Goal: Task Accomplishment & Management: Use online tool/utility

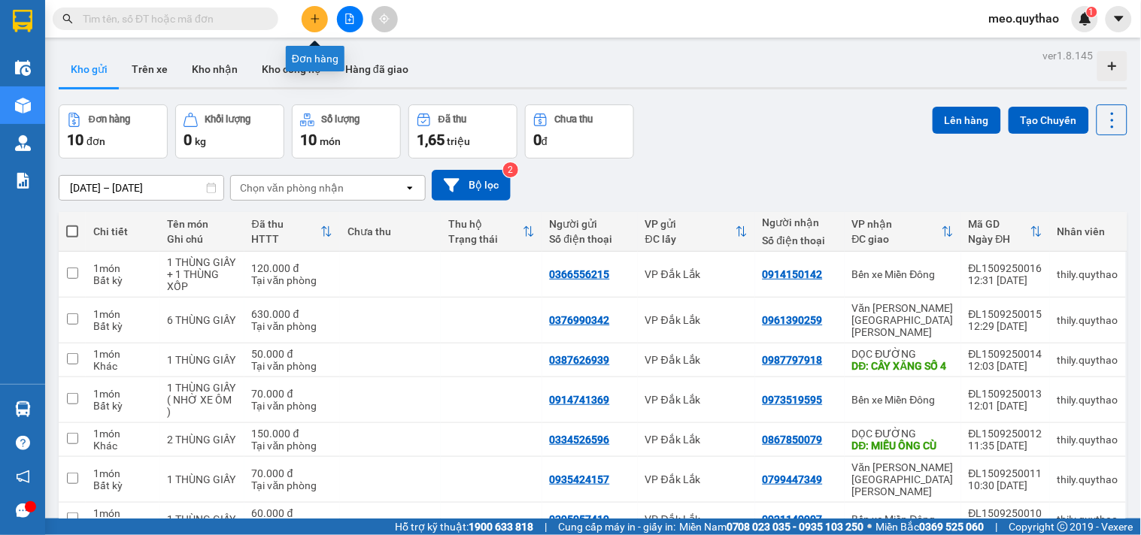
click at [322, 20] on button at bounding box center [315, 19] width 26 height 26
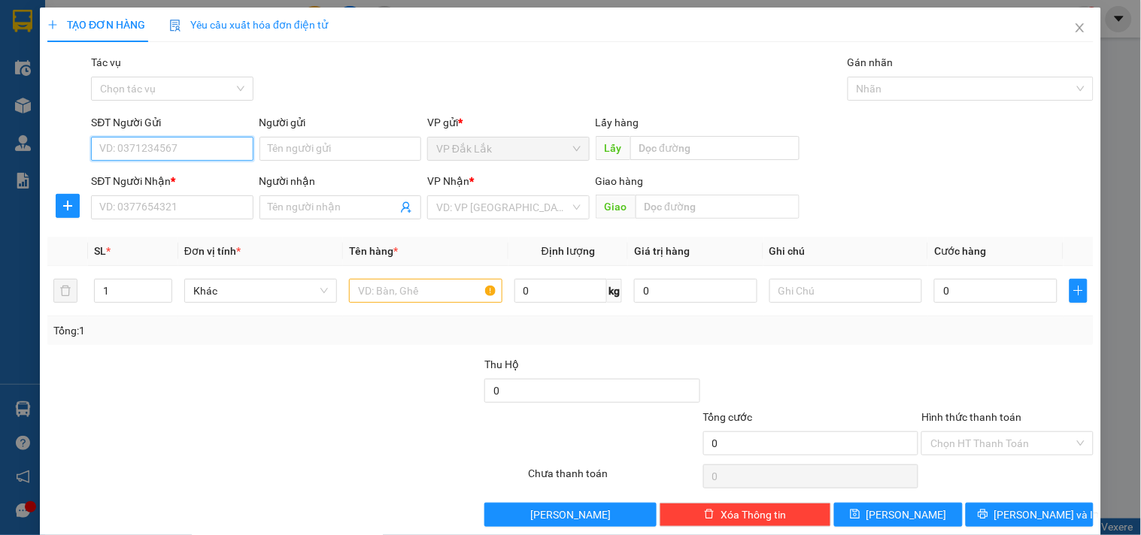
type input "9"
type input "0973722772"
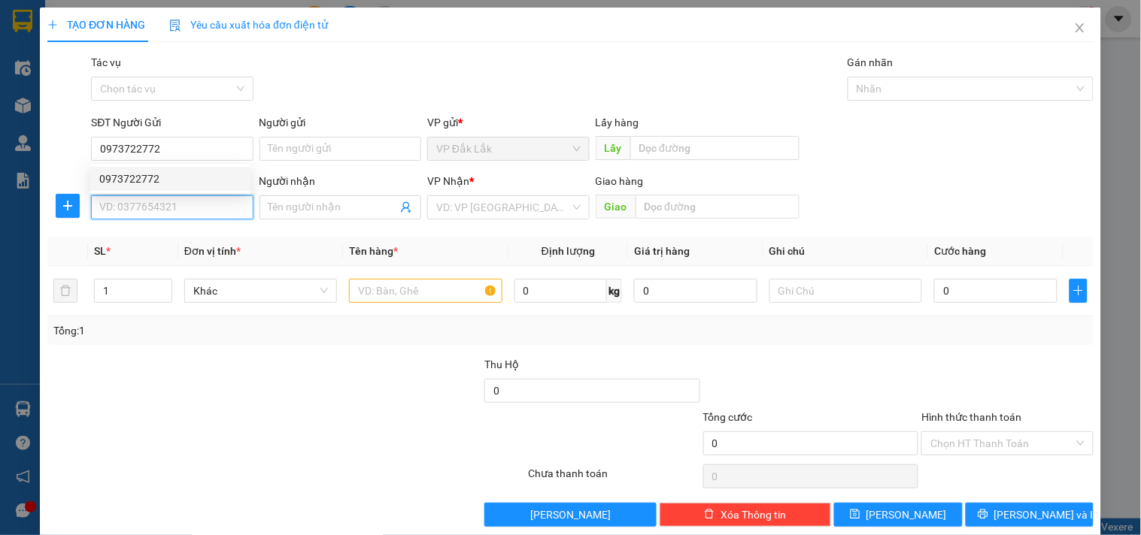
click at [194, 209] on input "SĐT Người Nhận *" at bounding box center [172, 208] width 162 height 24
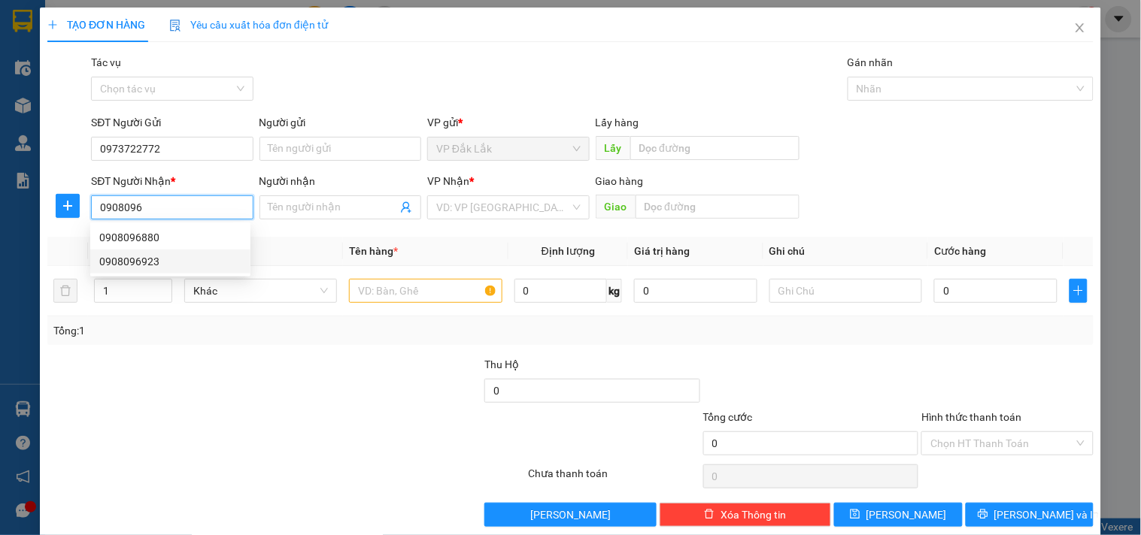
click at [158, 259] on div "0908096923" at bounding box center [170, 261] width 142 height 17
type input "0908096923"
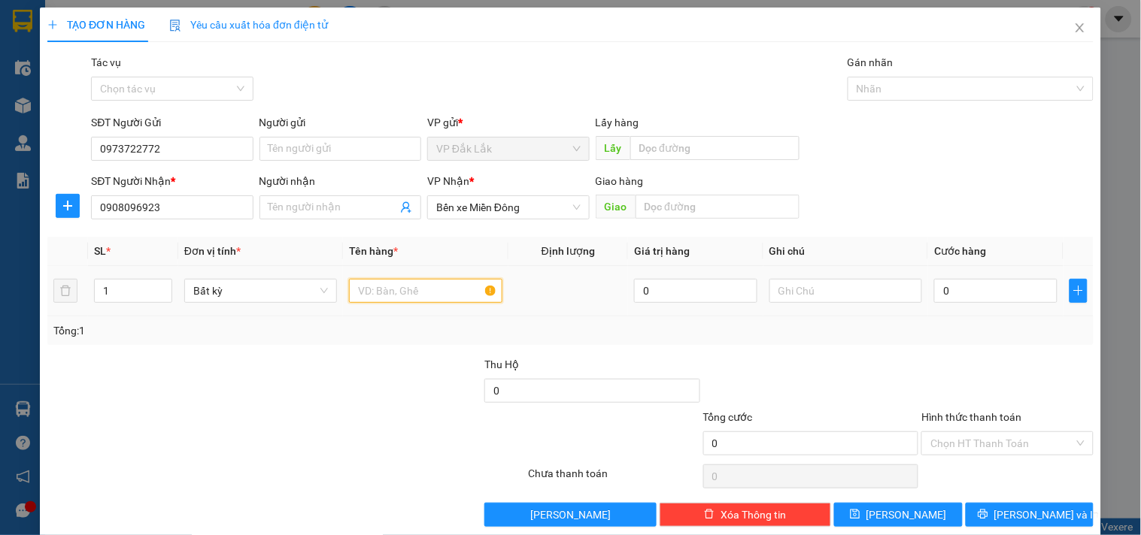
click at [401, 291] on input "text" at bounding box center [425, 291] width 153 height 24
type input "1 THÙNG GIẤY"
click at [961, 289] on input "0" at bounding box center [995, 291] width 123 height 24
type input "5"
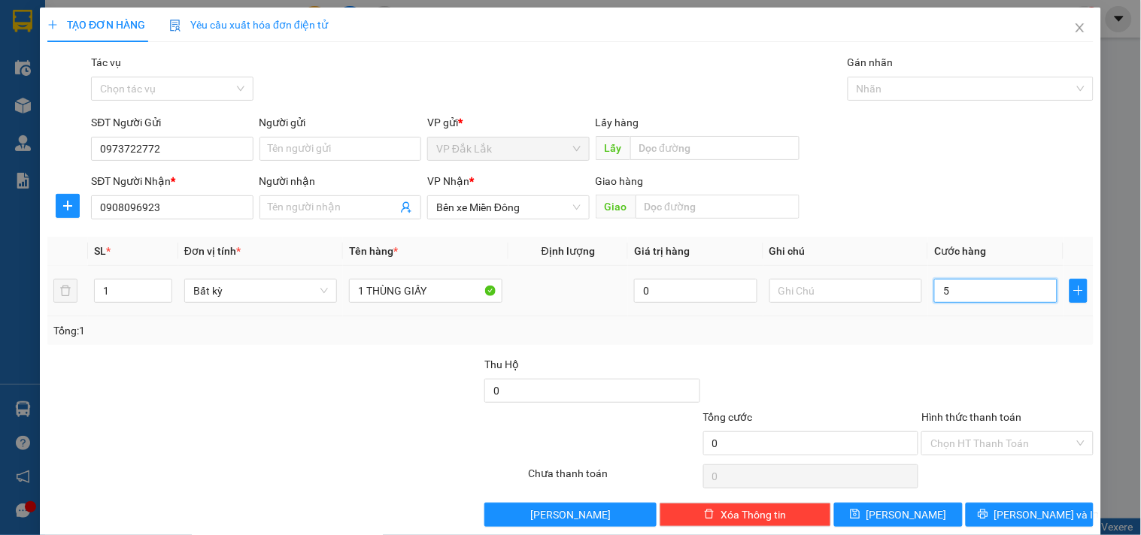
type input "5"
type input "50"
type input "500"
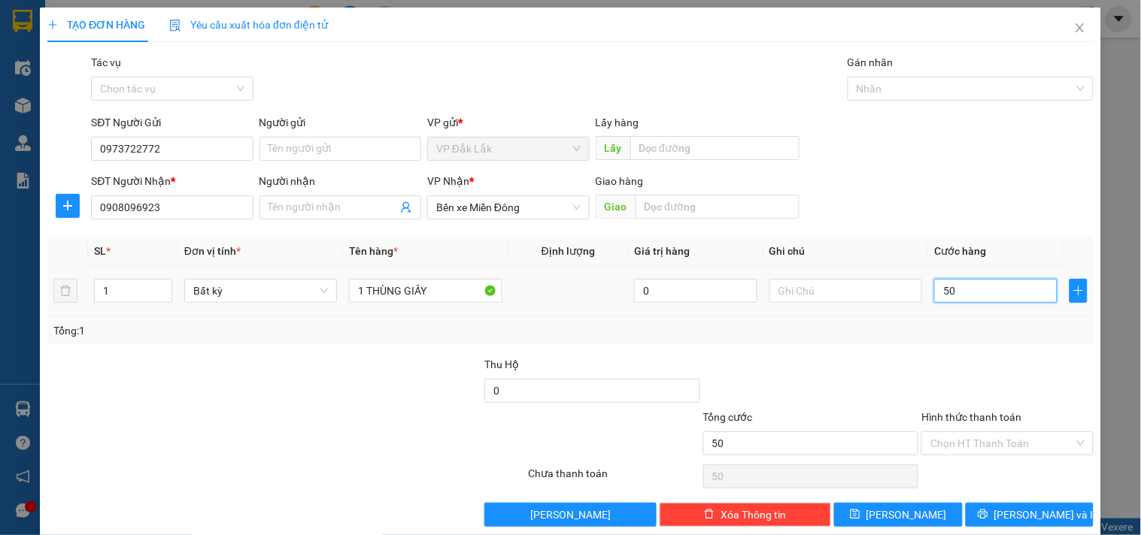
type input "500"
type input "5.000"
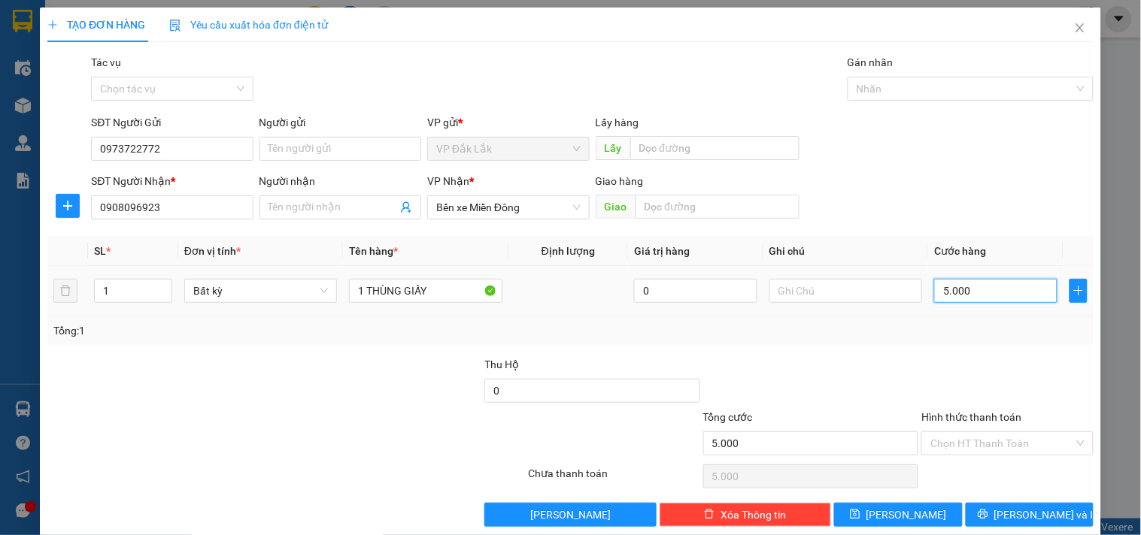
type input "50.000"
click at [981, 442] on input "Hình thức thanh toán" at bounding box center [1001, 443] width 143 height 23
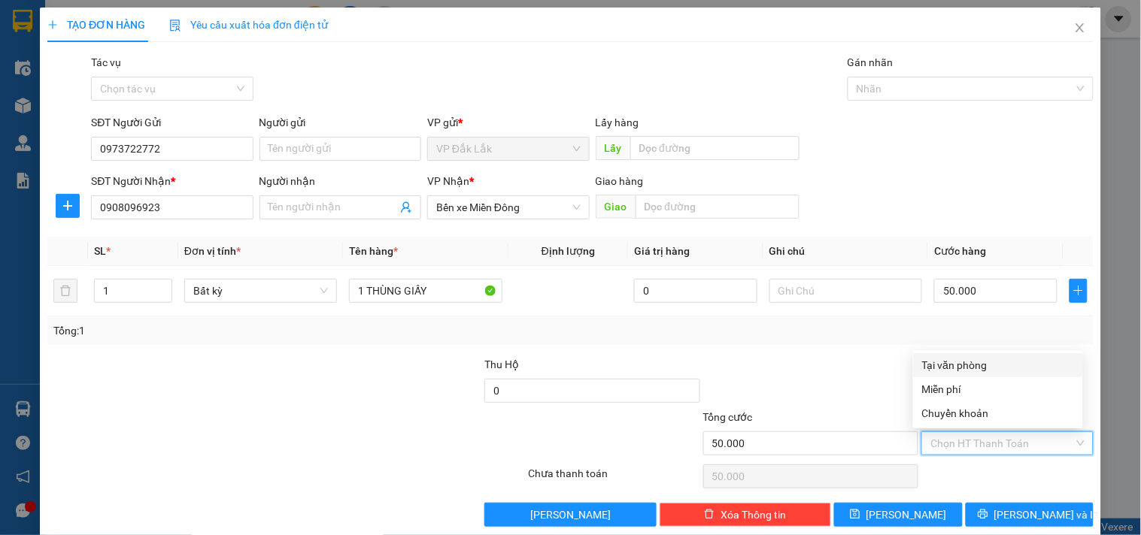
click at [970, 356] on div "Tại văn phòng" at bounding box center [998, 365] width 170 height 24
type input "0"
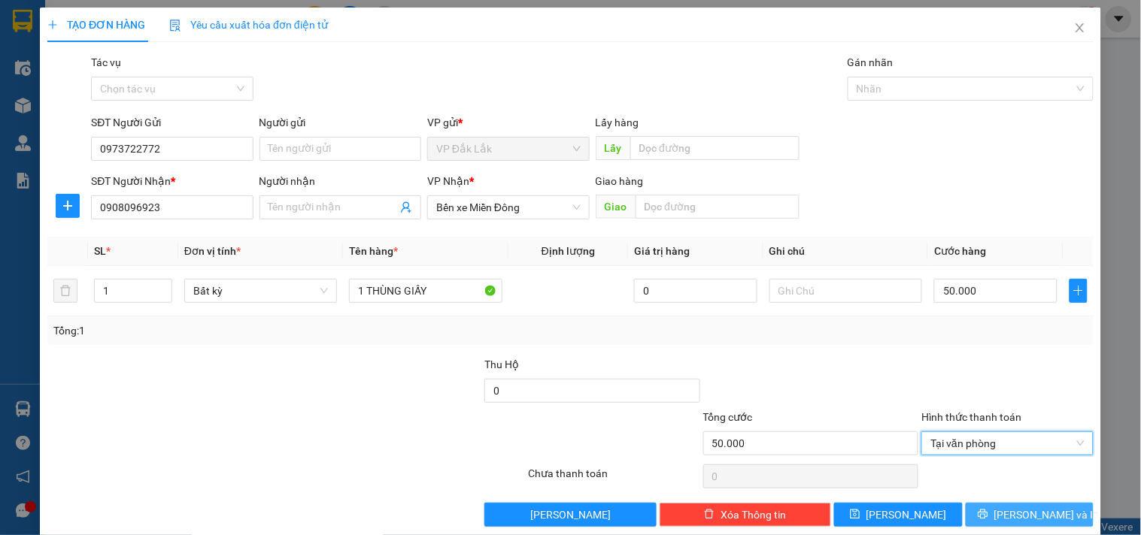
click at [1038, 513] on span "Lưu và In" at bounding box center [1046, 515] width 105 height 17
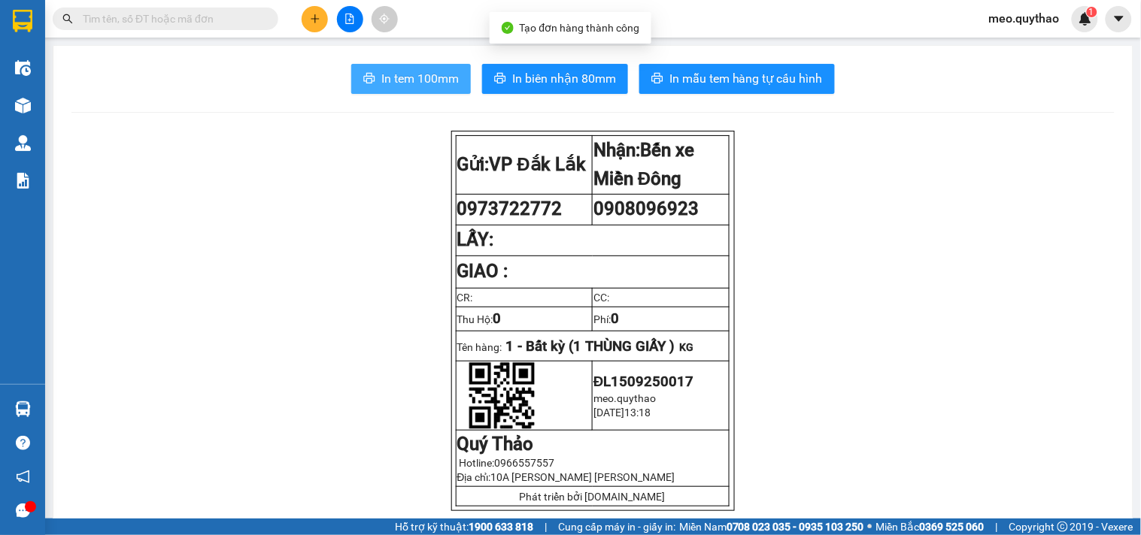
click at [427, 78] on span "In tem 100mm" at bounding box center [419, 78] width 77 height 19
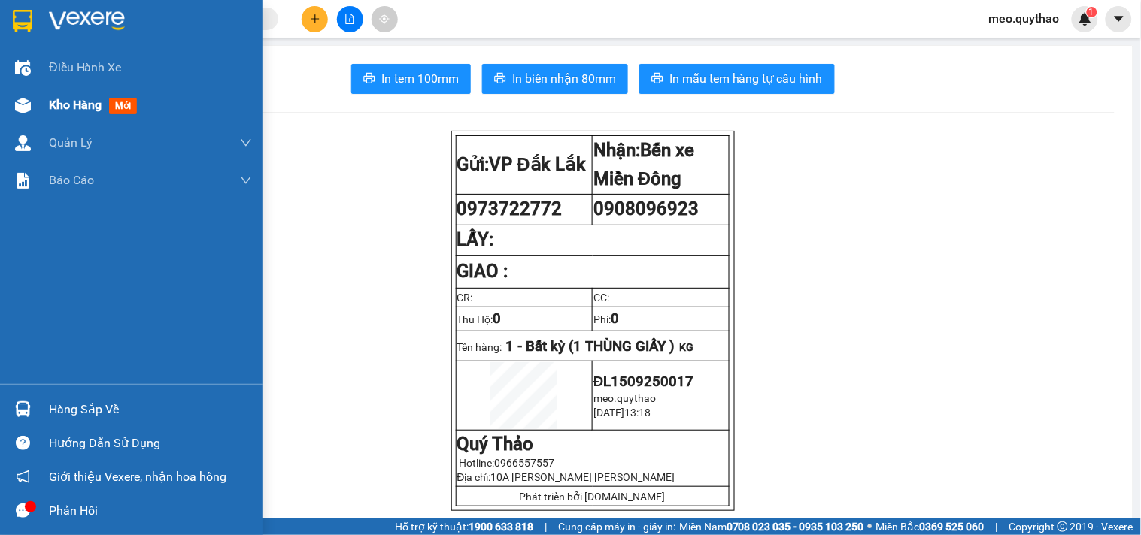
click at [49, 111] on span "Kho hàng" at bounding box center [75, 105] width 53 height 14
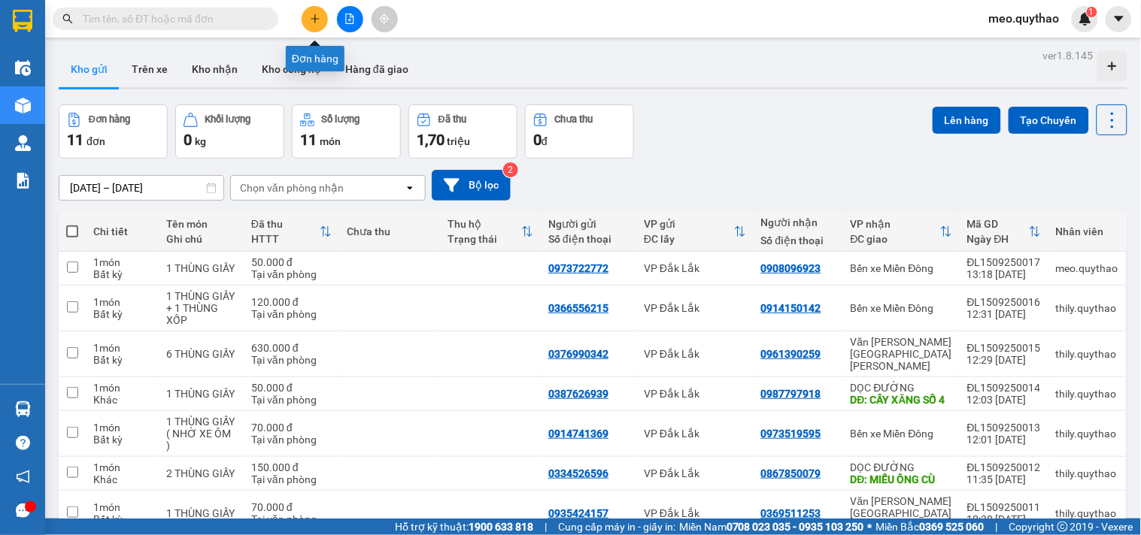
click at [311, 17] on icon "plus" at bounding box center [315, 19] width 11 height 11
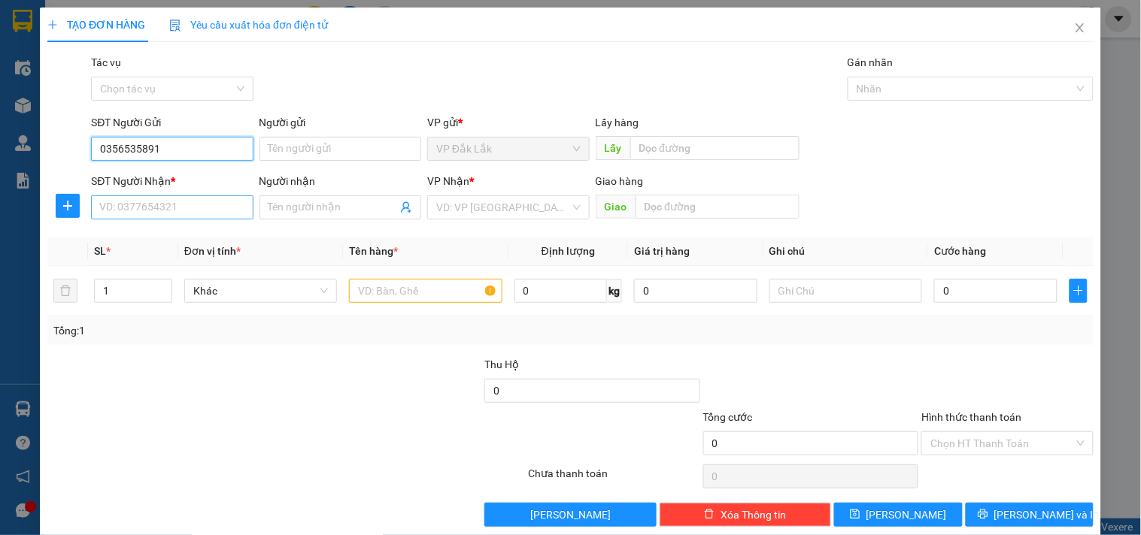
type input "0356535891"
click at [143, 219] on input "SĐT Người Nhận *" at bounding box center [172, 208] width 162 height 24
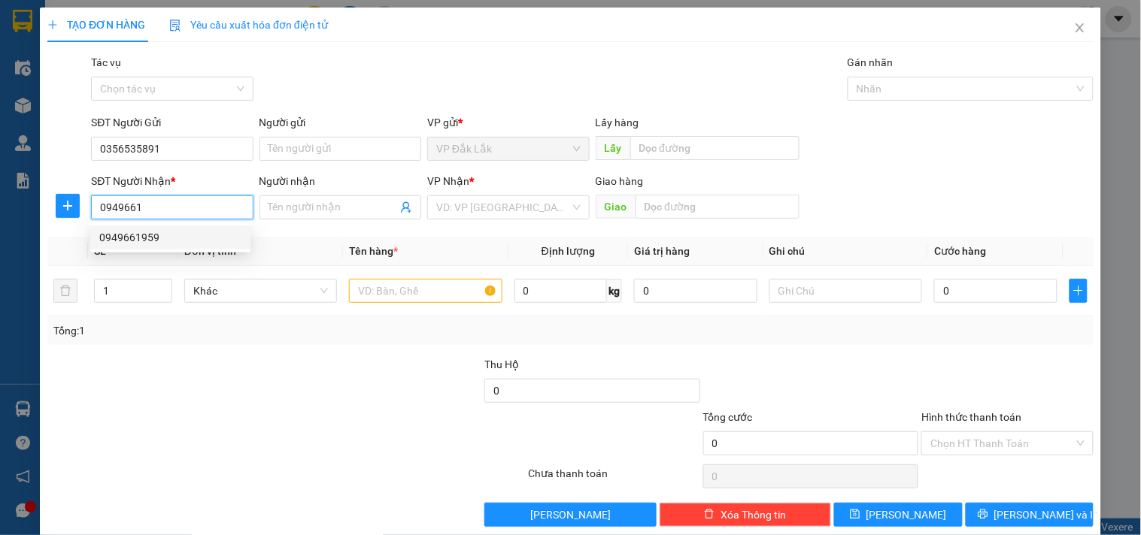
click at [146, 232] on div "0949661959" at bounding box center [170, 237] width 142 height 17
click at [531, 207] on span "BX [GEOGRAPHIC_DATA]" at bounding box center [508, 207] width 144 height 23
type input "0949661959"
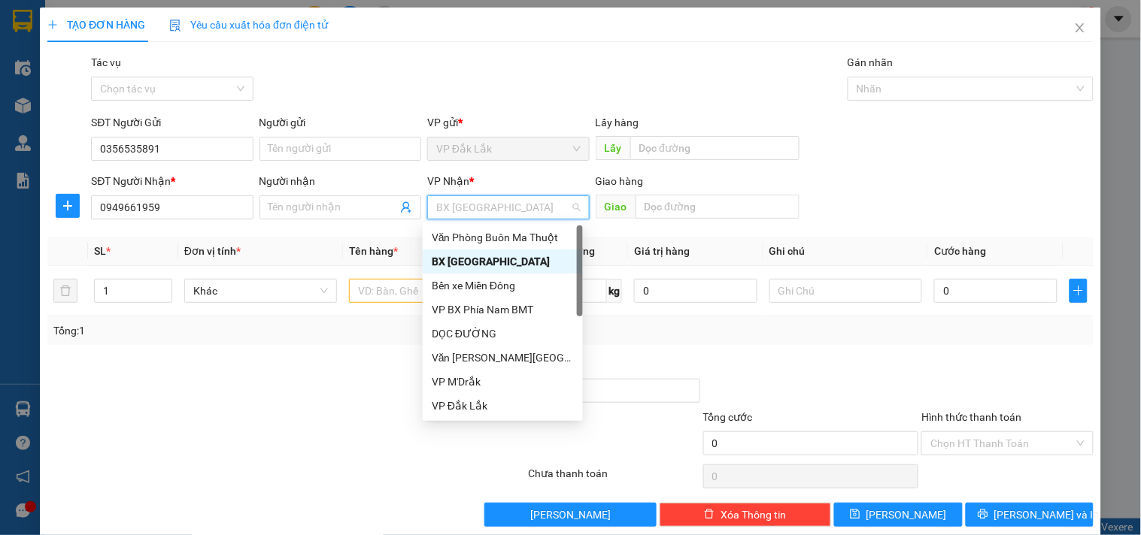
click at [531, 207] on span "BX [GEOGRAPHIC_DATA]" at bounding box center [508, 207] width 144 height 23
click at [487, 328] on div "DỌC ĐƯỜNG" at bounding box center [503, 334] width 142 height 17
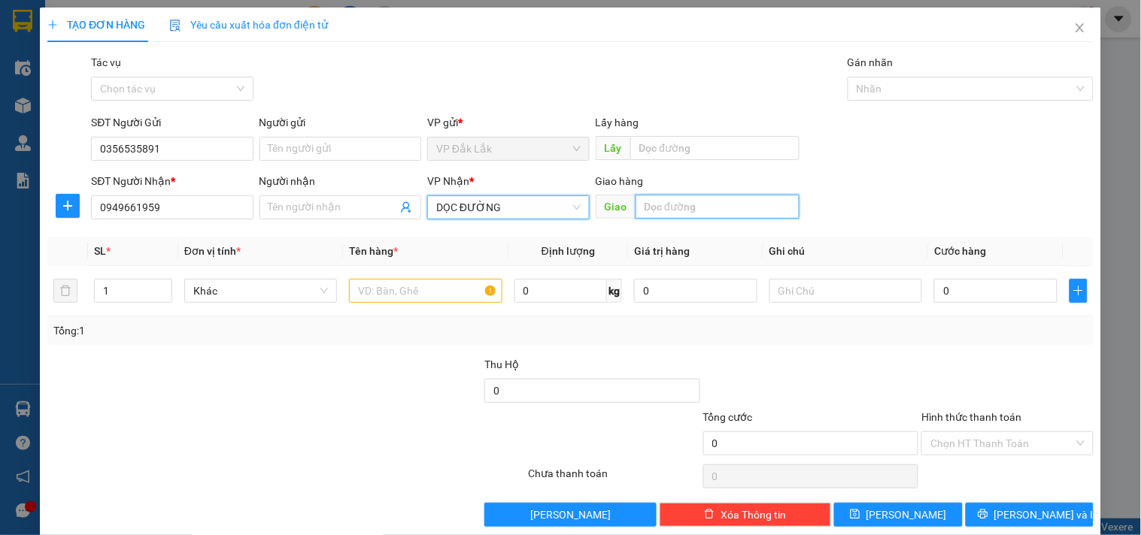
click at [688, 199] on input "text" at bounding box center [717, 207] width 164 height 24
type input "BX [GEOGRAPHIC_DATA]"
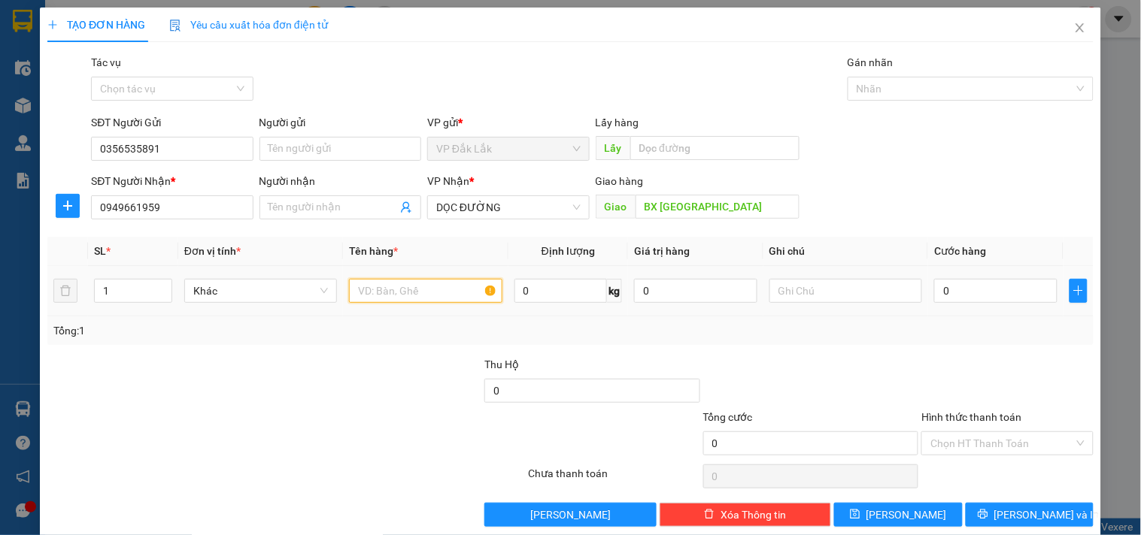
click at [414, 284] on input "text" at bounding box center [425, 291] width 153 height 24
type input "1 THÙNG GIẤY"
click at [966, 295] on input "0" at bounding box center [995, 291] width 123 height 24
type input "5"
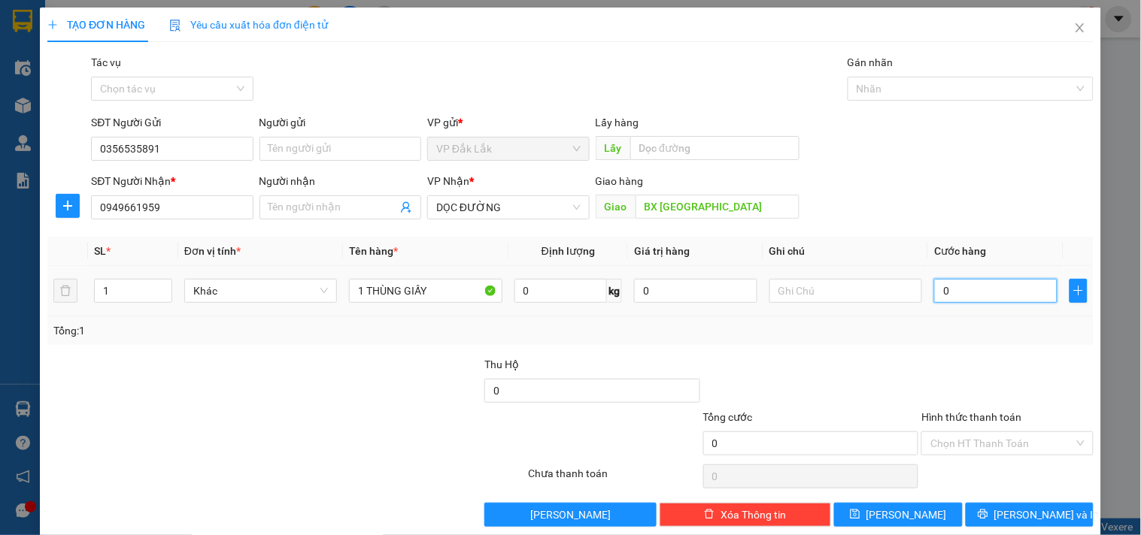
type input "5"
type input "50"
type input "500"
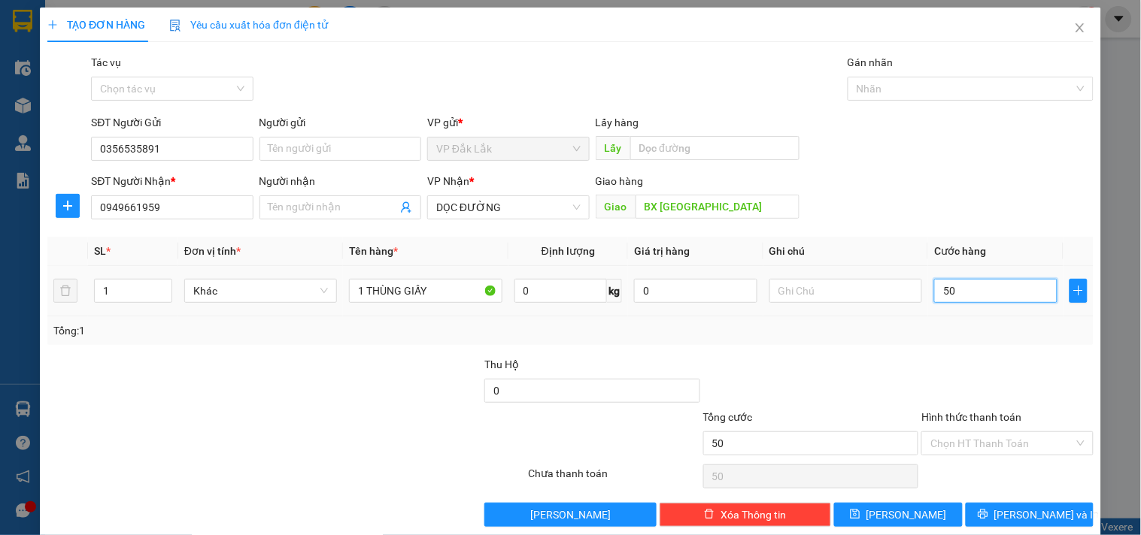
type input "500"
type input "5.000"
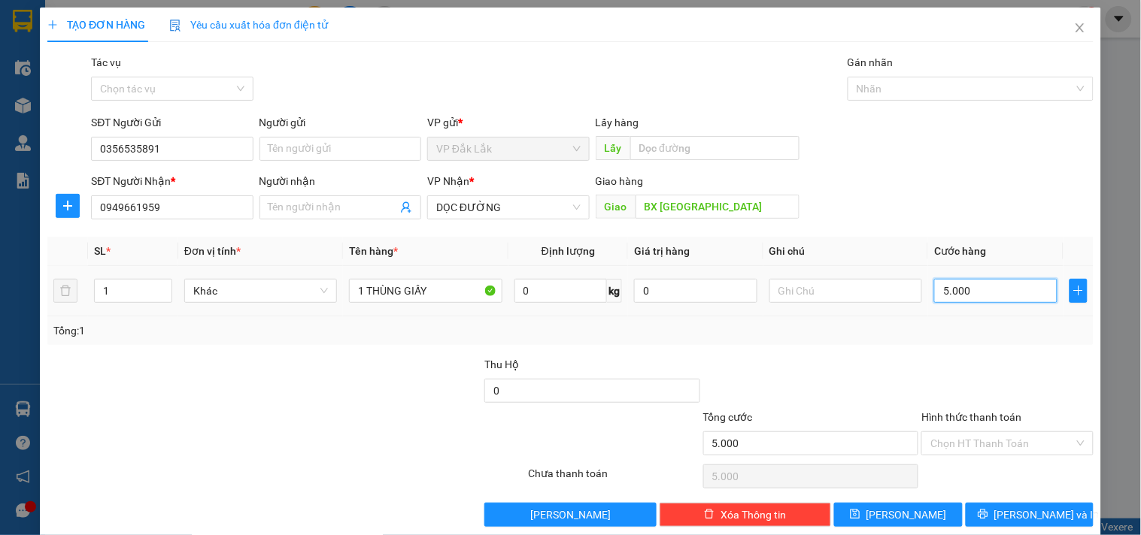
type input "50.000"
click at [1021, 432] on input "Hình thức thanh toán" at bounding box center [1001, 443] width 143 height 23
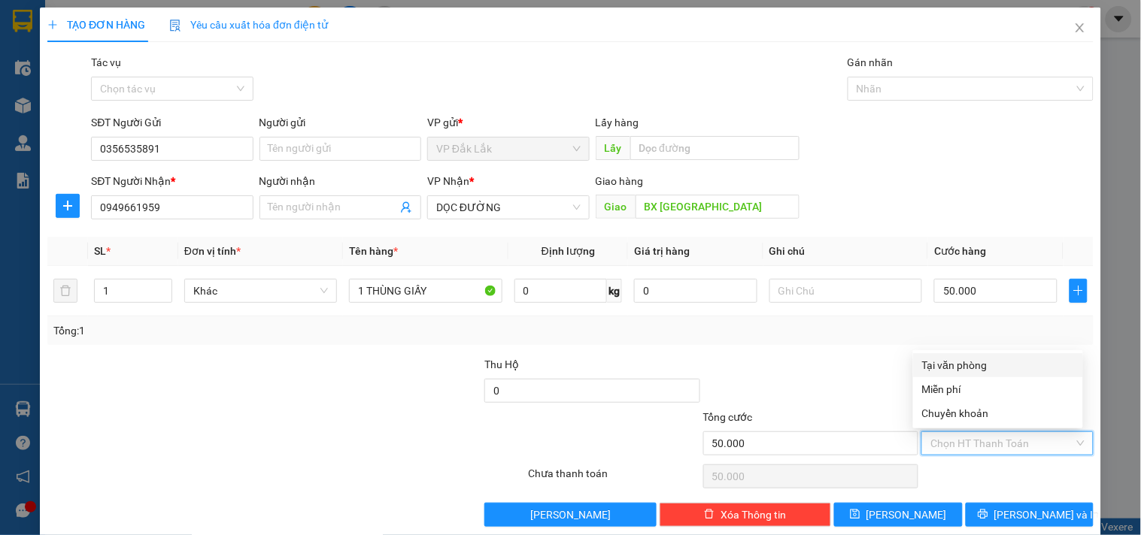
click at [980, 353] on div "Tại văn phòng" at bounding box center [998, 365] width 170 height 24
type input "0"
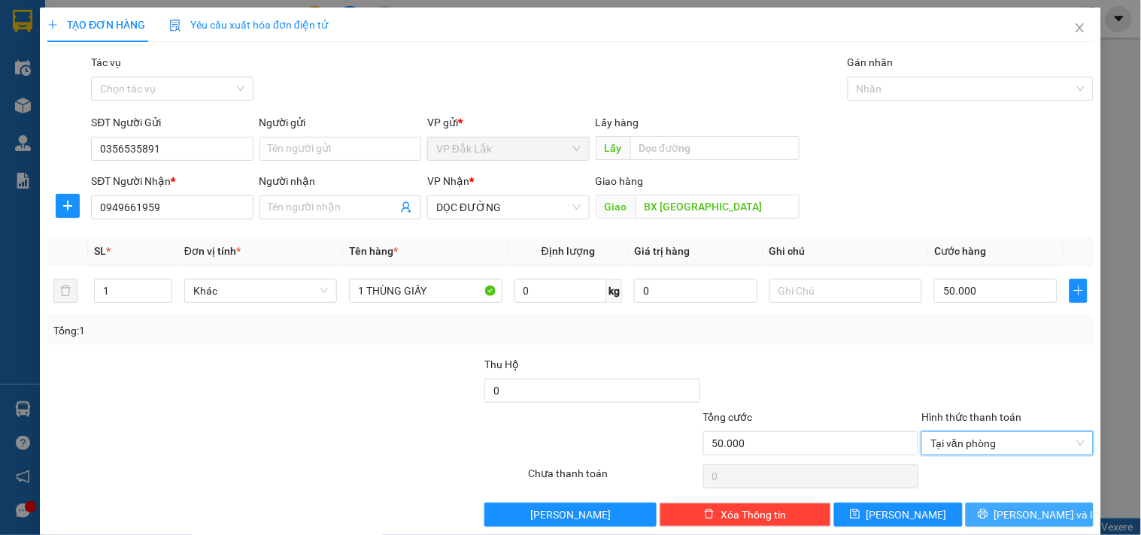
click at [1020, 507] on span "Lưu và In" at bounding box center [1046, 515] width 105 height 17
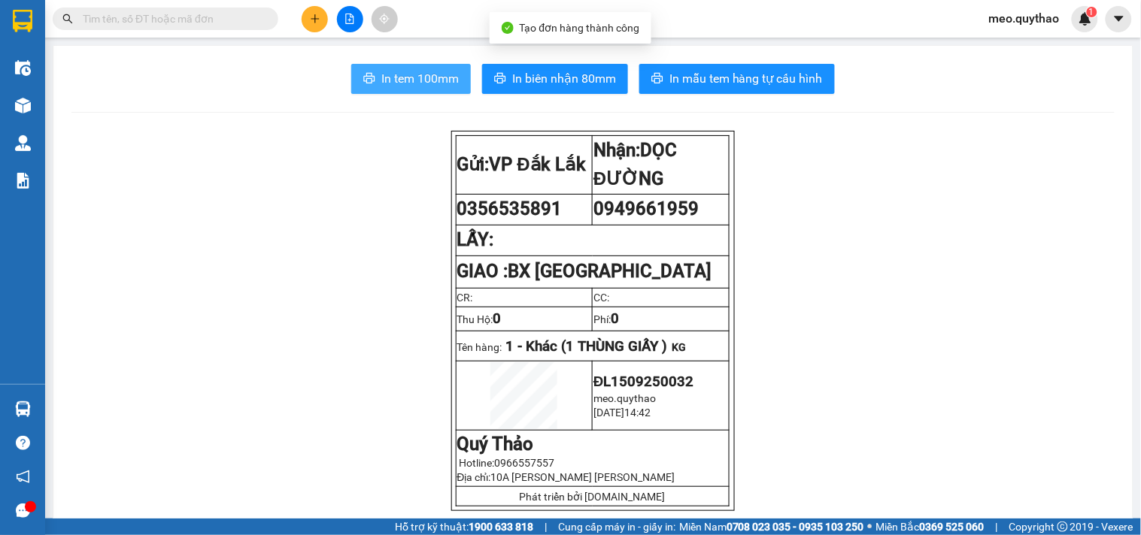
click at [427, 71] on span "In tem 100mm" at bounding box center [419, 78] width 77 height 19
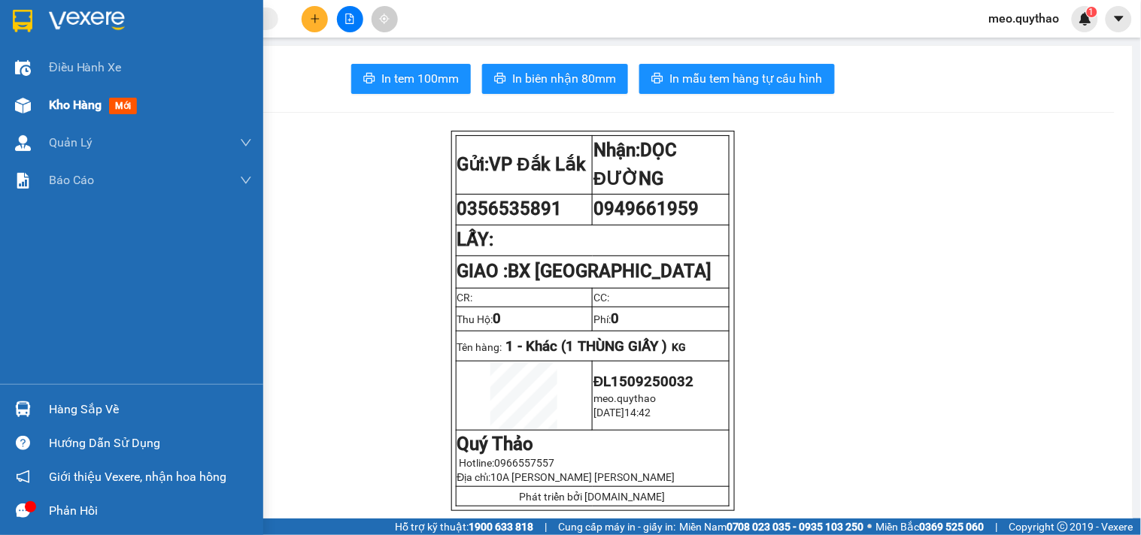
click at [83, 105] on span "Kho hàng" at bounding box center [75, 105] width 53 height 14
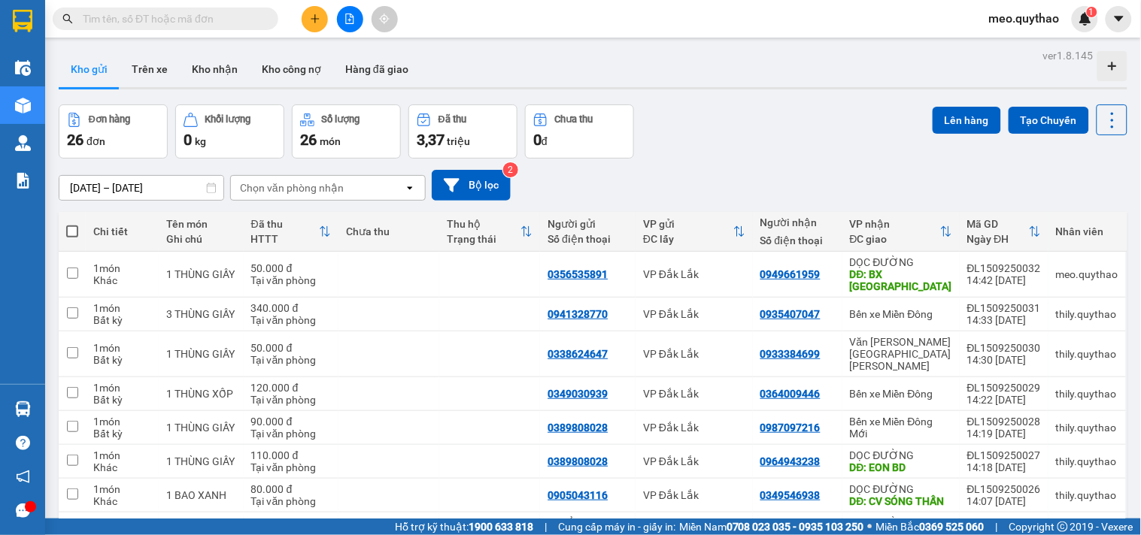
click at [317, 25] on button at bounding box center [315, 19] width 26 height 26
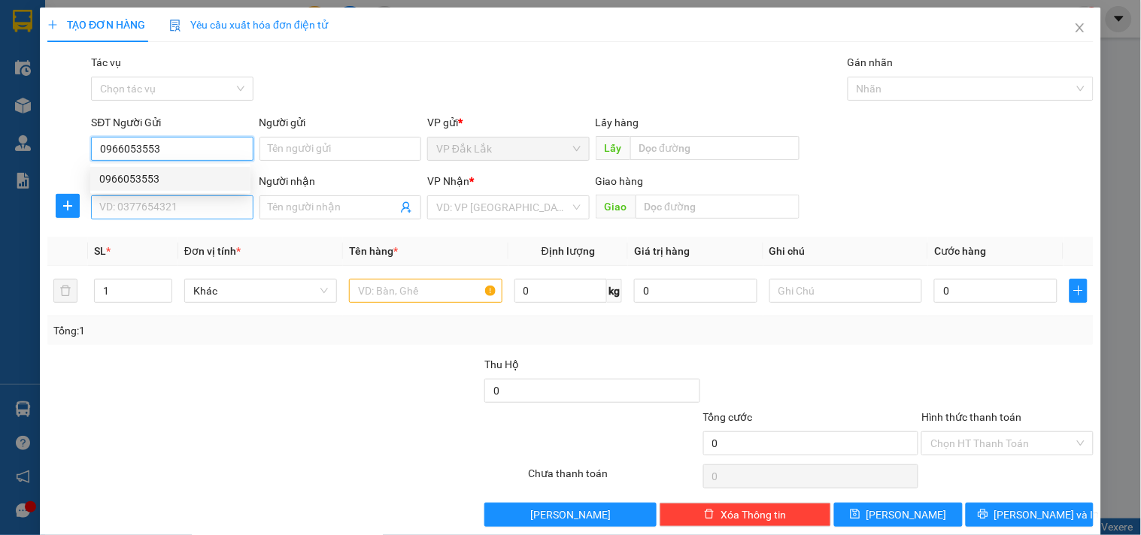
type input "0966053553"
click at [165, 215] on input "SĐT Người Nhận *" at bounding box center [172, 208] width 162 height 24
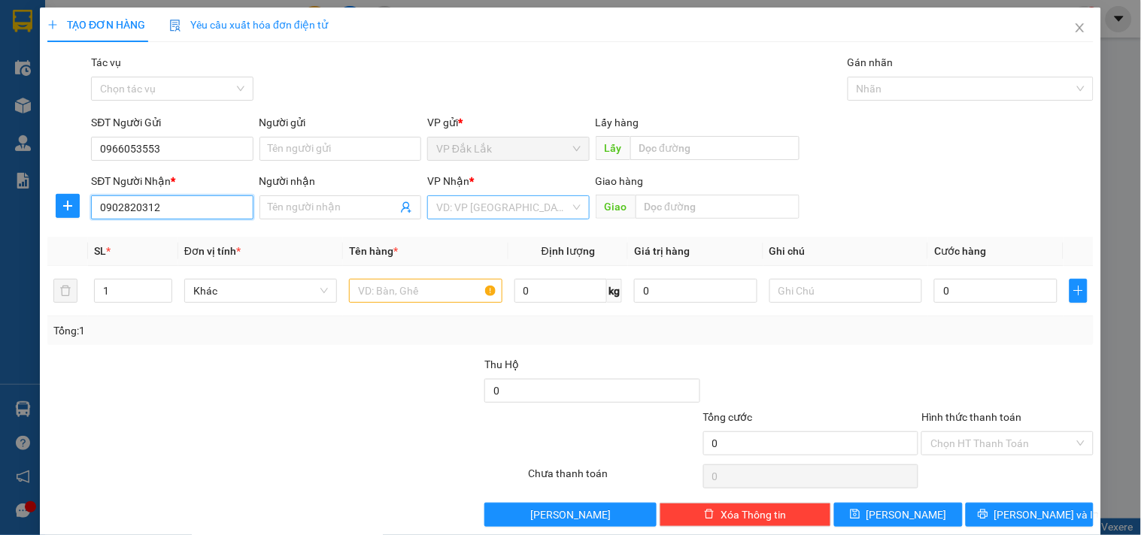
type input "0902820312"
click at [493, 207] on input "search" at bounding box center [502, 207] width 133 height 23
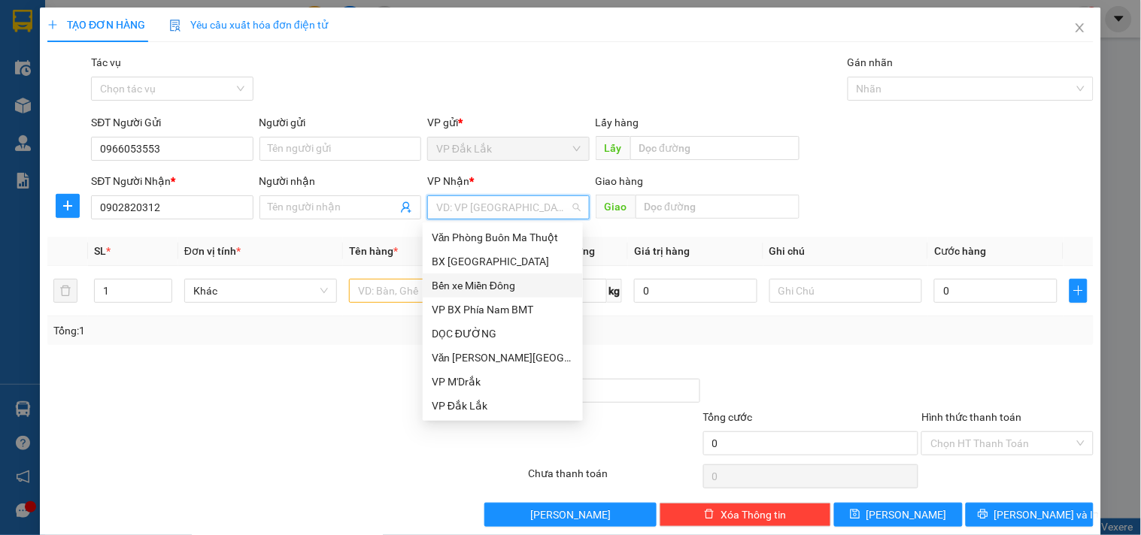
click at [517, 288] on div "Bến xe Miền Đông" at bounding box center [503, 285] width 142 height 17
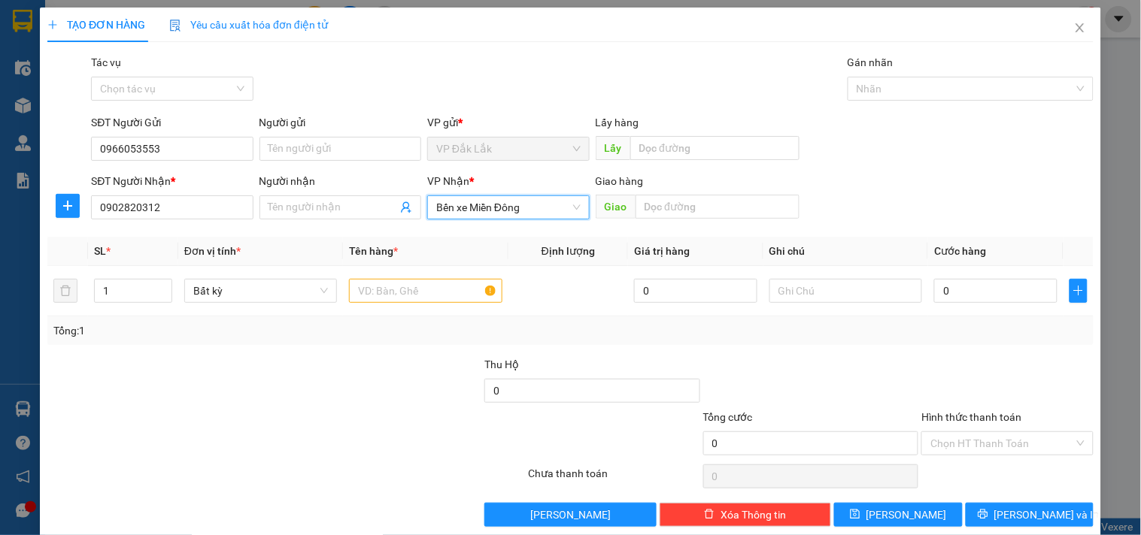
click at [521, 218] on span "Bến xe Miền Đông" at bounding box center [508, 207] width 144 height 23
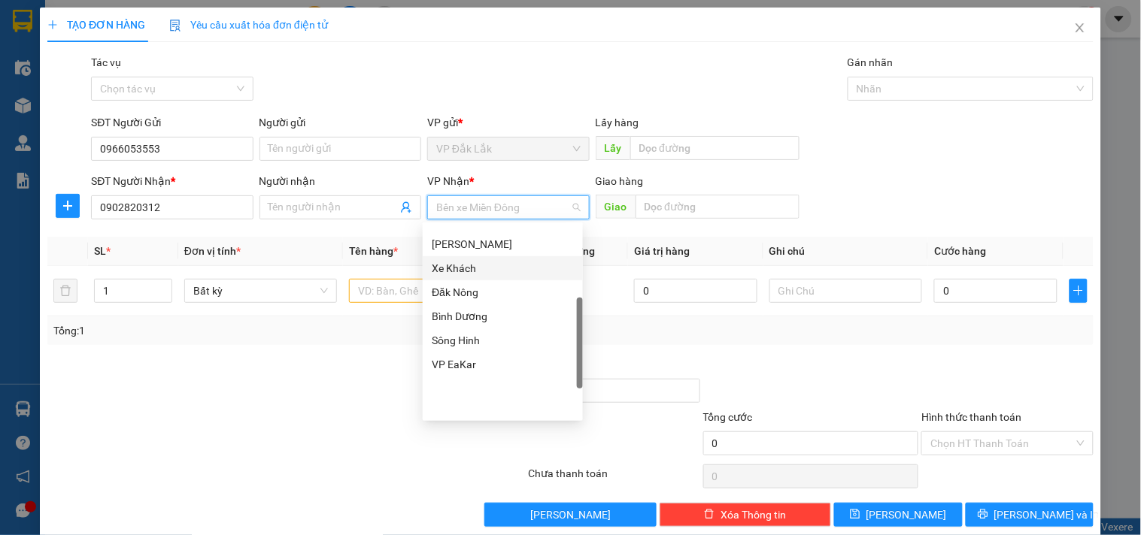
scroll to position [223, 0]
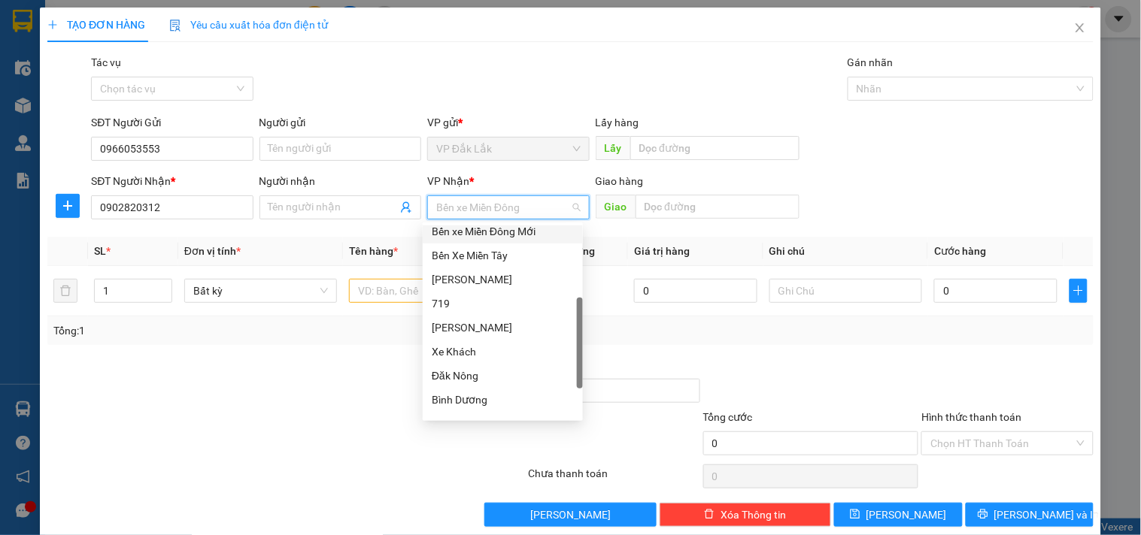
click at [530, 237] on div "Bến xe Miền Đông Mới" at bounding box center [503, 231] width 142 height 17
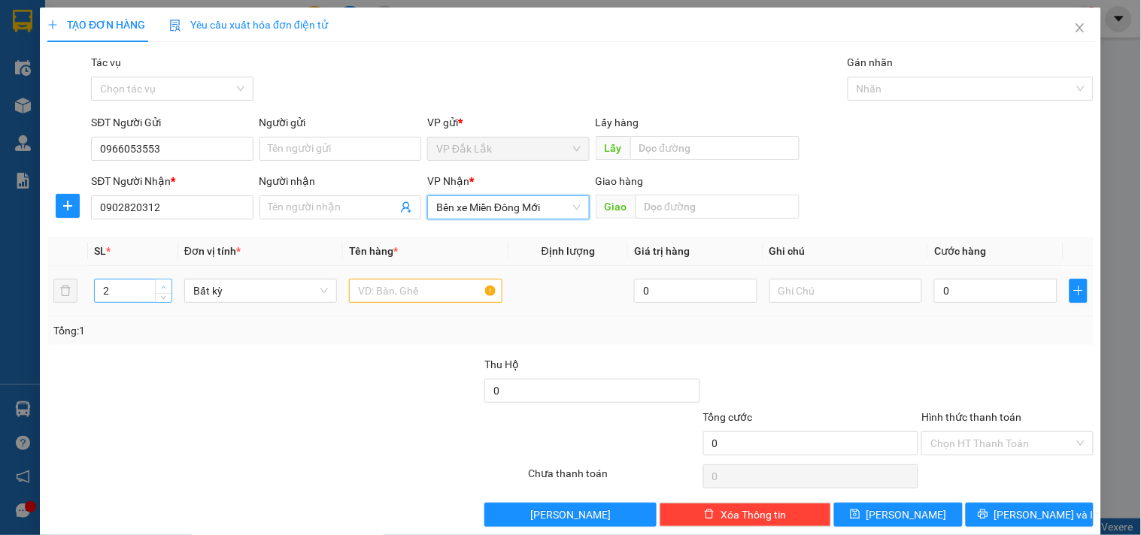
click at [155, 282] on span "Increase Value" at bounding box center [163, 287] width 17 height 14
click at [429, 287] on input "text" at bounding box center [425, 291] width 153 height 24
click at [163, 296] on icon "down" at bounding box center [163, 295] width 5 height 5
type input "1"
click at [359, 283] on input "text" at bounding box center [425, 291] width 153 height 24
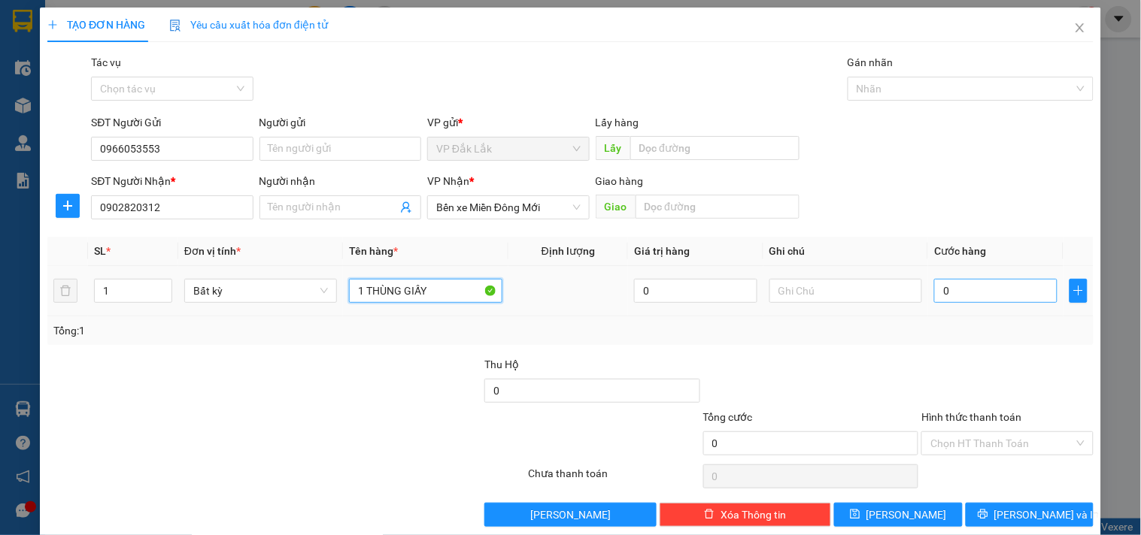
type input "1 THÙNG GIẤY"
click at [1004, 291] on input "0" at bounding box center [995, 291] width 123 height 24
type input "5"
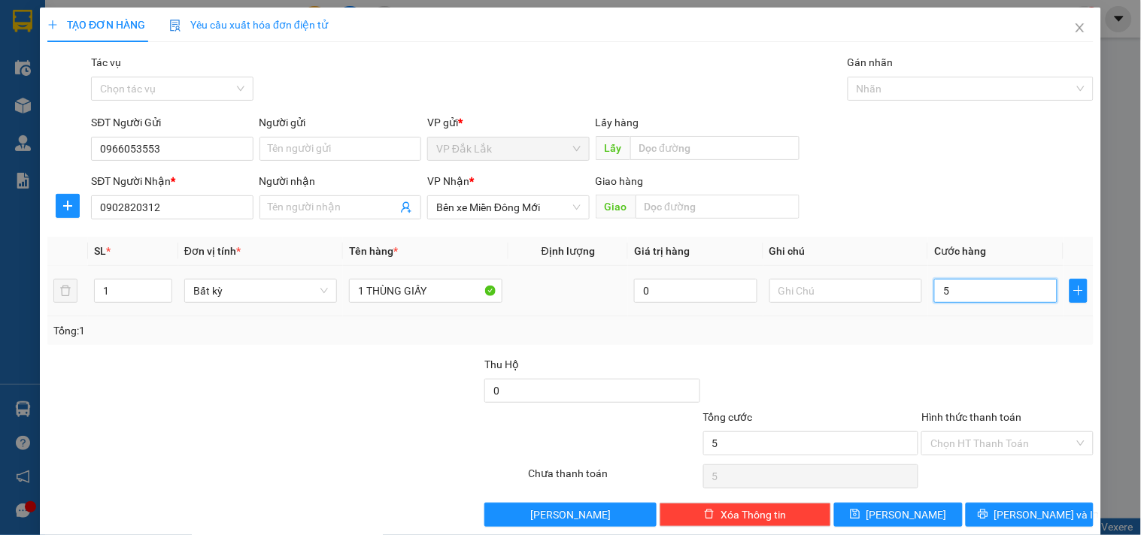
type input "50"
type input "500"
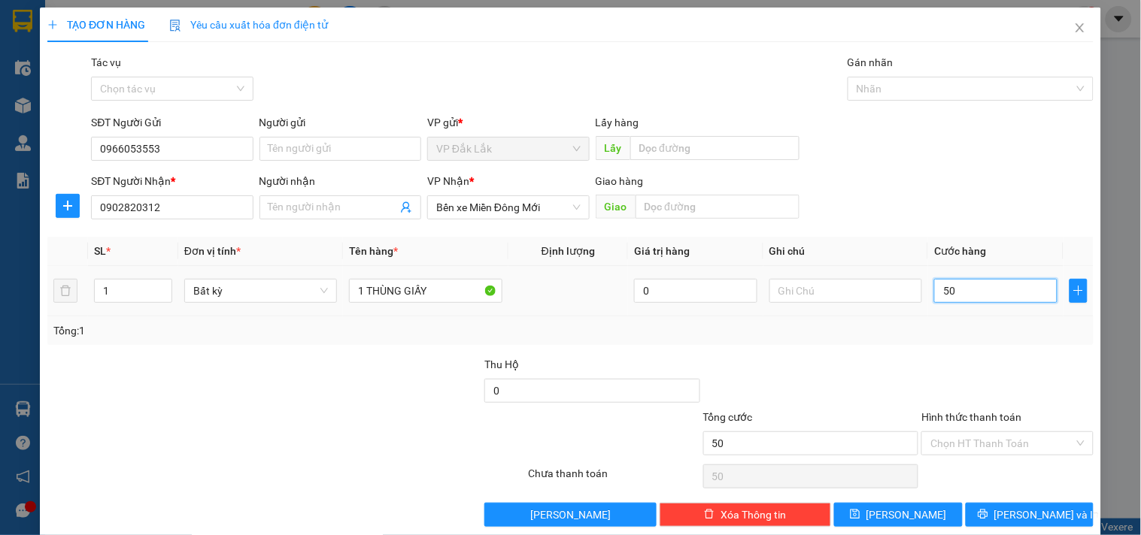
type input "500"
type input "5.000"
type input "50.000"
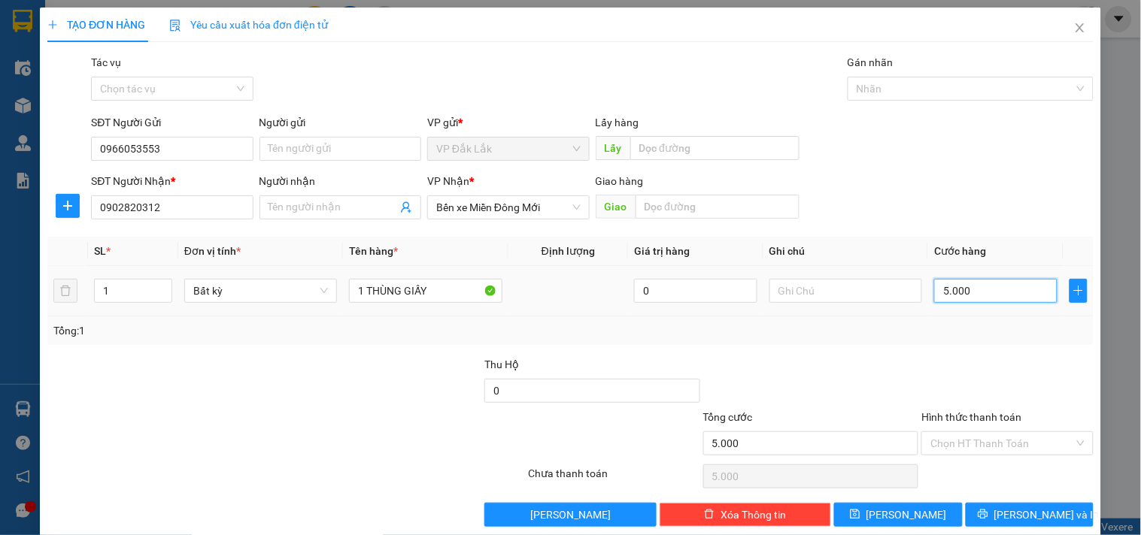
type input "50.000"
click at [1013, 445] on input "Hình thức thanh toán" at bounding box center [1001, 443] width 143 height 23
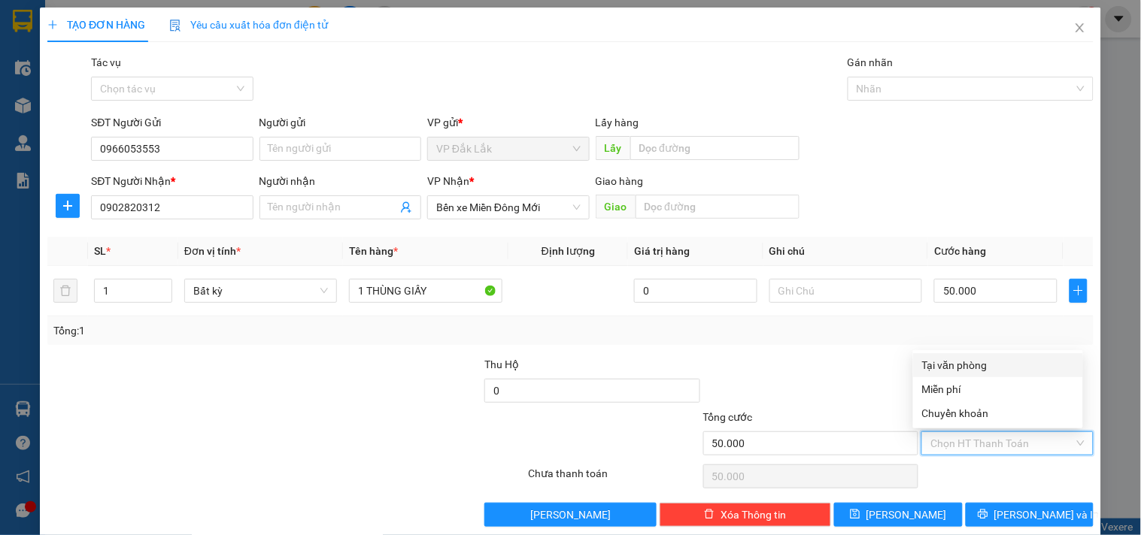
click at [988, 362] on div "Tại văn phòng" at bounding box center [998, 365] width 152 height 17
type input "0"
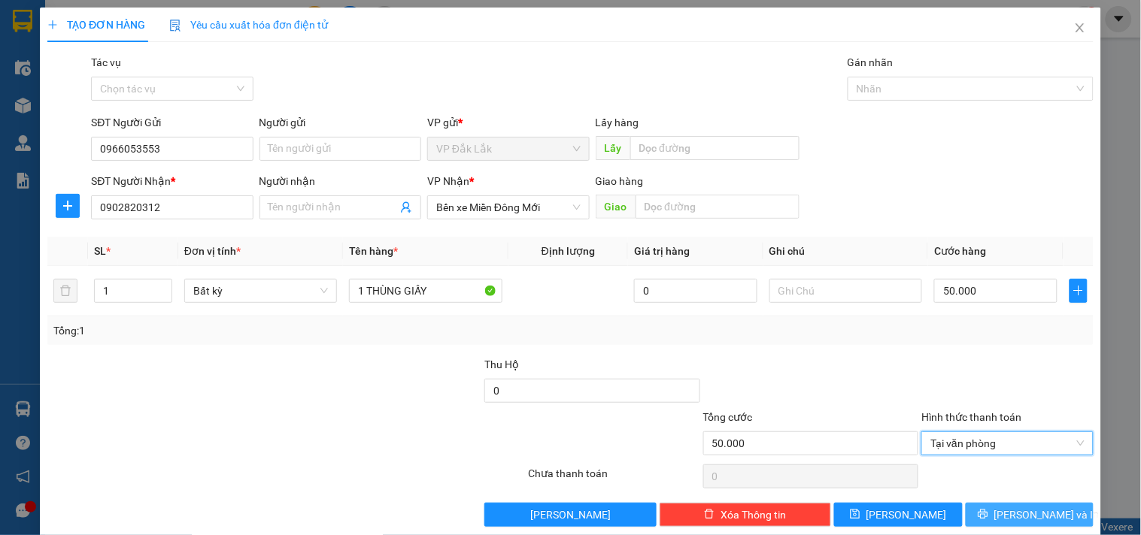
click at [1015, 521] on span "Lưu và In" at bounding box center [1046, 515] width 105 height 17
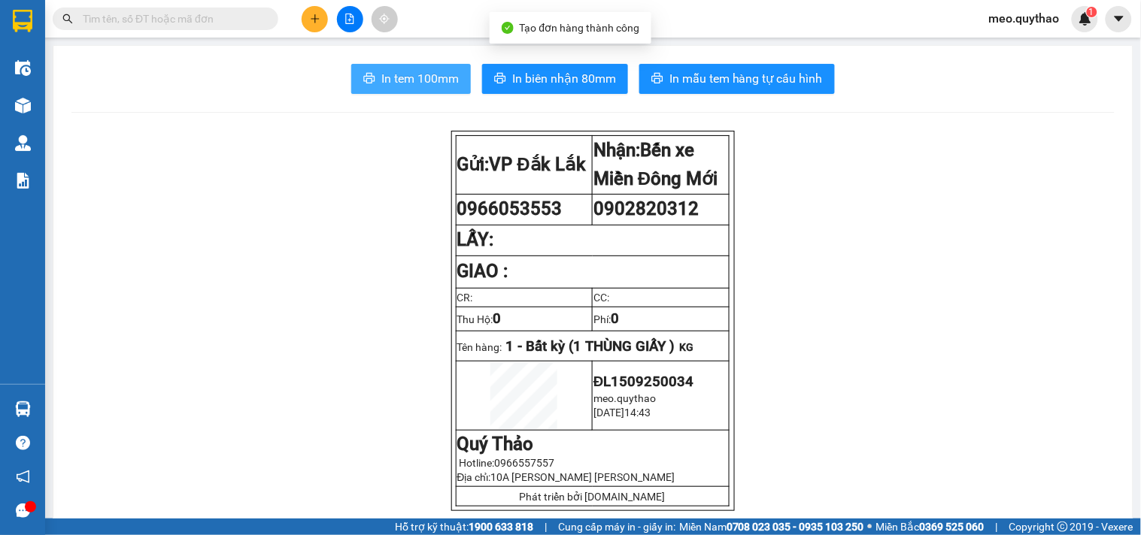
click at [431, 77] on span "In tem 100mm" at bounding box center [419, 78] width 77 height 19
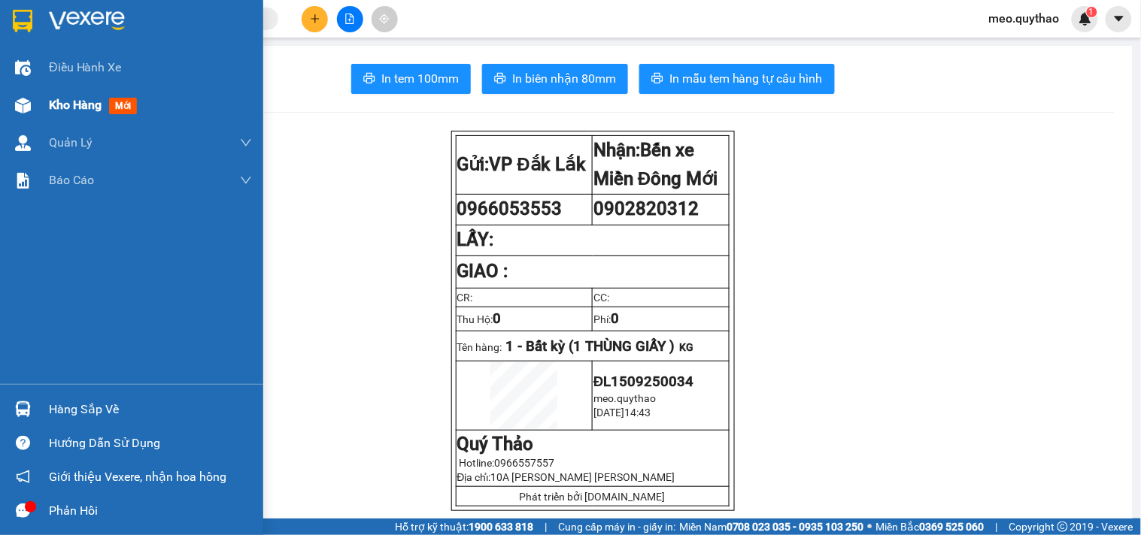
click at [100, 102] on span "Kho hàng" at bounding box center [75, 105] width 53 height 14
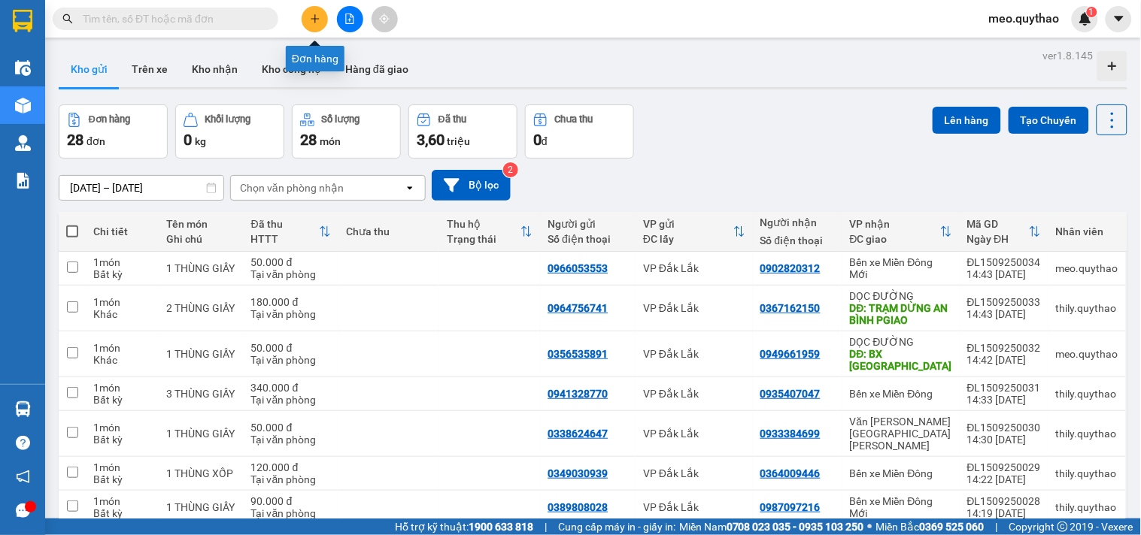
click at [321, 23] on button at bounding box center [315, 19] width 26 height 26
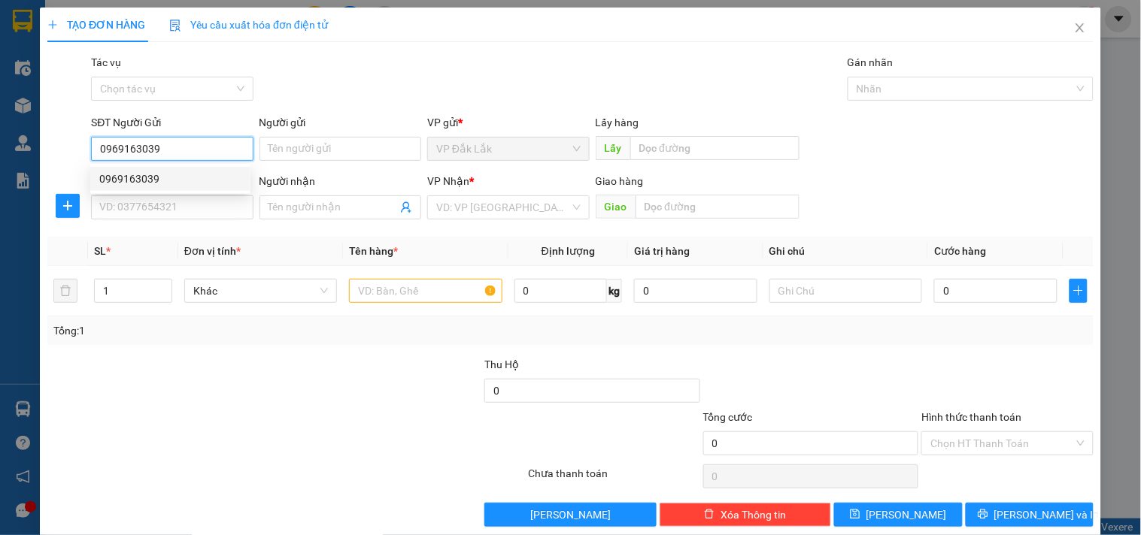
type input "0969163039"
click at [168, 192] on div "0969163039 0969163039" at bounding box center [170, 179] width 160 height 30
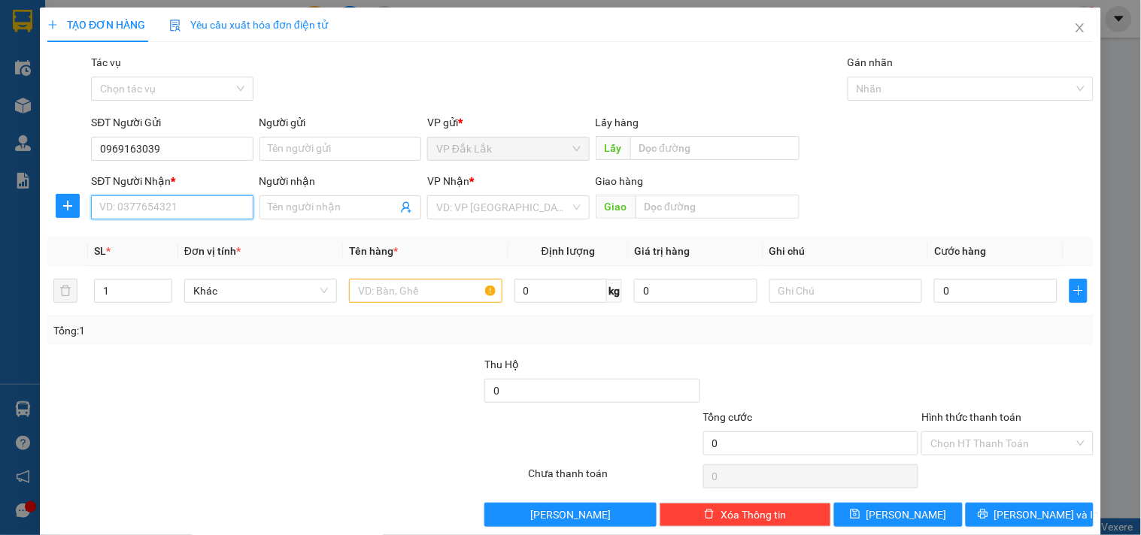
click at [174, 204] on input "SĐT Người Nhận *" at bounding box center [172, 208] width 162 height 24
click at [160, 238] on div "0977666723" at bounding box center [170, 237] width 142 height 17
type input "0977666723"
click at [405, 291] on input "text" at bounding box center [425, 291] width 153 height 24
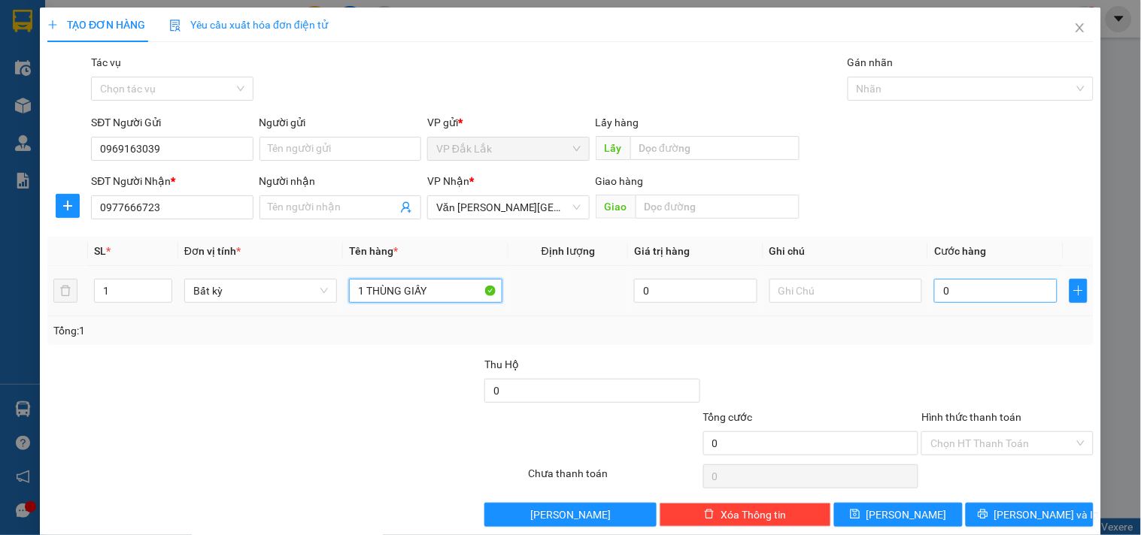
type input "1 THÙNG GIẤY"
click at [968, 284] on input "0" at bounding box center [995, 291] width 123 height 24
type input "5"
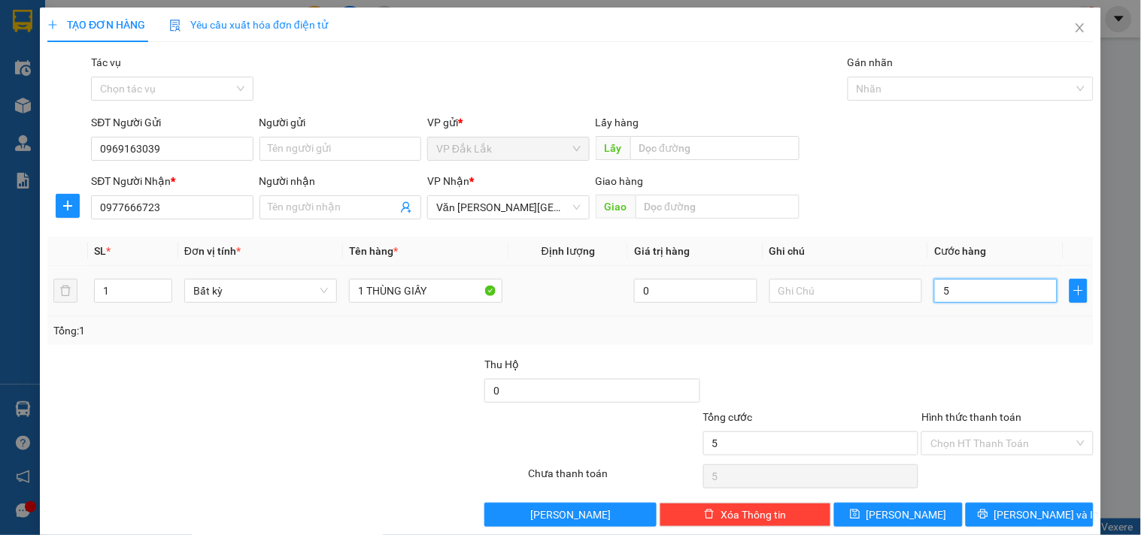
type input "50"
type input "500"
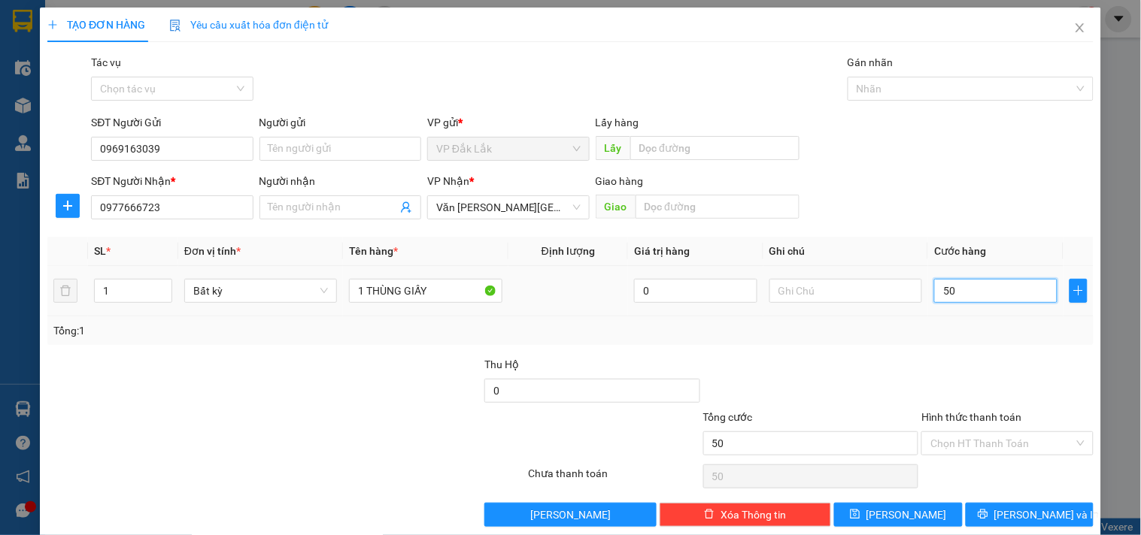
type input "500"
type input "5.000"
type input "50.000"
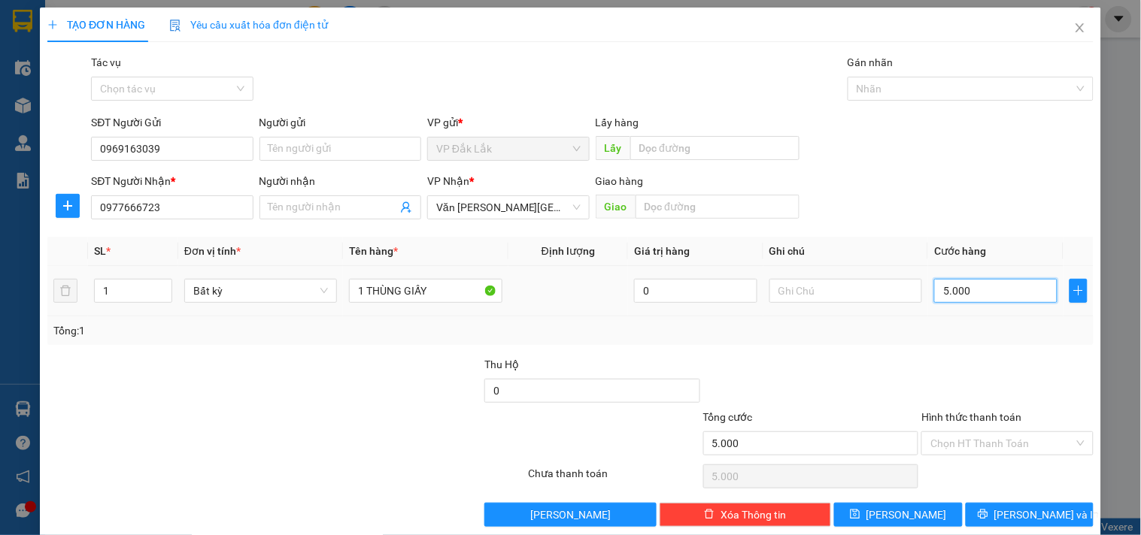
type input "50.000"
click at [964, 292] on input "50.000" at bounding box center [995, 291] width 123 height 24
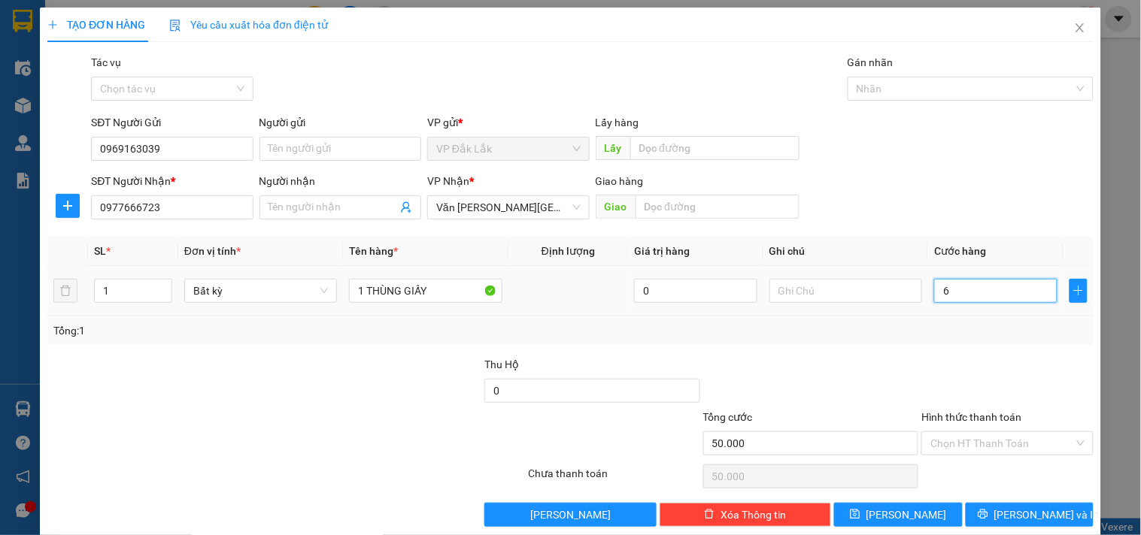
type input "69"
type input "6"
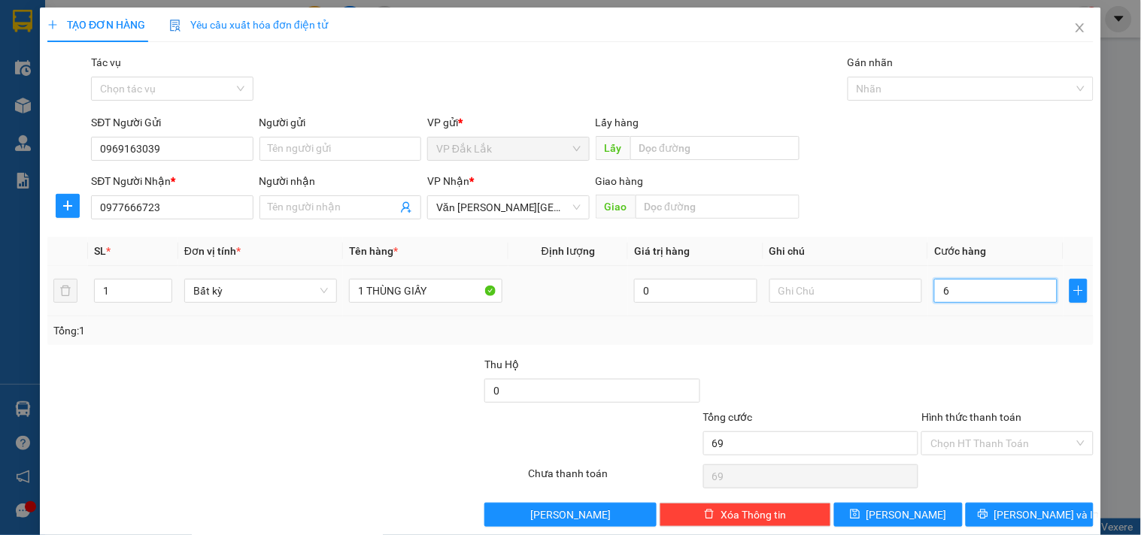
type input "6"
type input "60"
type input "600"
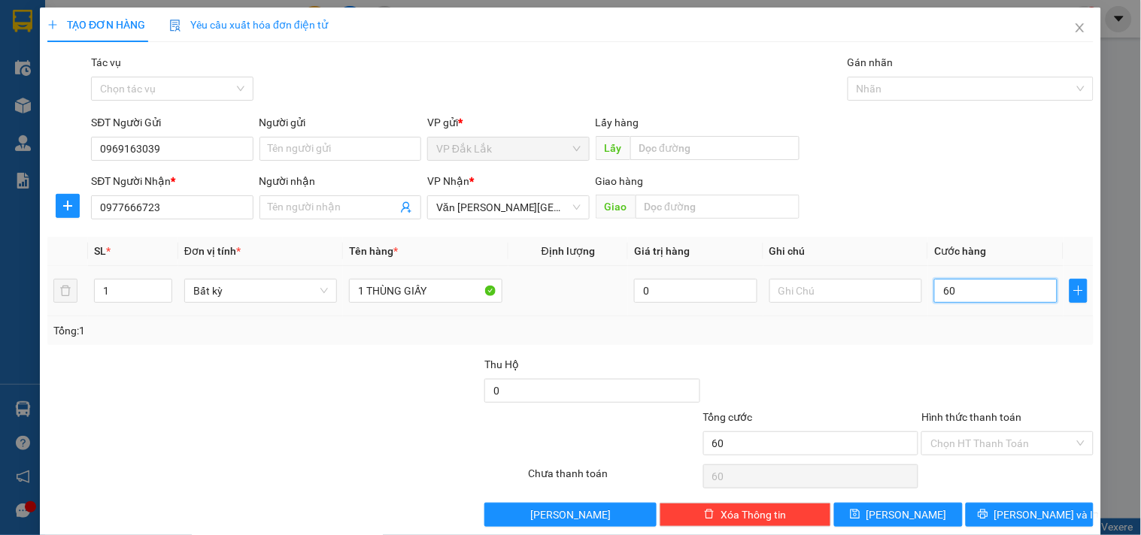
type input "600"
type input "6.000"
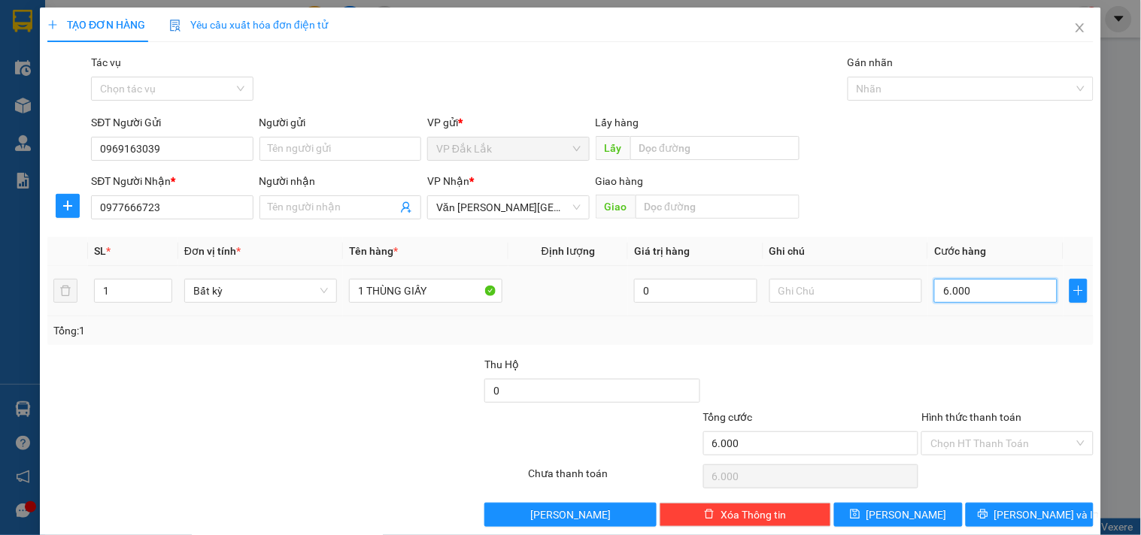
type input "60.000"
click at [990, 449] on input "Hình thức thanh toán" at bounding box center [1001, 443] width 143 height 23
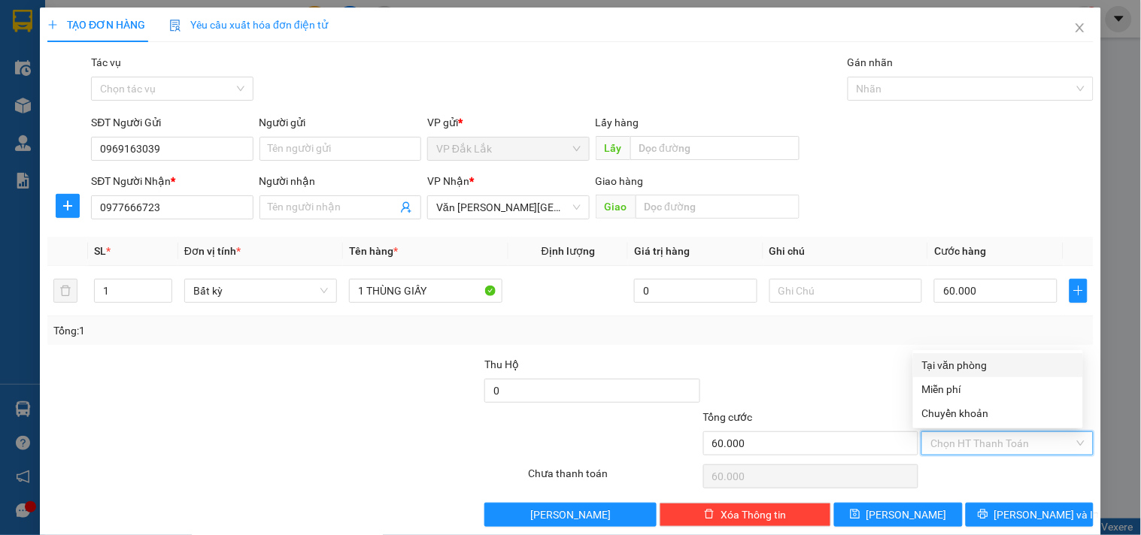
click at [1002, 368] on div "Tại văn phòng" at bounding box center [998, 365] width 152 height 17
type input "0"
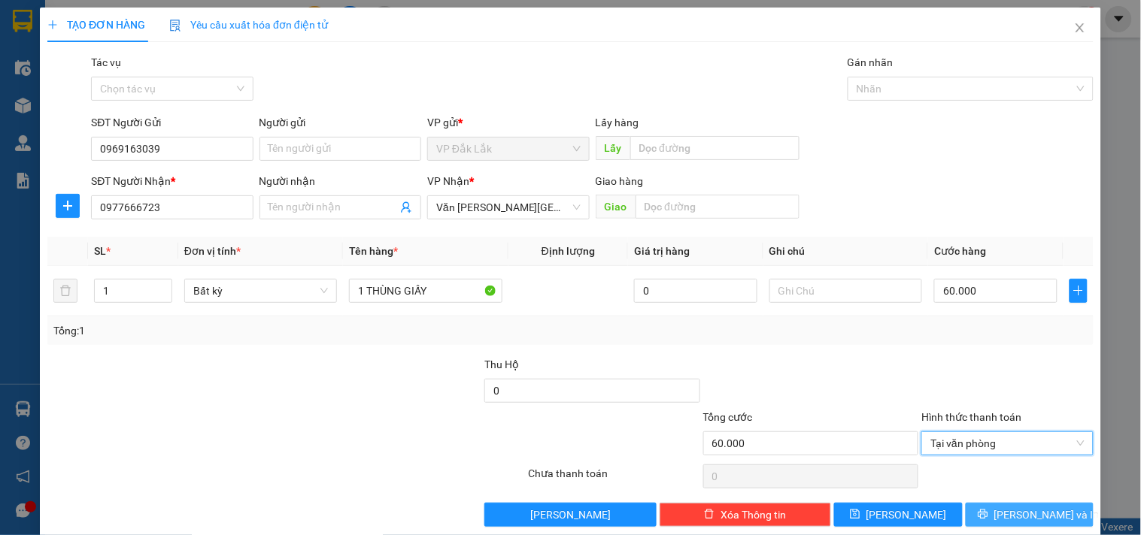
click at [1018, 512] on span "Lưu và In" at bounding box center [1046, 515] width 105 height 17
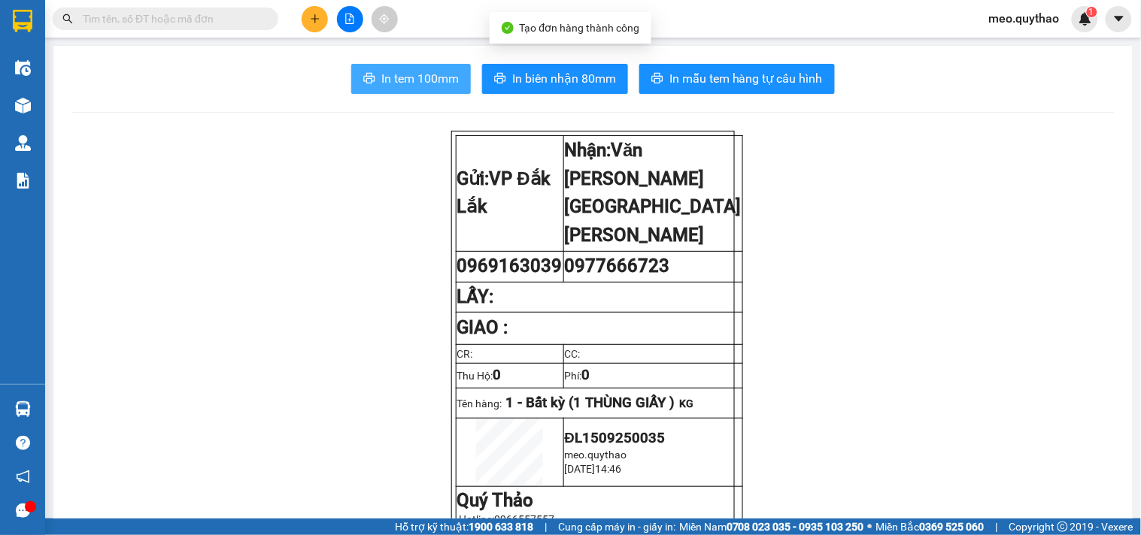
click at [427, 83] on span "In tem 100mm" at bounding box center [419, 78] width 77 height 19
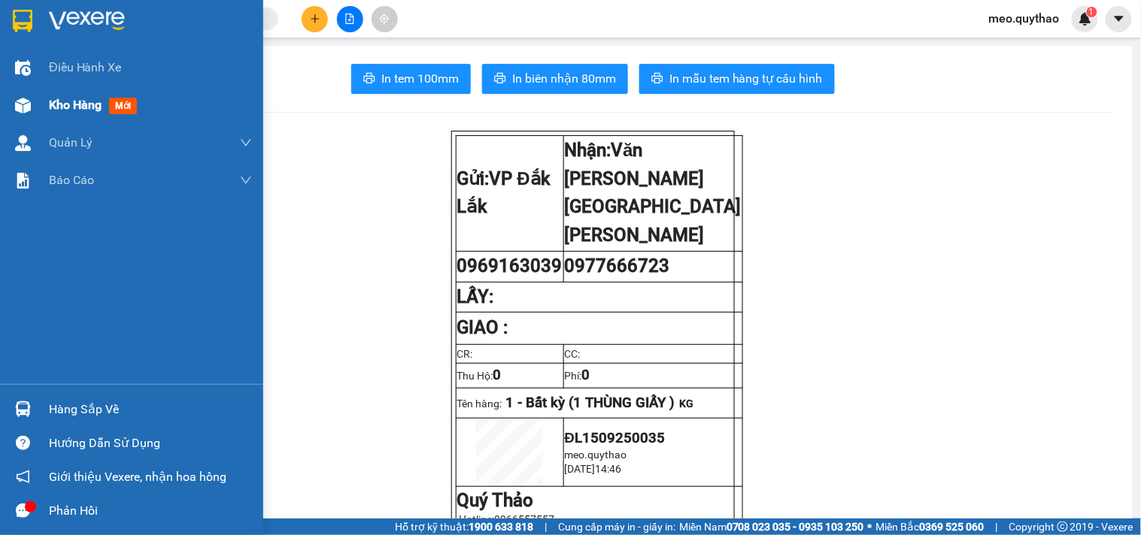
click at [92, 88] on div "Kho hàng mới" at bounding box center [150, 105] width 203 height 38
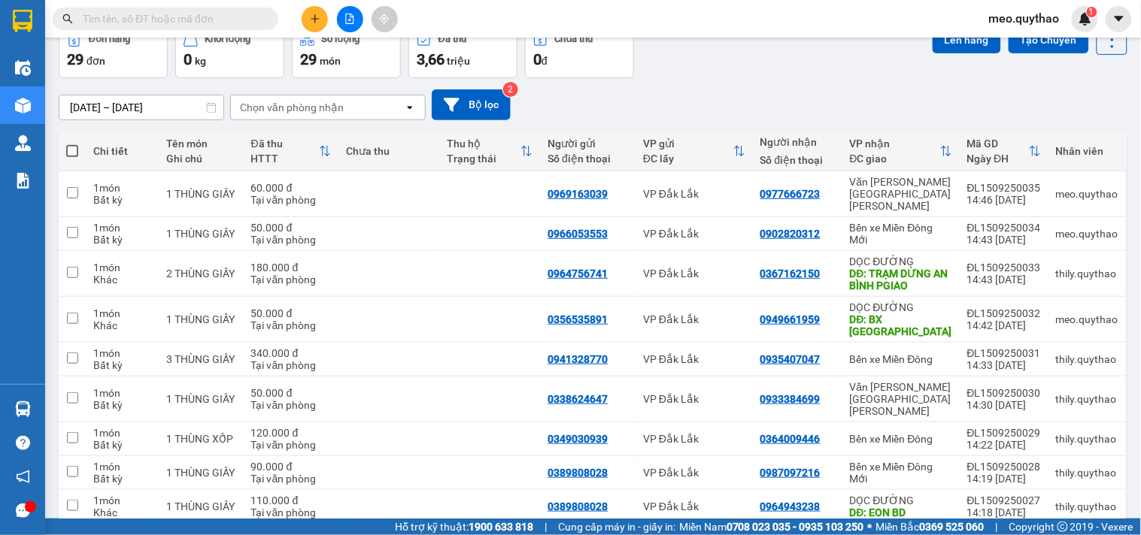
scroll to position [159, 0]
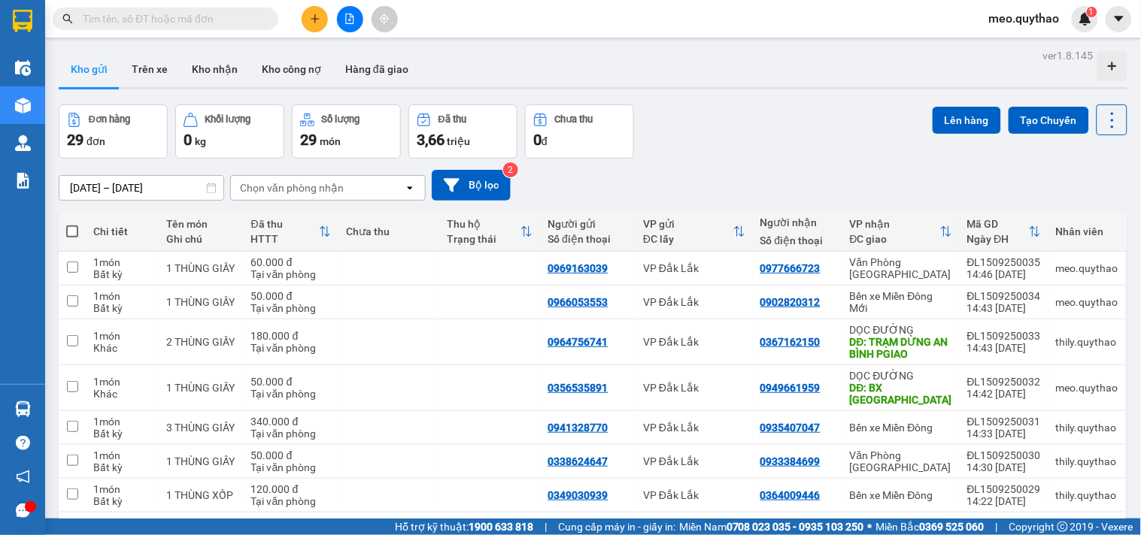
click at [359, 12] on button at bounding box center [350, 19] width 26 height 26
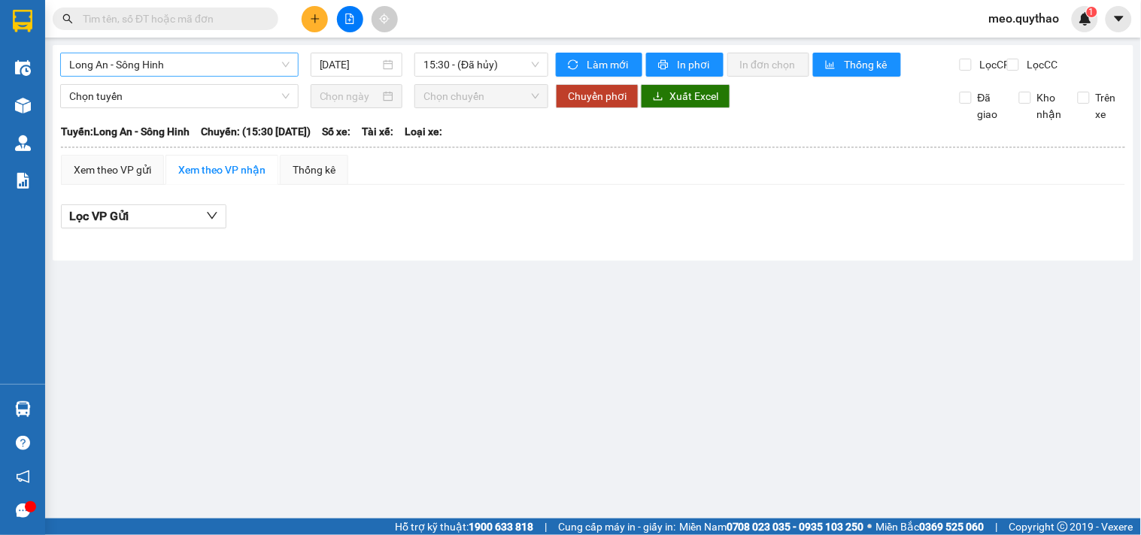
click at [233, 71] on span "Long An - Sông Hinh" at bounding box center [179, 64] width 220 height 23
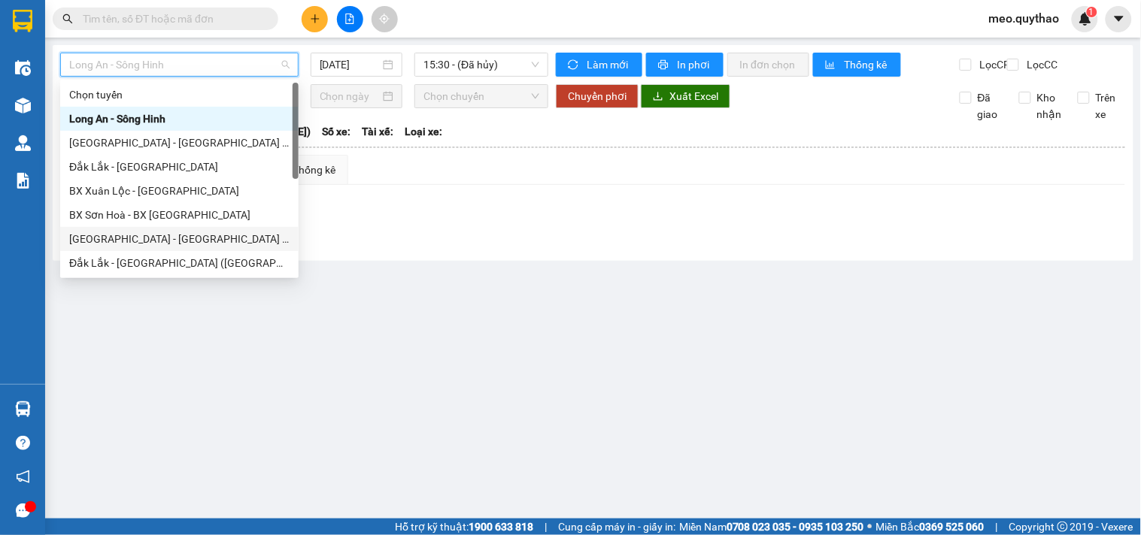
scroll to position [216, 0]
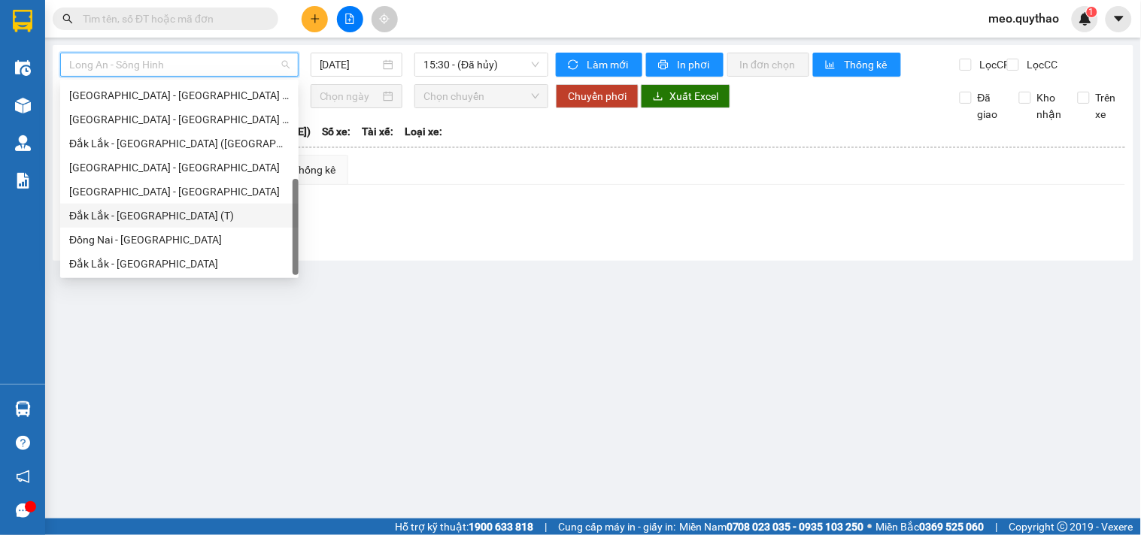
click at [162, 208] on div "Đắk Lắk - Sài Gòn (T)" at bounding box center [179, 216] width 220 height 17
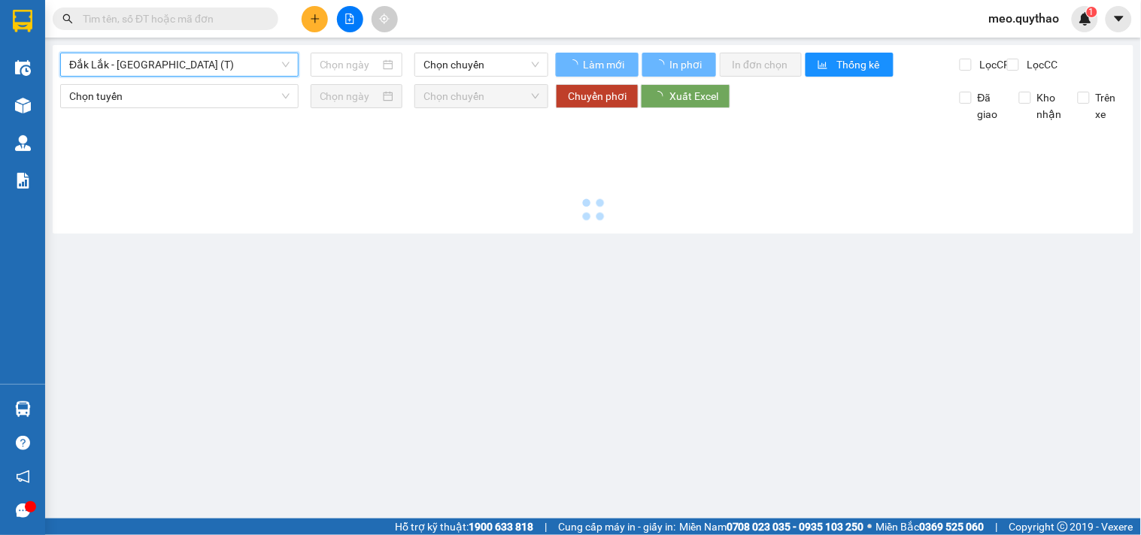
type input "[DATE]"
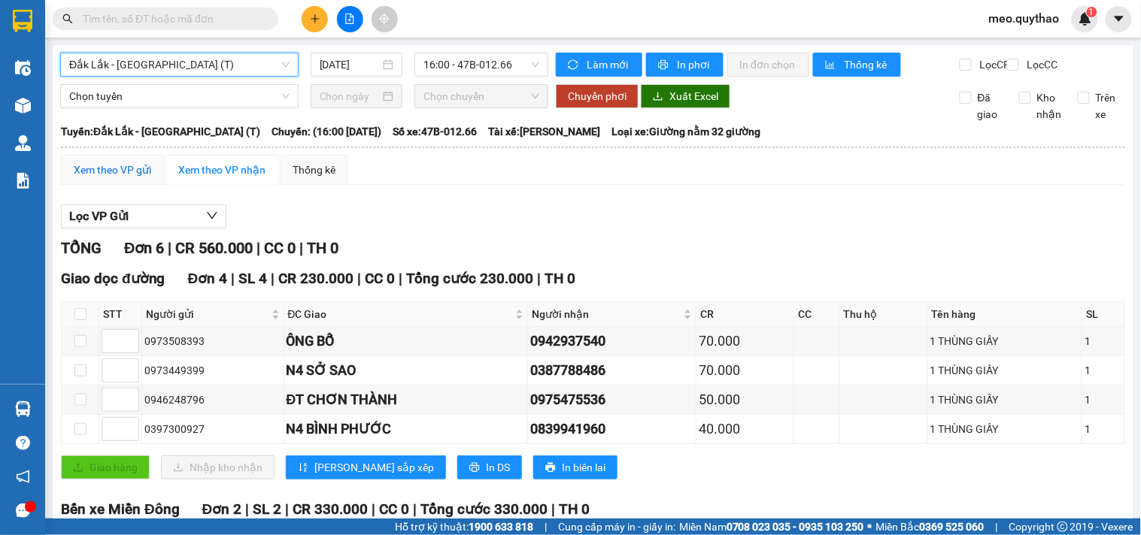
click at [116, 178] on div "Xem theo VP gửi" at bounding box center [112, 170] width 77 height 17
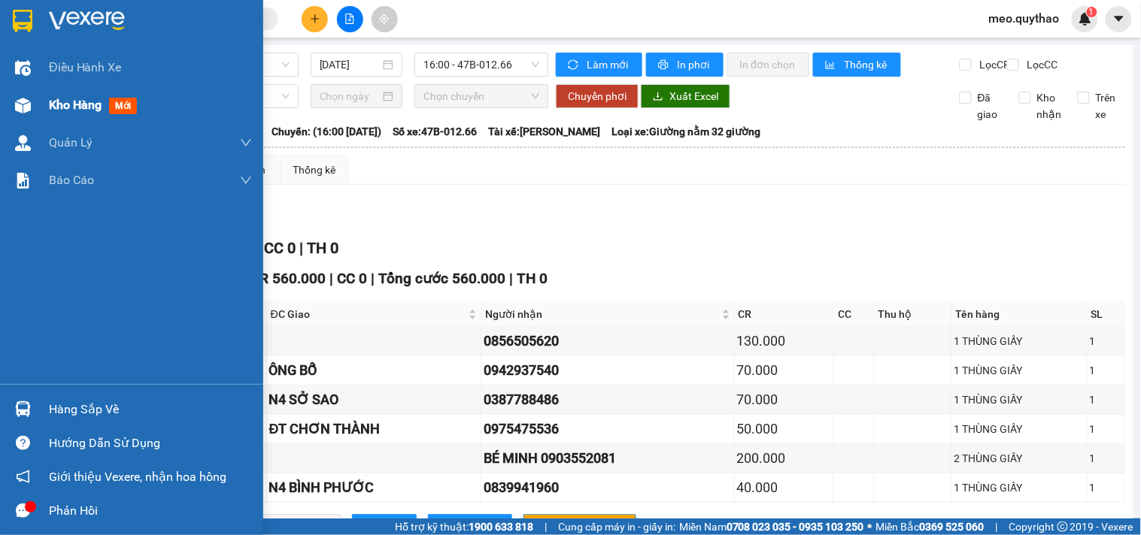
click at [68, 100] on span "Kho hàng" at bounding box center [75, 105] width 53 height 14
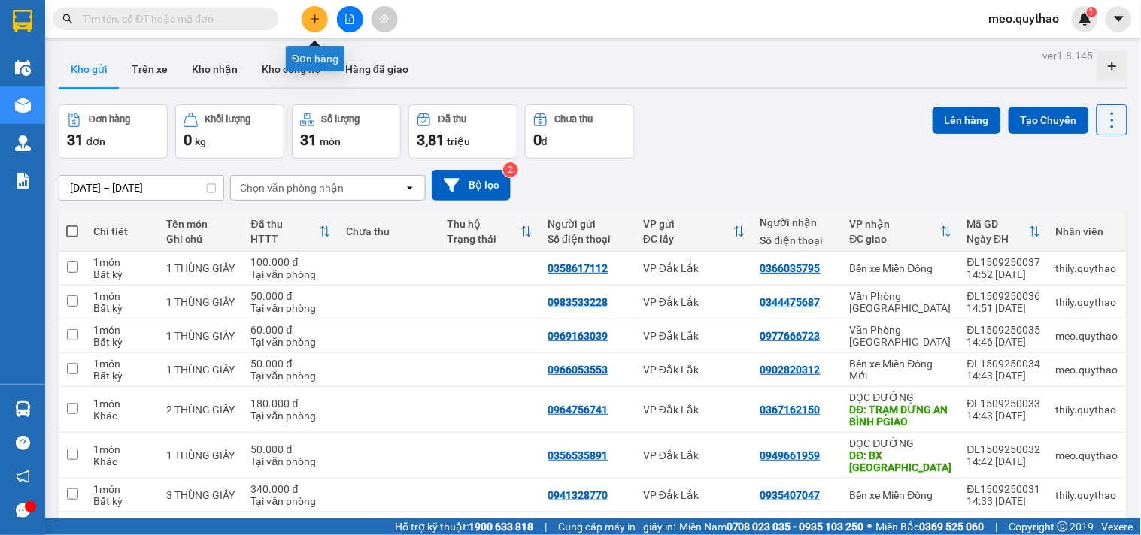
click at [347, 20] on icon "file-add" at bounding box center [349, 19] width 11 height 11
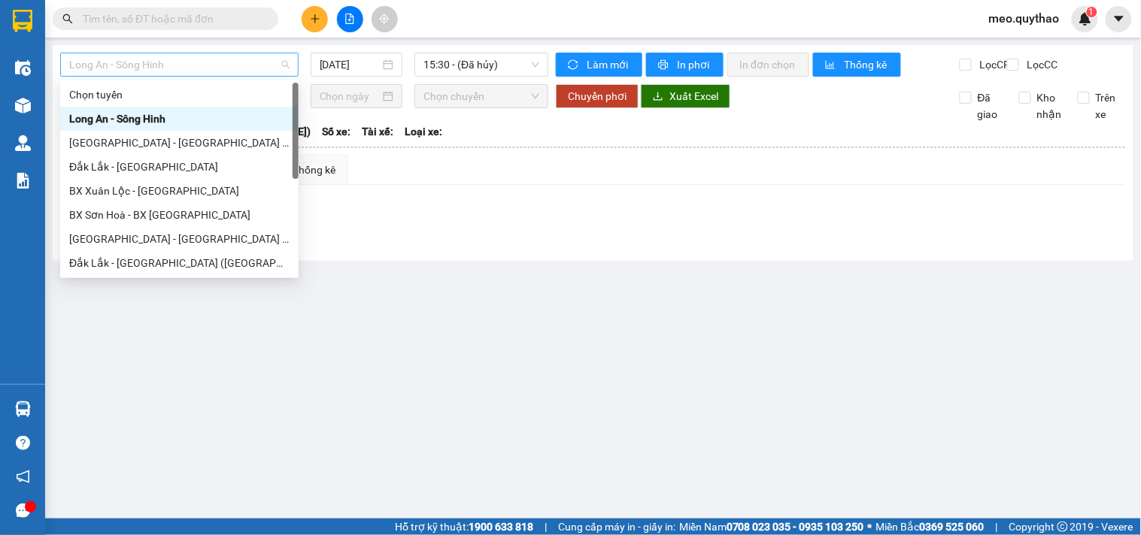
click at [205, 70] on span "Long An - Sông Hinh" at bounding box center [179, 64] width 220 height 23
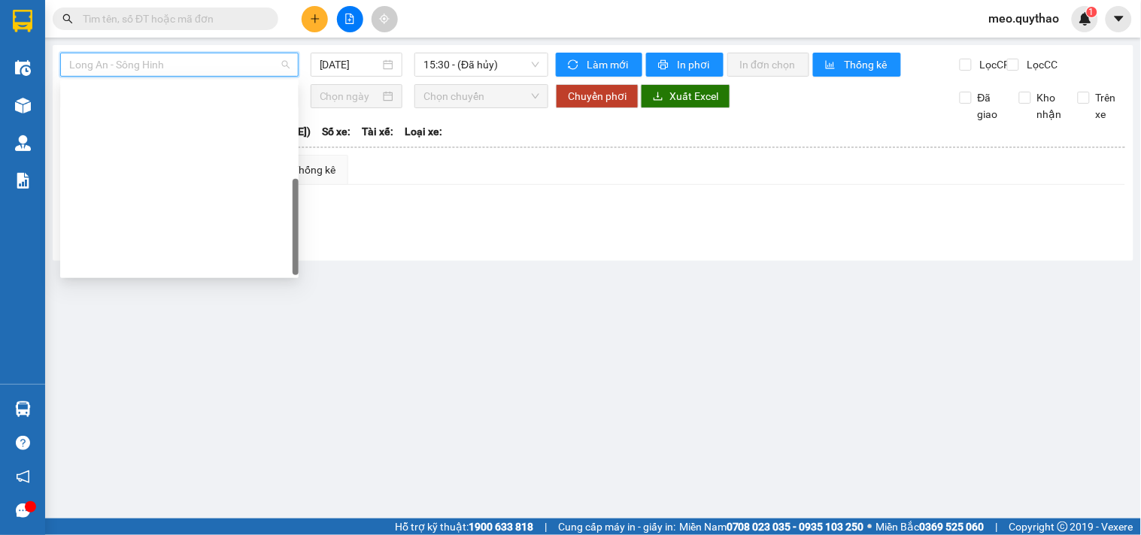
scroll to position [216, 0]
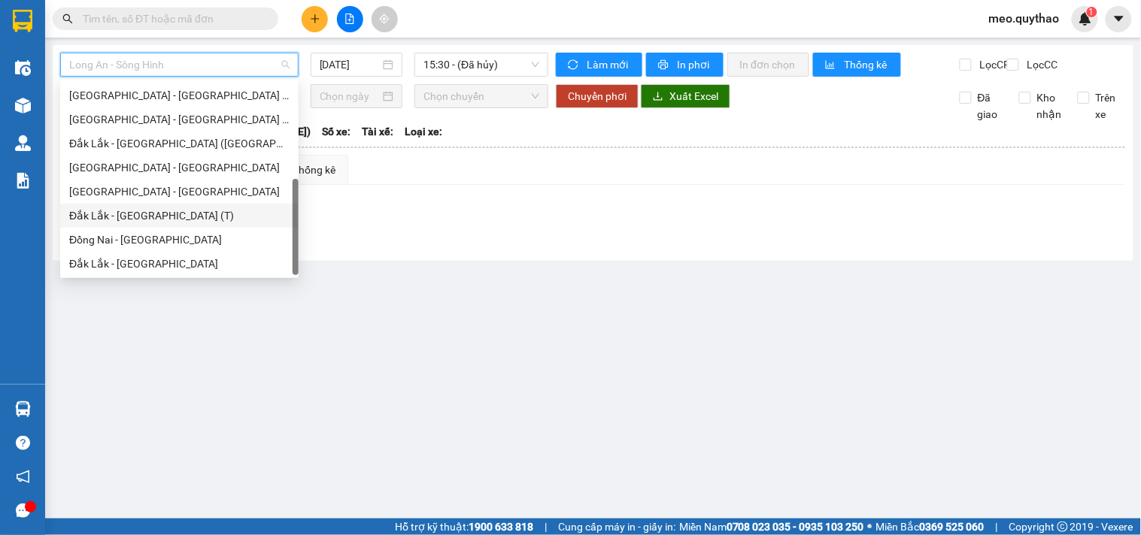
click at [168, 214] on div "Đắk Lắk - Sài Gòn (T)" at bounding box center [179, 216] width 220 height 17
type input "[DATE]"
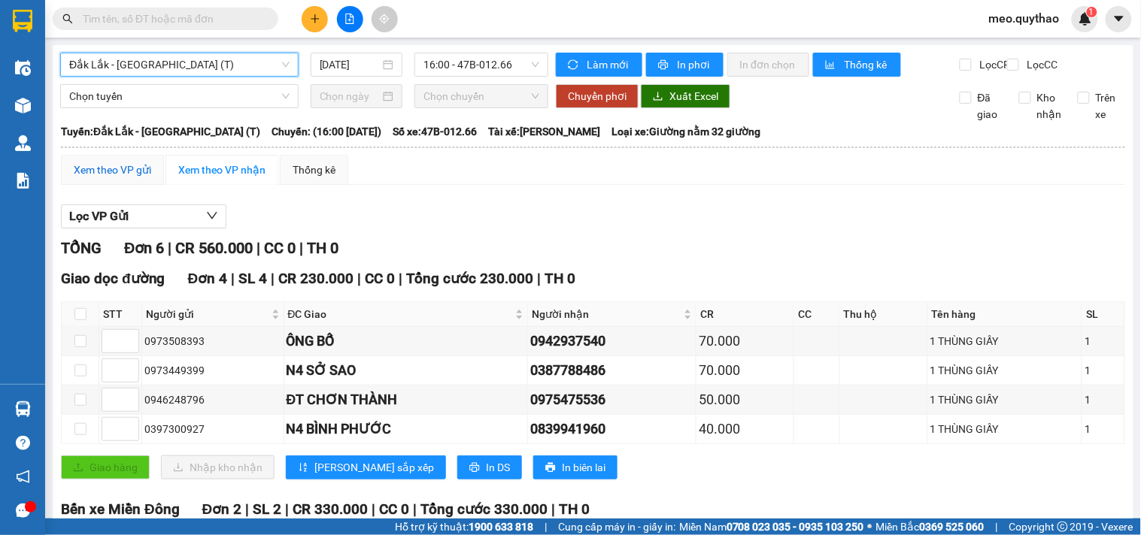
click at [124, 178] on div "Xem theo VP gửi" at bounding box center [112, 170] width 77 height 17
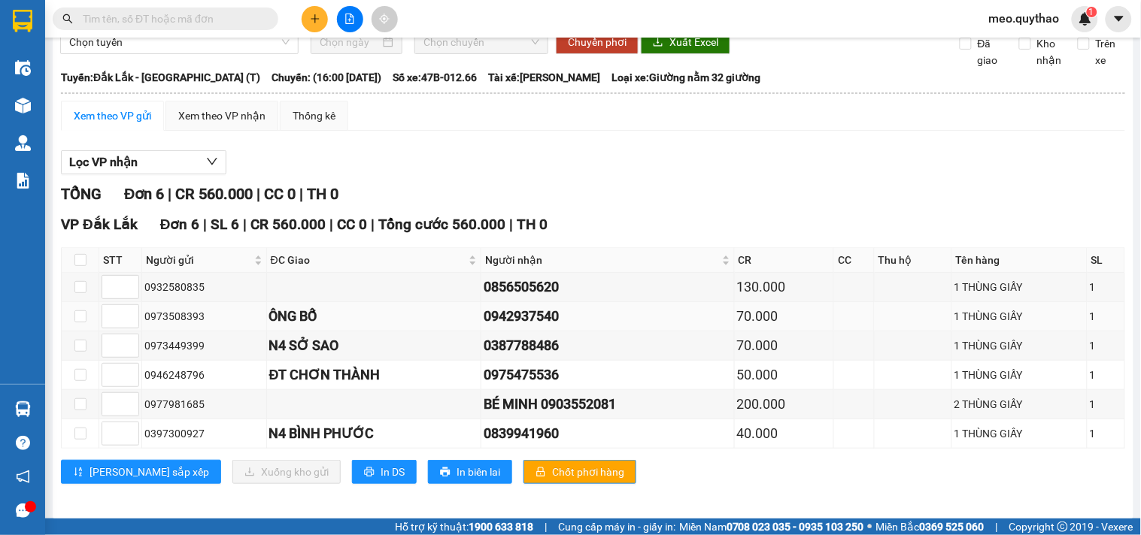
scroll to position [77, 0]
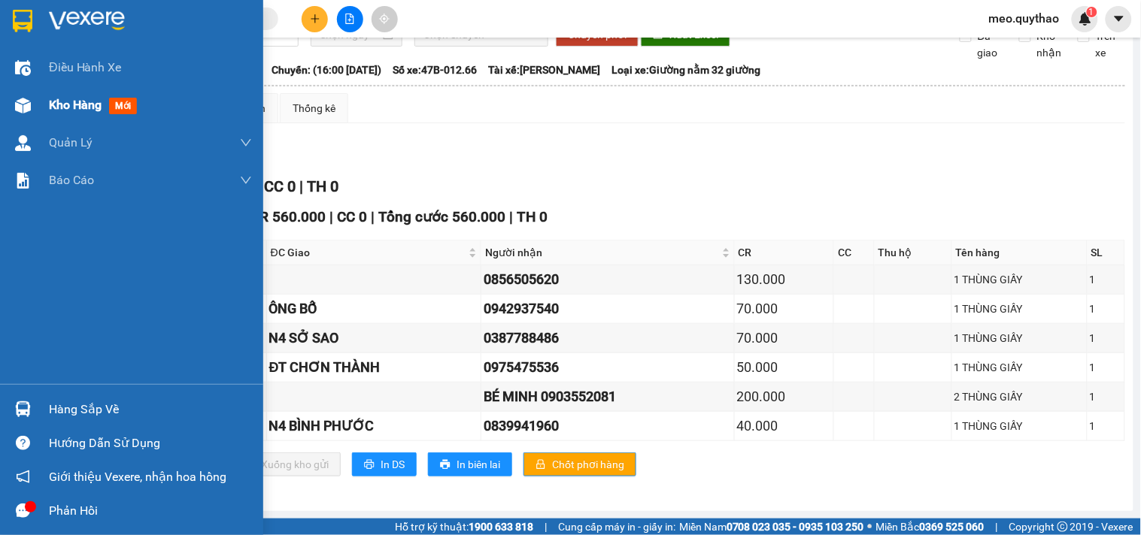
click at [79, 100] on span "Kho hàng" at bounding box center [75, 105] width 53 height 14
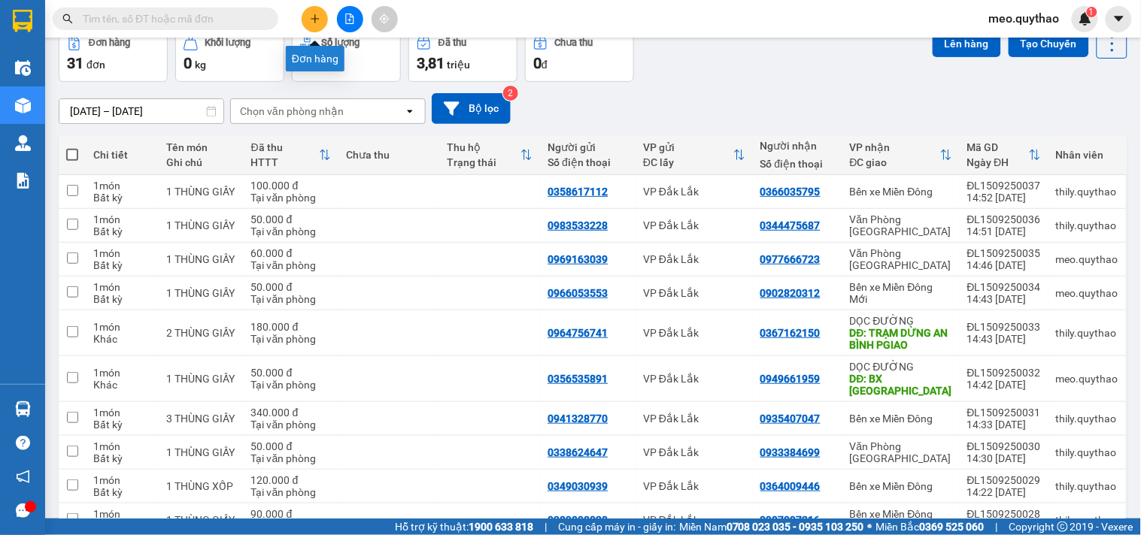
click at [323, 17] on button at bounding box center [315, 19] width 26 height 26
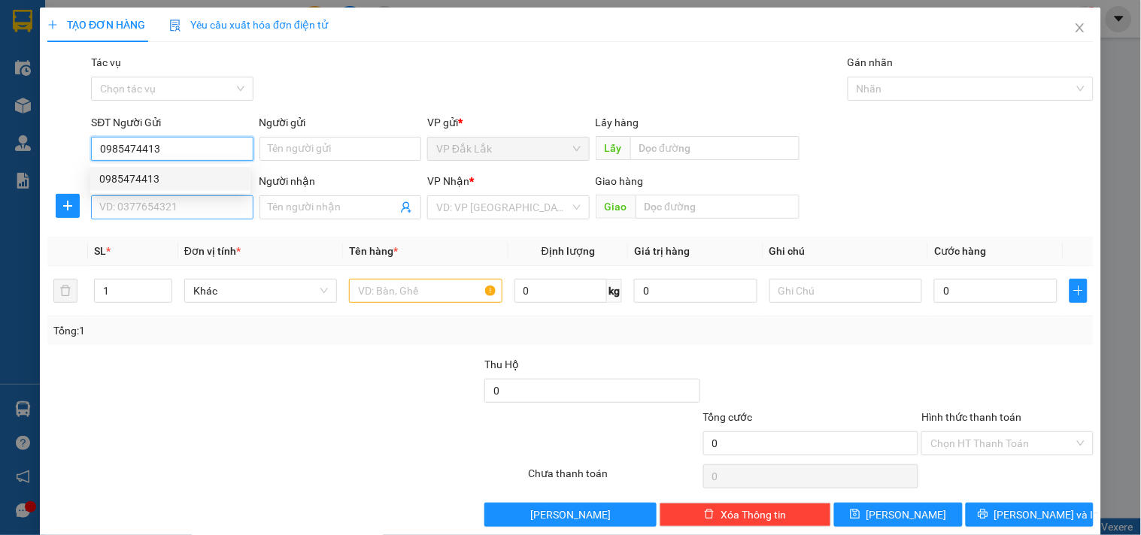
type input "0985474413"
click at [164, 205] on input "SĐT Người Nhận *" at bounding box center [172, 208] width 162 height 24
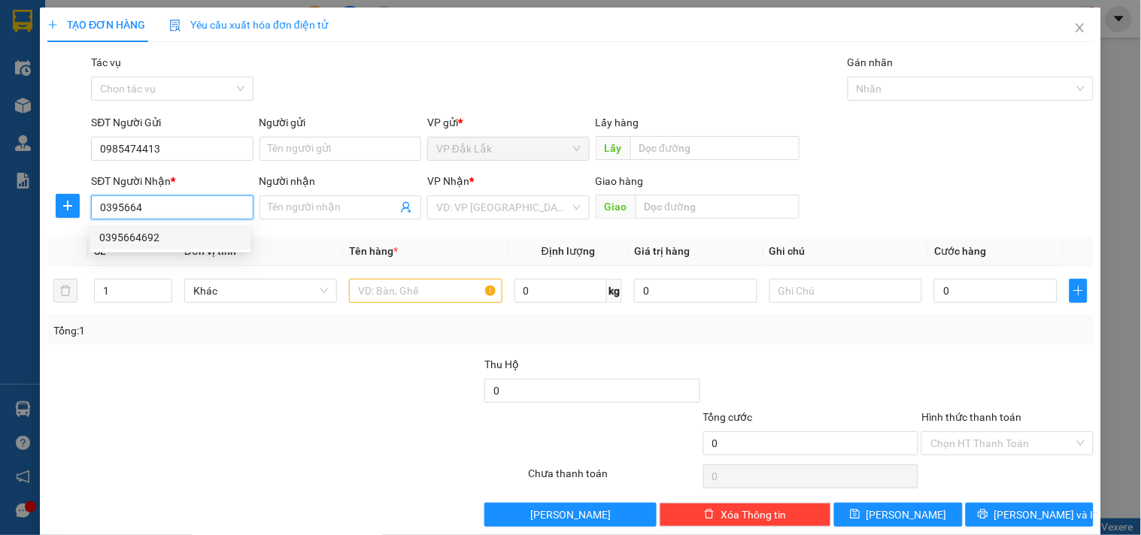
click at [137, 244] on div "0395664692" at bounding box center [170, 237] width 142 height 17
type input "0395664692"
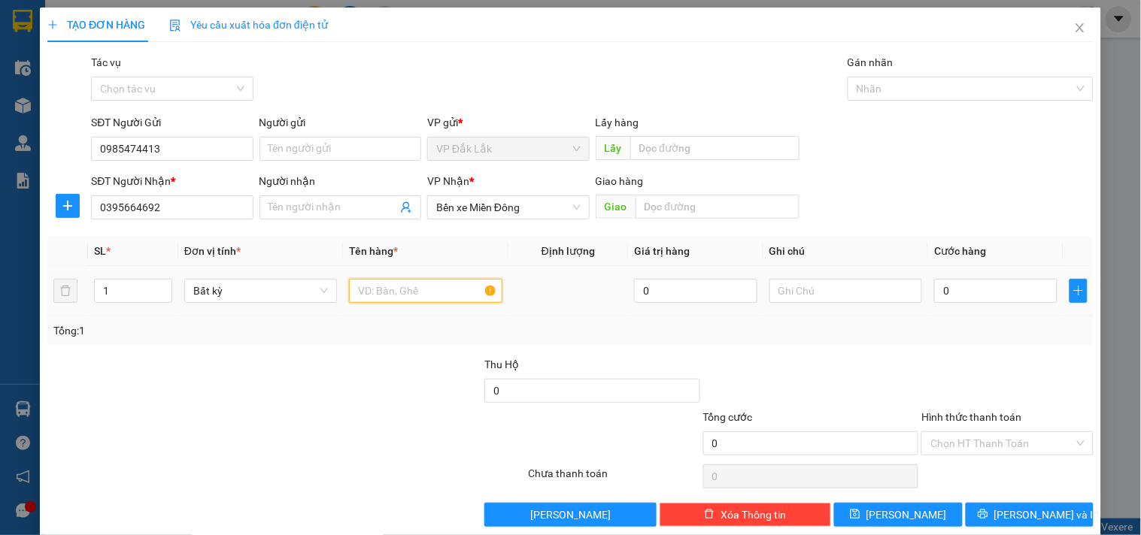
click at [426, 289] on input "text" at bounding box center [425, 291] width 153 height 24
type input "1 THÙNG GIẤY"
click at [996, 289] on input "0" at bounding box center [995, 291] width 123 height 24
click at [978, 293] on input "0" at bounding box center [995, 291] width 123 height 24
type input "06"
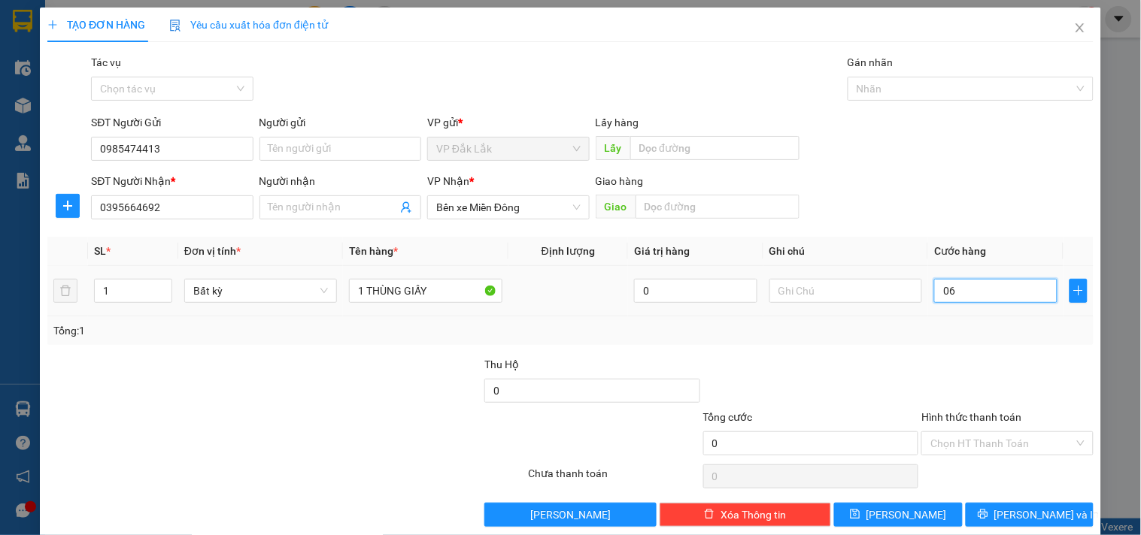
type input "6"
type input "060"
type input "60"
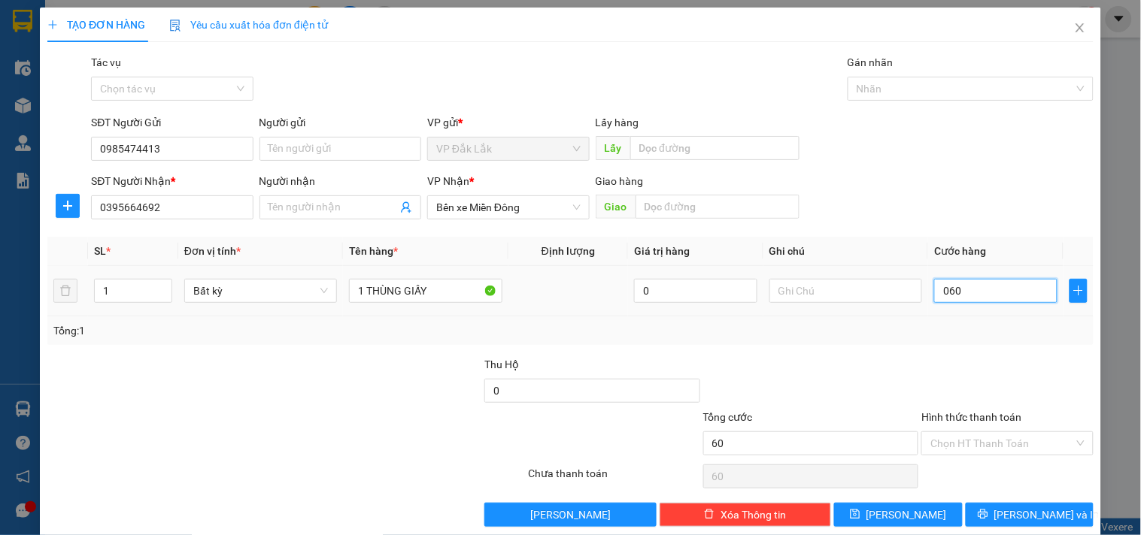
type input "0.600"
type input "600"
type input "06.000"
type input "6.000"
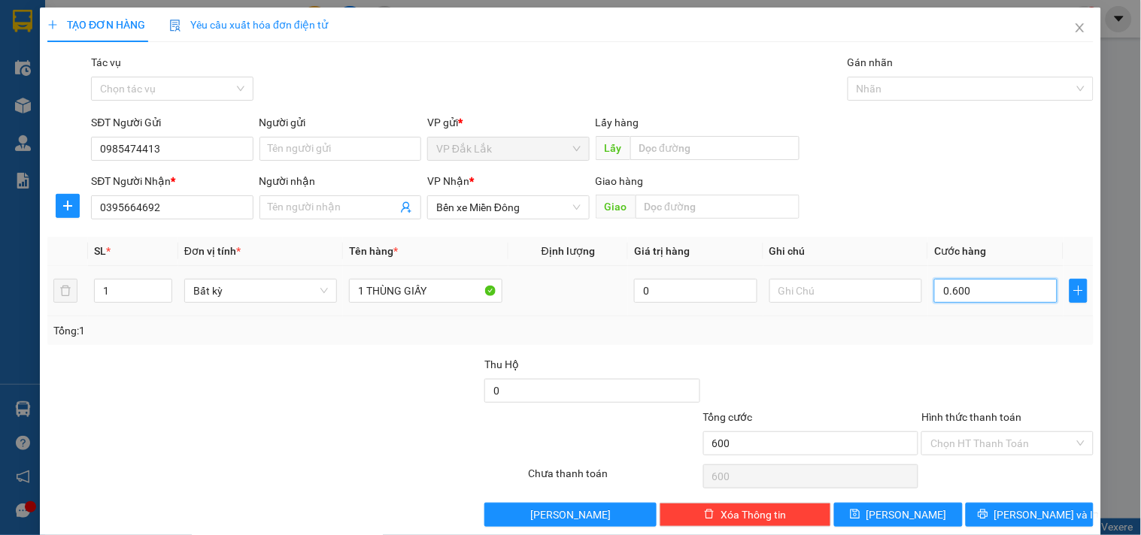
type input "6.000"
type input "060.000"
type input "60.000"
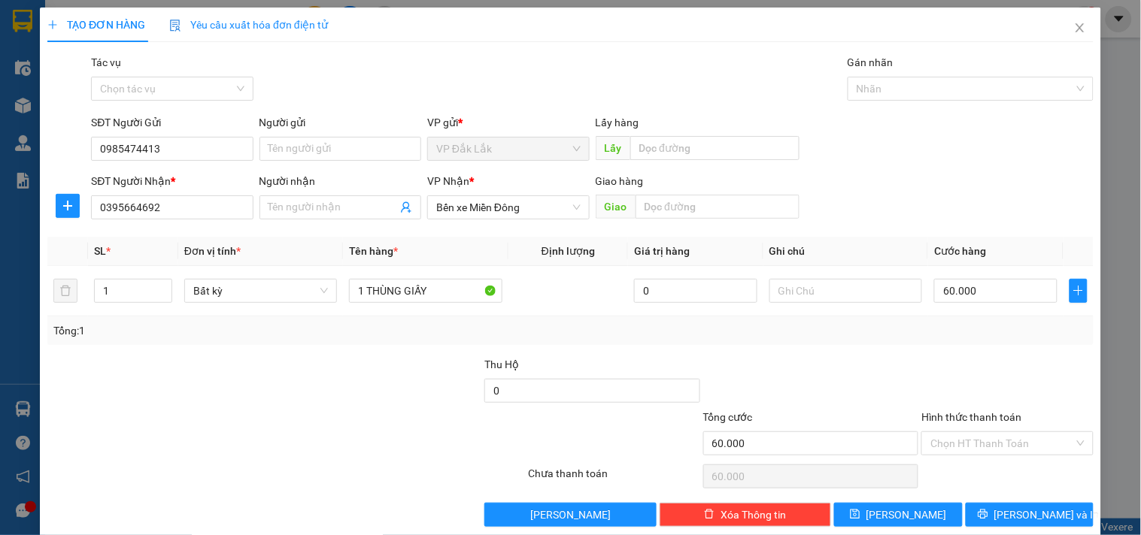
click at [980, 340] on div "Tổng: 1" at bounding box center [570, 331] width 1046 height 29
click at [984, 442] on input "Hình thức thanh toán" at bounding box center [1001, 443] width 143 height 23
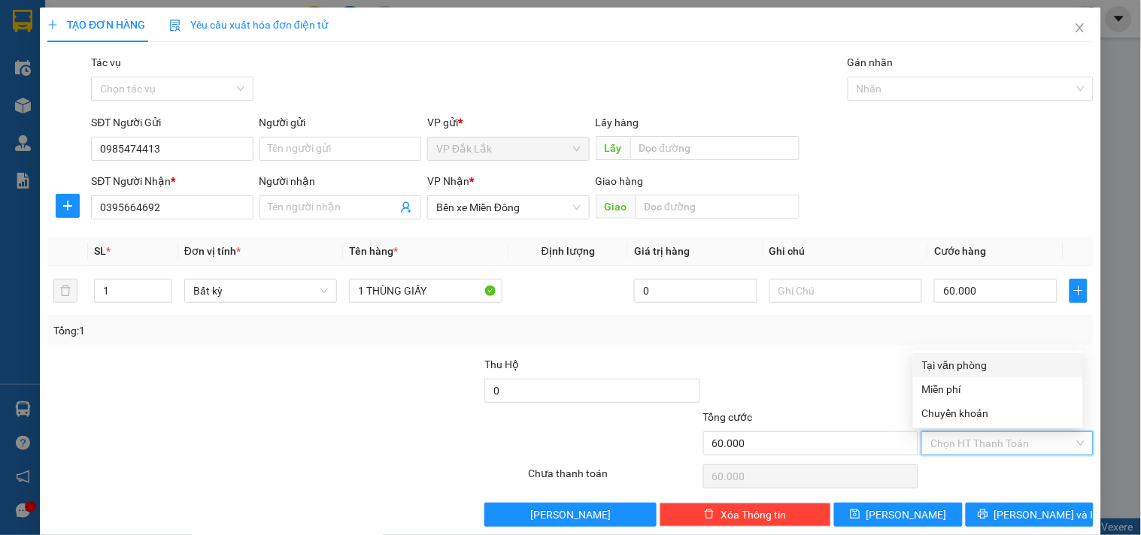
click at [972, 359] on div "Tại văn phòng" at bounding box center [998, 365] width 152 height 17
type input "0"
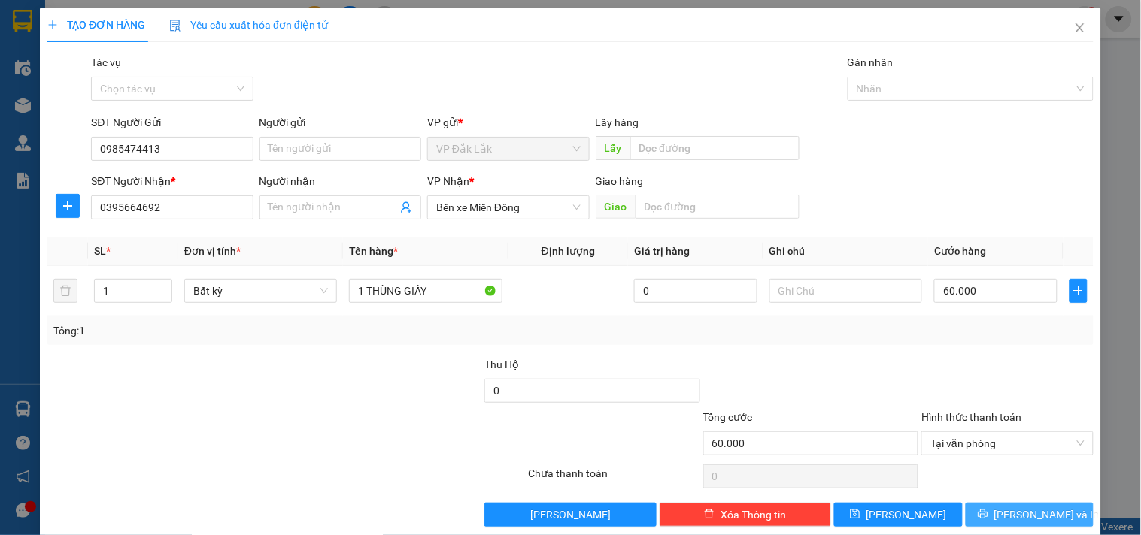
click at [1013, 510] on span "[PERSON_NAME] và In" at bounding box center [1046, 515] width 105 height 17
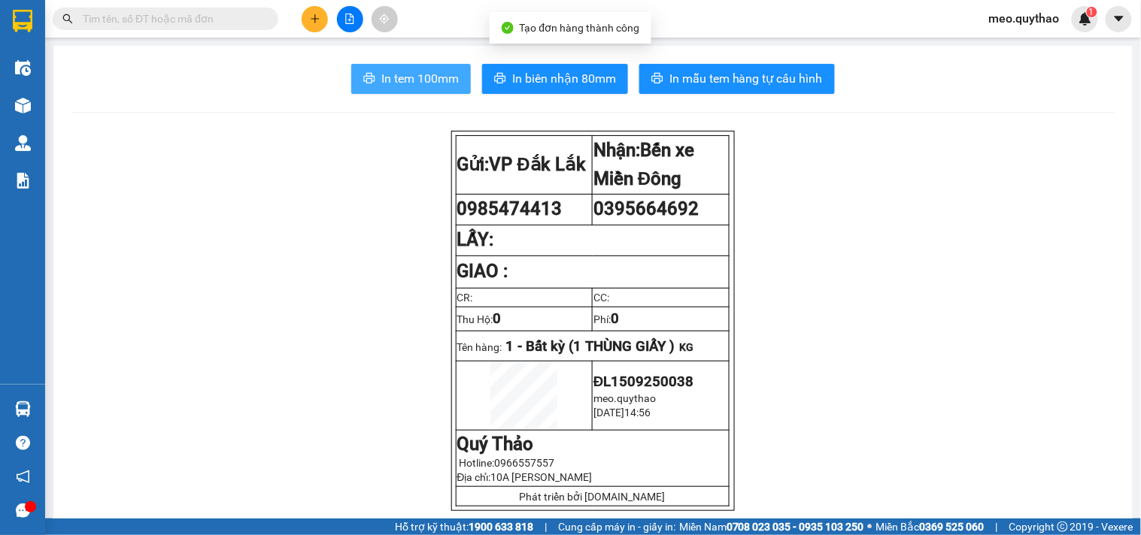
click at [397, 65] on button "In tem 100mm" at bounding box center [411, 79] width 120 height 30
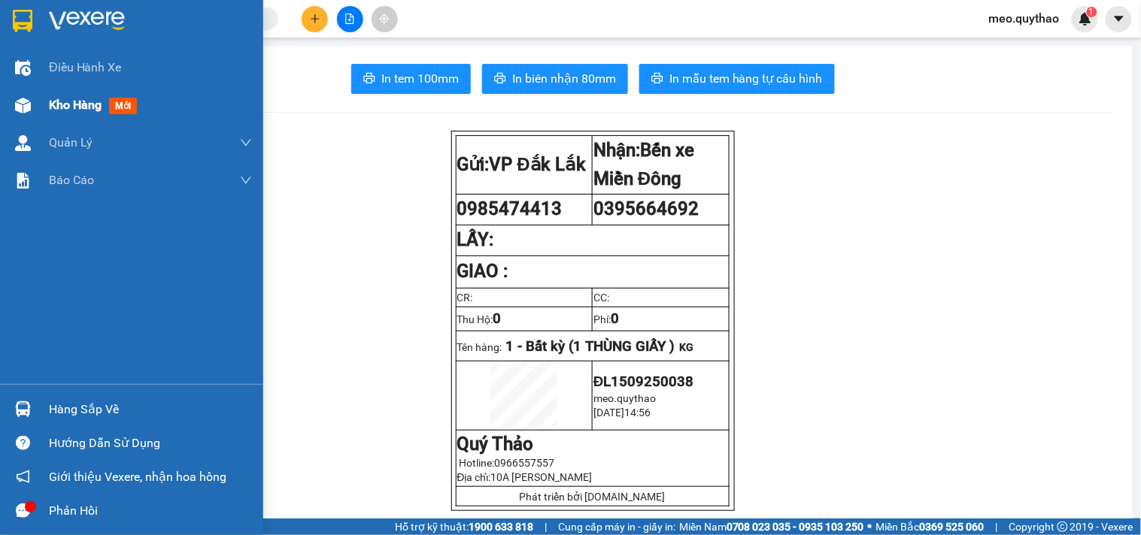
click at [77, 114] on div "Kho hàng mới" at bounding box center [96, 105] width 94 height 19
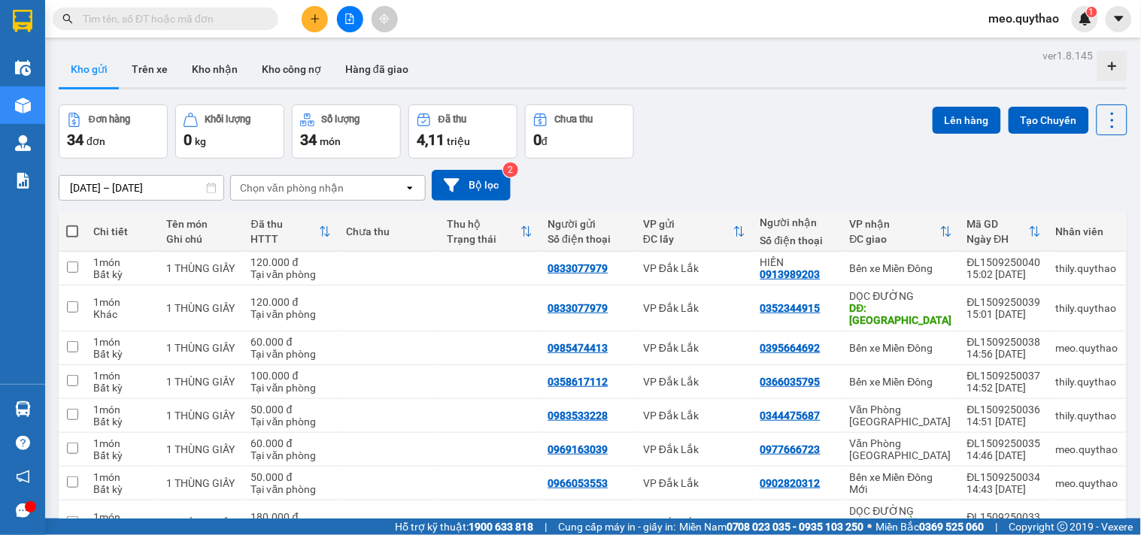
click at [306, 15] on button at bounding box center [315, 19] width 26 height 26
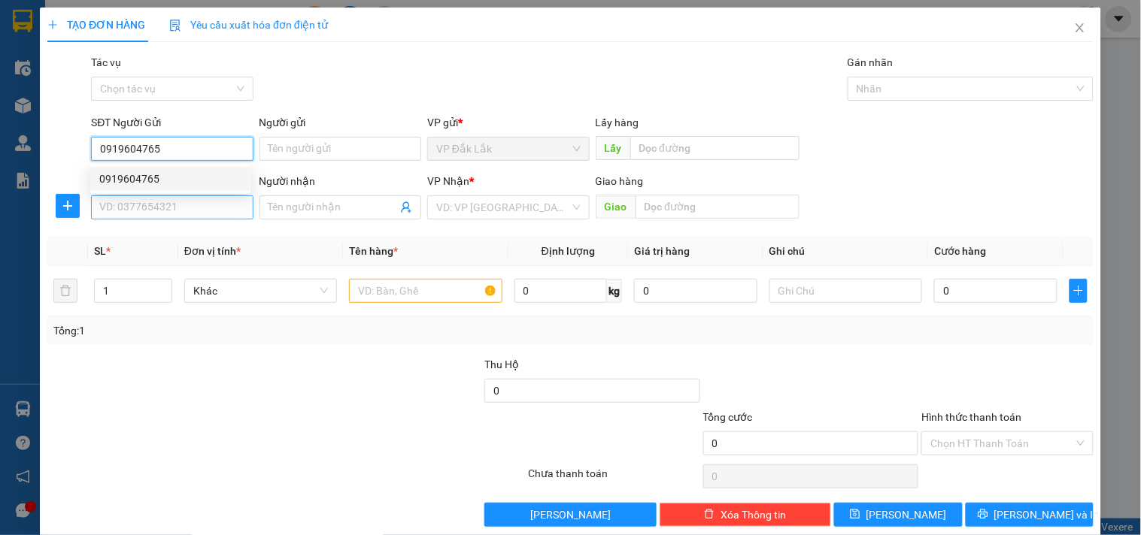
type input "0919604765"
click at [168, 201] on input "SĐT Người Nhận *" at bounding box center [172, 208] width 162 height 24
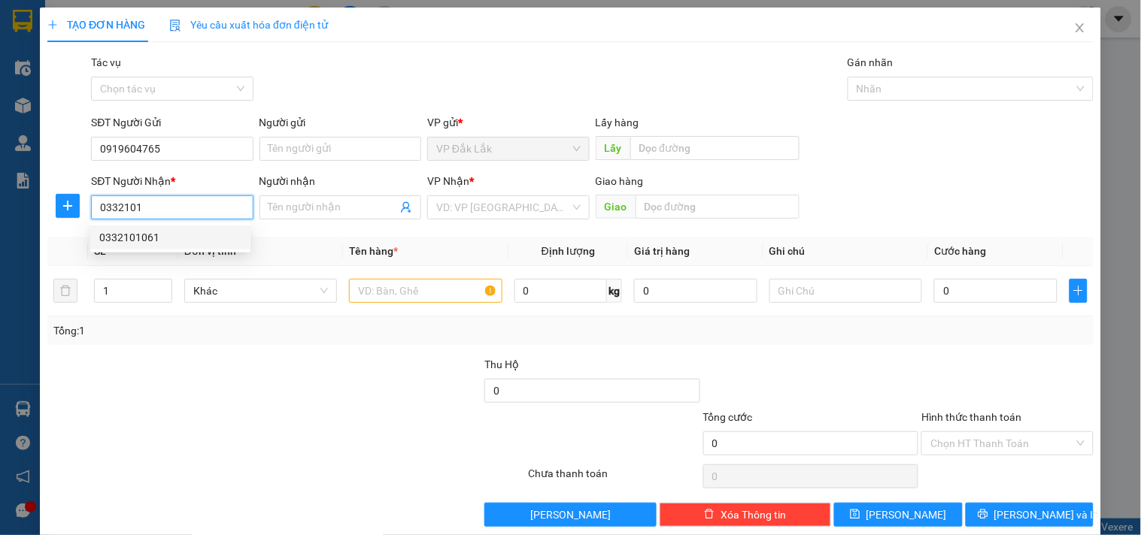
click at [170, 242] on div "0332101061" at bounding box center [170, 237] width 142 height 17
type input "0332101061"
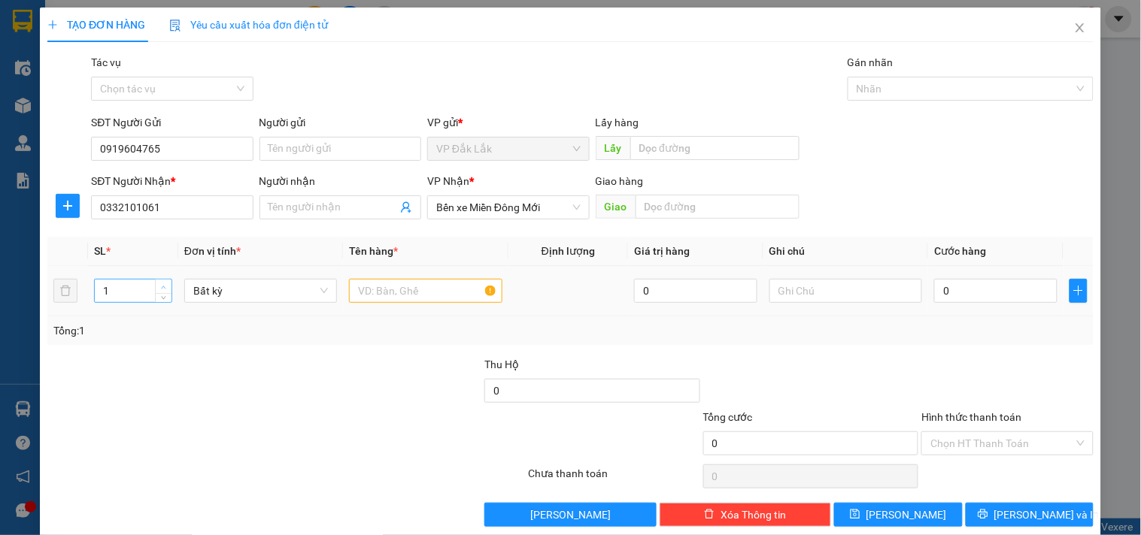
type input "2"
click at [161, 285] on icon "up" at bounding box center [163, 287] width 5 height 5
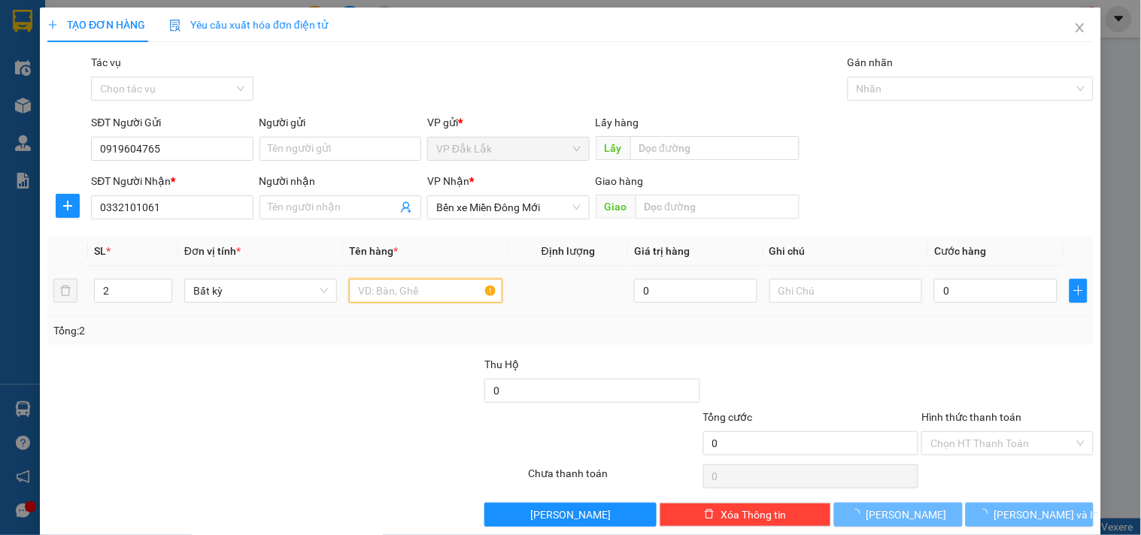
click at [401, 284] on input "text" at bounding box center [425, 291] width 153 height 24
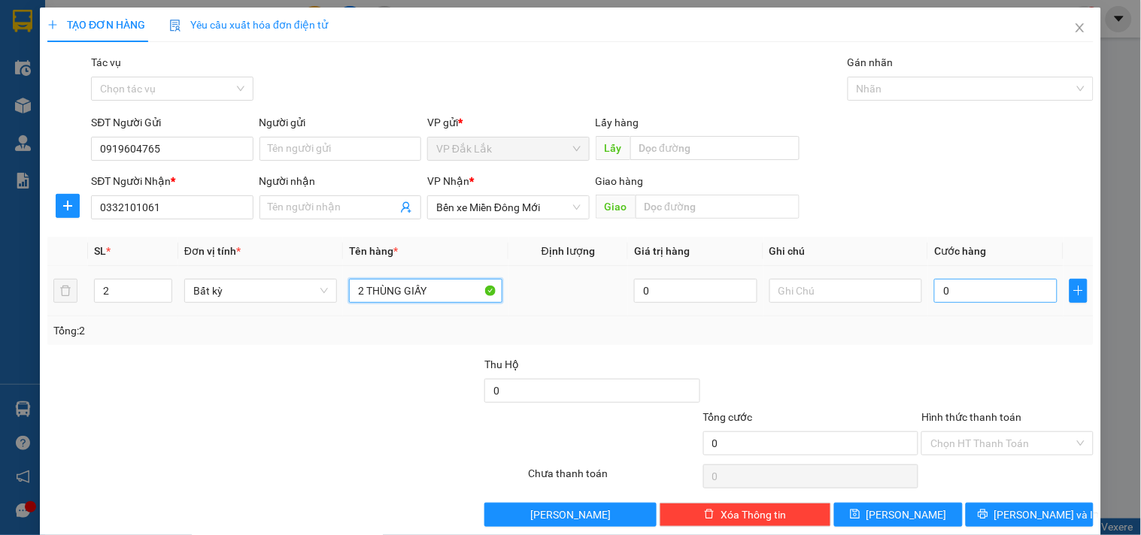
type input "2 THÙNG GIẤY"
click at [972, 290] on input "0" at bounding box center [995, 291] width 123 height 24
type input "1"
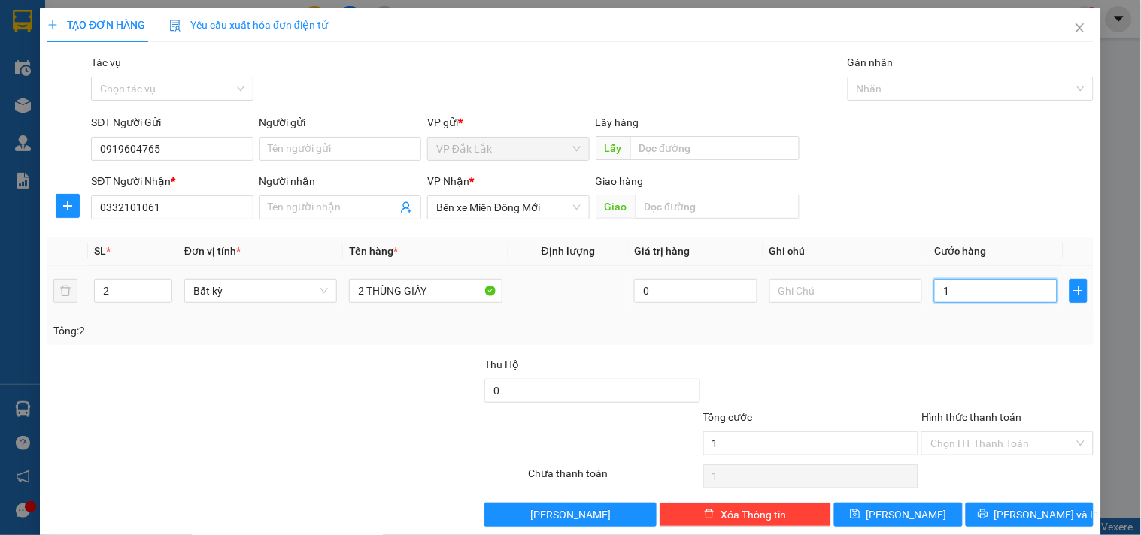
type input "14"
type input "140"
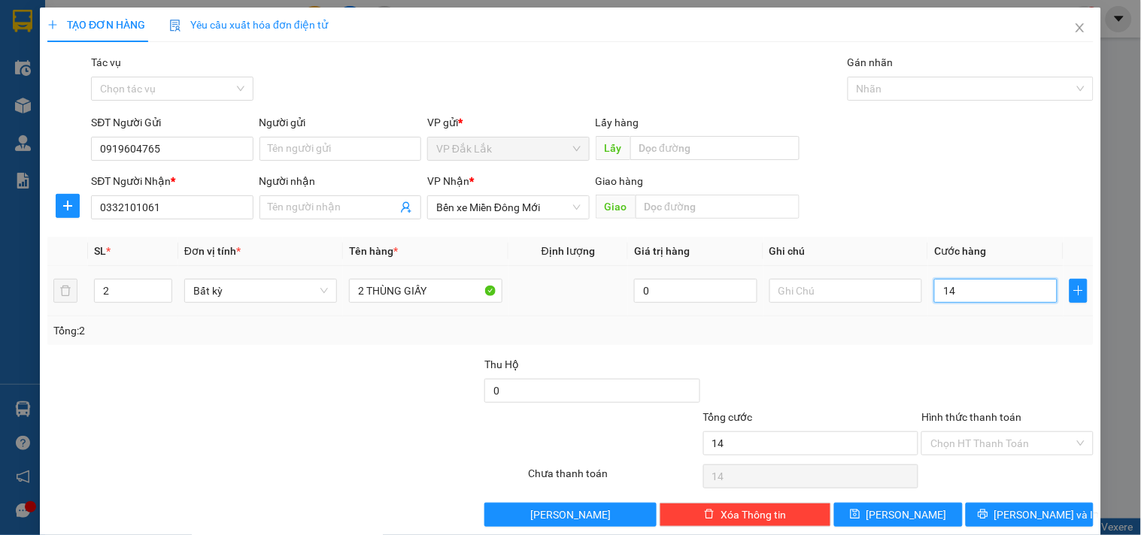
type input "140"
type input "1.400"
type input "14.000"
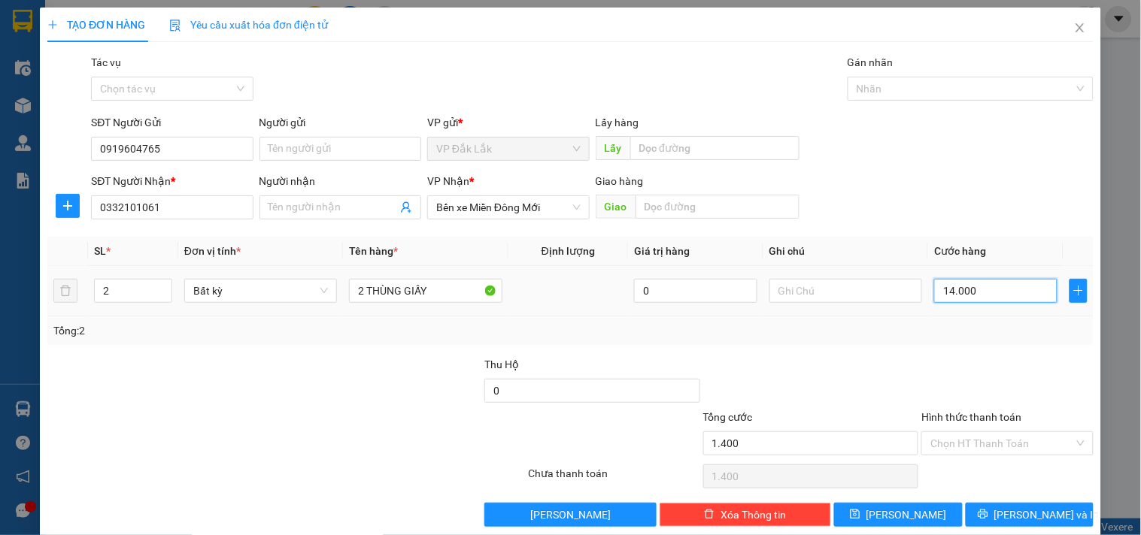
type input "14.000"
type input "140.000"
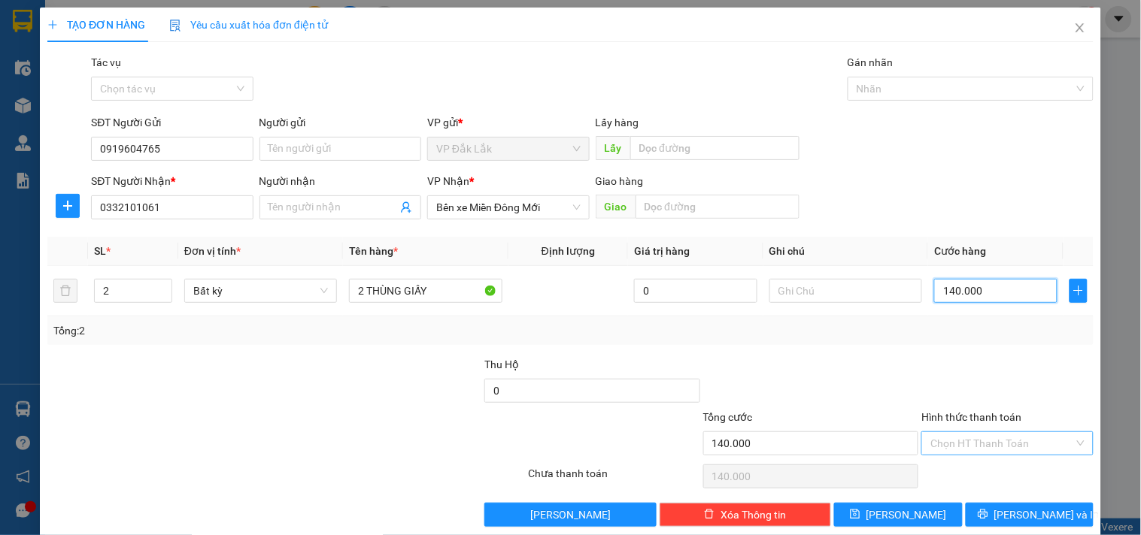
type input "140.000"
click at [994, 449] on input "Hình thức thanh toán" at bounding box center [1001, 443] width 143 height 23
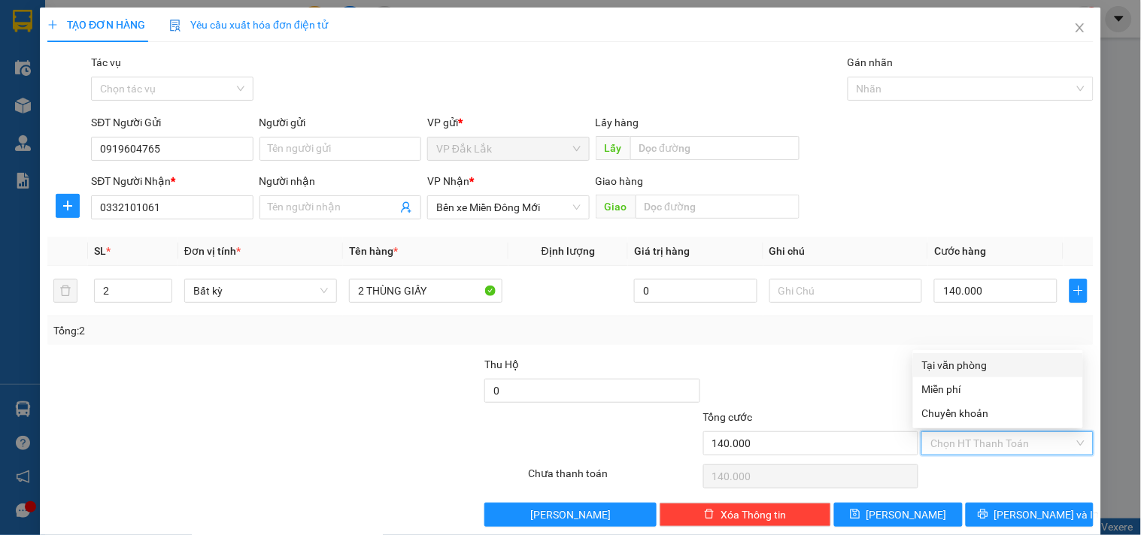
click at [978, 358] on div "Tại văn phòng" at bounding box center [998, 365] width 152 height 17
type input "0"
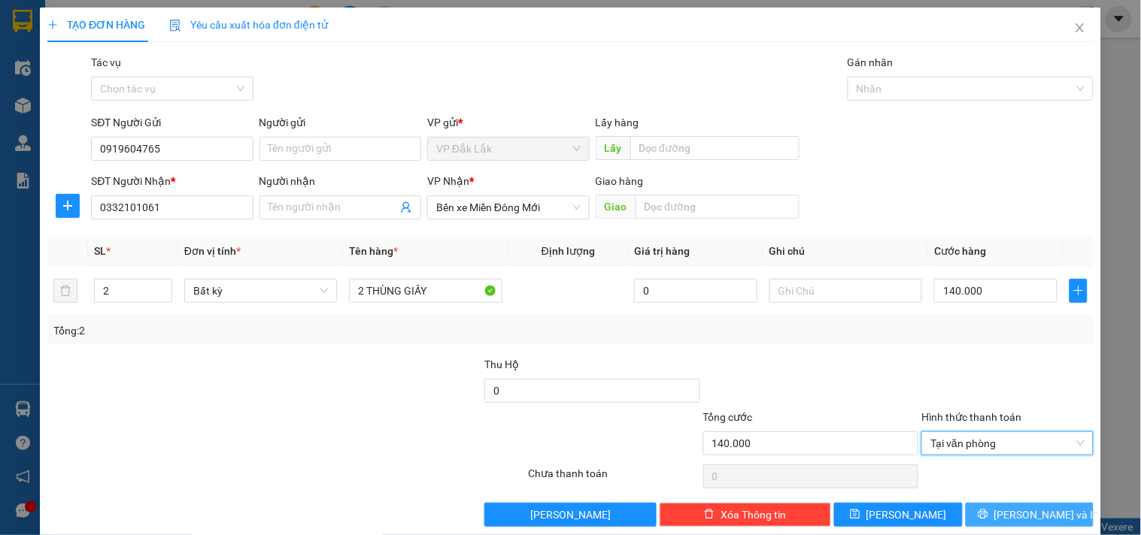
click at [1019, 517] on span "[PERSON_NAME] và In" at bounding box center [1046, 515] width 105 height 17
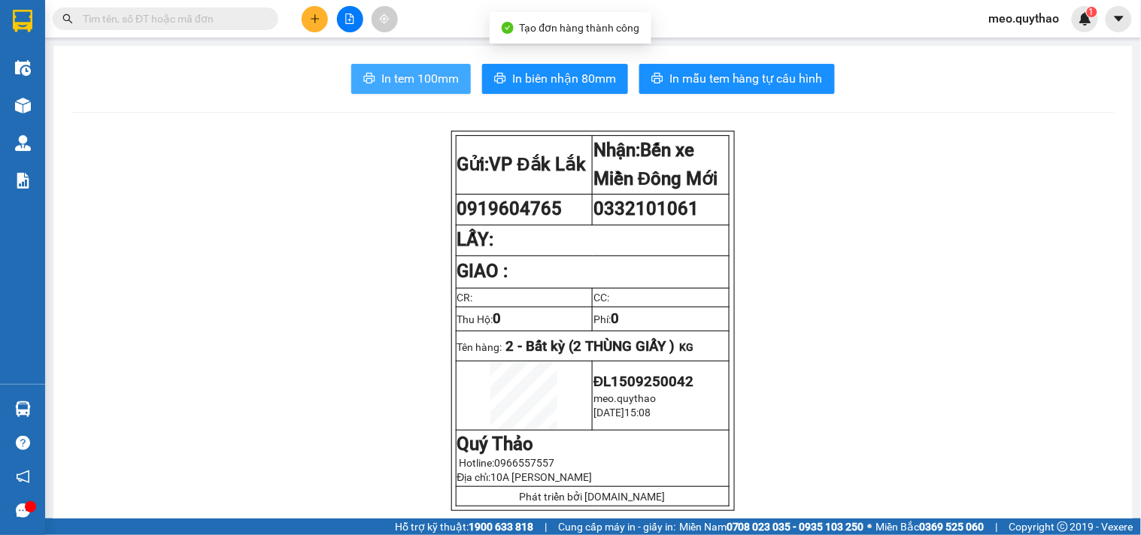
click at [402, 87] on span "In tem 100mm" at bounding box center [419, 78] width 77 height 19
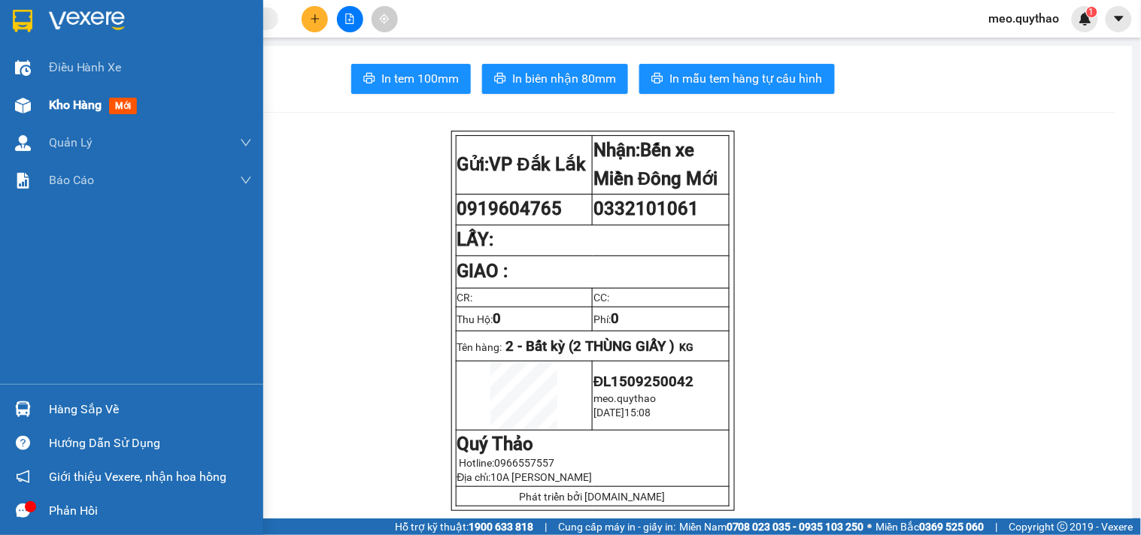
click at [95, 104] on span "Kho hàng" at bounding box center [75, 105] width 53 height 14
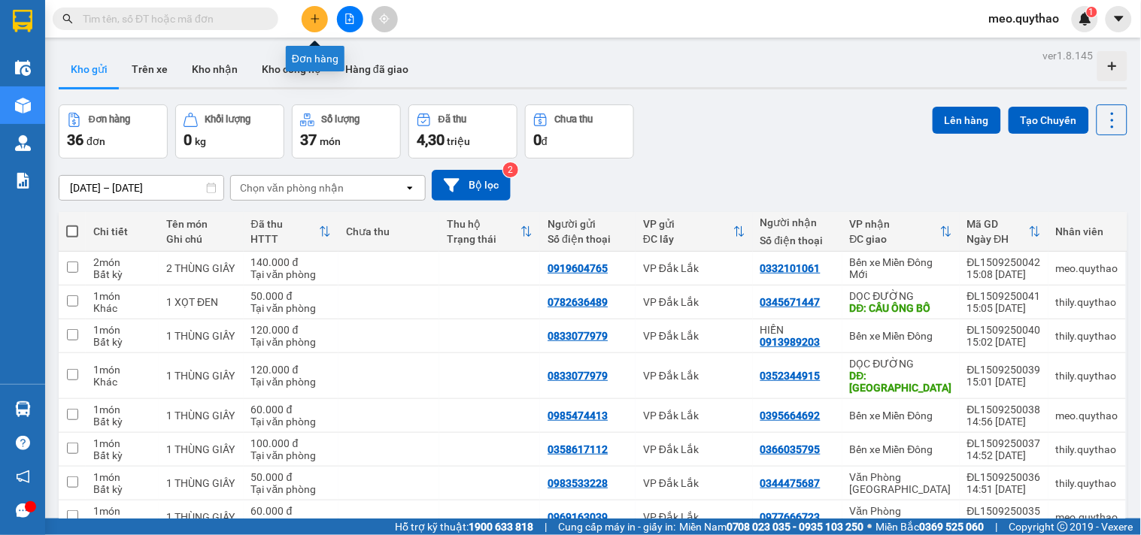
click at [312, 25] on button at bounding box center [315, 19] width 26 height 26
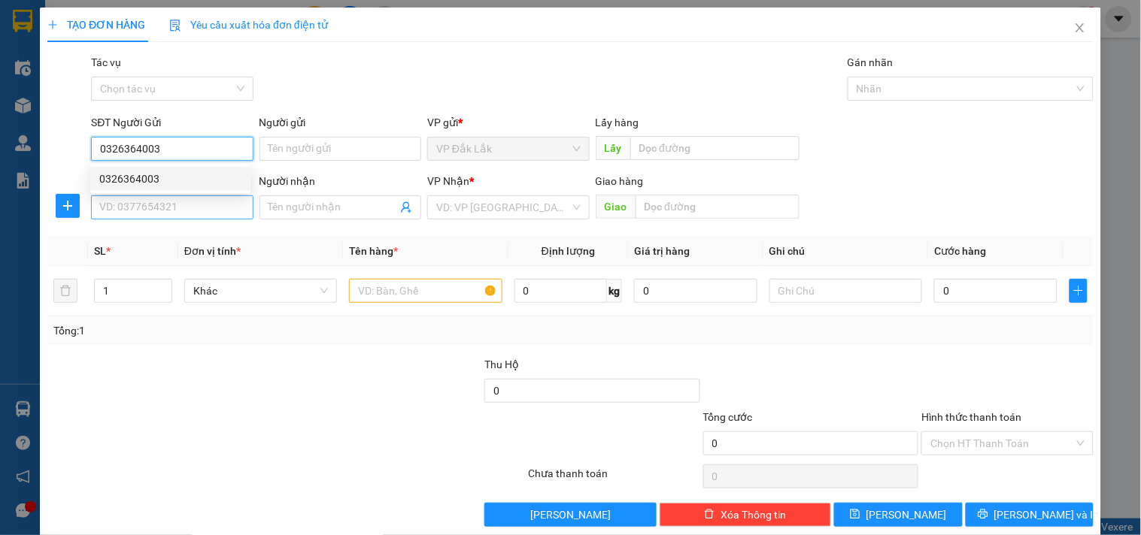
type input "0326364003"
click at [149, 212] on input "SĐT Người Nhận *" at bounding box center [172, 208] width 162 height 24
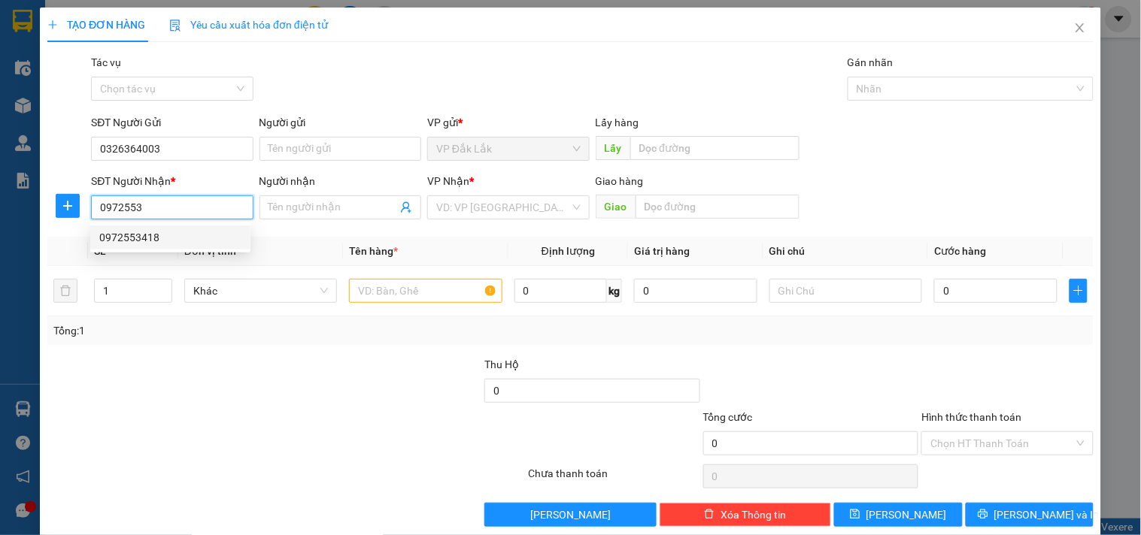
click at [150, 243] on div "0972553418" at bounding box center [170, 237] width 142 height 17
type input "0972553418"
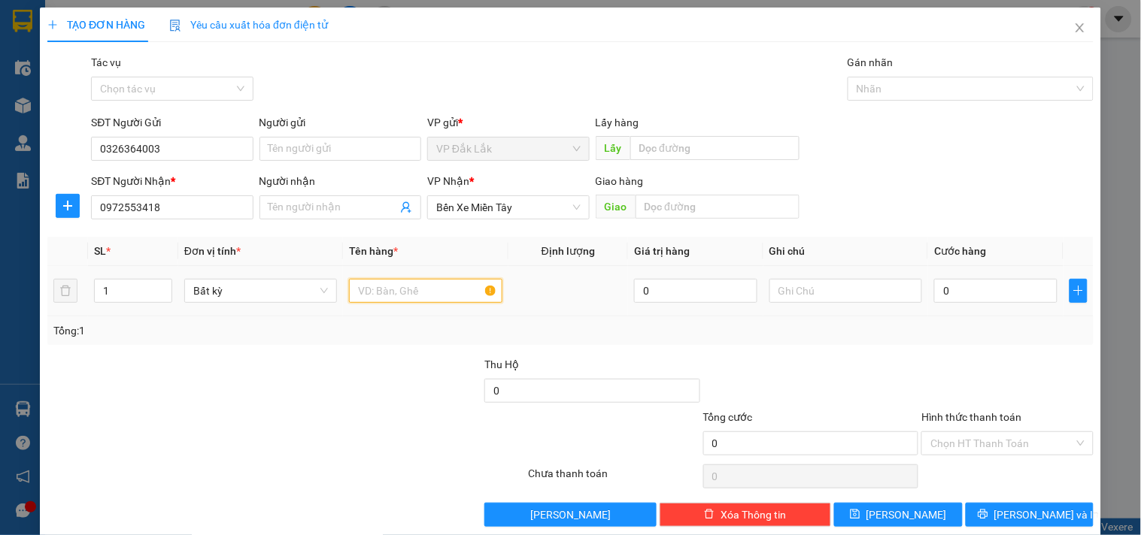
click at [417, 294] on input "text" at bounding box center [425, 291] width 153 height 24
type input "1 THÙNG GIẤY"
click at [996, 295] on input "0" at bounding box center [995, 291] width 123 height 24
type input "6"
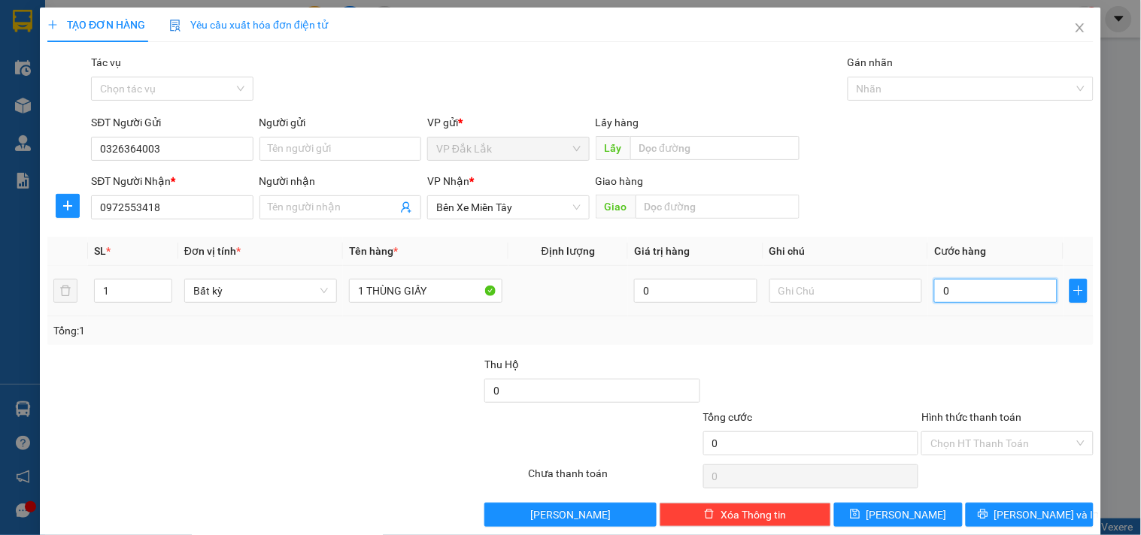
type input "6"
type input "60"
type input "600"
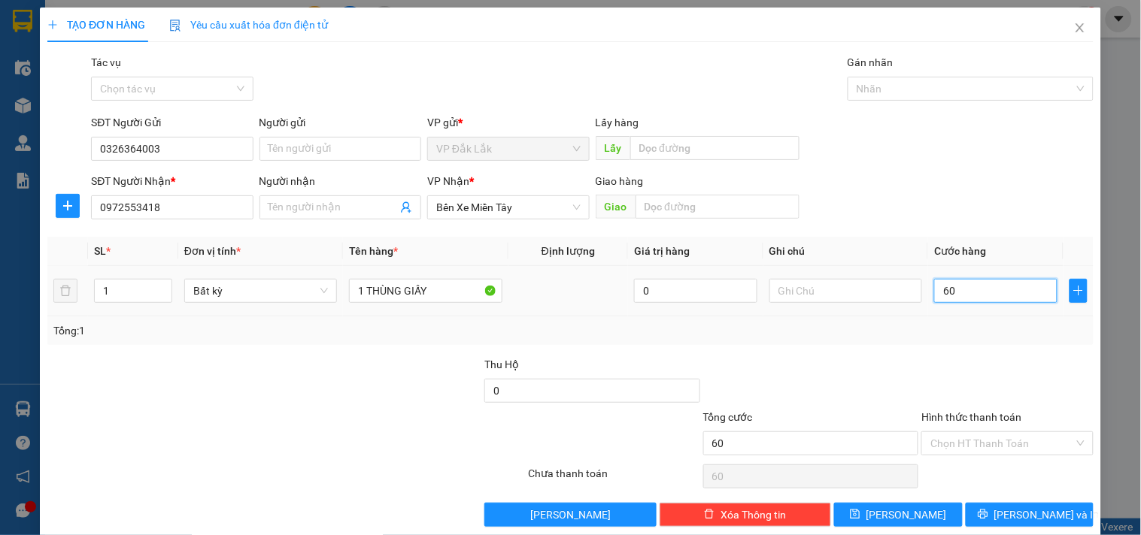
type input "600"
type input "6.000"
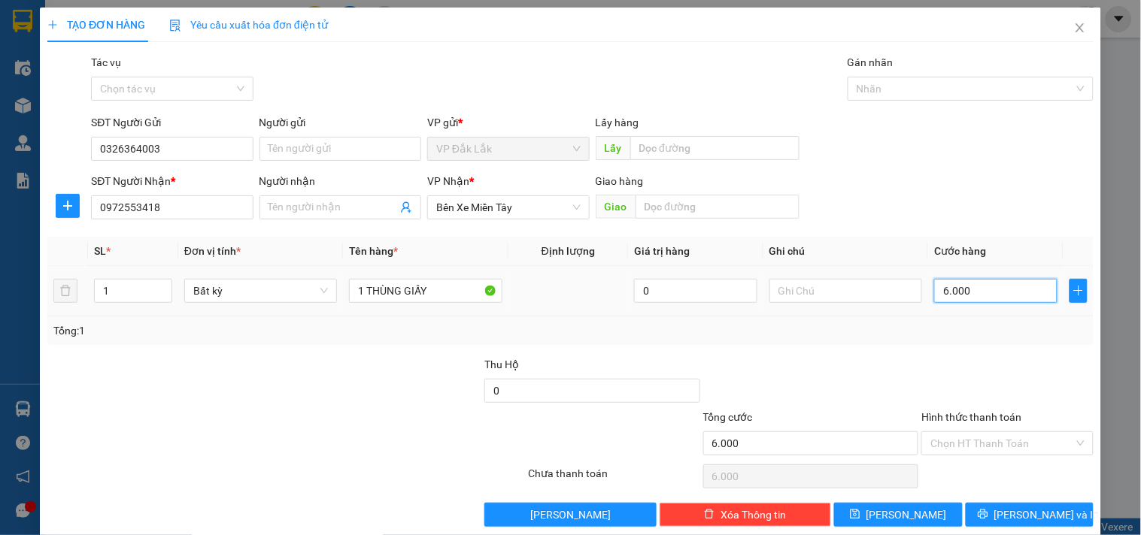
type input "60.000"
click at [999, 460] on div "Hình thức thanh toán Chọn HT Thanh Toán" at bounding box center [1006, 435] width 171 height 53
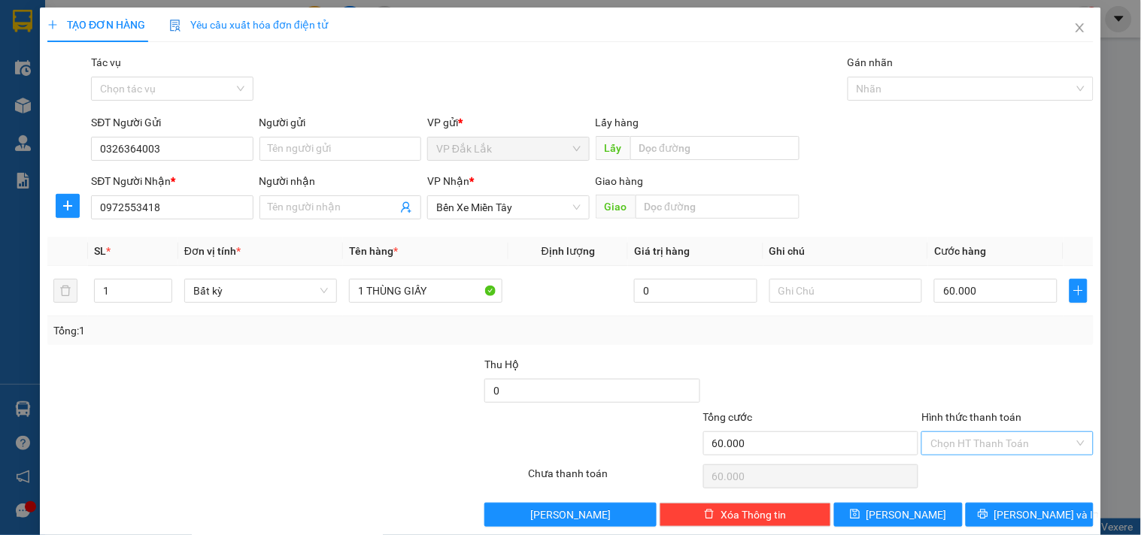
click at [1004, 441] on input "Hình thức thanh toán" at bounding box center [1001, 443] width 143 height 23
click at [969, 347] on div "Transit Pickup Surcharge Ids Transit Deliver Surcharge Ids Transit Deliver Surc…" at bounding box center [570, 290] width 1046 height 473
click at [1002, 450] on input "Hình thức thanh toán" at bounding box center [1001, 443] width 143 height 23
click at [978, 357] on div "Tại văn phòng" at bounding box center [998, 365] width 152 height 17
type input "0"
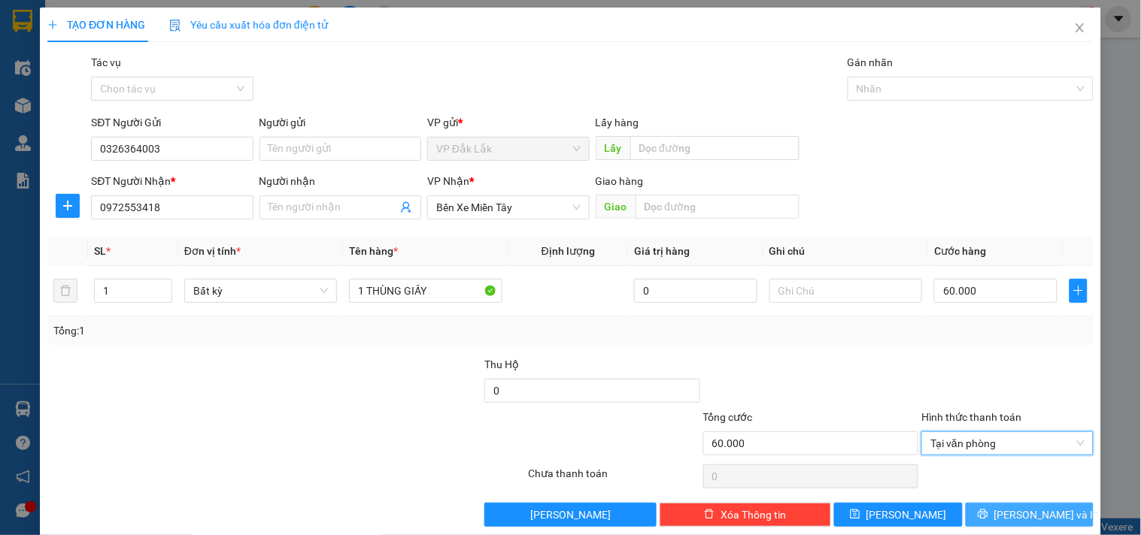
click at [1016, 520] on span "[PERSON_NAME] và In" at bounding box center [1046, 515] width 105 height 17
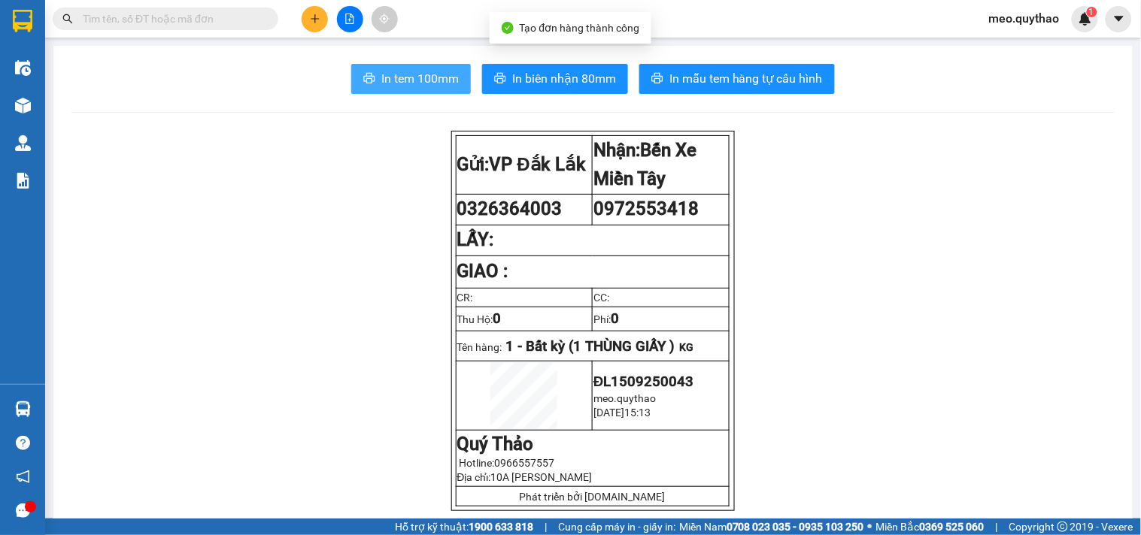
click at [382, 69] on span "In tem 100mm" at bounding box center [419, 78] width 77 height 19
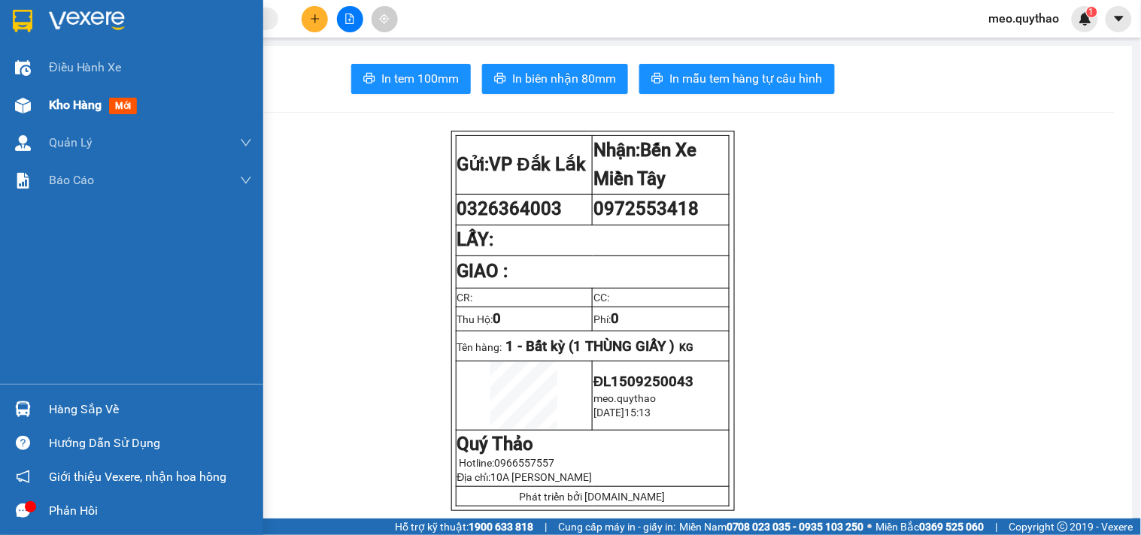
click at [85, 102] on span "Kho hàng" at bounding box center [75, 105] width 53 height 14
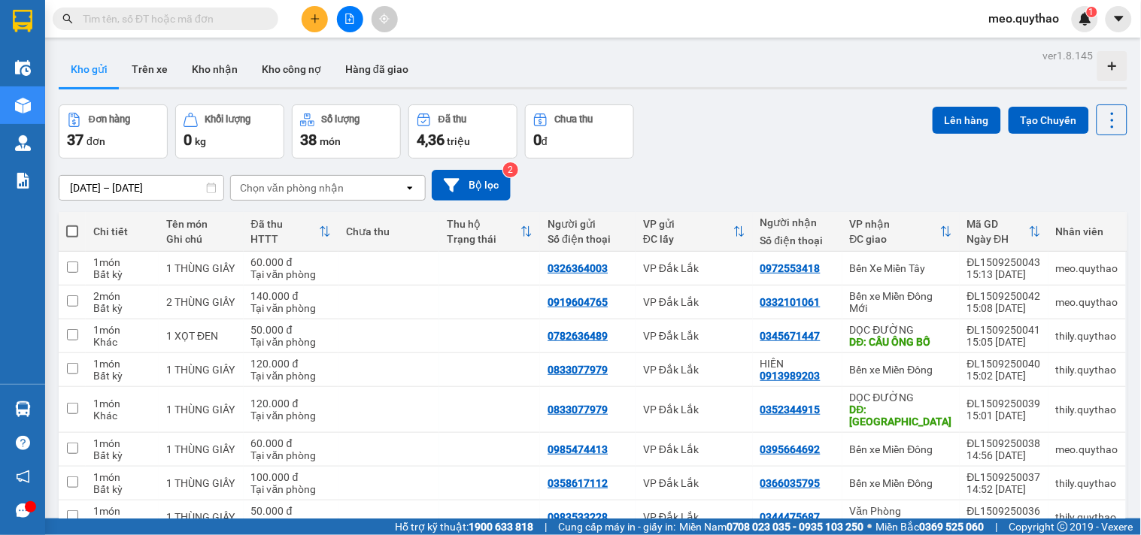
click at [320, 26] on button at bounding box center [315, 19] width 26 height 26
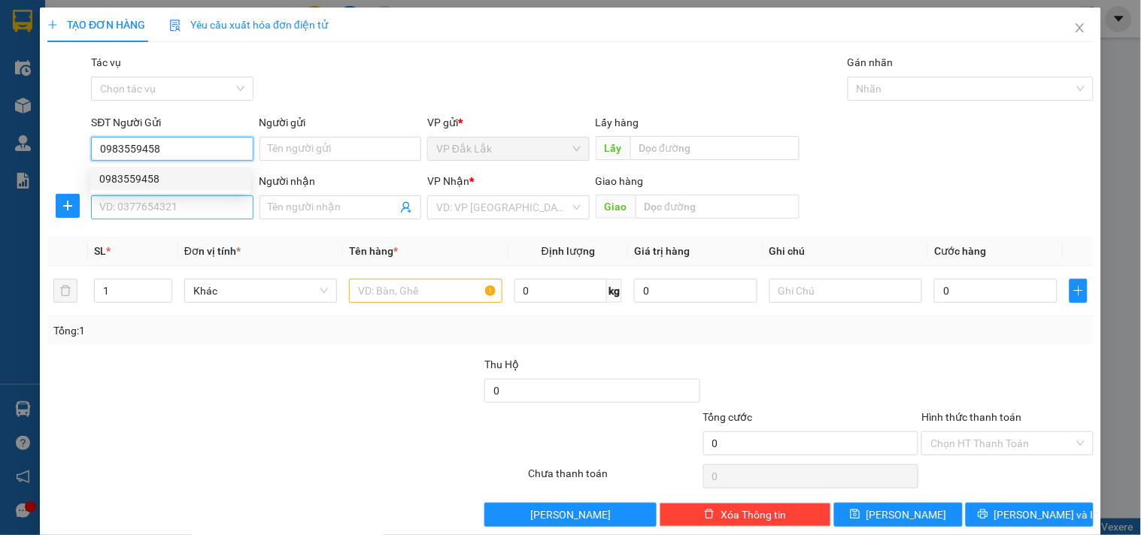
type input "0983559458"
click at [189, 199] on input "SĐT Người Nhận *" at bounding box center [172, 208] width 162 height 24
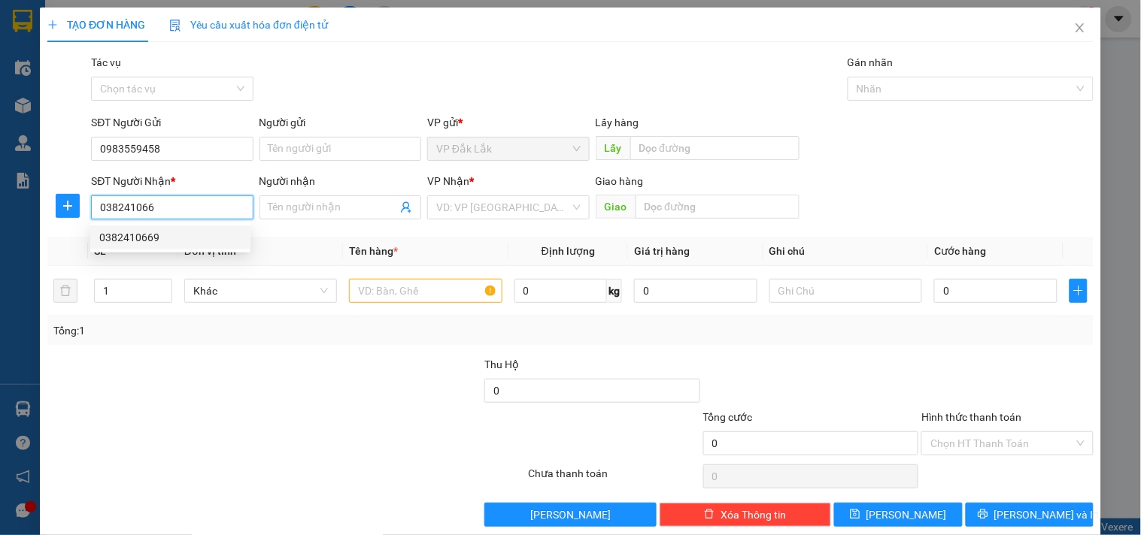
click at [146, 238] on div "0382410669" at bounding box center [170, 237] width 142 height 17
type input "0382410669"
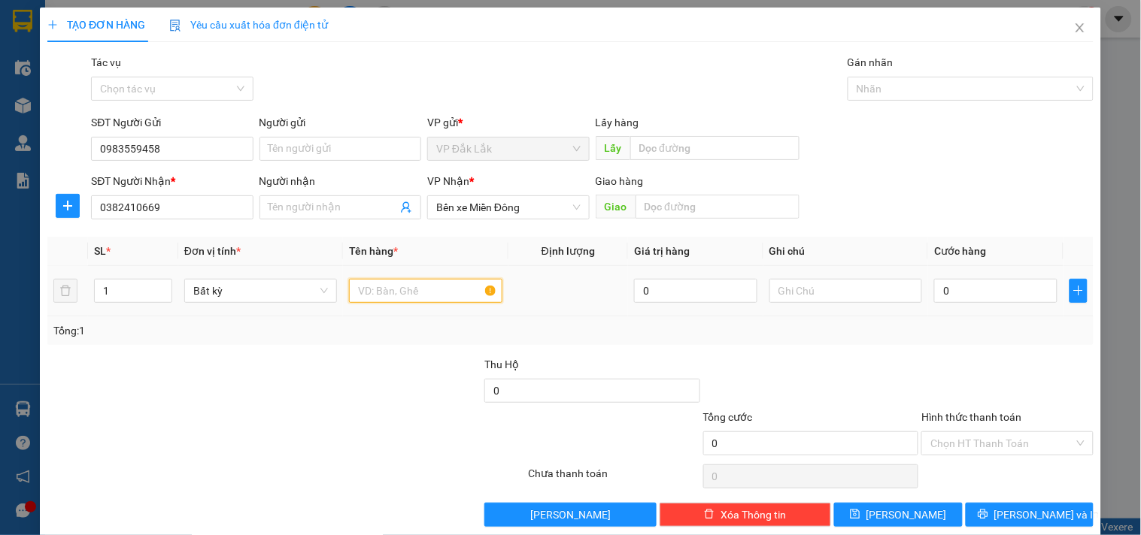
click at [417, 295] on input "text" at bounding box center [425, 291] width 153 height 24
type input "1 THÙNG XỐP"
click at [972, 299] on input "0" at bounding box center [995, 291] width 123 height 24
type input "78"
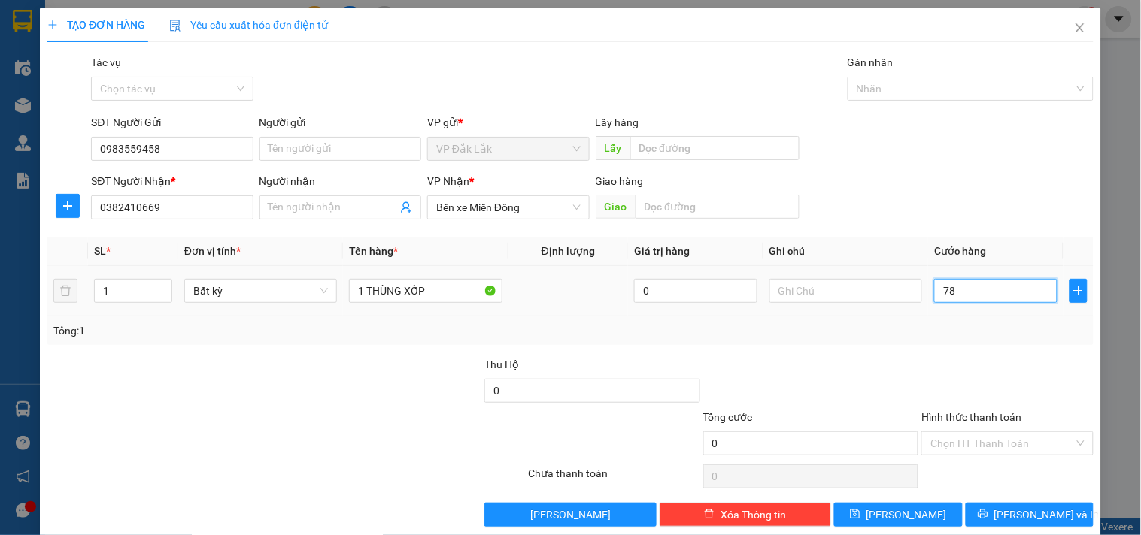
type input "78"
type input "780"
type input "7.800"
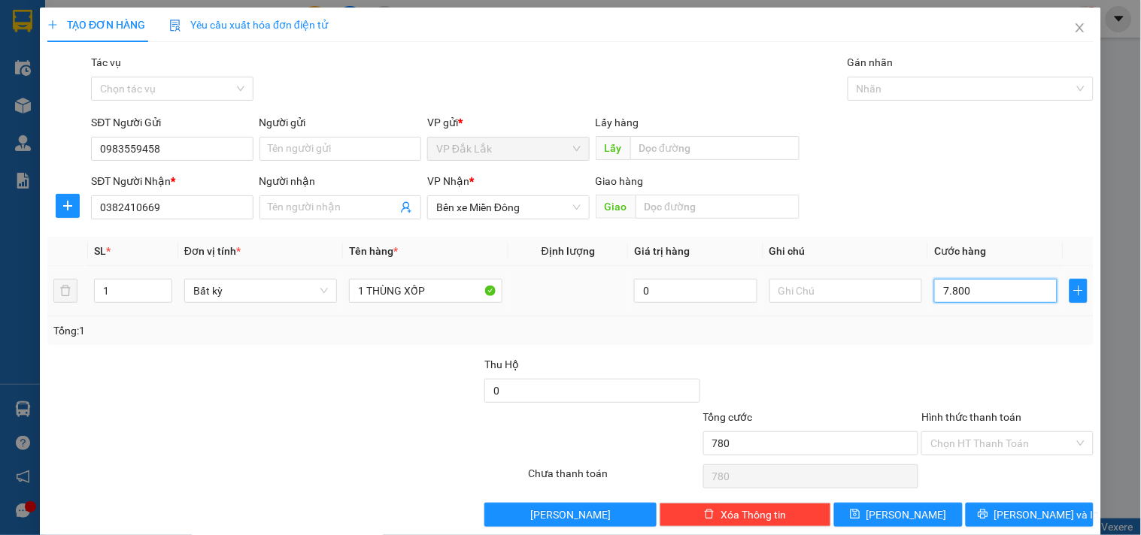
type input "7.800"
type input "78.000"
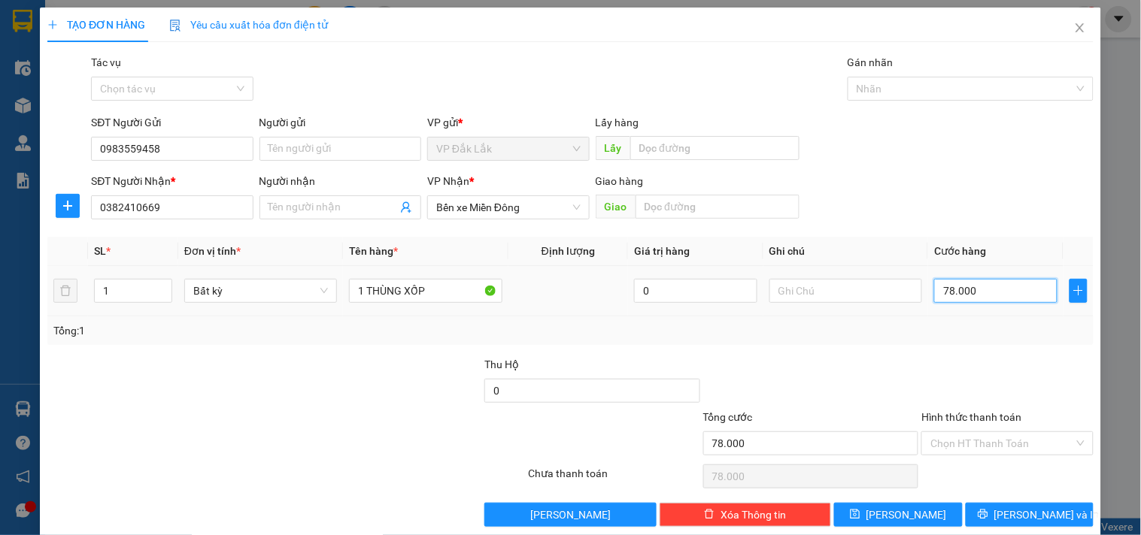
type input "7.800"
type input "780"
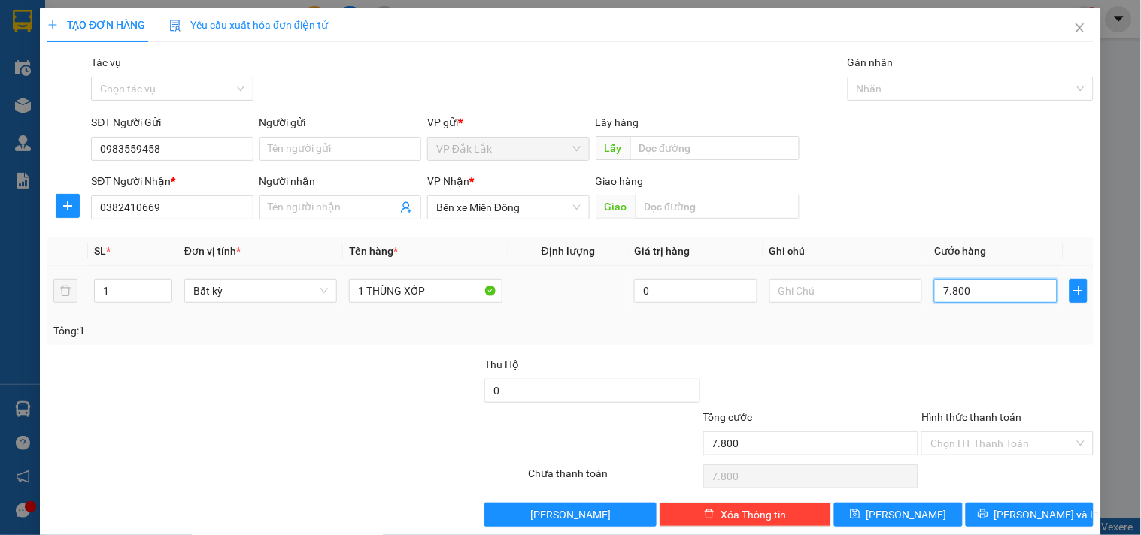
type input "780"
type input "78"
type input "7"
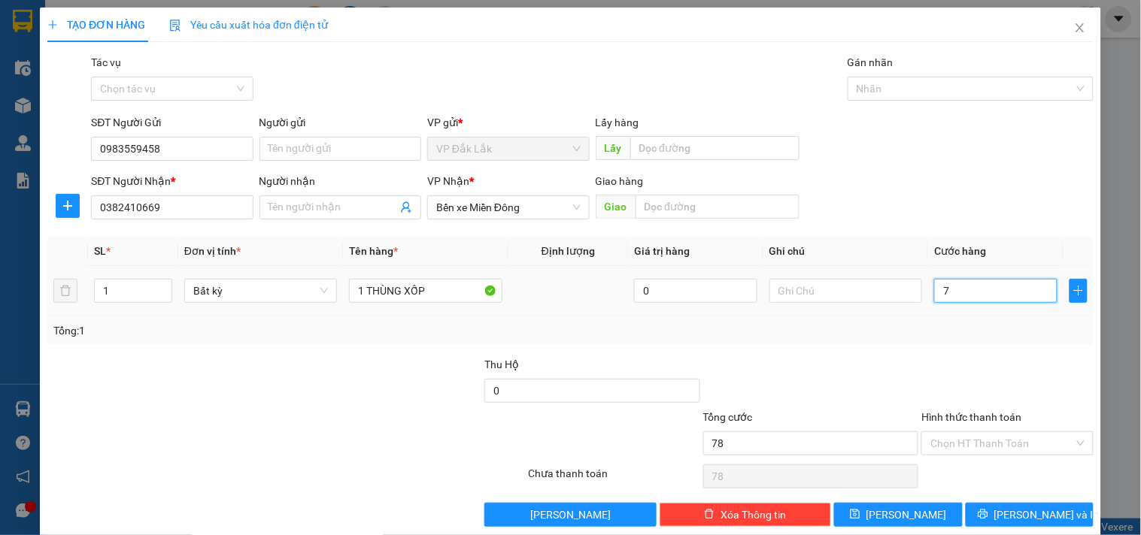
type input "7"
type input "70"
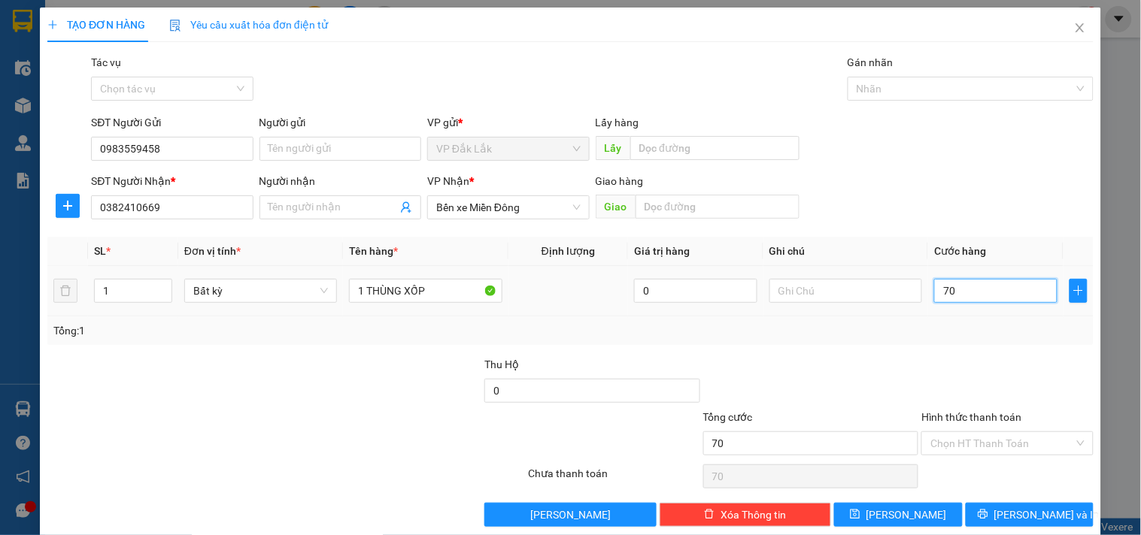
type input "700"
type input "7.000"
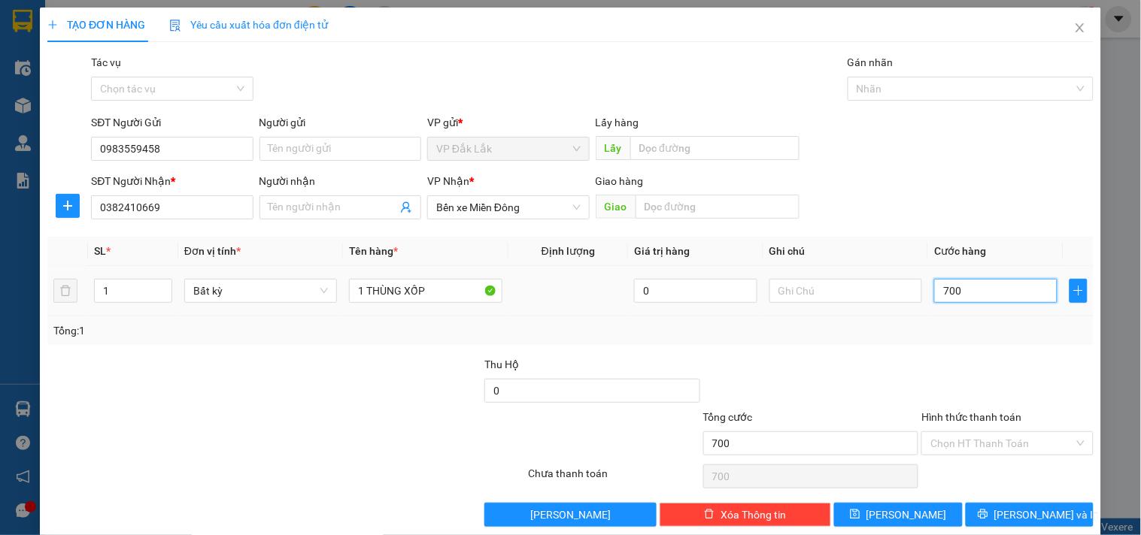
type input "7.000"
type input "70.000"
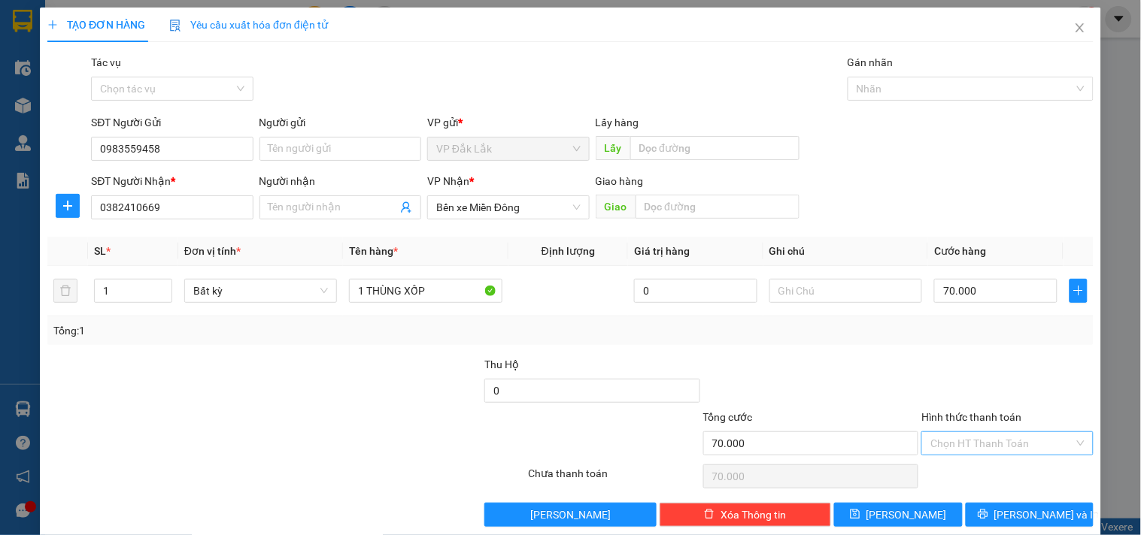
click at [990, 453] on input "Hình thức thanh toán" at bounding box center [1001, 443] width 143 height 23
click at [978, 368] on div "Tại văn phòng" at bounding box center [998, 365] width 152 height 17
type input "0"
click at [1036, 512] on span "Lưu và In" at bounding box center [1046, 515] width 105 height 17
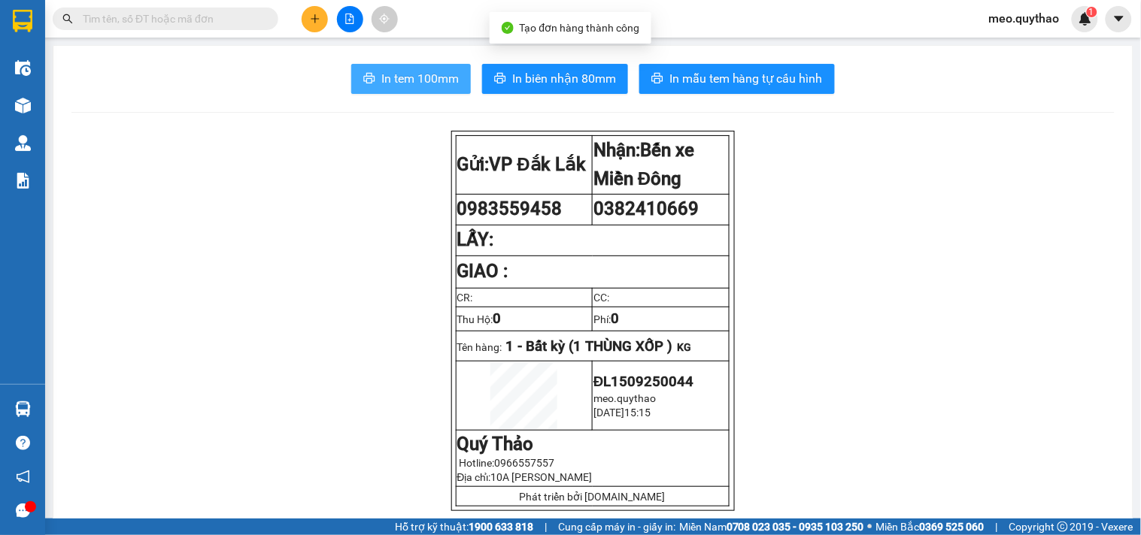
click at [420, 74] on span "In tem 100mm" at bounding box center [419, 78] width 77 height 19
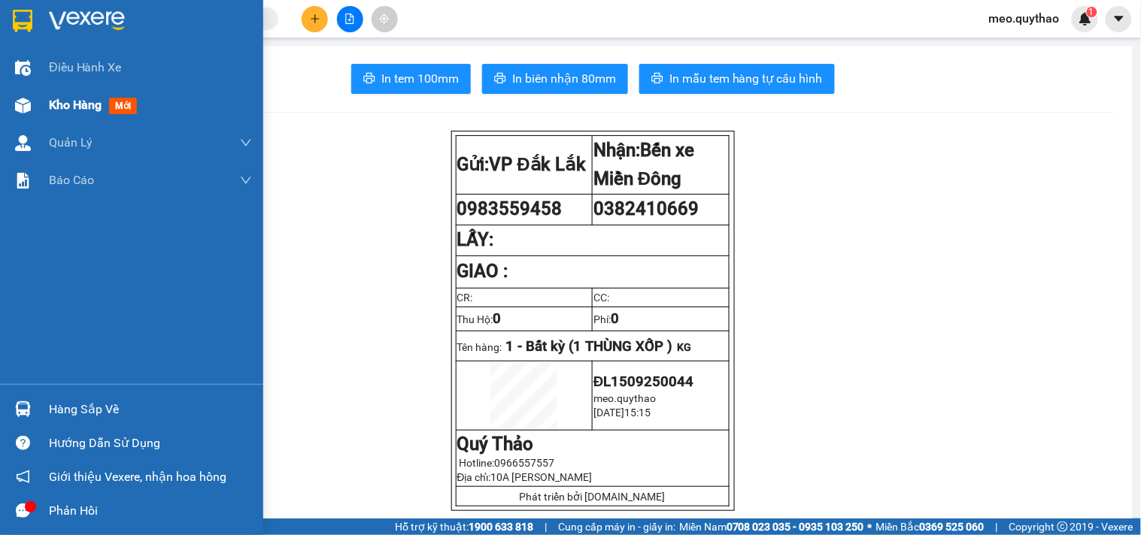
click at [84, 103] on span "Kho hàng" at bounding box center [75, 105] width 53 height 14
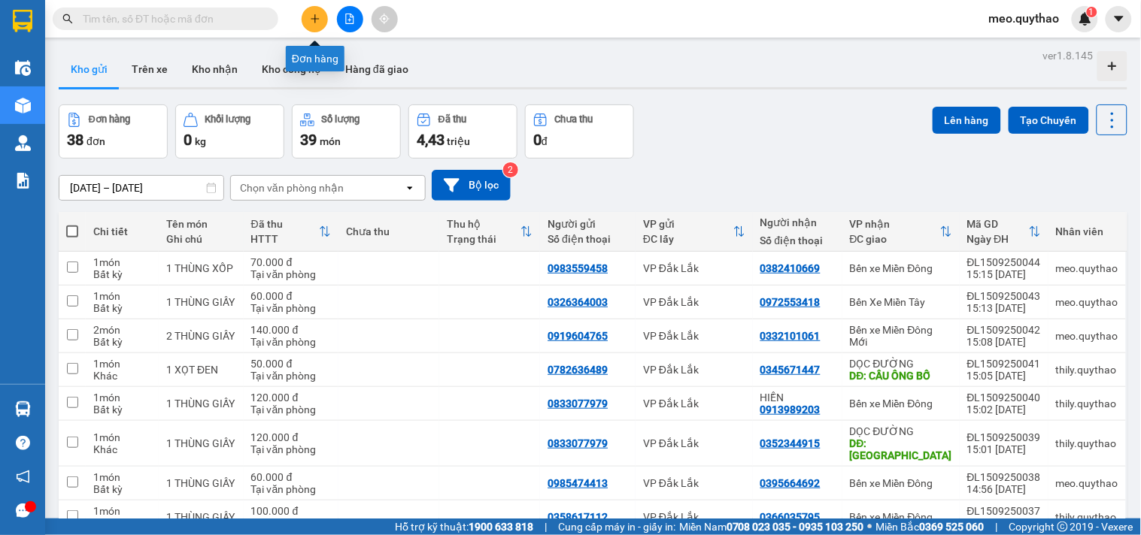
click at [318, 15] on icon "plus" at bounding box center [315, 19] width 11 height 11
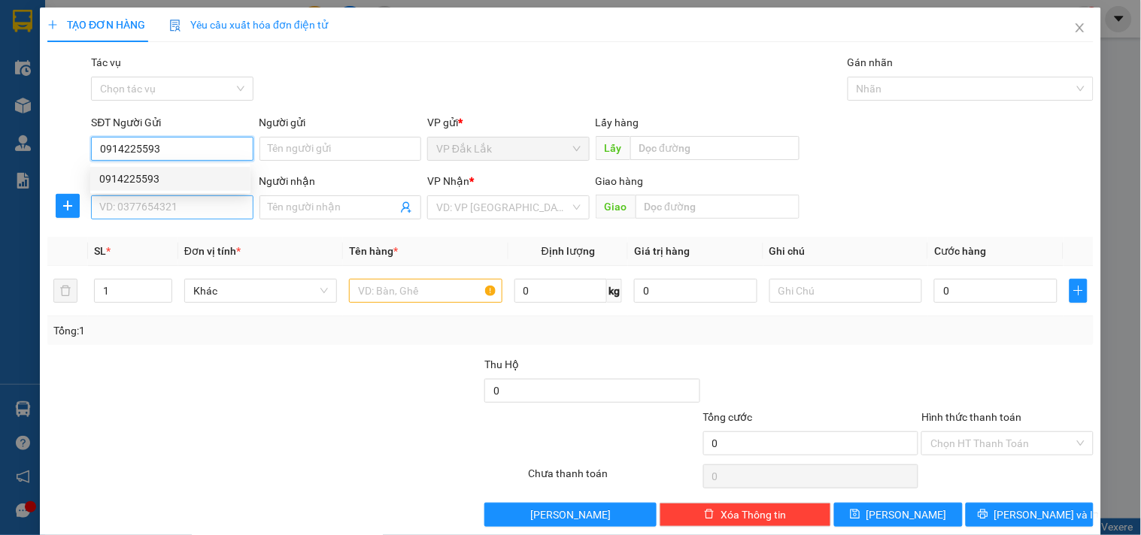
type input "0914225593"
click at [123, 208] on input "SĐT Người Nhận *" at bounding box center [172, 208] width 162 height 24
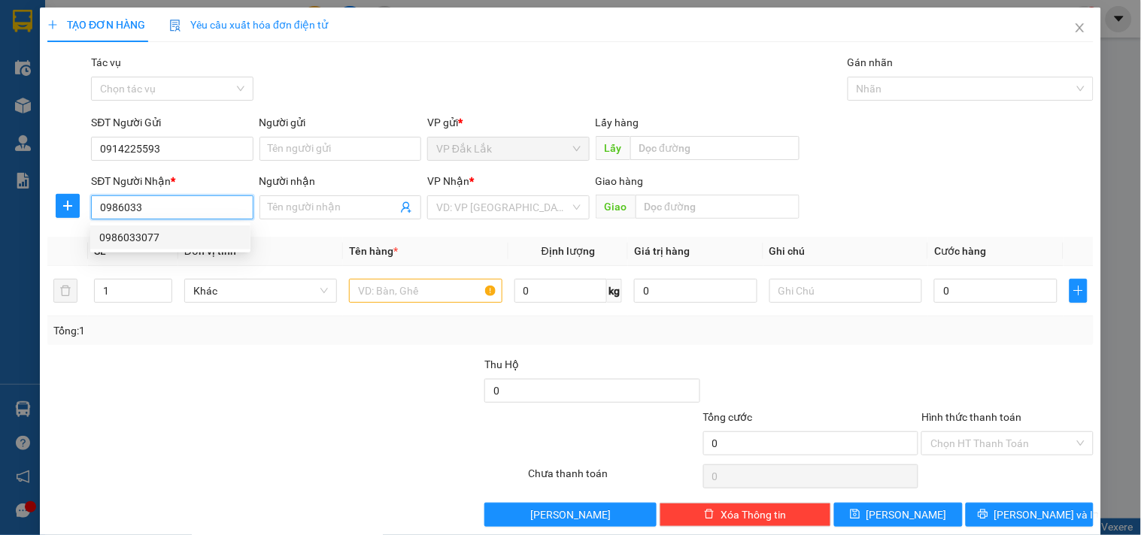
click at [144, 234] on div "0986033077" at bounding box center [170, 237] width 142 height 17
type input "0986033077"
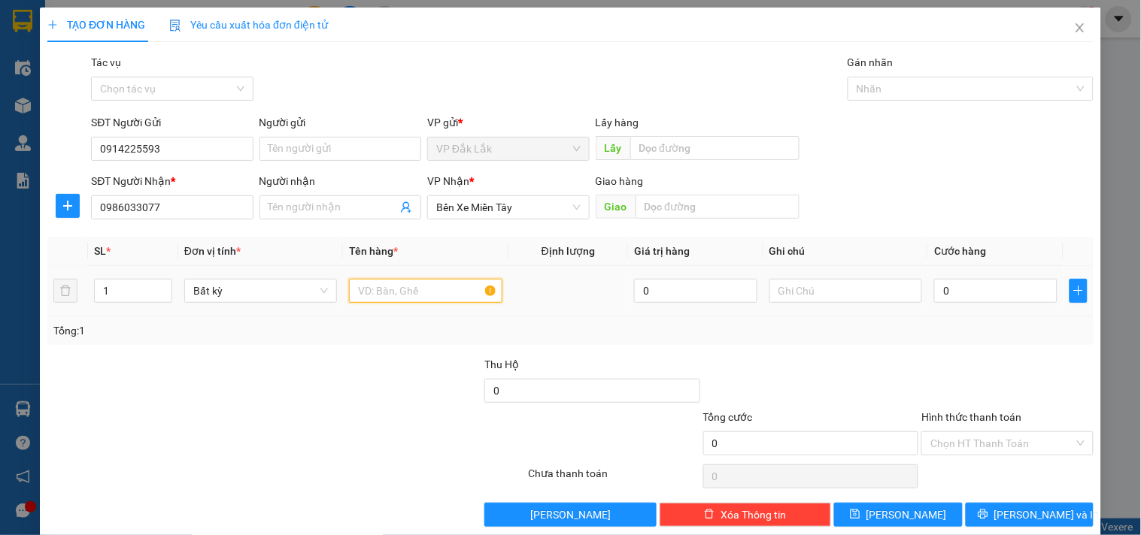
click at [426, 284] on input "text" at bounding box center [425, 291] width 153 height 24
type input "1 THÙNG GIẤY"
click at [966, 289] on input "0" at bounding box center [995, 291] width 123 height 24
type input "1"
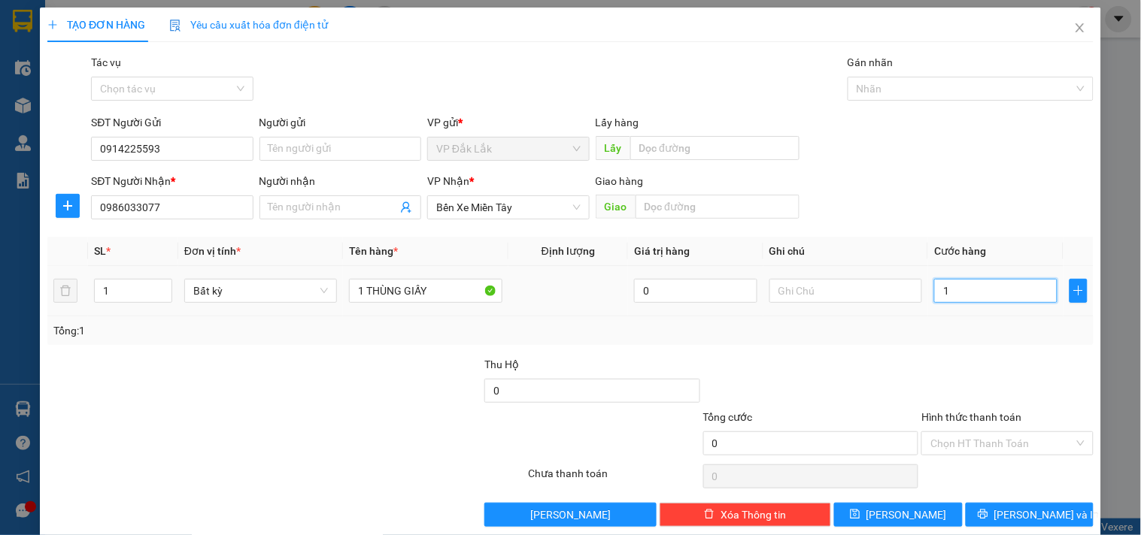
type input "1"
type input "11"
type input "110"
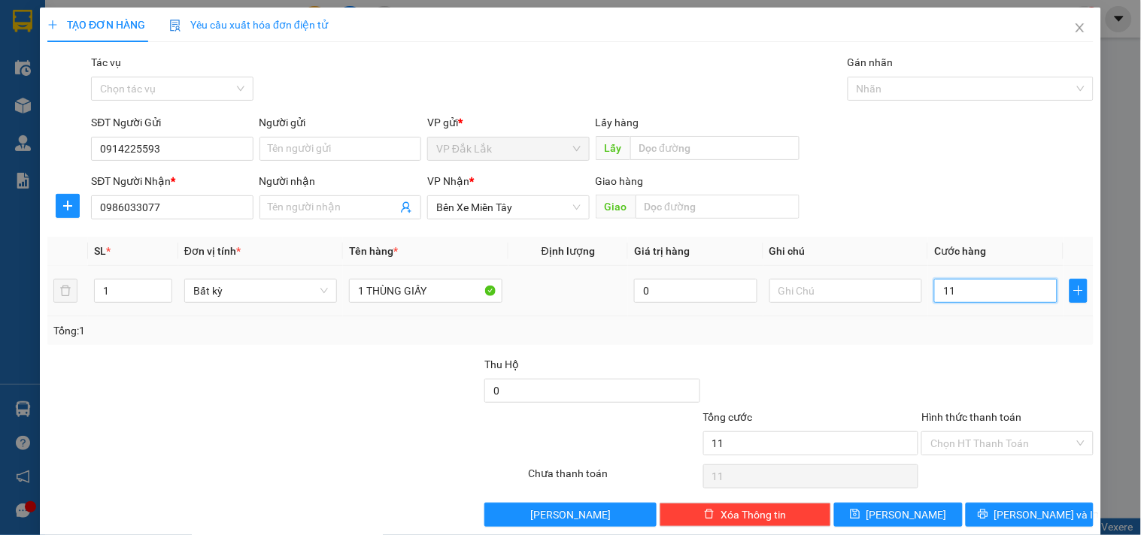
type input "110"
type input "1.100"
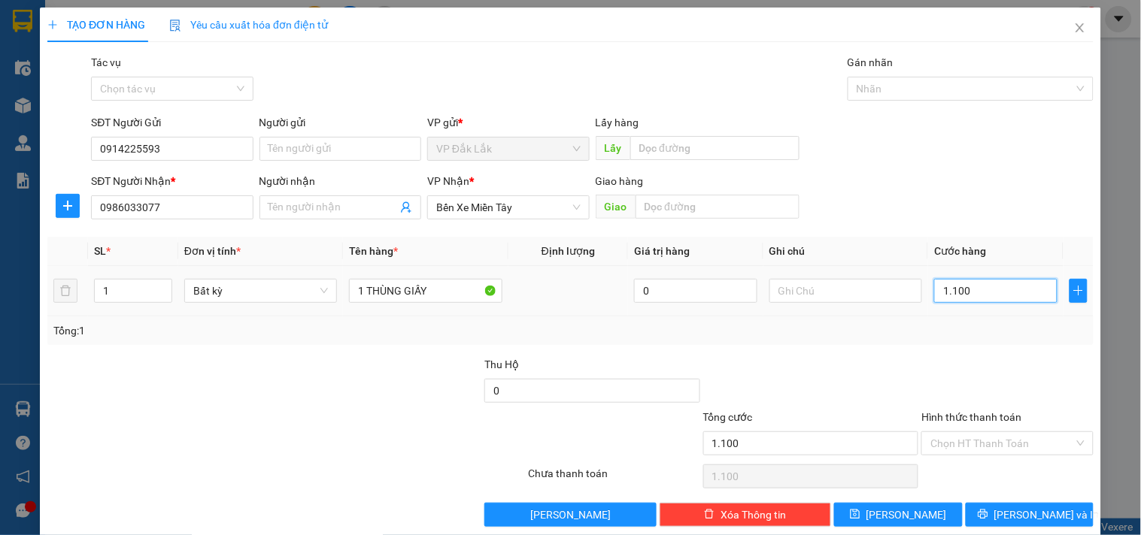
type input "11.000"
type input "110.000"
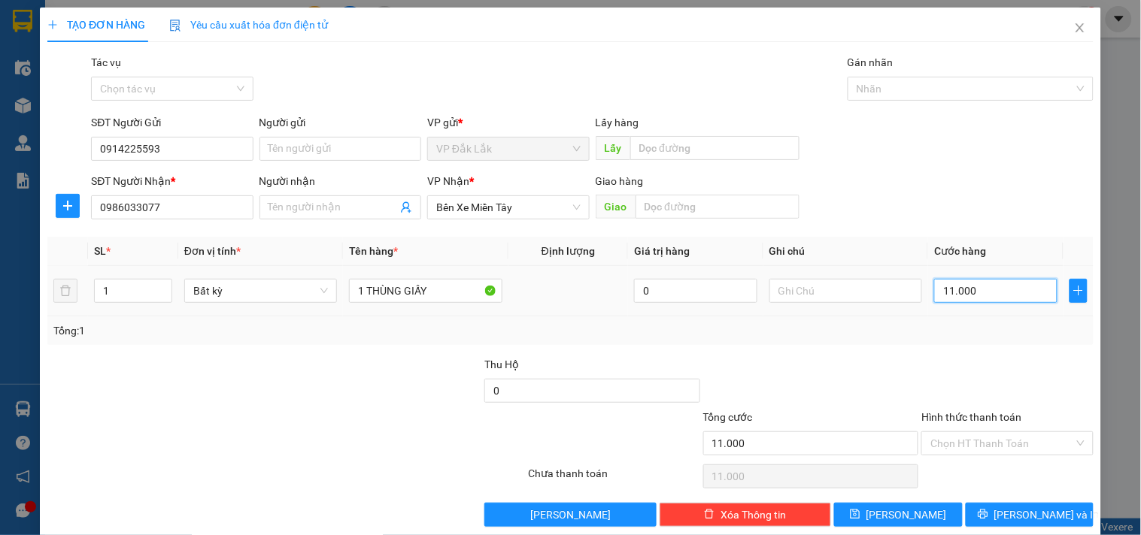
type input "110.000"
click at [997, 453] on input "Hình thức thanh toán" at bounding box center [1001, 443] width 143 height 23
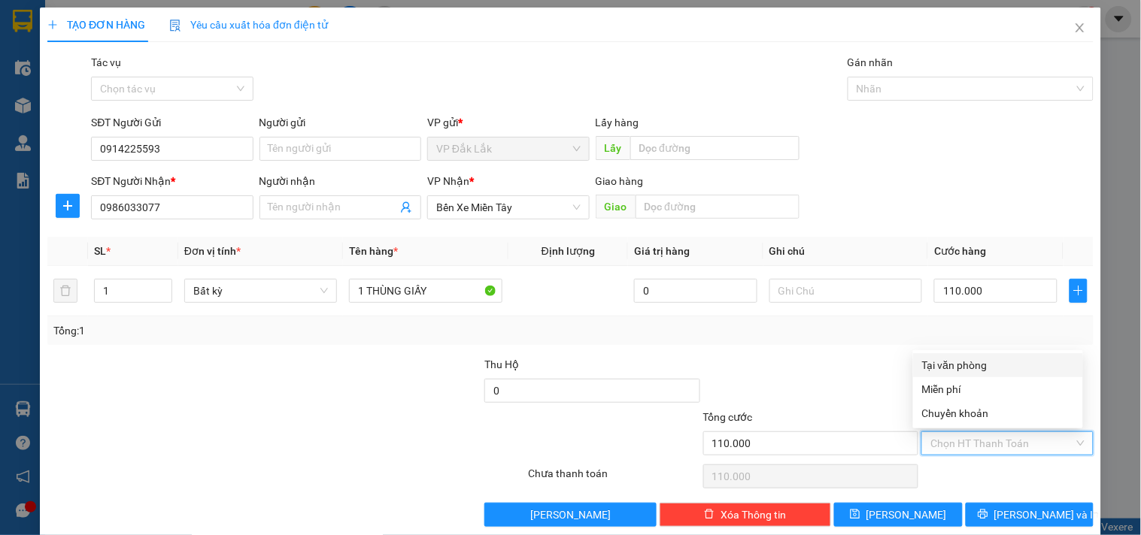
drag, startPoint x: 975, startPoint y: 362, endPoint x: 1004, endPoint y: 472, distance: 114.2
click at [976, 362] on div "Tại văn phòng" at bounding box center [998, 365] width 152 height 17
type input "0"
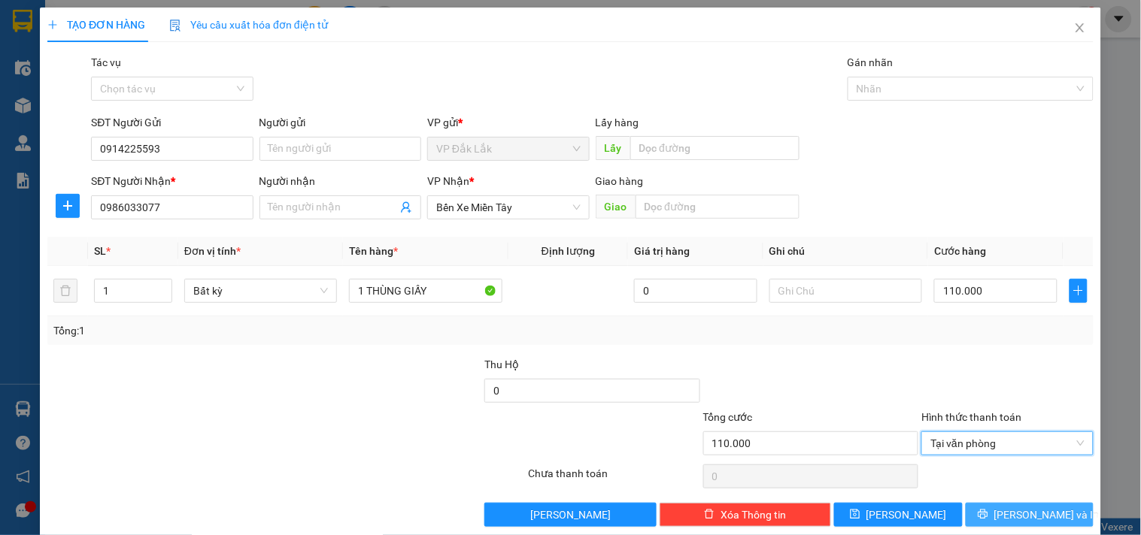
click at [1011, 520] on span "Lưu và In" at bounding box center [1046, 515] width 105 height 17
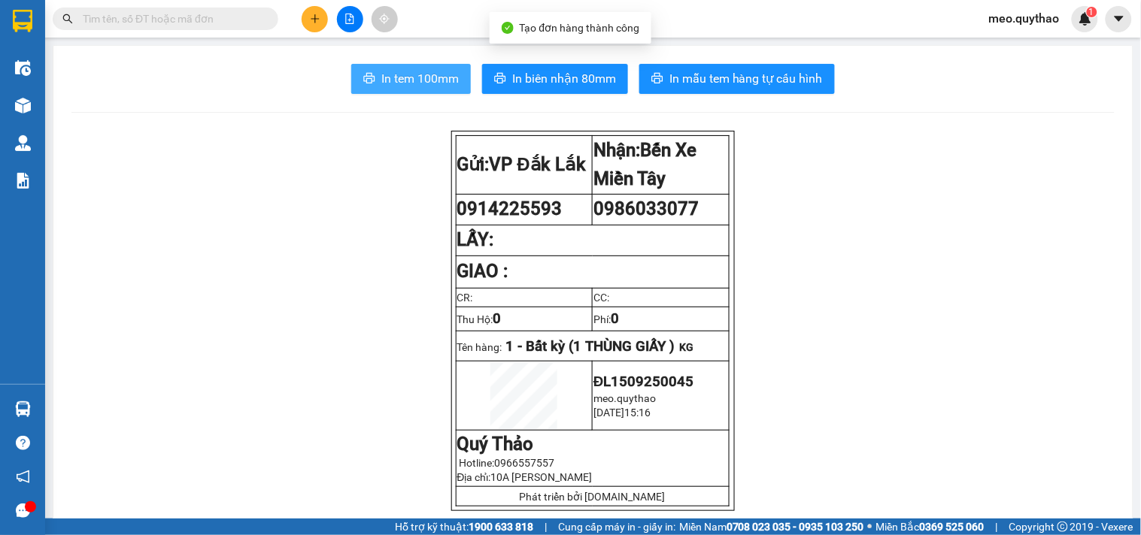
click at [416, 80] on span "In tem 100mm" at bounding box center [419, 78] width 77 height 19
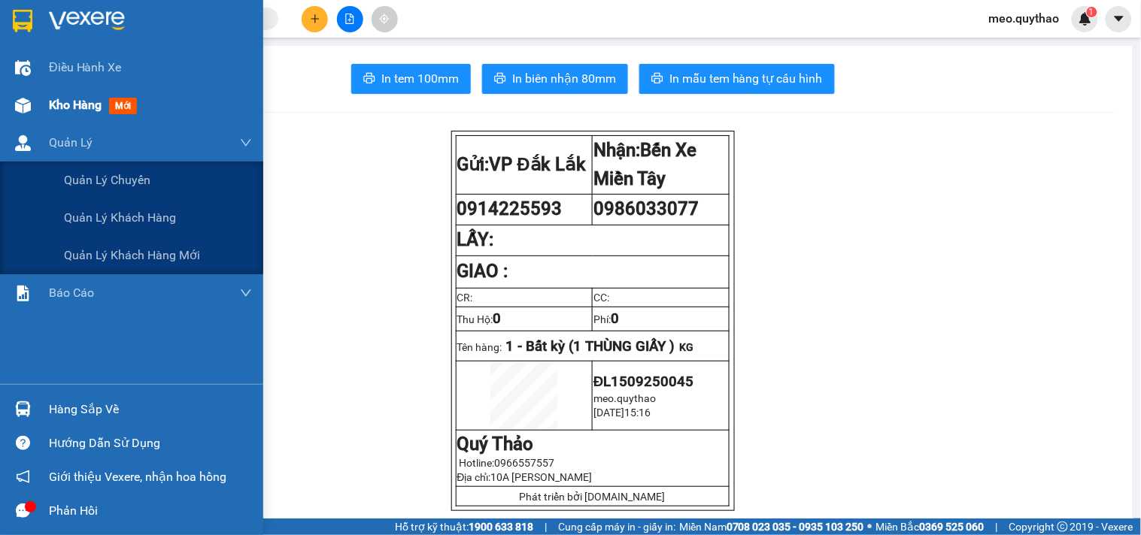
click at [95, 98] on span "Kho hàng" at bounding box center [75, 105] width 53 height 14
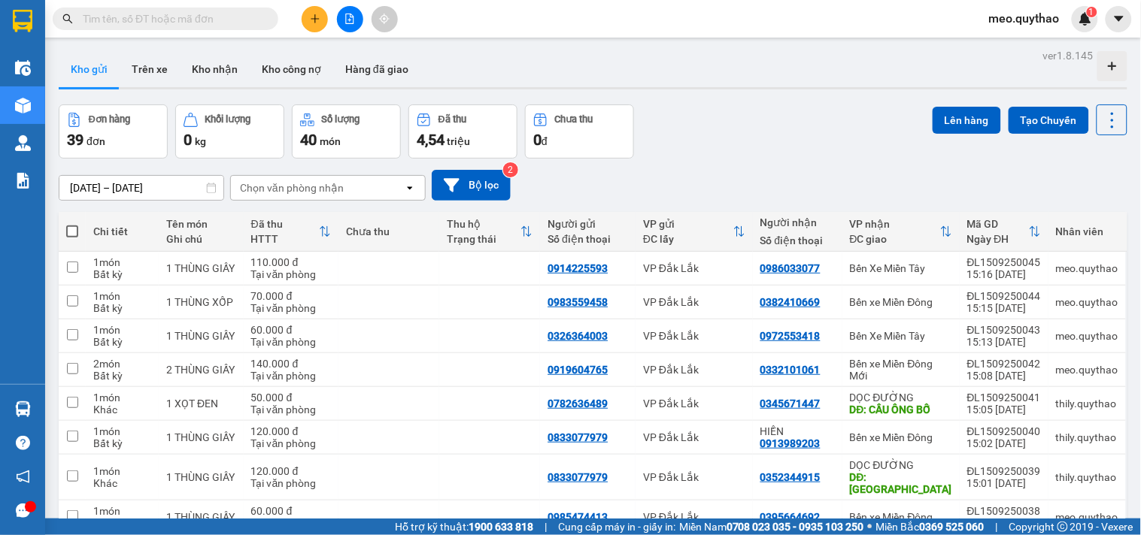
click at [313, 17] on icon "plus" at bounding box center [315, 19] width 11 height 11
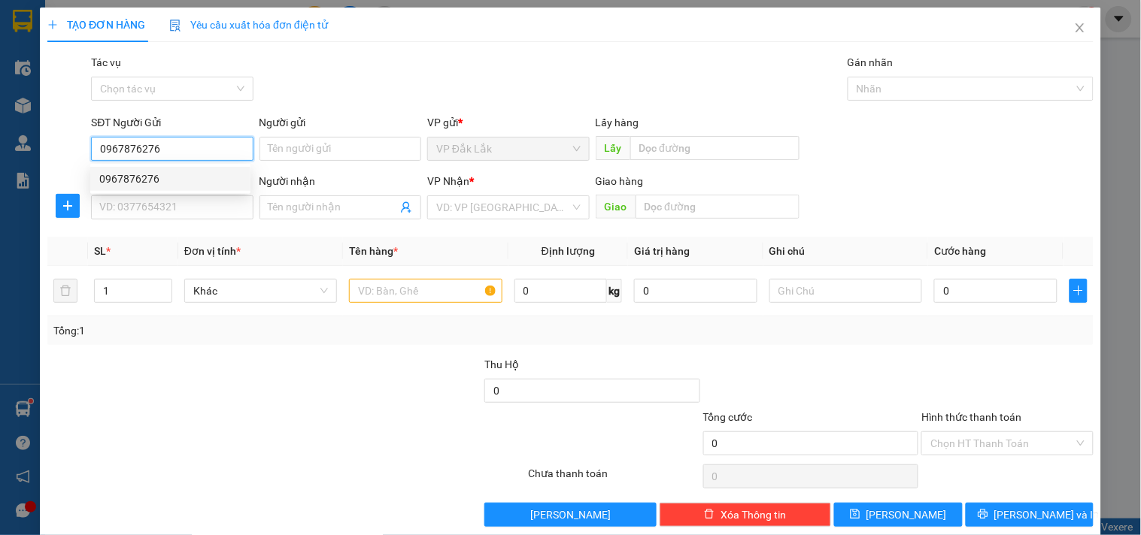
type input "0967876276"
click at [188, 193] on div "0967876276 0967876276" at bounding box center [170, 179] width 160 height 30
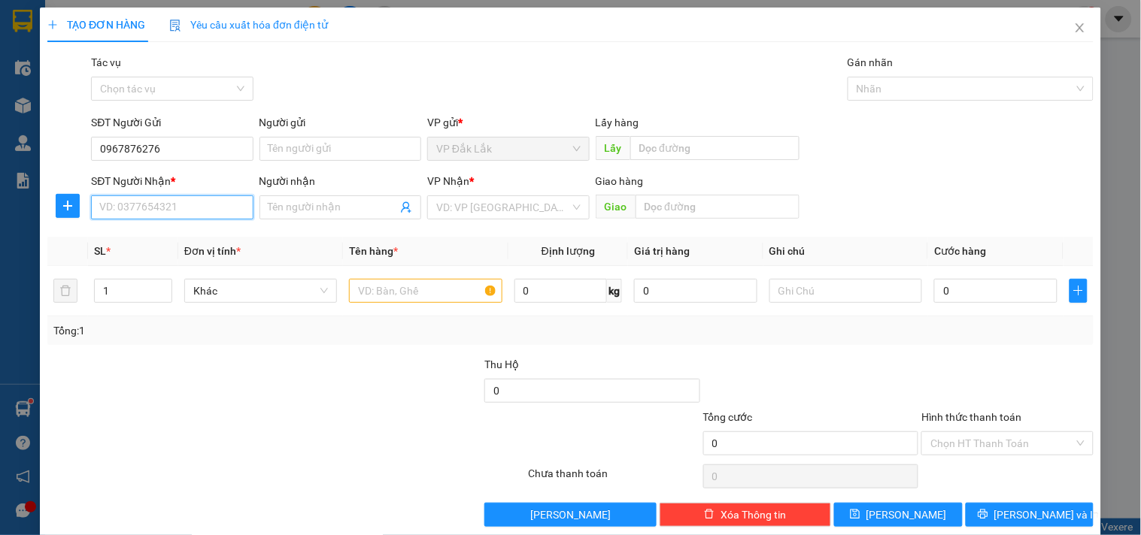
click at [193, 202] on input "SĐT Người Nhận *" at bounding box center [172, 208] width 162 height 24
click at [147, 227] on div "0359078672" at bounding box center [170, 238] width 160 height 24
type input "0359078672"
type input "N4 HIỆP PHƯỚC"
type input "0359078672"
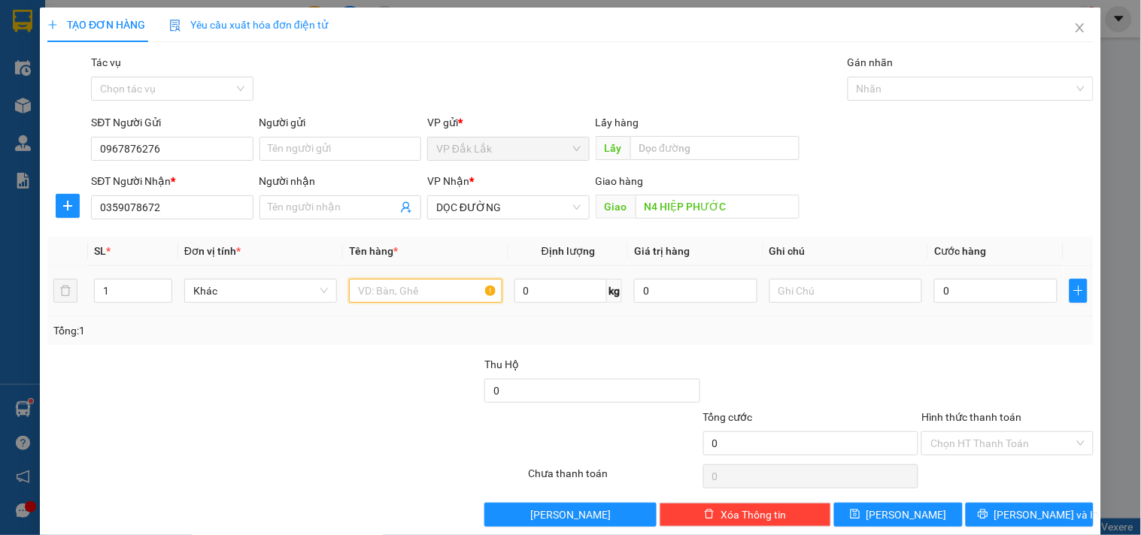
click at [422, 287] on input "text" at bounding box center [425, 291] width 153 height 24
type input "1 THÙNG GIẤY"
click at [1017, 290] on input "0" at bounding box center [995, 291] width 123 height 24
type input "1"
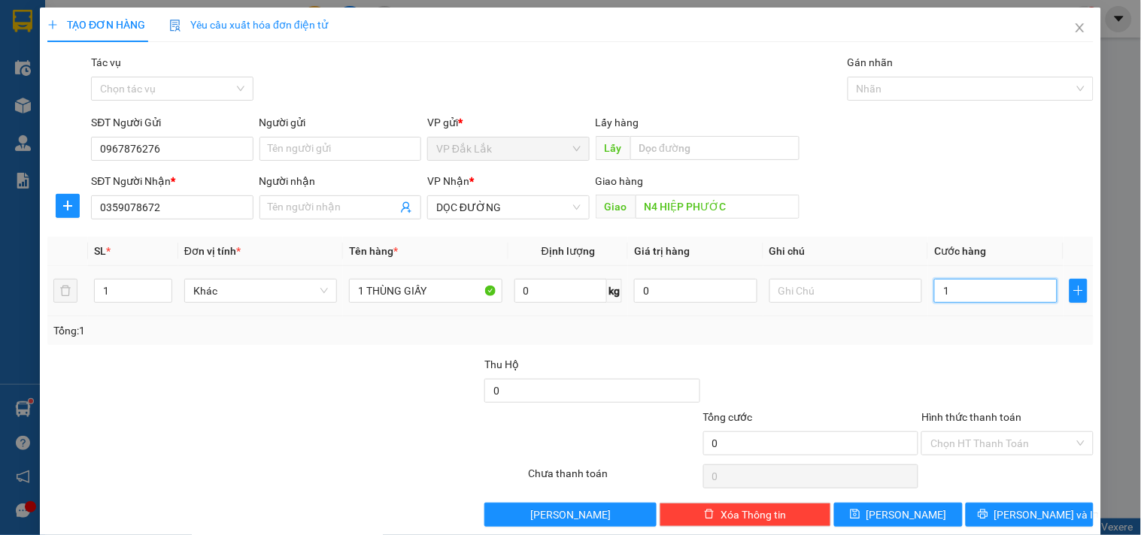
type input "1"
type input "12"
type input "120"
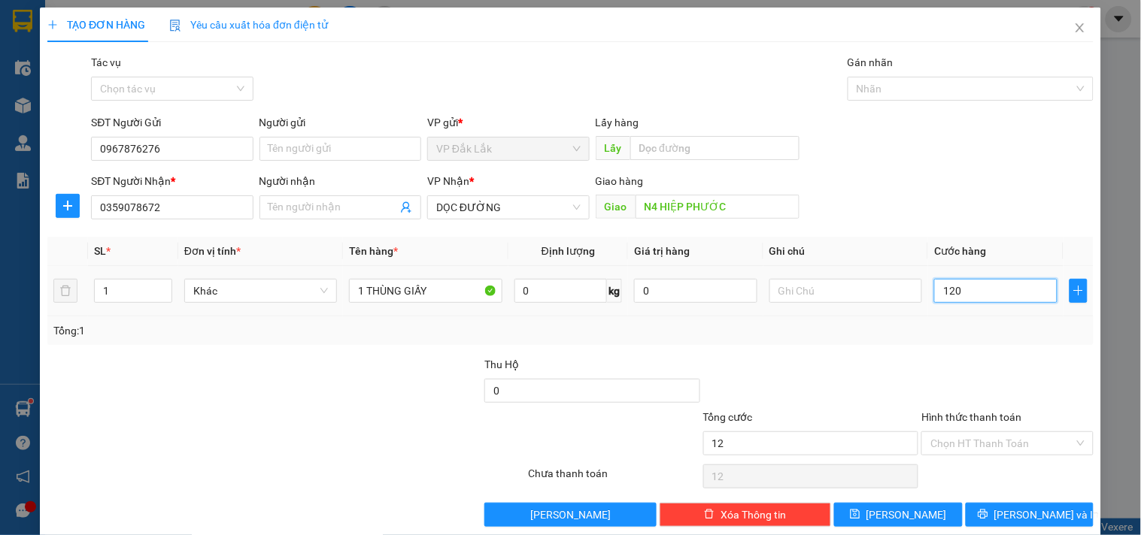
type input "120"
type input "1.200"
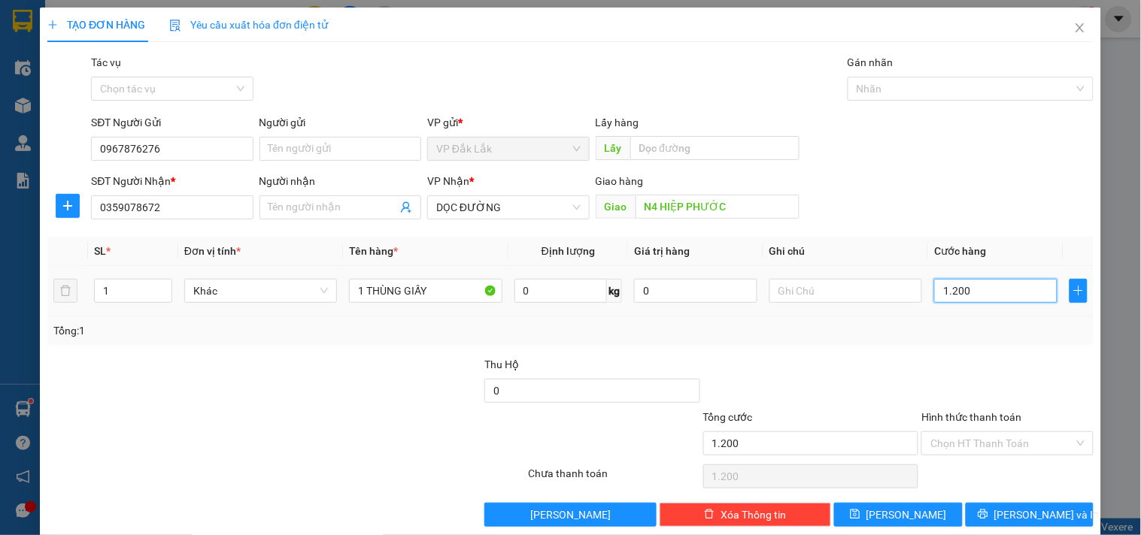
type input "12.000"
type input "120.000"
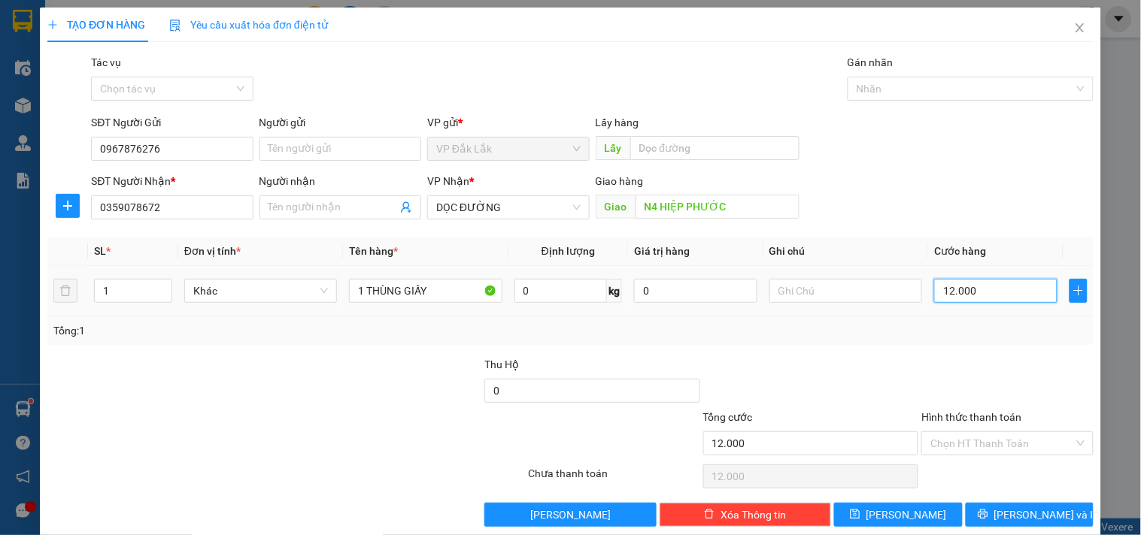
type input "120.000"
click at [994, 425] on div "Hình thức thanh toán" at bounding box center [1006, 420] width 171 height 23
click at [996, 435] on input "Hình thức thanh toán" at bounding box center [1001, 443] width 143 height 23
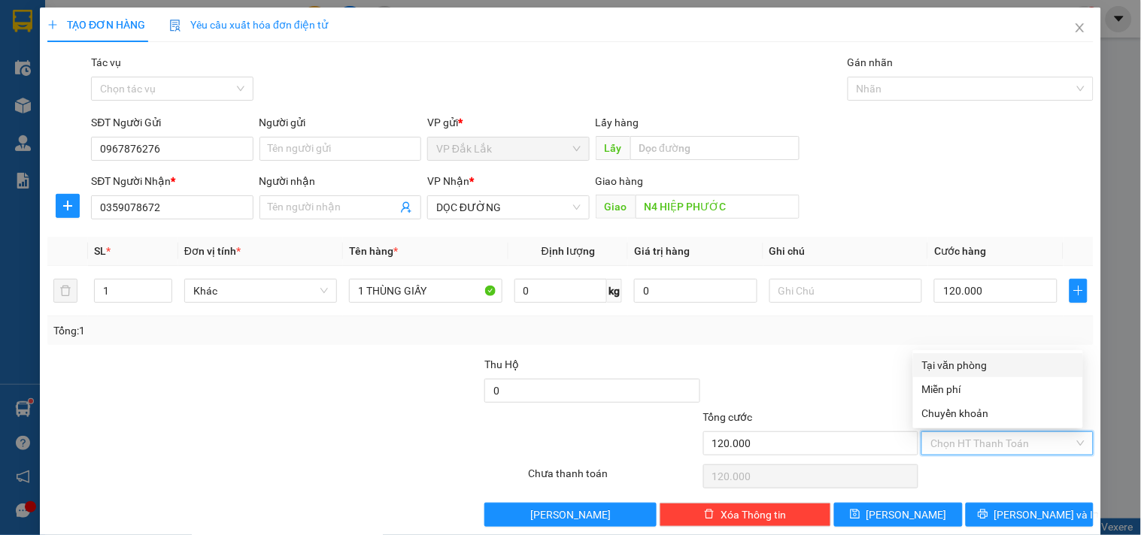
click at [968, 362] on div "Tại văn phòng" at bounding box center [998, 365] width 152 height 17
type input "0"
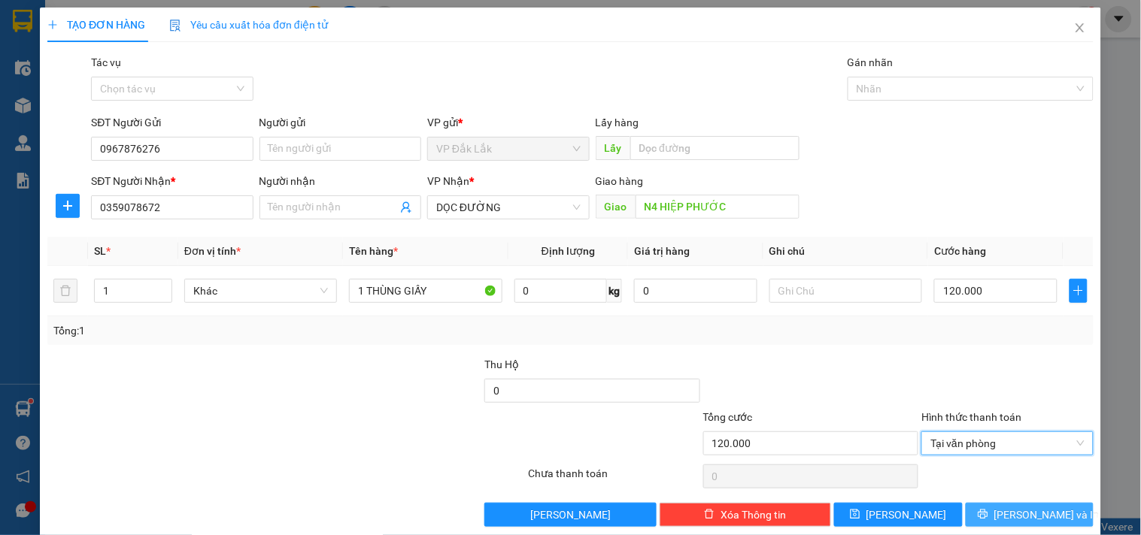
click at [1019, 515] on span "Lưu và In" at bounding box center [1046, 515] width 105 height 17
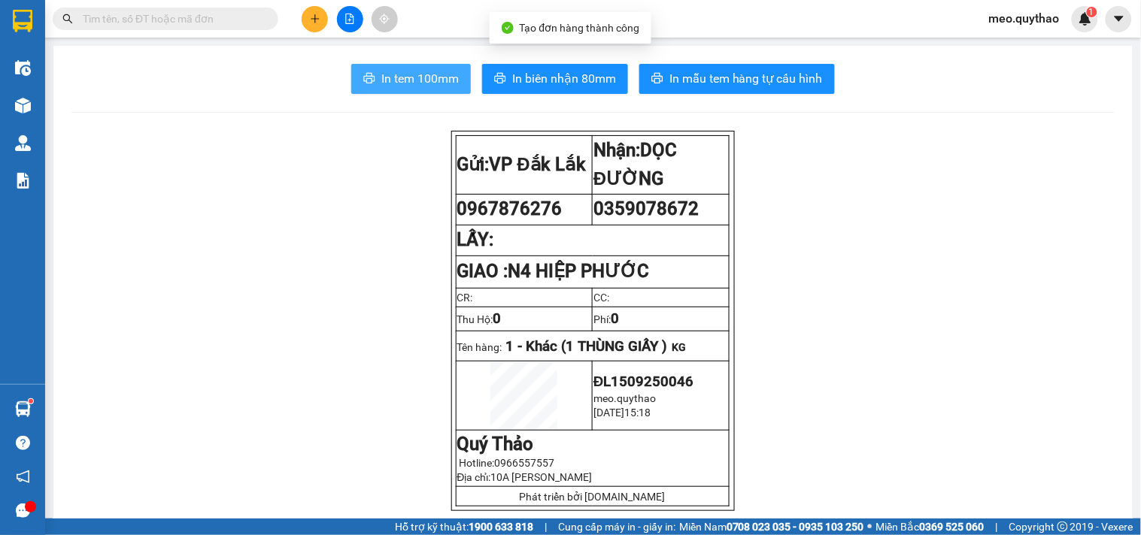
click at [408, 64] on button "In tem 100mm" at bounding box center [411, 79] width 120 height 30
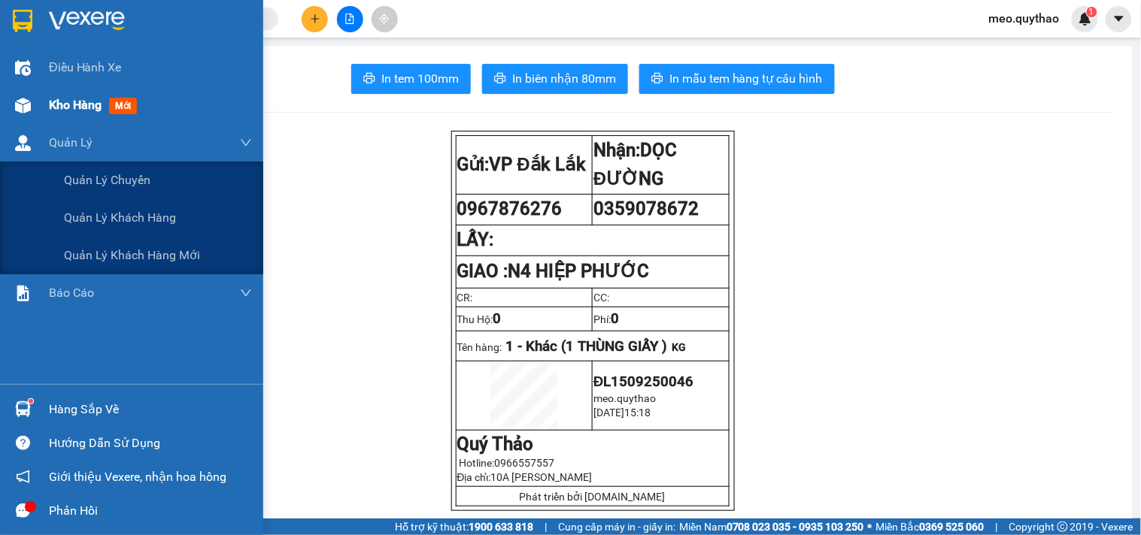
click at [69, 102] on span "Kho hàng" at bounding box center [75, 105] width 53 height 14
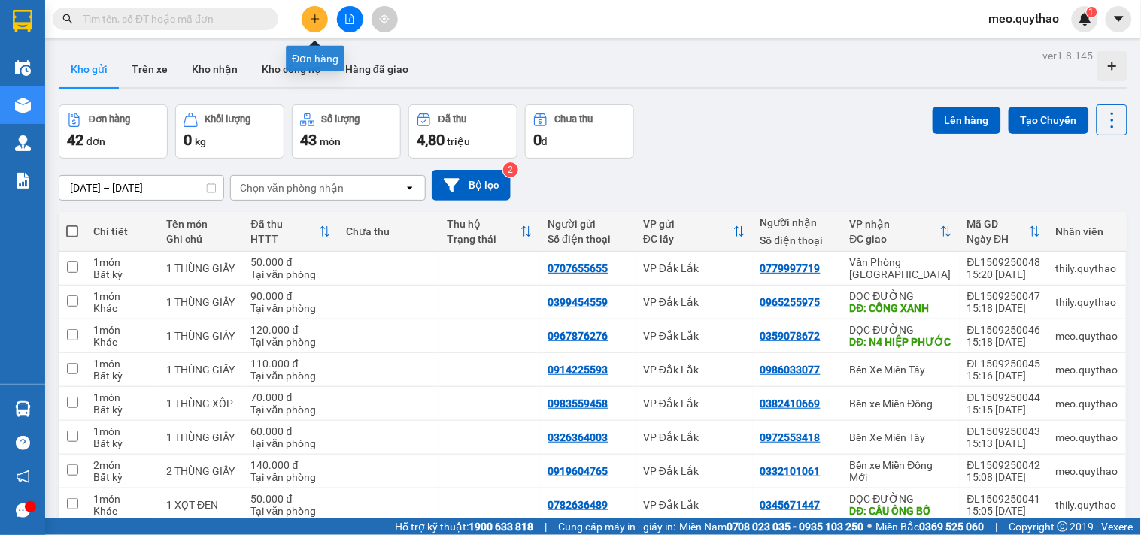
click at [323, 17] on button at bounding box center [315, 19] width 26 height 26
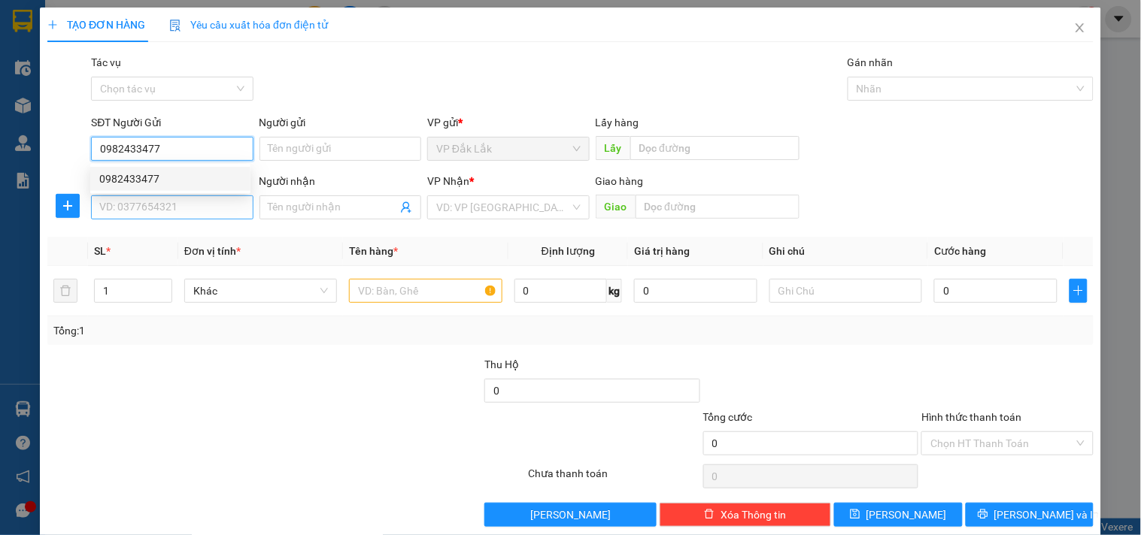
type input "0982433477"
click at [168, 208] on input "SĐT Người Nhận *" at bounding box center [172, 208] width 162 height 24
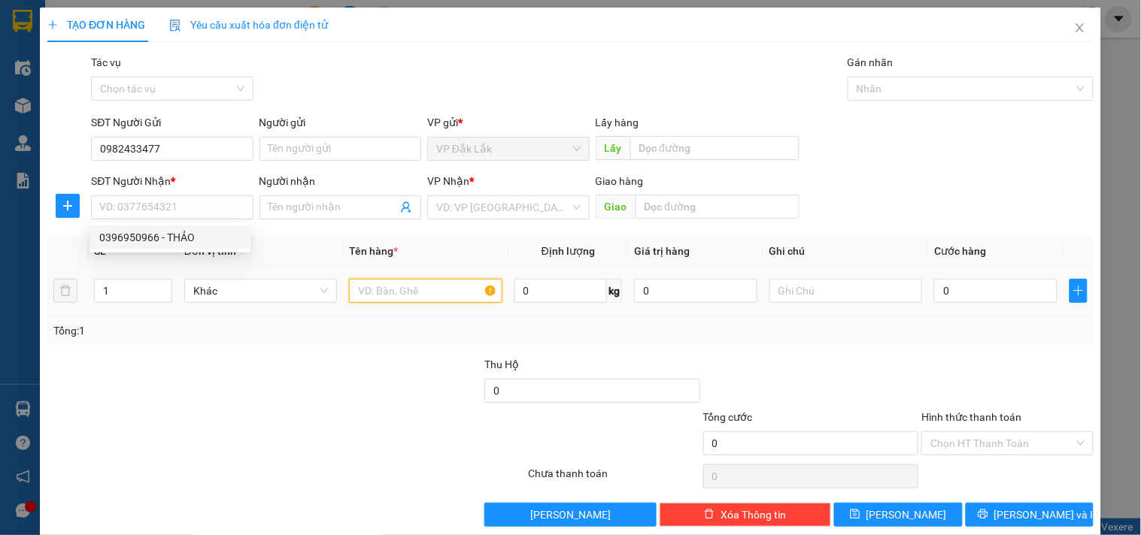
click at [438, 287] on input "text" at bounding box center [425, 291] width 153 height 24
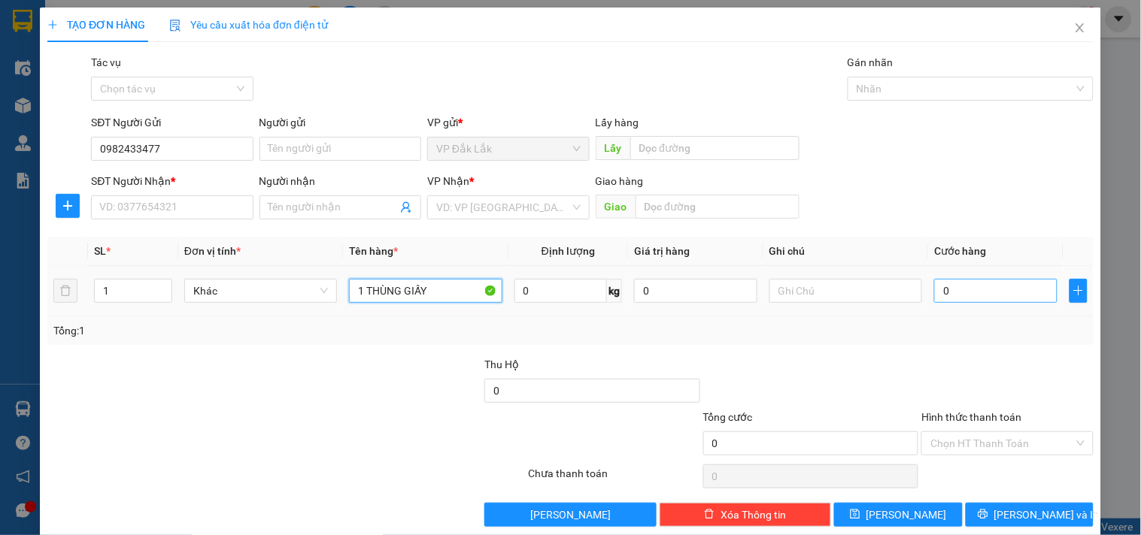
type input "1 THÙNG GIẤY"
click at [957, 294] on input "0" at bounding box center [995, 291] width 123 height 24
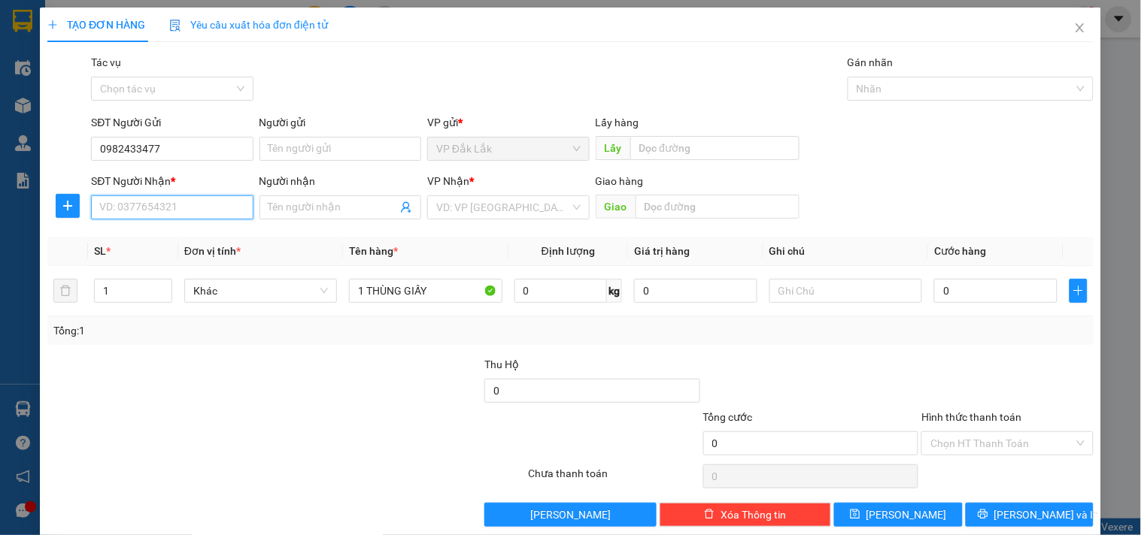
click at [192, 208] on input "SĐT Người Nhận *" at bounding box center [172, 208] width 162 height 24
click at [191, 205] on input "SĐT Người Nhận *" at bounding box center [172, 208] width 162 height 24
click at [185, 223] on div "SĐT Người Nhận * VD: 0377654321" at bounding box center [172, 199] width 162 height 53
click at [174, 202] on input "SĐT Người Nhận *" at bounding box center [172, 208] width 162 height 24
type input "0988325239"
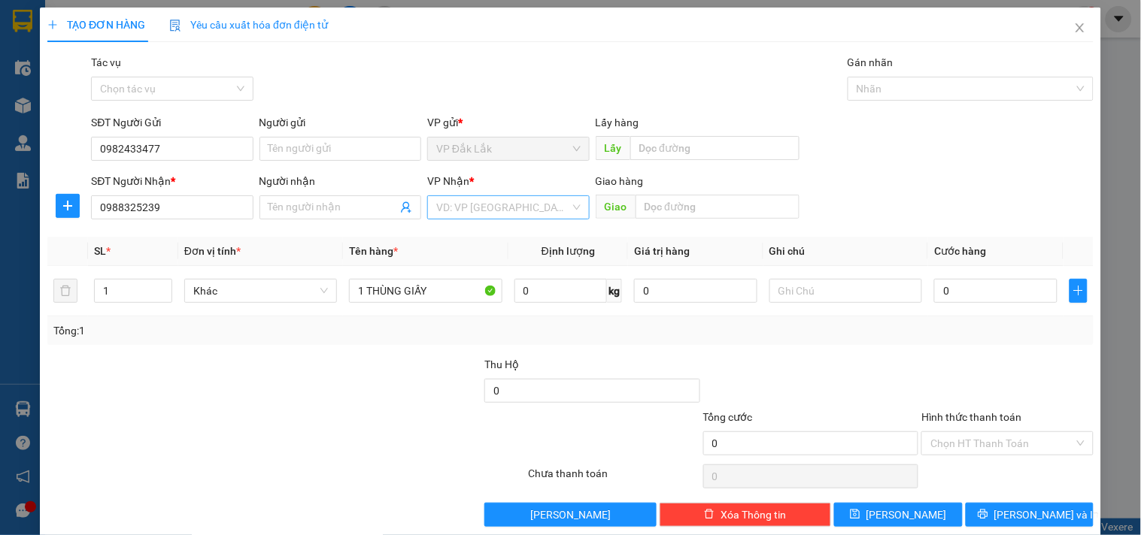
click at [438, 207] on input "search" at bounding box center [502, 207] width 133 height 23
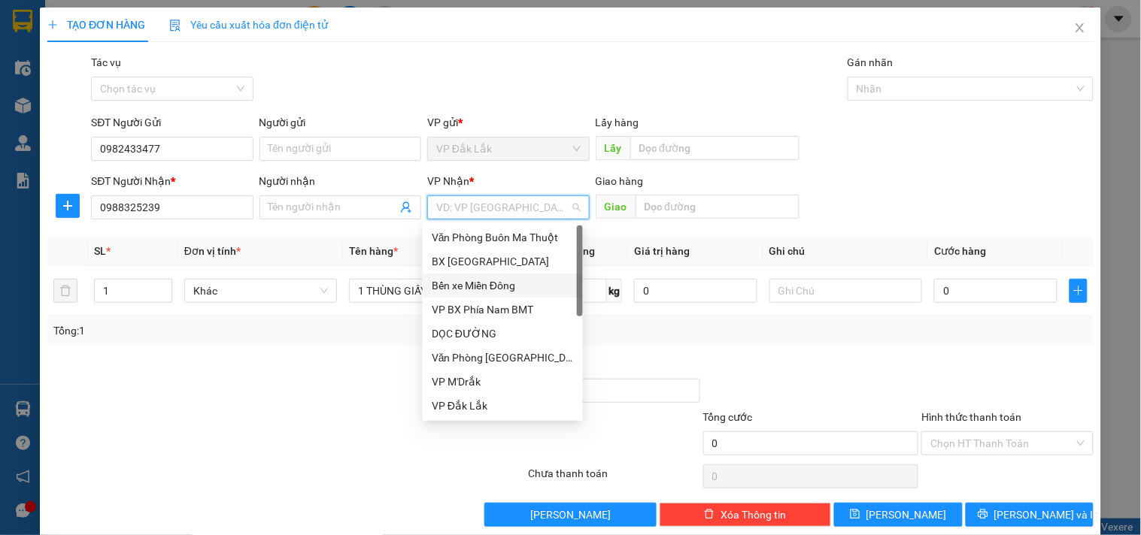
click at [494, 287] on div "Bến xe Miền Đông" at bounding box center [503, 285] width 142 height 17
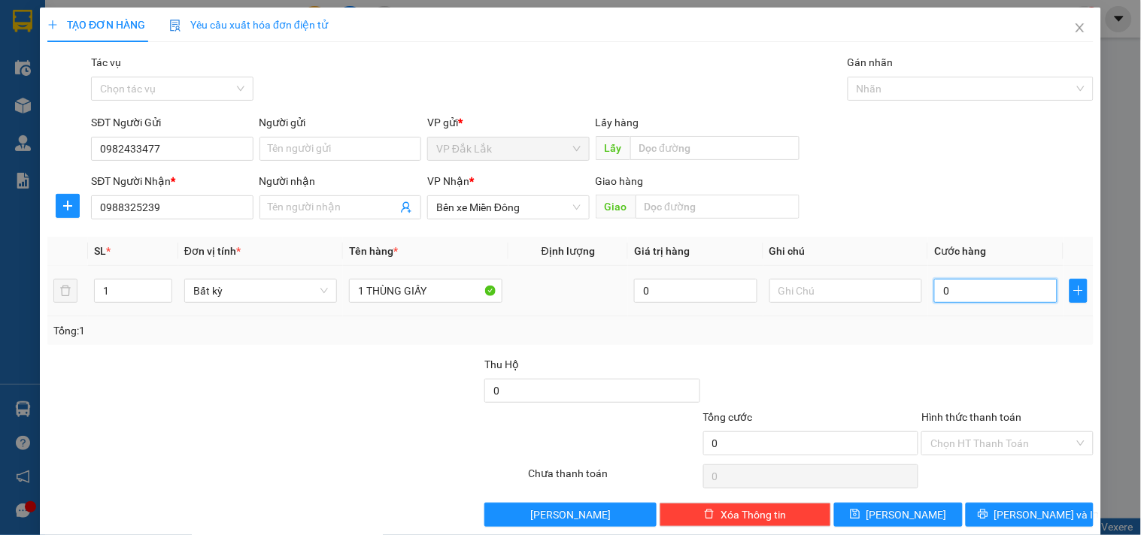
click at [981, 284] on input "0" at bounding box center [995, 291] width 123 height 24
type input "9"
type input "90"
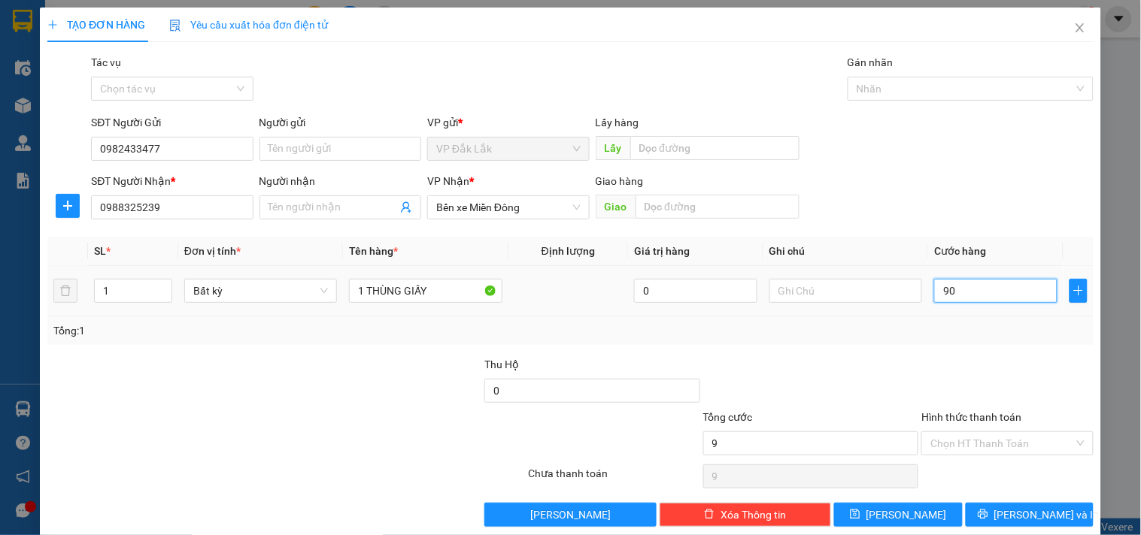
type input "90"
type input "900"
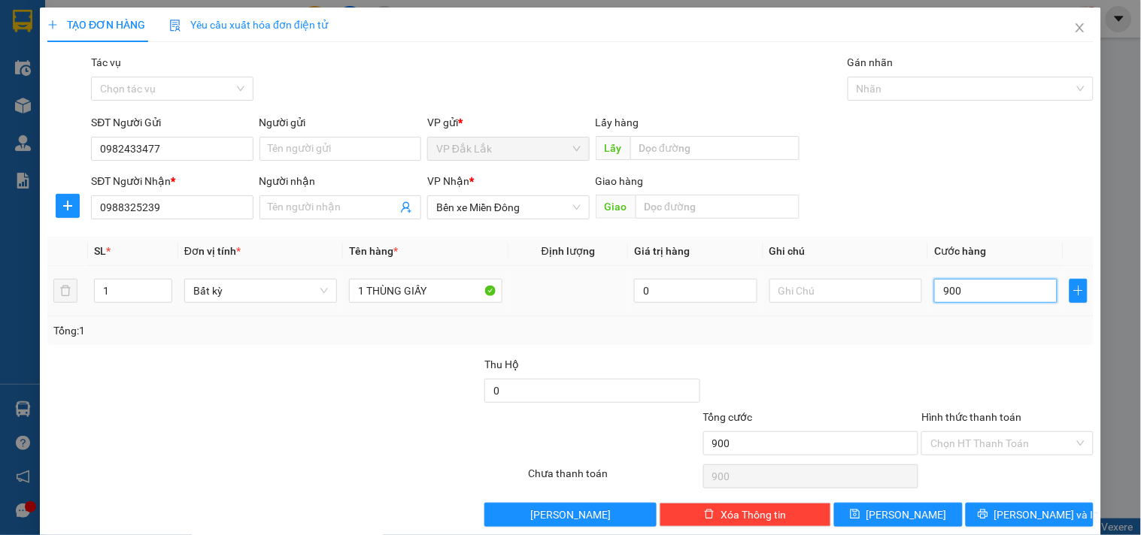
type input "9.000"
type input "90.000"
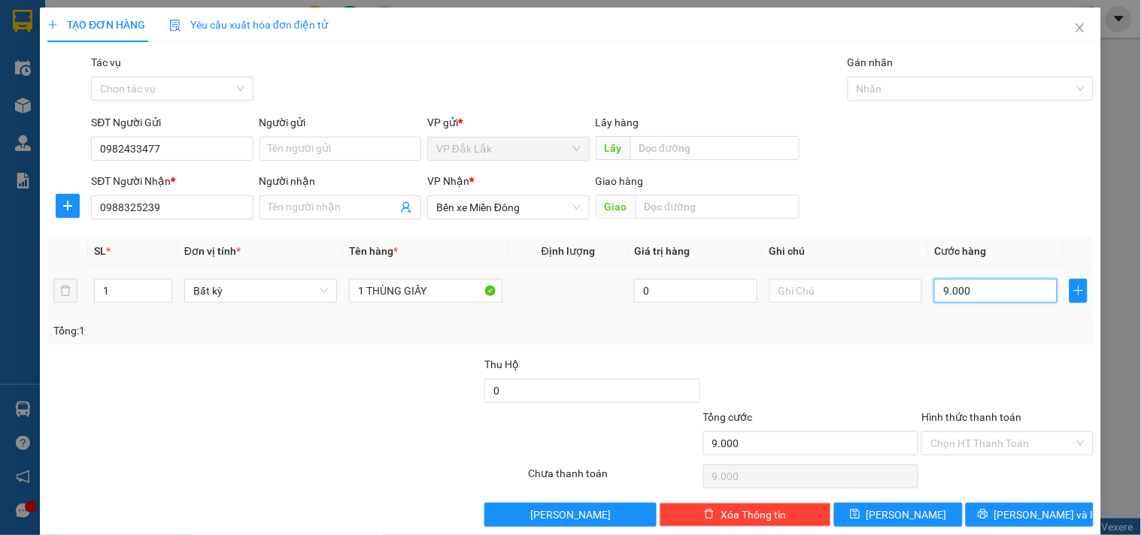
type input "90.000"
click at [1013, 446] on input "Hình thức thanh toán" at bounding box center [1001, 443] width 143 height 23
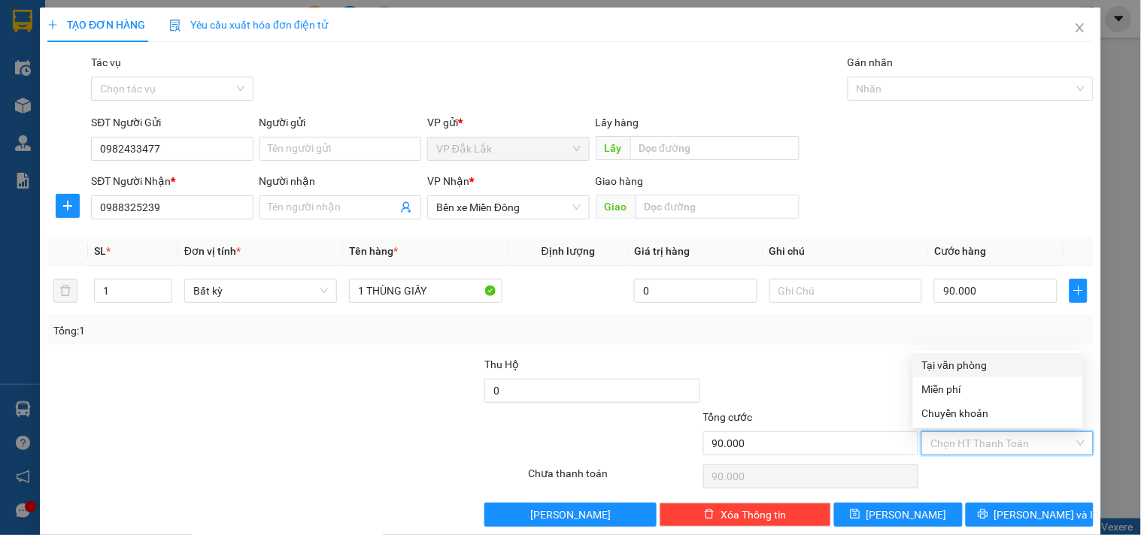
click at [1000, 364] on div "Tại văn phòng" at bounding box center [998, 365] width 152 height 17
type input "0"
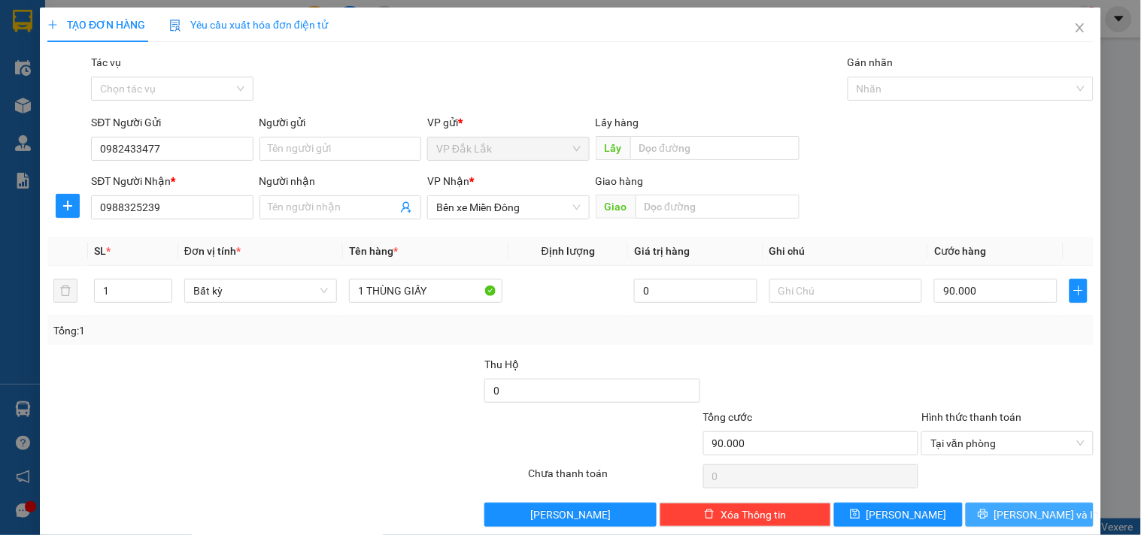
click at [1011, 507] on span "[PERSON_NAME] và In" at bounding box center [1046, 515] width 105 height 17
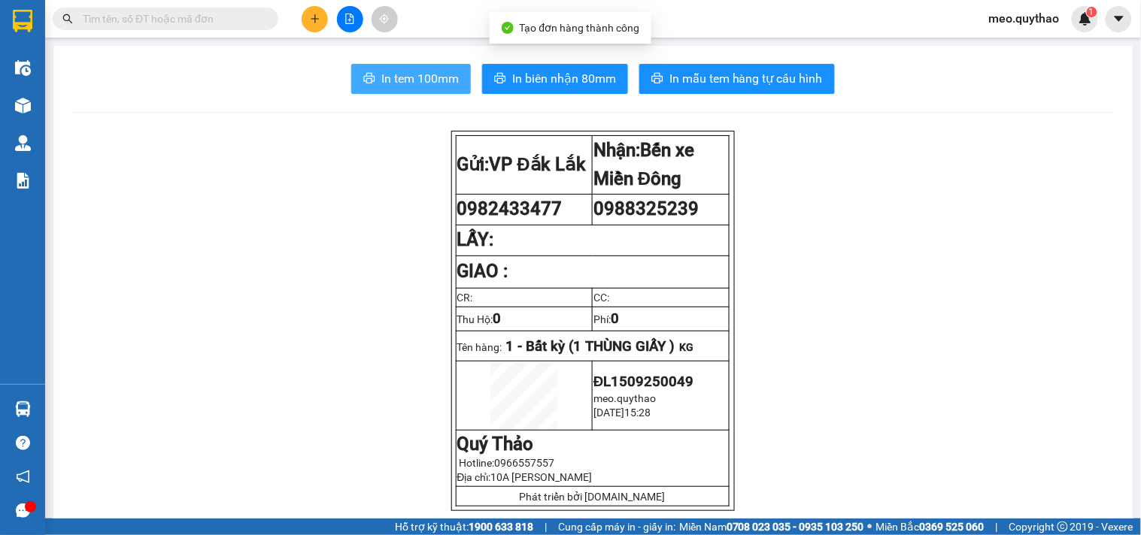
click at [381, 69] on span "In tem 100mm" at bounding box center [419, 78] width 77 height 19
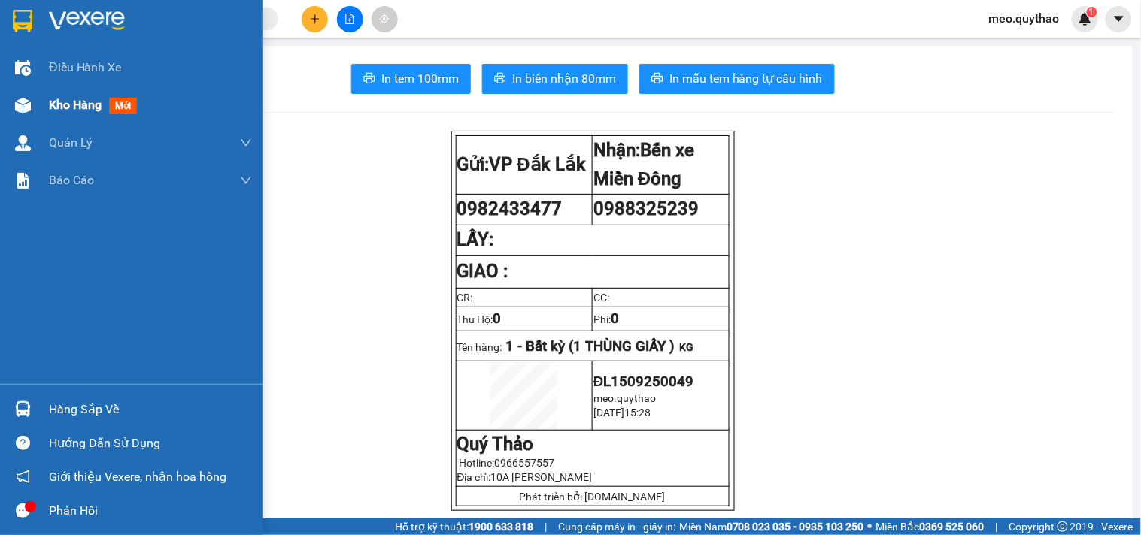
click at [102, 111] on span "Kho hàng" at bounding box center [75, 105] width 53 height 14
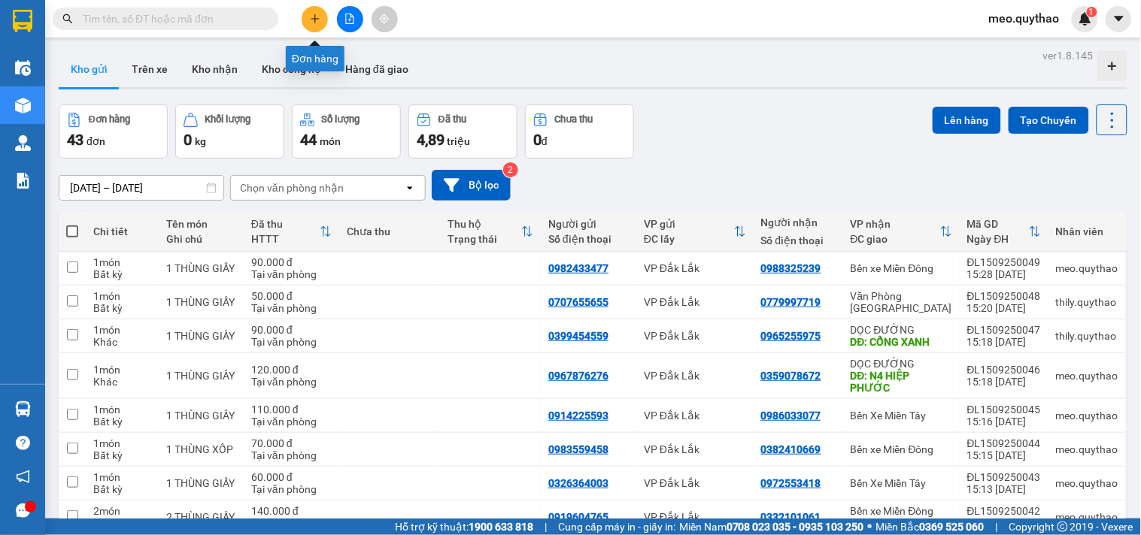
click at [319, 15] on icon "plus" at bounding box center [315, 19] width 11 height 11
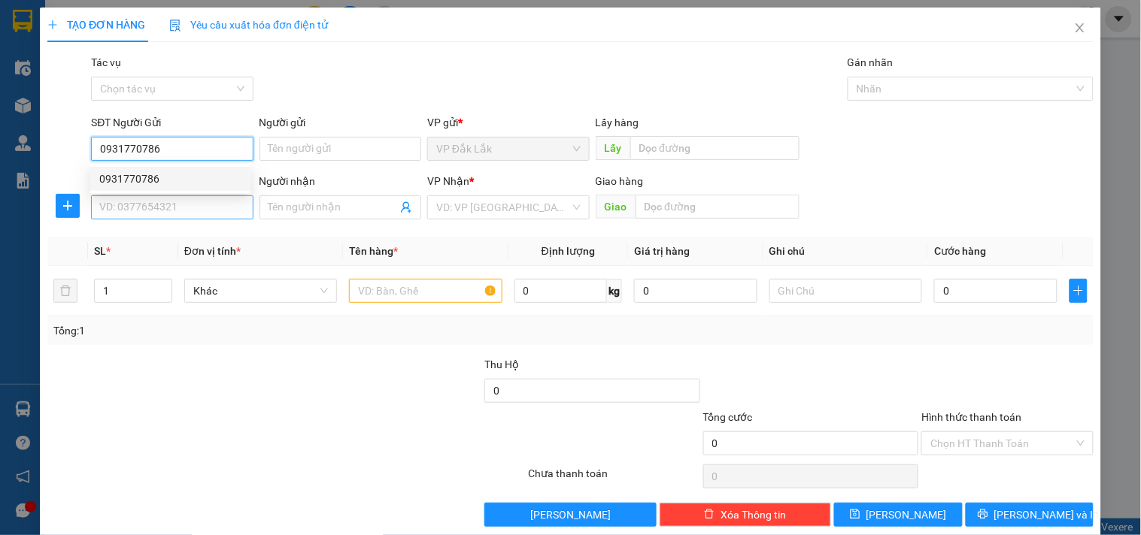
type input "0931770786"
click at [198, 215] on input "SĐT Người Nhận *" at bounding box center [172, 208] width 162 height 24
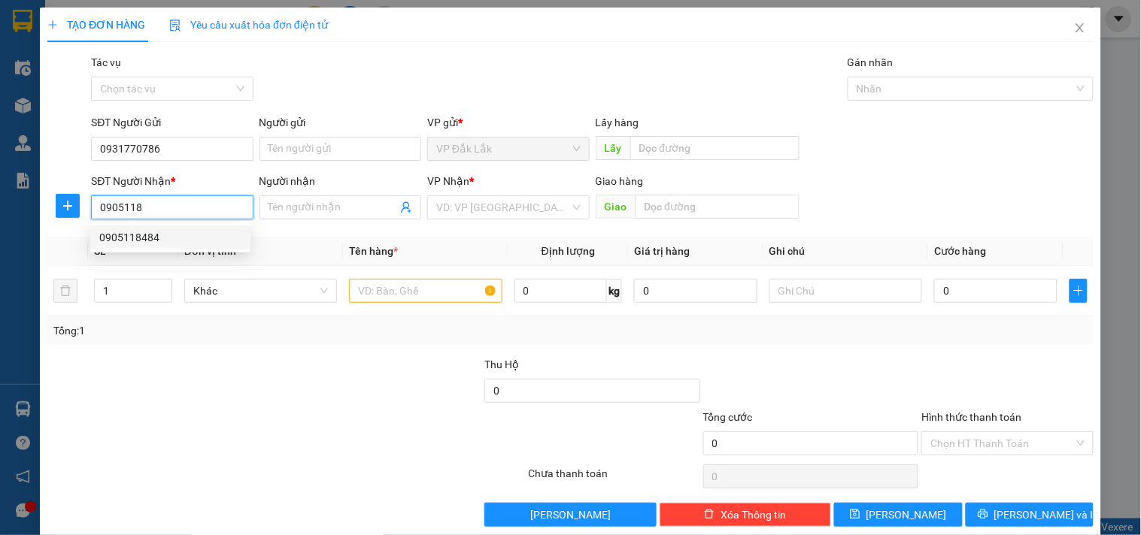
click at [148, 241] on div "0905118484" at bounding box center [170, 237] width 142 height 17
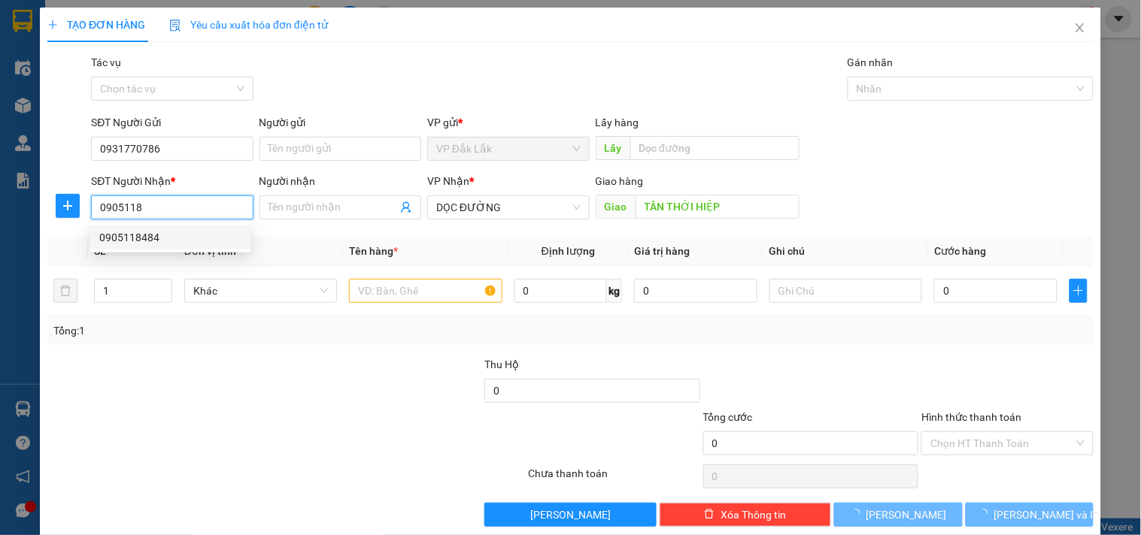
type input "0905118484"
type input "TÂN THỚI HIỆP"
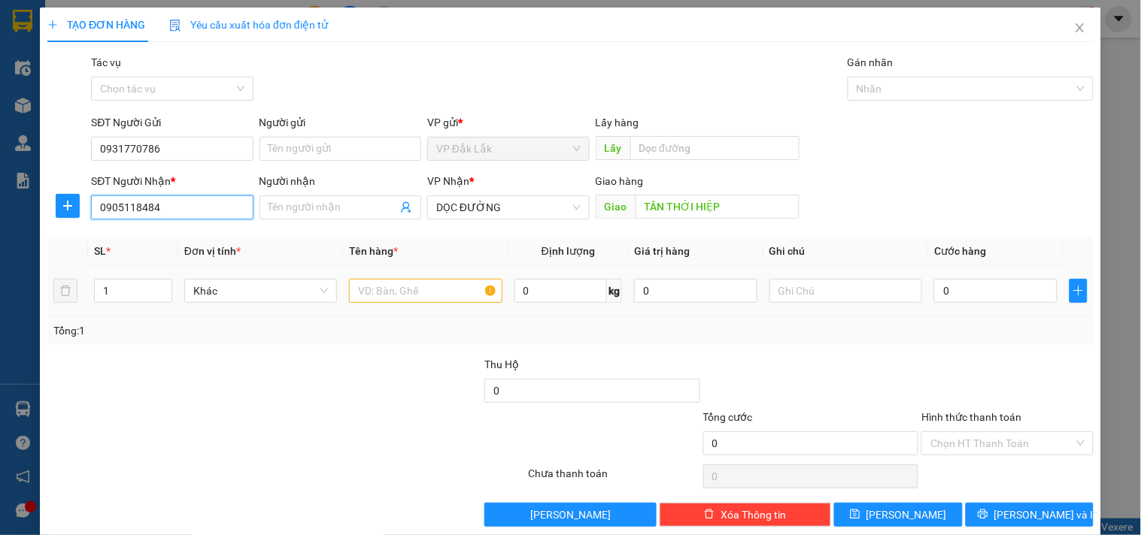
type input "0905118484"
click at [357, 296] on input "text" at bounding box center [425, 291] width 153 height 24
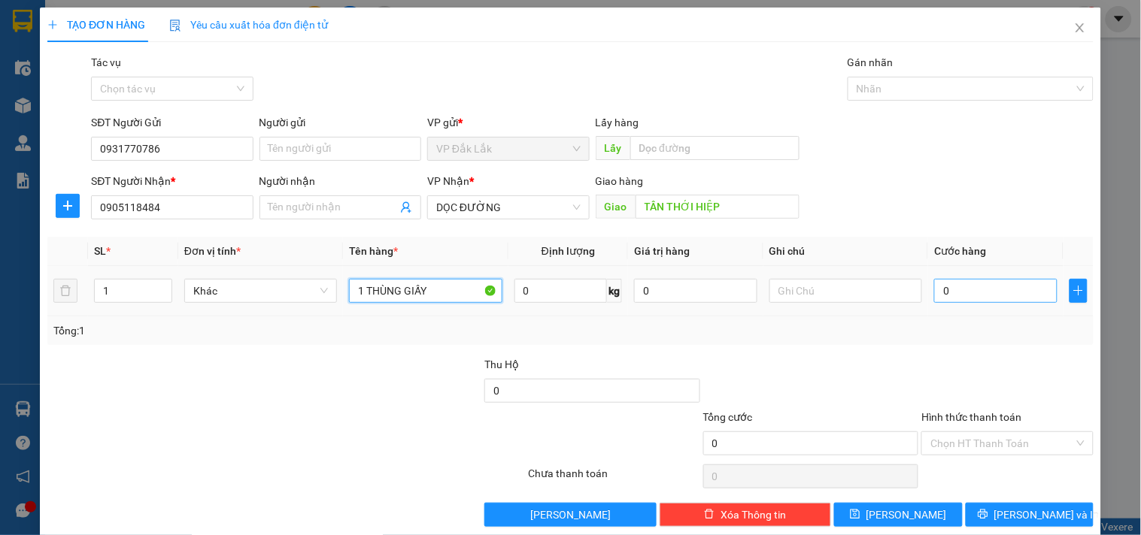
type input "1 THÙNG GIẤY"
click at [989, 294] on input "0" at bounding box center [995, 291] width 123 height 24
type input "8"
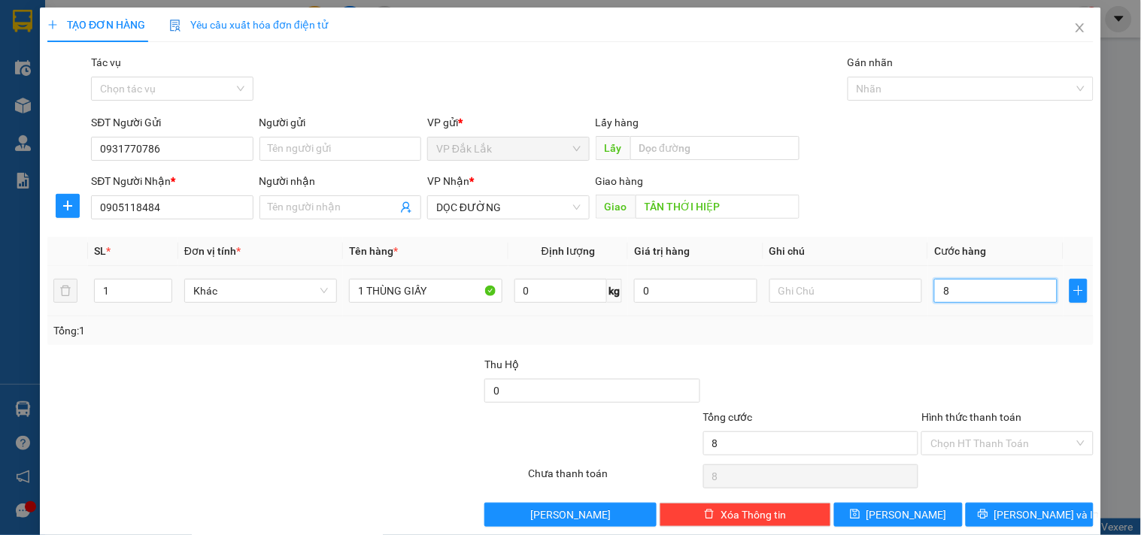
type input "80"
type input "800"
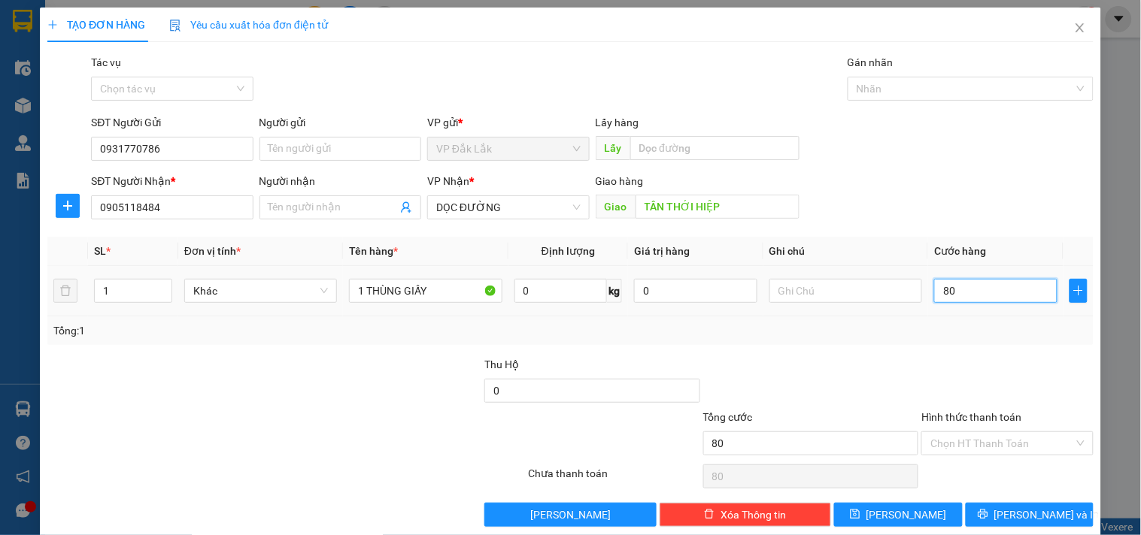
type input "800"
type input "8.000"
type input "80.000"
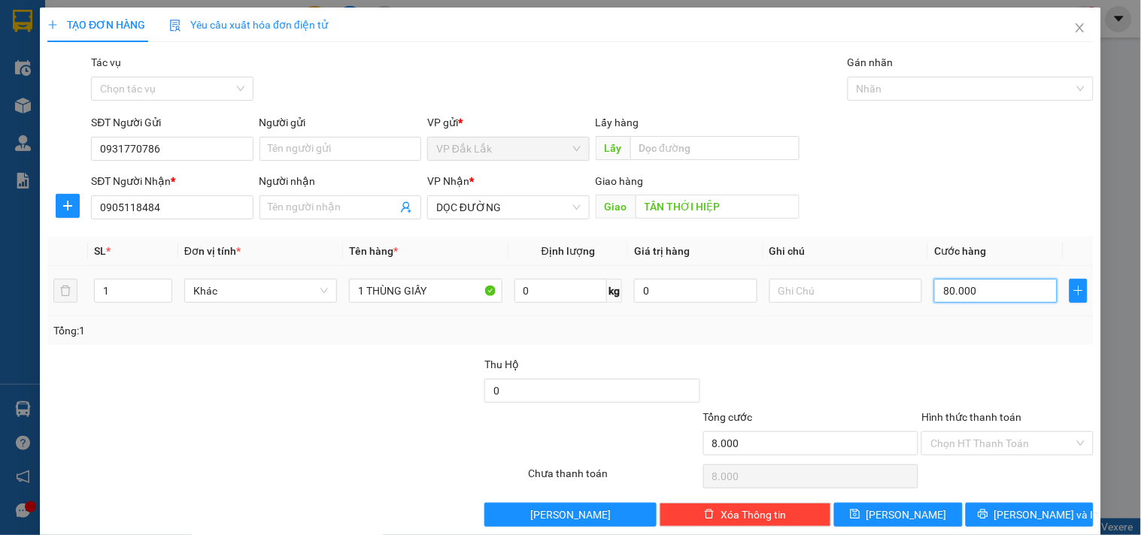
type input "80.000"
click at [1003, 432] on input "Hình thức thanh toán" at bounding box center [1001, 443] width 143 height 23
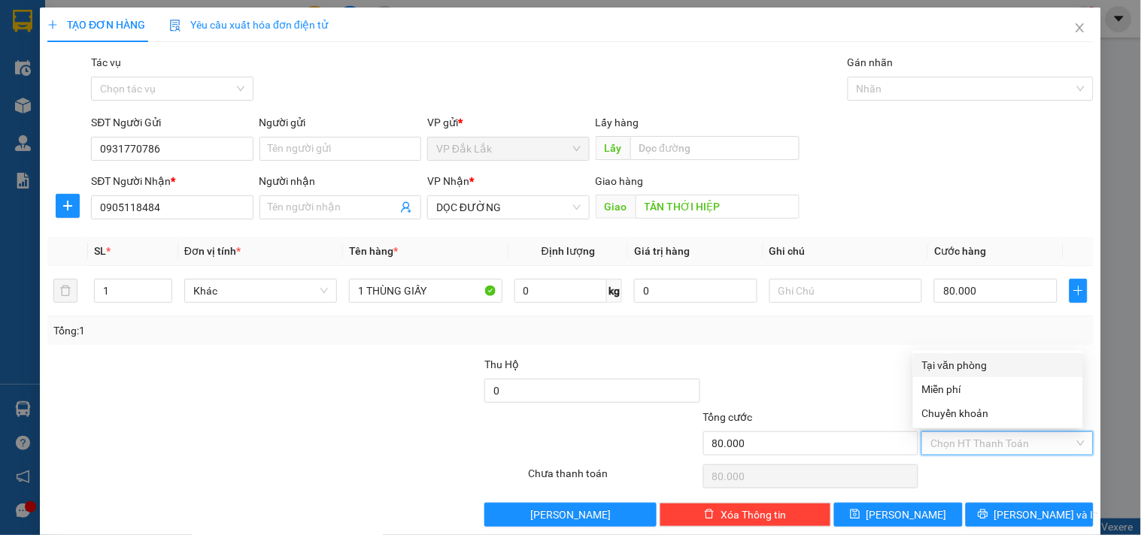
click at [978, 362] on div "Tại văn phòng" at bounding box center [998, 365] width 152 height 17
type input "0"
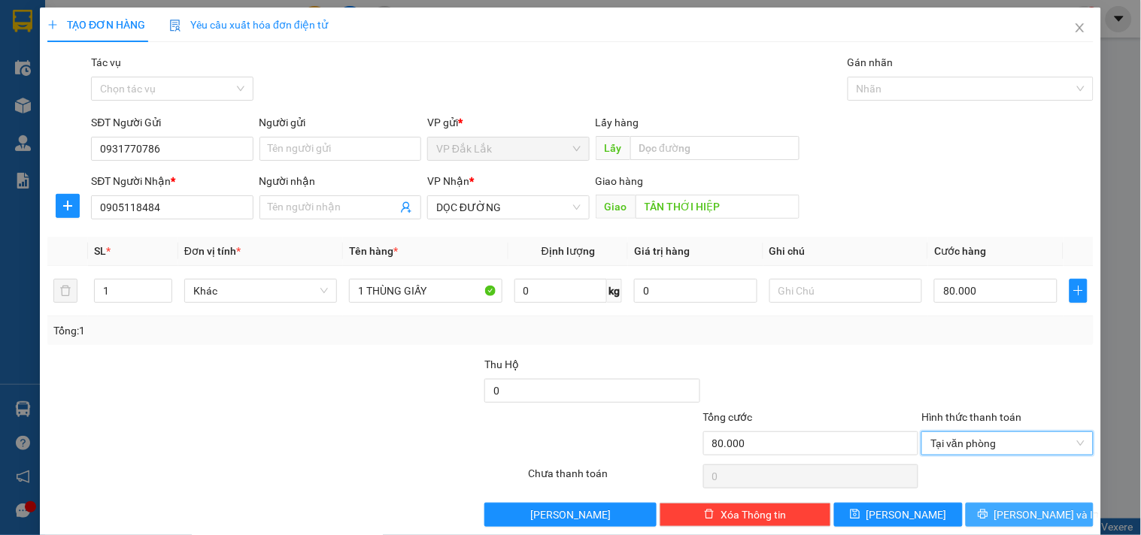
click at [988, 521] on span "printer" at bounding box center [983, 515] width 11 height 12
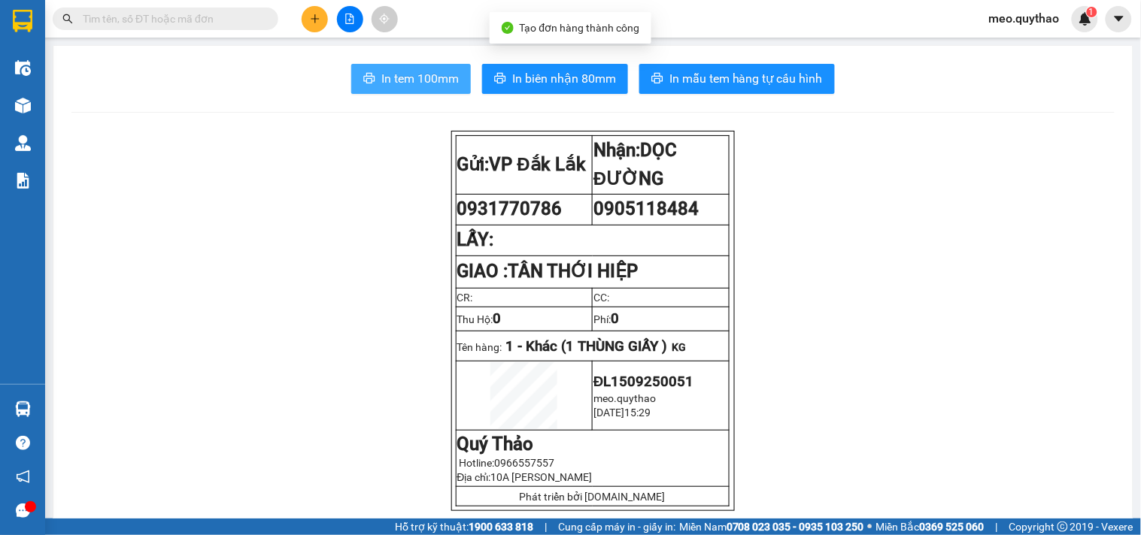
click at [393, 85] on span "In tem 100mm" at bounding box center [419, 78] width 77 height 19
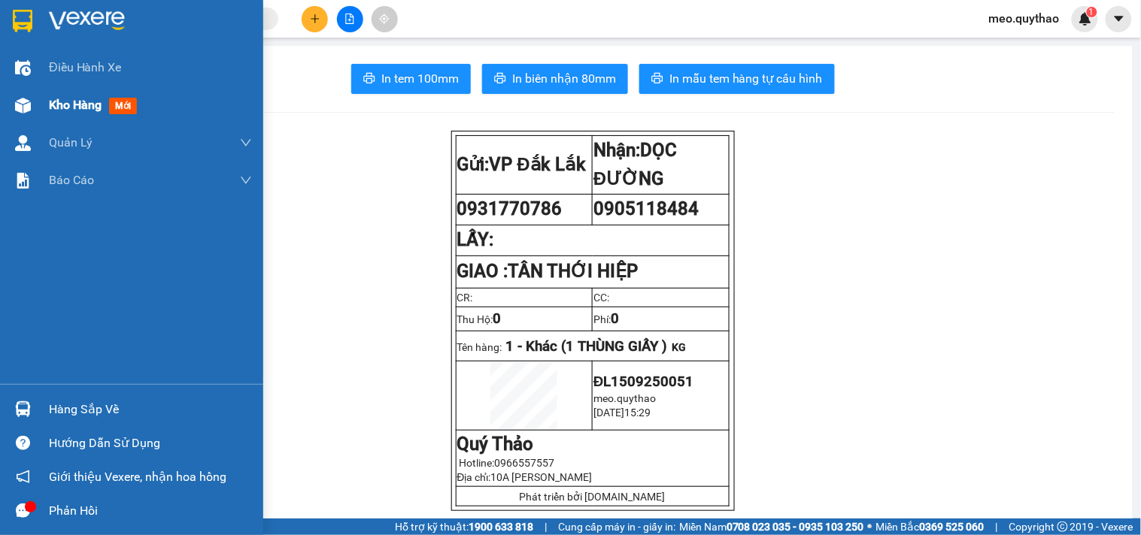
click at [103, 96] on div "Kho hàng mới" at bounding box center [96, 105] width 94 height 19
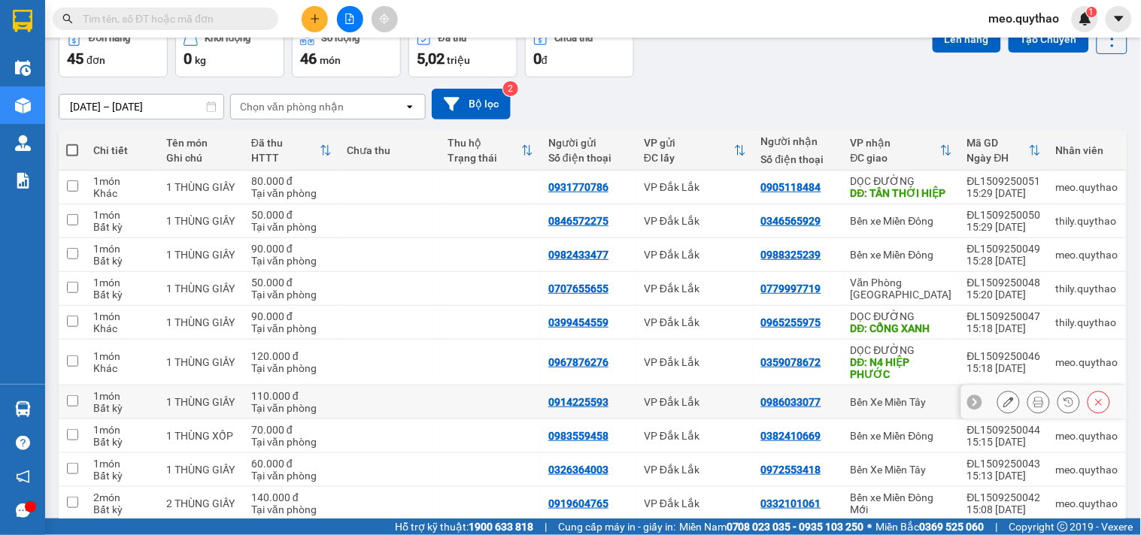
scroll to position [146, 0]
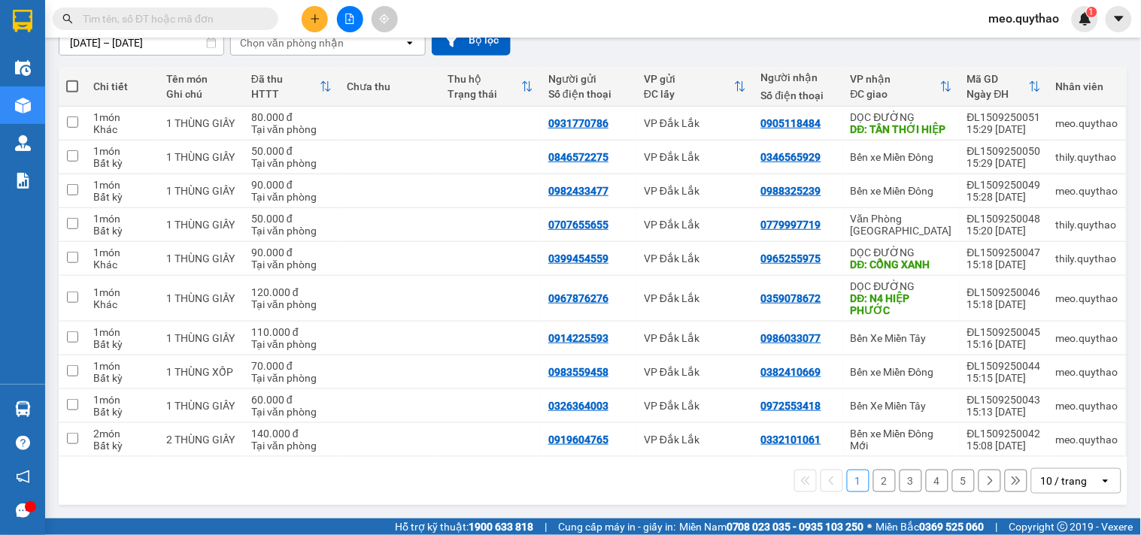
click at [321, 15] on button at bounding box center [315, 19] width 26 height 26
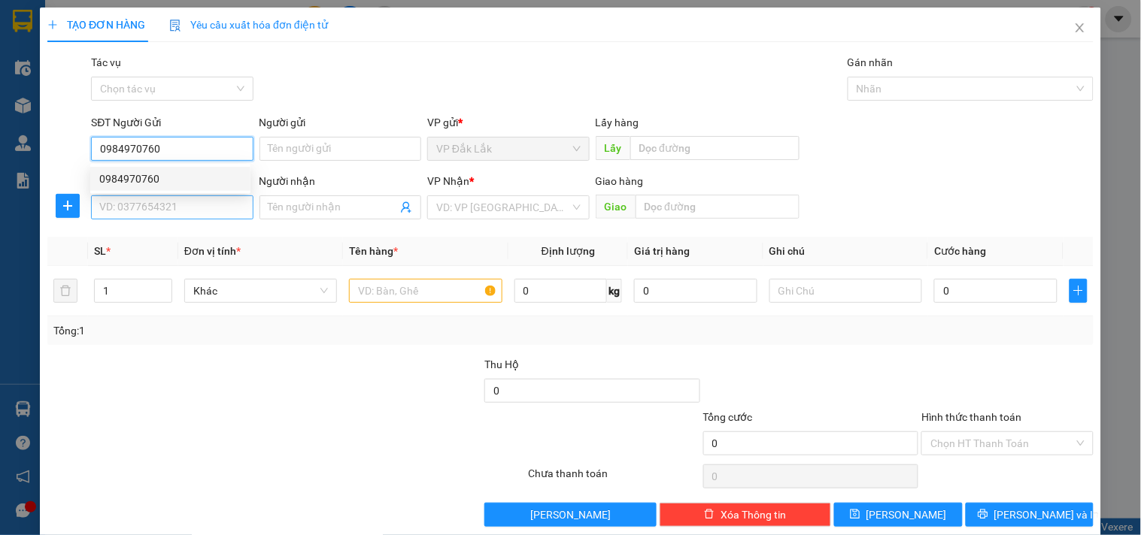
type input "0984970760"
click at [158, 208] on input "SĐT Người Nhận *" at bounding box center [172, 208] width 162 height 24
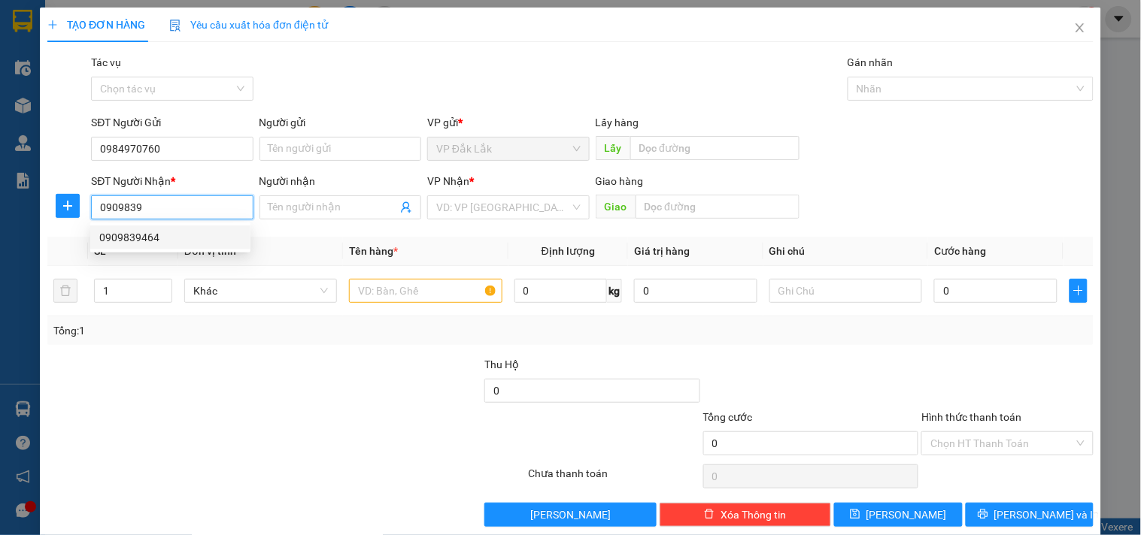
click at [156, 232] on div "0909839464" at bounding box center [170, 237] width 142 height 17
type input "0909839464"
type input "CẦU VƯỢT LINH XUÂN"
type input "0909839464"
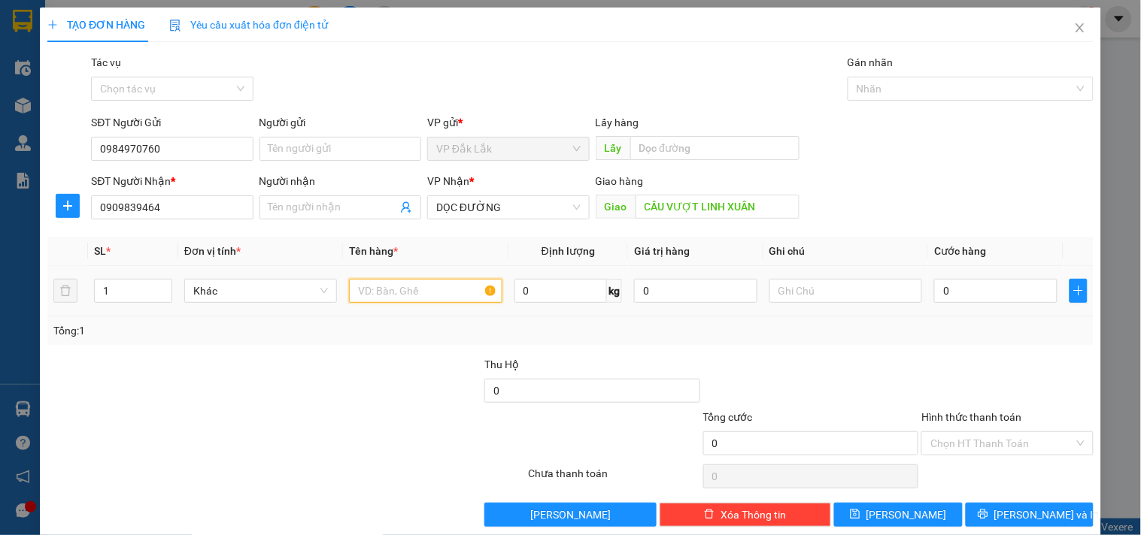
click at [408, 287] on input "text" at bounding box center [425, 291] width 153 height 24
type input "1 TÚM XANH"
click at [990, 290] on input "0" at bounding box center [995, 291] width 123 height 24
type input "5"
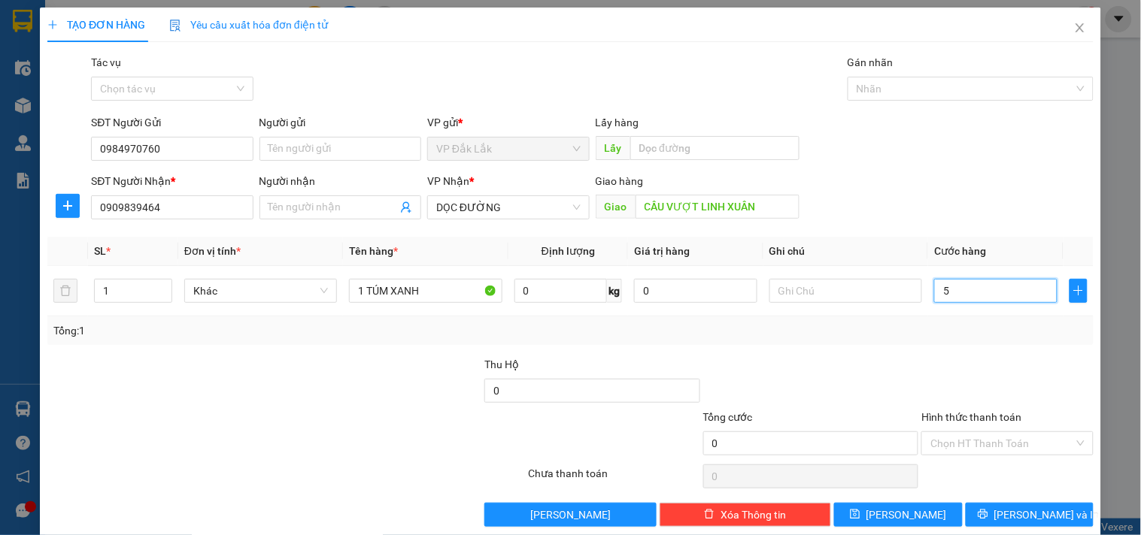
type input "5"
type input "50"
type input "500"
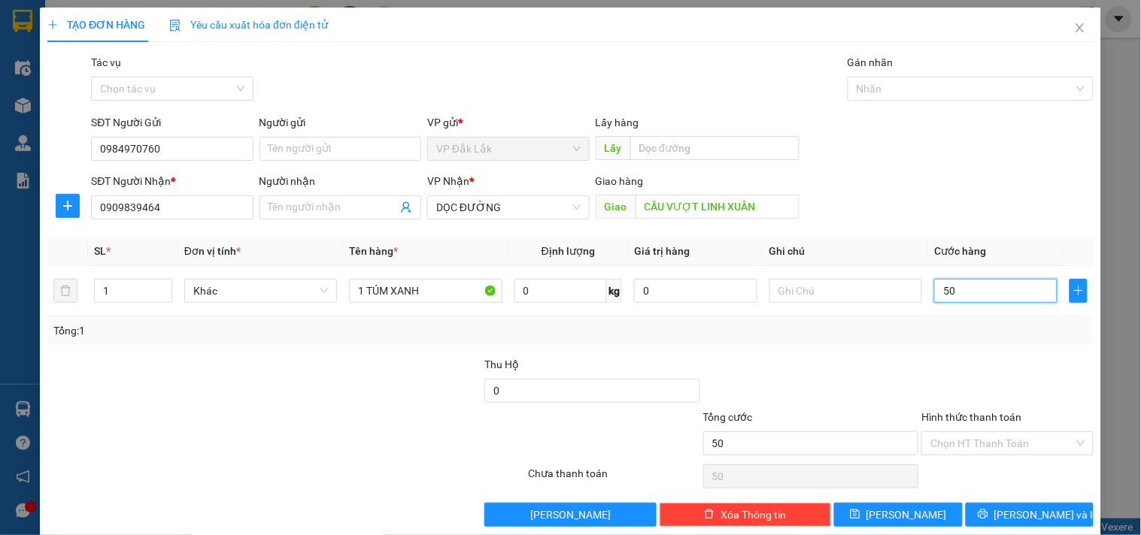
type input "500"
type input "5.000"
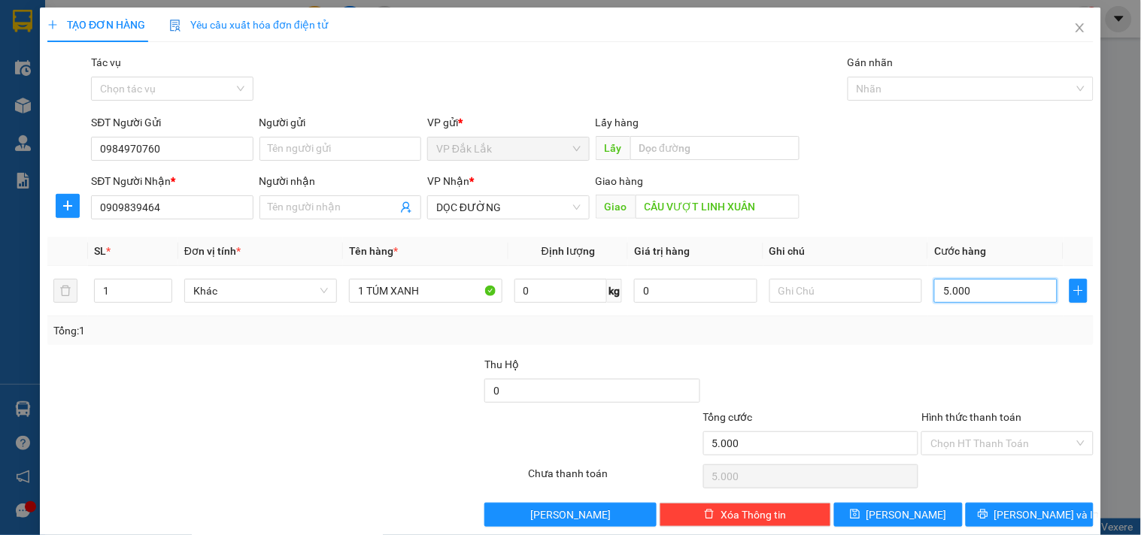
type input "50.000"
click at [1014, 439] on input "Hình thức thanh toán" at bounding box center [1001, 443] width 143 height 23
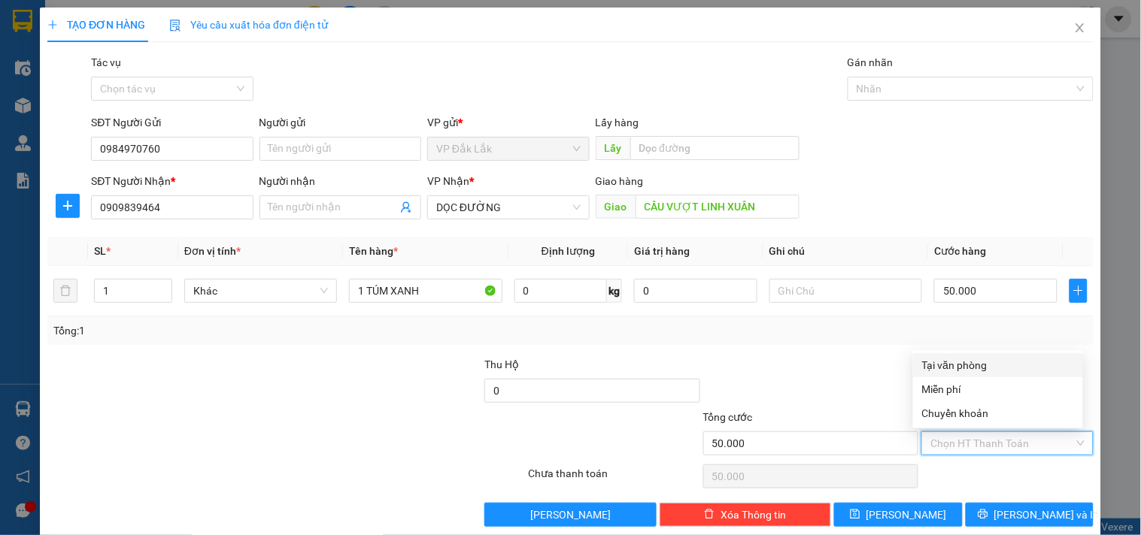
click at [979, 367] on div "Tại văn phòng" at bounding box center [998, 365] width 152 height 17
type input "0"
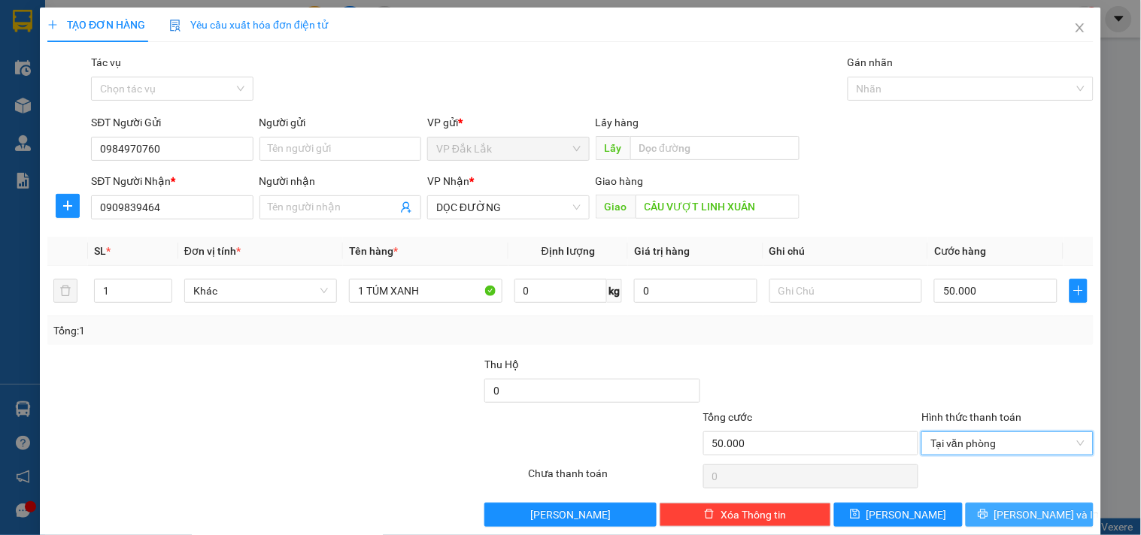
click at [982, 524] on button "Lưu và In" at bounding box center [1030, 515] width 128 height 24
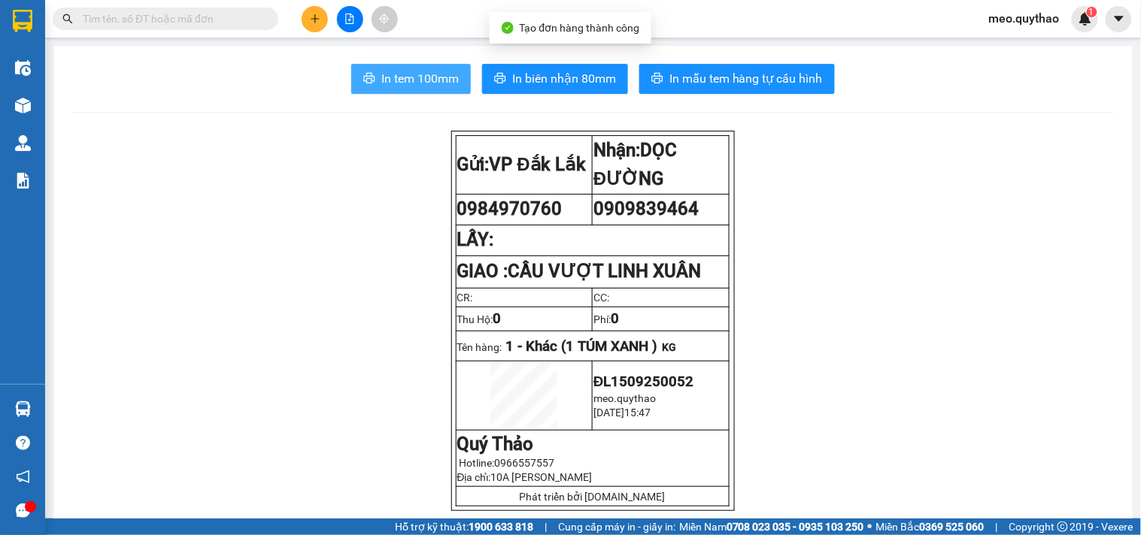
click at [424, 87] on span "In tem 100mm" at bounding box center [419, 78] width 77 height 19
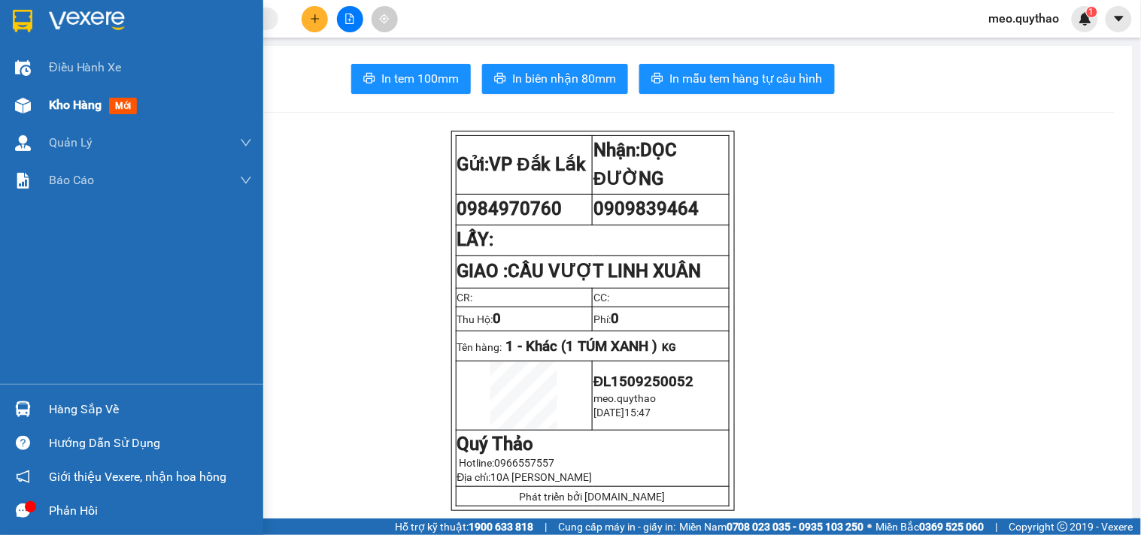
click at [116, 108] on span "mới" at bounding box center [123, 106] width 28 height 17
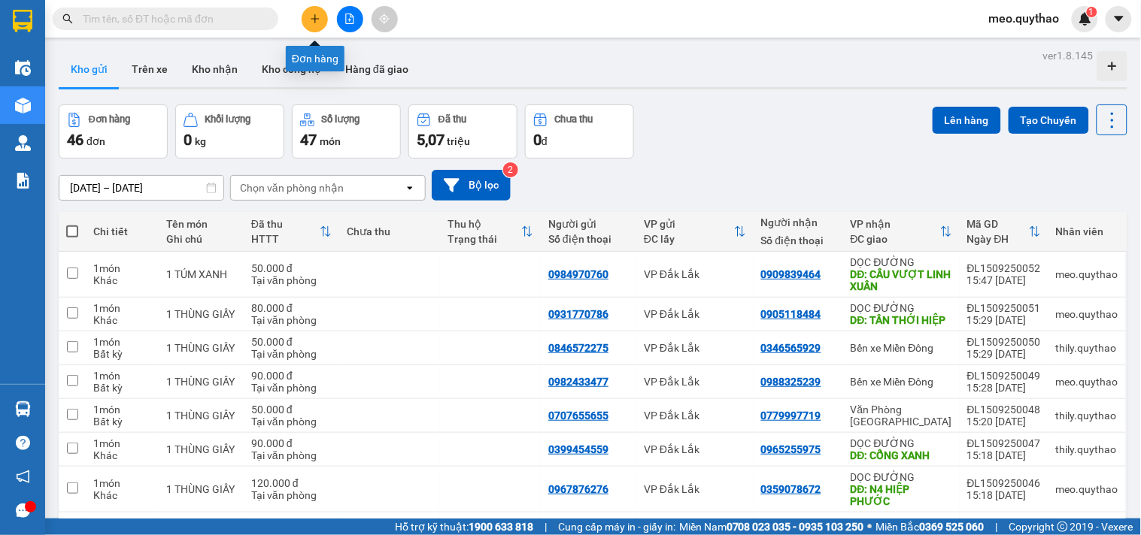
click at [329, 17] on div at bounding box center [349, 19] width 113 height 26
click at [321, 17] on button at bounding box center [315, 19] width 26 height 26
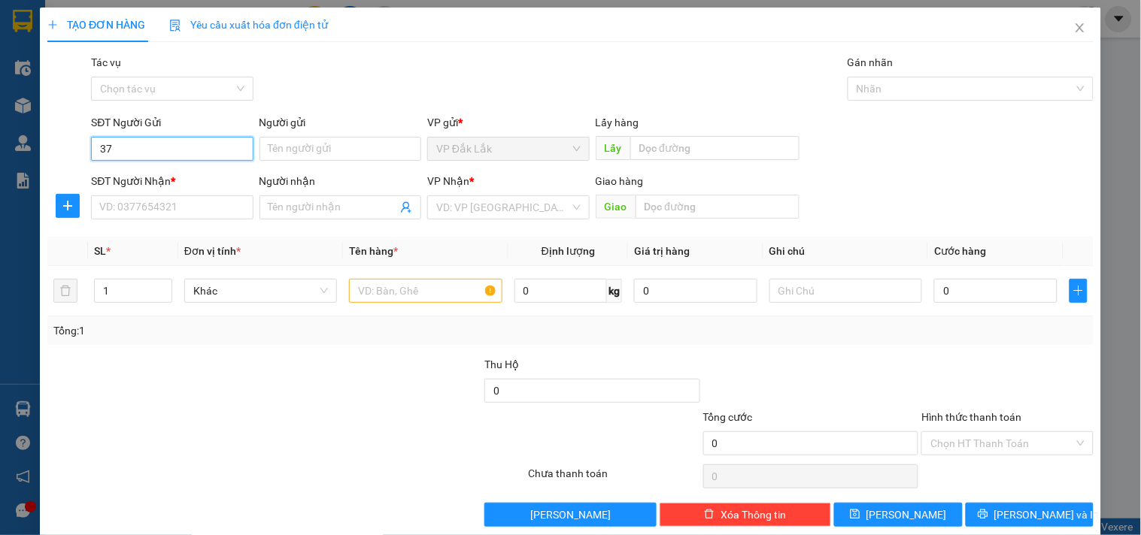
type input "3"
type input "0376751105"
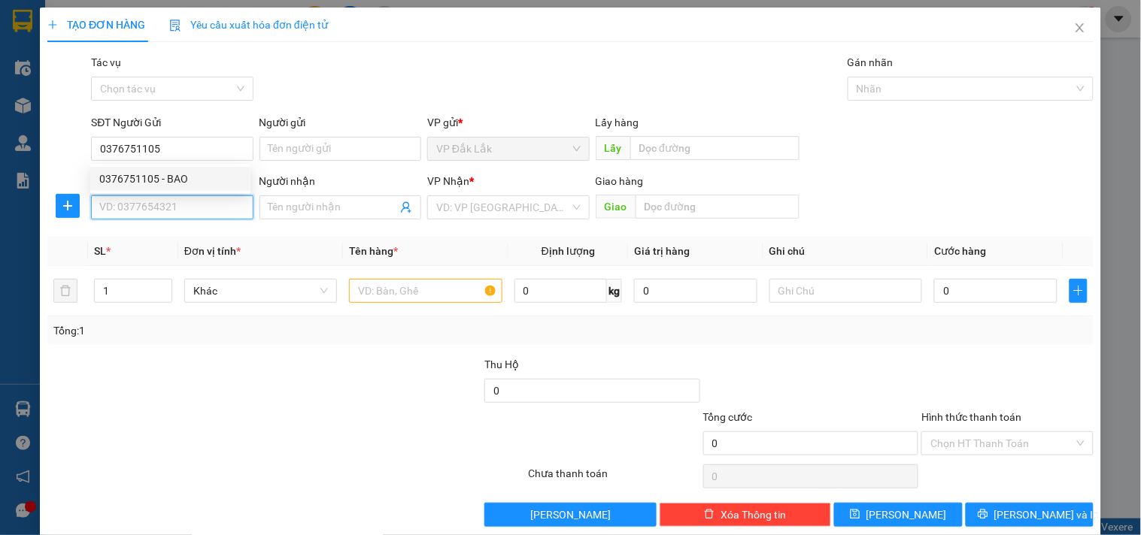
click at [183, 205] on input "SĐT Người Nhận *" at bounding box center [172, 208] width 162 height 24
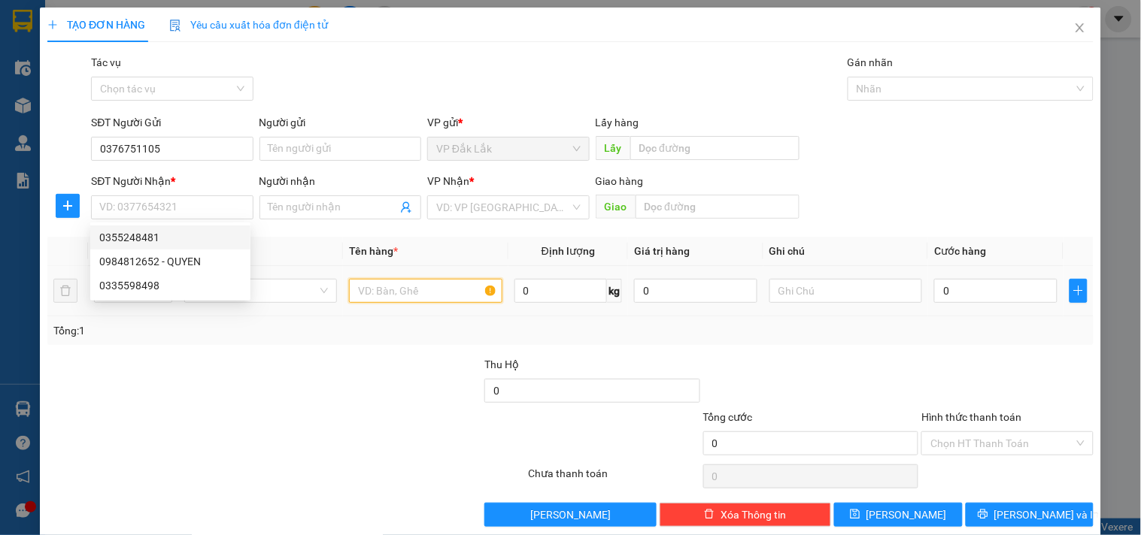
click at [429, 296] on input "text" at bounding box center [425, 291] width 153 height 24
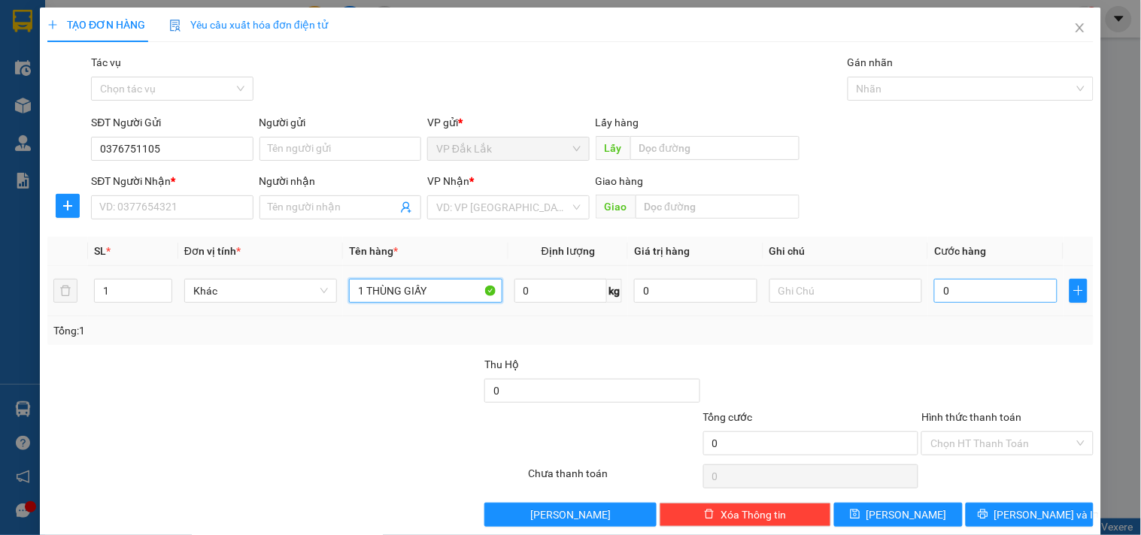
type input "1 THÙNG GIẤY"
click at [948, 290] on input "0" at bounding box center [995, 291] width 123 height 24
type input "8"
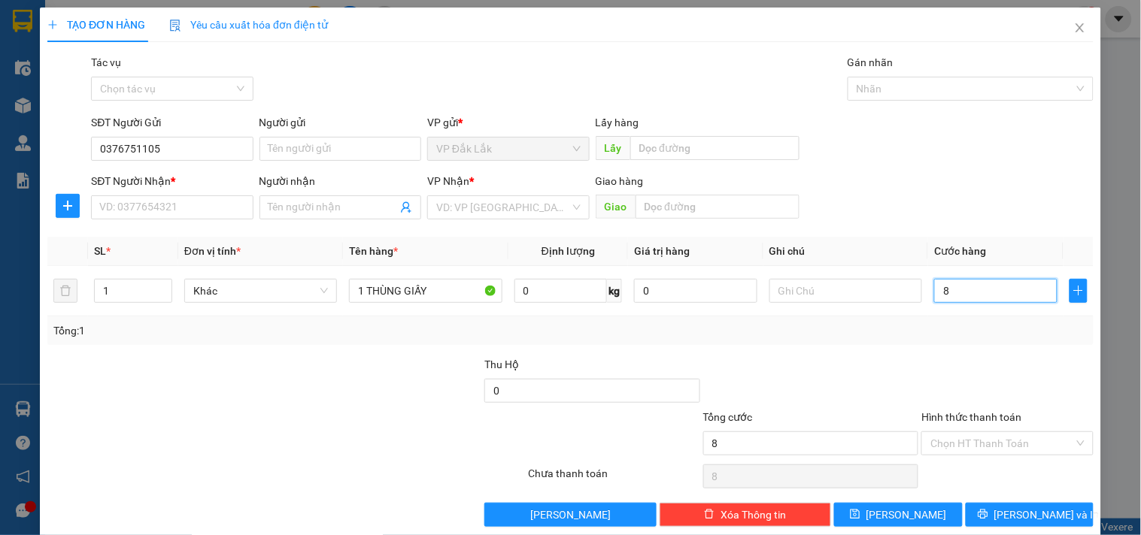
type input "80"
type input "800"
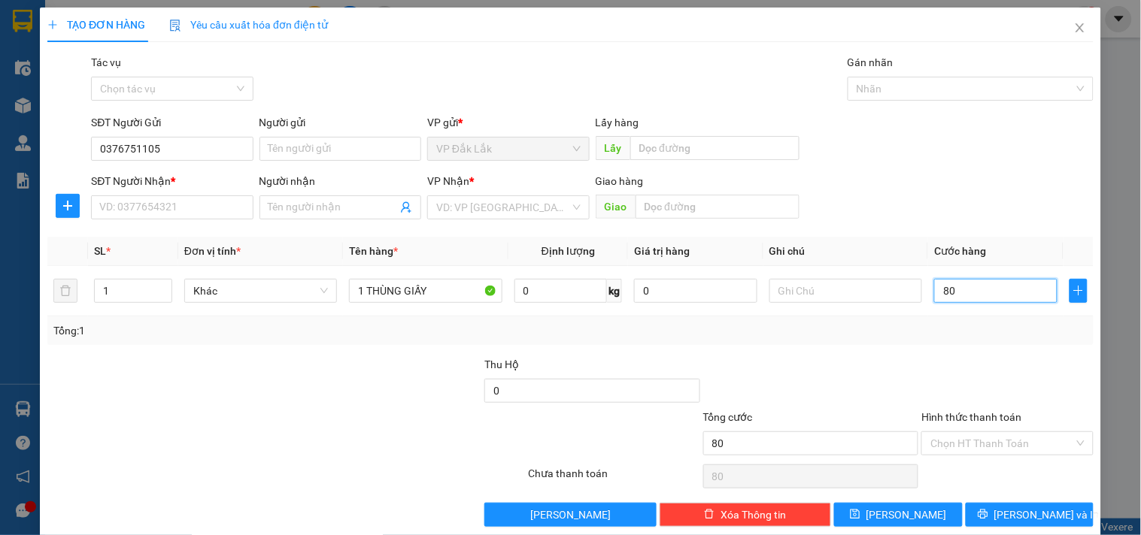
type input "800"
type input "8.000"
type input "80.000"
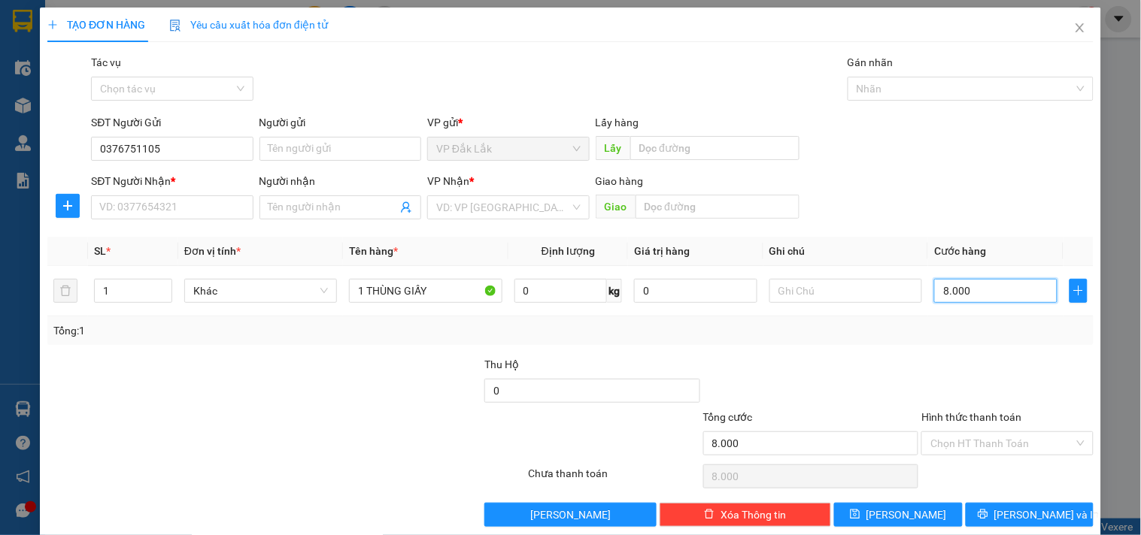
type input "80.000"
click at [129, 222] on div "SĐT Người Nhận * VD: 0377654321" at bounding box center [172, 199] width 162 height 53
click at [117, 201] on input "SĐT Người Nhận *" at bounding box center [172, 208] width 162 height 24
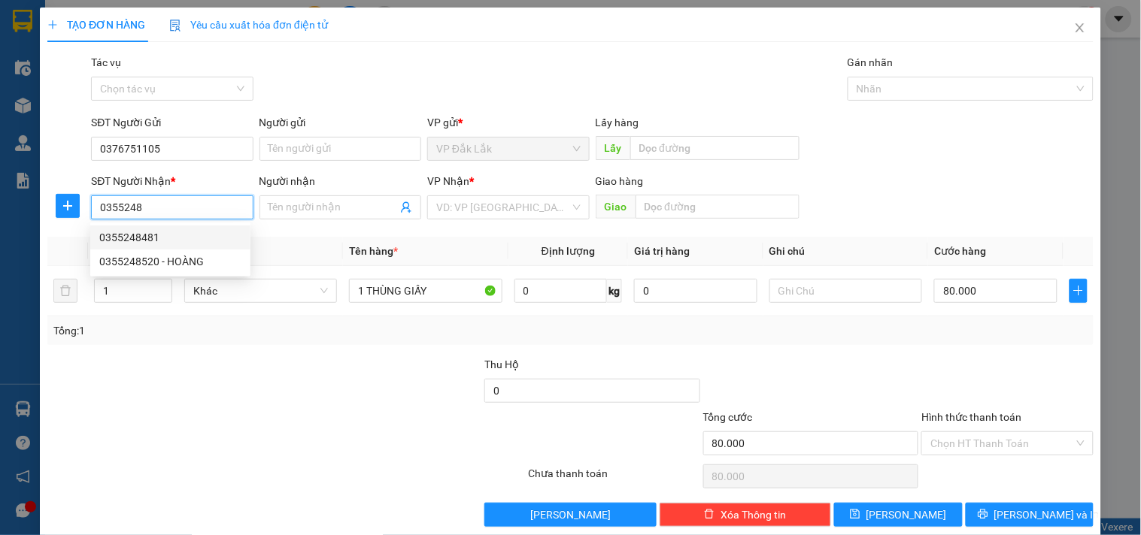
click at [167, 232] on div "0355248481" at bounding box center [170, 237] width 142 height 17
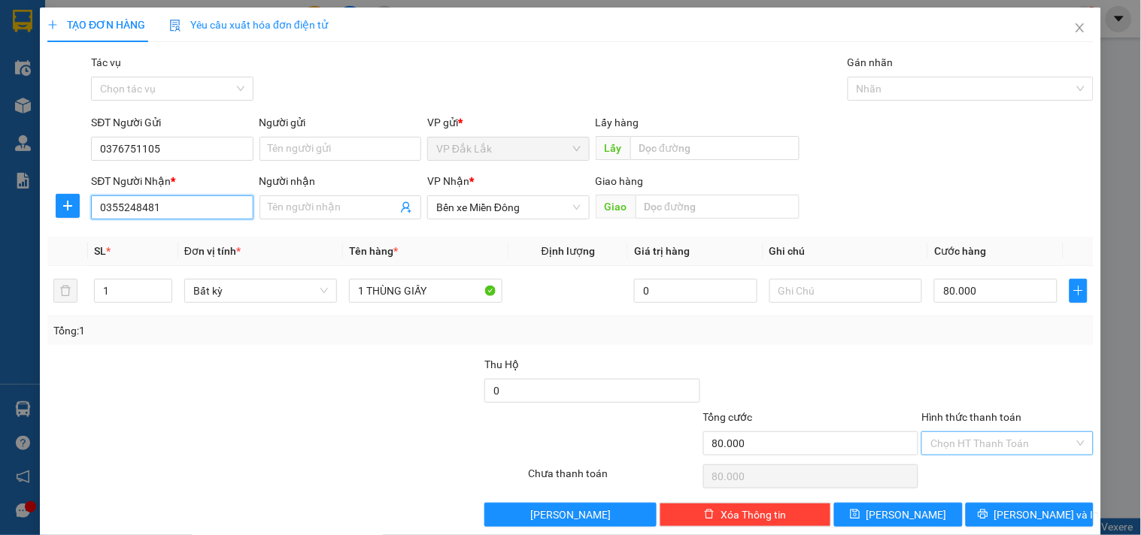
type input "0355248481"
click at [951, 435] on input "Hình thức thanh toán" at bounding box center [1001, 443] width 143 height 23
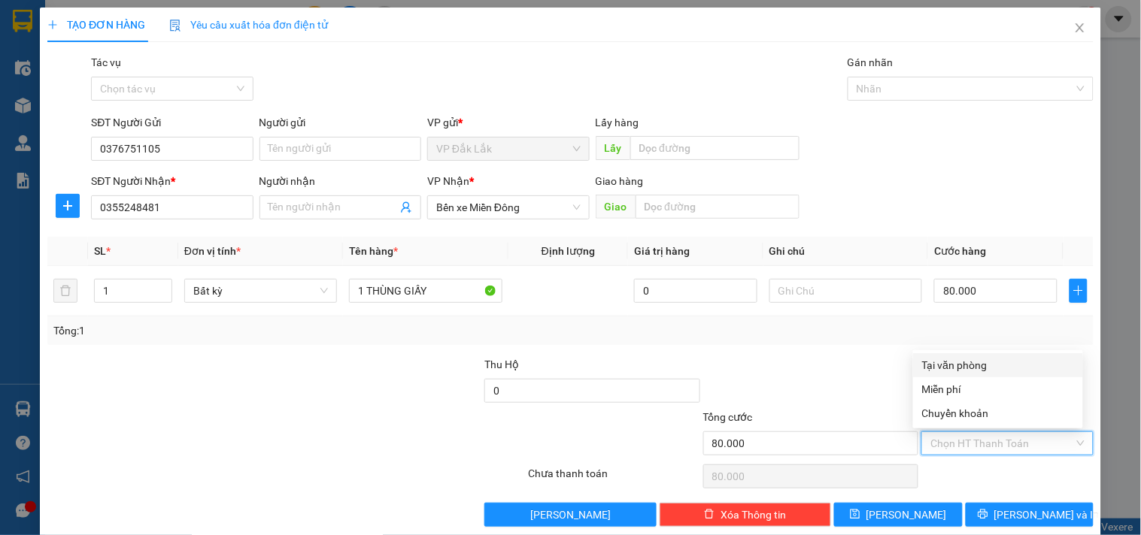
click at [981, 362] on div "Tại văn phòng" at bounding box center [998, 365] width 152 height 17
type input "0"
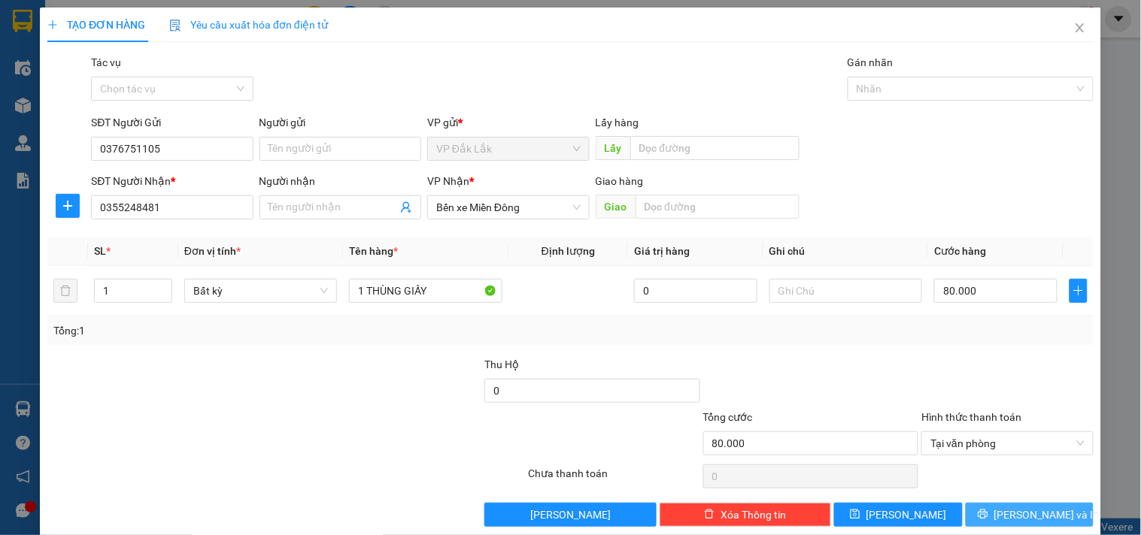
click at [1048, 514] on button "Lưu và In" at bounding box center [1030, 515] width 128 height 24
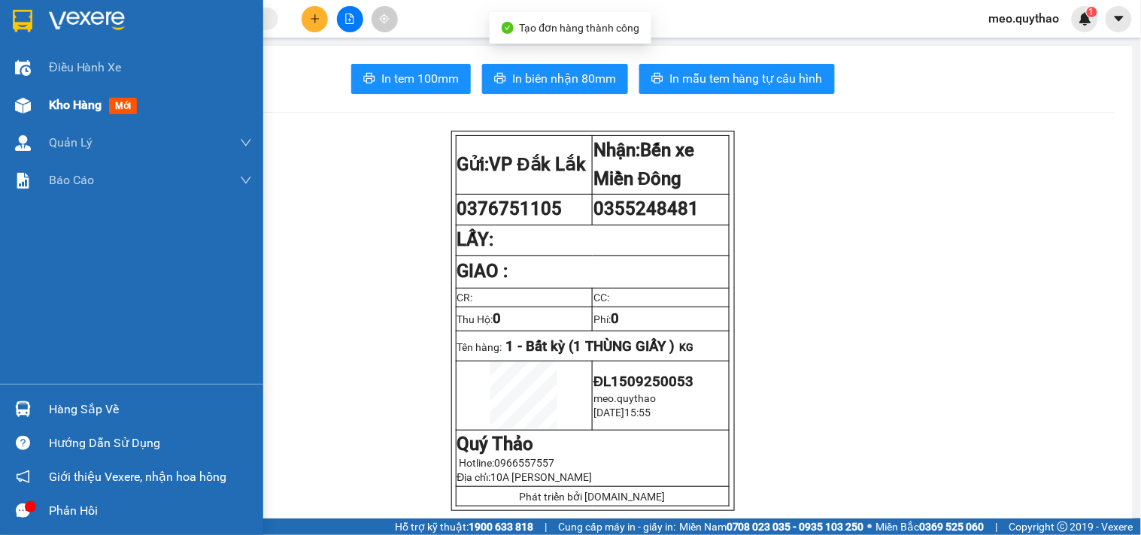
click at [38, 86] on div "Kho hàng mới" at bounding box center [131, 105] width 263 height 38
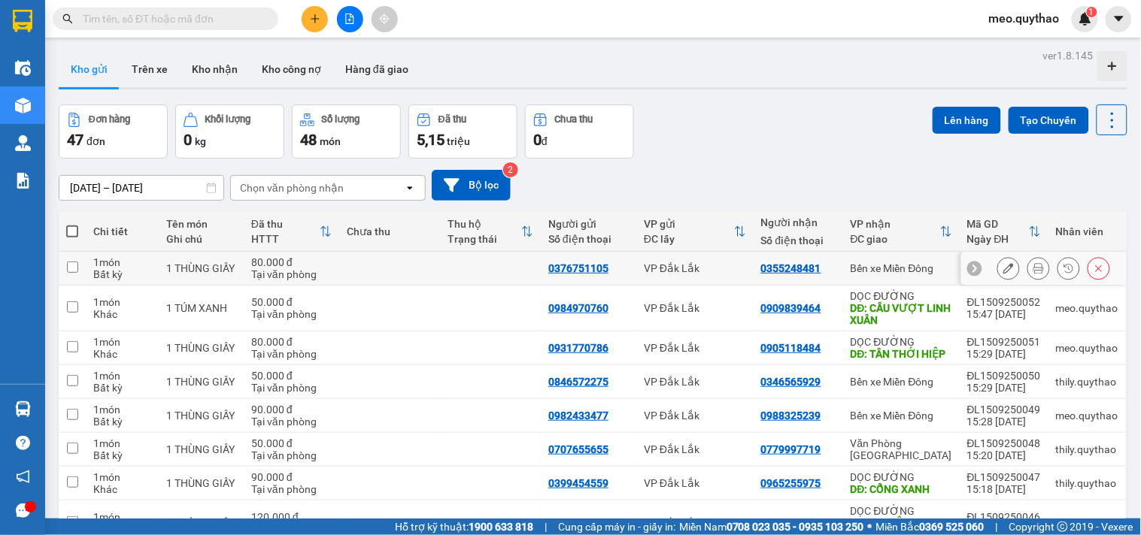
click at [1002, 263] on button at bounding box center [1008, 269] width 21 height 26
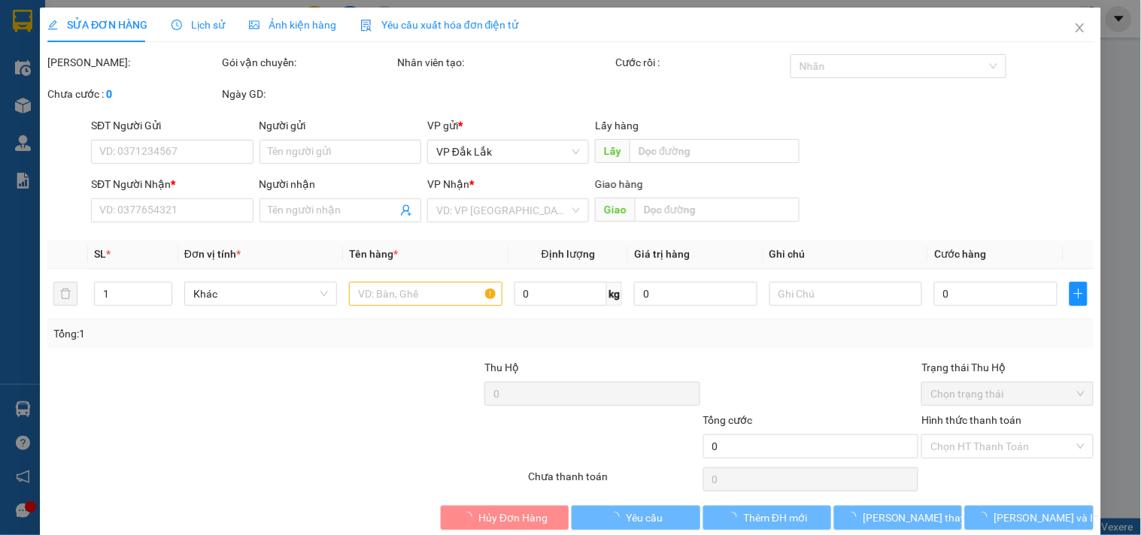
type input "0376751105"
type input "0355248481"
type input "80.000"
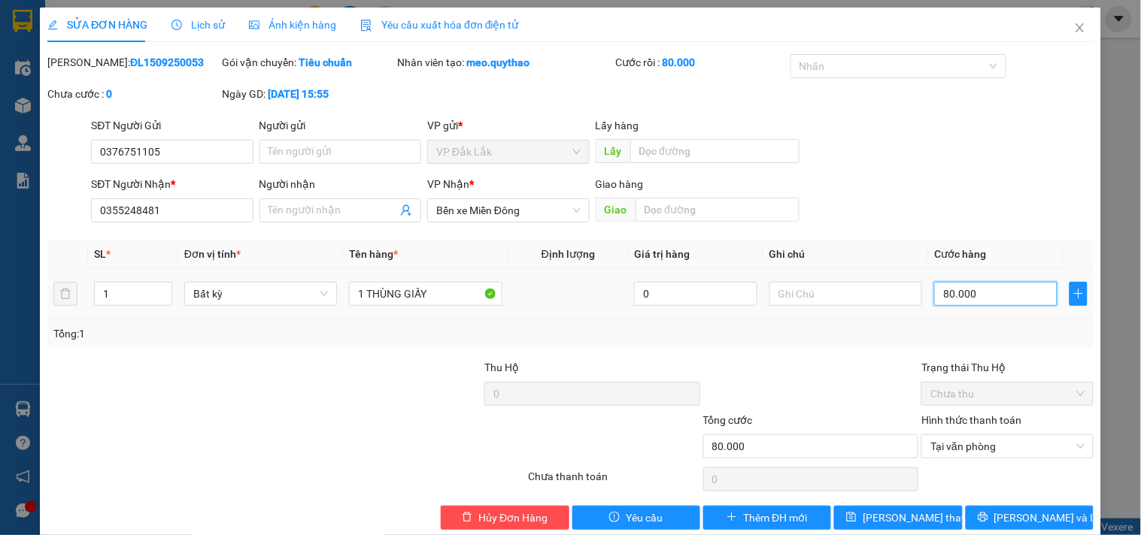
click at [966, 303] on input "80.000" at bounding box center [995, 294] width 123 height 24
type input "1"
type input "10"
type input "100"
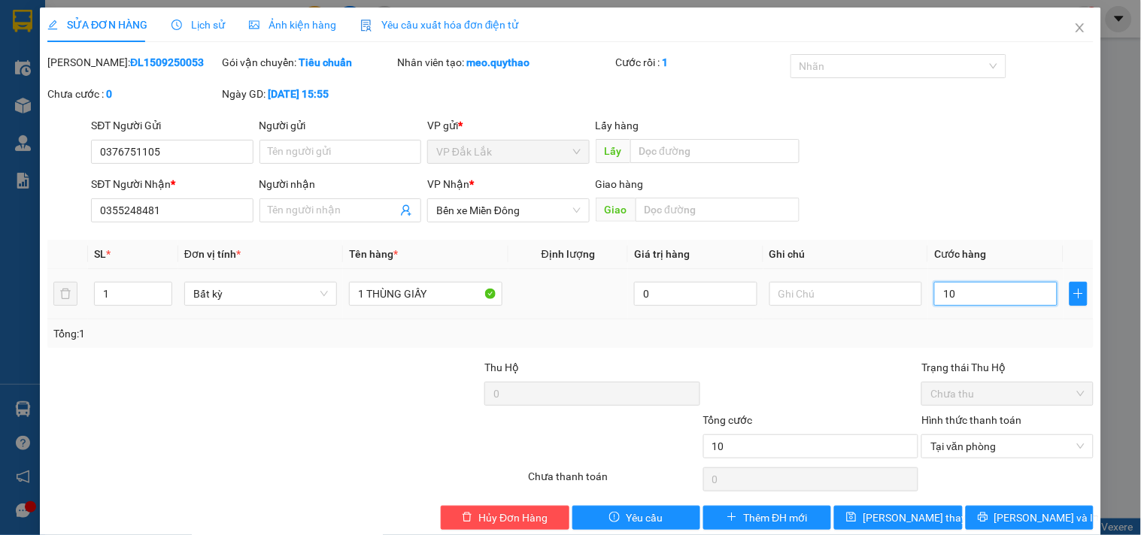
type input "100"
type input "1.000"
type input "10.000"
type input "100.000"
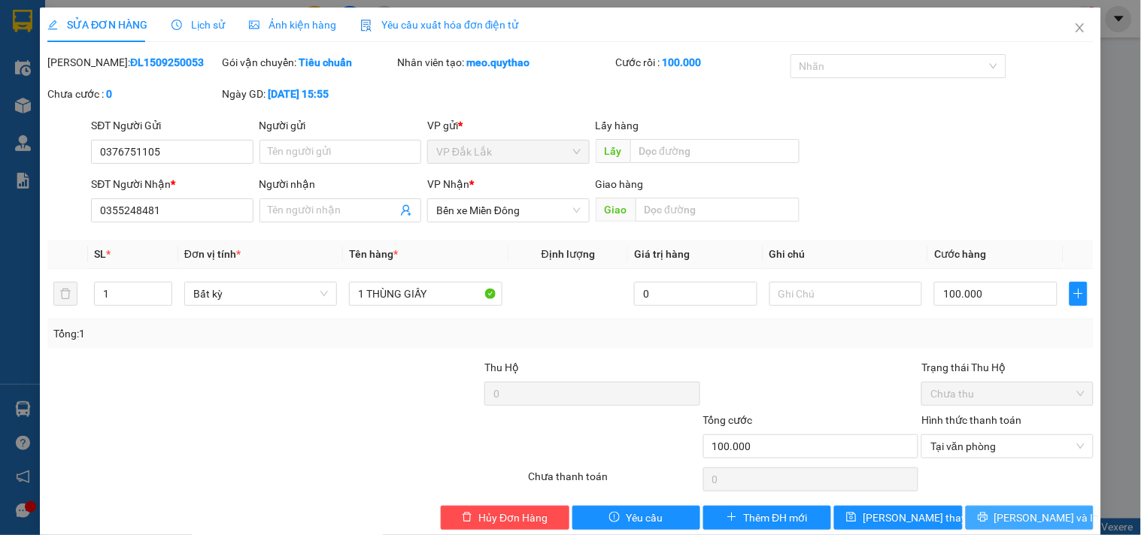
click at [988, 517] on icon "printer" at bounding box center [983, 517] width 11 height 11
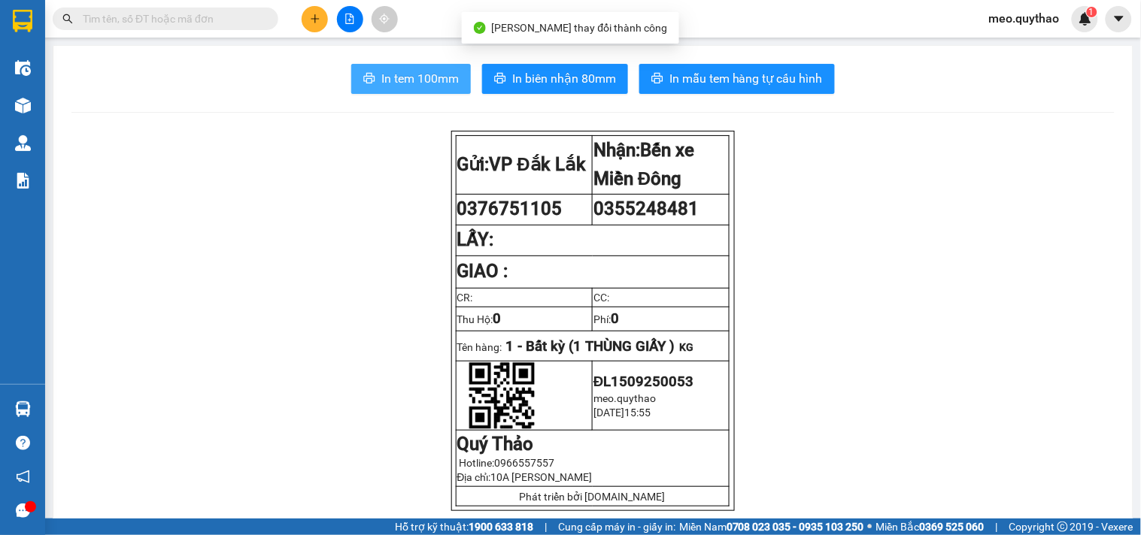
click at [419, 84] on span "In tem 100mm" at bounding box center [419, 78] width 77 height 19
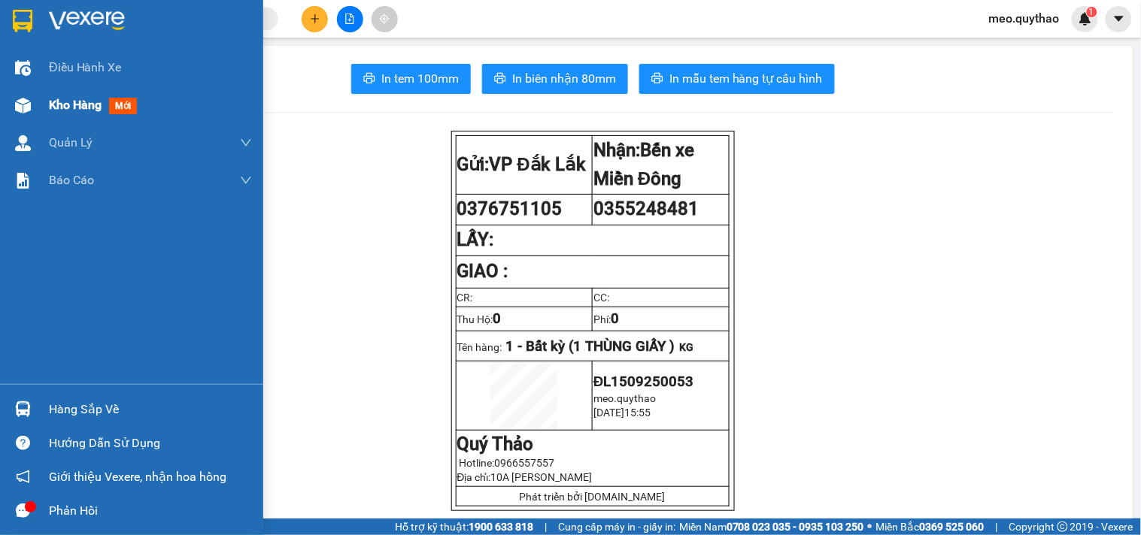
click at [78, 103] on span "Kho hàng" at bounding box center [75, 105] width 53 height 14
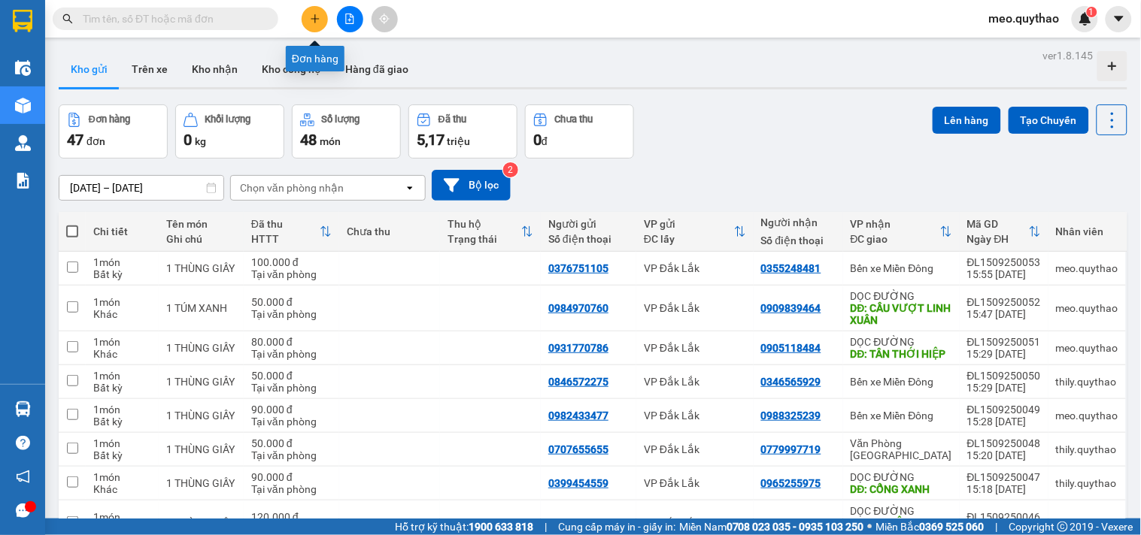
click at [320, 17] on button at bounding box center [315, 19] width 26 height 26
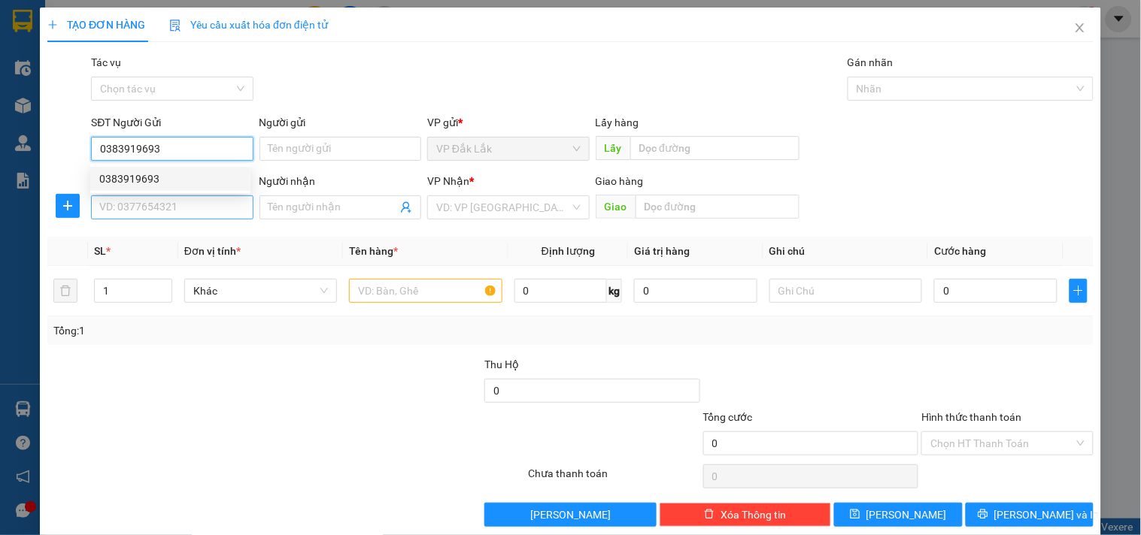
type input "0383919693"
click at [226, 214] on input "SĐT Người Nhận *" at bounding box center [172, 208] width 162 height 24
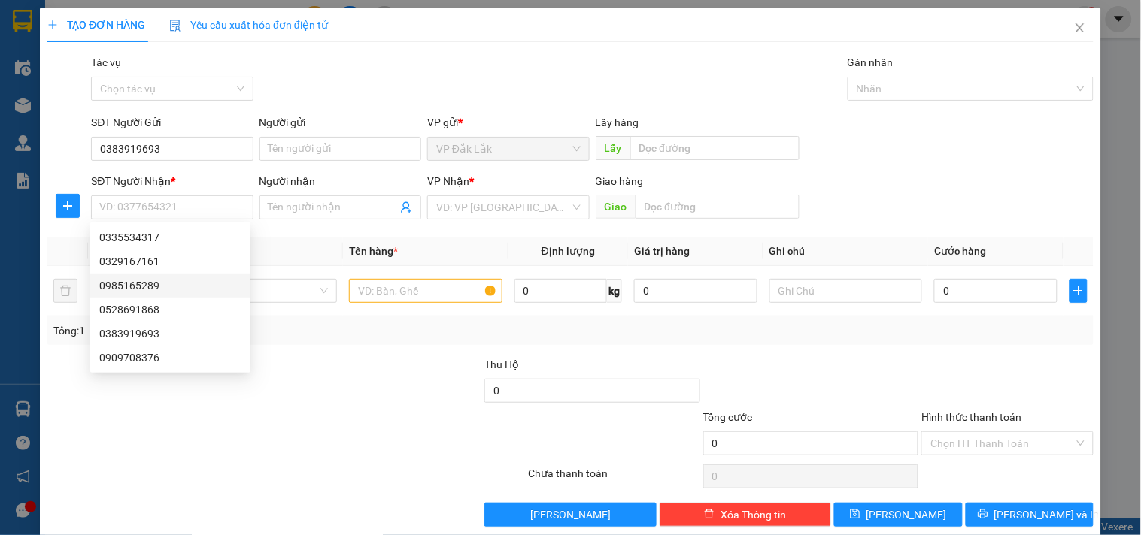
click at [366, 427] on div at bounding box center [439, 435] width 174 height 53
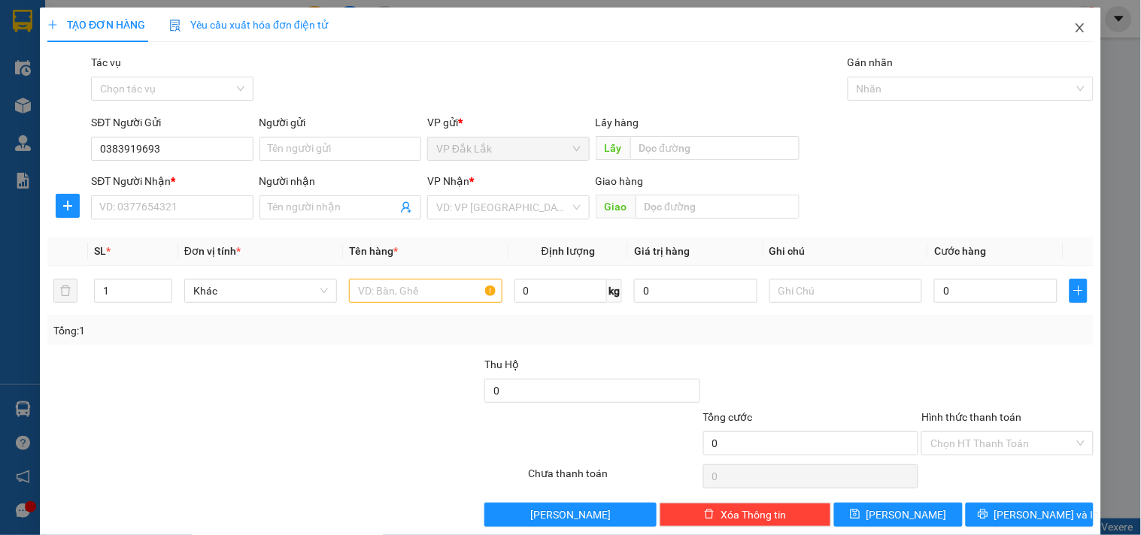
click at [1074, 30] on icon "close" at bounding box center [1080, 28] width 12 height 12
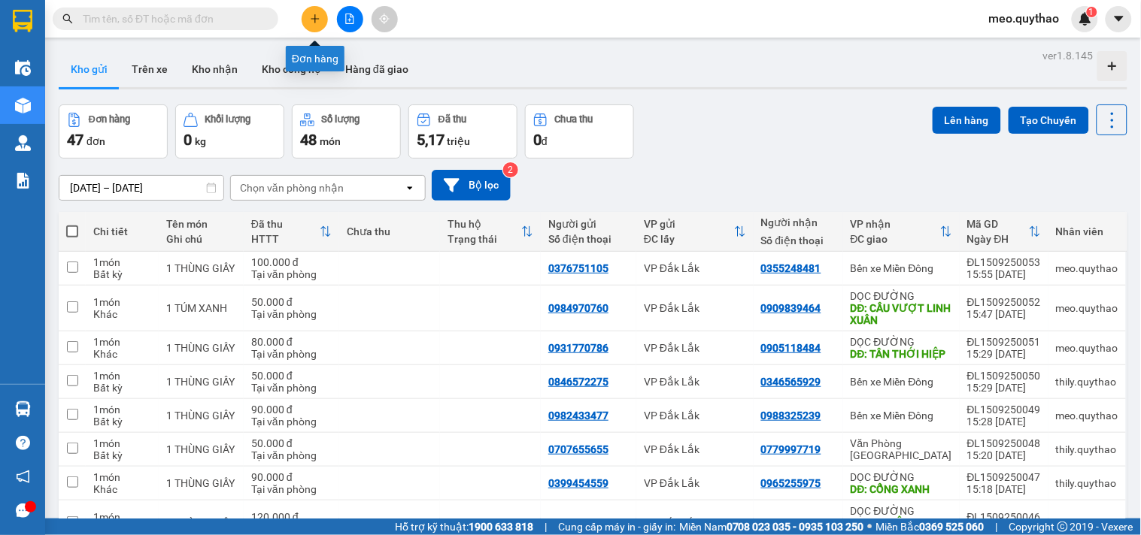
click at [317, 15] on icon "plus" at bounding box center [315, 19] width 11 height 11
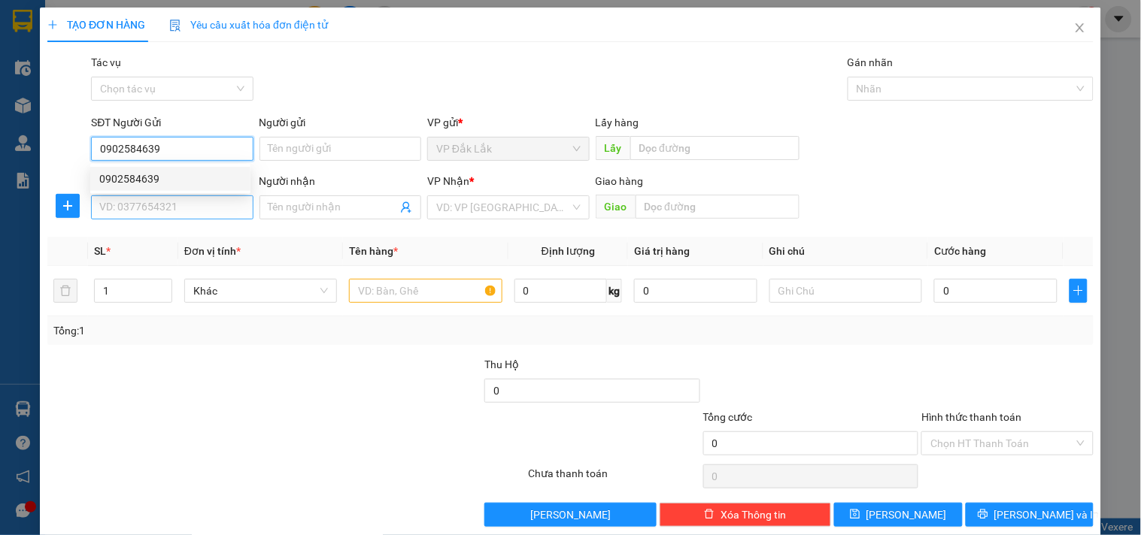
type input "0902584639"
click at [148, 215] on input "SĐT Người Nhận *" at bounding box center [172, 208] width 162 height 24
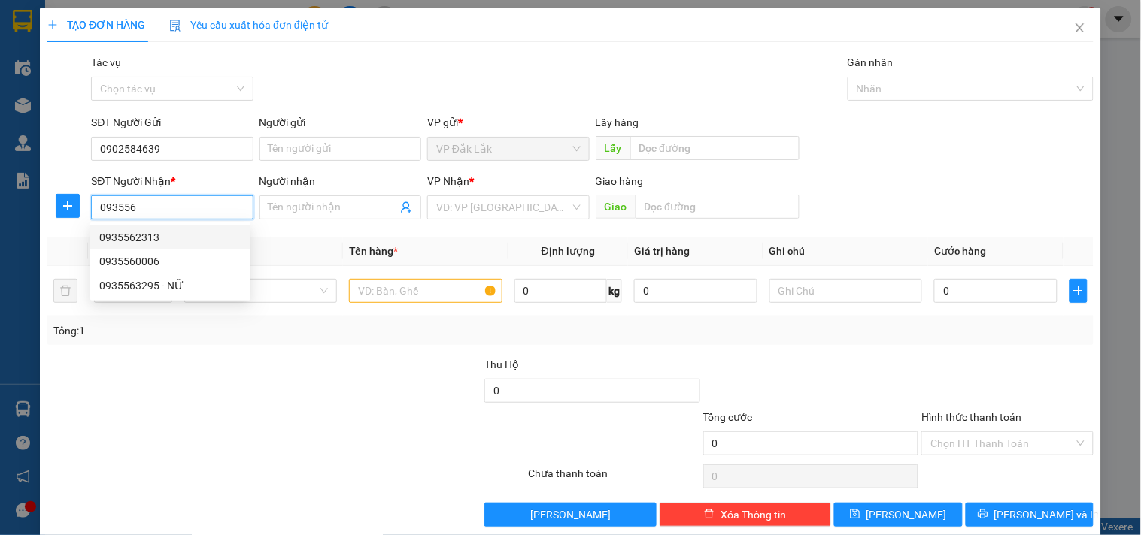
click at [149, 236] on div "0935562313" at bounding box center [170, 237] width 142 height 17
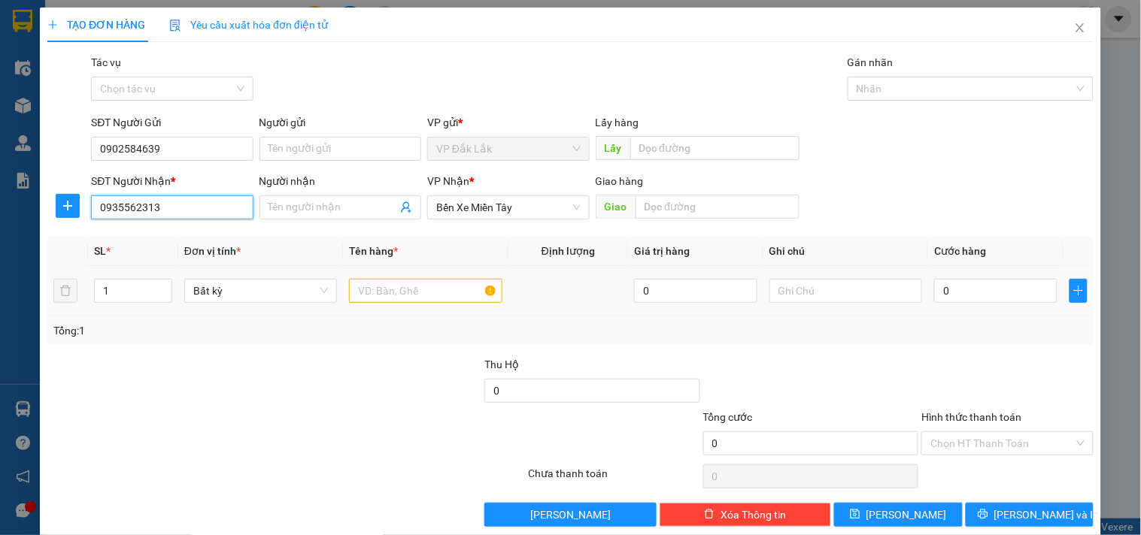
type input "0935562313"
click at [384, 284] on input "text" at bounding box center [425, 291] width 153 height 24
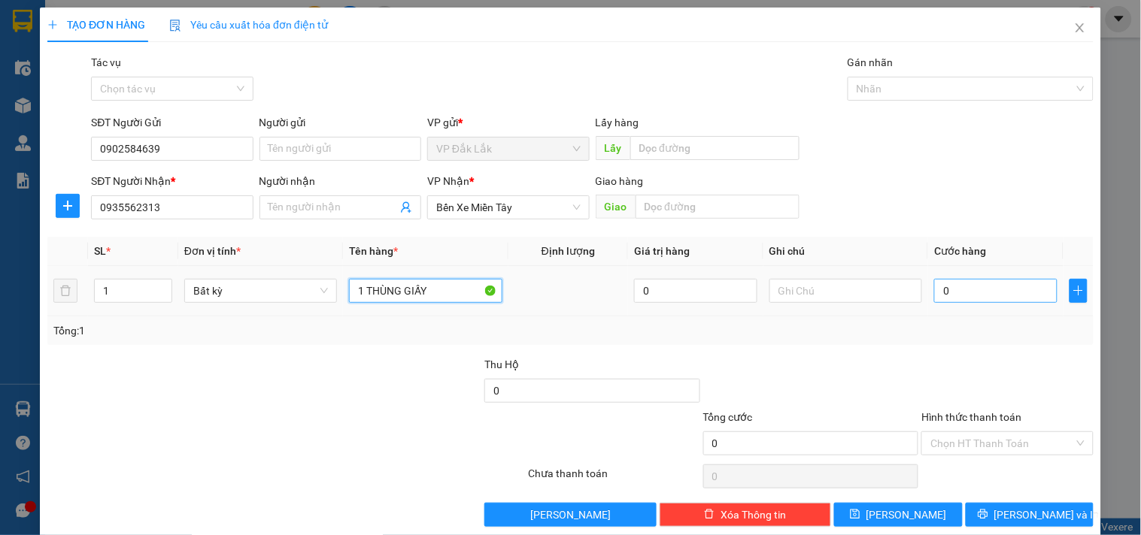
type input "1 THÙNG GIẤY"
click at [991, 289] on input "0" at bounding box center [995, 291] width 123 height 24
type input "5"
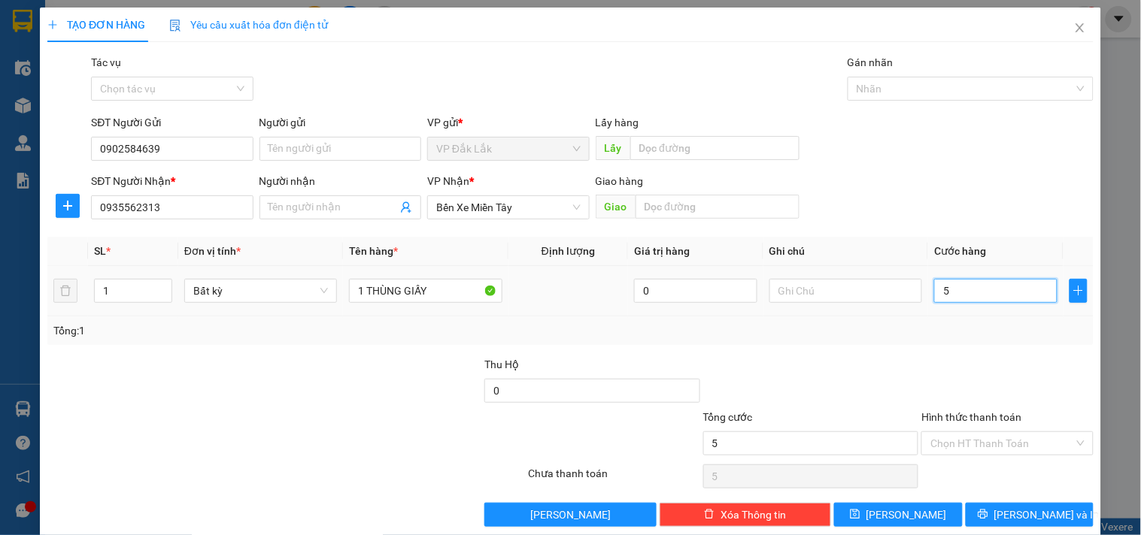
type input "50"
type input "500"
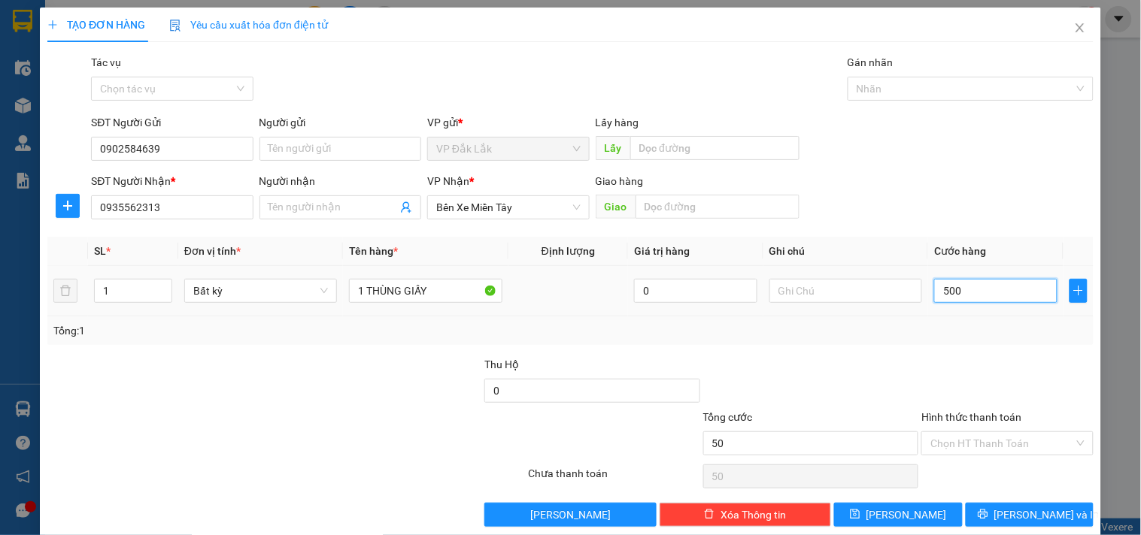
type input "500"
type input "5.000"
type input "50.000"
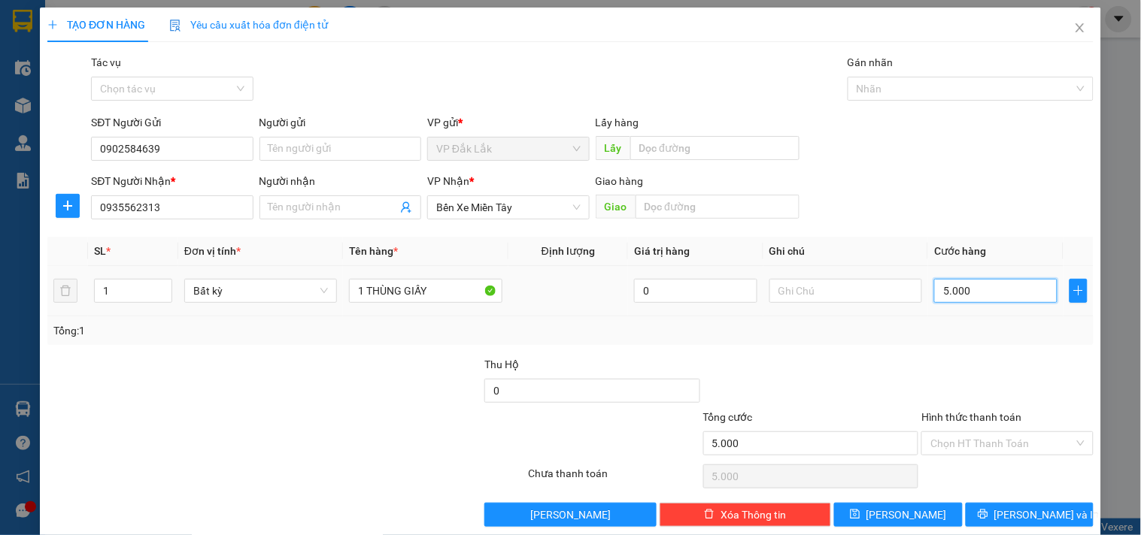
type input "50.000"
click at [1045, 446] on input "Hình thức thanh toán" at bounding box center [1001, 443] width 143 height 23
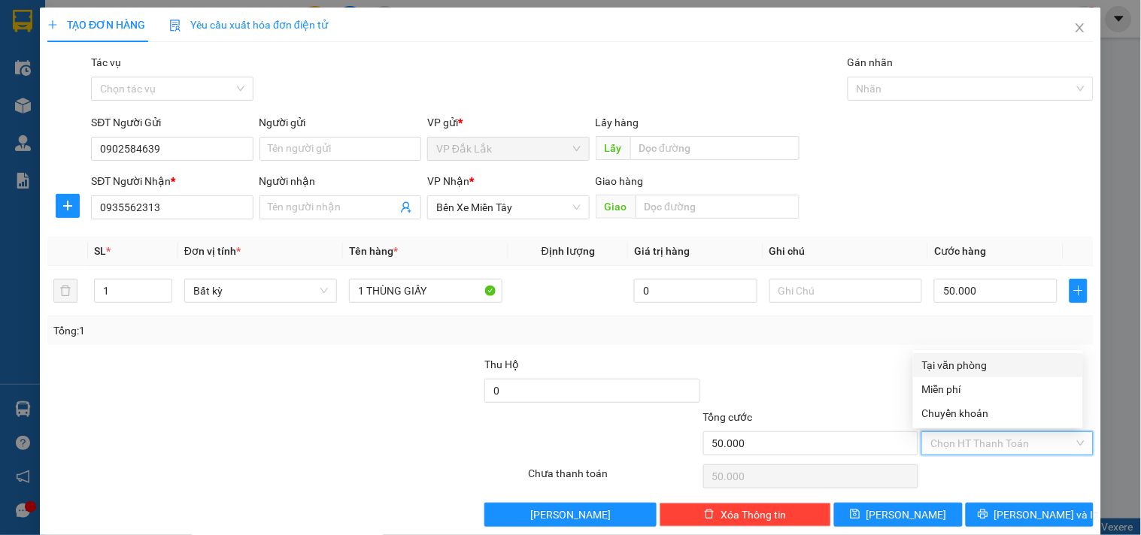
click at [930, 354] on div "Tại văn phòng" at bounding box center [998, 365] width 170 height 24
type input "0"
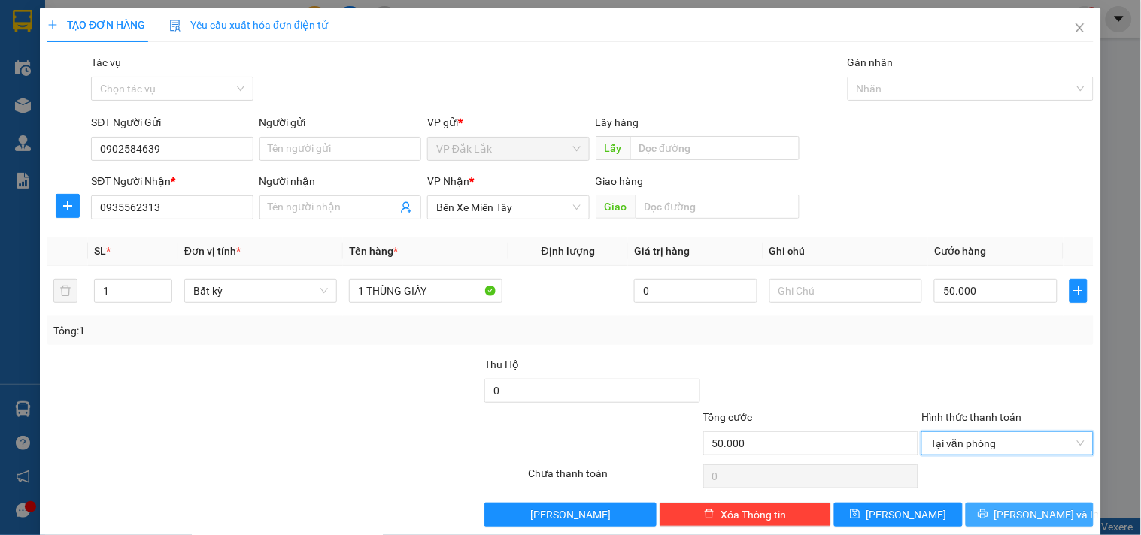
click at [988, 510] on icon "printer" at bounding box center [983, 514] width 11 height 11
click at [978, 504] on button "Lưu và In" at bounding box center [1030, 515] width 128 height 24
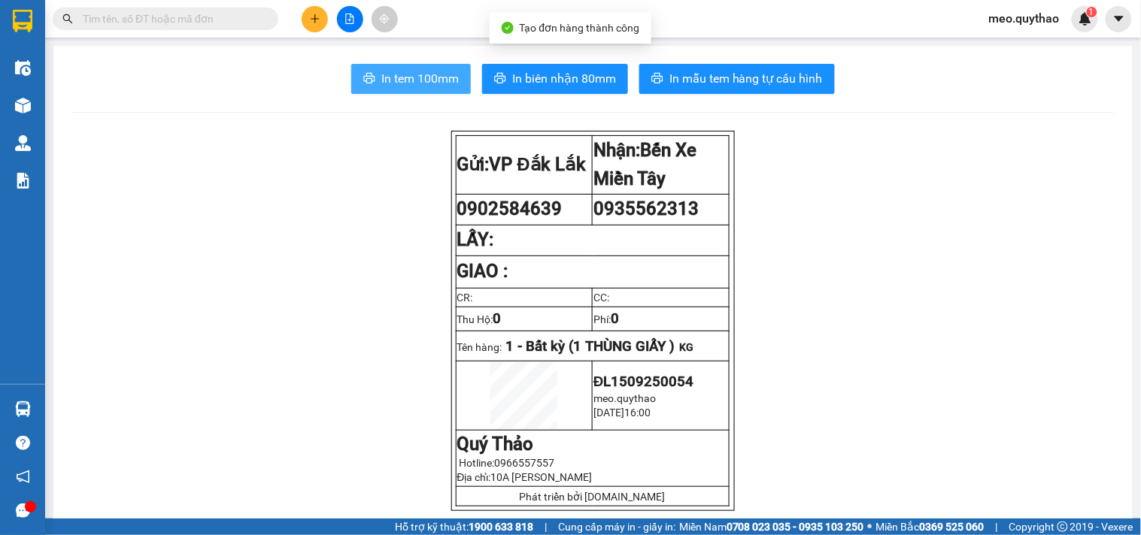
click at [444, 83] on span "In tem 100mm" at bounding box center [419, 78] width 77 height 19
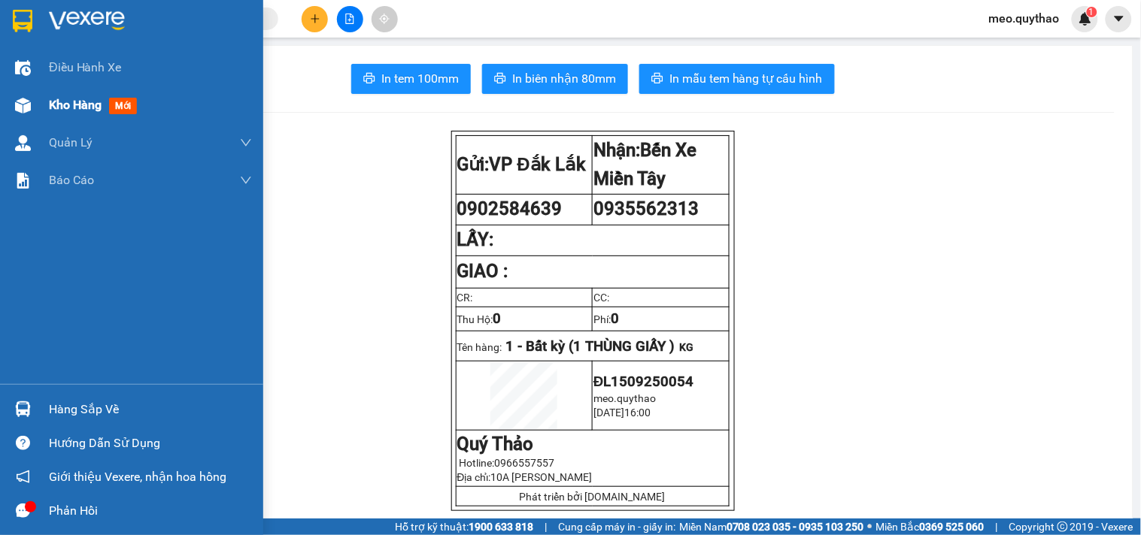
click at [87, 102] on span "Kho hàng" at bounding box center [75, 105] width 53 height 14
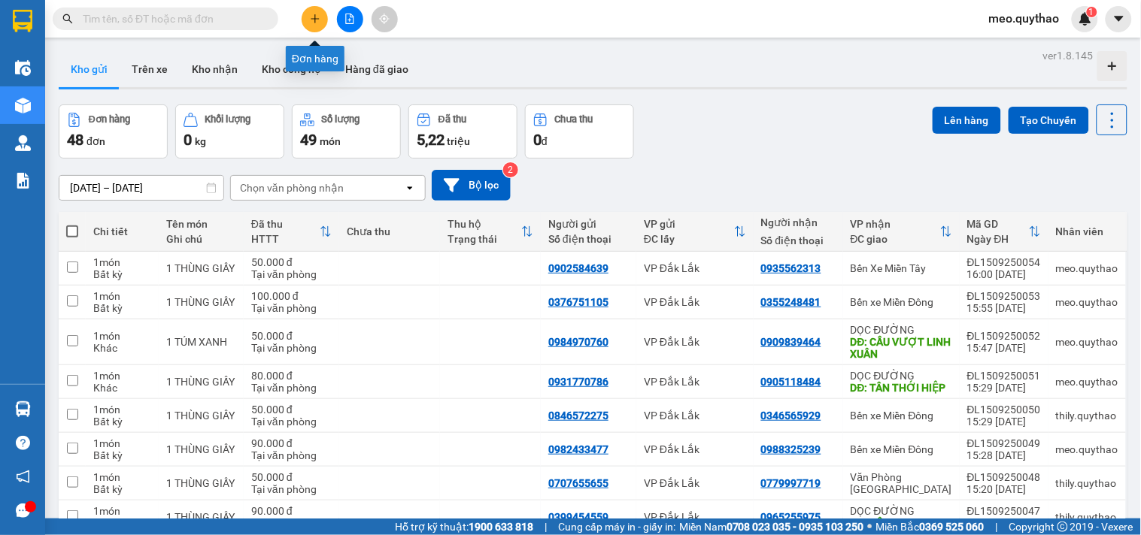
click at [316, 21] on icon "plus" at bounding box center [315, 19] width 11 height 11
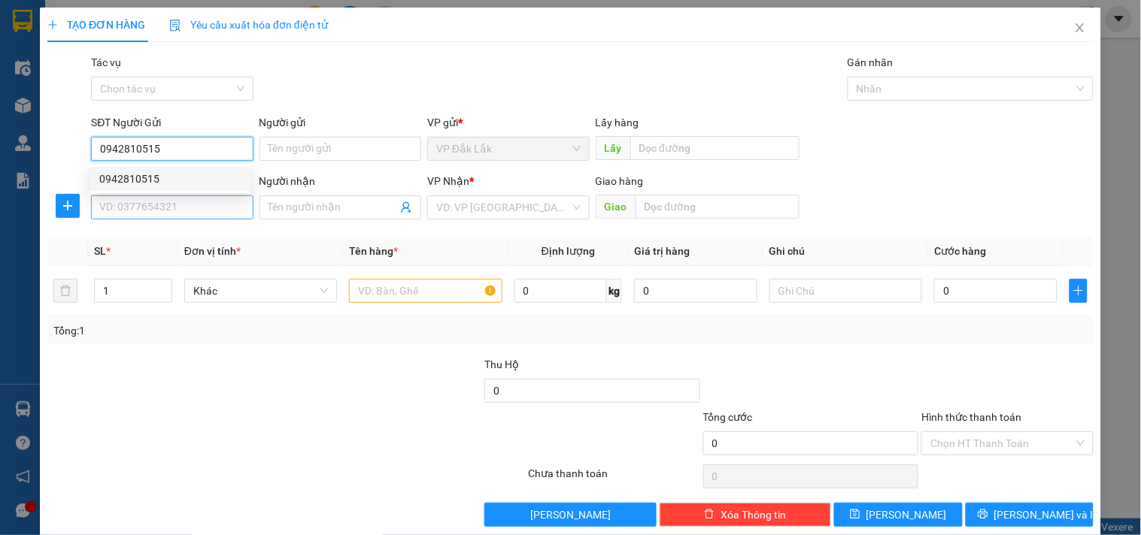
type input "0942810515"
click at [158, 204] on input "SĐT Người Nhận *" at bounding box center [172, 208] width 162 height 24
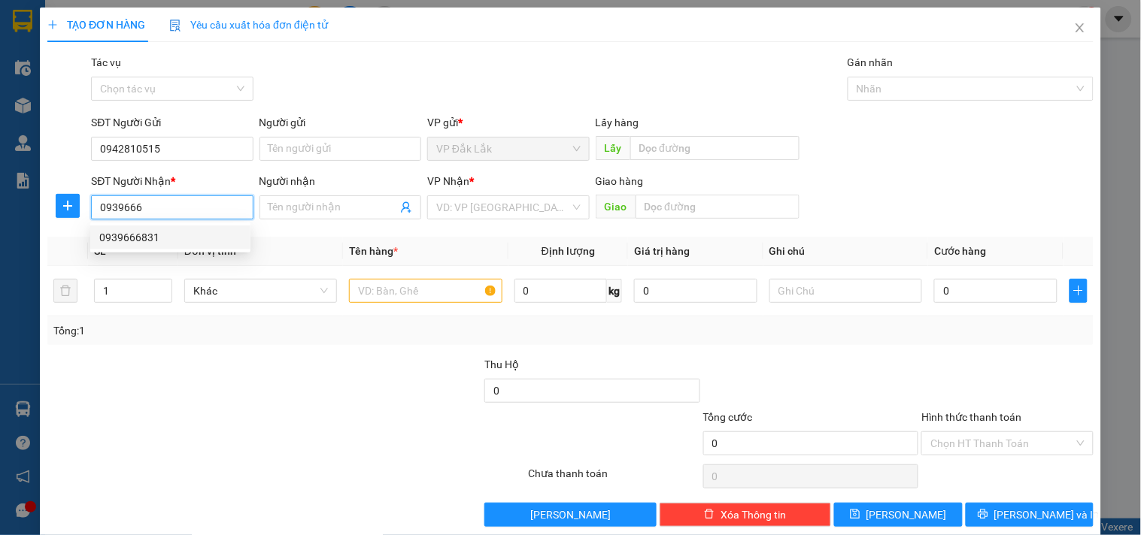
click at [164, 238] on div "0939666831" at bounding box center [170, 237] width 142 height 17
type input "0939666831"
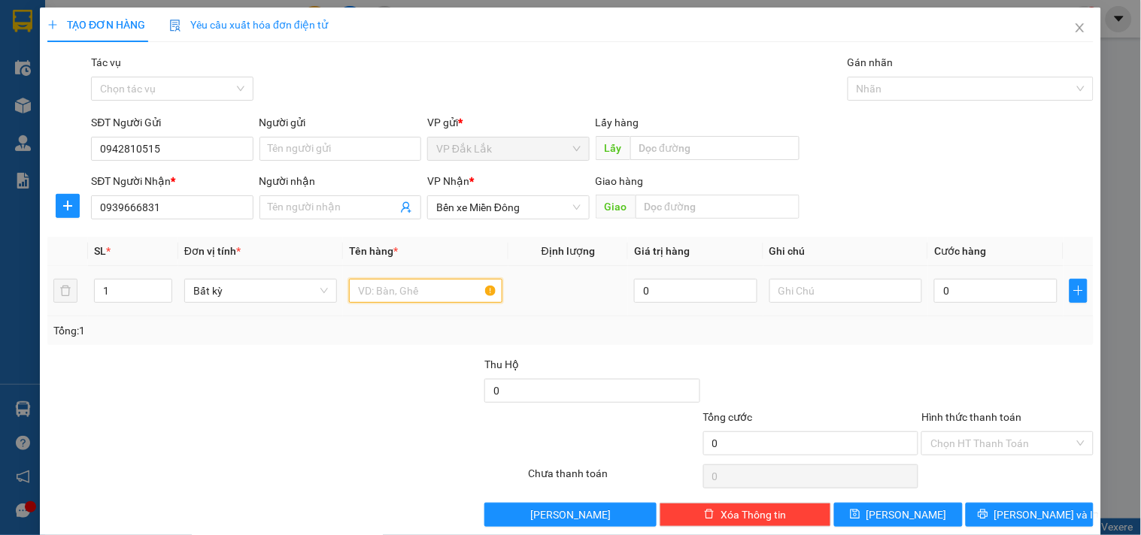
click at [385, 286] on input "text" at bounding box center [425, 291] width 153 height 24
type input "1 THÙNG GIẤY"
click at [964, 305] on div "0" at bounding box center [995, 291] width 123 height 30
click at [960, 301] on input "0" at bounding box center [995, 291] width 123 height 24
type input "6"
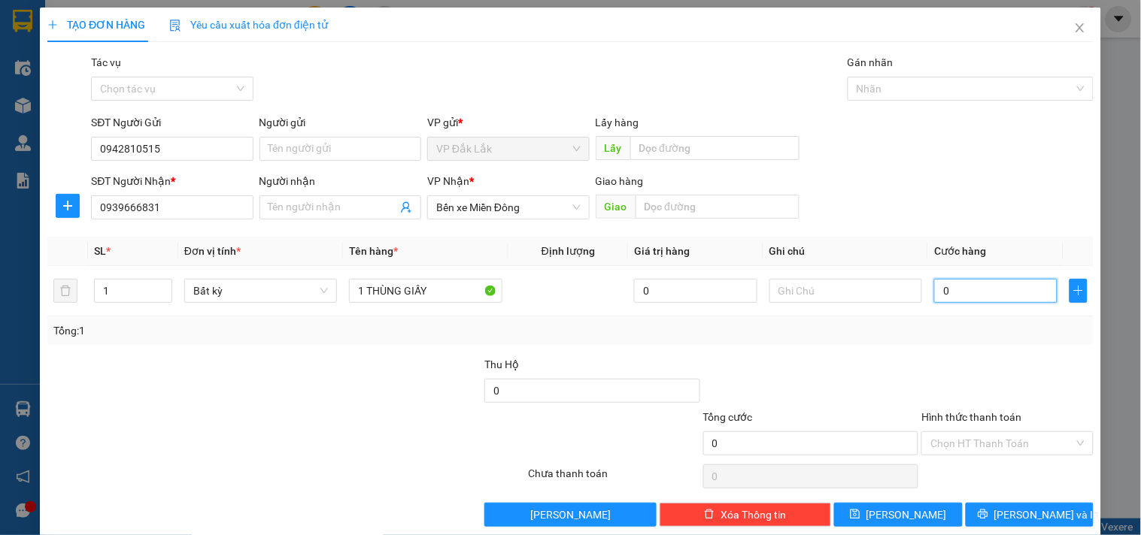
type input "6"
type input "60"
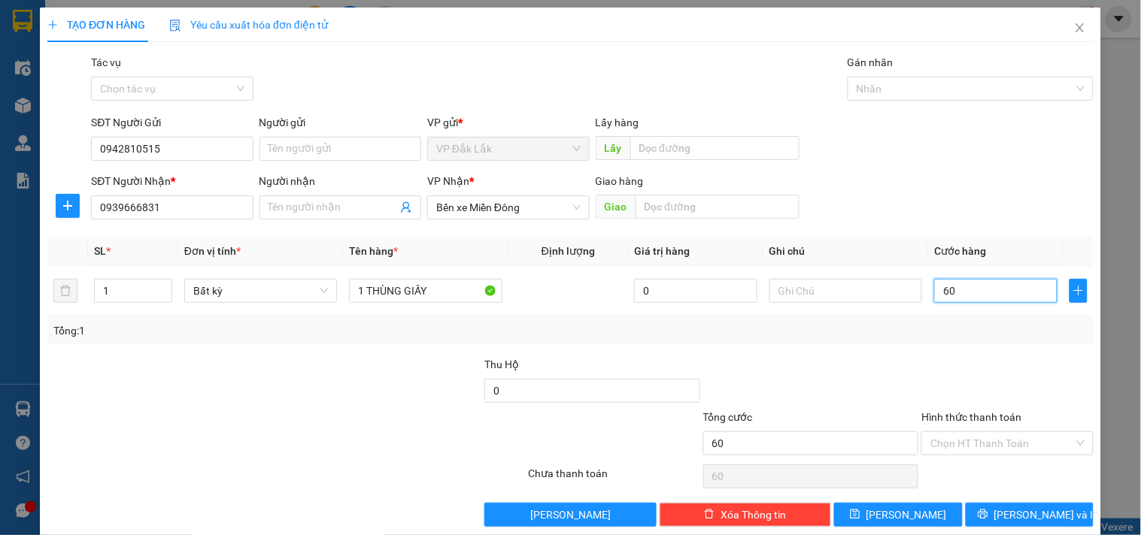
type input "600"
type input "6.000"
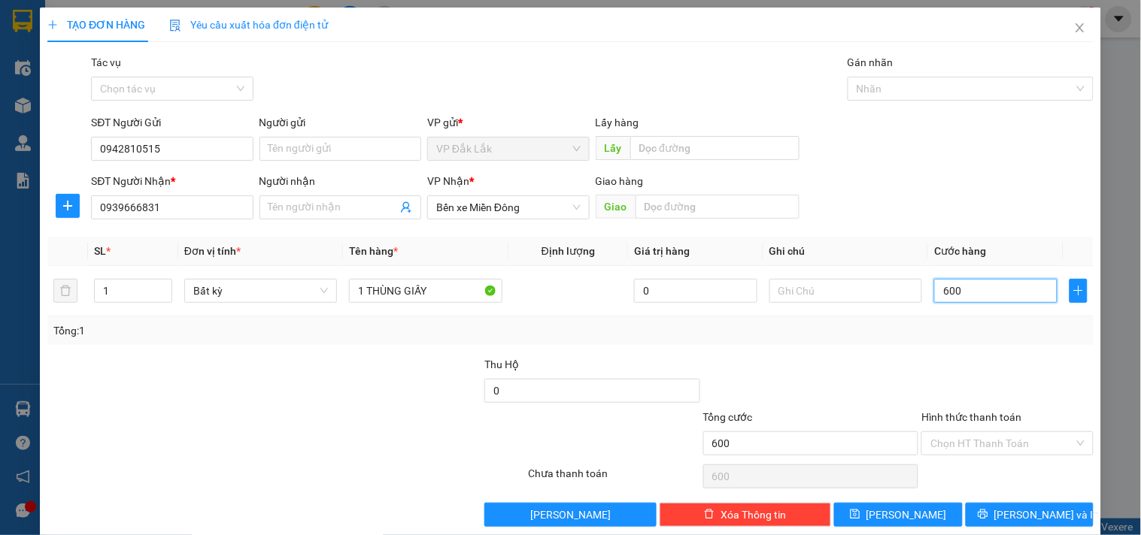
type input "6.000"
type input "60.000"
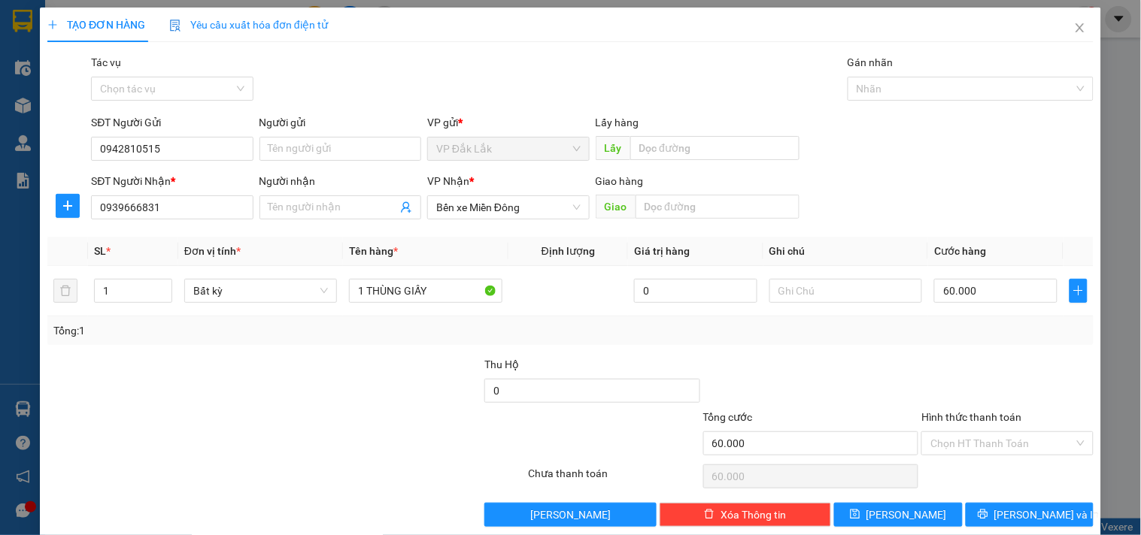
click at [1005, 427] on div "Hình thức thanh toán" at bounding box center [1006, 420] width 171 height 23
click at [1008, 442] on input "Hình thức thanh toán" at bounding box center [1001, 443] width 143 height 23
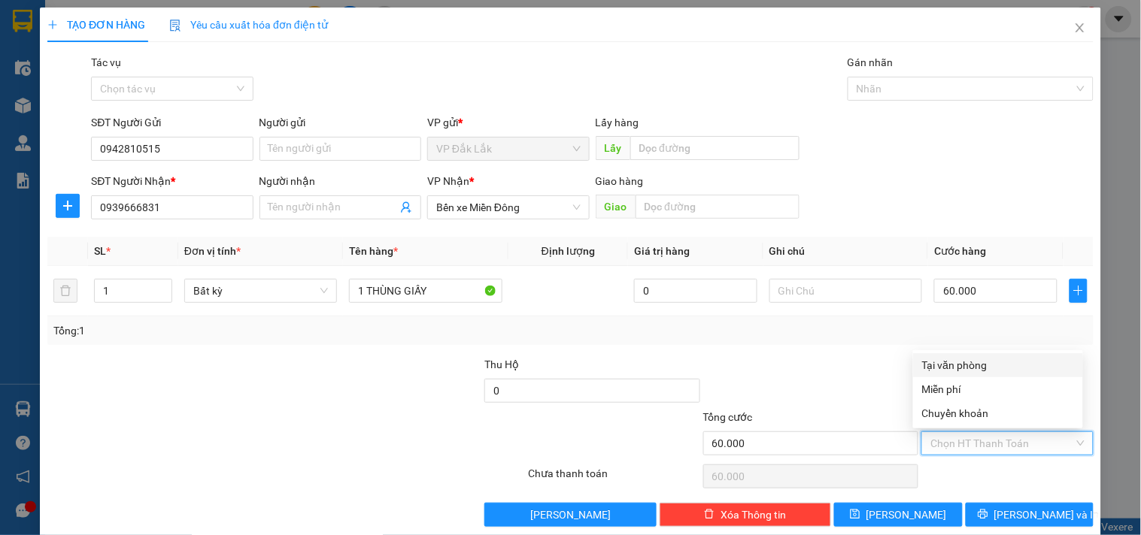
click at [981, 368] on div "Tại văn phòng" at bounding box center [998, 365] width 152 height 17
type input "0"
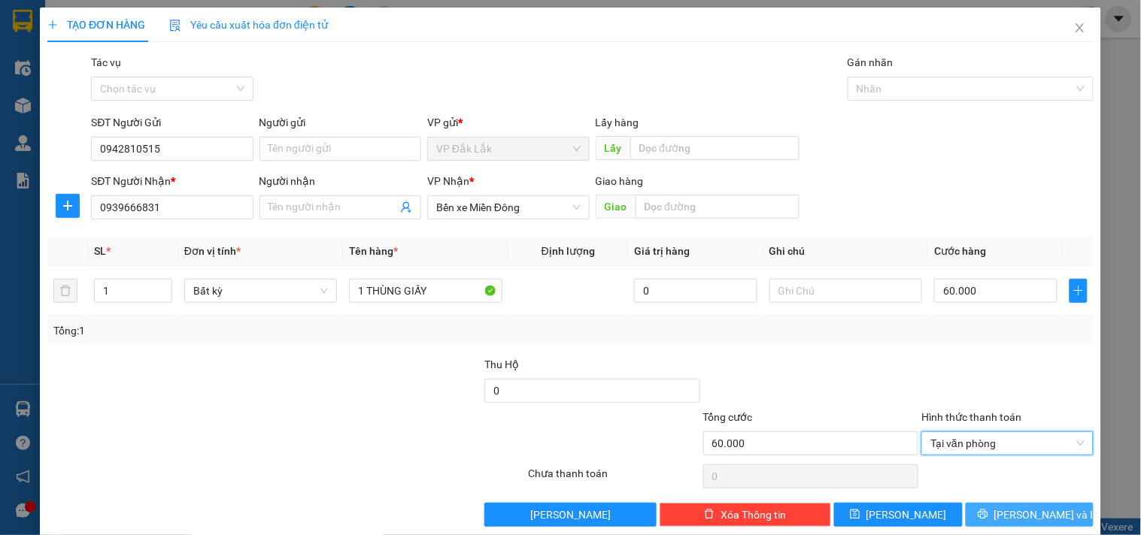
click at [1011, 513] on span "Lưu và In" at bounding box center [1046, 515] width 105 height 17
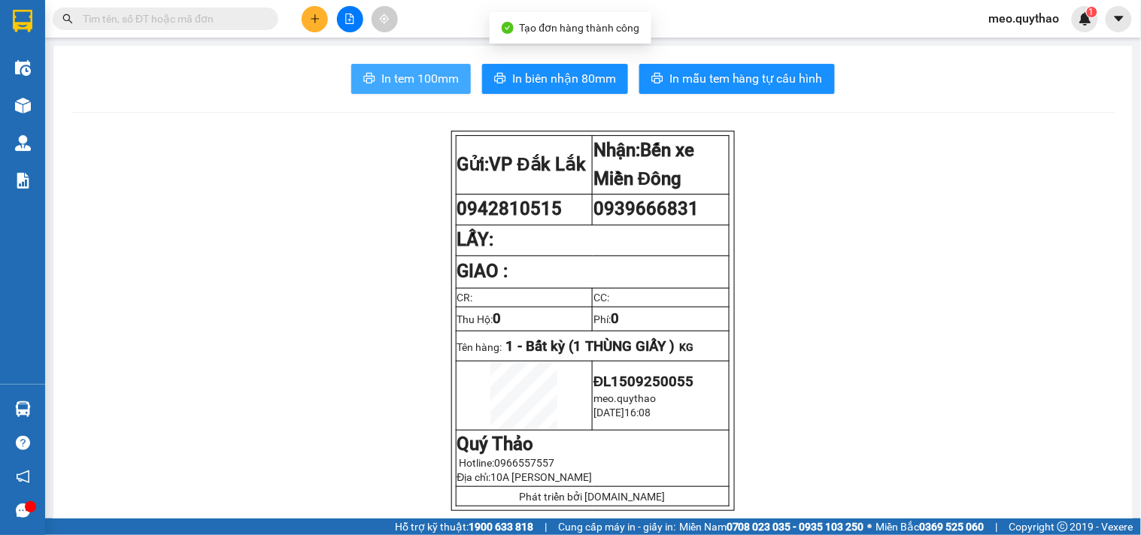
click at [411, 86] on span "In tem 100mm" at bounding box center [419, 78] width 77 height 19
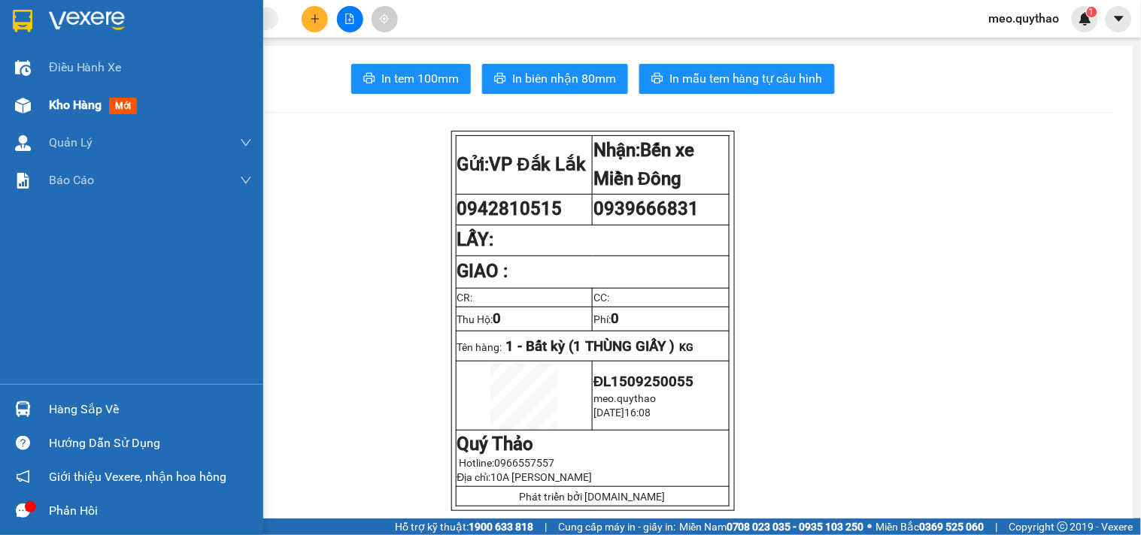
click at [79, 102] on span "Kho hàng" at bounding box center [75, 105] width 53 height 14
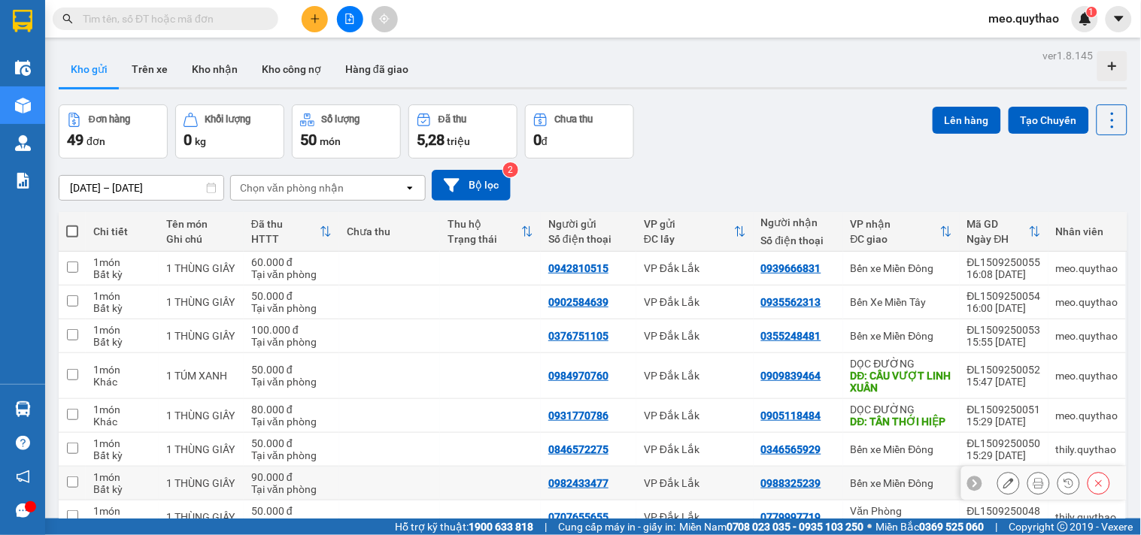
click at [1048, 495] on div at bounding box center [1043, 484] width 165 height 34
click at [319, 26] on button at bounding box center [315, 19] width 26 height 26
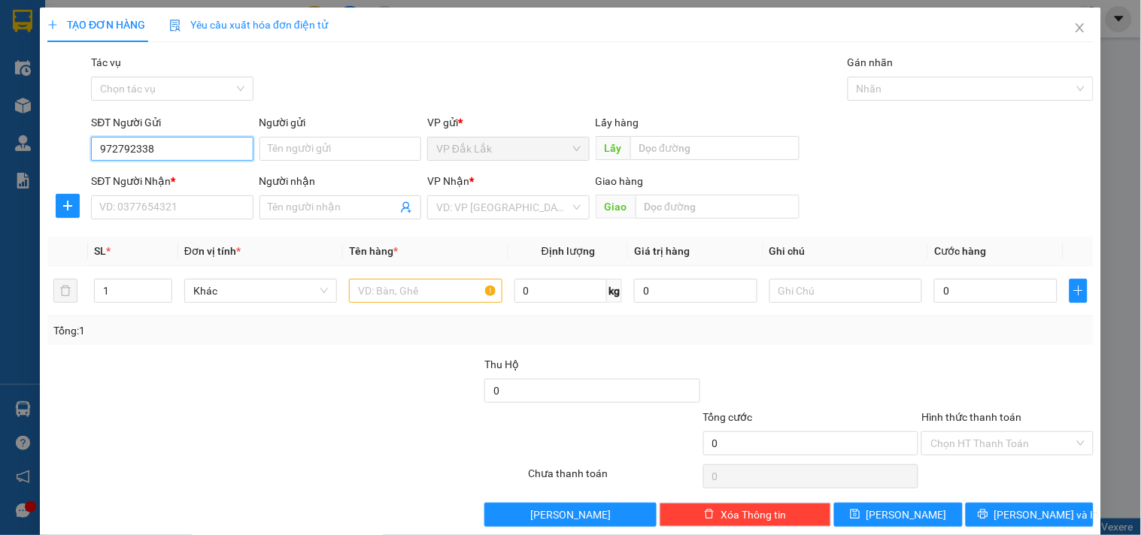
click at [96, 144] on input "972792338" at bounding box center [172, 149] width 162 height 24
type input "0972792338"
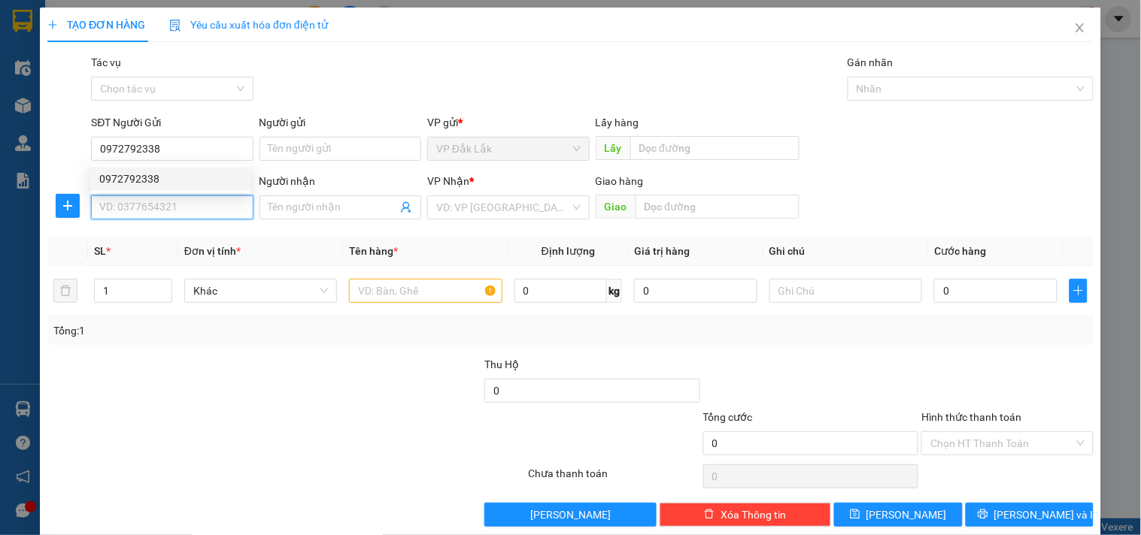
click at [162, 212] on input "SĐT Người Nhận *" at bounding box center [172, 208] width 162 height 24
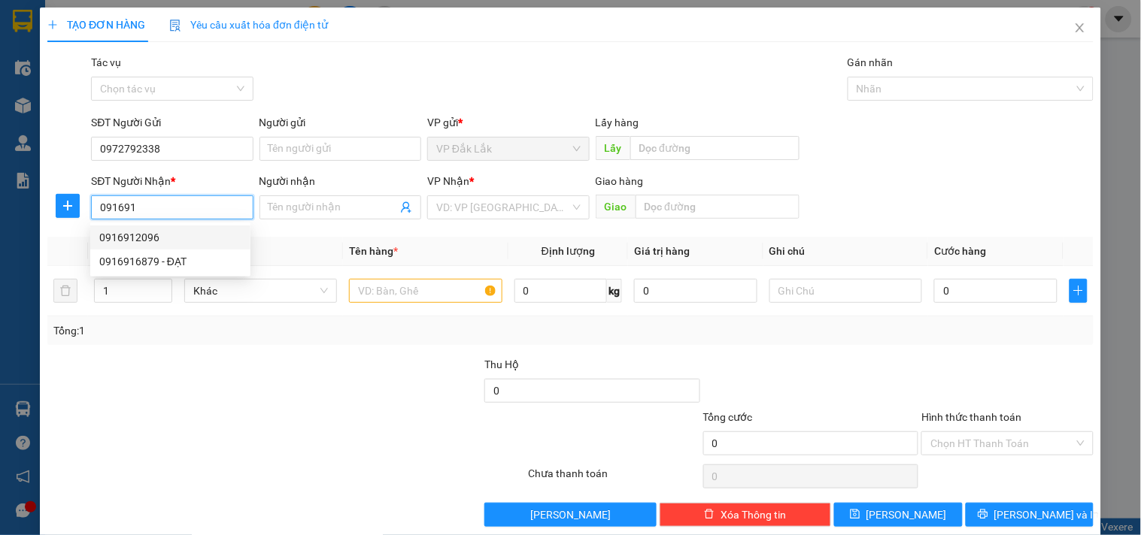
click at [166, 226] on div "0916912096" at bounding box center [170, 238] width 160 height 24
type input "0916912096"
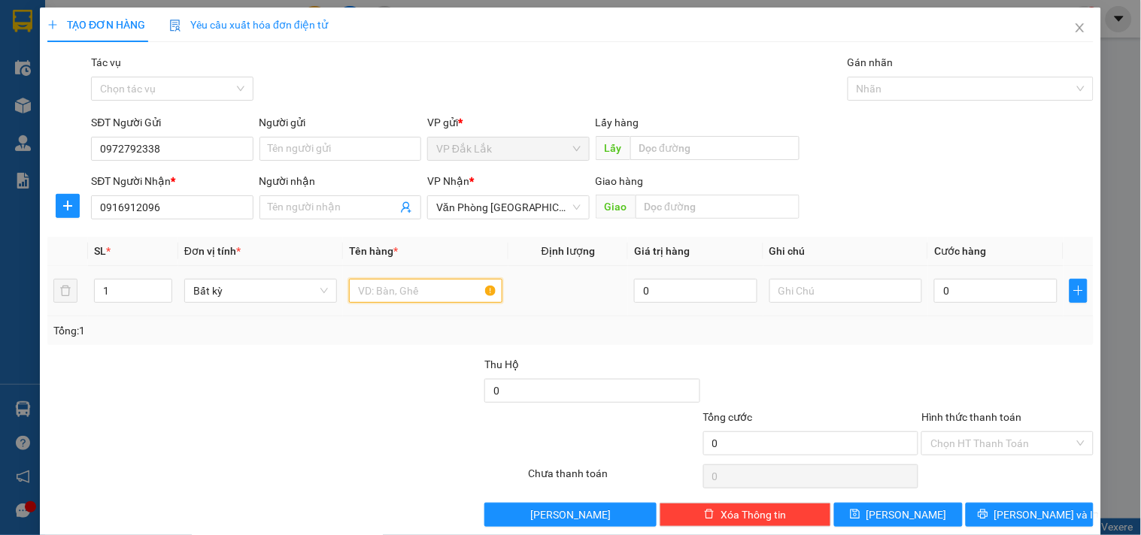
click at [410, 293] on input "text" at bounding box center [425, 291] width 153 height 24
type input "1 THÙNG GIẤY"
click at [954, 295] on input "0" at bounding box center [995, 291] width 123 height 24
click at [1011, 462] on div "Chọn HT Thanh Toán" at bounding box center [1007, 477] width 174 height 30
click at [1004, 445] on input "Hình thức thanh toán" at bounding box center [1001, 443] width 143 height 23
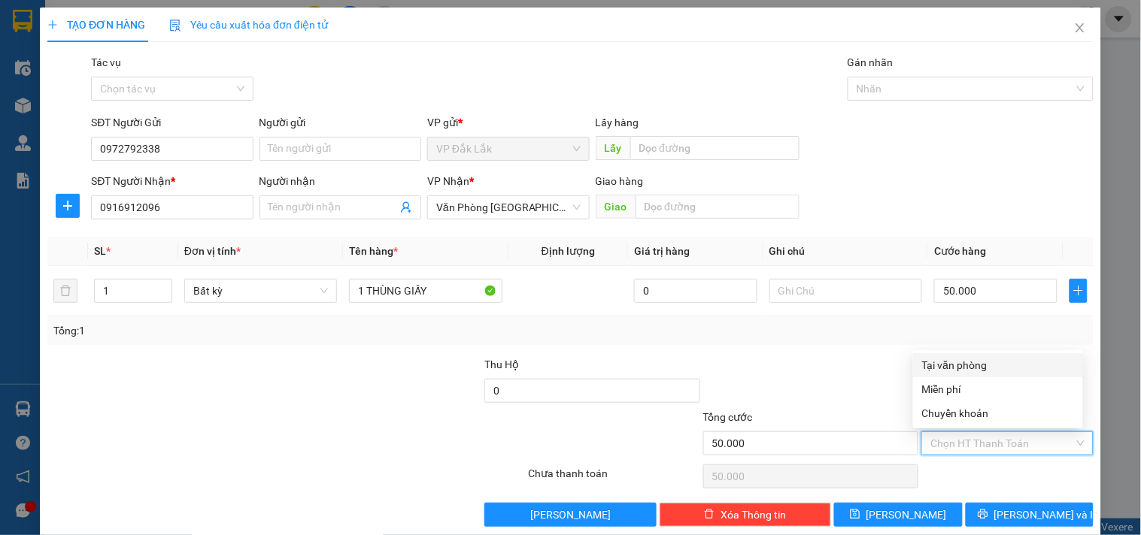
click at [982, 361] on div "Tại văn phòng" at bounding box center [998, 365] width 152 height 17
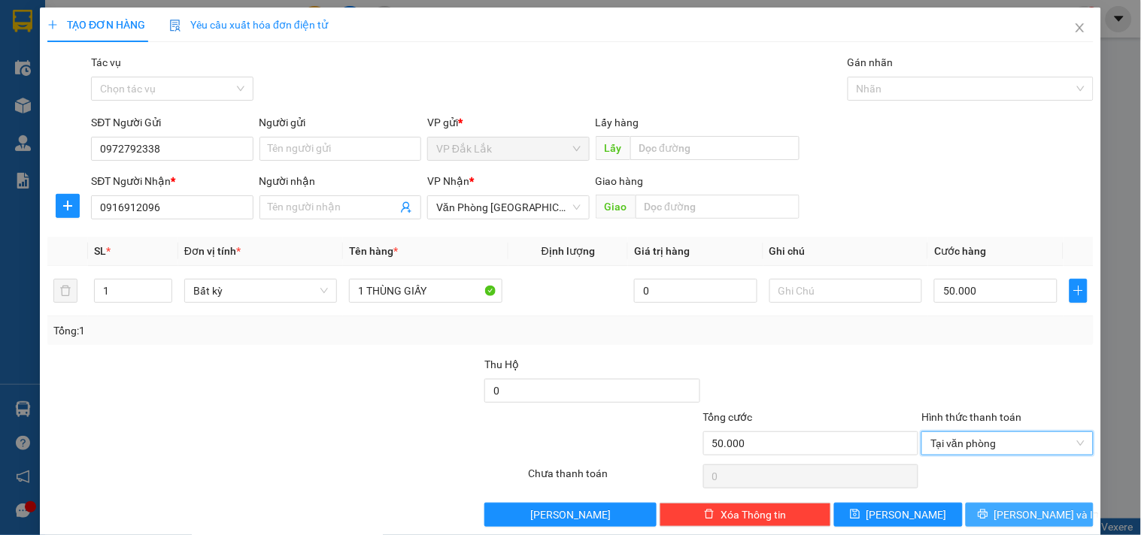
click at [1017, 520] on span "Lưu và In" at bounding box center [1046, 515] width 105 height 17
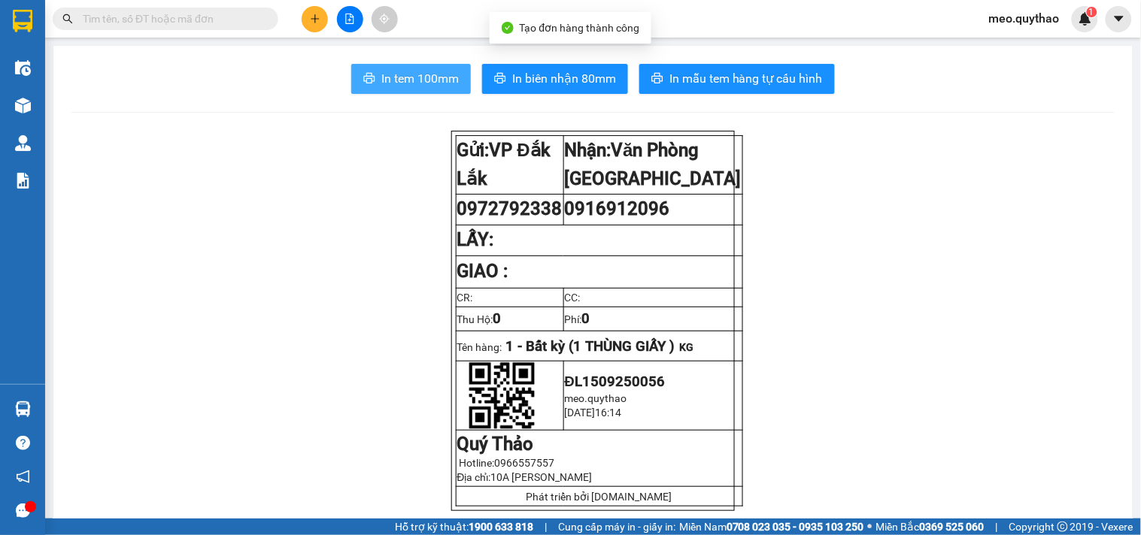
click at [419, 84] on span "In tem 100mm" at bounding box center [419, 78] width 77 height 19
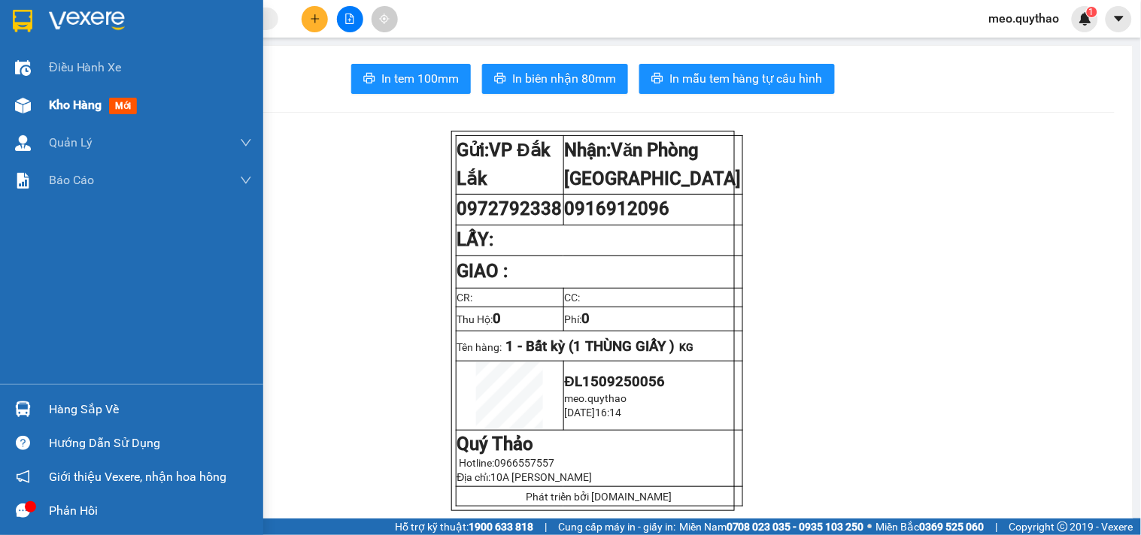
click at [80, 107] on span "Kho hàng" at bounding box center [75, 105] width 53 height 14
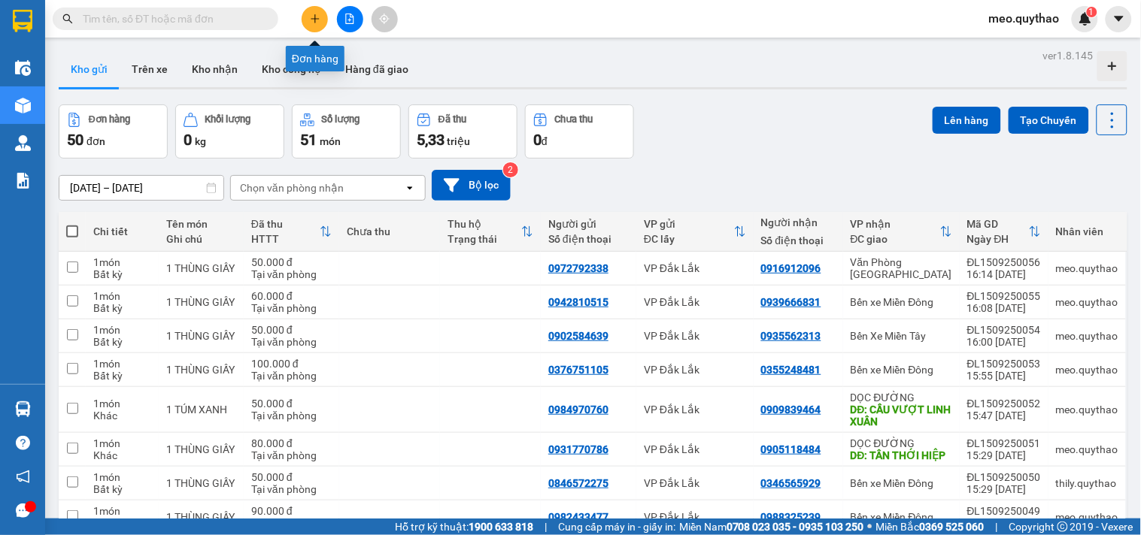
click at [323, 8] on button at bounding box center [315, 19] width 26 height 26
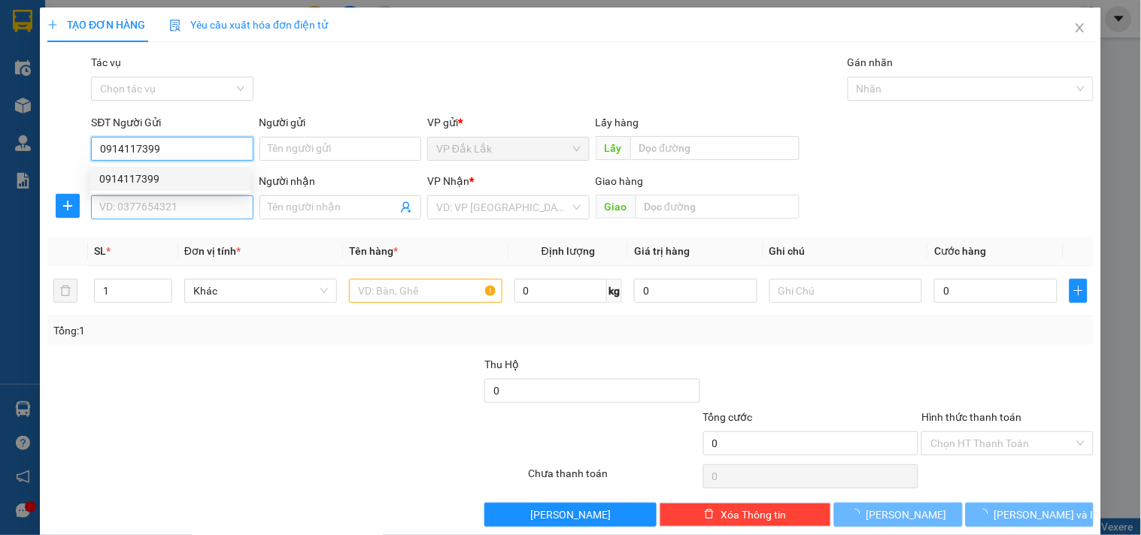
type input "0914117399"
click at [175, 202] on input "SĐT Người Nhận *" at bounding box center [172, 208] width 162 height 24
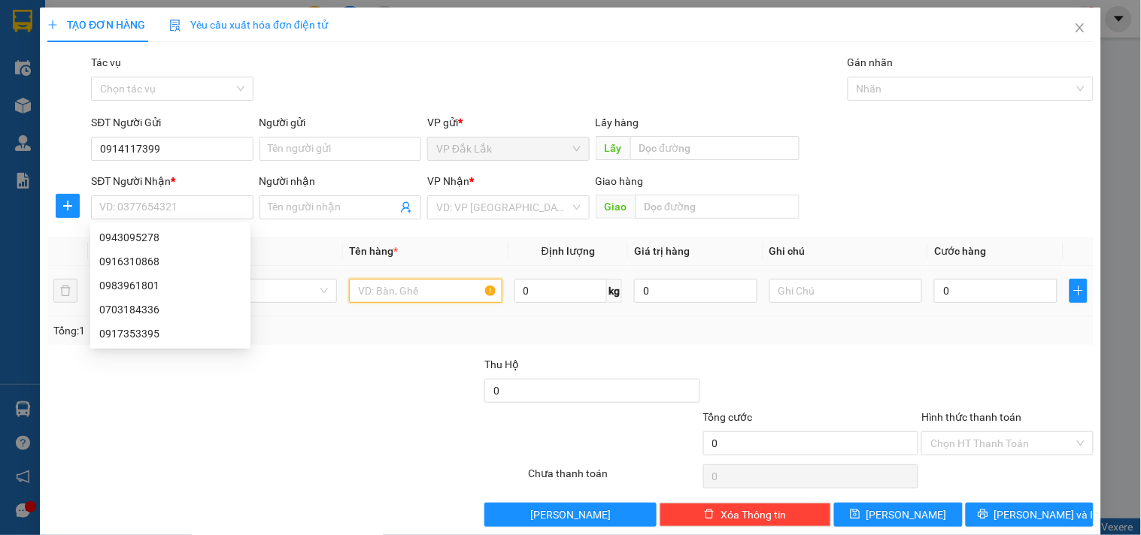
click at [399, 290] on input "text" at bounding box center [425, 291] width 153 height 24
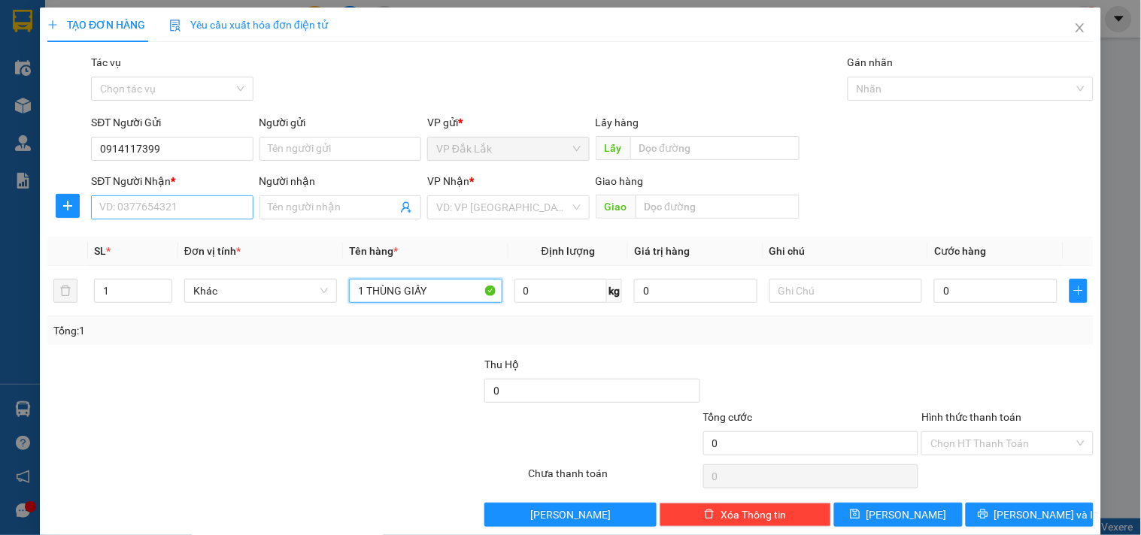
type input "1 THÙNG GIẤY"
click at [207, 203] on input "SĐT Người Nhận *" at bounding box center [172, 208] width 162 height 24
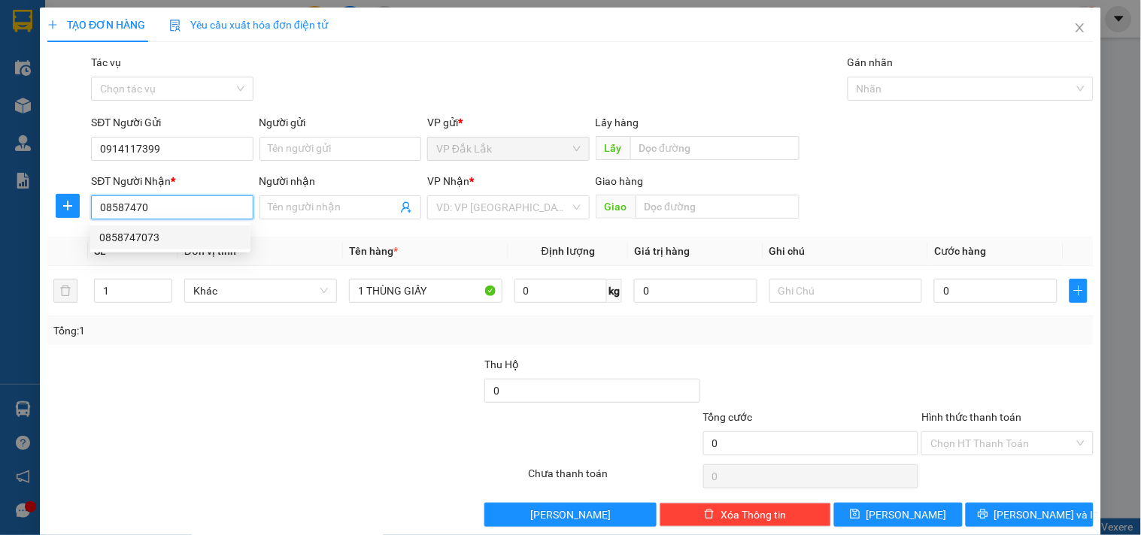
click at [141, 236] on div "0858747073" at bounding box center [170, 237] width 142 height 17
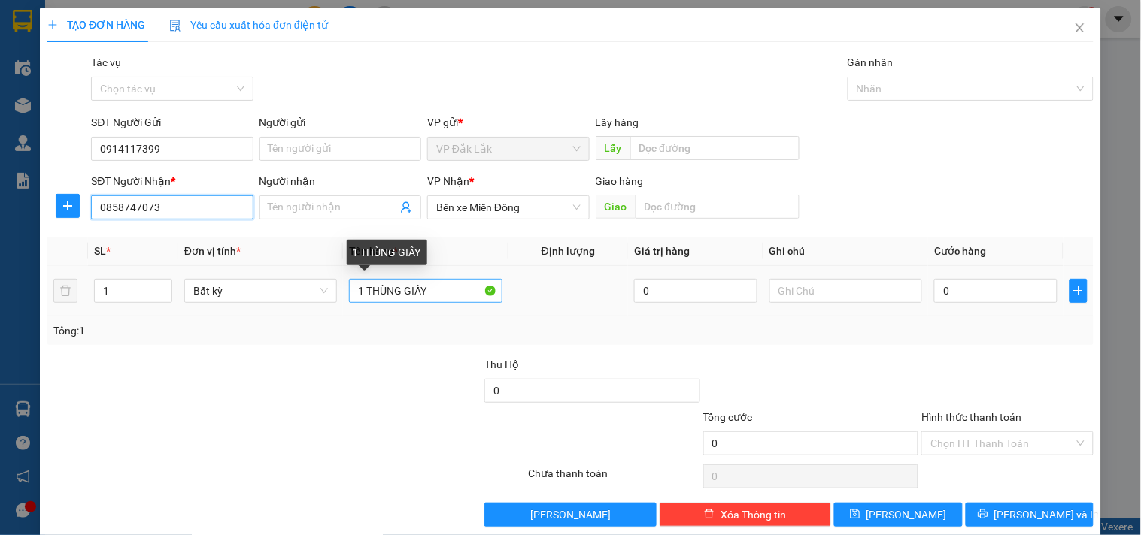
type input "0858747073"
click at [434, 293] on input "1 THÙNG GIẤY" at bounding box center [425, 291] width 153 height 24
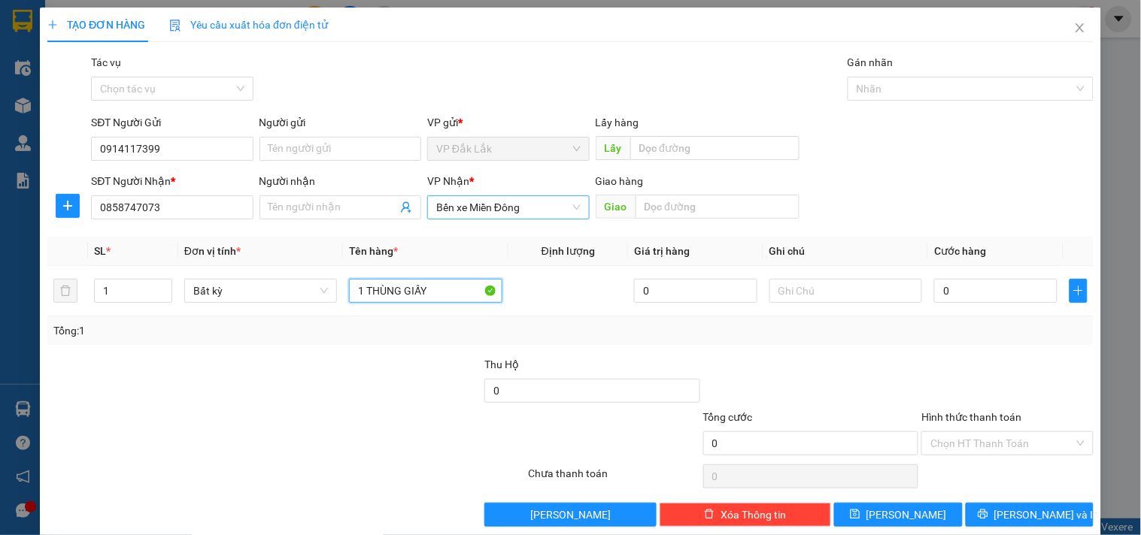
click at [513, 213] on span "Bến xe Miền Đông" at bounding box center [508, 207] width 144 height 23
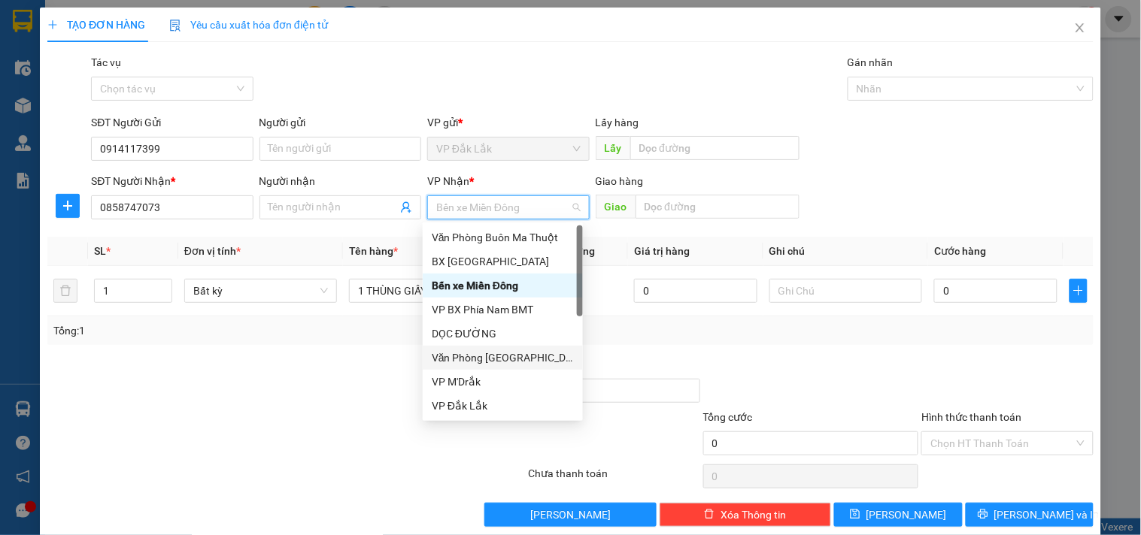
click at [529, 357] on div "Văn Phòng Tân Phú" at bounding box center [503, 358] width 142 height 17
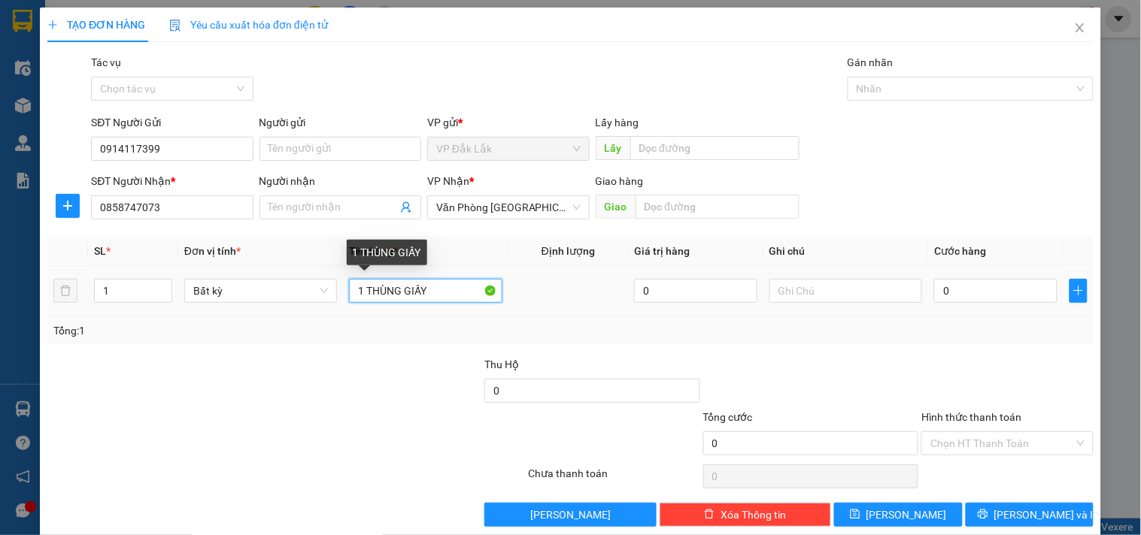
click at [433, 284] on input "1 THÙNG GIẤY" at bounding box center [425, 291] width 153 height 24
type input "1 THÙNG GIẤY NHỜ XE ÔM"
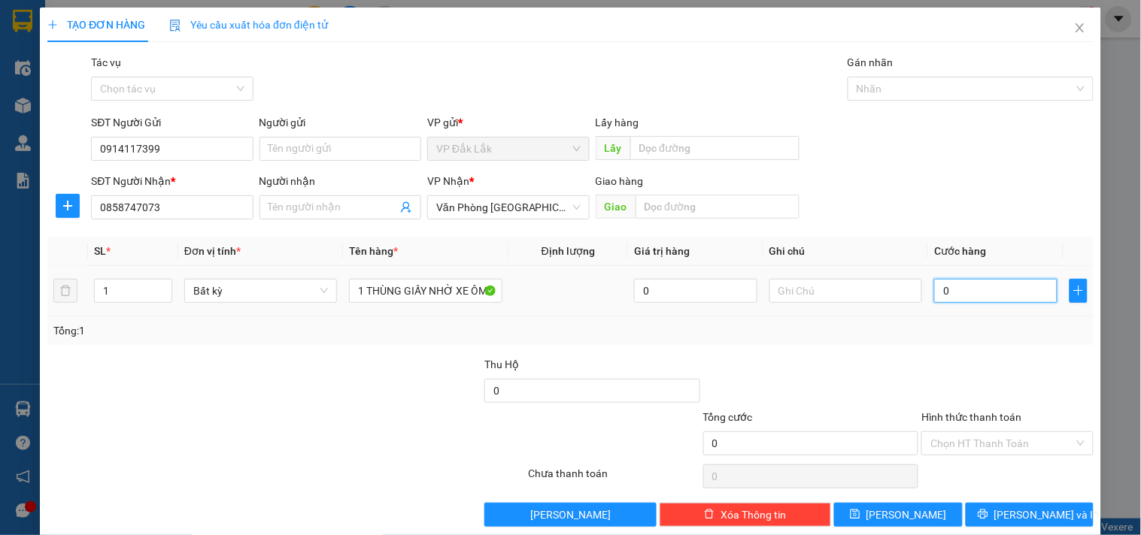
click at [973, 287] on input "0" at bounding box center [995, 291] width 123 height 24
click at [1008, 446] on input "Hình thức thanh toán" at bounding box center [1001, 443] width 143 height 23
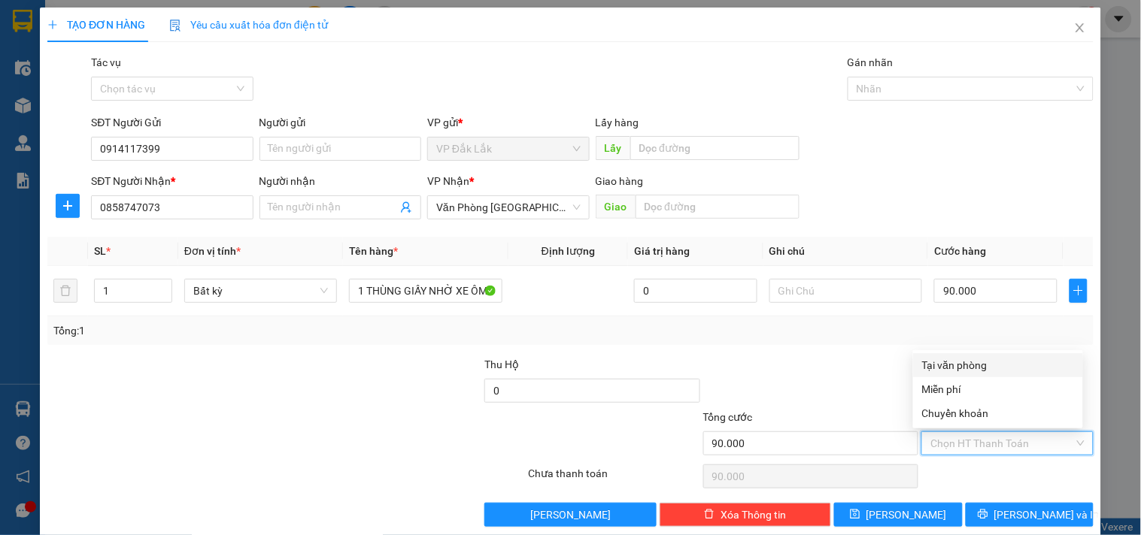
click at [969, 356] on div "Tại văn phòng" at bounding box center [998, 365] width 170 height 24
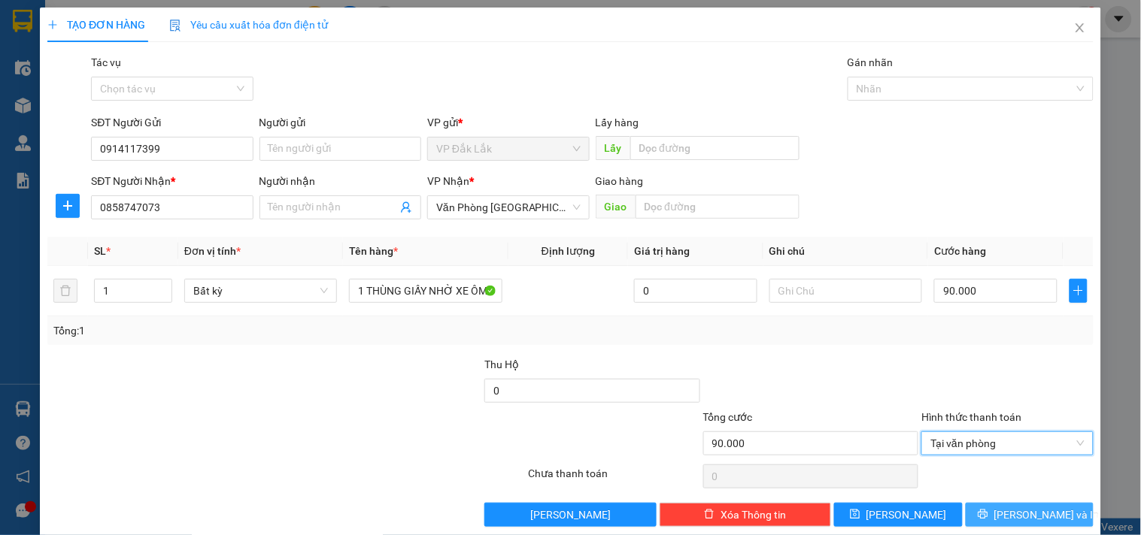
click at [1009, 512] on span "Lưu và In" at bounding box center [1046, 515] width 105 height 17
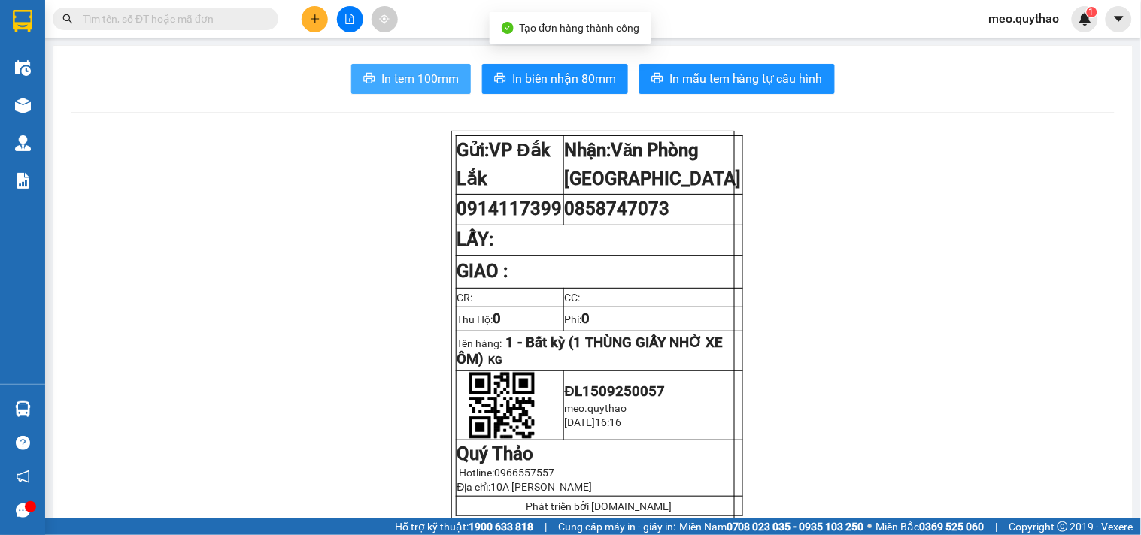
click at [389, 78] on span "In tem 100mm" at bounding box center [419, 78] width 77 height 19
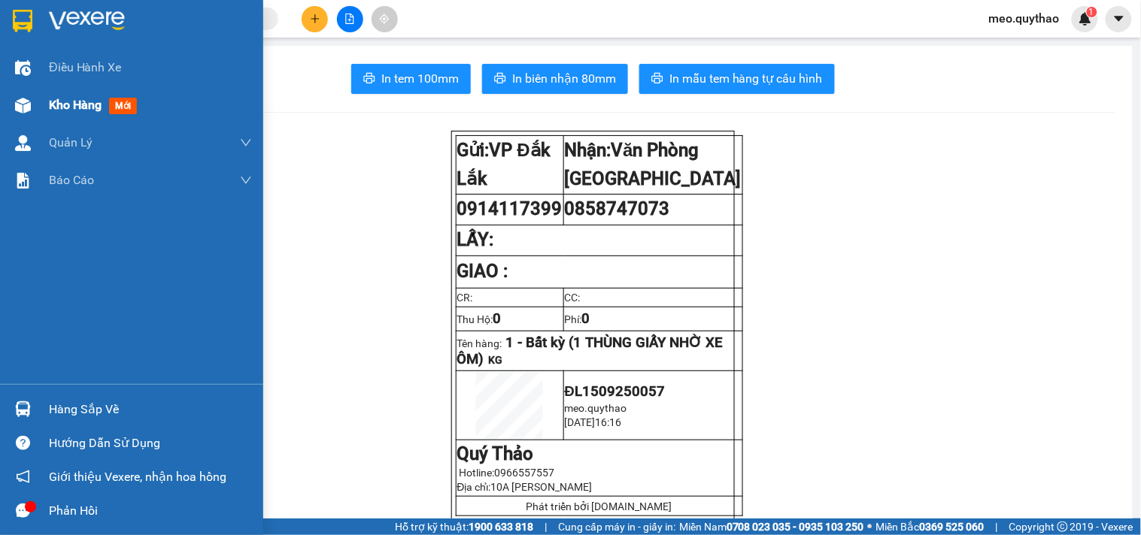
click at [70, 115] on div "Kho hàng mới" at bounding box center [150, 105] width 203 height 38
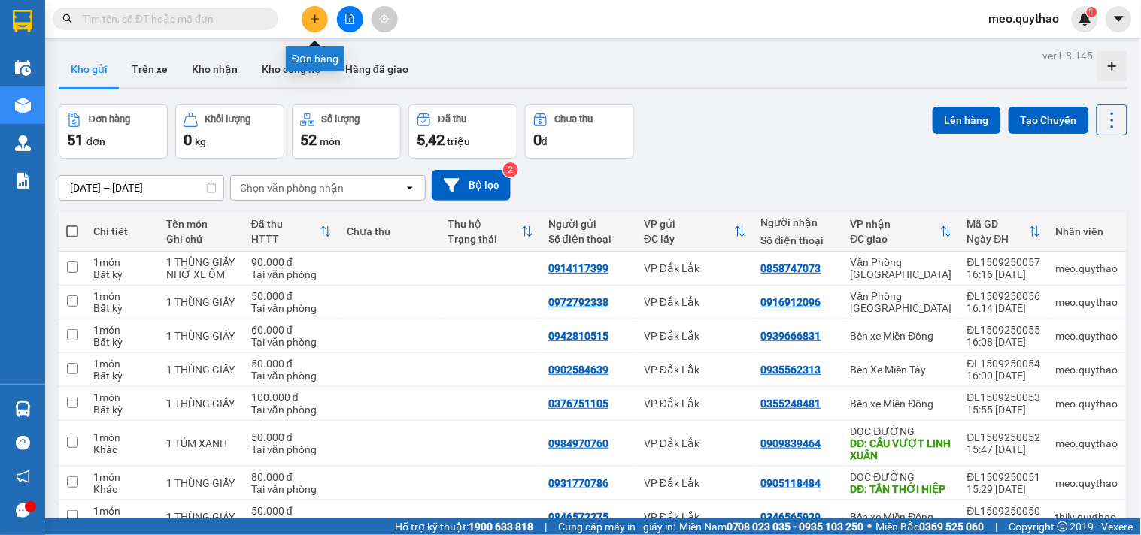
click at [320, 26] on button at bounding box center [315, 19] width 26 height 26
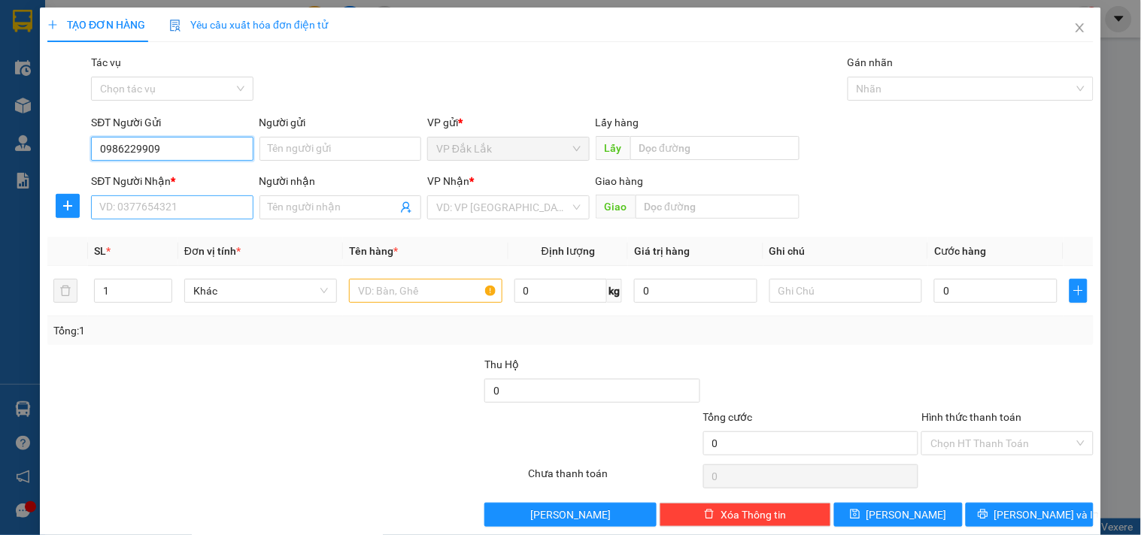
type input "0986229909"
click at [190, 207] on input "SĐT Người Nhận *" at bounding box center [172, 208] width 162 height 24
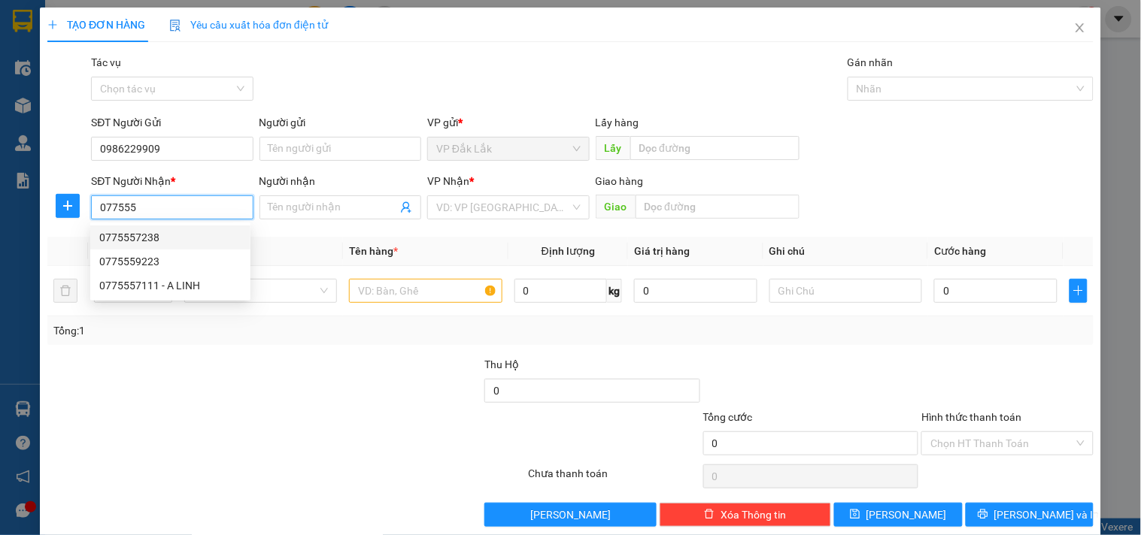
click at [162, 235] on div "0775557238" at bounding box center [170, 237] width 142 height 17
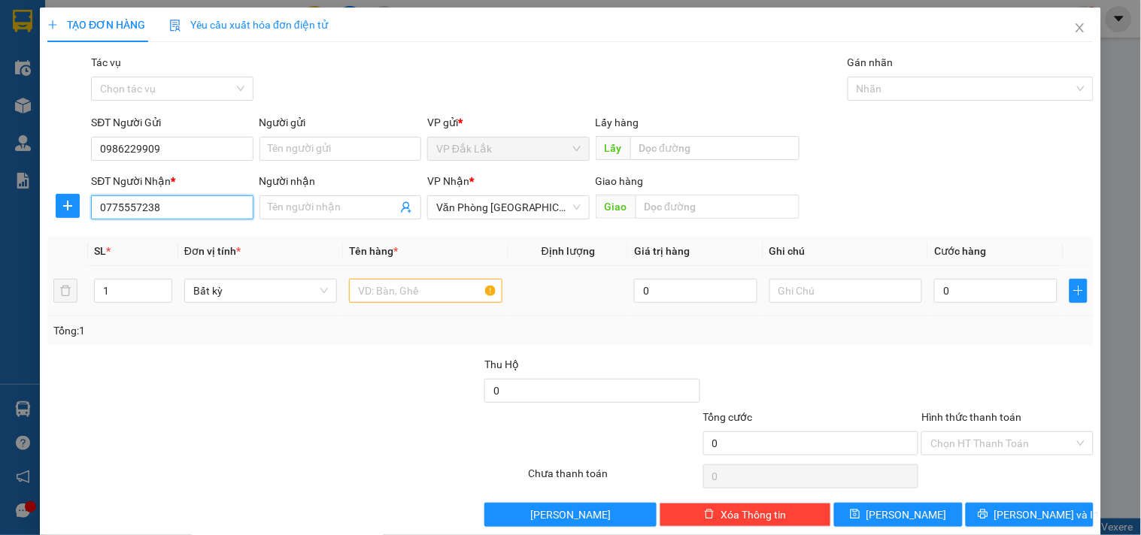
type input "0775557238"
click at [368, 296] on input "text" at bounding box center [425, 291] width 153 height 24
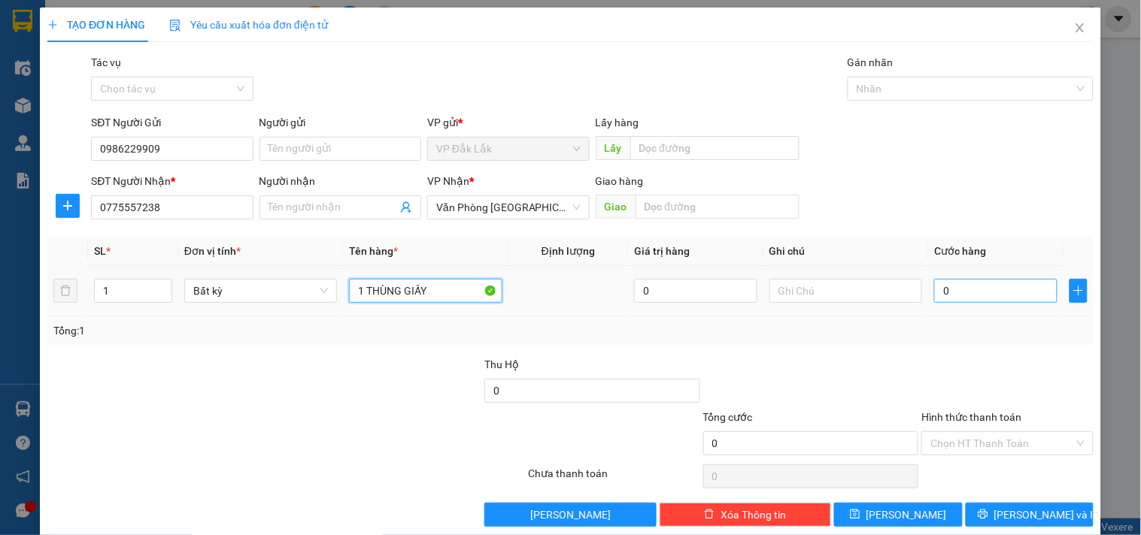
type input "1 THÙNG GIẤY"
click at [985, 294] on input "0" at bounding box center [995, 291] width 123 height 24
type input "9"
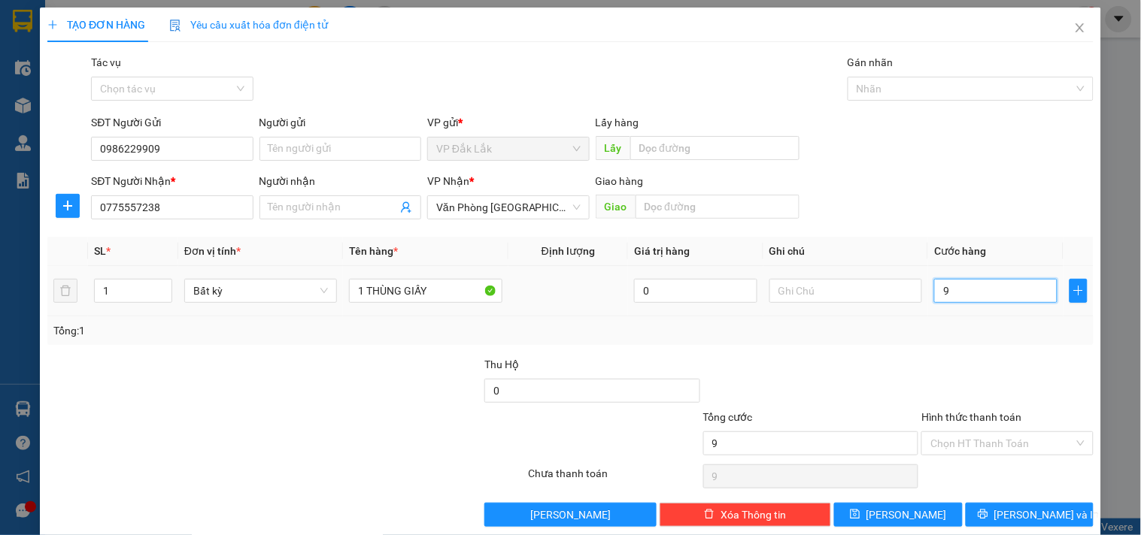
type input "90"
type input "900"
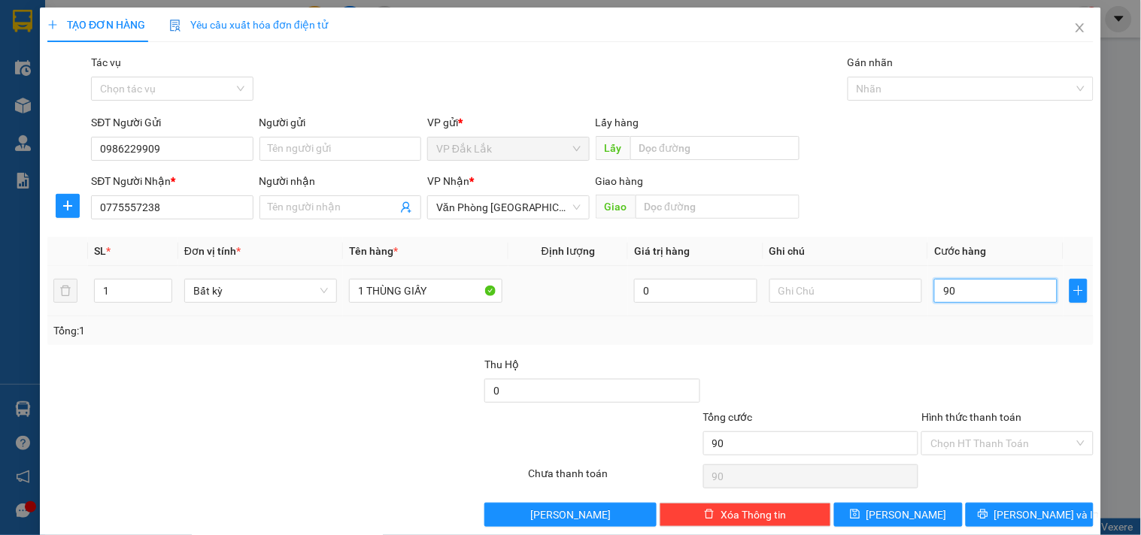
type input "900"
type input "9.000"
type input "90.000"
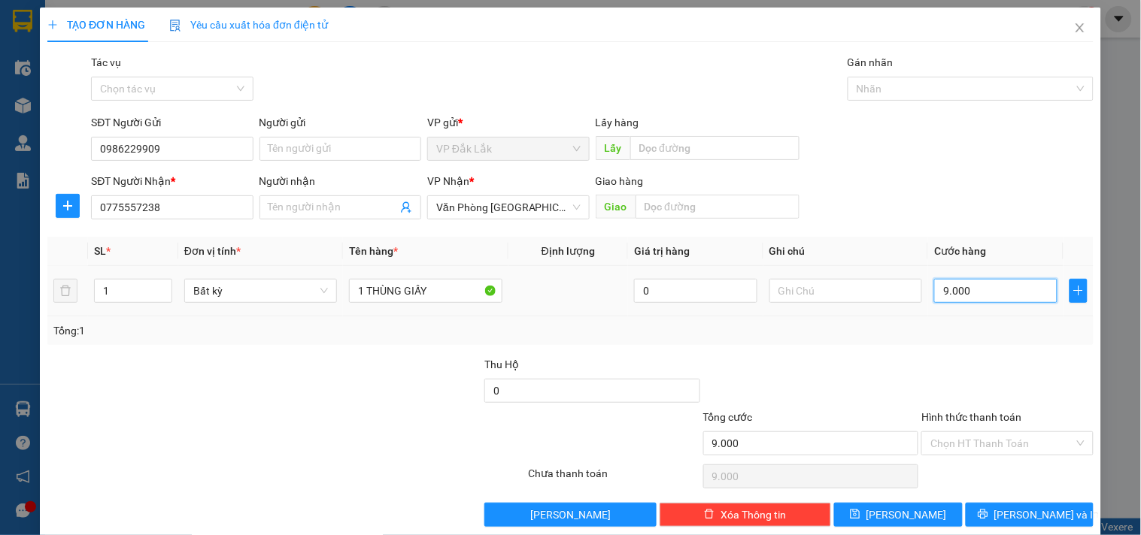
type input "90.000"
click at [980, 444] on input "Hình thức thanh toán" at bounding box center [1001, 443] width 143 height 23
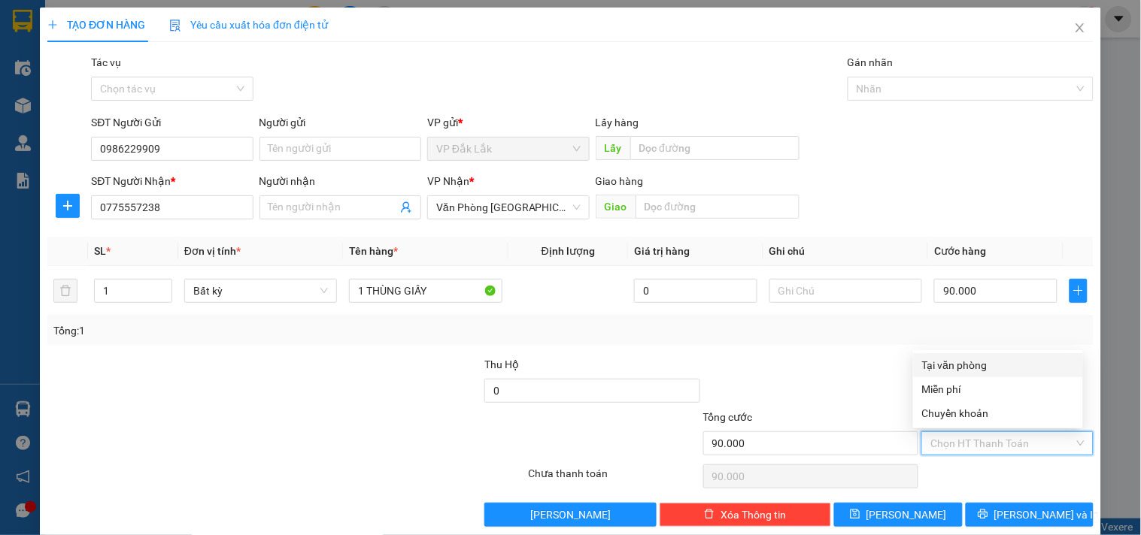
click at [960, 356] on div "Tại văn phòng" at bounding box center [998, 365] width 170 height 24
type input "0"
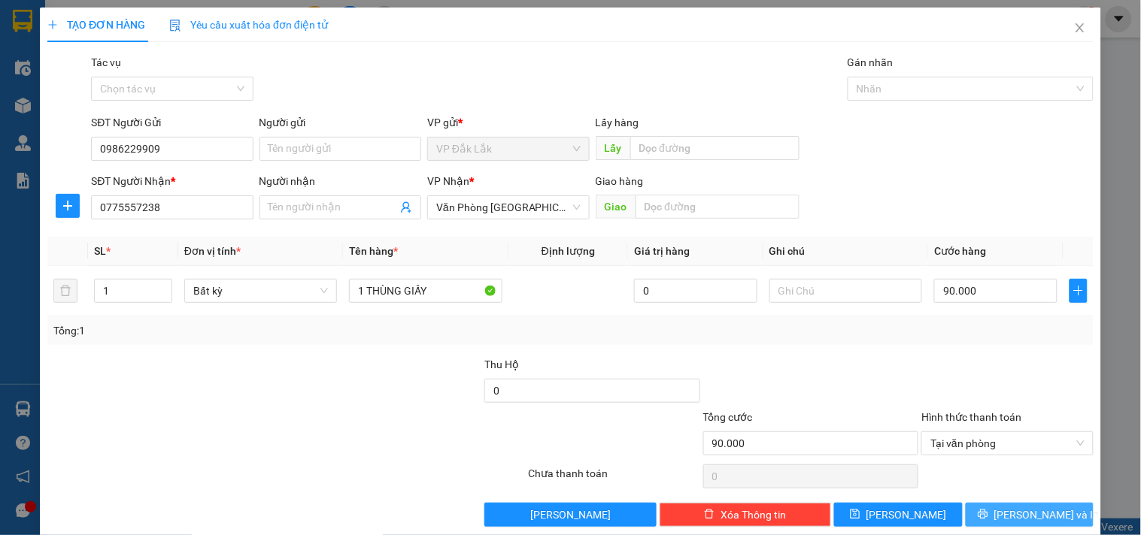
click at [1016, 508] on span "Lưu và In" at bounding box center [1046, 515] width 105 height 17
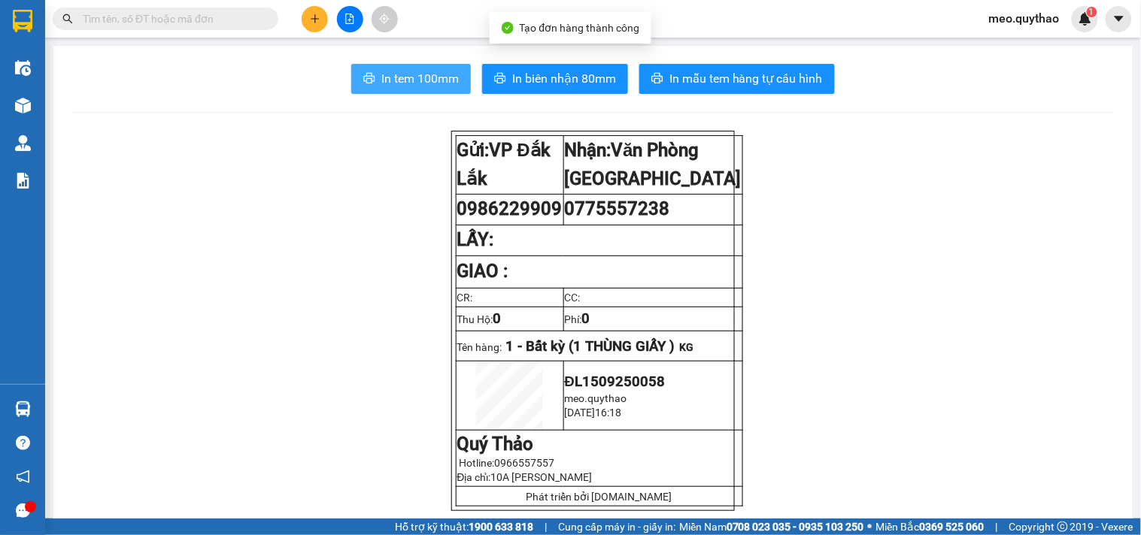
click at [424, 74] on span "In tem 100mm" at bounding box center [419, 78] width 77 height 19
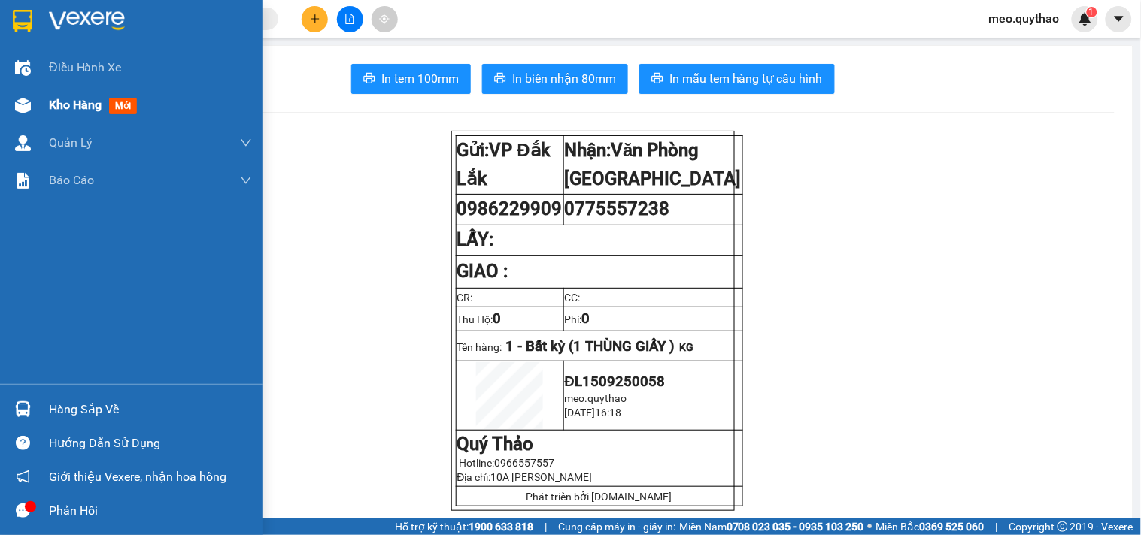
click at [68, 99] on span "Kho hàng" at bounding box center [75, 105] width 53 height 14
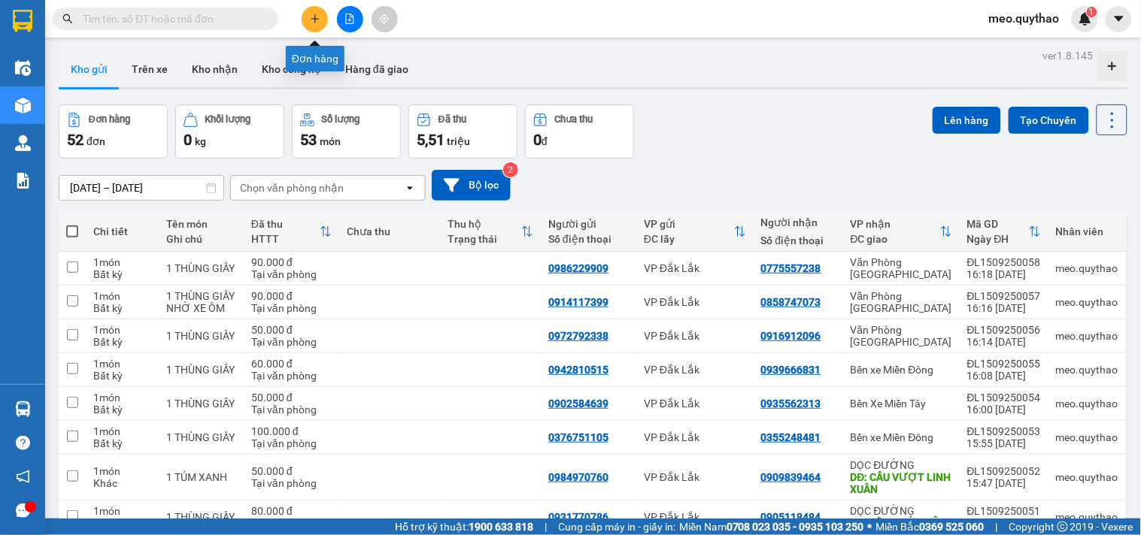
click at [320, 17] on icon "plus" at bounding box center [315, 19] width 11 height 11
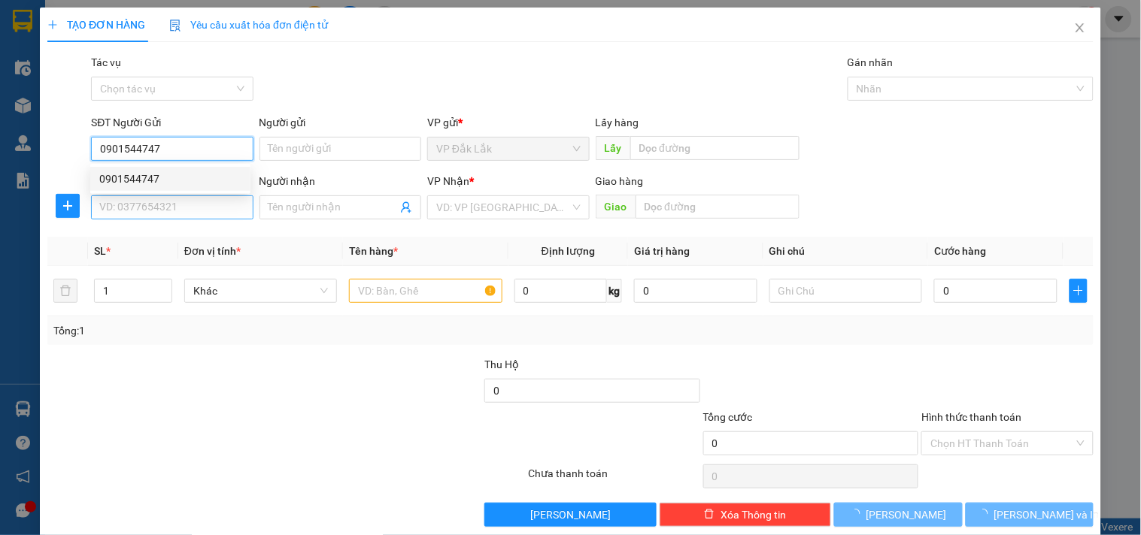
type input "0901544747"
click at [215, 211] on input "SĐT Người Nhận *" at bounding box center [172, 208] width 162 height 24
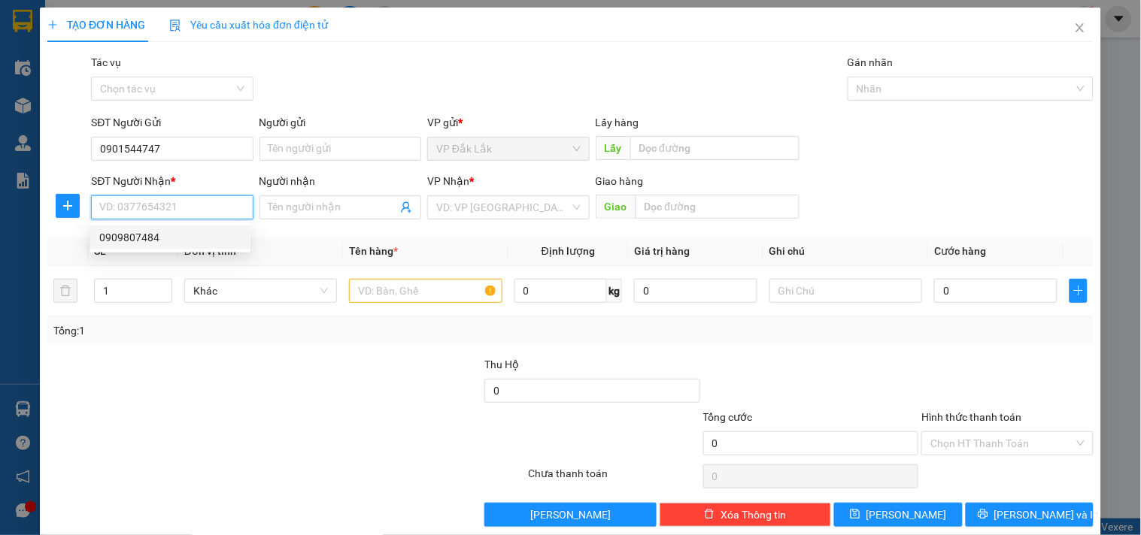
click at [140, 244] on div "0909807484" at bounding box center [170, 237] width 142 height 17
type input "0909807484"
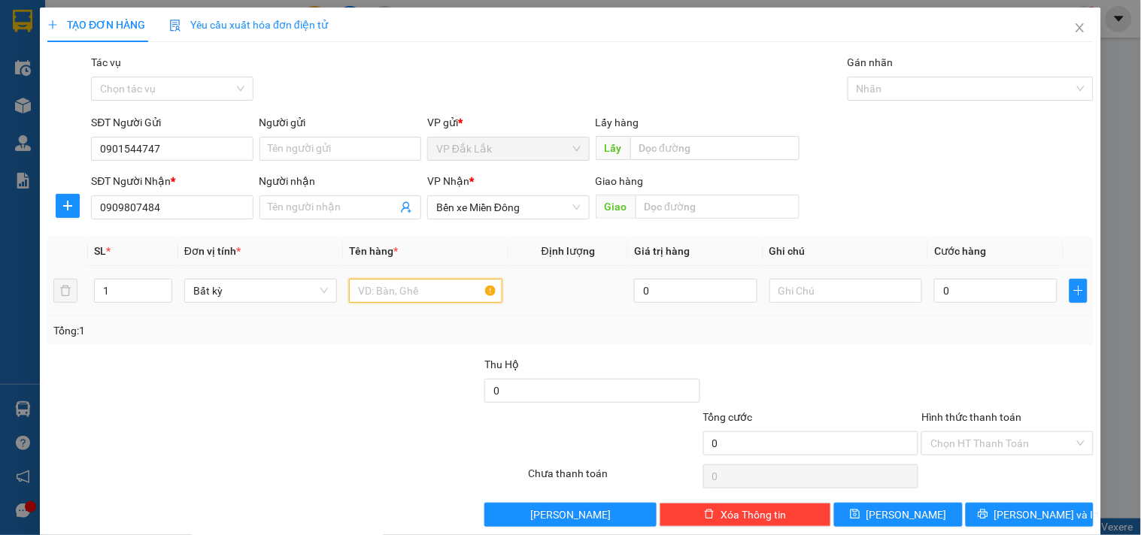
click at [432, 291] on input "text" at bounding box center [425, 291] width 153 height 24
type input "1 THÙNG GIẤY"
click at [966, 292] on input "0" at bounding box center [995, 291] width 123 height 24
type input "1"
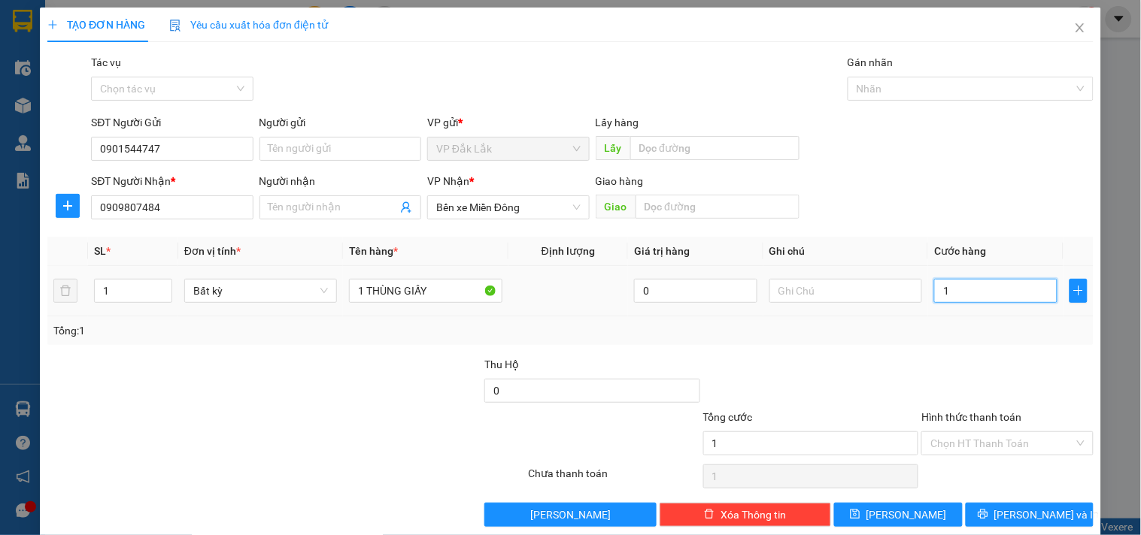
type input "1"
type input "11"
type input "110"
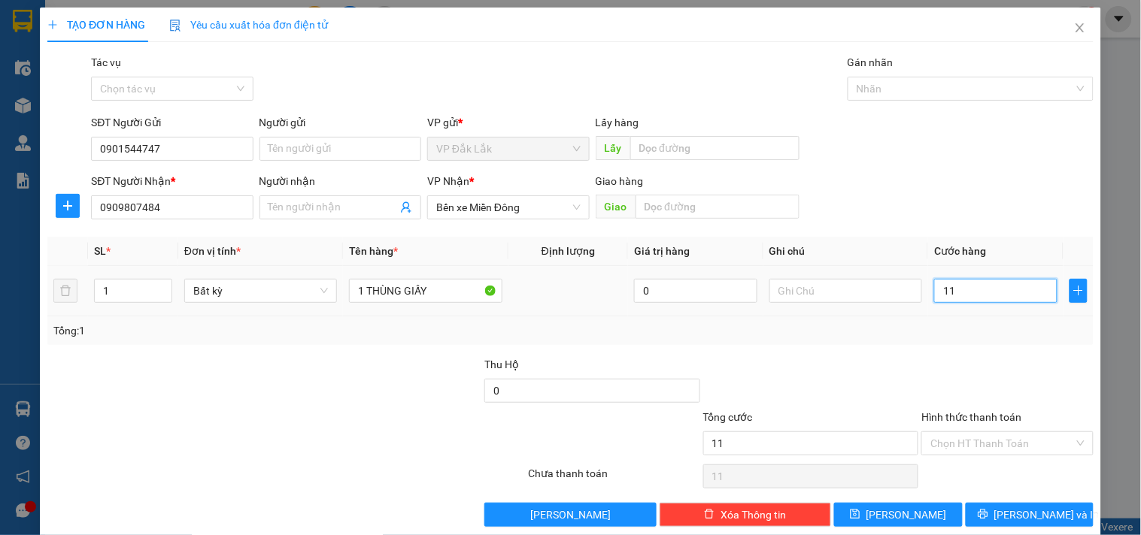
type input "110"
type input "1.100"
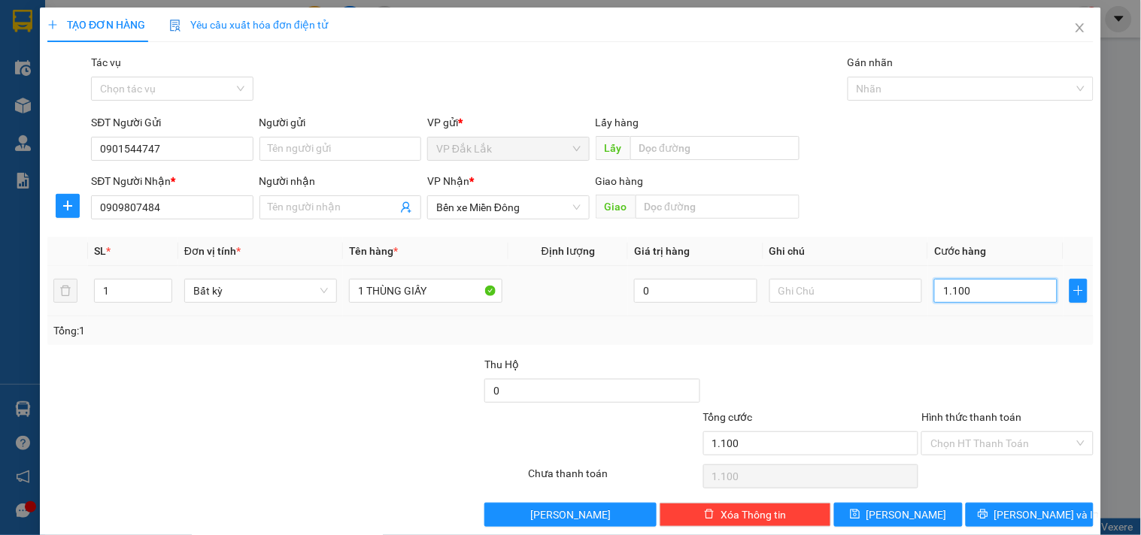
type input "11.000"
type input "110.000"
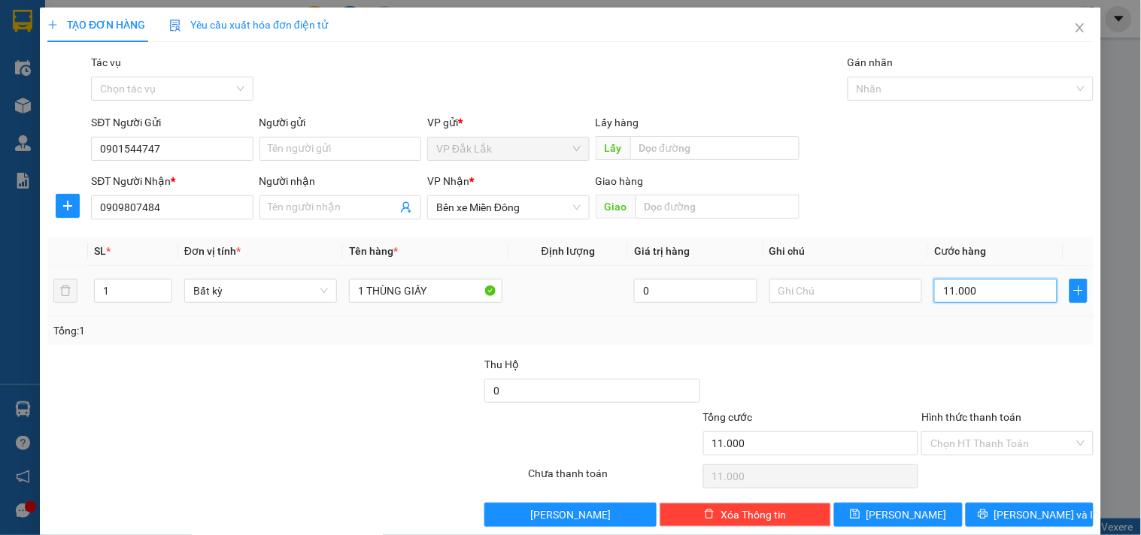
type input "110.000"
click at [1008, 447] on input "Hình thức thanh toán" at bounding box center [1001, 443] width 143 height 23
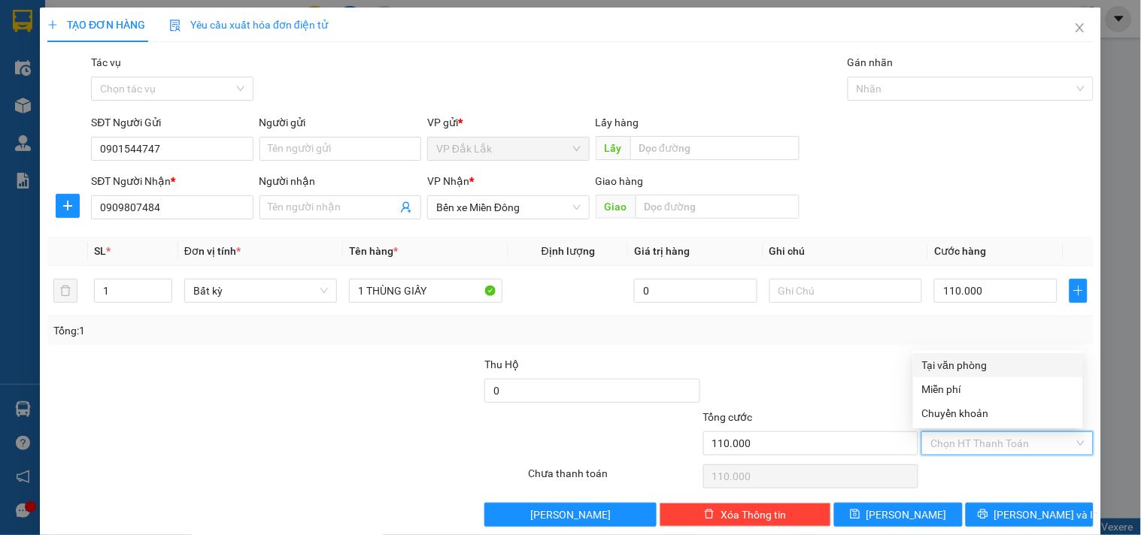
click at [965, 369] on div "Tại văn phòng" at bounding box center [998, 365] width 152 height 17
click at [1016, 535] on div "TẠO ĐƠN HÀNG Yêu cầu xuất hóa đơn điện tử Transit Pickup Surcharge Ids Transit …" at bounding box center [570, 273] width 1061 height 531
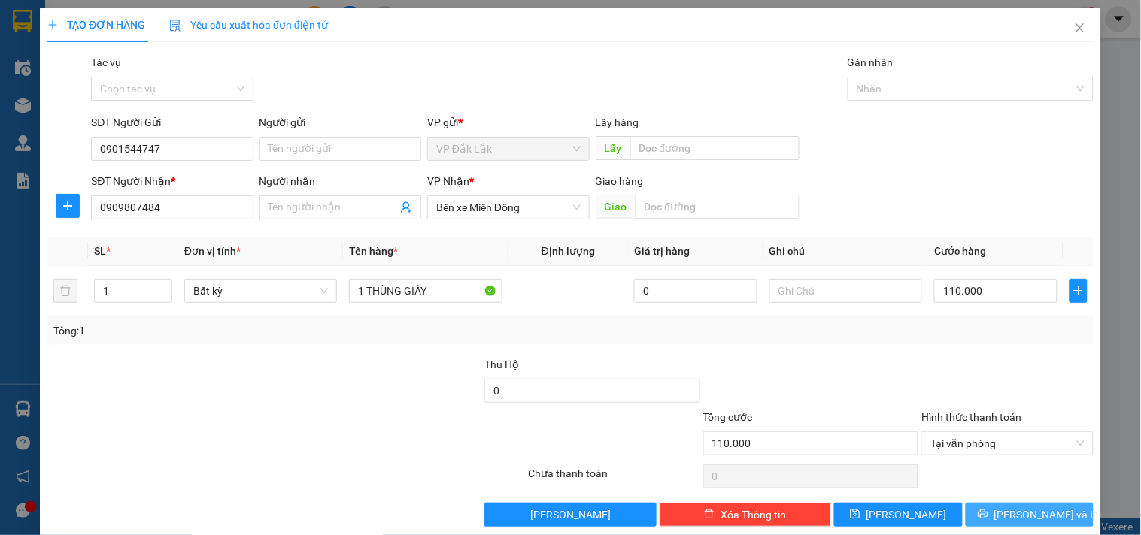
click at [1014, 526] on button "Lưu và In" at bounding box center [1030, 515] width 128 height 24
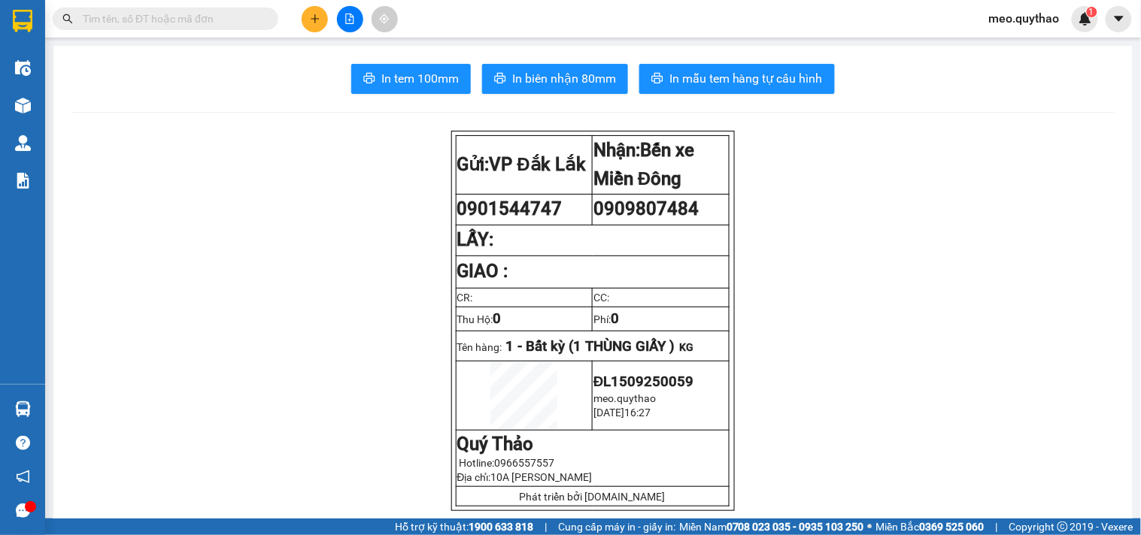
click at [408, 92] on button "In tem 100mm" at bounding box center [411, 79] width 120 height 30
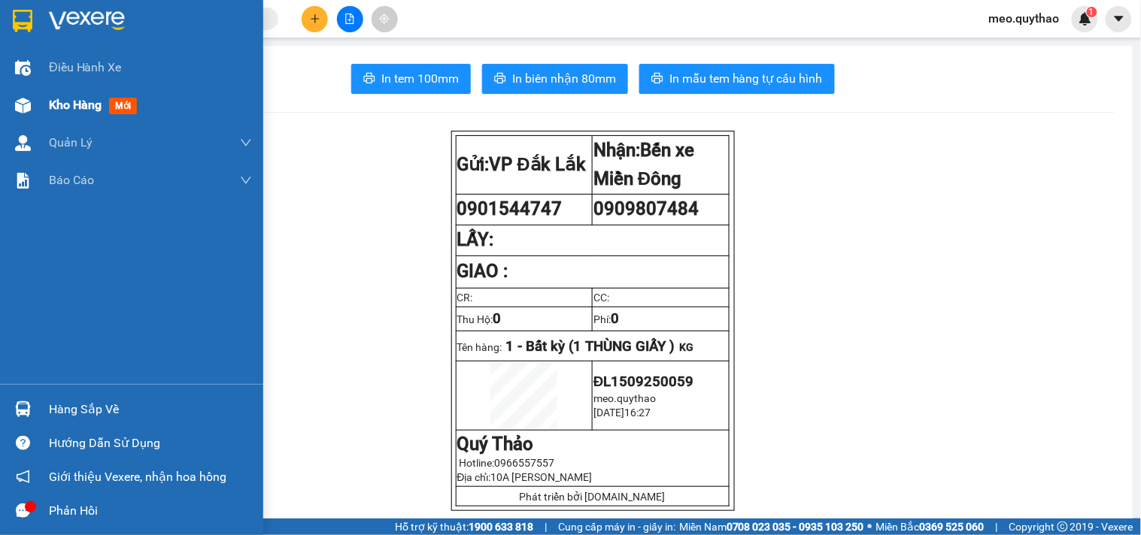
click at [81, 110] on span "Kho hàng" at bounding box center [75, 105] width 53 height 14
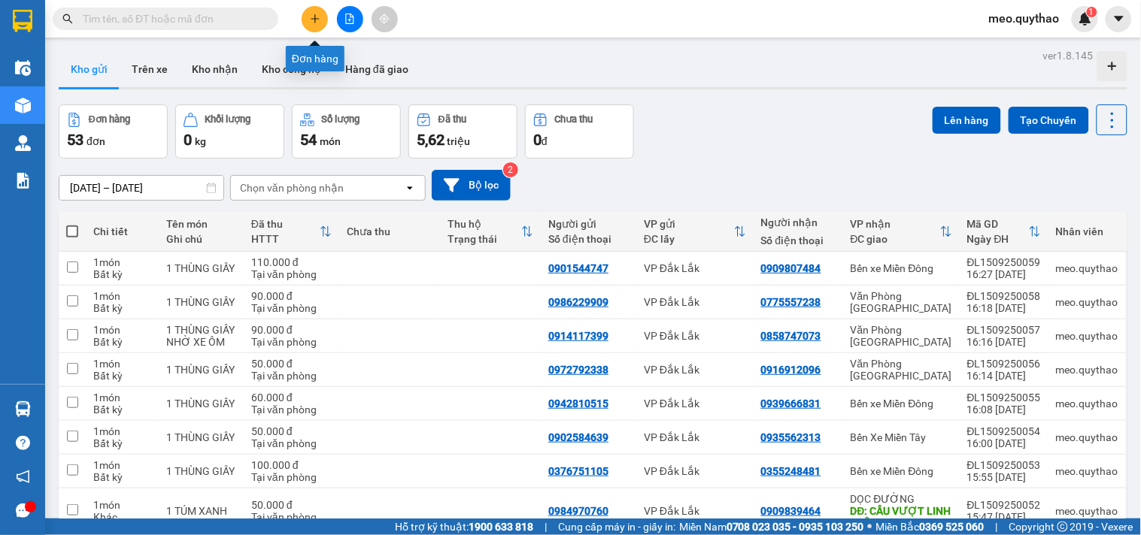
click at [320, 15] on icon "plus" at bounding box center [315, 19] width 11 height 11
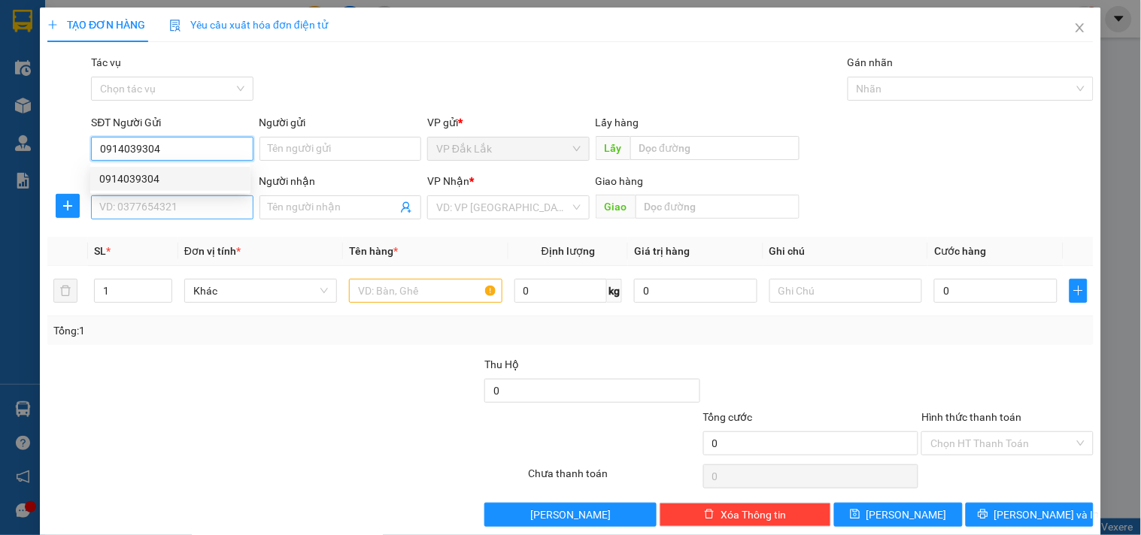
type input "0914039304"
click at [177, 208] on input "SĐT Người Nhận *" at bounding box center [172, 208] width 162 height 24
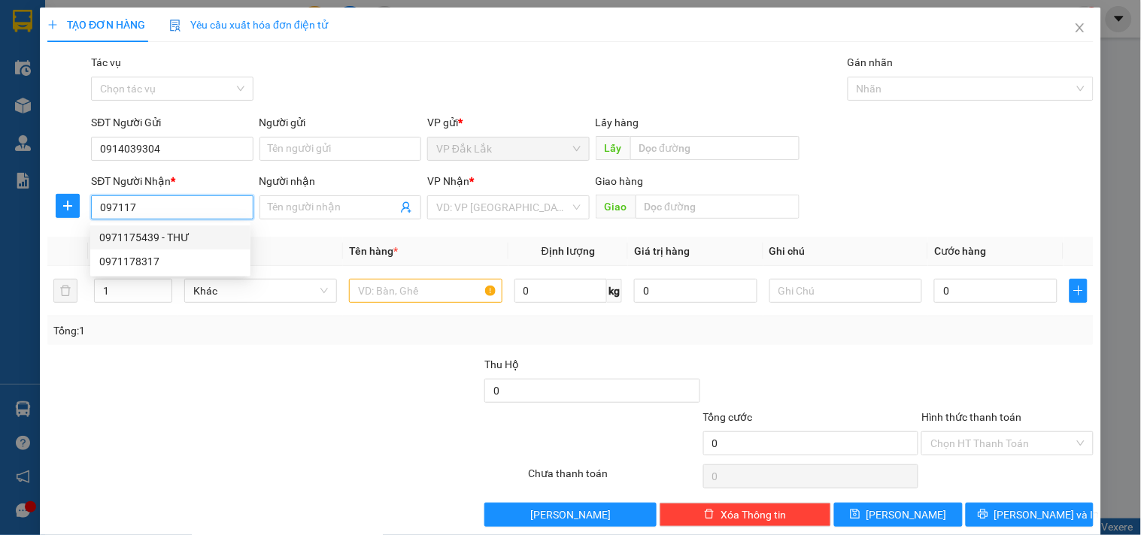
click at [150, 232] on div "0971175439 - THƯ" at bounding box center [170, 237] width 142 height 17
type input "0971175439"
type input "THƯ"
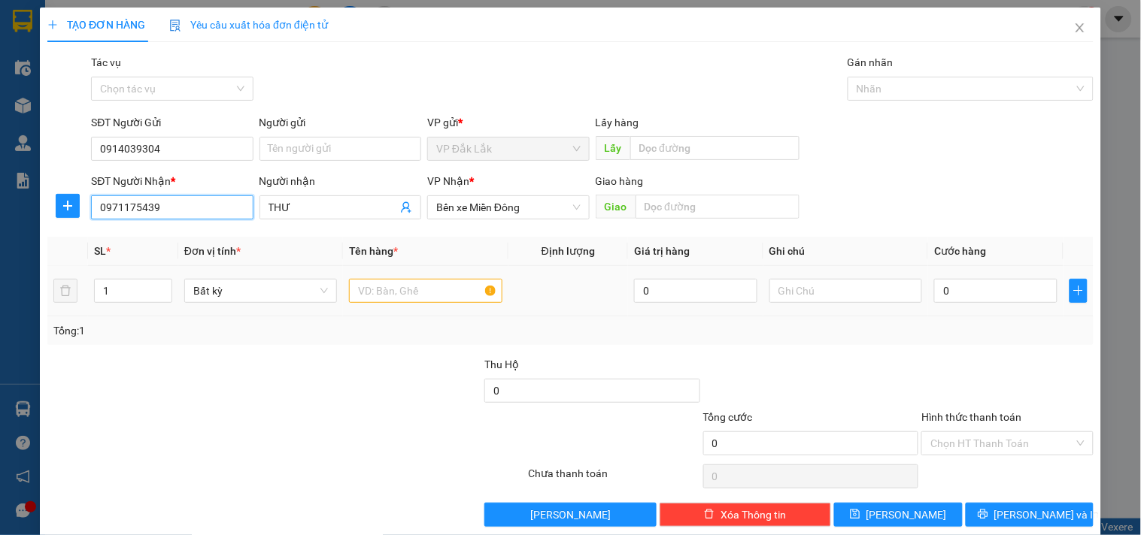
type input "0971175439"
click at [395, 290] on input "text" at bounding box center [425, 291] width 153 height 24
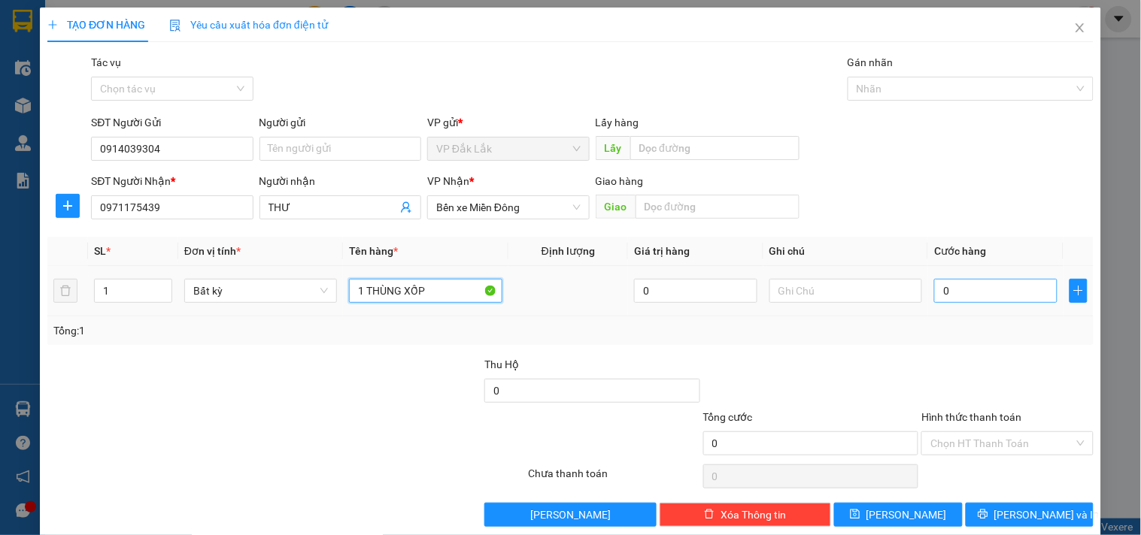
type input "1 THÙNG XỐP"
click at [988, 290] on input "0" at bounding box center [995, 291] width 123 height 24
type input "6"
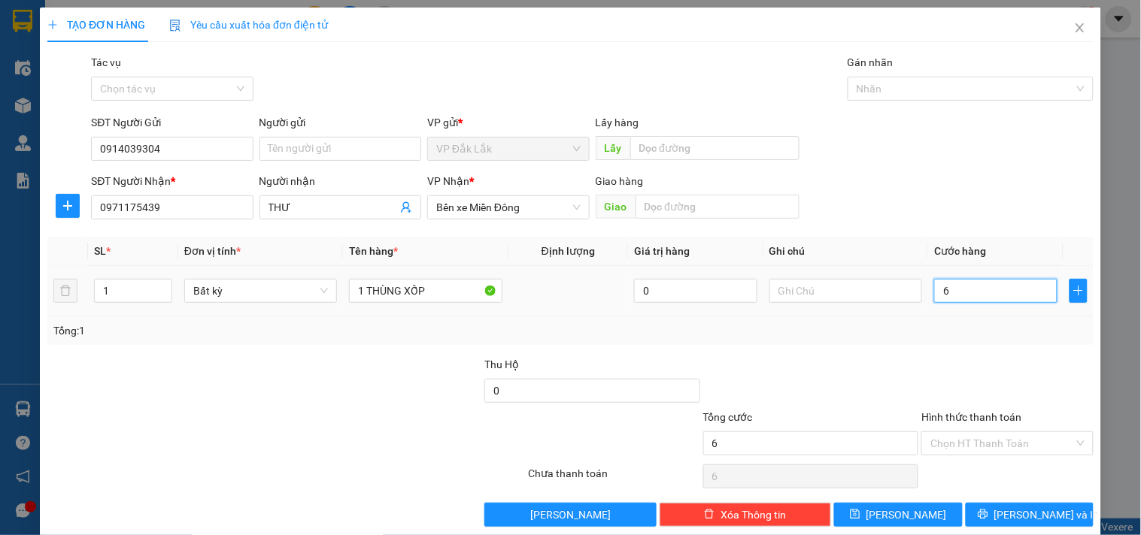
type input "60"
type input "600"
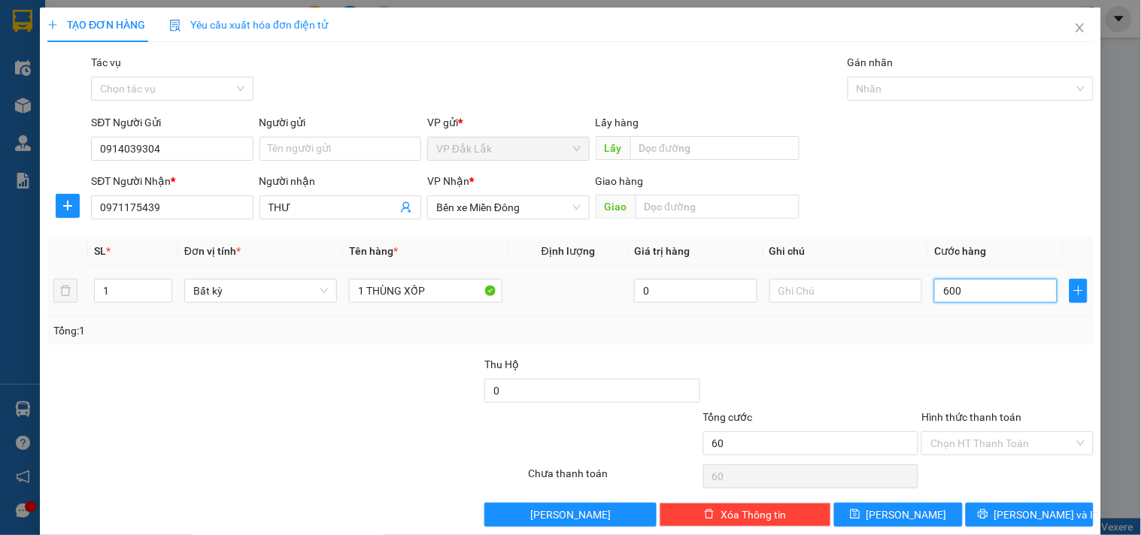
type input "600"
click at [1023, 448] on input "Hình thức thanh toán" at bounding box center [1001, 443] width 143 height 23
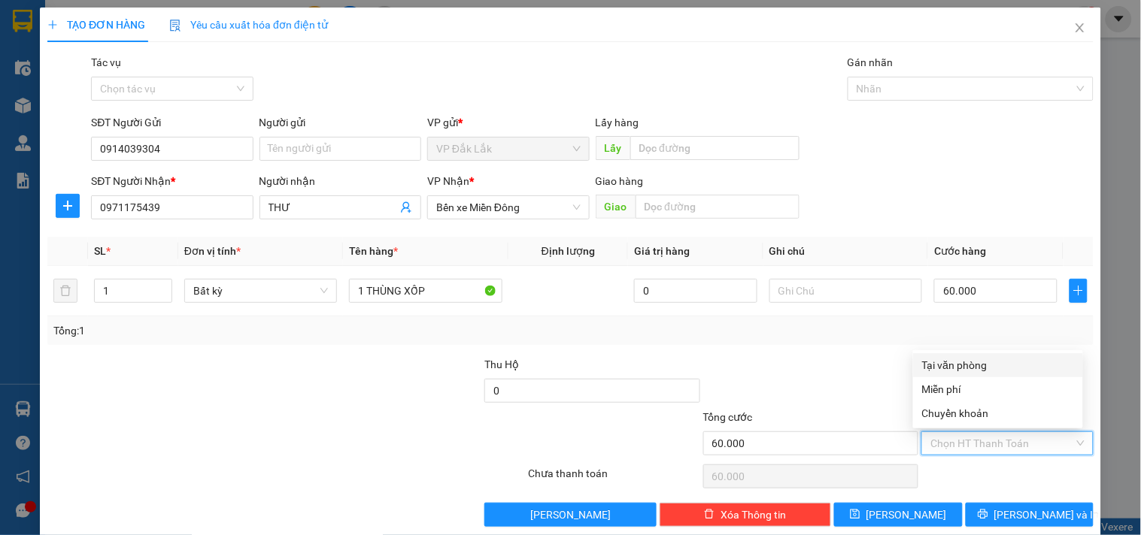
click at [944, 354] on div "Tại văn phòng" at bounding box center [998, 365] width 170 height 24
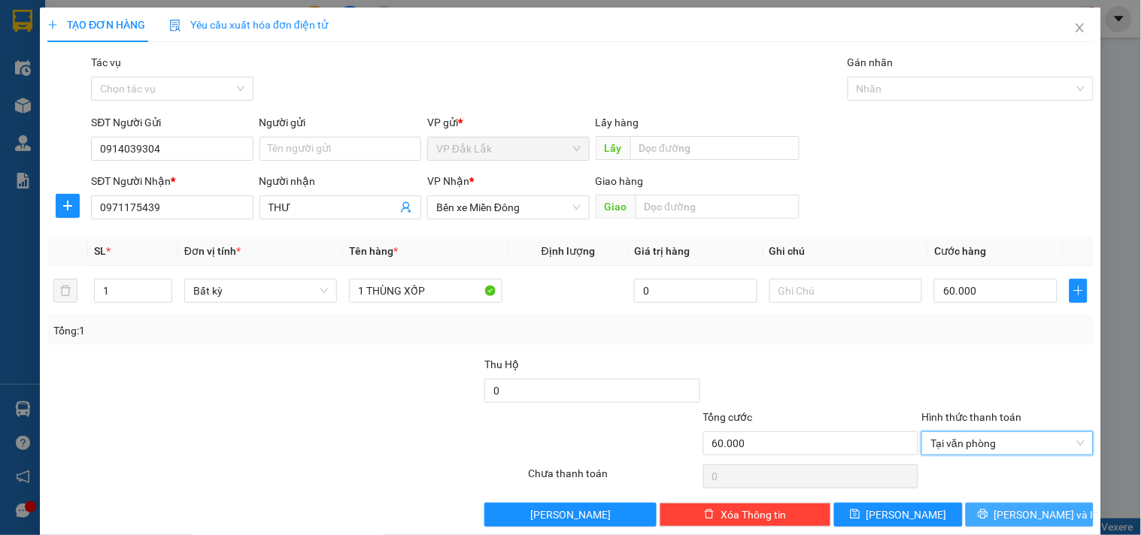
click at [1006, 521] on span "Lưu và In" at bounding box center [1046, 515] width 105 height 17
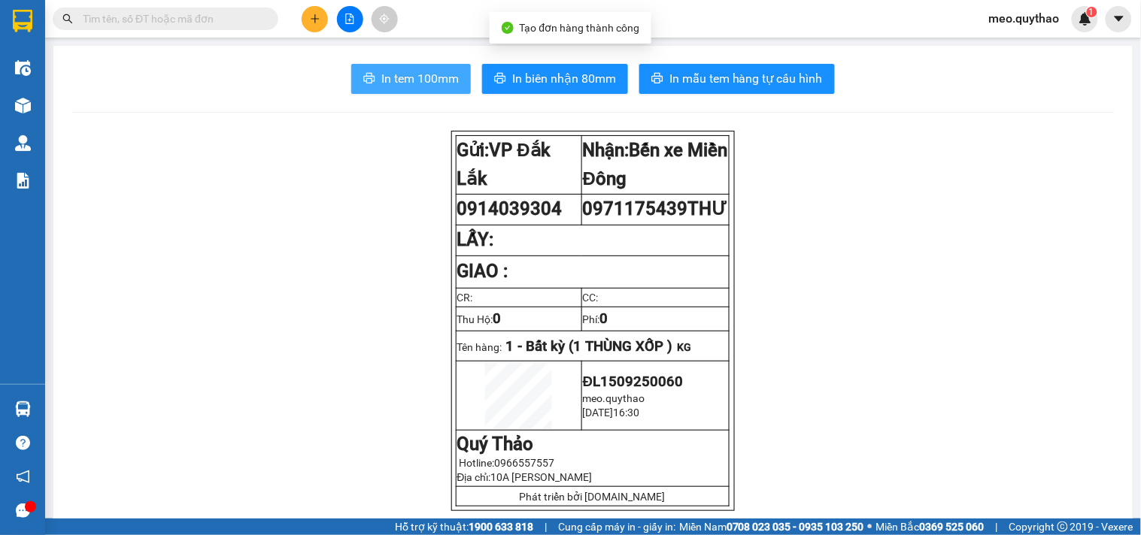
click at [422, 72] on span "In tem 100mm" at bounding box center [419, 78] width 77 height 19
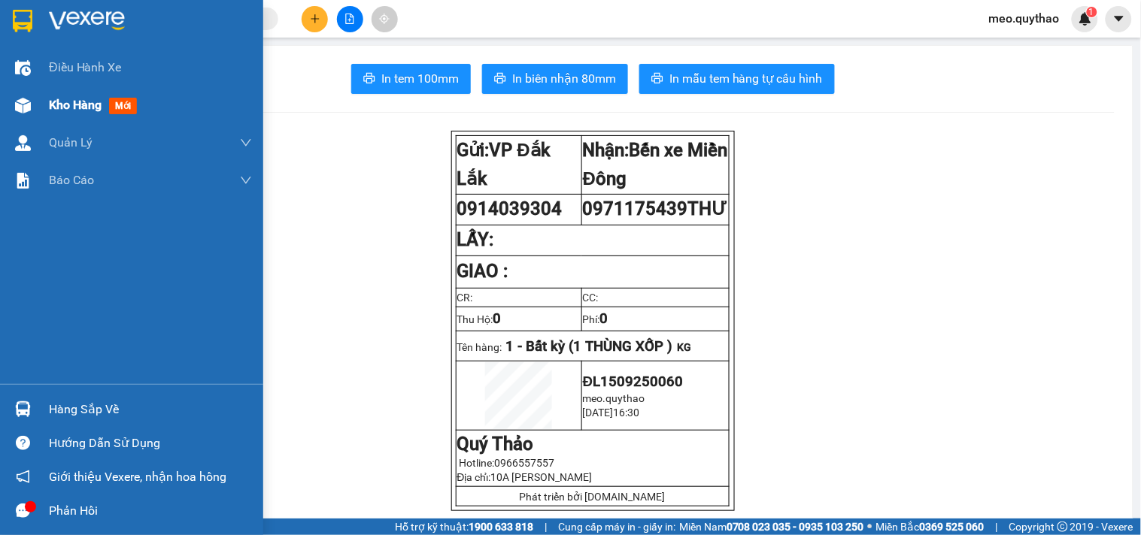
click at [88, 99] on span "Kho hàng" at bounding box center [75, 105] width 53 height 14
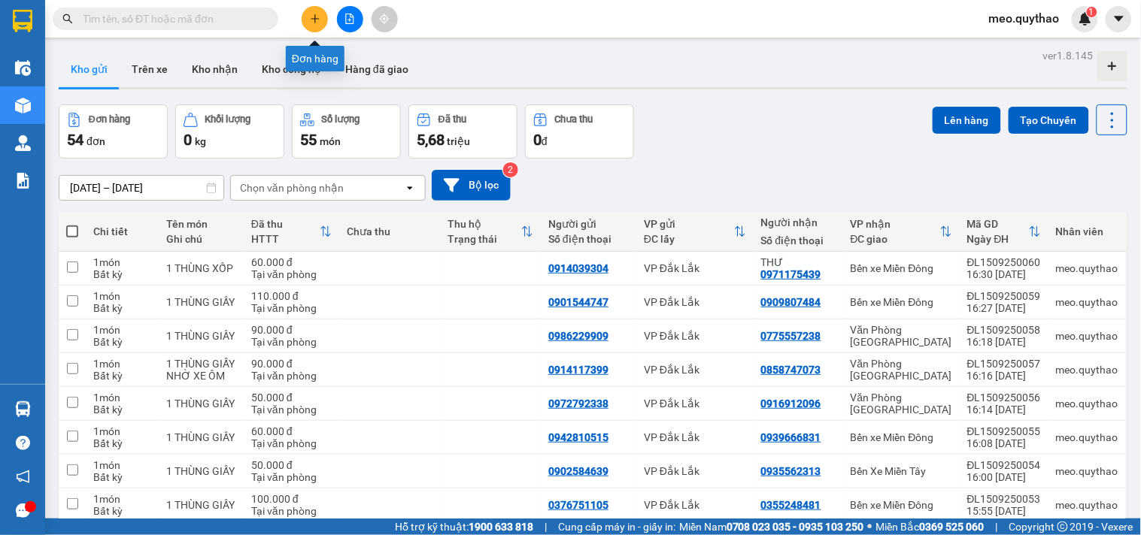
click at [308, 19] on button at bounding box center [315, 19] width 26 height 26
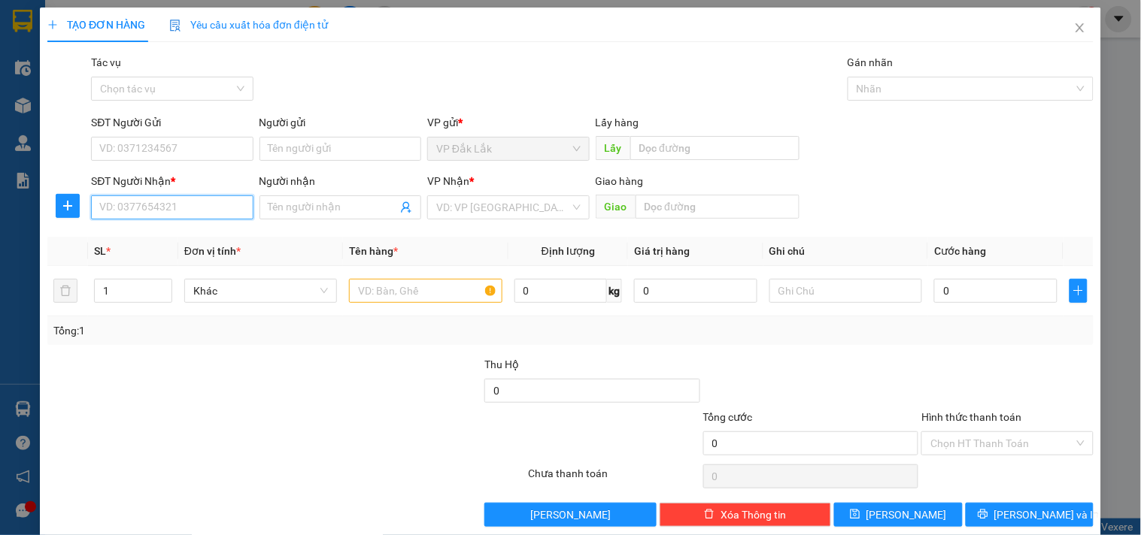
click at [230, 208] on input "SĐT Người Nhận *" at bounding box center [172, 208] width 162 height 24
click at [150, 211] on input "0985" at bounding box center [172, 208] width 162 height 24
click at [1074, 26] on icon "close" at bounding box center [1080, 28] width 12 height 12
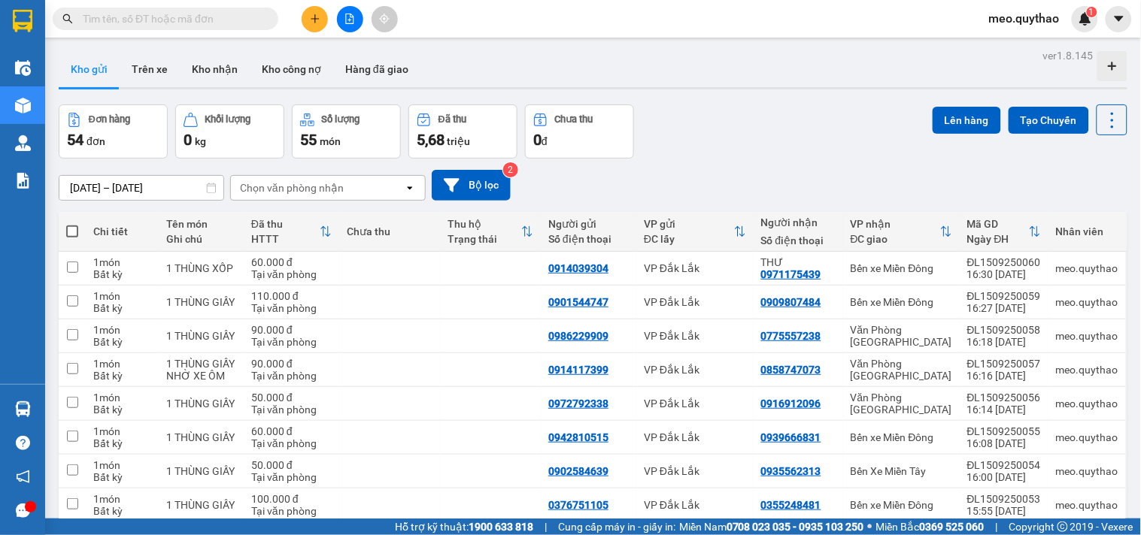
click at [310, 29] on button at bounding box center [315, 19] width 26 height 26
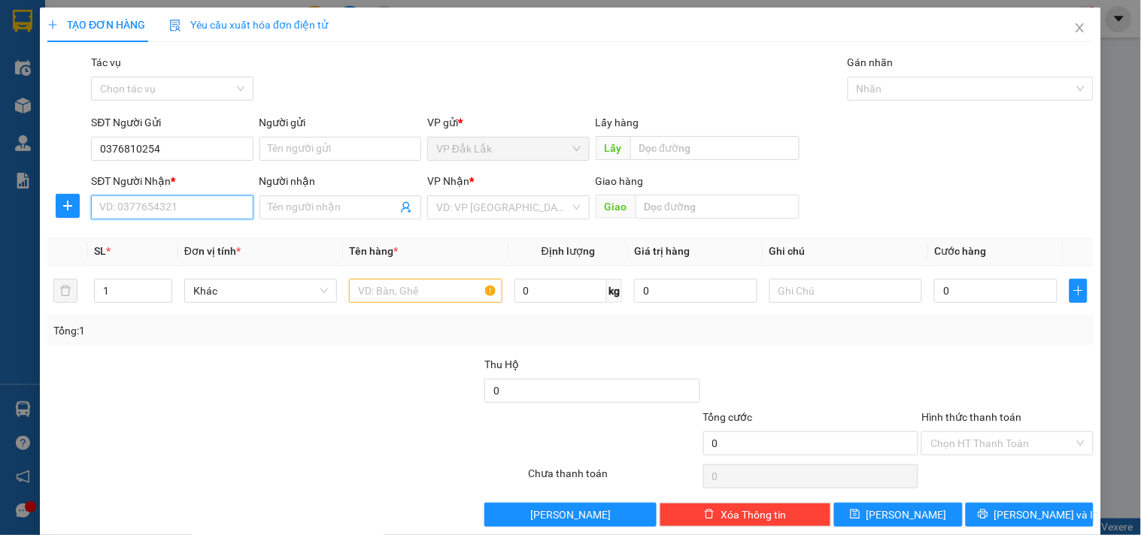
click at [153, 220] on input "SĐT Người Nhận *" at bounding box center [172, 208] width 162 height 24
click at [529, 201] on input "search" at bounding box center [502, 207] width 133 height 23
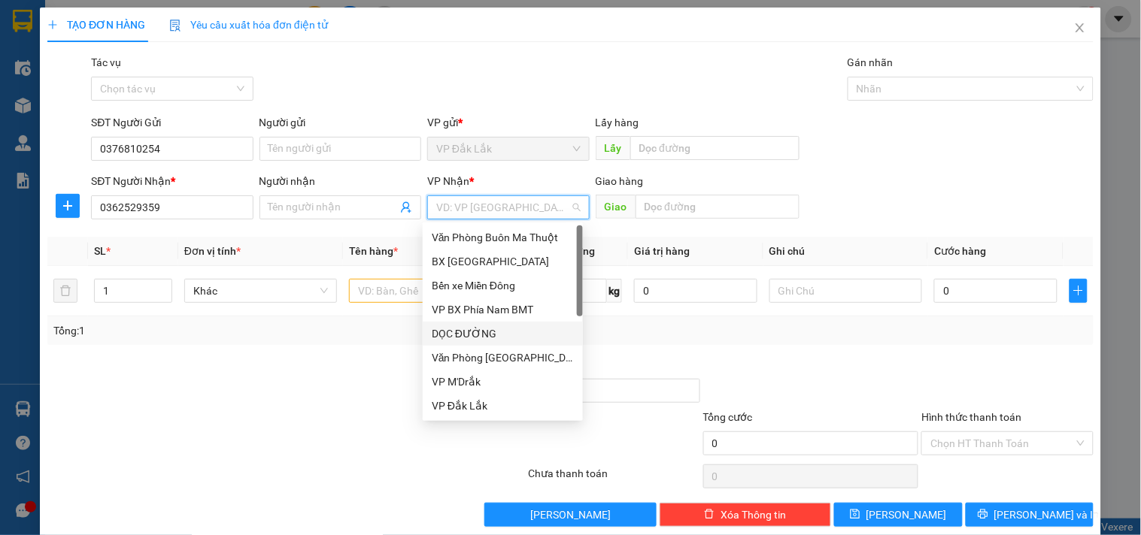
click at [489, 341] on div "DỌC ĐƯỜNG" at bounding box center [503, 334] width 142 height 17
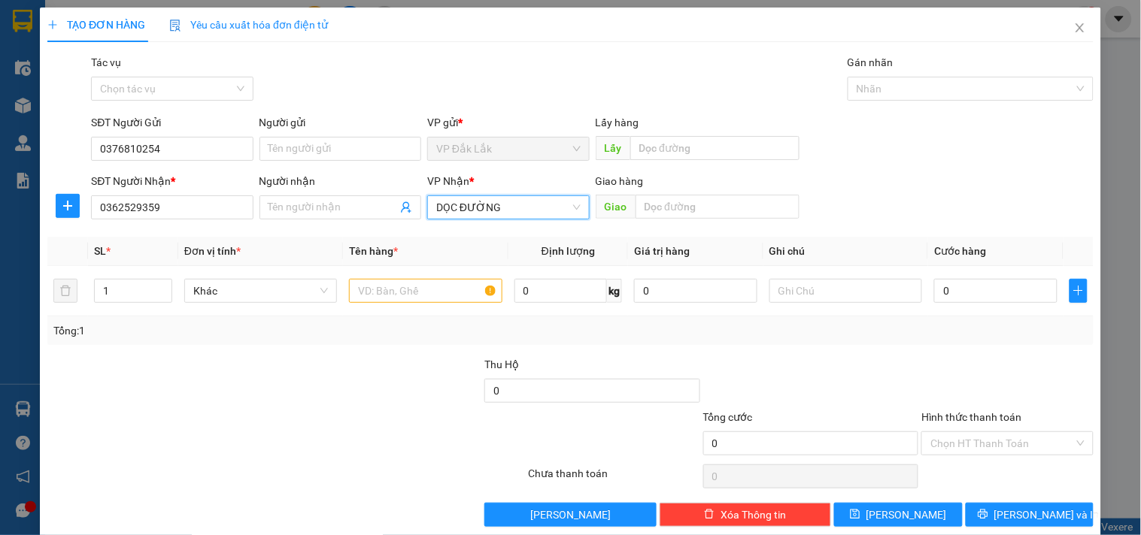
click at [666, 226] on div "Giao hàng Giao" at bounding box center [698, 199] width 204 height 53
click at [660, 207] on input "text" at bounding box center [717, 207] width 164 height 24
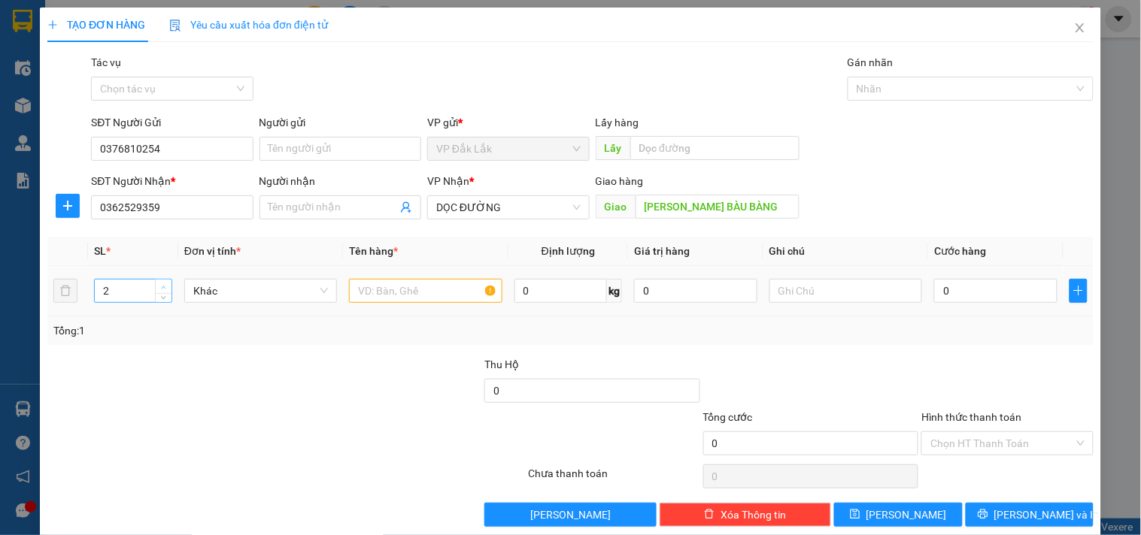
click at [162, 286] on icon "up" at bounding box center [163, 287] width 5 height 5
click at [412, 302] on input "text" at bounding box center [425, 291] width 153 height 24
click at [960, 282] on input "0" at bounding box center [995, 291] width 123 height 24
click at [940, 287] on input "0" at bounding box center [995, 291] width 123 height 24
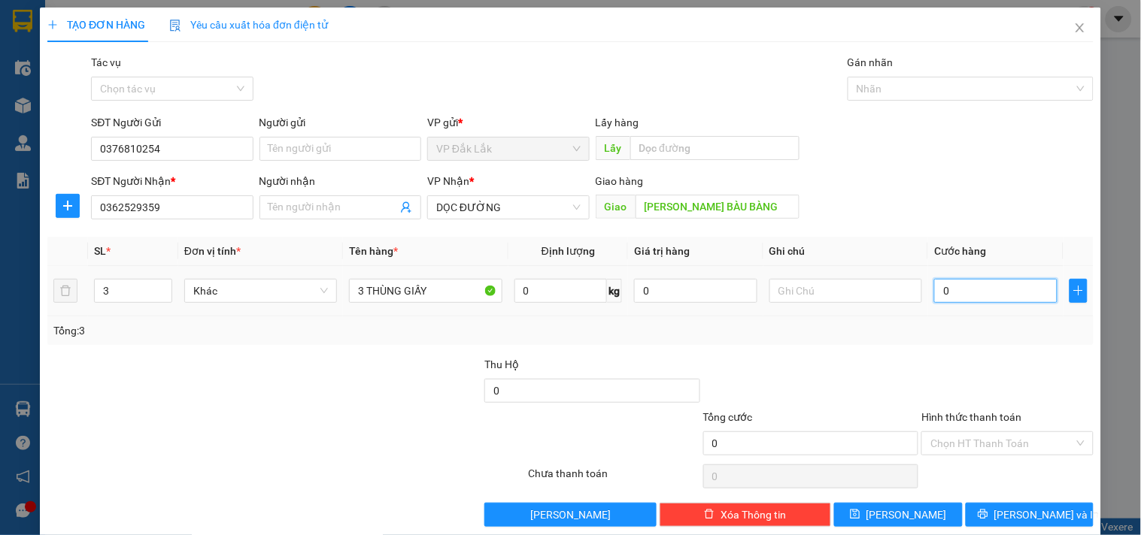
click at [953, 289] on input "0" at bounding box center [995, 291] width 123 height 24
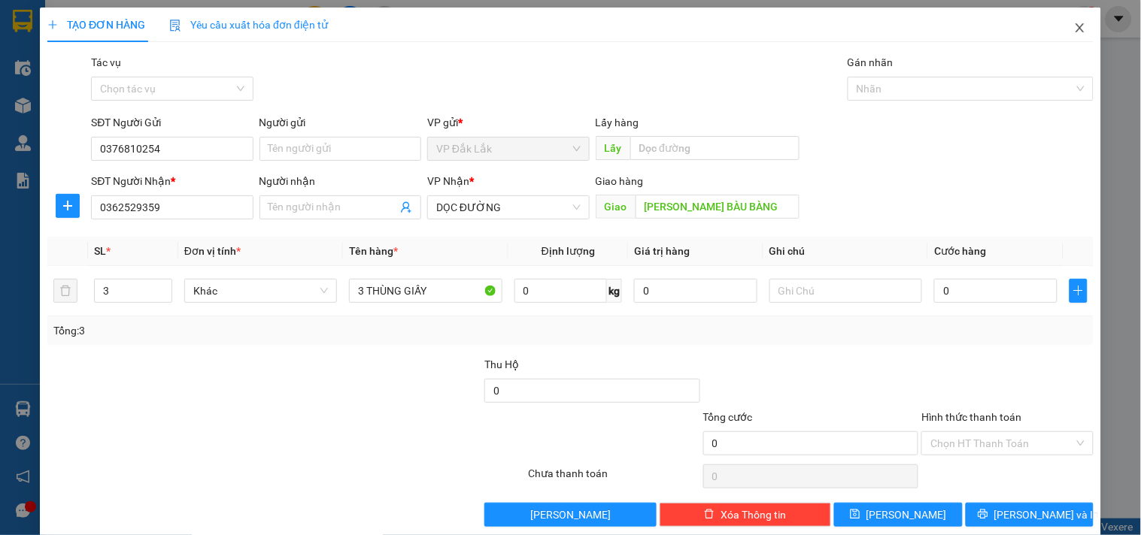
click at [1074, 28] on icon "close" at bounding box center [1080, 28] width 12 height 12
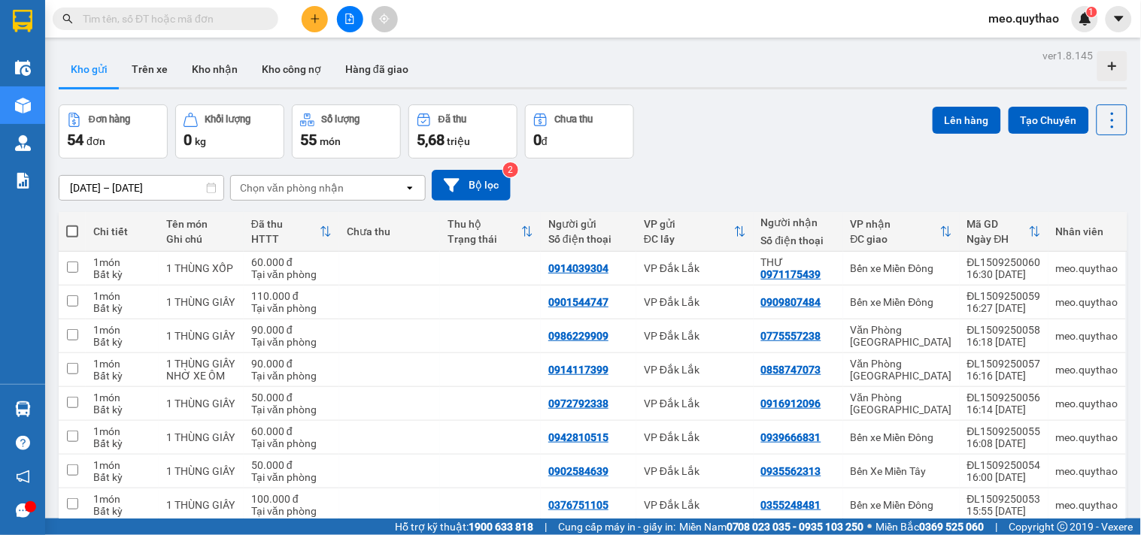
click at [318, 12] on button at bounding box center [315, 19] width 26 height 26
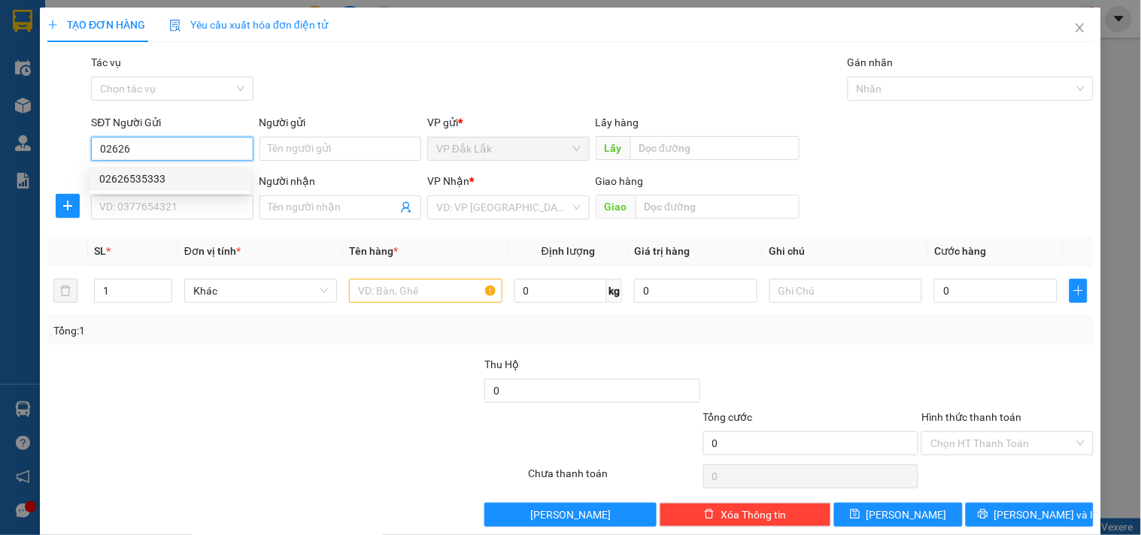
click at [141, 174] on div "02626535333" at bounding box center [170, 179] width 142 height 17
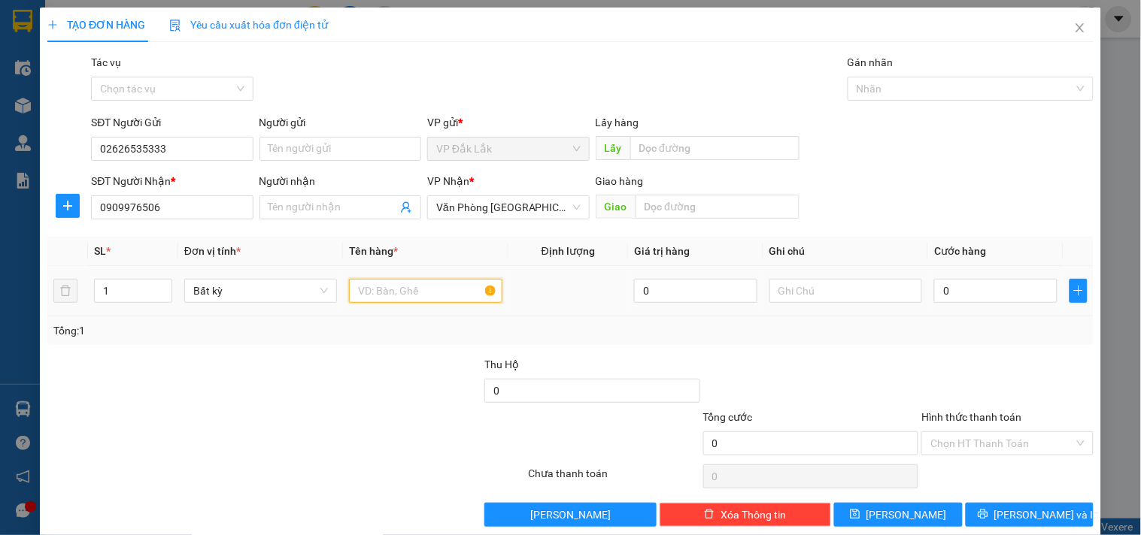
click at [408, 288] on input "text" at bounding box center [425, 291] width 153 height 24
click at [934, 282] on input "0" at bounding box center [995, 291] width 123 height 24
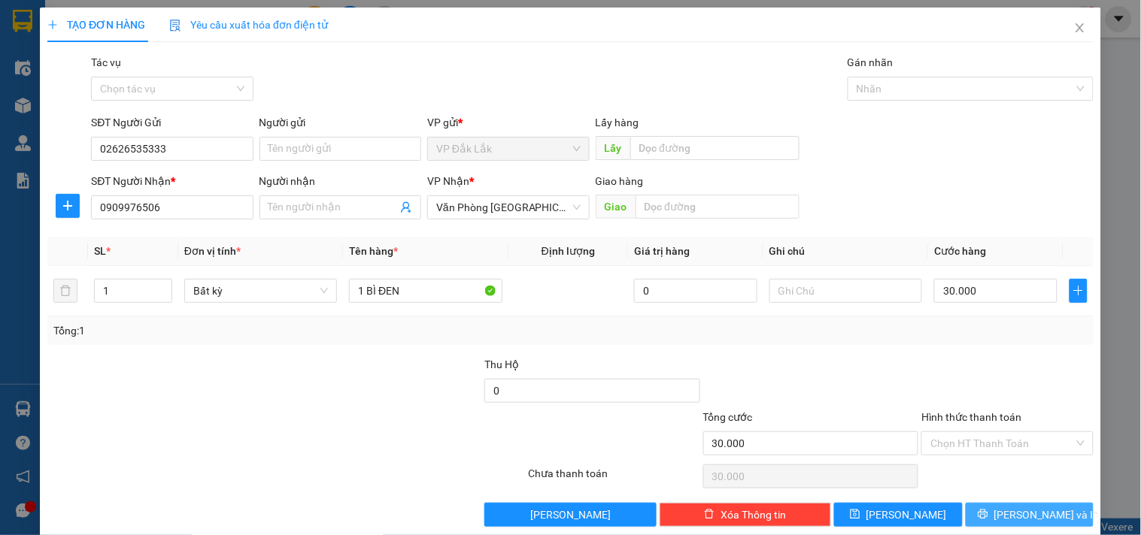
click at [1027, 514] on span "Lưu và In" at bounding box center [1046, 515] width 105 height 17
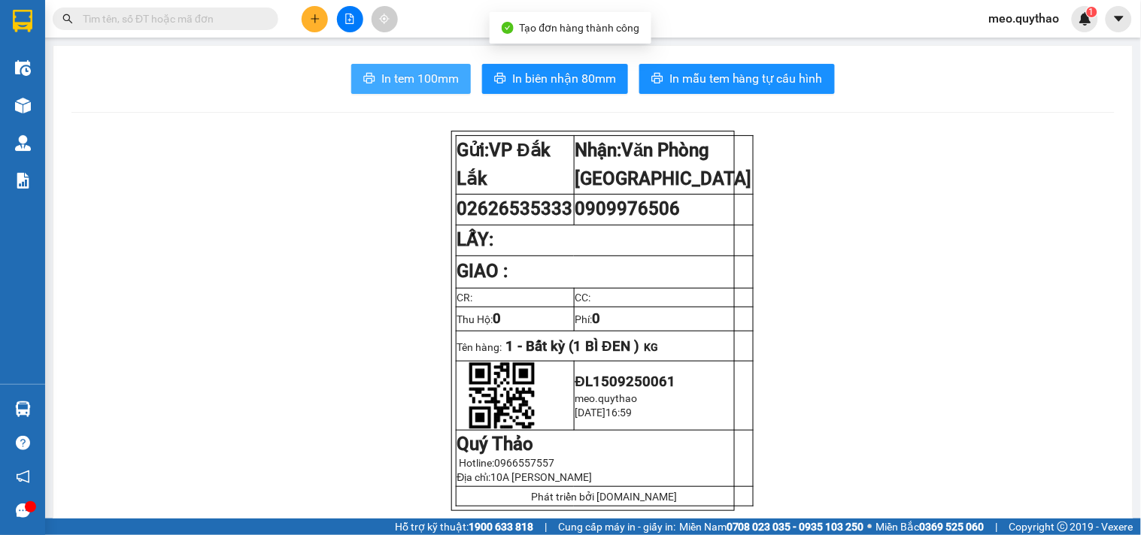
click at [422, 84] on span "In tem 100mm" at bounding box center [419, 78] width 77 height 19
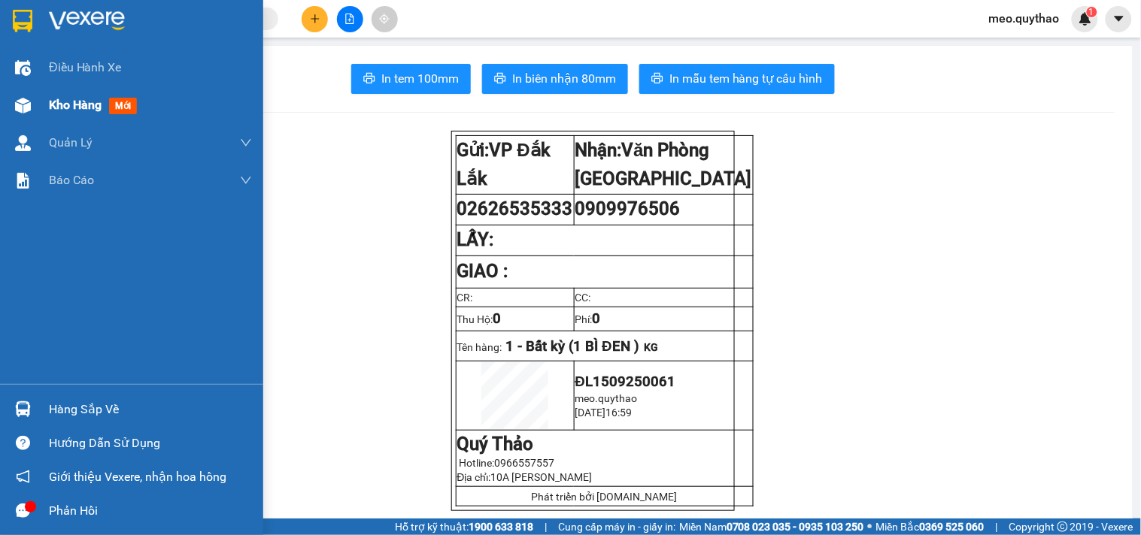
click at [76, 99] on span "Kho hàng" at bounding box center [75, 105] width 53 height 14
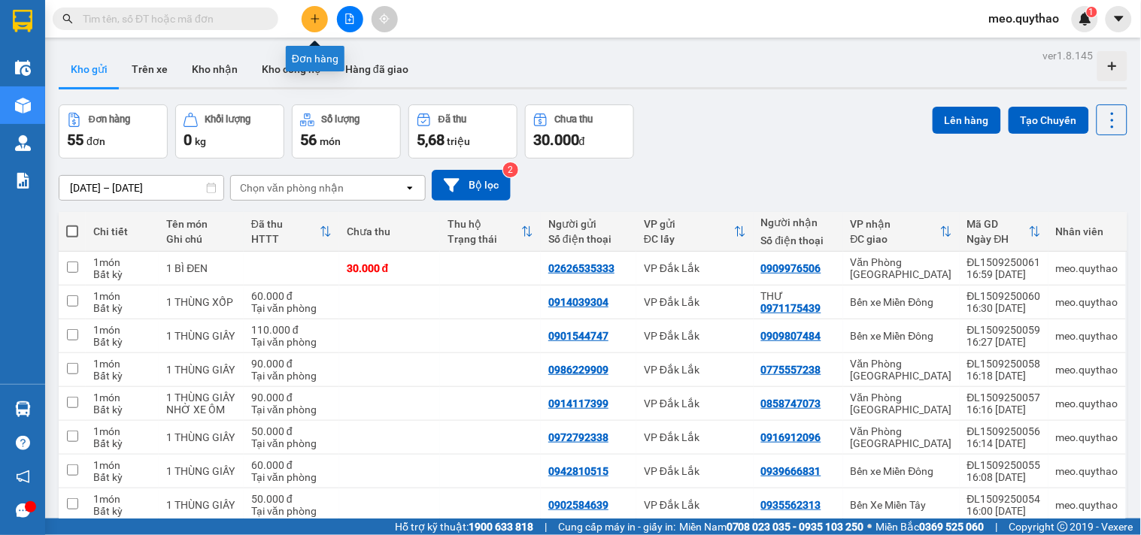
click at [320, 17] on icon "plus" at bounding box center [315, 19] width 11 height 11
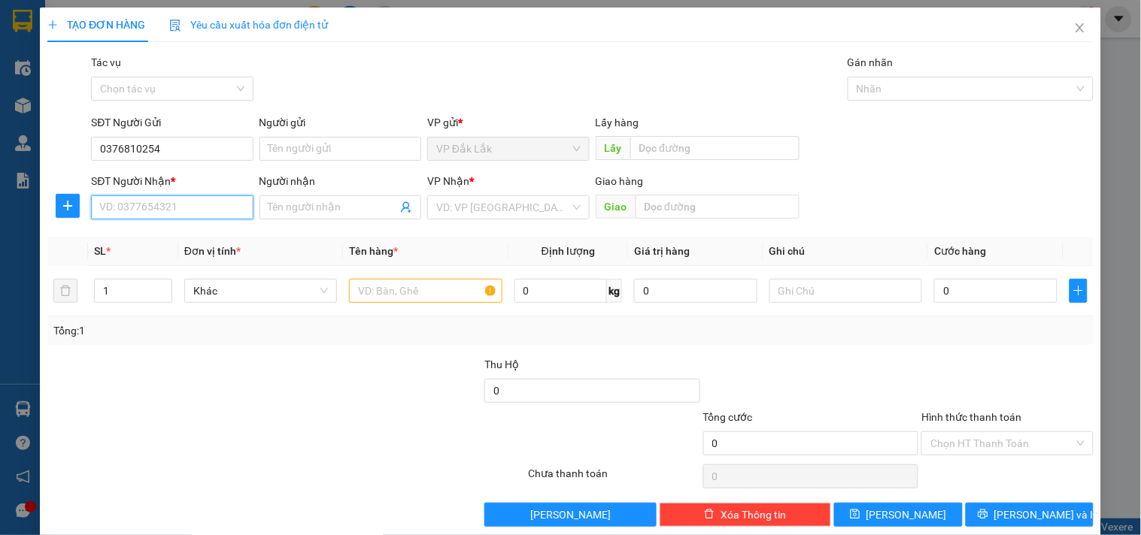
click at [159, 211] on input "SĐT Người Nhận *" at bounding box center [172, 208] width 162 height 24
click at [960, 287] on input "0" at bounding box center [995, 291] width 123 height 24
click at [482, 208] on input "search" at bounding box center [502, 207] width 133 height 23
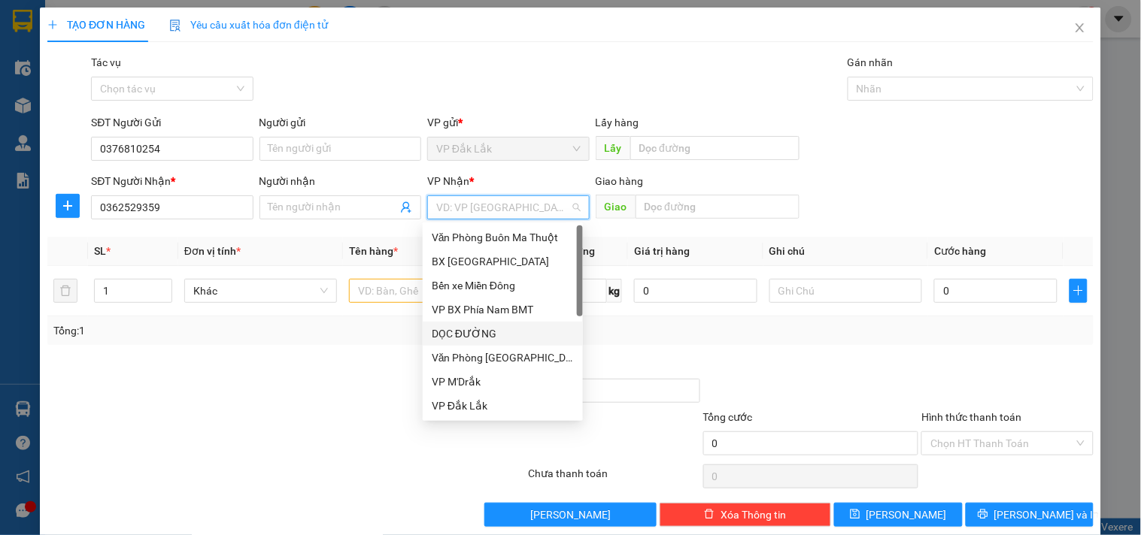
click at [496, 336] on div "DỌC ĐƯỜNG" at bounding box center [503, 334] width 142 height 17
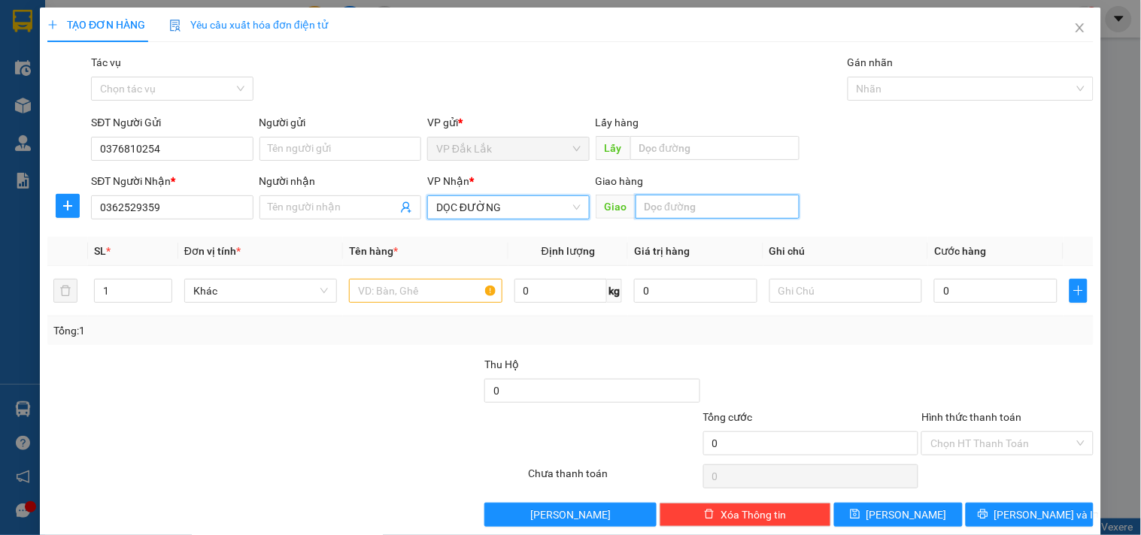
click at [687, 208] on input "text" at bounding box center [717, 207] width 164 height 24
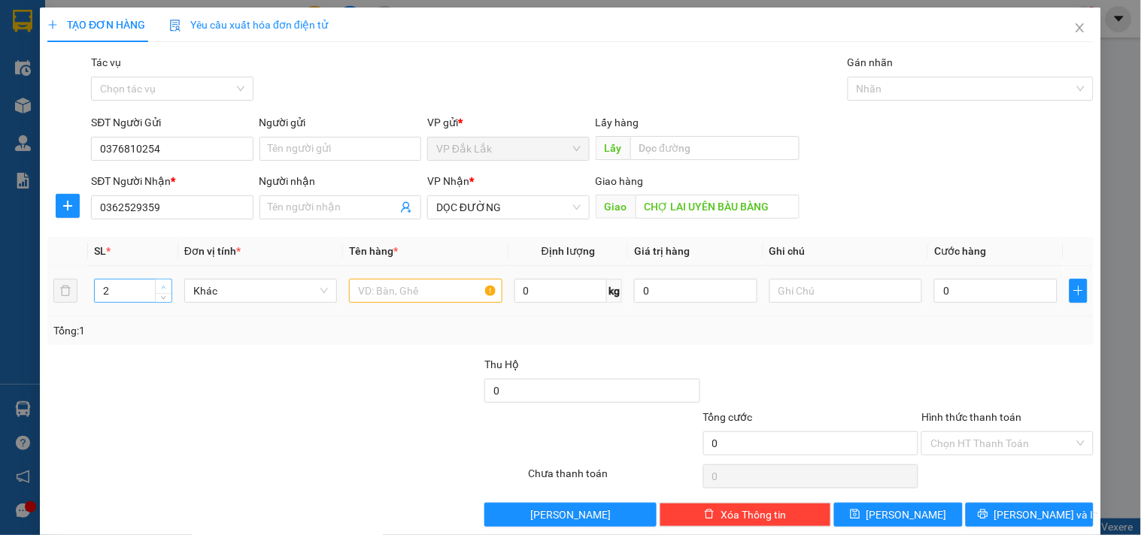
click at [160, 283] on span "up" at bounding box center [163, 287] width 9 height 9
click at [402, 296] on input "text" at bounding box center [425, 291] width 153 height 24
click at [986, 281] on input "0" at bounding box center [995, 291] width 123 height 24
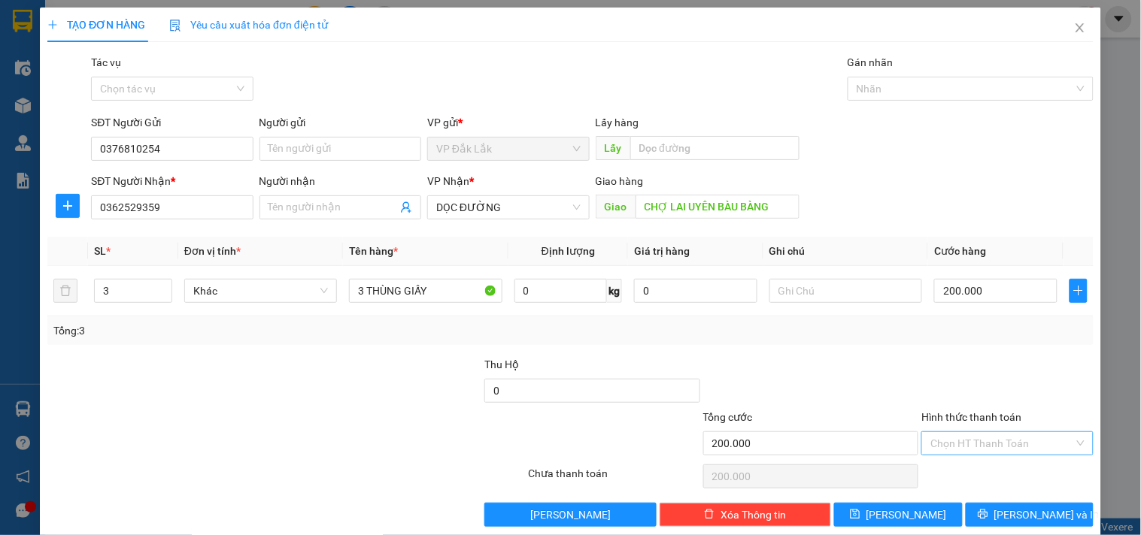
click at [1021, 451] on input "Hình thức thanh toán" at bounding box center [1001, 443] width 143 height 23
click at [981, 362] on div "Tại văn phòng" at bounding box center [998, 365] width 152 height 17
click at [1026, 510] on span "Lưu và In" at bounding box center [1046, 515] width 105 height 17
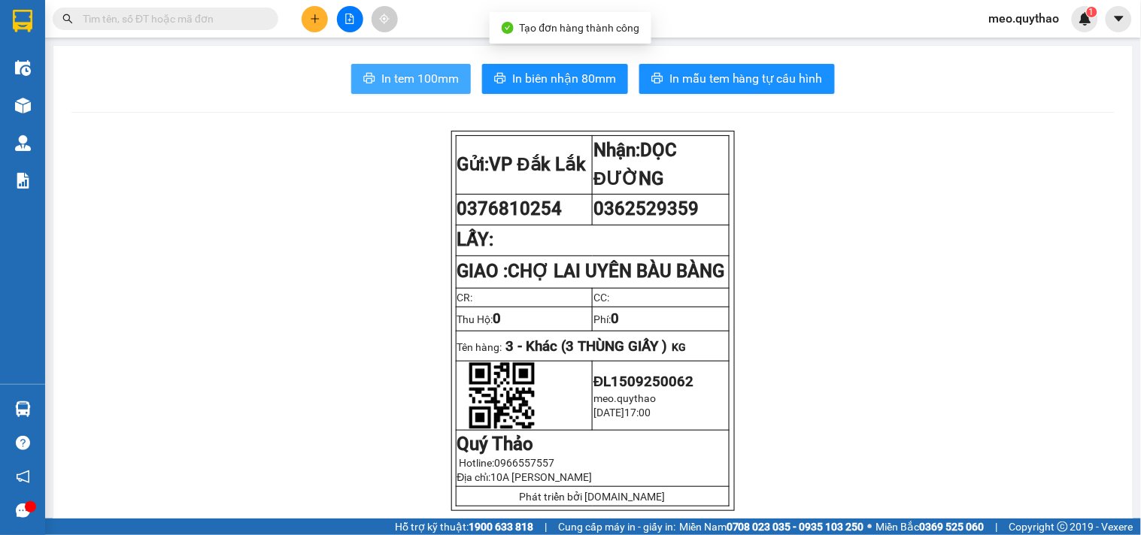
click at [402, 71] on span "In tem 100mm" at bounding box center [419, 78] width 77 height 19
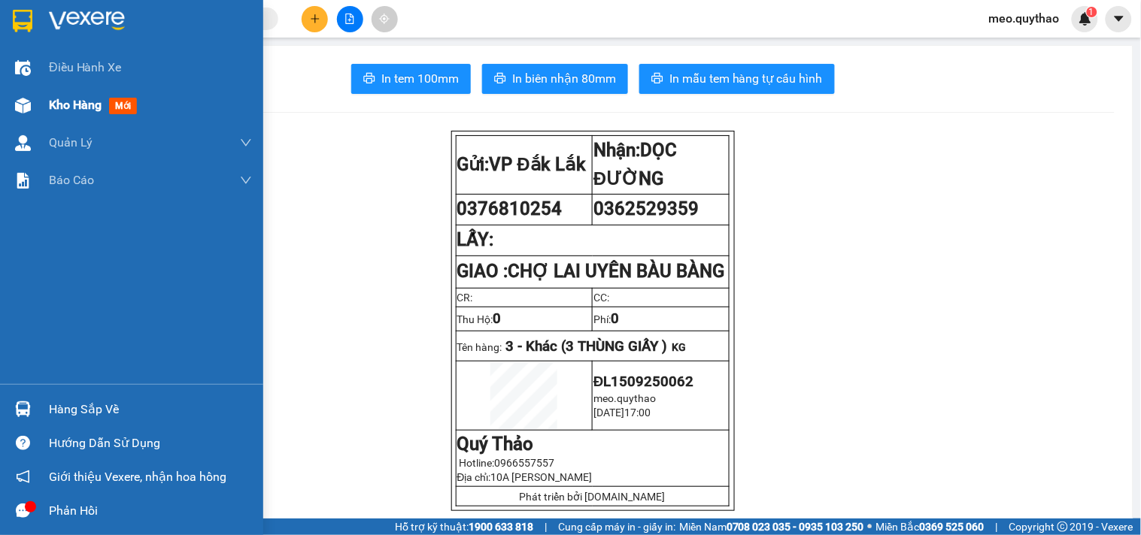
click at [86, 114] on div "Kho hàng mới" at bounding box center [96, 105] width 94 height 19
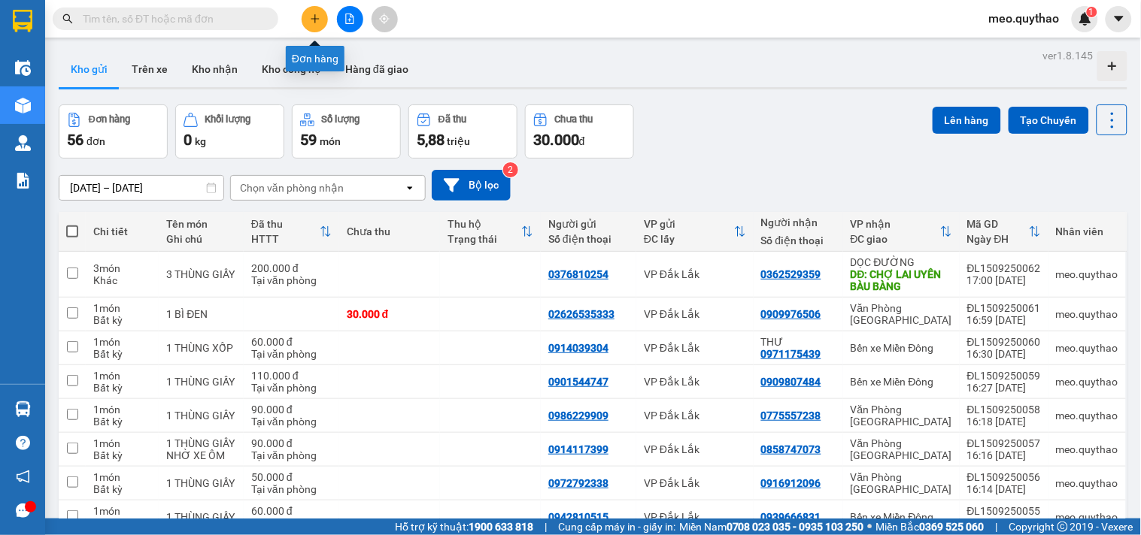
click at [319, 14] on icon "plus" at bounding box center [315, 19] width 11 height 11
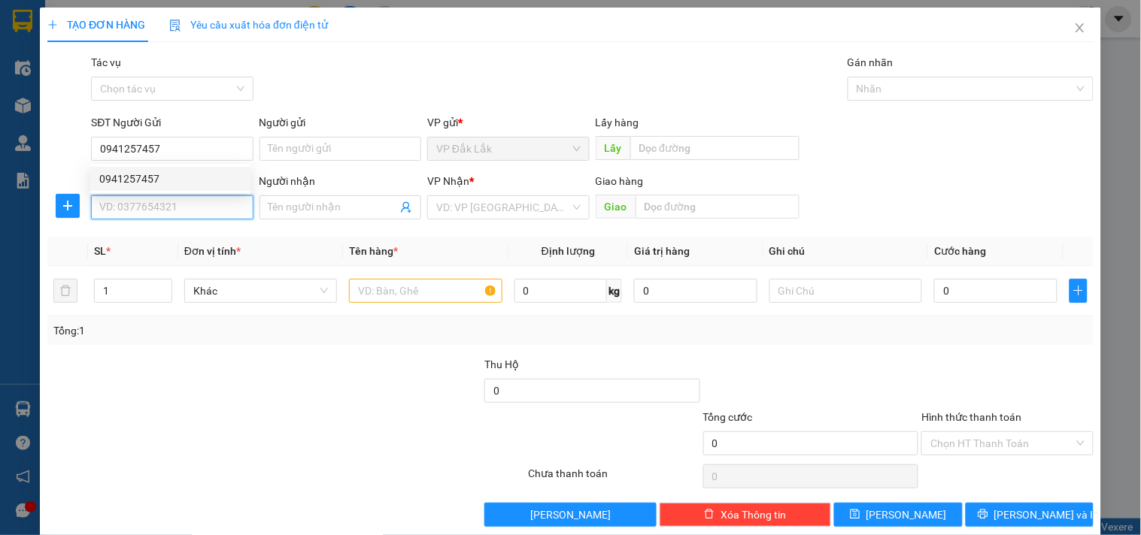
click at [165, 217] on input "SĐT Người Nhận *" at bounding box center [172, 208] width 162 height 24
click at [447, 194] on div "VP Nhận *" at bounding box center [508, 184] width 162 height 23
click at [478, 226] on div "Transit Pickup Surcharge Ids Transit Deliver Surcharge Ids Transit Deliver Surc…" at bounding box center [570, 290] width 1046 height 473
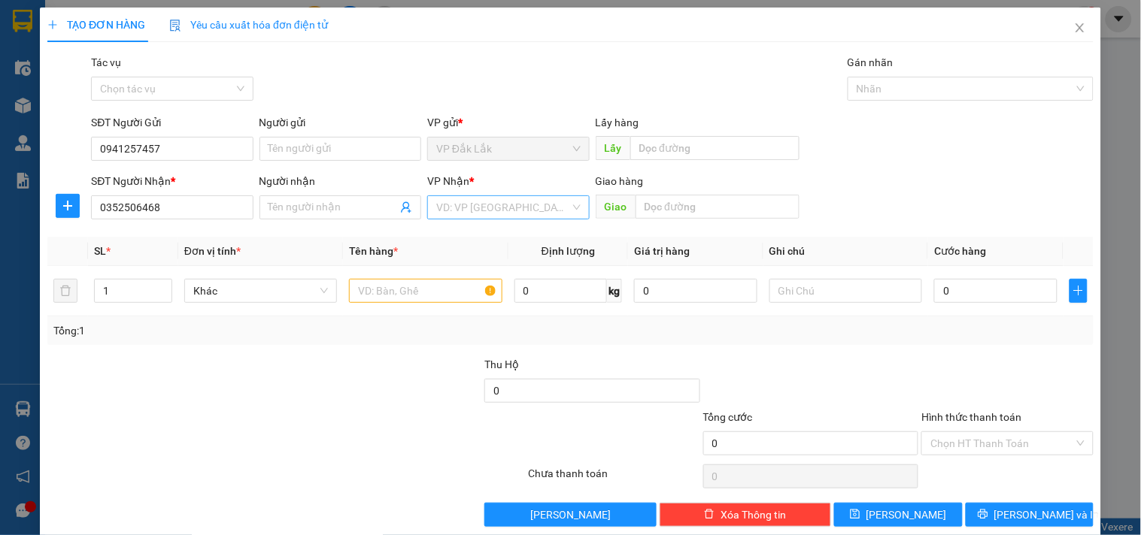
click at [495, 214] on input "search" at bounding box center [502, 207] width 133 height 23
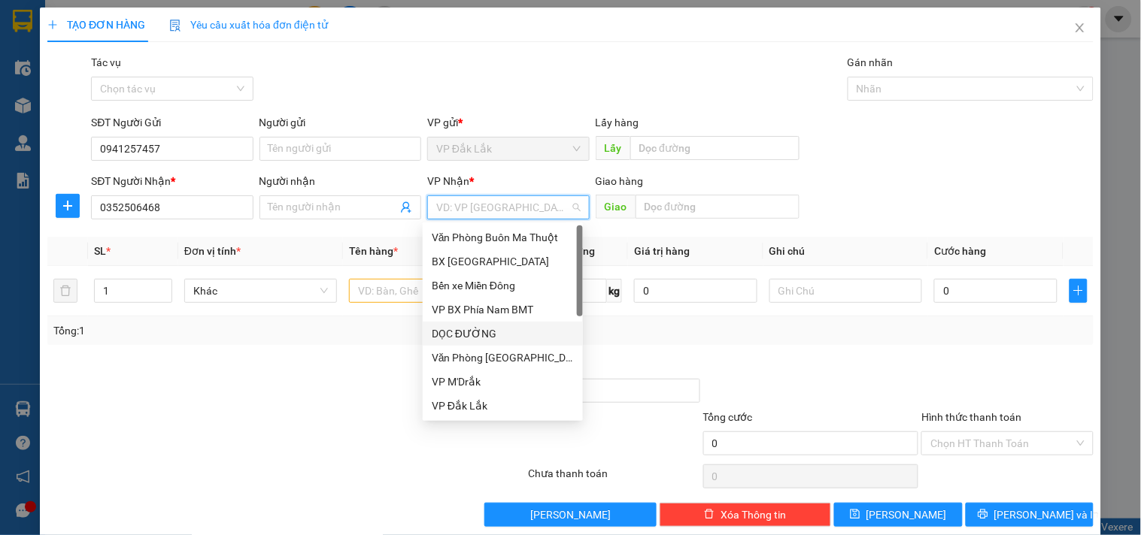
click at [490, 335] on div "DỌC ĐƯỜNG" at bounding box center [503, 334] width 142 height 17
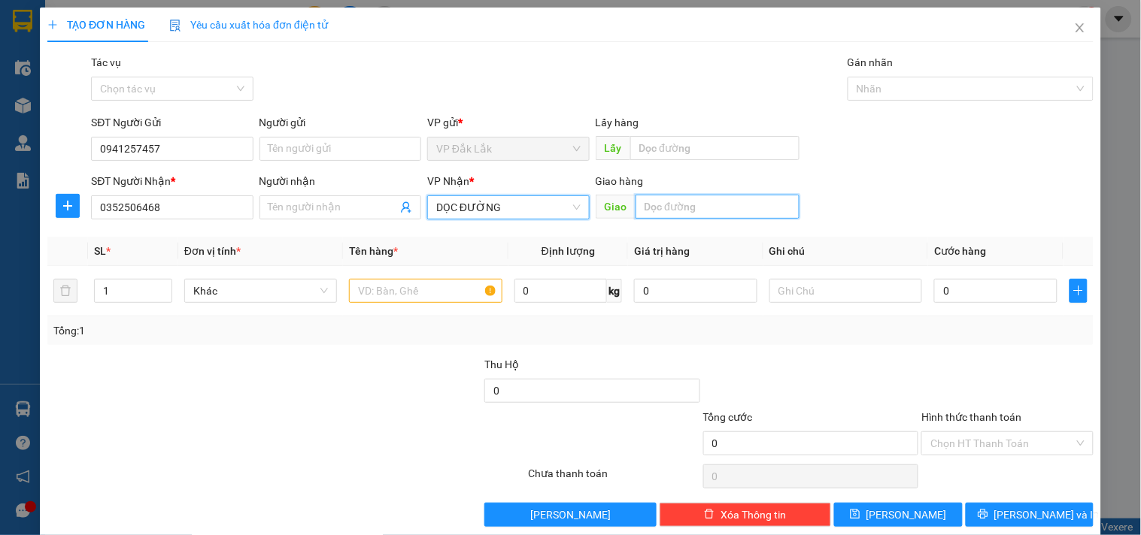
click at [697, 198] on input "text" at bounding box center [717, 207] width 164 height 24
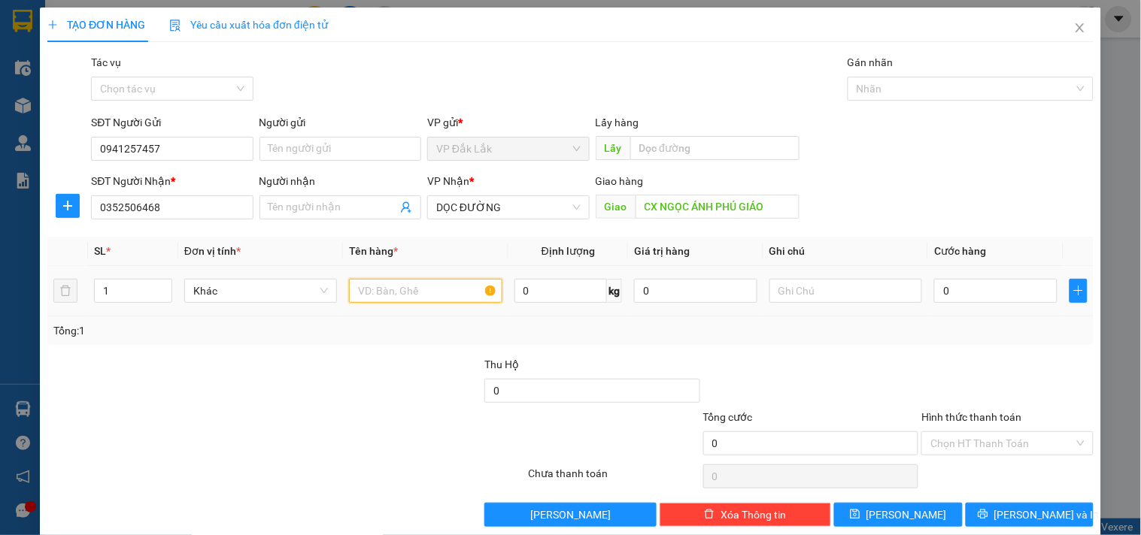
click at [403, 288] on input "text" at bounding box center [425, 291] width 153 height 24
click at [960, 302] on input "0" at bounding box center [995, 291] width 123 height 24
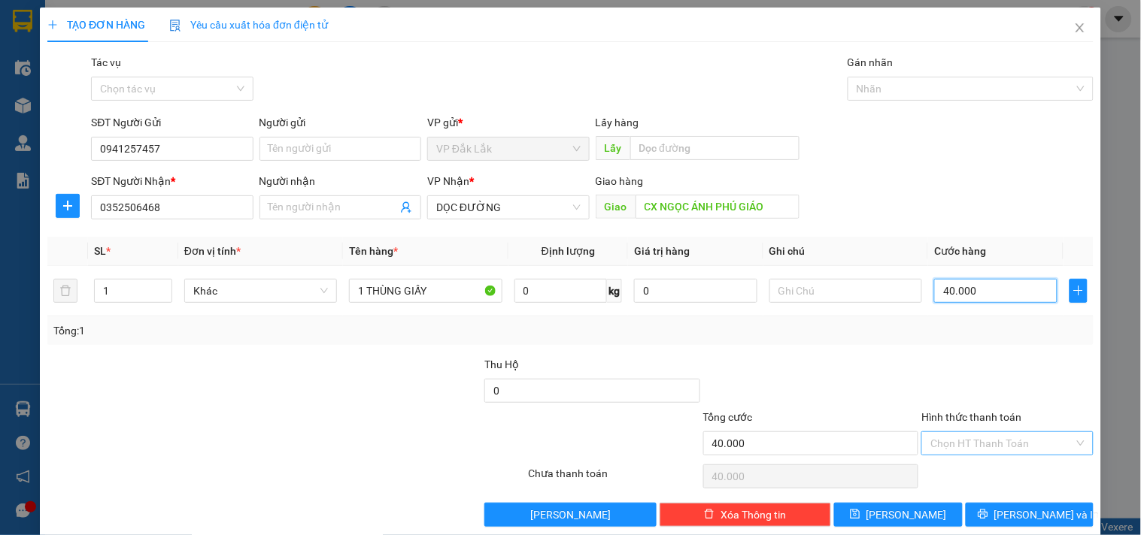
click at [1009, 455] on div "Chọn HT Thanh Toán" at bounding box center [1006, 444] width 171 height 24
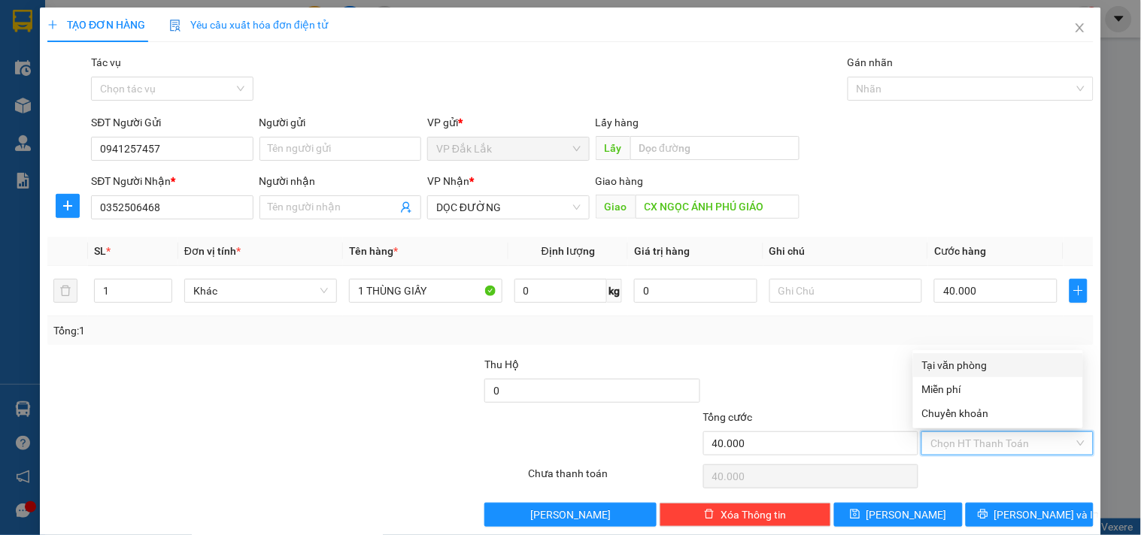
click at [976, 359] on div "Tại văn phòng" at bounding box center [998, 365] width 152 height 17
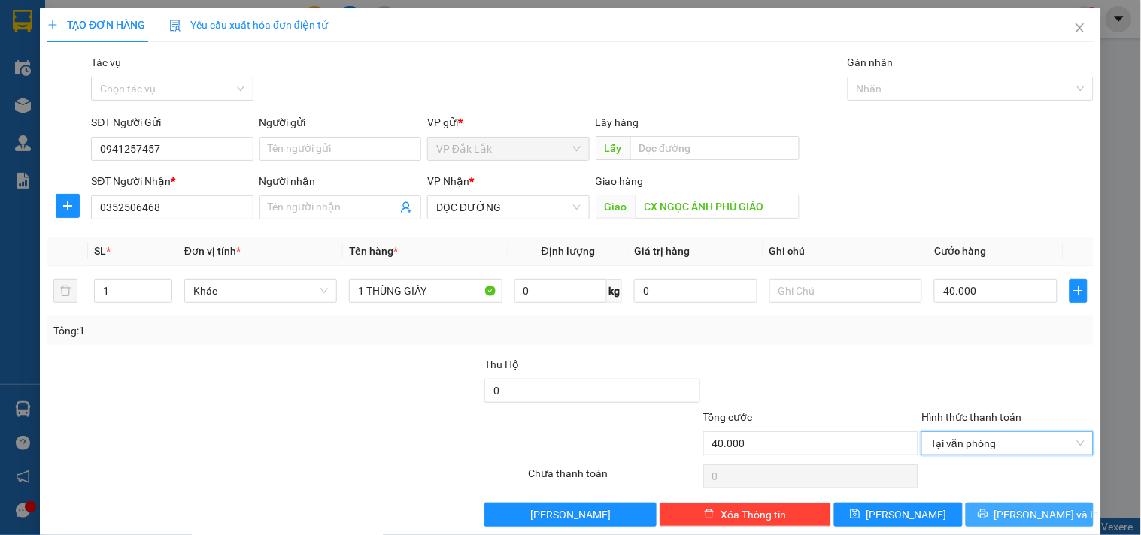
click at [987, 516] on icon "printer" at bounding box center [983, 515] width 10 height 10
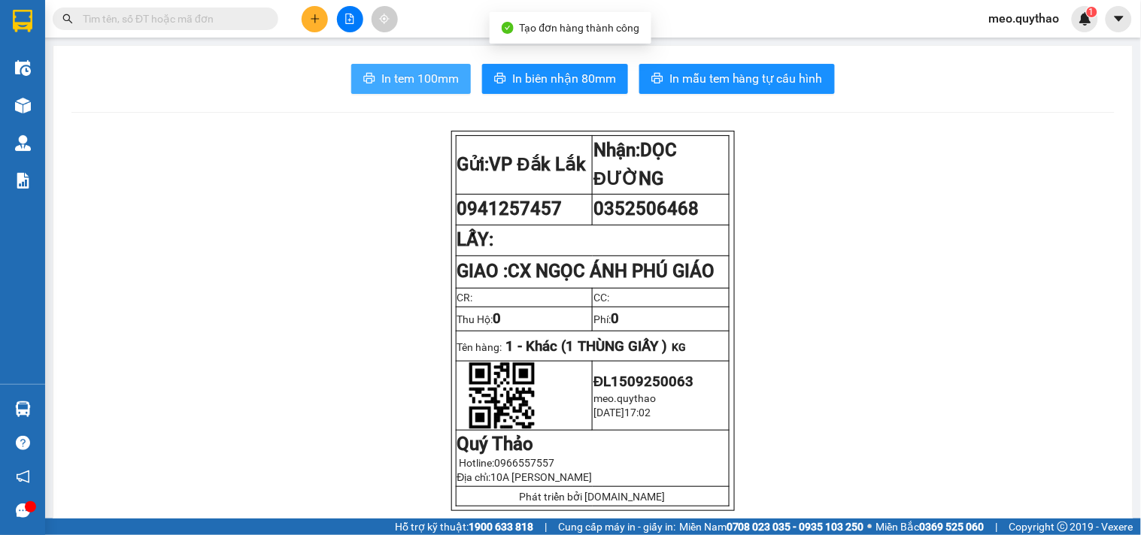
click at [422, 77] on span "In tem 100mm" at bounding box center [419, 78] width 77 height 19
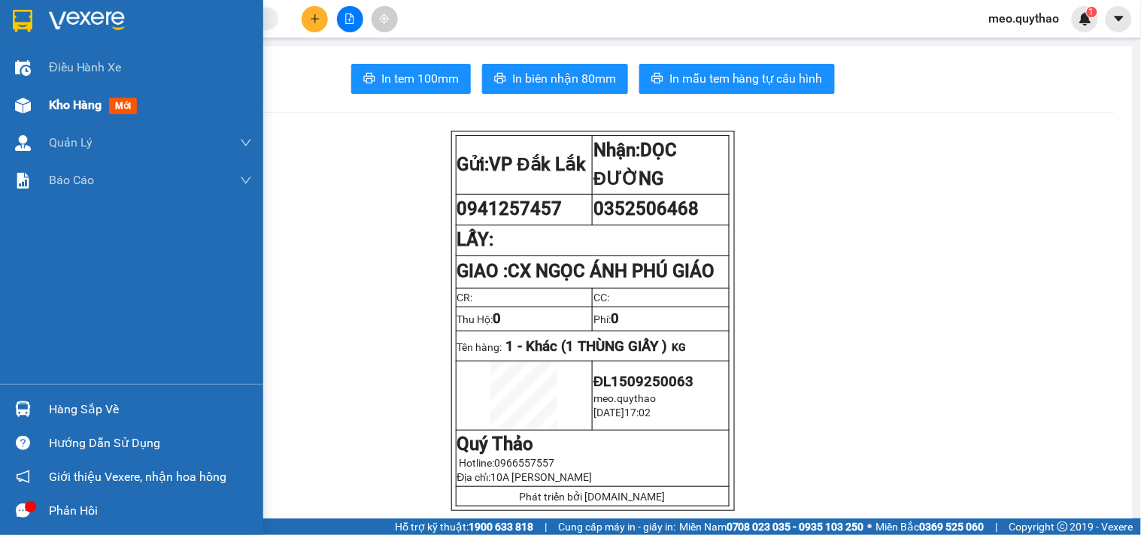
click at [70, 115] on div "Kho hàng mới" at bounding box center [150, 105] width 203 height 38
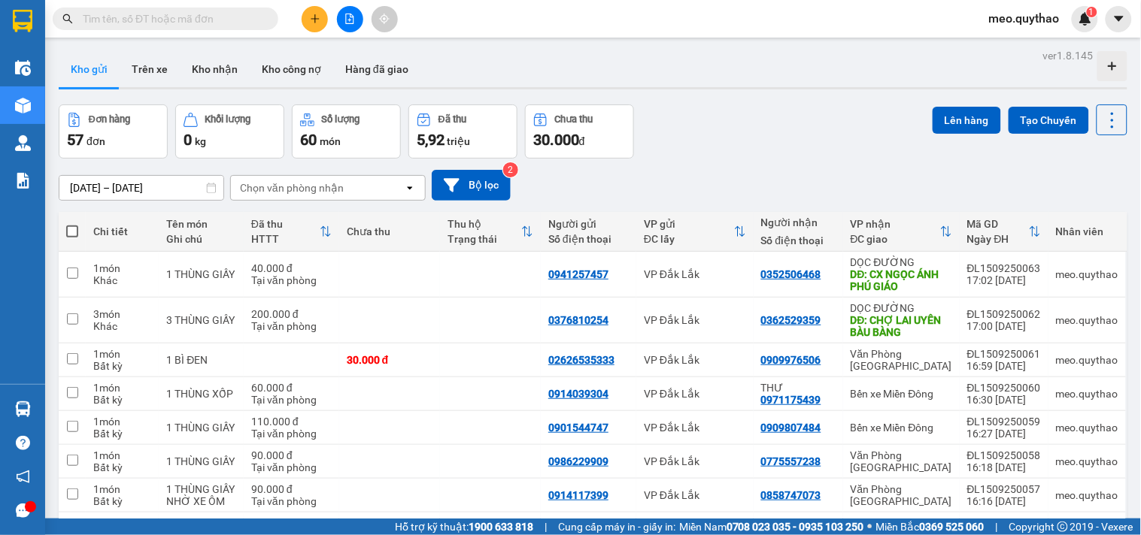
click at [317, 14] on icon "plus" at bounding box center [315, 19] width 11 height 11
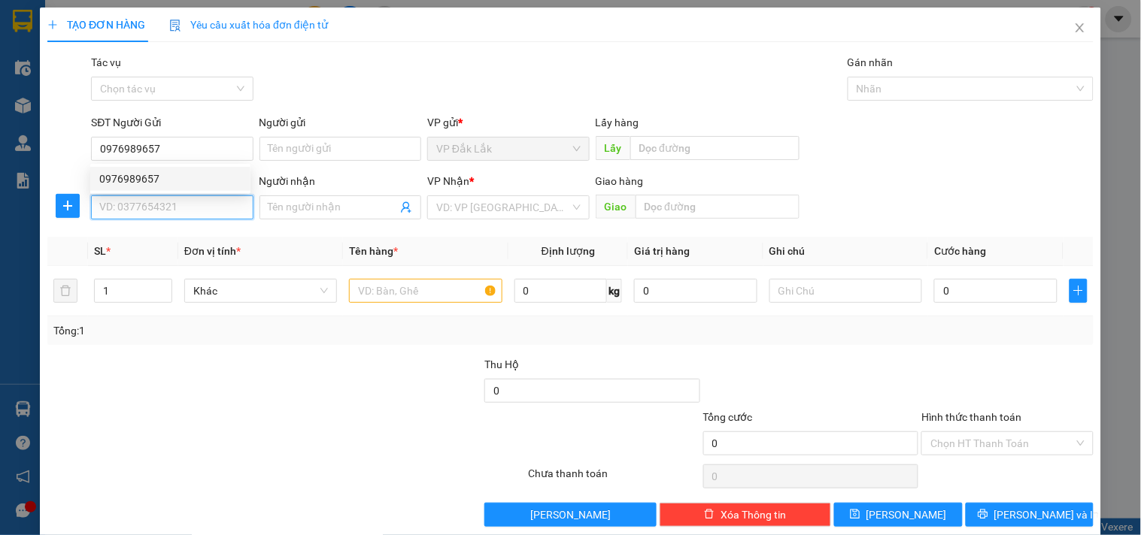
click at [188, 196] on input "SĐT Người Nhận *" at bounding box center [172, 208] width 162 height 24
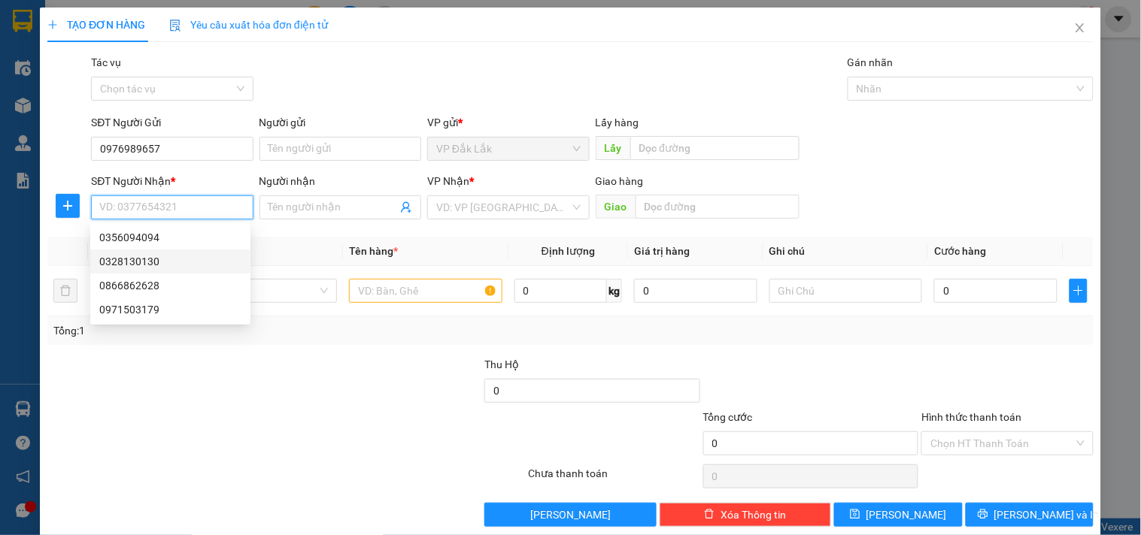
click at [146, 258] on div "0328130130" at bounding box center [170, 261] width 142 height 17
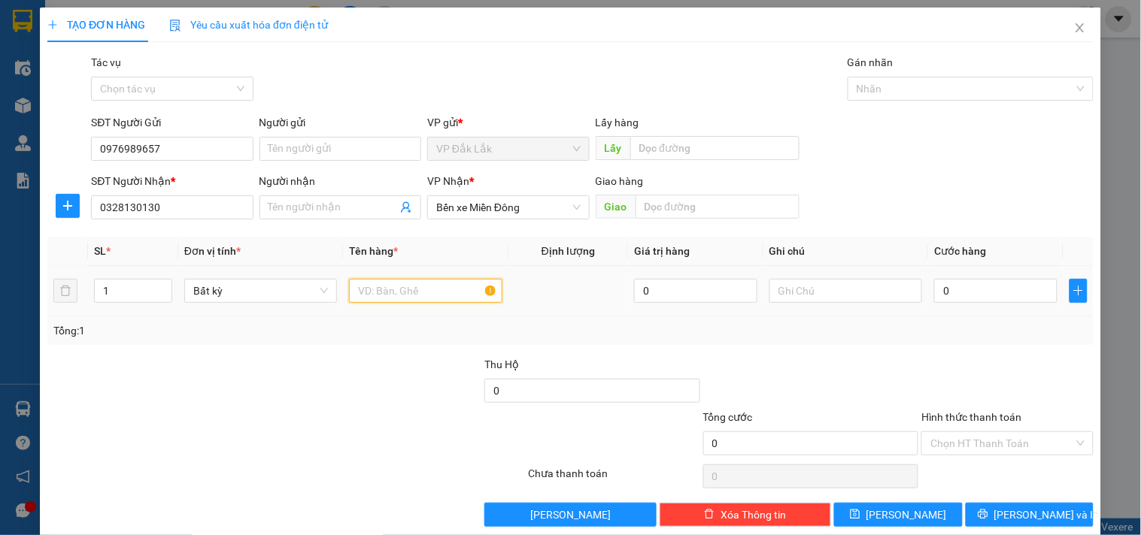
click at [359, 295] on input "text" at bounding box center [425, 291] width 153 height 24
click at [986, 277] on div "0" at bounding box center [995, 291] width 123 height 30
click at [1020, 287] on input "0" at bounding box center [995, 291] width 123 height 24
click at [1003, 441] on input "Hình thức thanh toán" at bounding box center [1001, 443] width 143 height 23
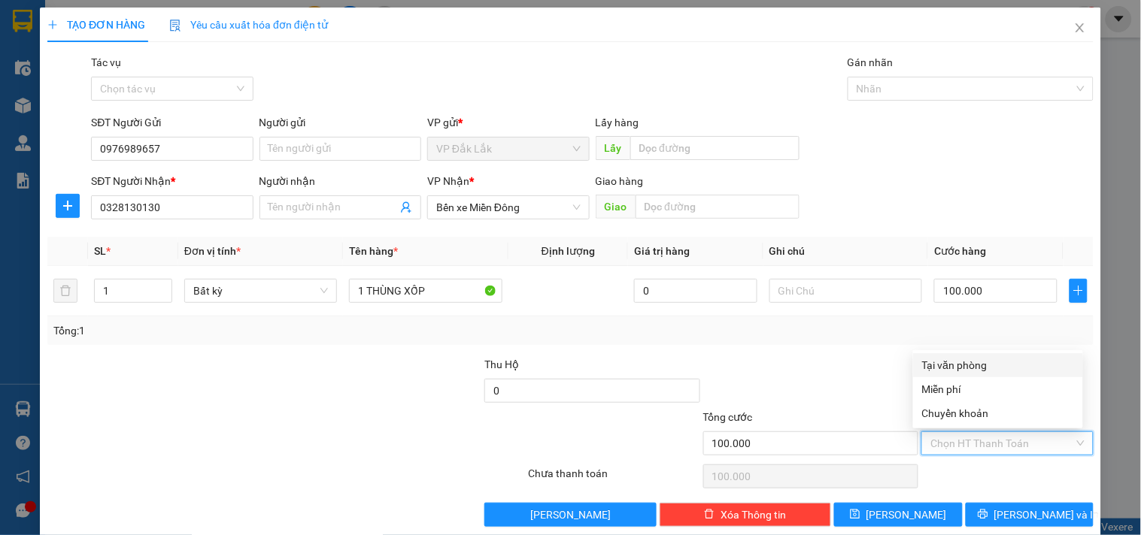
click at [986, 362] on div "Tại văn phòng" at bounding box center [998, 365] width 152 height 17
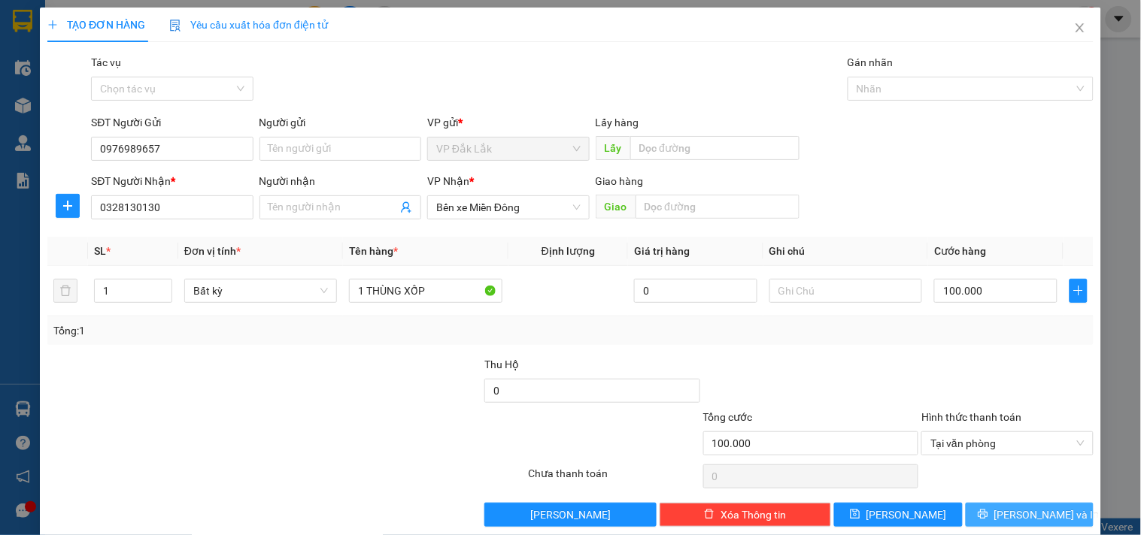
click at [985, 517] on button "Lưu và In" at bounding box center [1030, 515] width 128 height 24
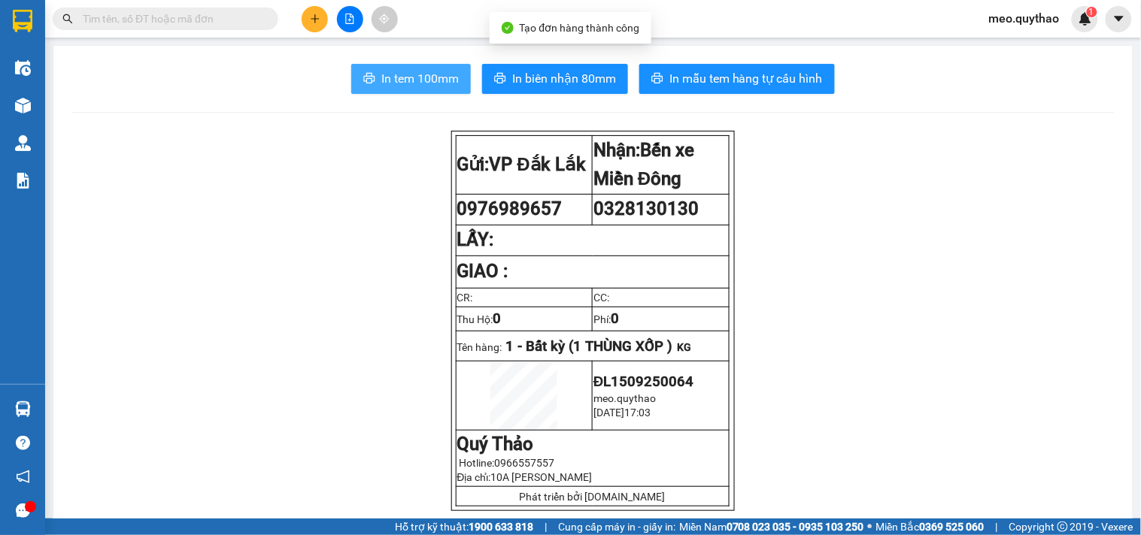
click at [436, 71] on span "In tem 100mm" at bounding box center [419, 78] width 77 height 19
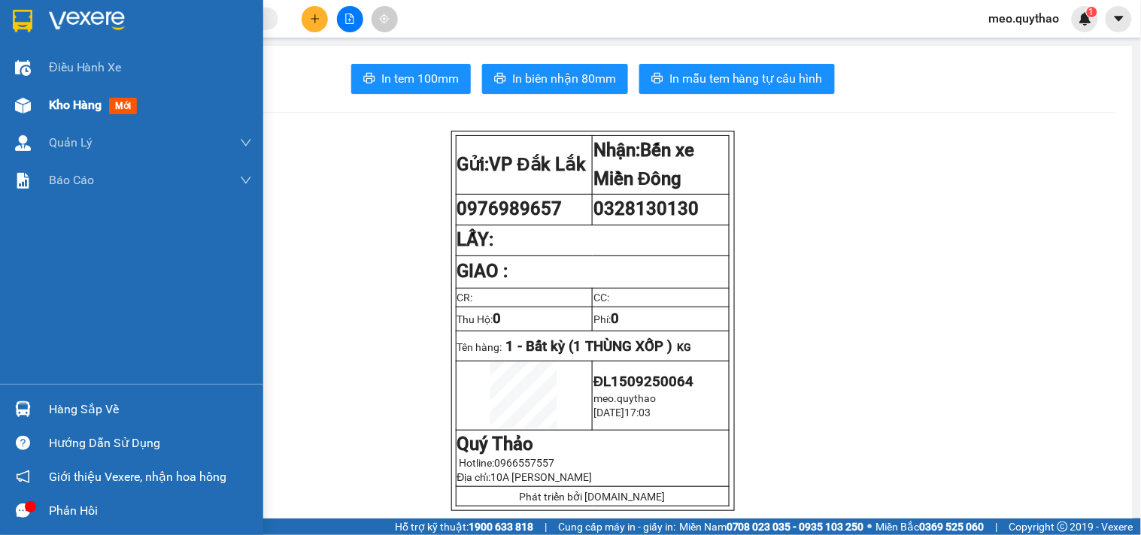
click at [89, 104] on span "Kho hàng" at bounding box center [75, 105] width 53 height 14
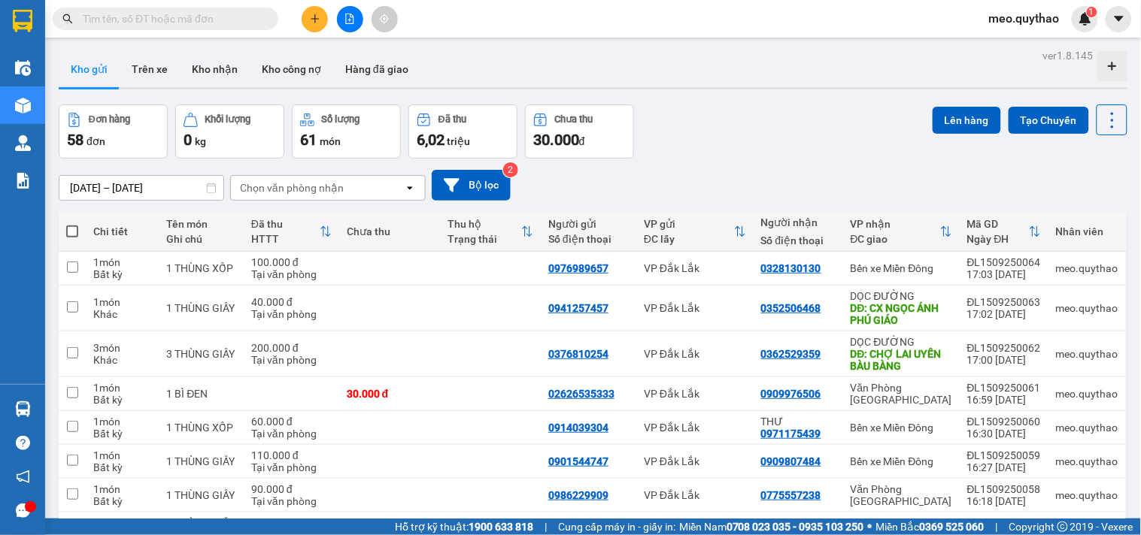
click at [317, 17] on icon "plus" at bounding box center [315, 19] width 11 height 11
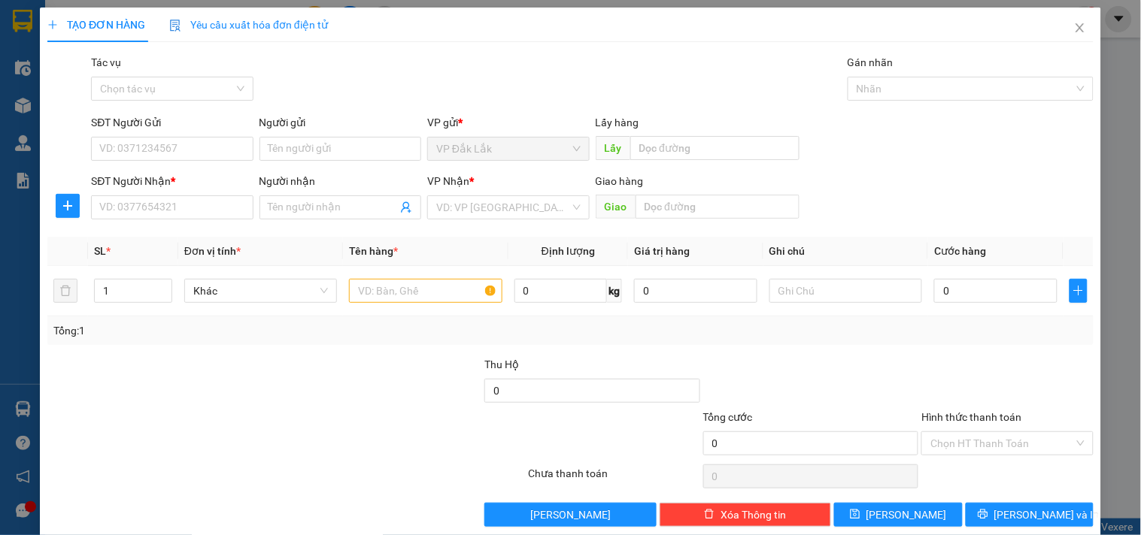
click at [174, 191] on div "SĐT Người Nhận *" at bounding box center [172, 184] width 162 height 23
click at [177, 199] on input "SĐT Người Nhận *" at bounding box center [172, 208] width 162 height 24
click at [153, 238] on div "0985165289" at bounding box center [170, 237] width 142 height 17
click at [160, 208] on input "0985165289" at bounding box center [172, 208] width 162 height 24
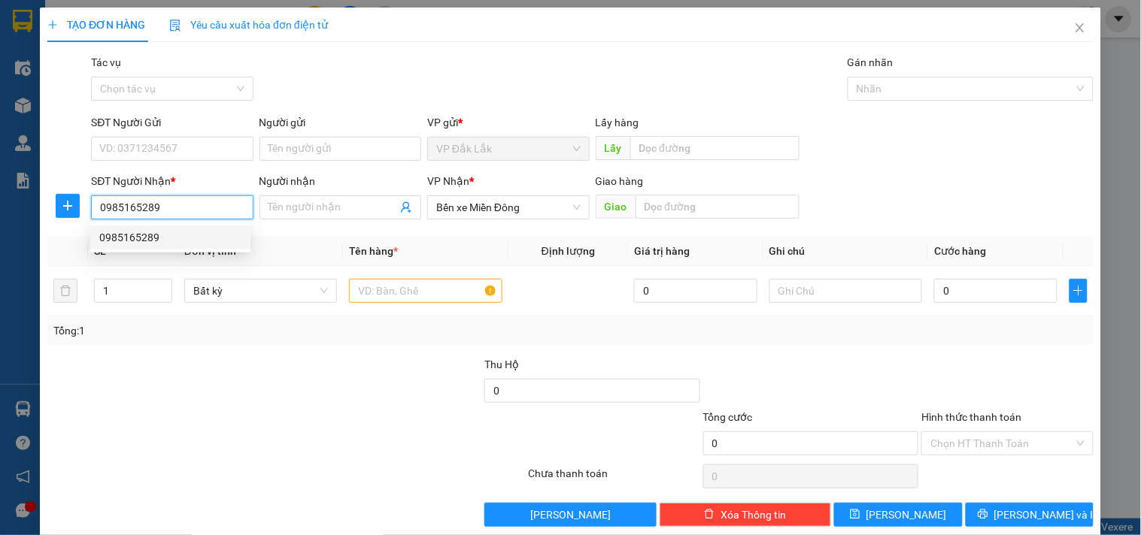
click at [156, 235] on div "0985165289" at bounding box center [170, 237] width 142 height 17
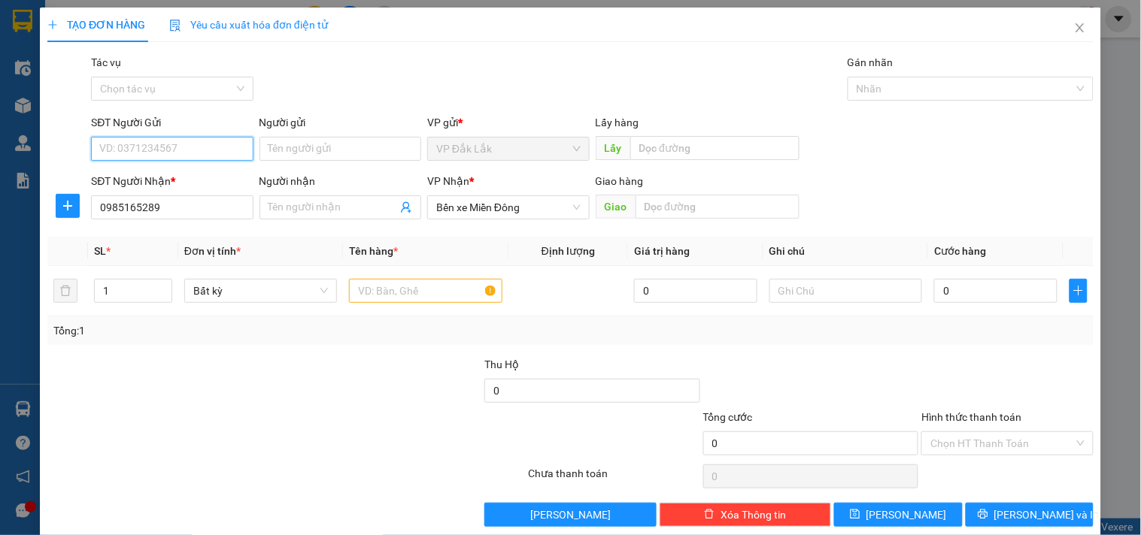
click at [214, 144] on input "SĐT Người Gửi" at bounding box center [172, 149] width 162 height 24
click at [163, 176] on div "0383919693" at bounding box center [170, 179] width 142 height 17
click at [161, 285] on icon "up" at bounding box center [163, 287] width 5 height 5
click at [357, 284] on input "text" at bounding box center [425, 291] width 153 height 24
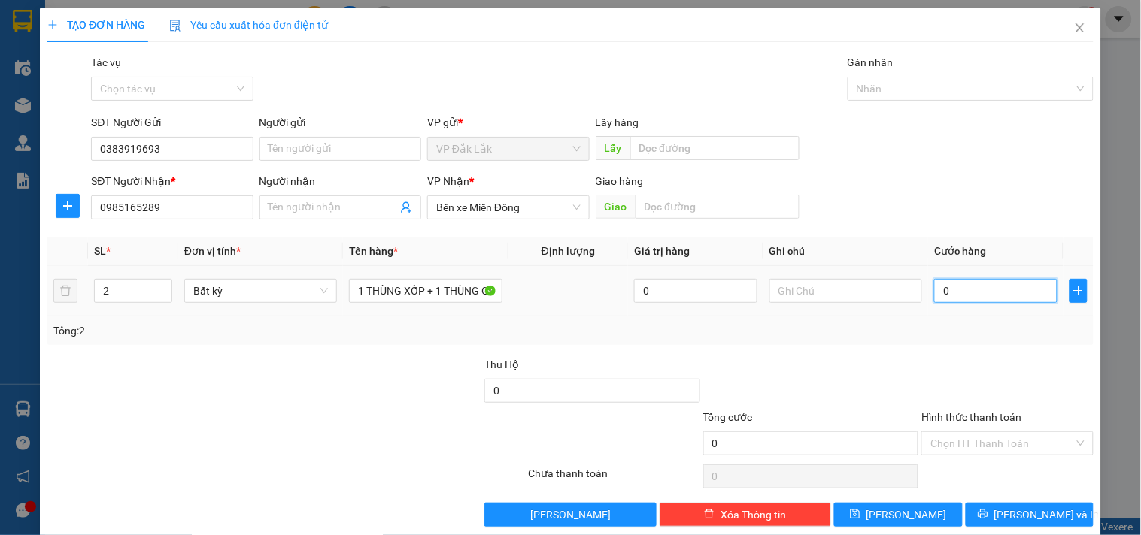
click at [974, 298] on input "0" at bounding box center [995, 291] width 123 height 24
click at [945, 438] on input "Hình thức thanh toán" at bounding box center [1001, 443] width 143 height 23
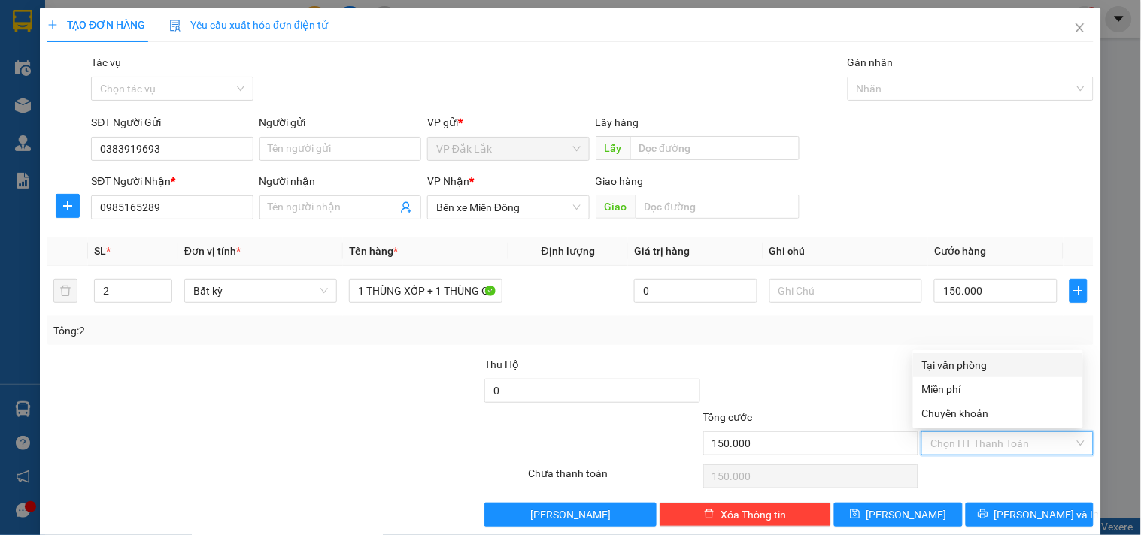
click at [965, 361] on div "Tại văn phòng" at bounding box center [998, 365] width 152 height 17
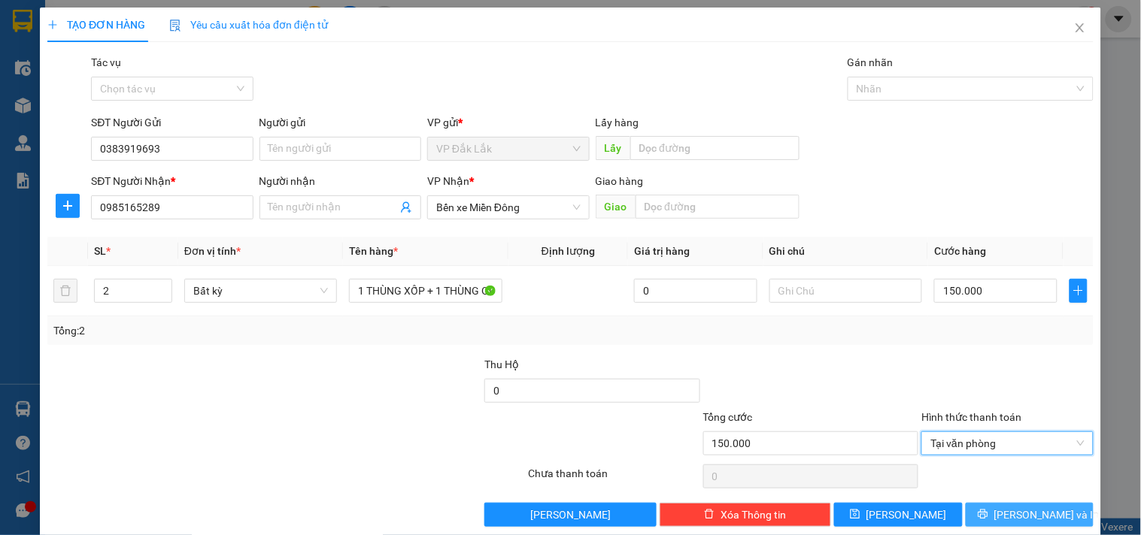
click at [980, 517] on button "Lưu và In" at bounding box center [1030, 515] width 128 height 24
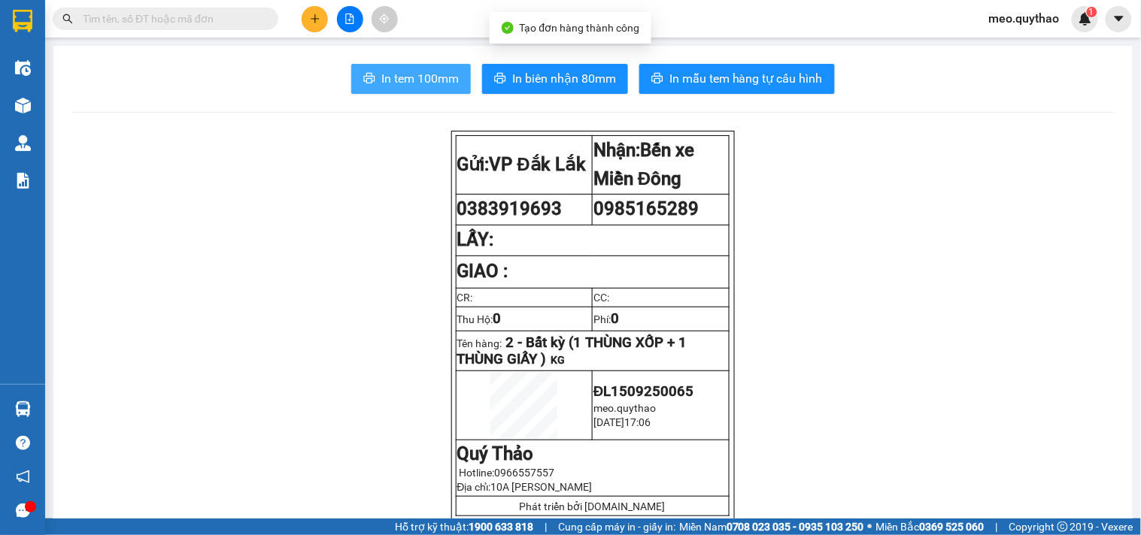
click at [393, 64] on button "In tem 100mm" at bounding box center [411, 79] width 120 height 30
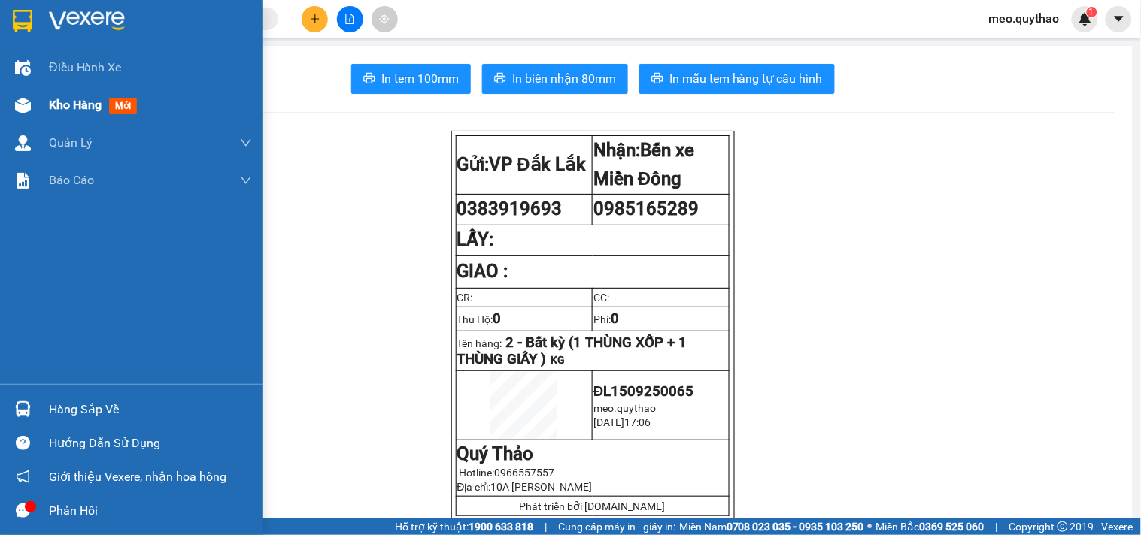
click at [101, 93] on div "Kho hàng mới" at bounding box center [150, 105] width 203 height 38
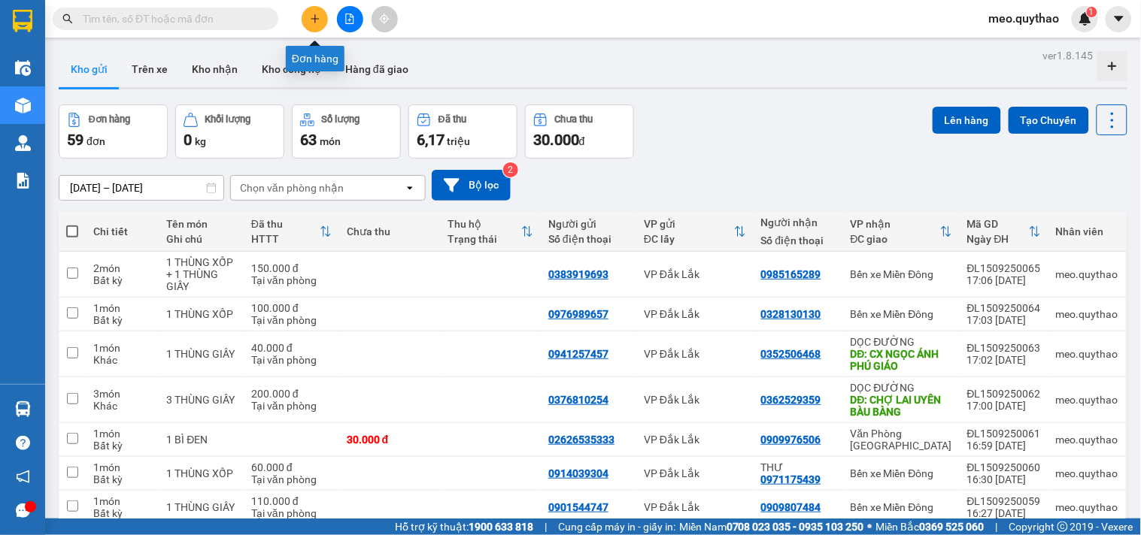
click at [314, 23] on icon "plus" at bounding box center [315, 19] width 11 height 11
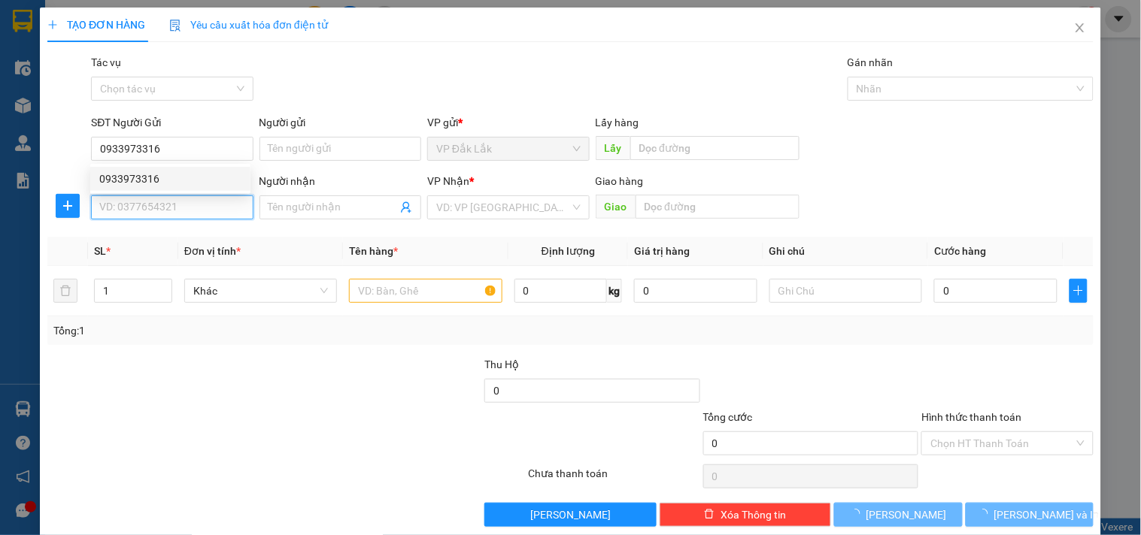
click at [162, 209] on input "SĐT Người Nhận *" at bounding box center [172, 208] width 162 height 24
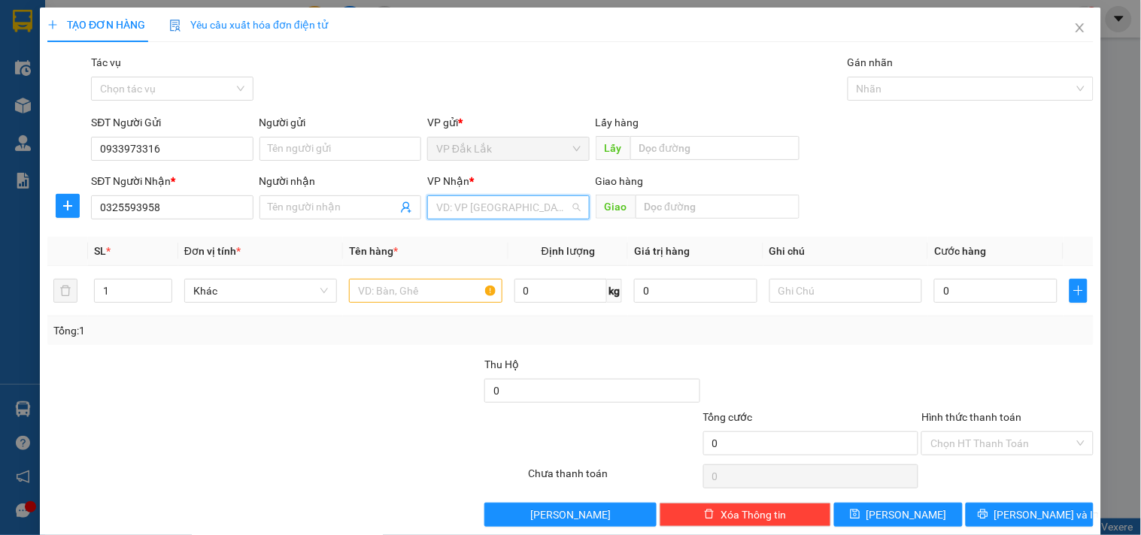
click at [484, 202] on input "search" at bounding box center [502, 207] width 133 height 23
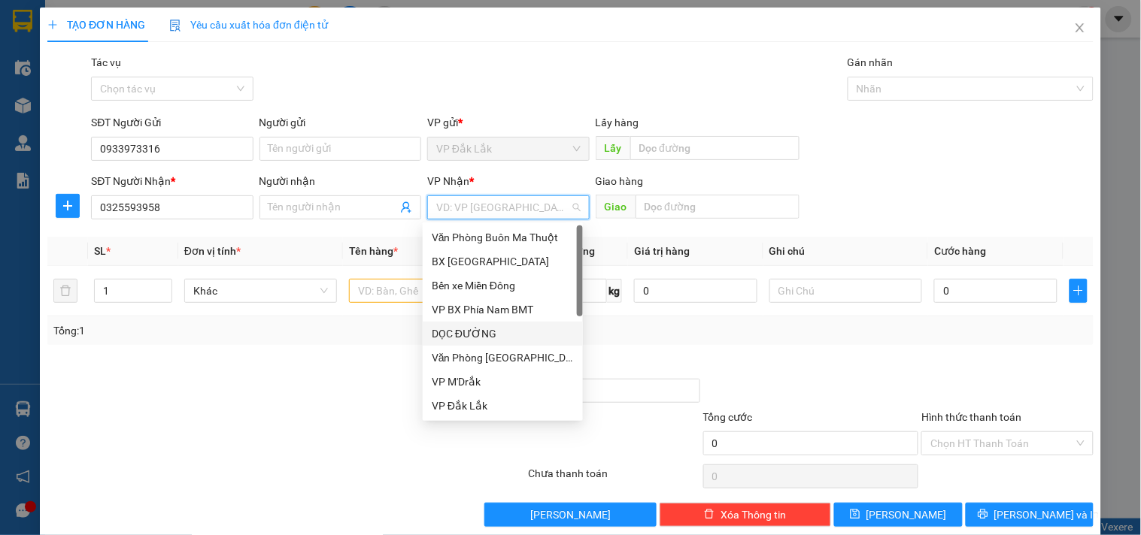
click at [484, 329] on div "DỌC ĐƯỜNG" at bounding box center [503, 334] width 142 height 17
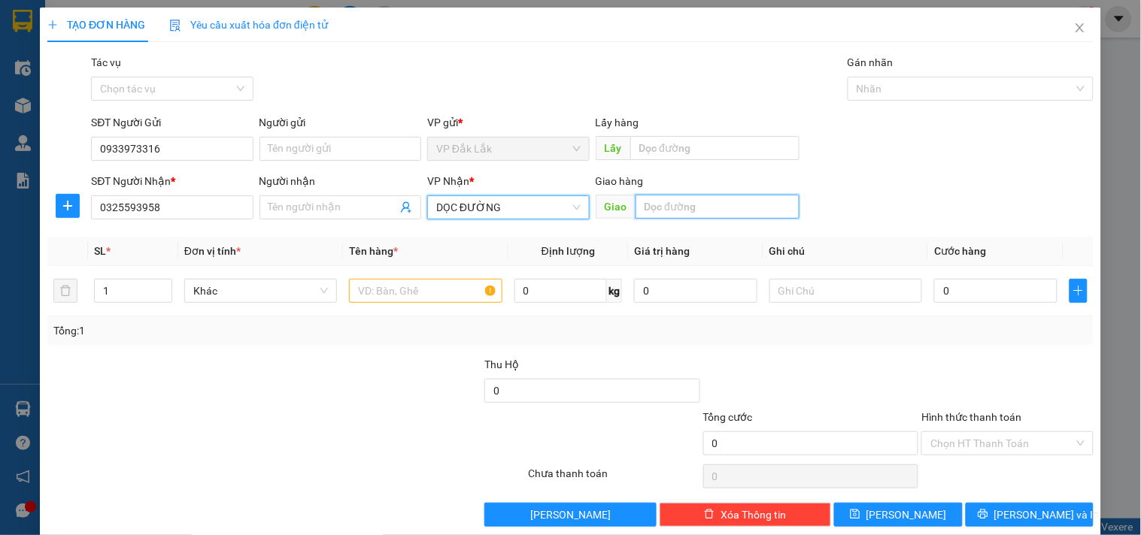
click at [698, 206] on input "text" at bounding box center [717, 207] width 164 height 24
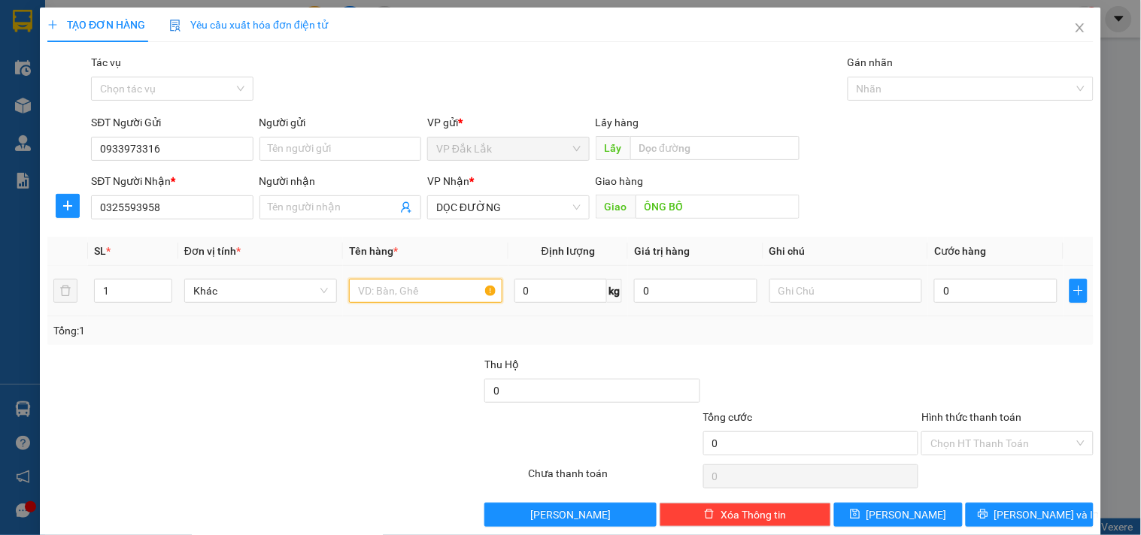
click at [426, 290] on input "text" at bounding box center [425, 291] width 153 height 24
click at [959, 281] on input "0" at bounding box center [995, 291] width 123 height 24
click at [1020, 442] on input "Hình thức thanh toán" at bounding box center [1001, 443] width 143 height 23
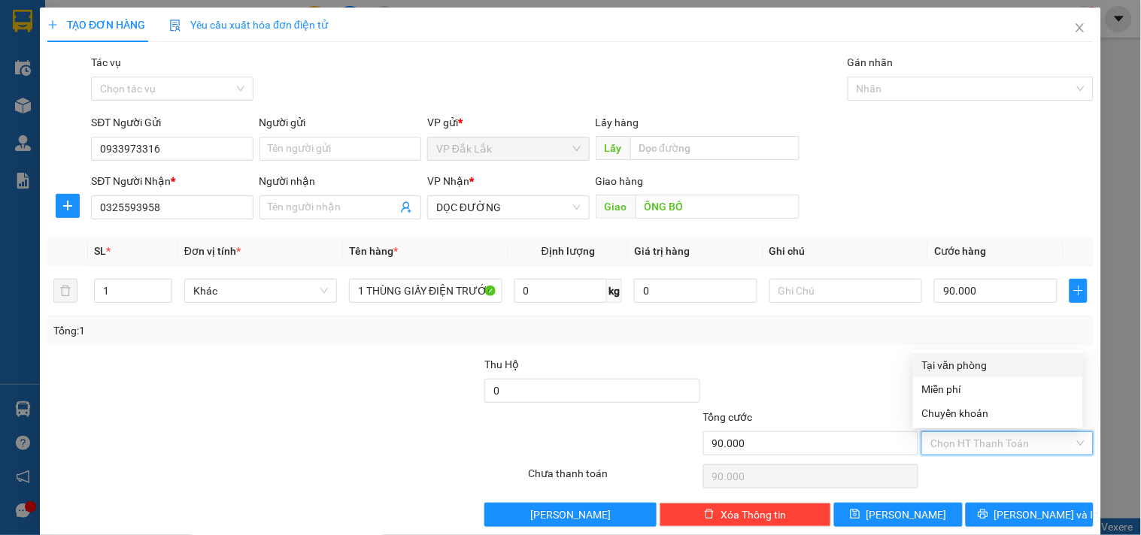
click at [1008, 357] on div "Tại văn phòng" at bounding box center [998, 365] width 152 height 17
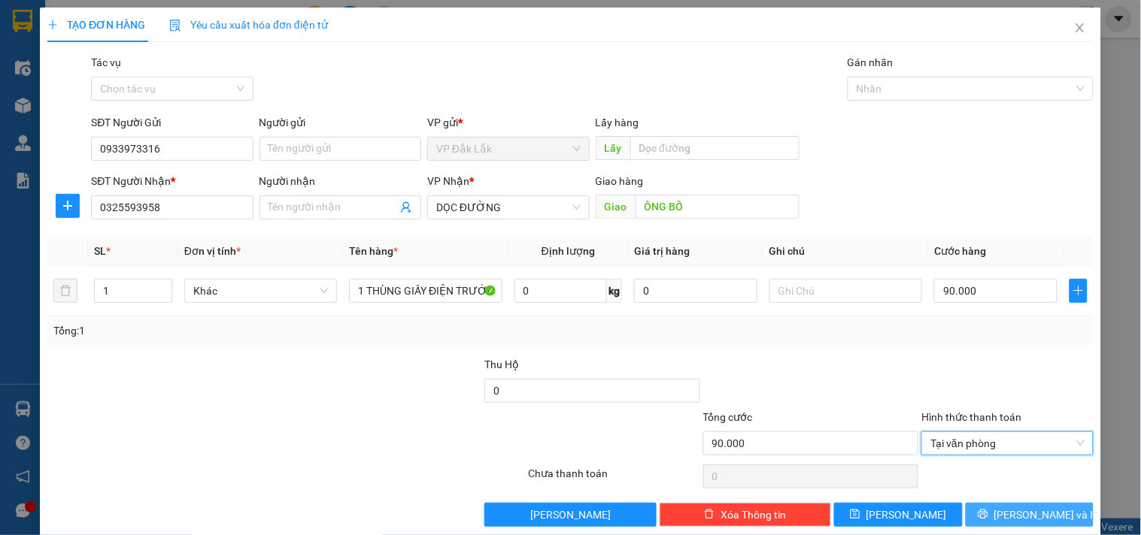
click at [1011, 509] on span "Lưu và In" at bounding box center [1046, 515] width 105 height 17
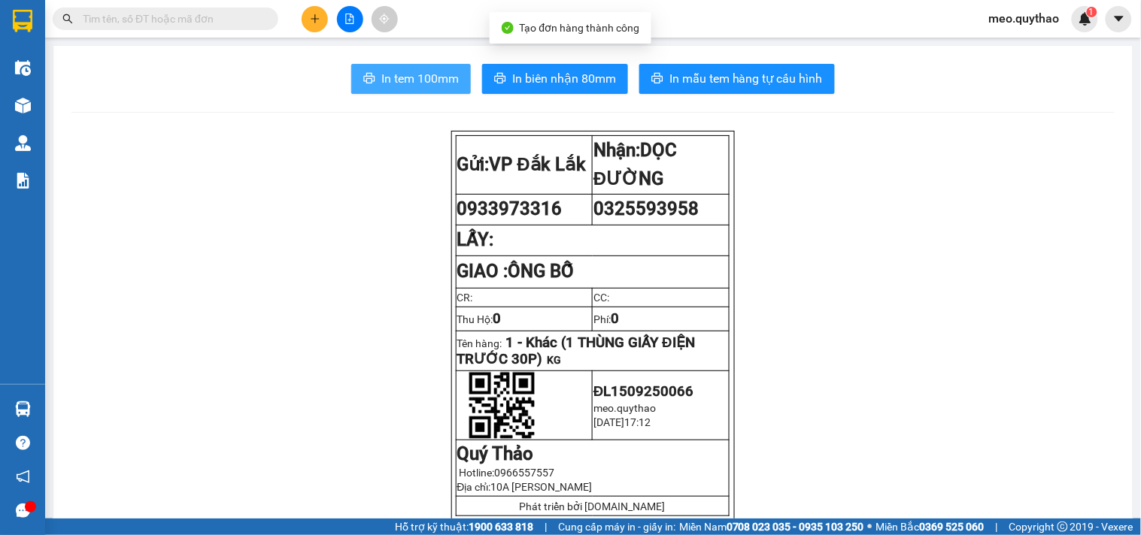
click at [432, 76] on span "In tem 100mm" at bounding box center [419, 78] width 77 height 19
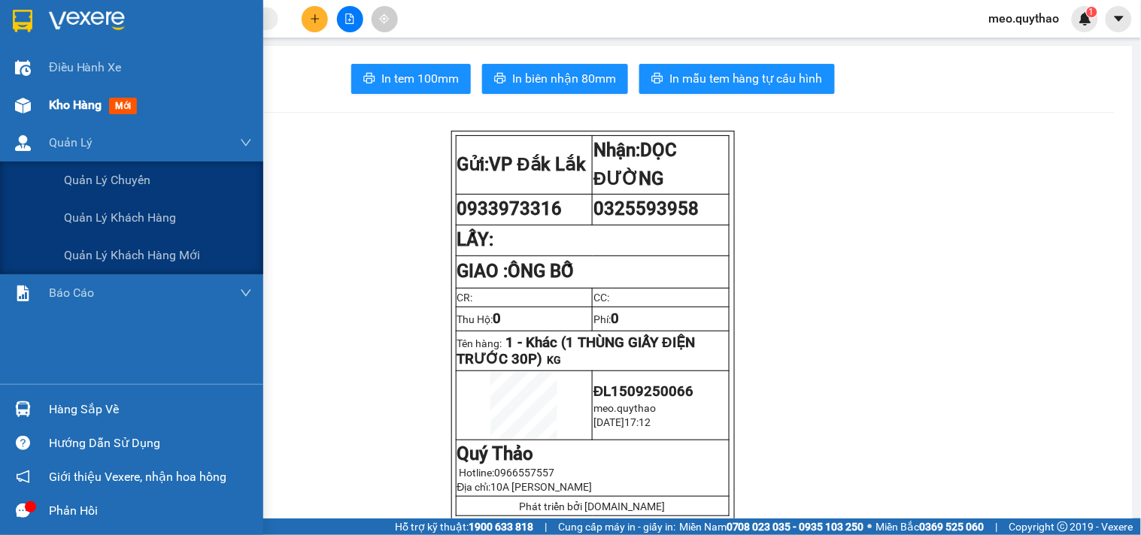
click at [73, 106] on span "Kho hàng" at bounding box center [75, 105] width 53 height 14
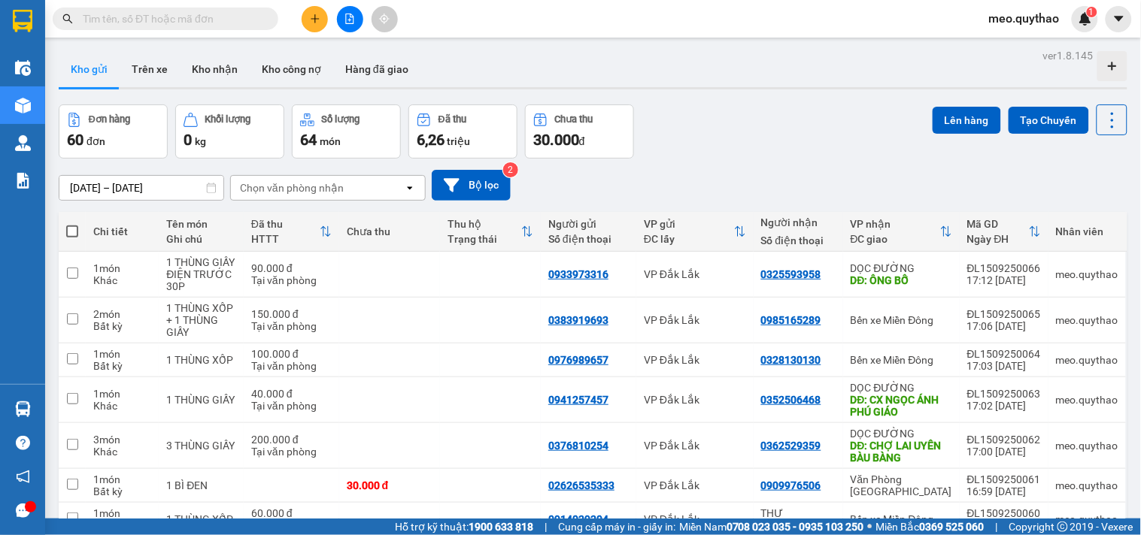
click at [316, 19] on icon "plus" at bounding box center [315, 18] width 8 height 1
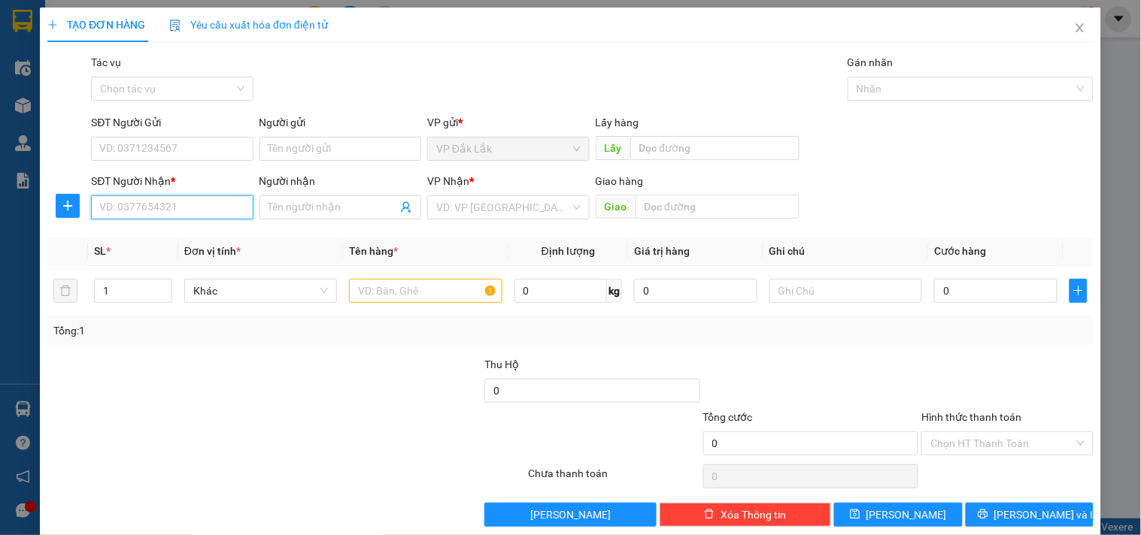
click at [158, 212] on input "SĐT Người Nhận *" at bounding box center [172, 208] width 162 height 24
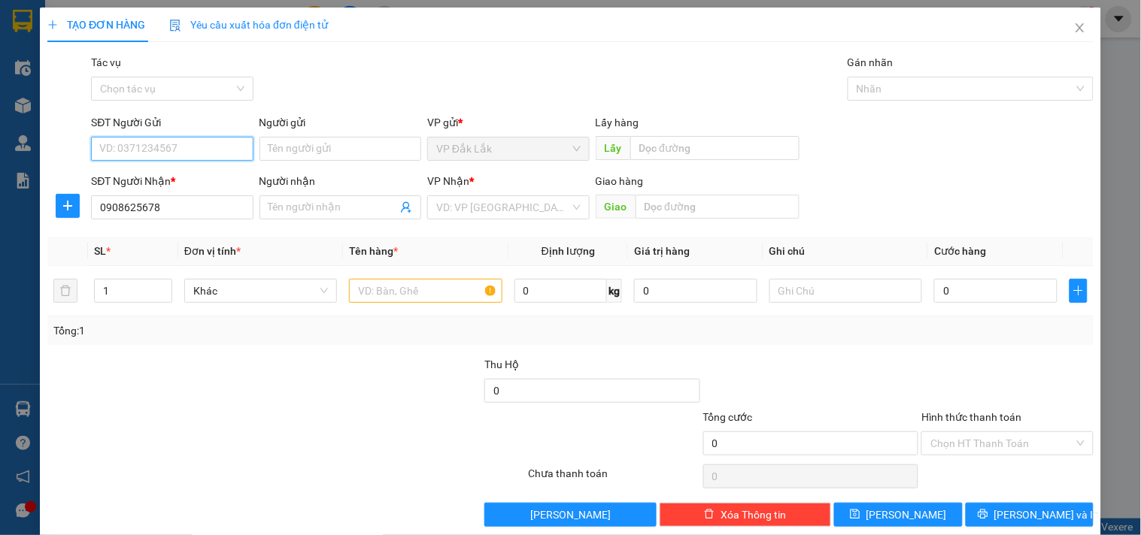
click at [190, 141] on input "SĐT Người Gửi" at bounding box center [172, 149] width 162 height 24
click at [476, 207] on input "search" at bounding box center [502, 207] width 133 height 23
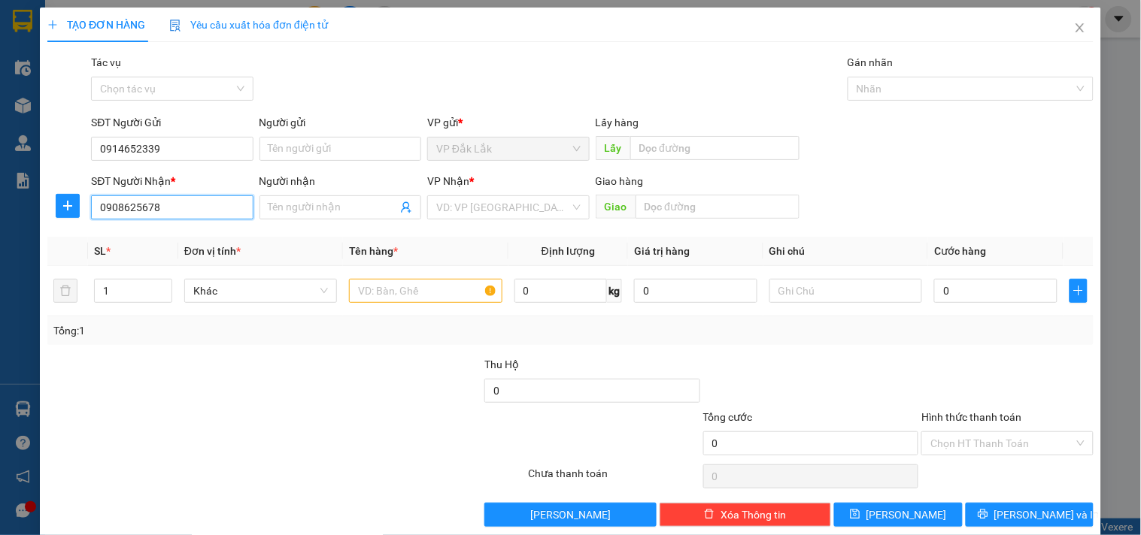
click at [193, 206] on input "0908625678" at bounding box center [172, 208] width 162 height 24
click at [505, 186] on div "VP Nhận *" at bounding box center [508, 181] width 162 height 17
click at [508, 201] on input "search" at bounding box center [502, 207] width 133 height 23
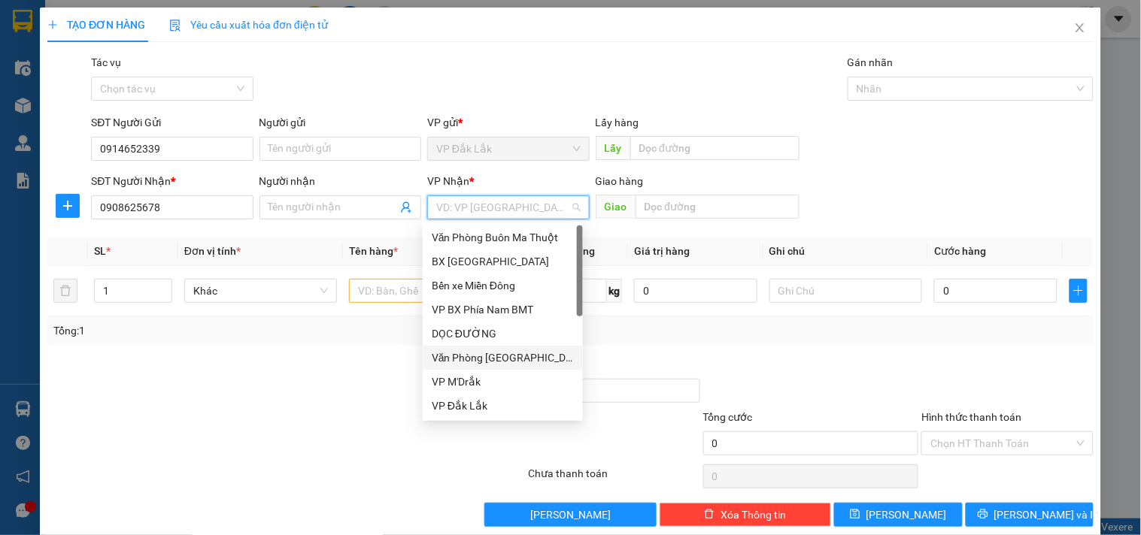
click at [489, 346] on div "Văn Phòng Tân Phú" at bounding box center [503, 358] width 160 height 24
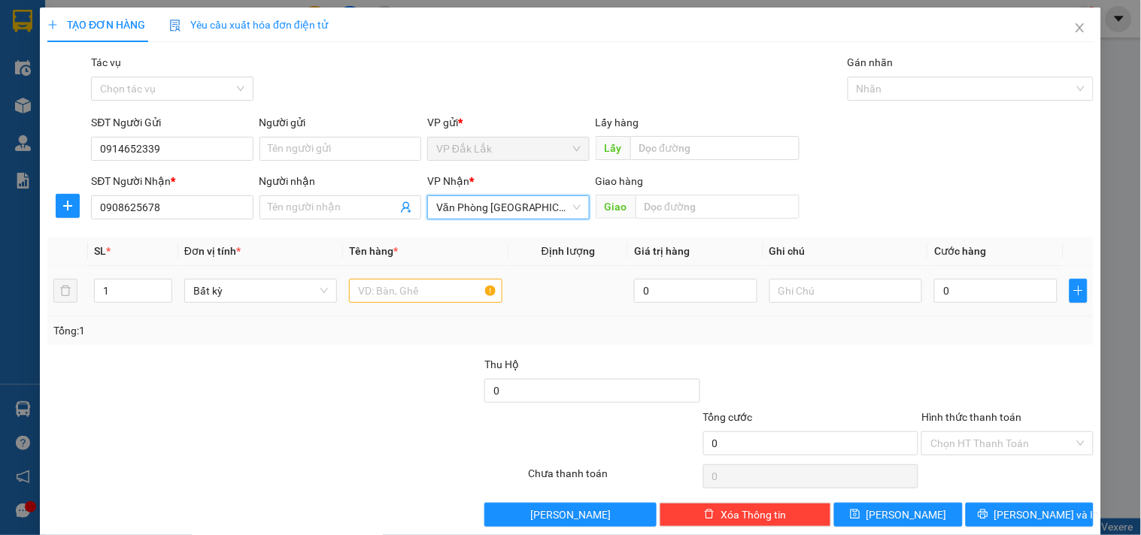
click at [506, 211] on span "Văn Phòng Tân Phú" at bounding box center [508, 207] width 144 height 23
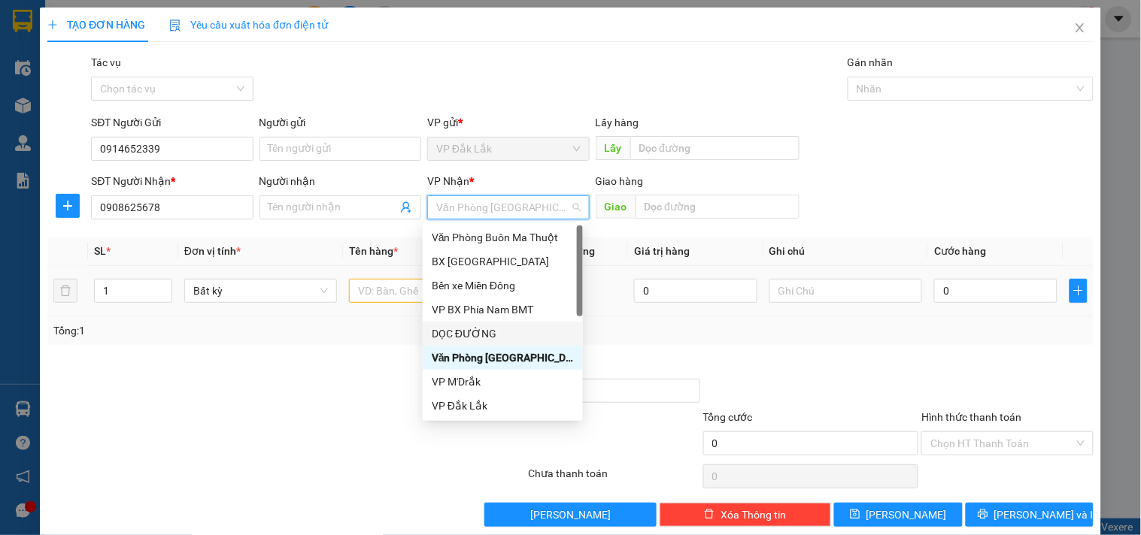
click at [484, 329] on div "DỌC ĐƯỜNG" at bounding box center [503, 334] width 142 height 17
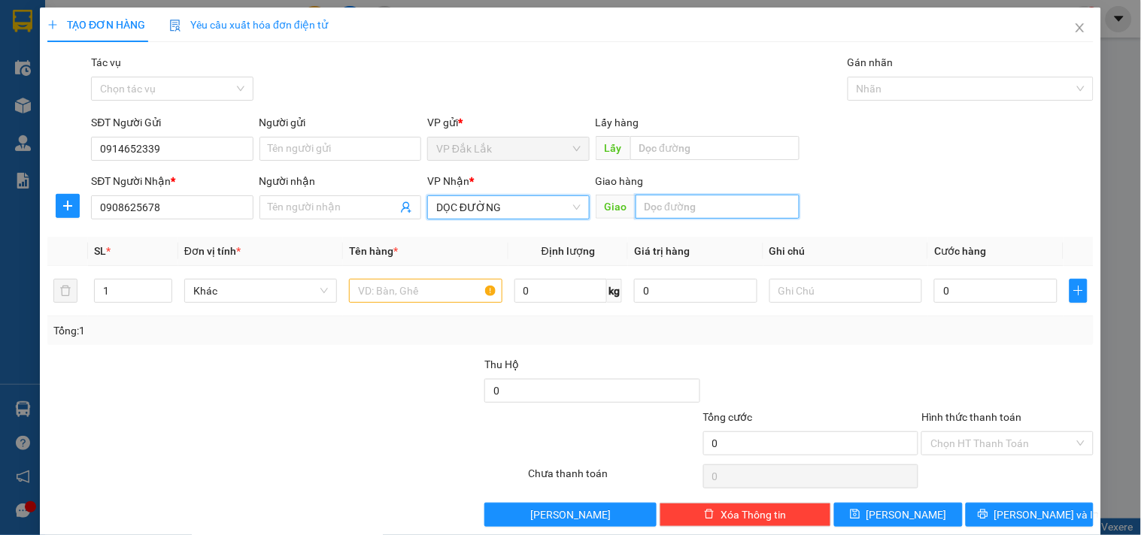
click at [686, 205] on input "text" at bounding box center [717, 207] width 164 height 24
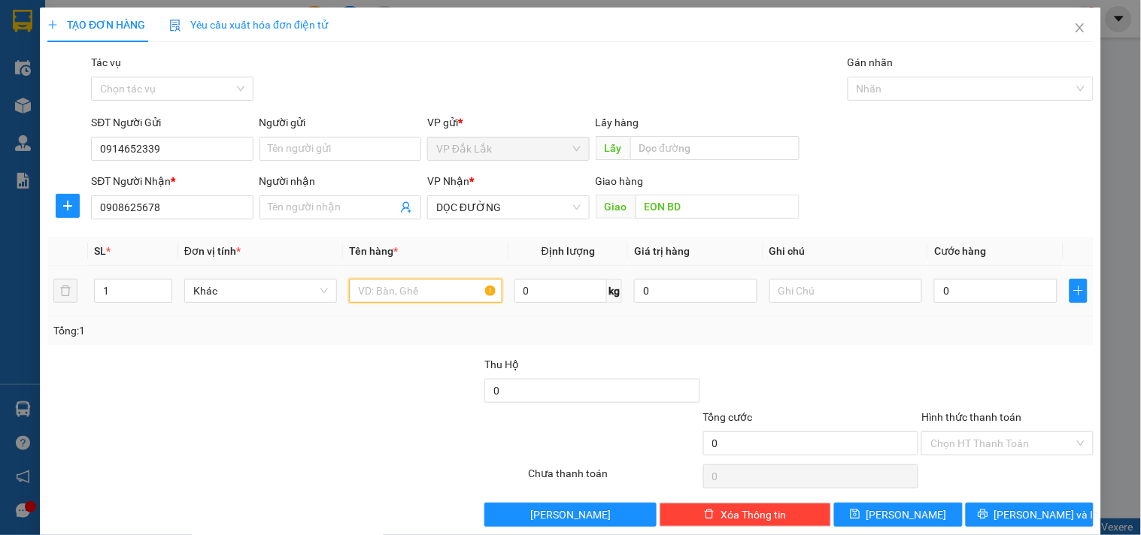
click at [387, 295] on input "text" at bounding box center [425, 291] width 153 height 24
click at [984, 288] on input "0" at bounding box center [995, 291] width 123 height 24
click at [988, 441] on input "Hình thức thanh toán" at bounding box center [1001, 443] width 143 height 23
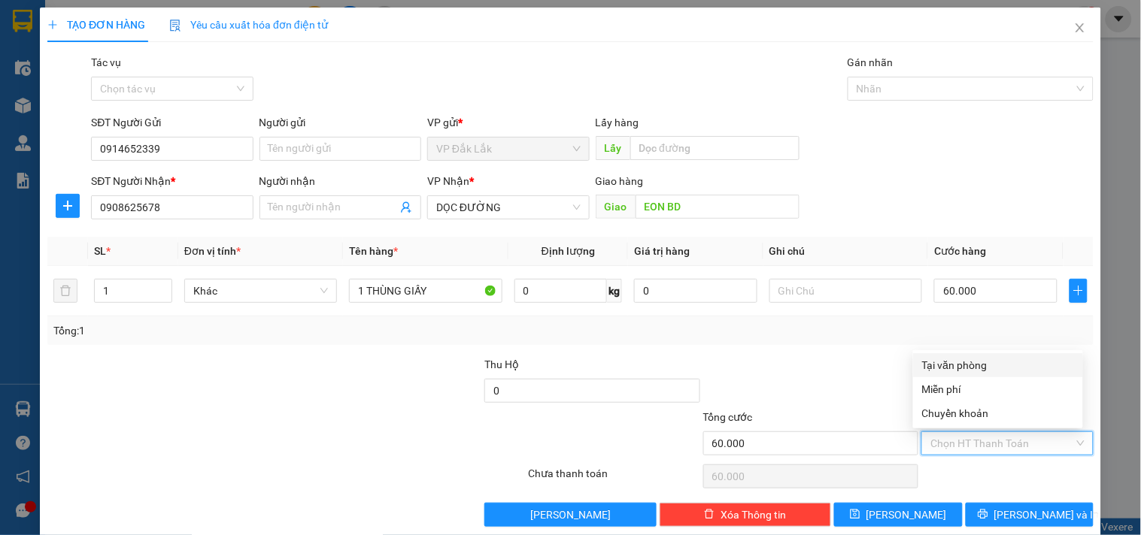
click at [976, 365] on div "Tại văn phòng" at bounding box center [998, 365] width 152 height 17
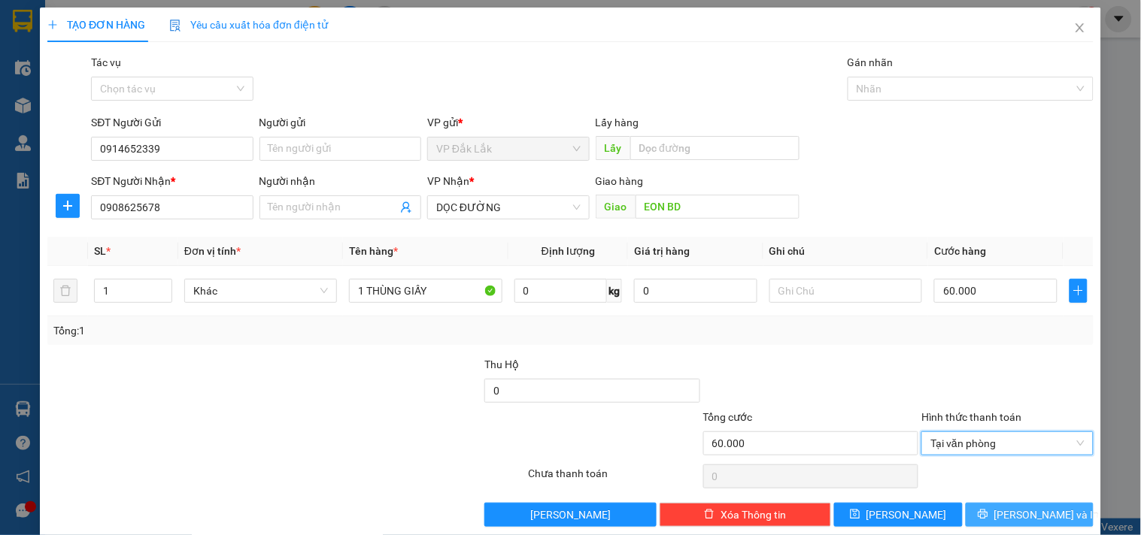
click at [1013, 520] on span "Lưu và In" at bounding box center [1046, 515] width 105 height 17
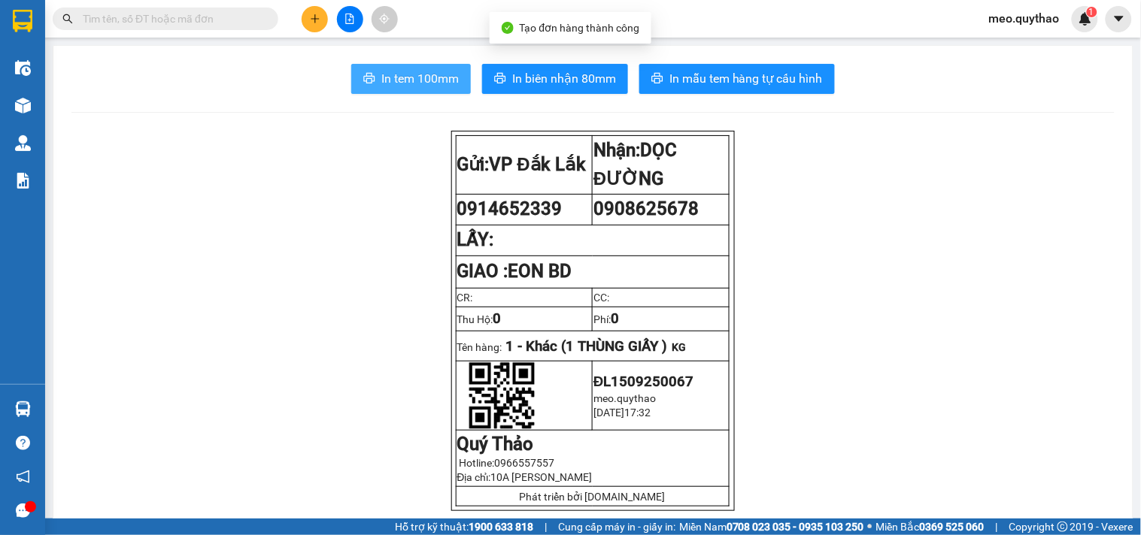
click at [414, 75] on span "In tem 100mm" at bounding box center [419, 78] width 77 height 19
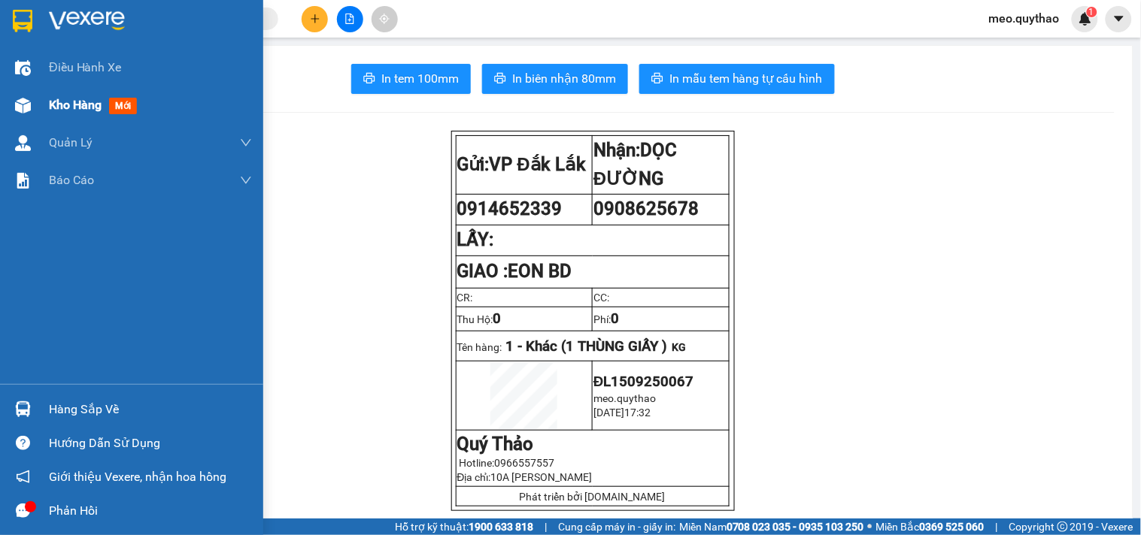
click at [49, 107] on span "Kho hàng" at bounding box center [75, 105] width 53 height 14
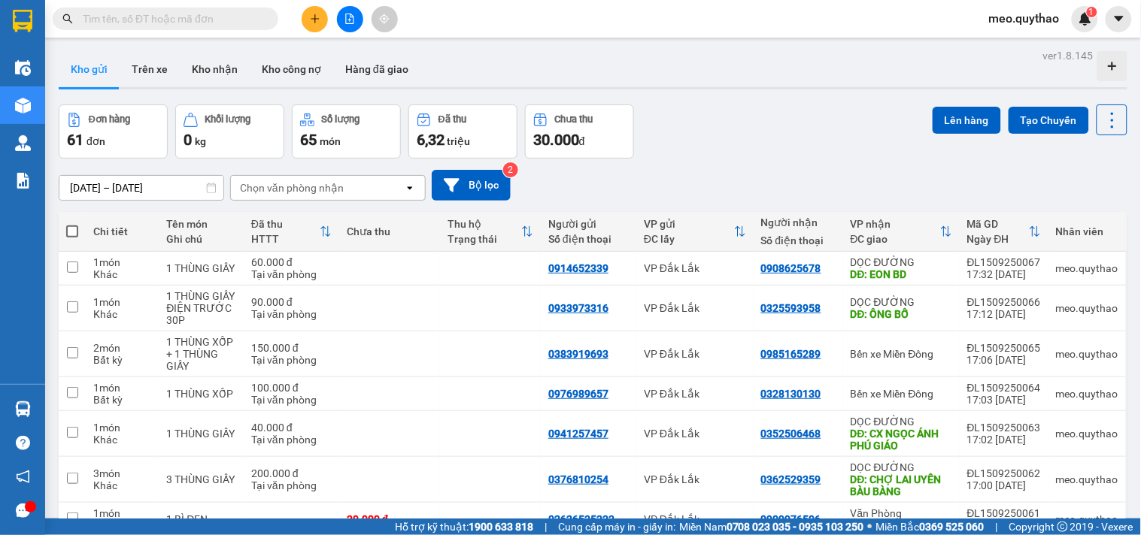
click at [181, 15] on input "text" at bounding box center [171, 19] width 177 height 17
click at [349, 28] on button at bounding box center [350, 19] width 26 height 26
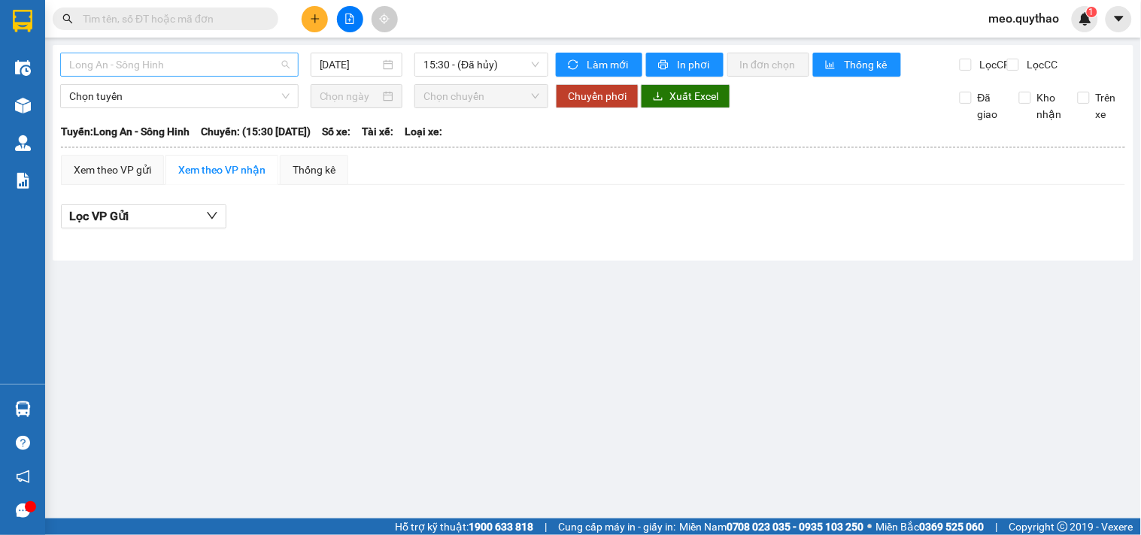
click at [203, 65] on span "Long An - Sông Hinh" at bounding box center [179, 64] width 220 height 23
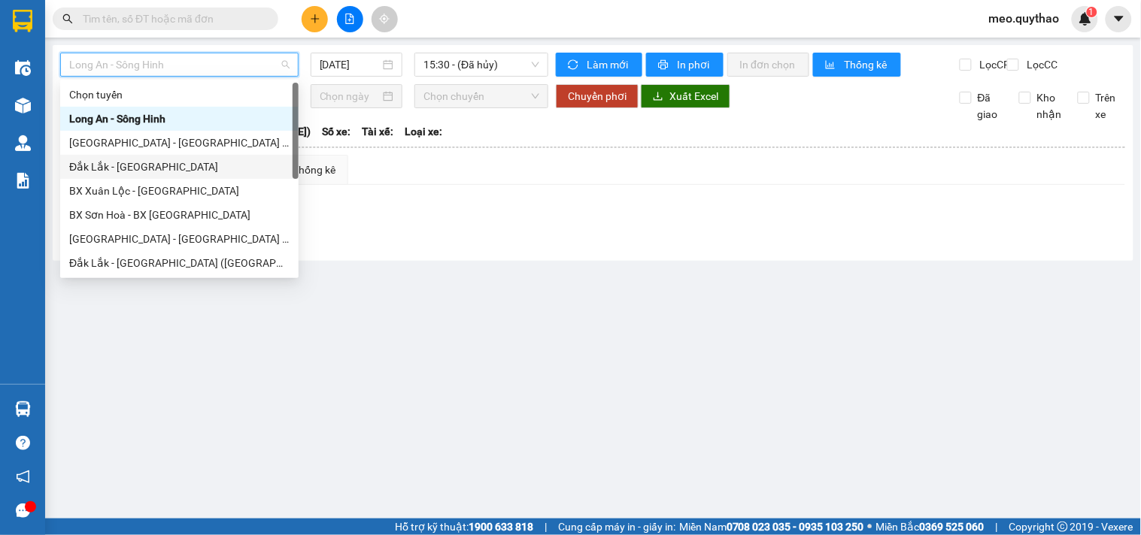
click at [227, 144] on div "[GEOGRAPHIC_DATA] - [GEOGRAPHIC_DATA] ([GEOGRAPHIC_DATA] - [GEOGRAPHIC_DATA] cũ)" at bounding box center [179, 143] width 220 height 17
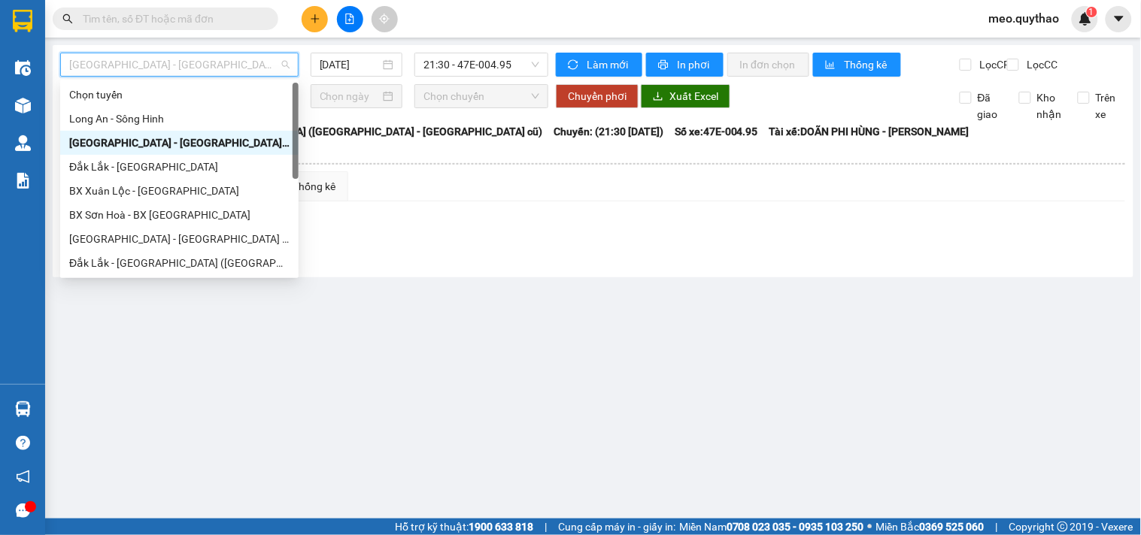
click at [204, 69] on span "[GEOGRAPHIC_DATA] - [GEOGRAPHIC_DATA] ([GEOGRAPHIC_DATA] - [GEOGRAPHIC_DATA] cũ)" at bounding box center [179, 64] width 220 height 23
click at [178, 214] on div "BX Sơn Hoà - BX [GEOGRAPHIC_DATA]" at bounding box center [179, 215] width 220 height 17
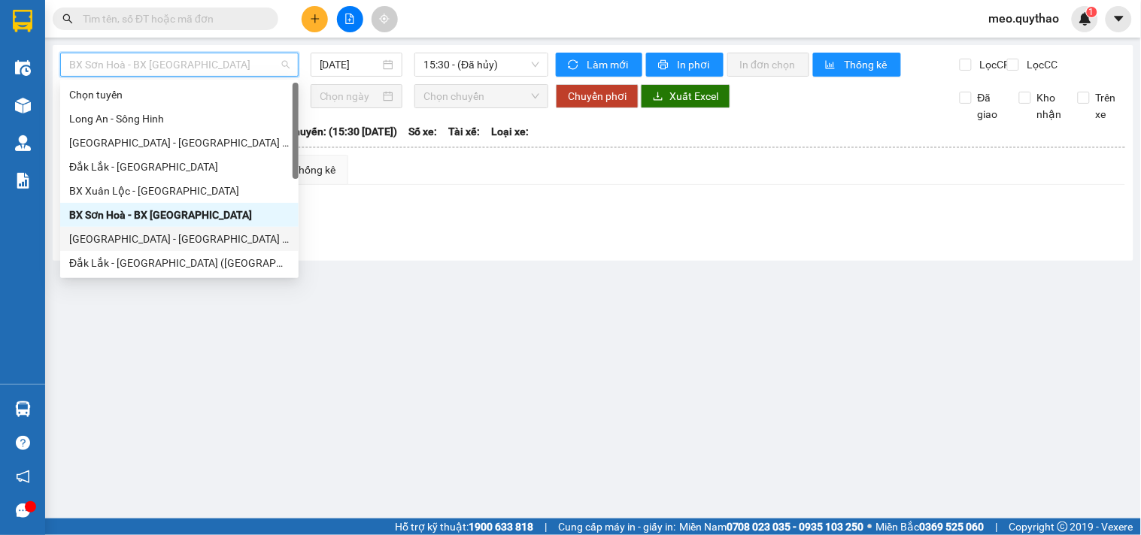
scroll to position [83, 0]
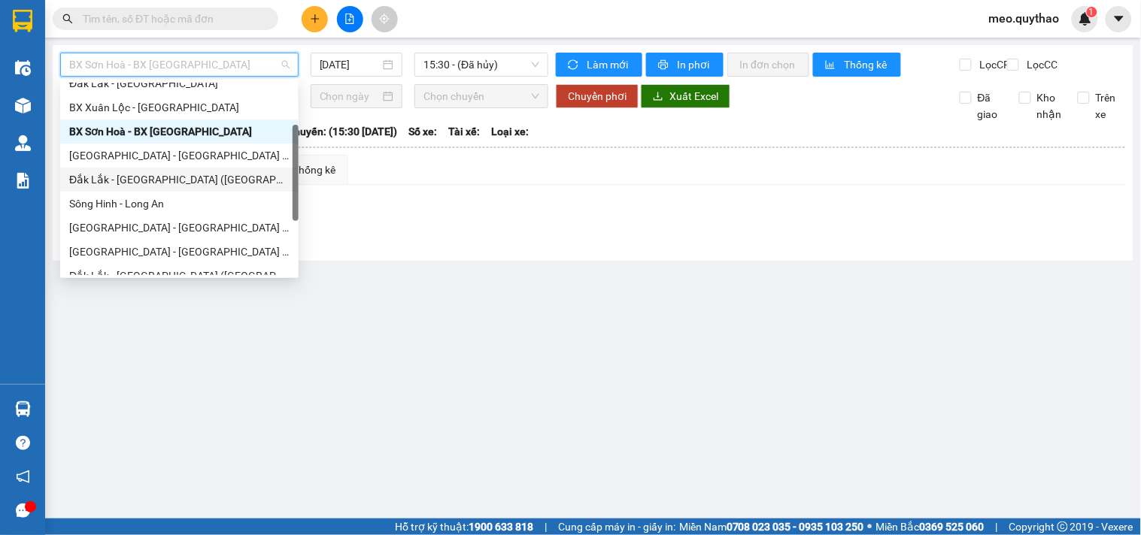
click at [191, 188] on div "Đắk Lắk - [GEOGRAPHIC_DATA] ([GEOGRAPHIC_DATA] mới)" at bounding box center [179, 180] width 238 height 24
type input "[DATE]"
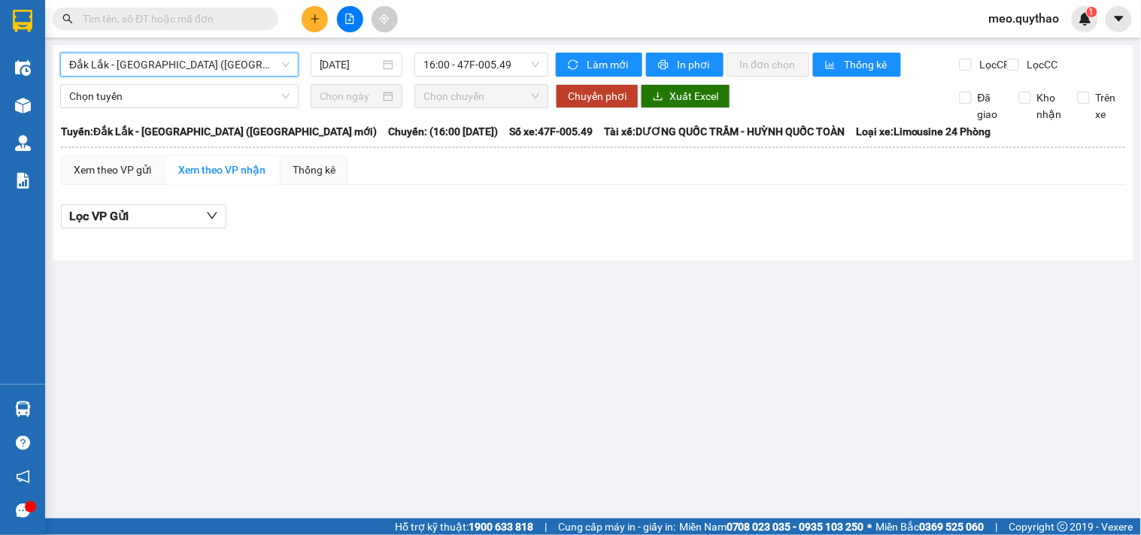
click at [191, 68] on span "Đắk Lắk - [GEOGRAPHIC_DATA] ([GEOGRAPHIC_DATA] mới)" at bounding box center [179, 64] width 220 height 23
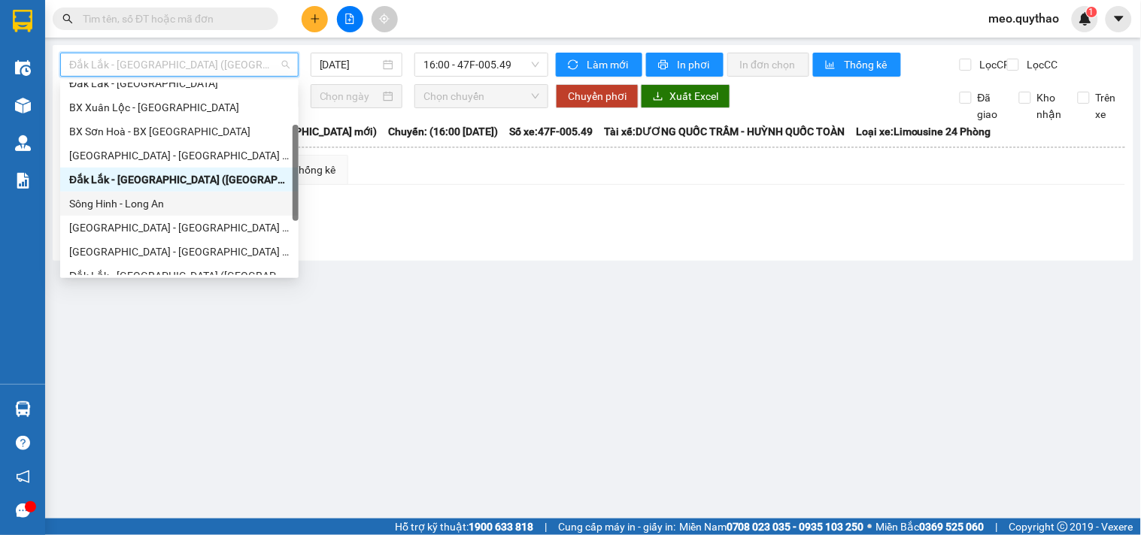
click at [166, 205] on div "Sông Hinh - Long An" at bounding box center [179, 204] width 220 height 17
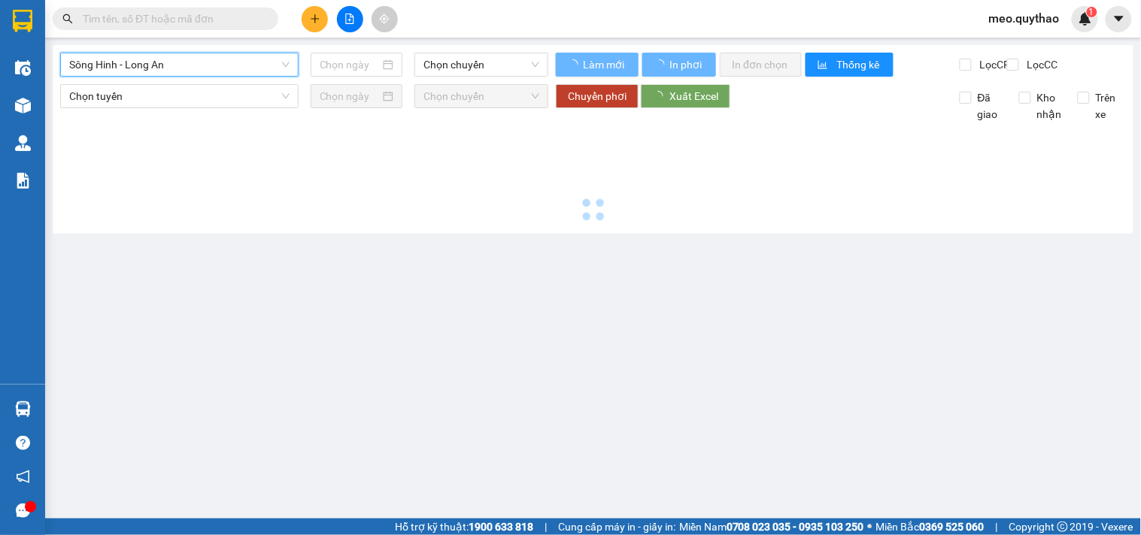
type input "[DATE]"
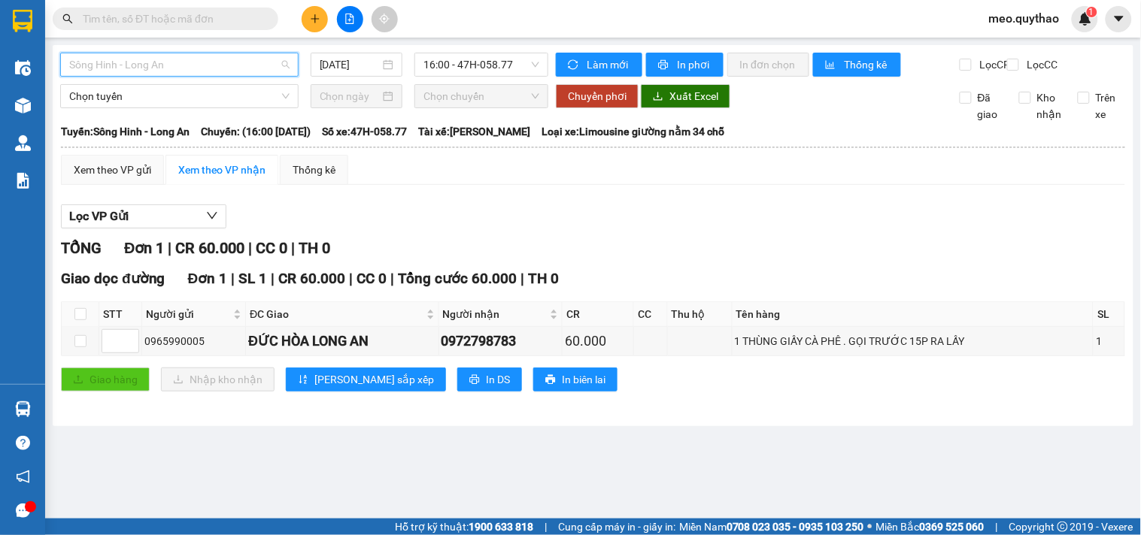
click at [175, 57] on span "Sông Hinh - Long An" at bounding box center [179, 64] width 220 height 23
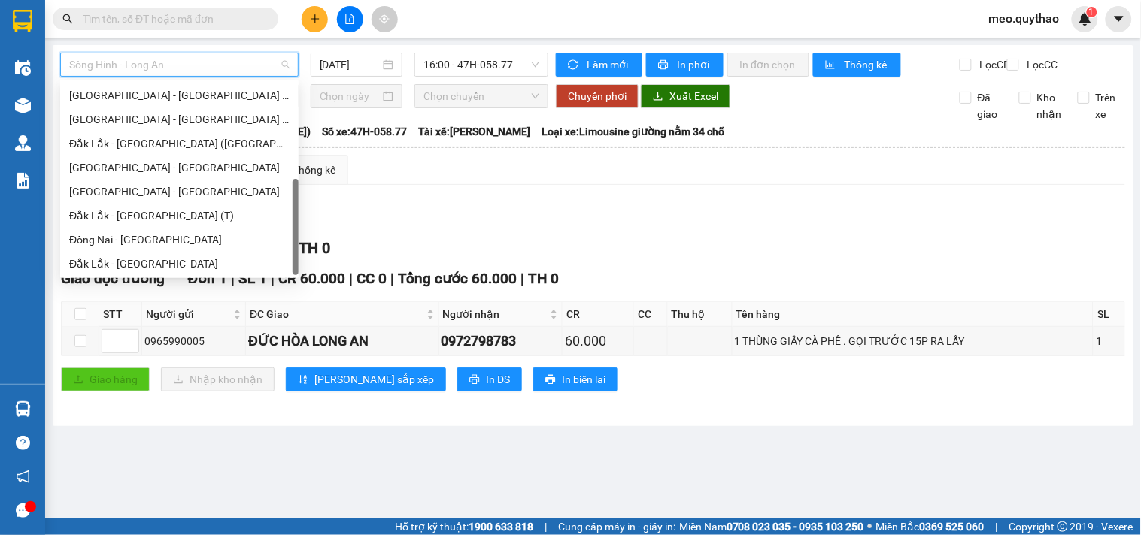
scroll to position [216, 0]
click at [180, 147] on div "Đắk Lắk - [GEOGRAPHIC_DATA] ([GEOGRAPHIC_DATA])" at bounding box center [179, 143] width 220 height 17
type input "[DATE]"
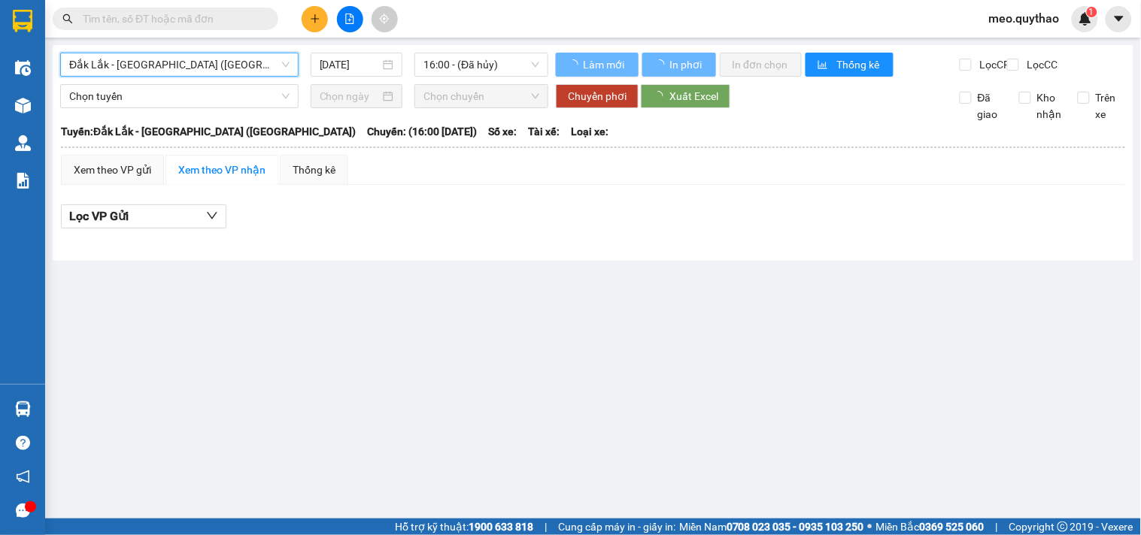
click at [186, 69] on span "Đắk Lắk - [GEOGRAPHIC_DATA] ([GEOGRAPHIC_DATA])" at bounding box center [179, 64] width 220 height 23
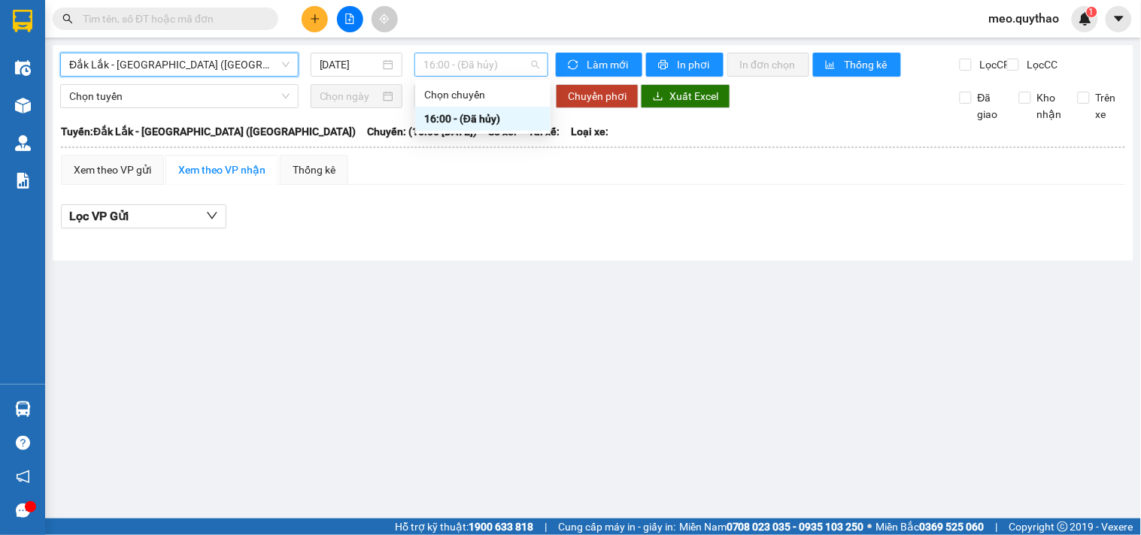
click at [499, 62] on span "16:00 - (Đã hủy)" at bounding box center [481, 64] width 116 height 23
click at [191, 60] on span "Đắk Lắk - [GEOGRAPHIC_DATA] ([GEOGRAPHIC_DATA])" at bounding box center [179, 64] width 220 height 23
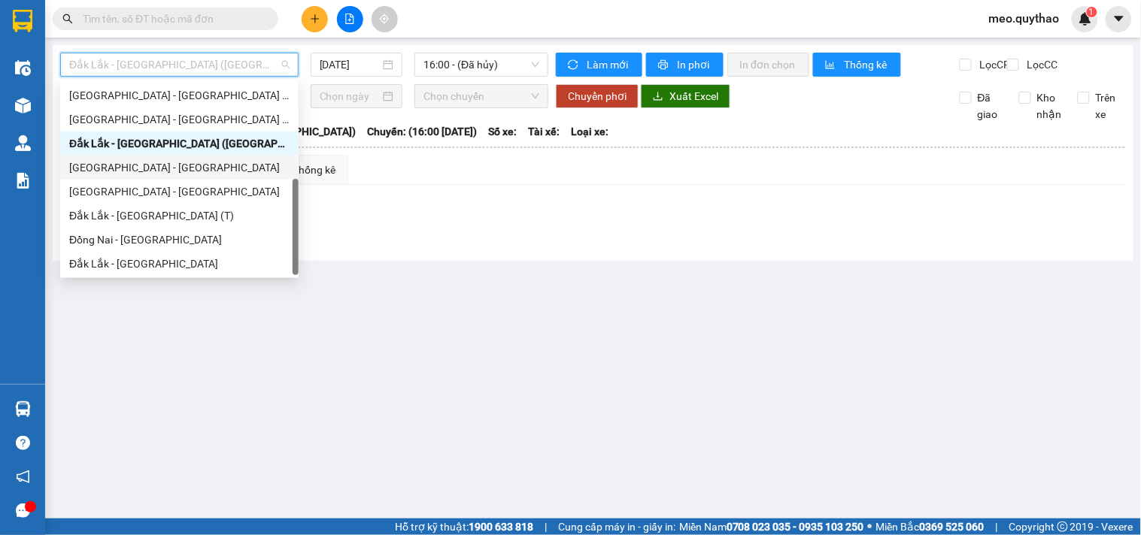
click at [155, 177] on div "[GEOGRAPHIC_DATA] - [GEOGRAPHIC_DATA]" at bounding box center [179, 168] width 238 height 24
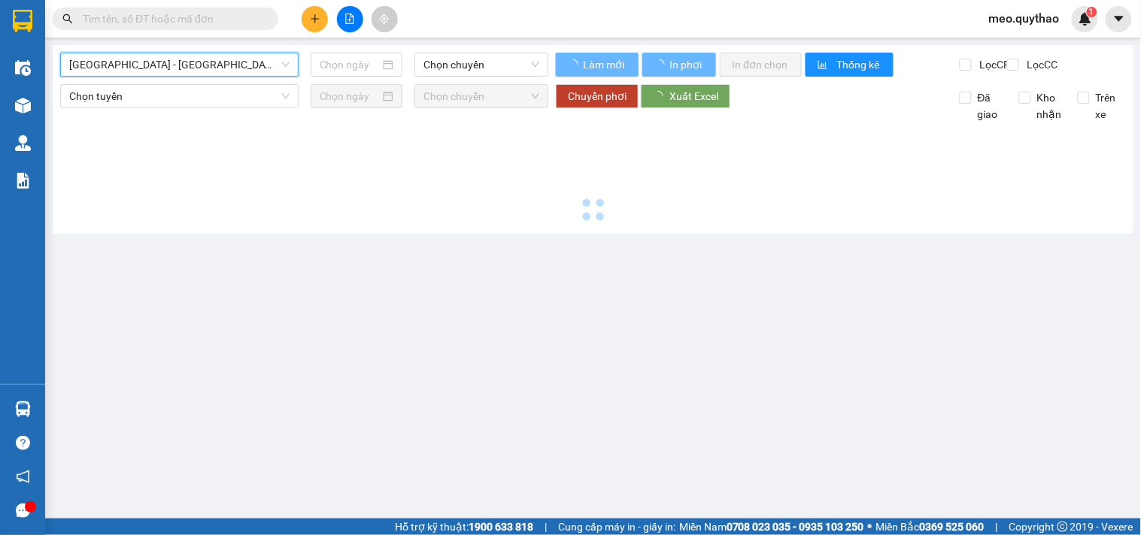
type input "[DATE]"
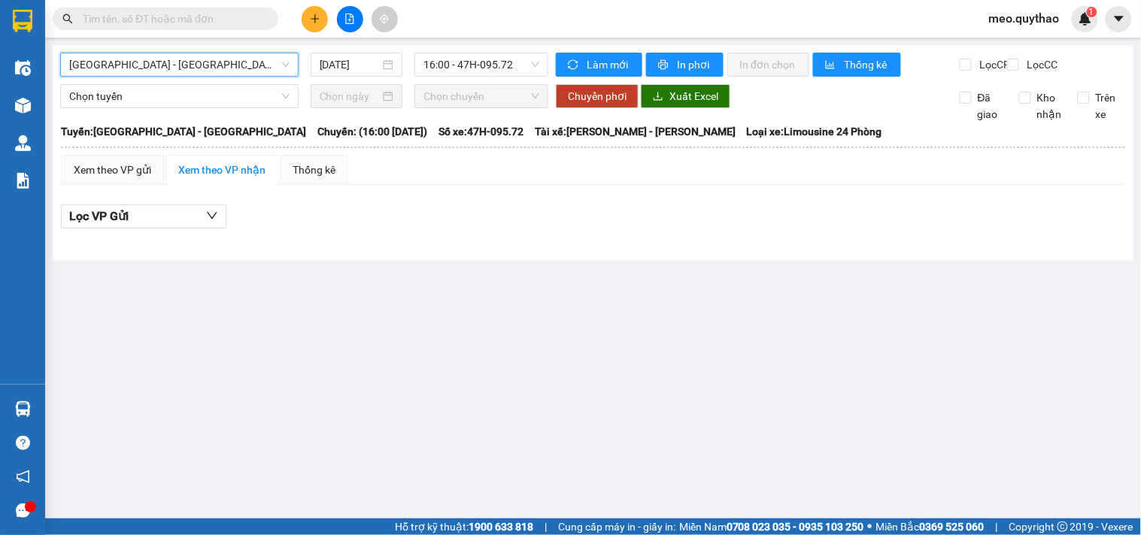
click at [179, 61] on span "[GEOGRAPHIC_DATA] - [GEOGRAPHIC_DATA]" at bounding box center [179, 64] width 220 height 23
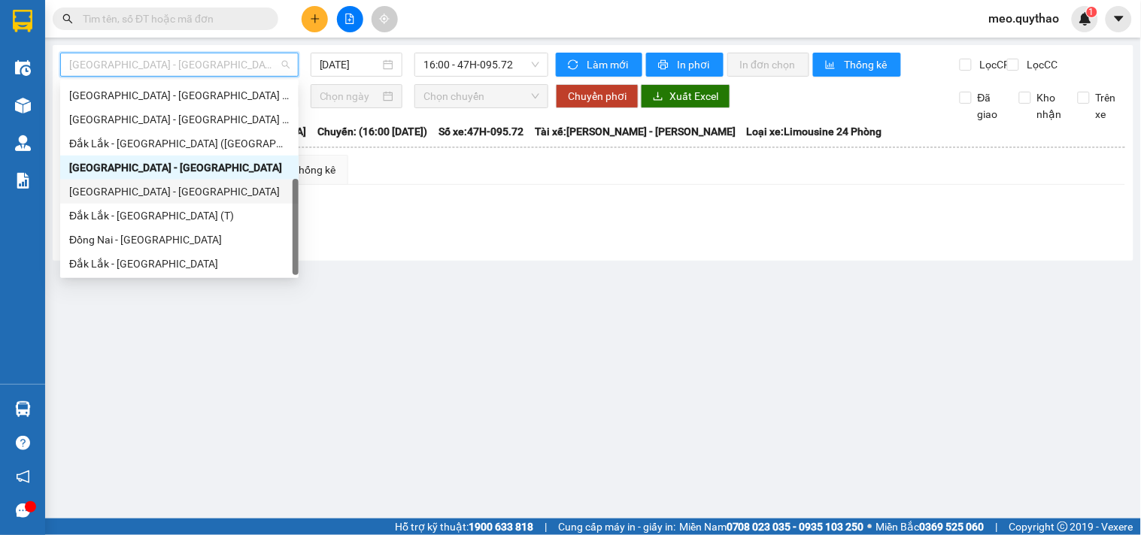
click at [161, 187] on div "[GEOGRAPHIC_DATA] - [GEOGRAPHIC_DATA]" at bounding box center [179, 191] width 220 height 17
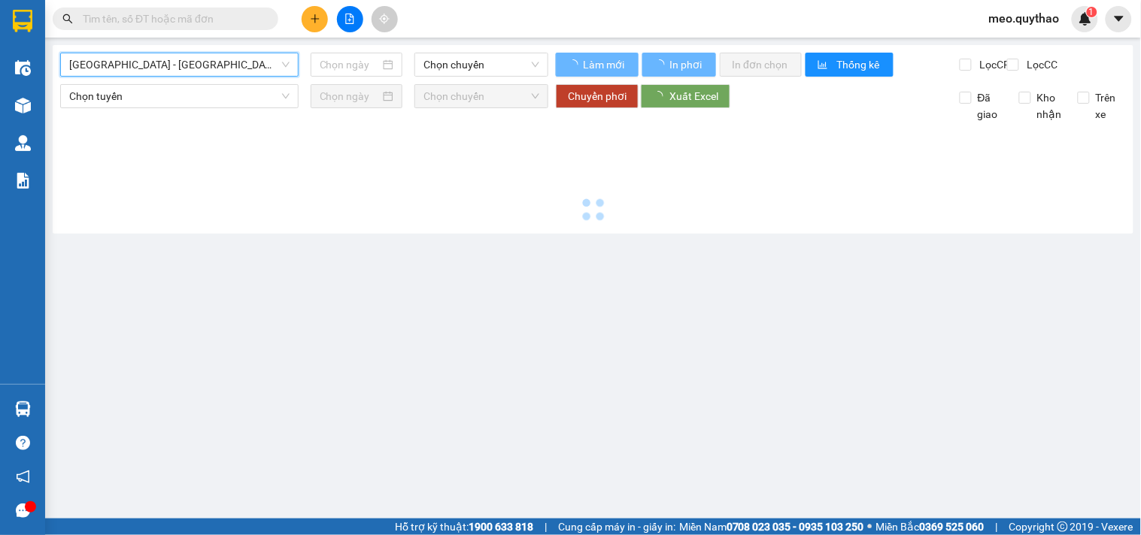
type input "[DATE]"
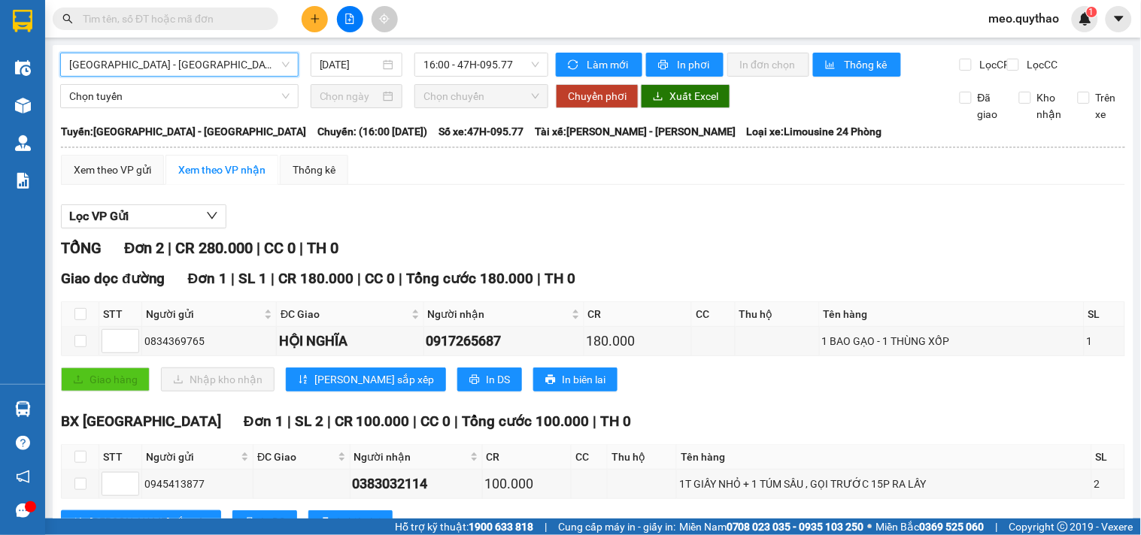
scroll to position [71, 0]
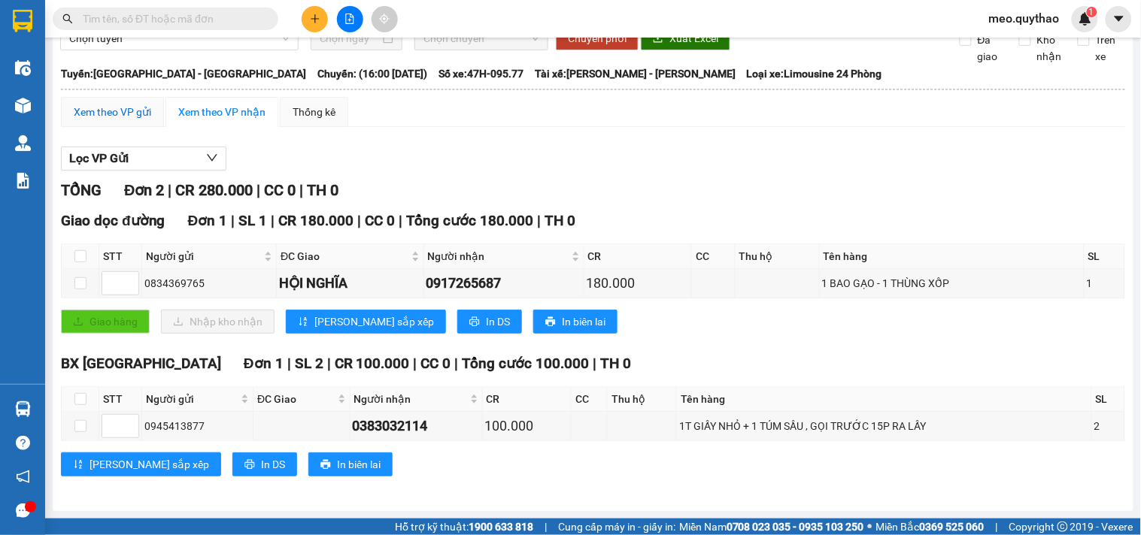
click at [141, 109] on div "Xem theo VP gửi" at bounding box center [112, 112] width 77 height 17
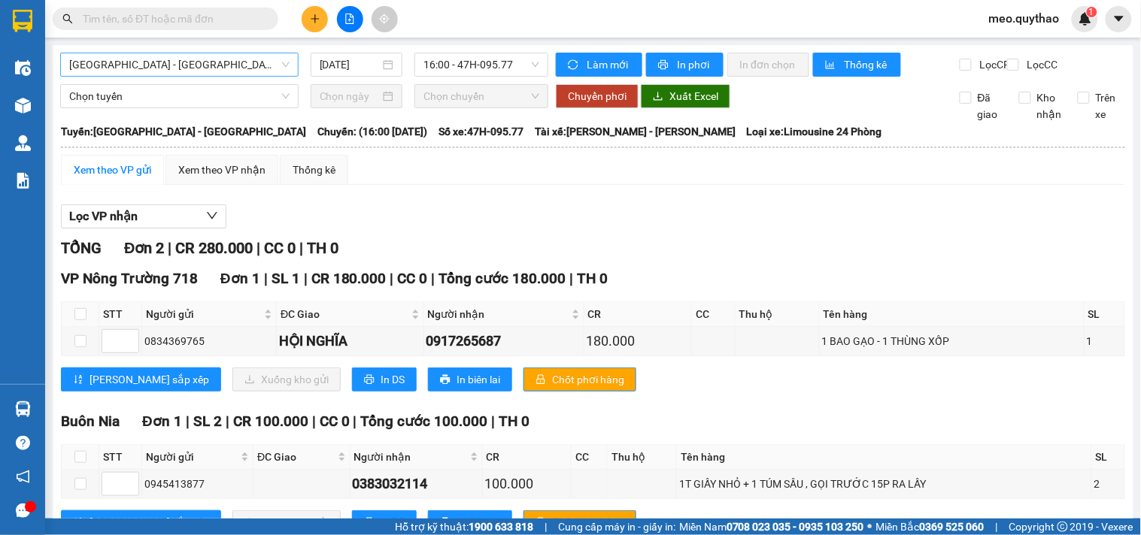
click at [193, 65] on span "[GEOGRAPHIC_DATA] - [GEOGRAPHIC_DATA]" at bounding box center [179, 64] width 220 height 23
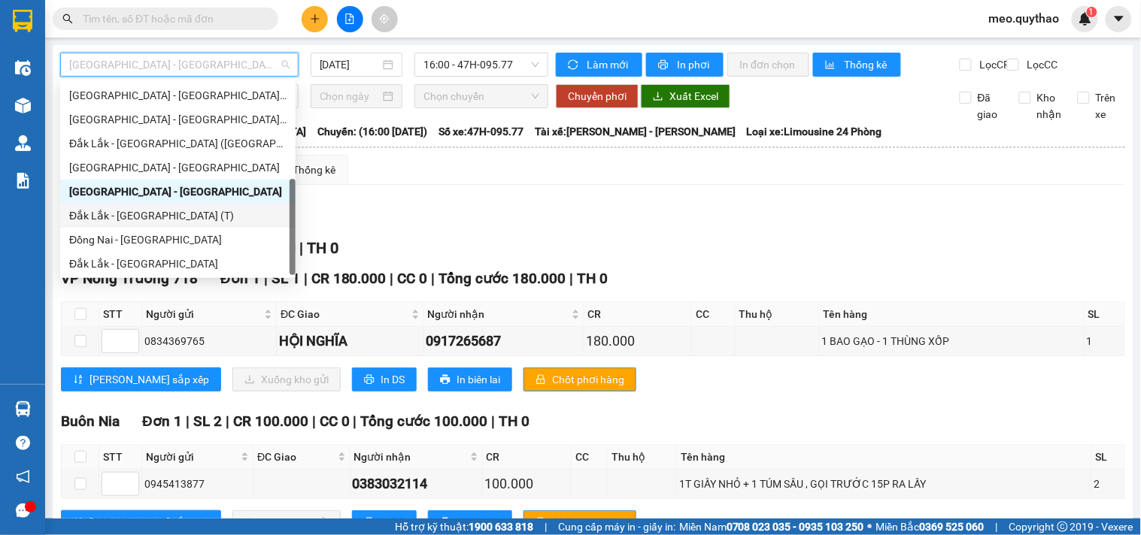
click at [168, 220] on div "Đắk Lắk - [GEOGRAPHIC_DATA] (T)" at bounding box center [177, 216] width 217 height 17
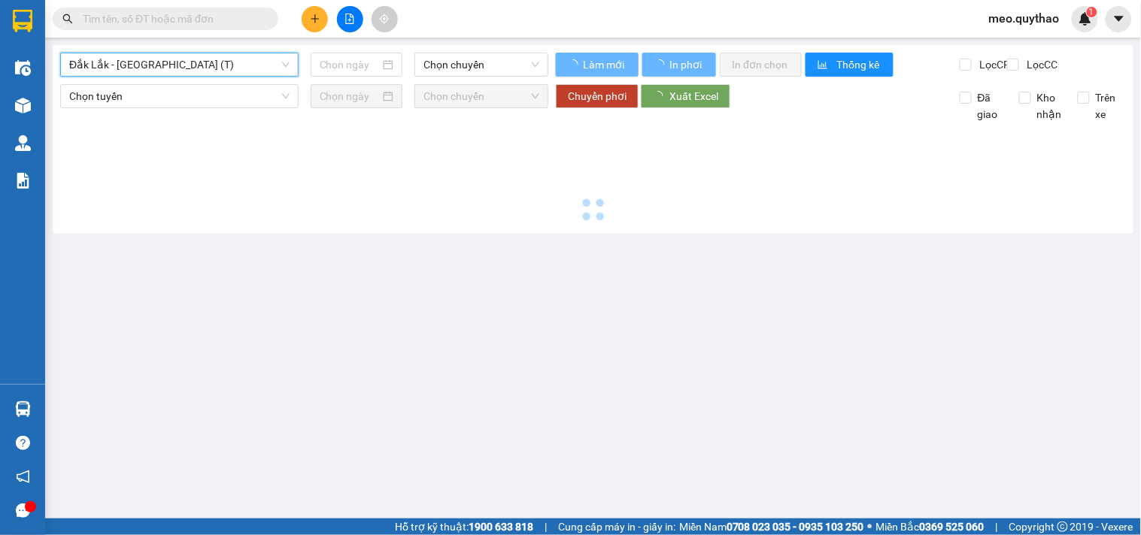
type input "[DATE]"
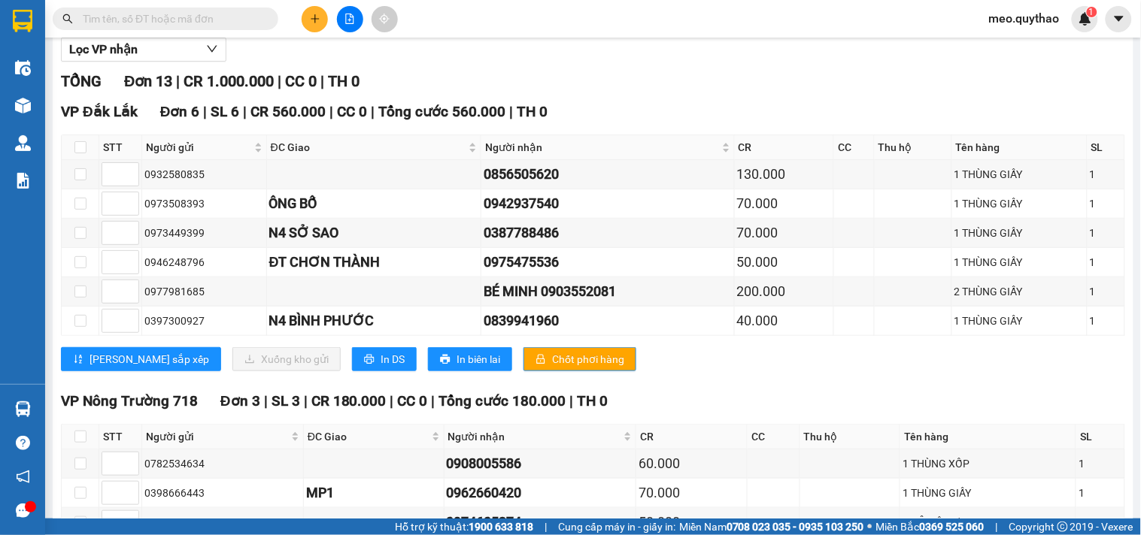
scroll to position [343, 0]
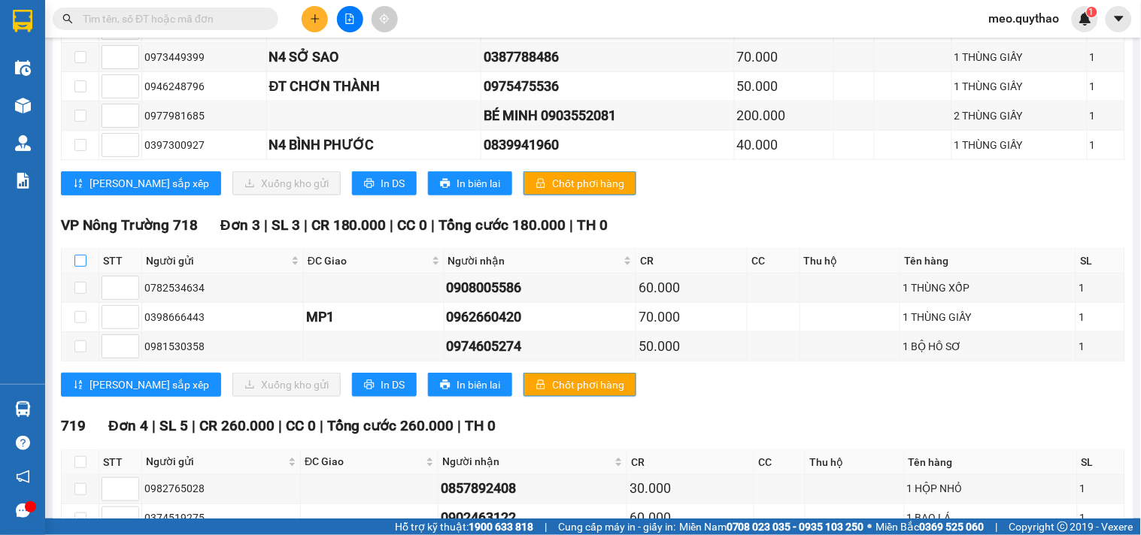
click at [80, 267] on input "checkbox" at bounding box center [80, 261] width 12 height 12
checkbox input "true"
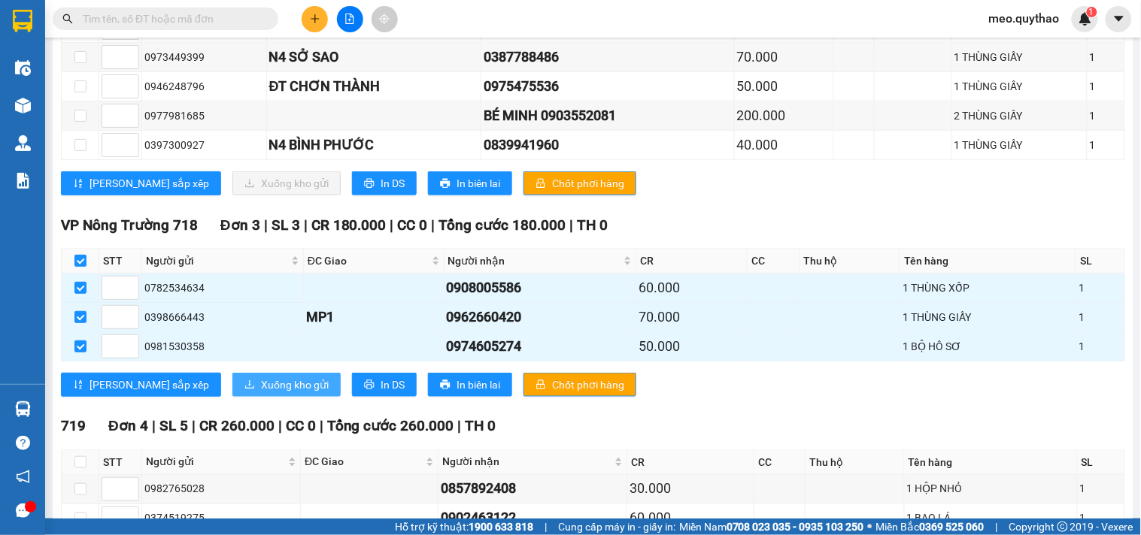
click at [261, 393] on span "Xuống kho gửi" at bounding box center [295, 385] width 68 height 17
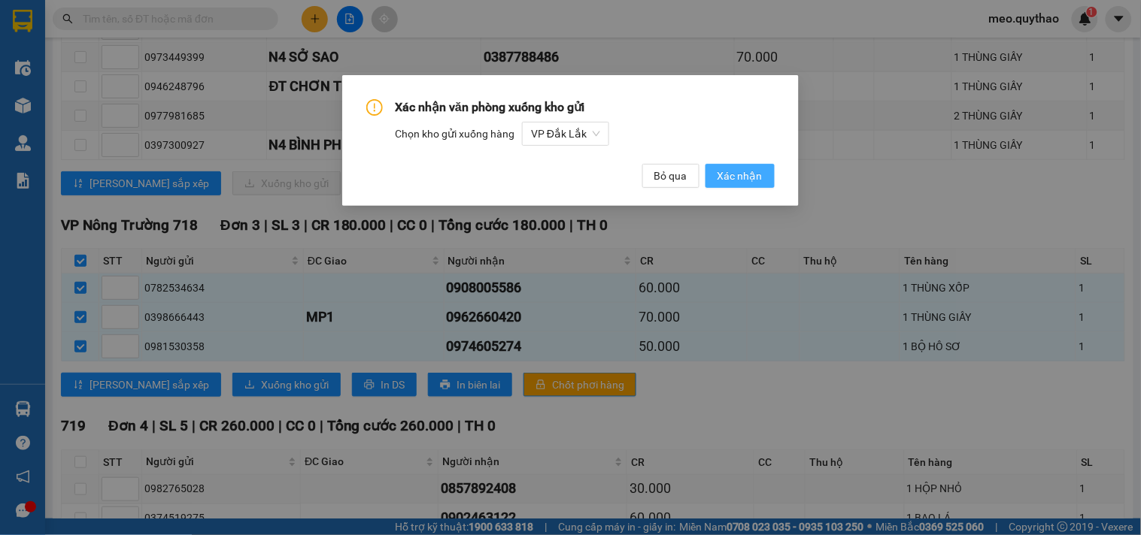
click at [766, 168] on button "Xác nhận" at bounding box center [739, 176] width 69 height 24
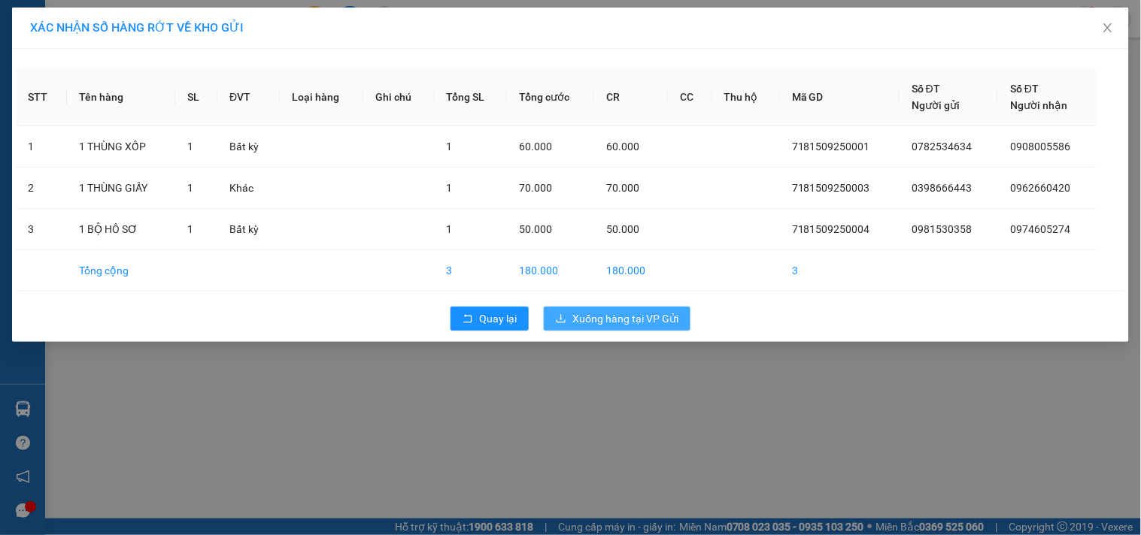
click at [662, 316] on span "Xuống hàng tại VP Gửi" at bounding box center [625, 319] width 106 height 17
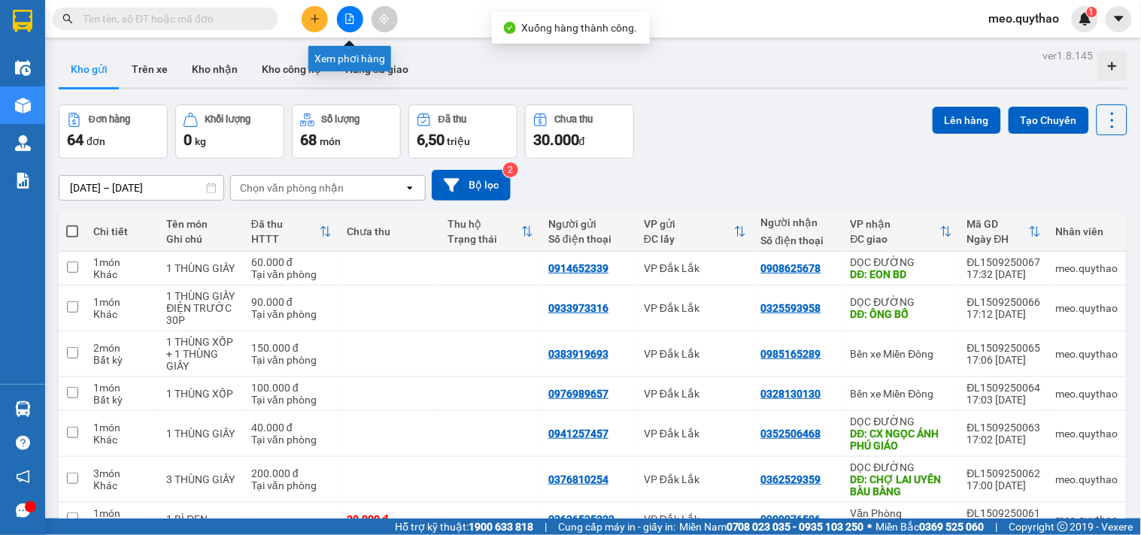
click at [344, 23] on icon "file-add" at bounding box center [349, 19] width 11 height 11
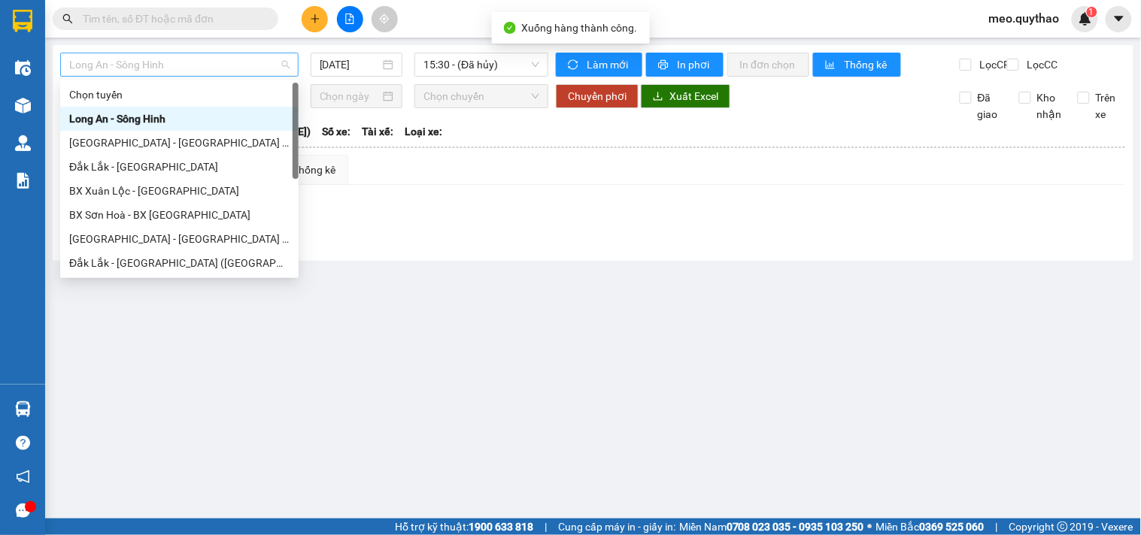
click at [158, 57] on span "Long An - Sông Hinh" at bounding box center [179, 64] width 220 height 23
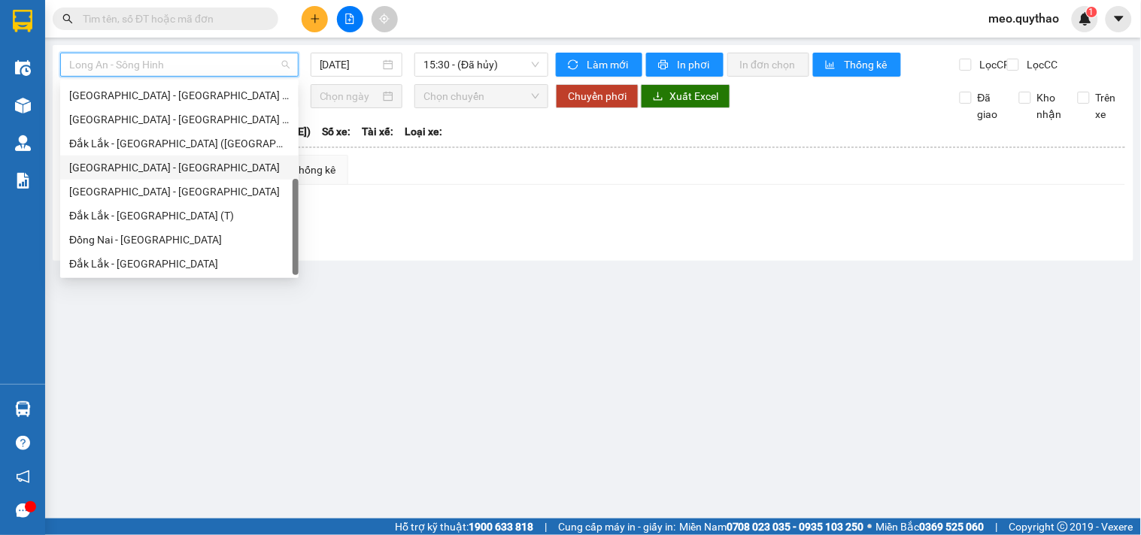
scroll to position [49, 0]
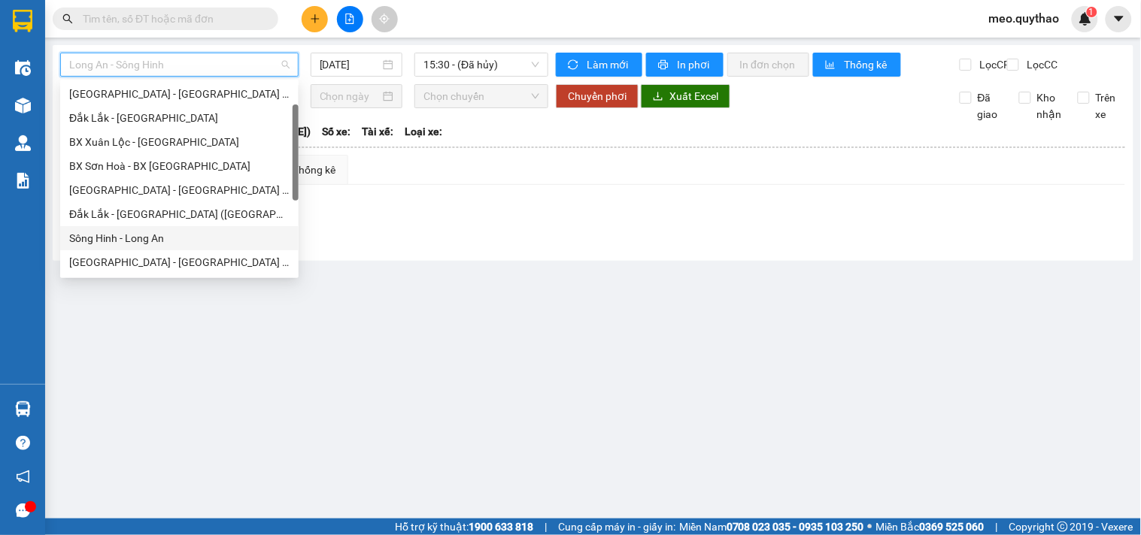
click at [154, 241] on div "Sông Hinh - Long An" at bounding box center [179, 238] width 220 height 17
type input "[DATE]"
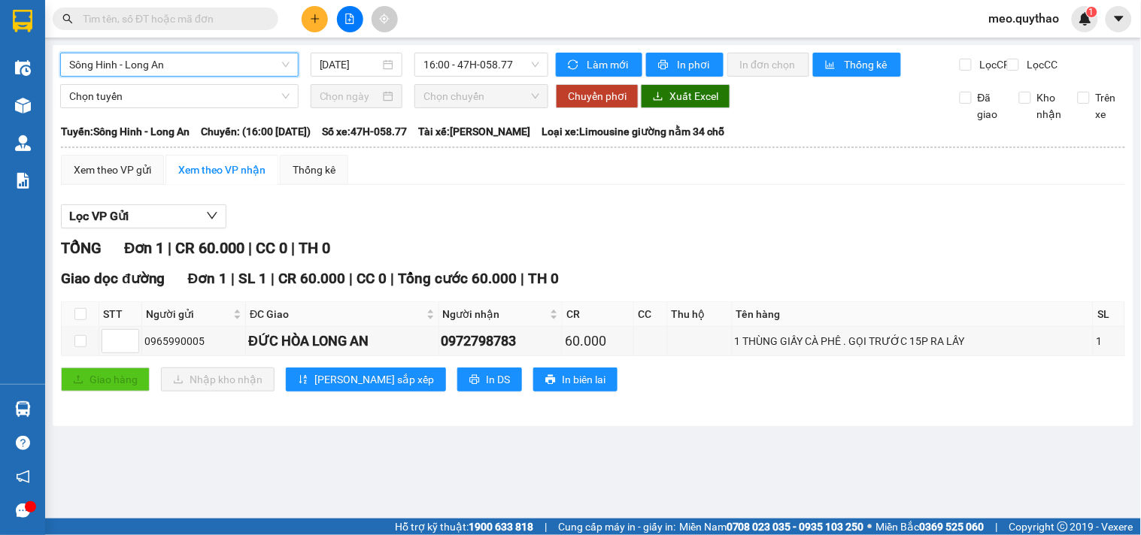
click at [203, 55] on span "Sông Hinh - Long An" at bounding box center [179, 64] width 220 height 23
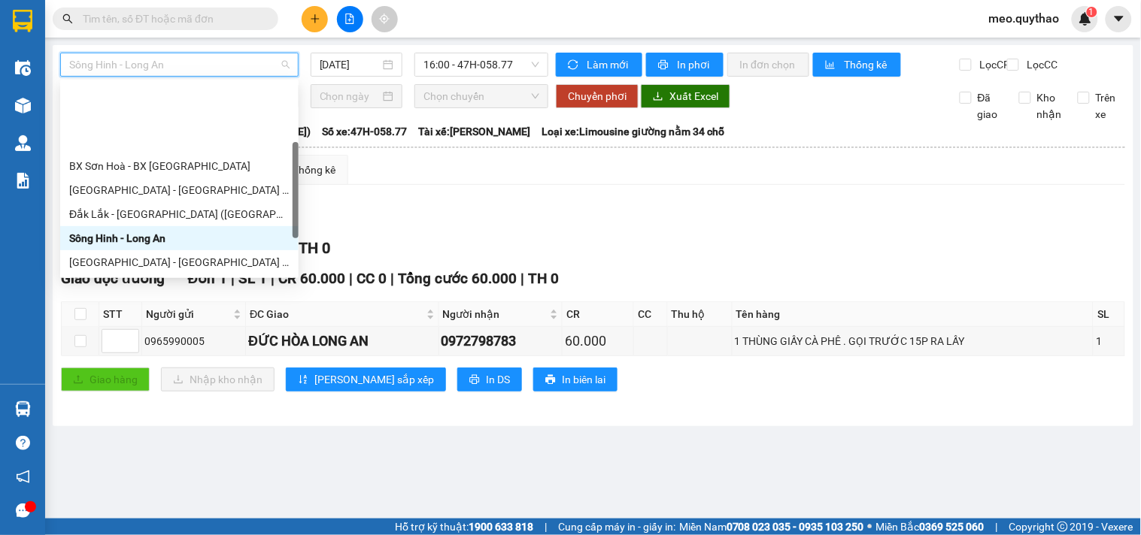
scroll to position [216, 0]
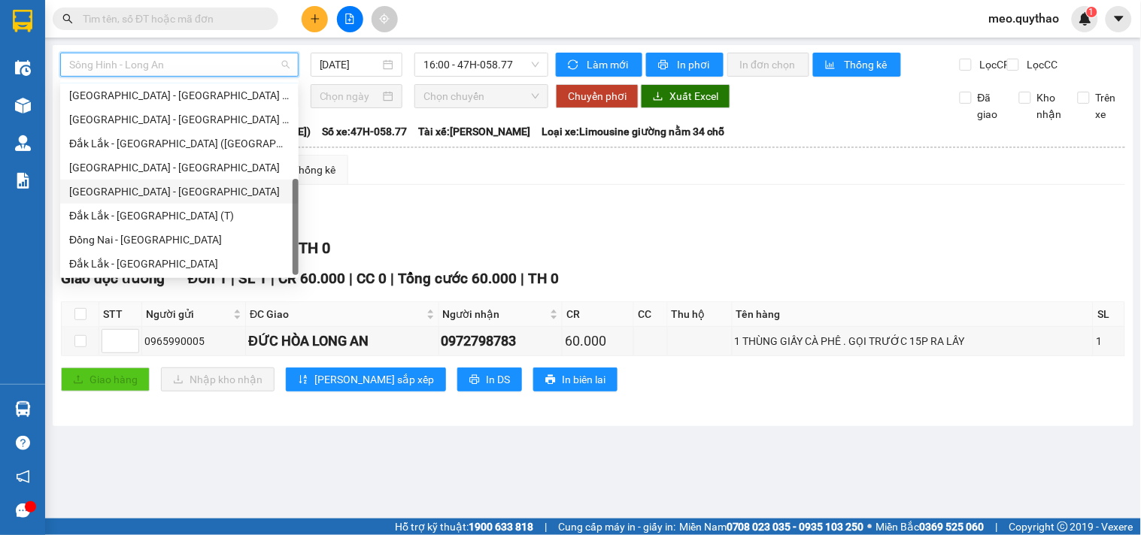
click at [163, 184] on div "[GEOGRAPHIC_DATA] - [GEOGRAPHIC_DATA]" at bounding box center [179, 191] width 220 height 17
type input "[DATE]"
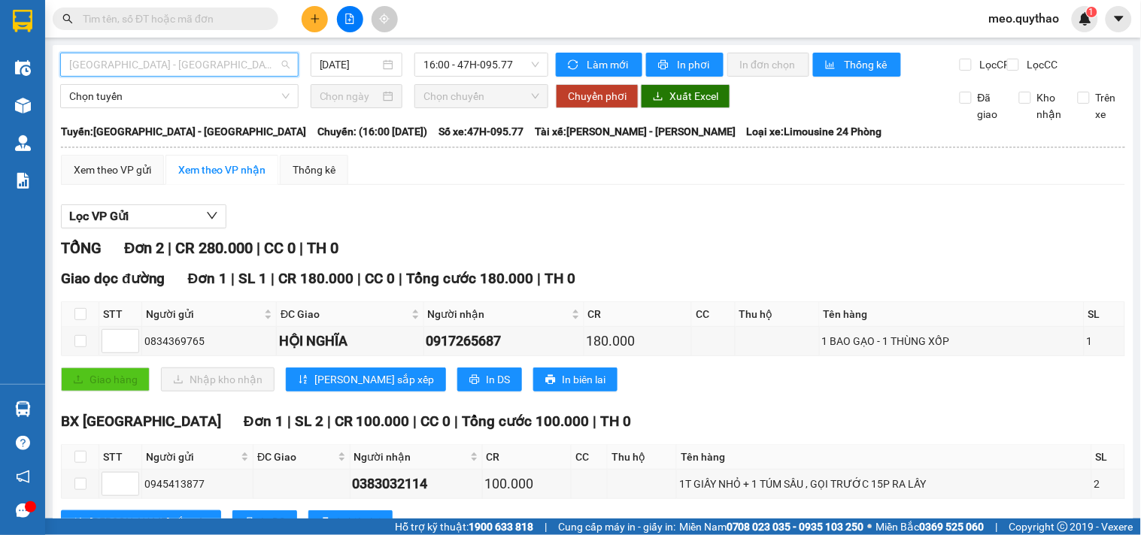
click at [175, 71] on span "[GEOGRAPHIC_DATA] - [GEOGRAPHIC_DATA]" at bounding box center [179, 64] width 220 height 23
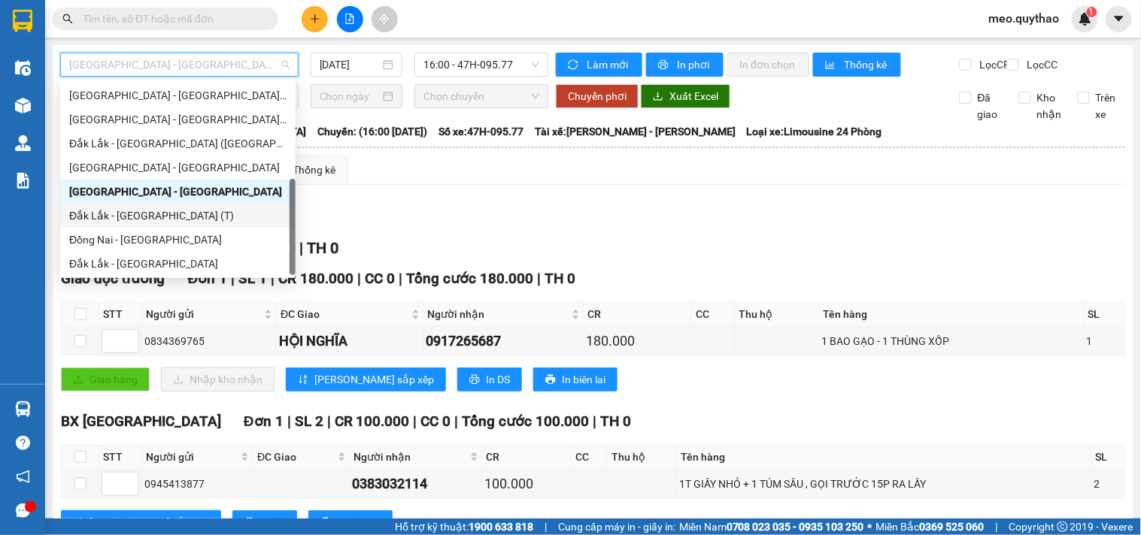
click at [162, 214] on div "Đắk Lắk - [GEOGRAPHIC_DATA] (T)" at bounding box center [177, 216] width 217 height 17
type input "[DATE]"
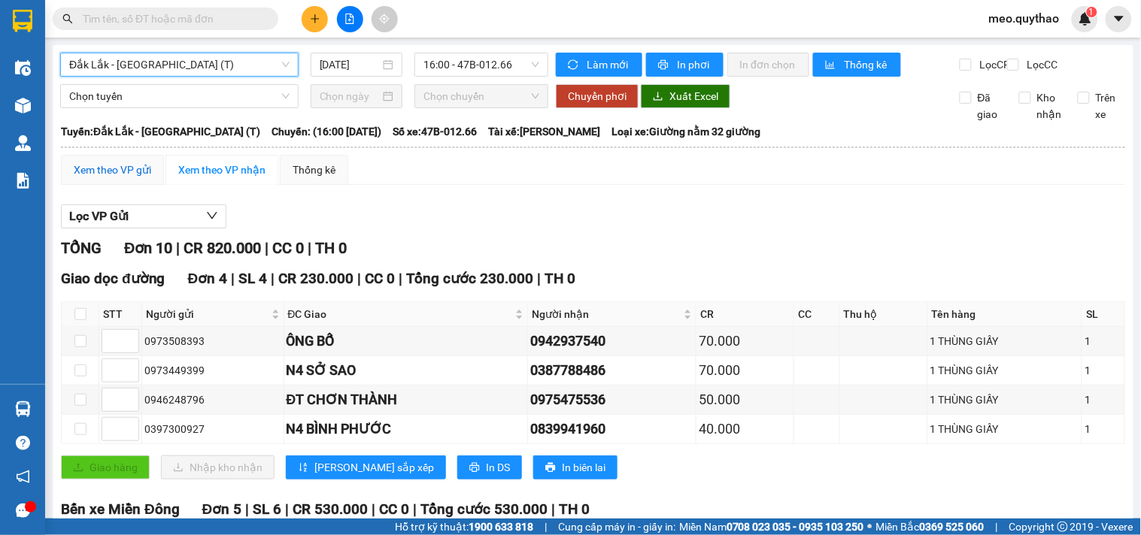
click at [113, 178] on div "Xem theo VP gửi" at bounding box center [112, 170] width 77 height 17
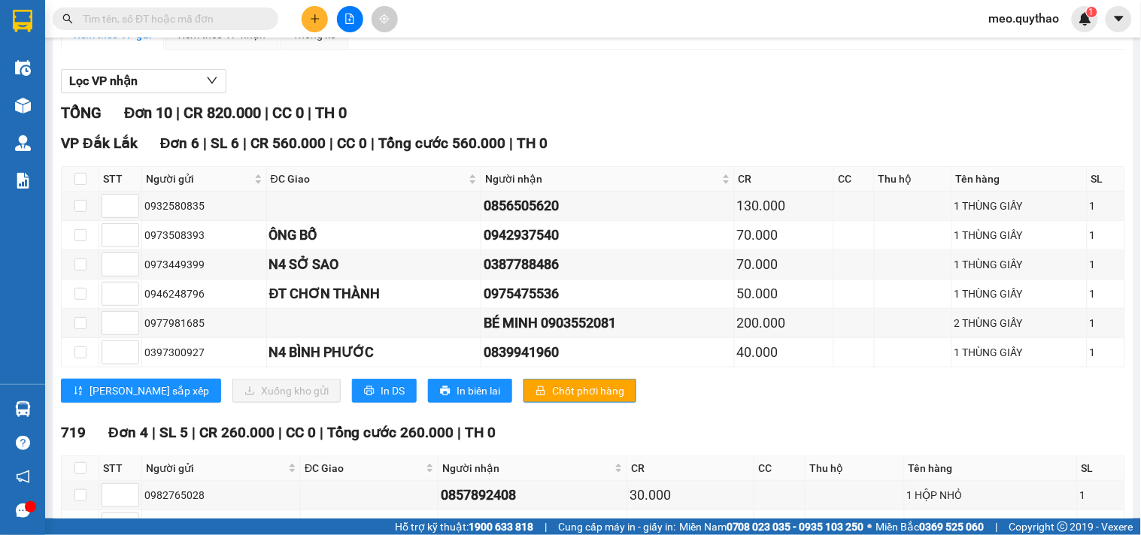
scroll to position [308, 0]
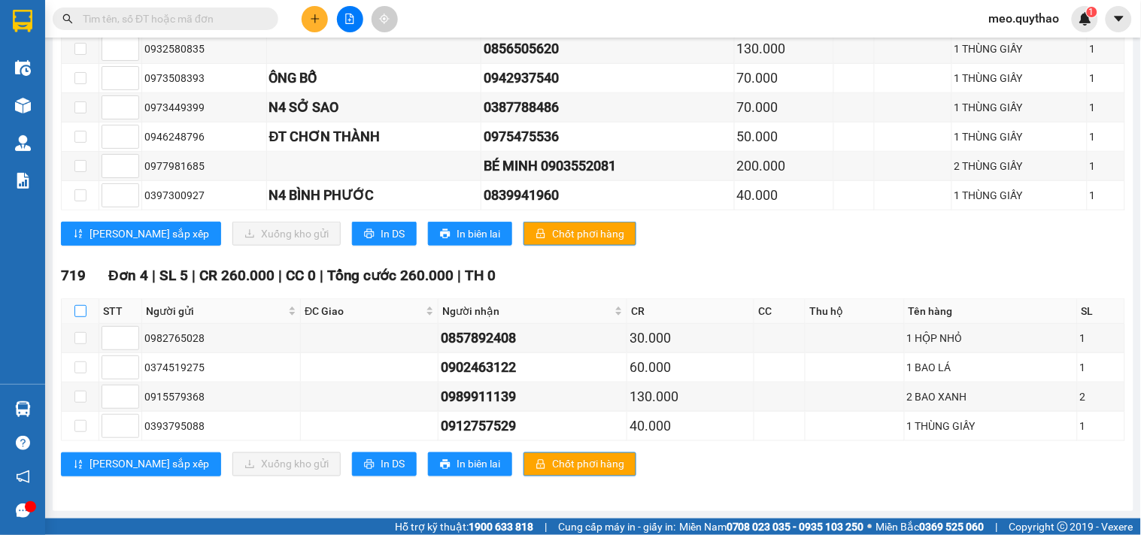
click at [76, 308] on input "checkbox" at bounding box center [80, 311] width 12 height 12
checkbox input "true"
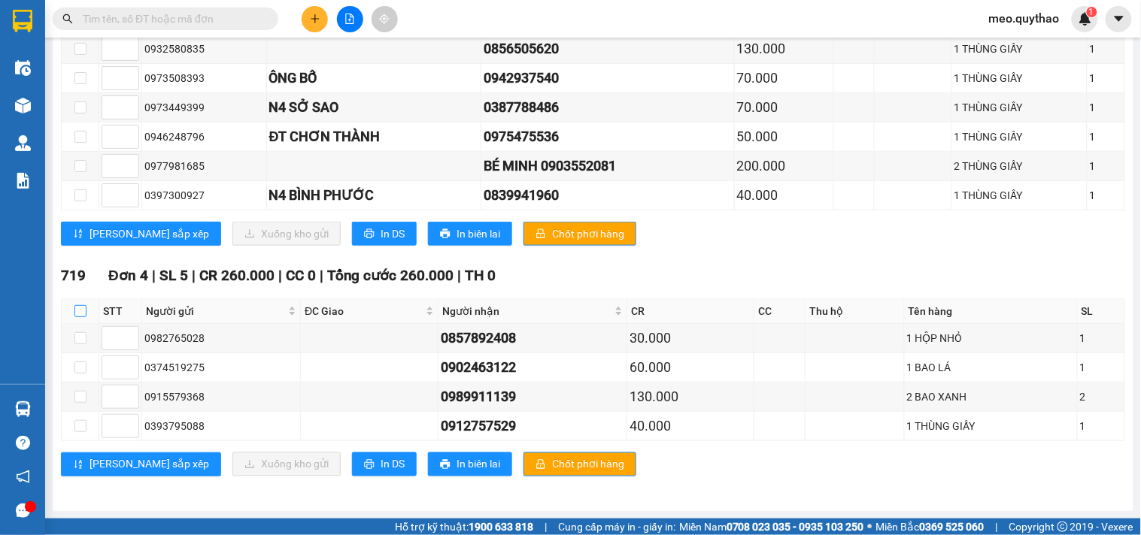
checkbox input "true"
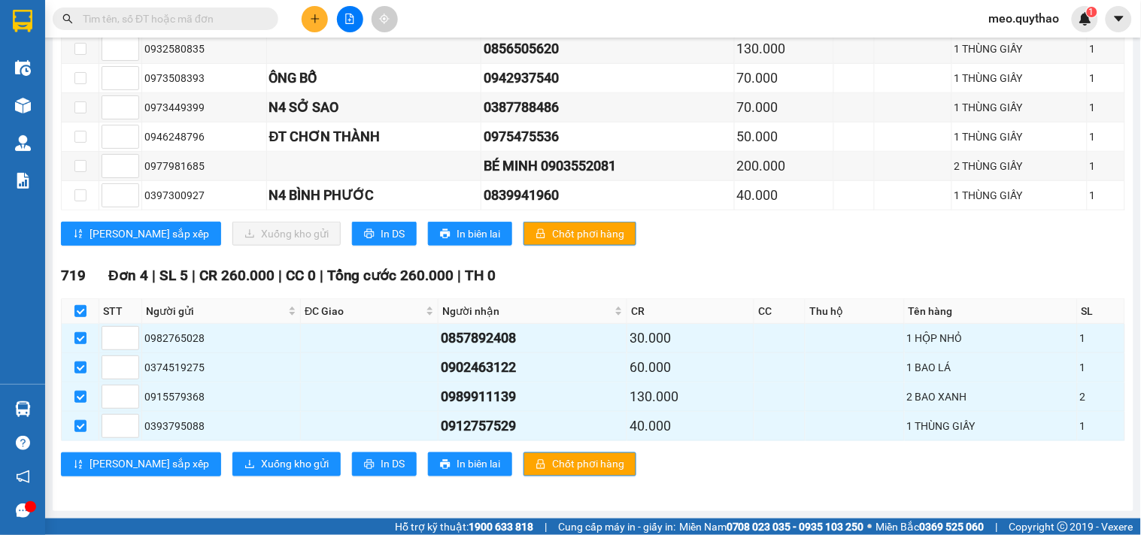
click at [193, 450] on div "719 Đơn 4 | SL 5 | CR 260.000 | CC 0 | Tổng cước 260.000 | TH 0 STT Người gửi Đ…" at bounding box center [593, 376] width 1064 height 223
click at [261, 462] on span "Xuống kho gửi" at bounding box center [295, 464] width 68 height 17
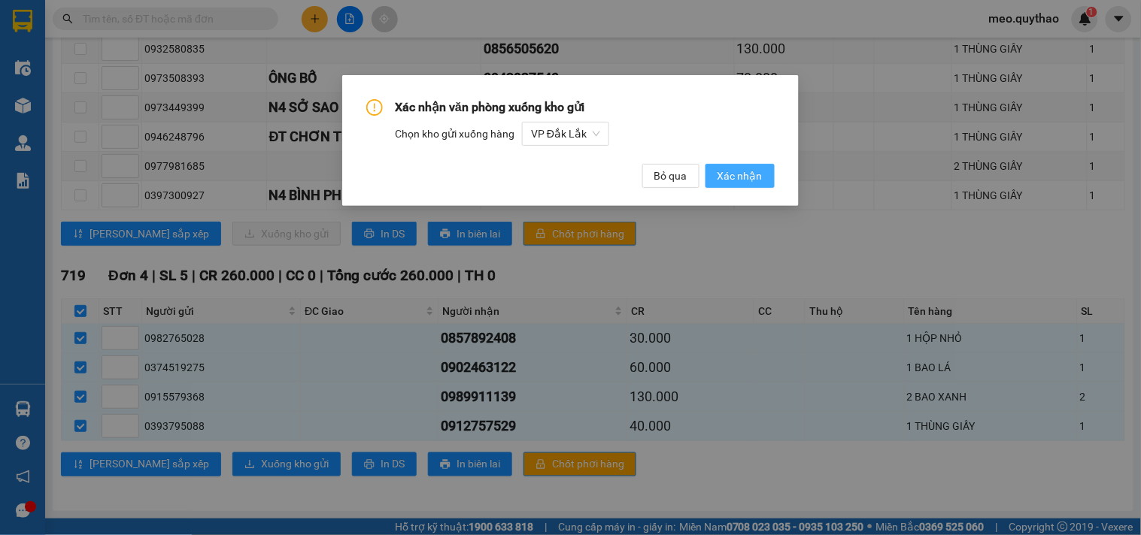
click at [748, 167] on button "Xác nhận" at bounding box center [739, 176] width 69 height 24
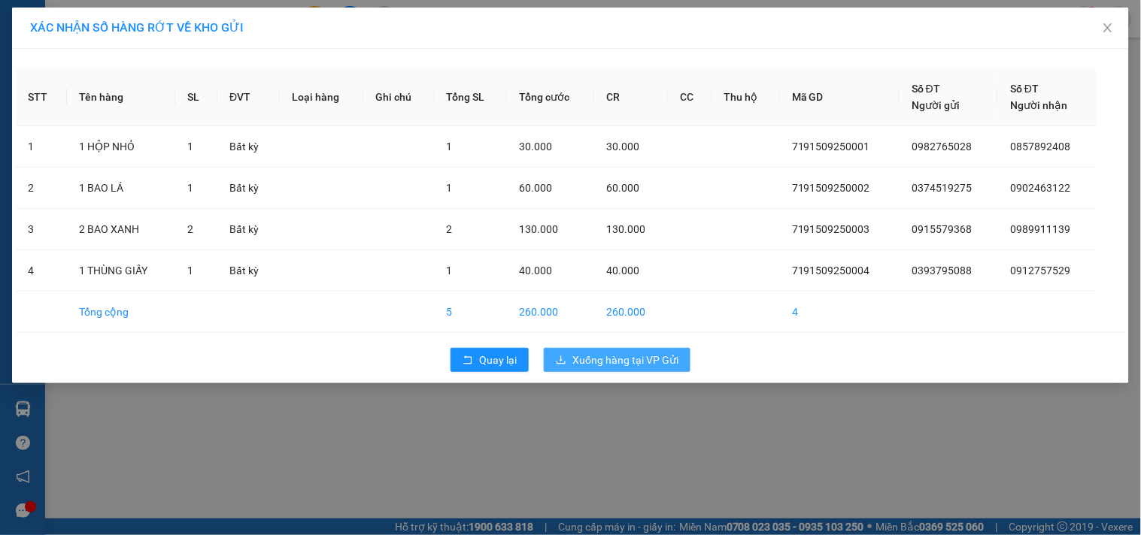
click at [600, 362] on span "Xuống hàng tại VP Gửi" at bounding box center [625, 360] width 106 height 17
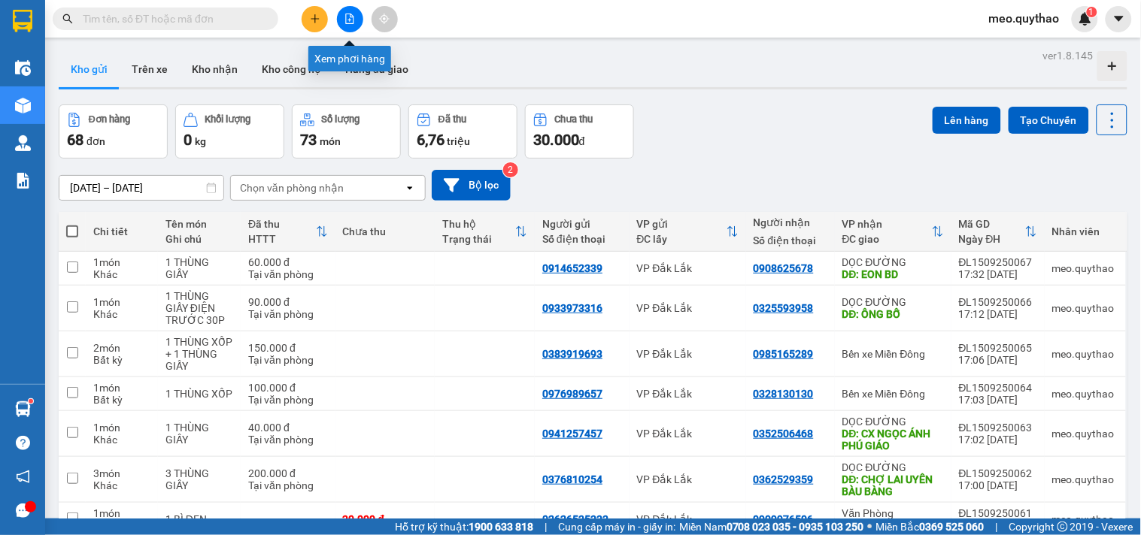
click at [352, 14] on icon "file-add" at bounding box center [349, 19] width 11 height 11
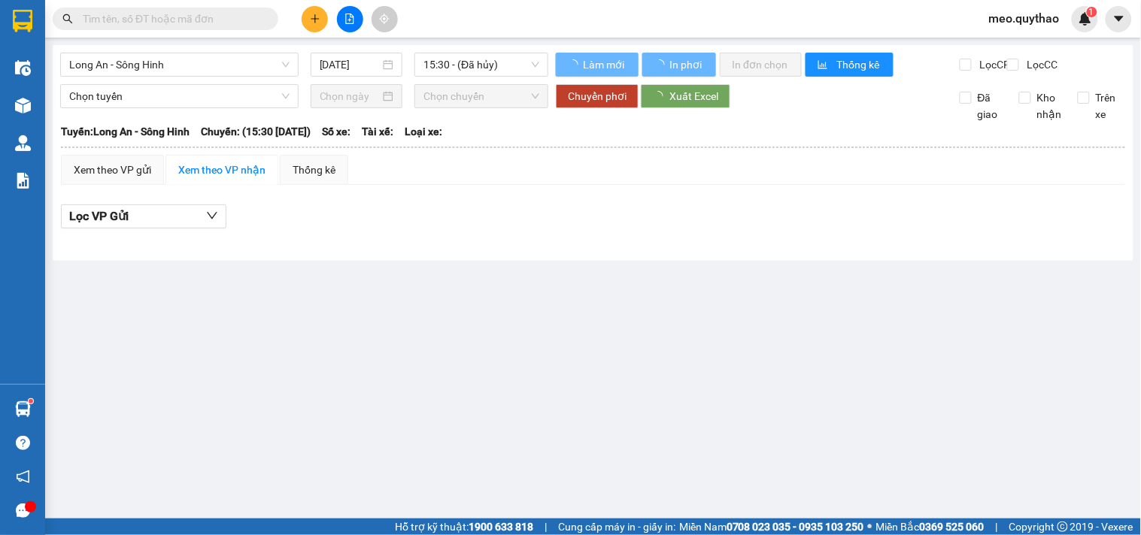
click at [228, 51] on div "Long An - Sông Hinh 15/09/2025 15:30 - (Đã hủy) Làm mới In phơi In đơn chọn Thố…" at bounding box center [593, 153] width 1081 height 216
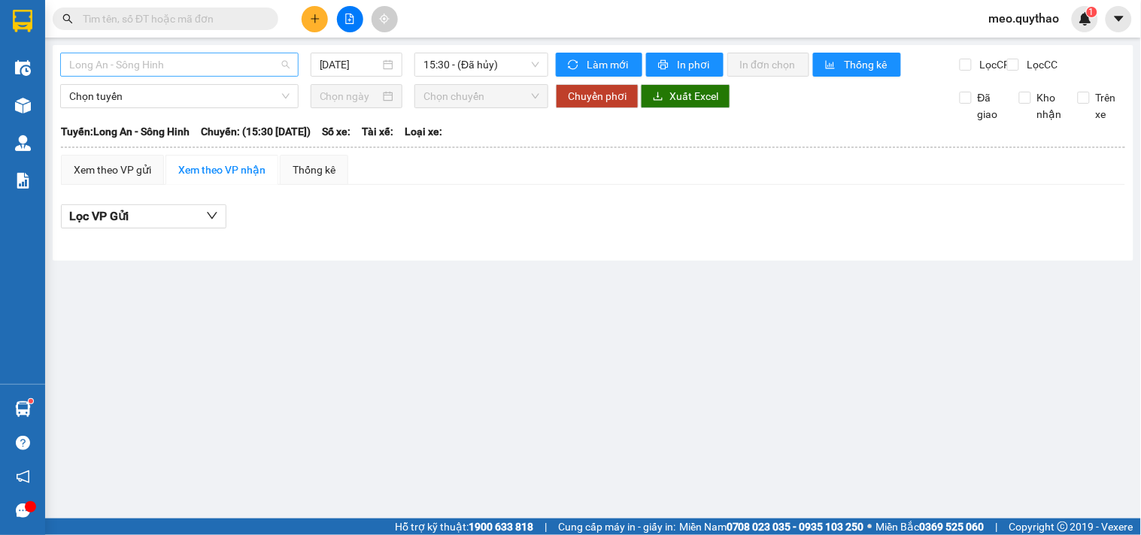
click at [220, 65] on span "Long An - Sông Hinh" at bounding box center [179, 64] width 220 height 23
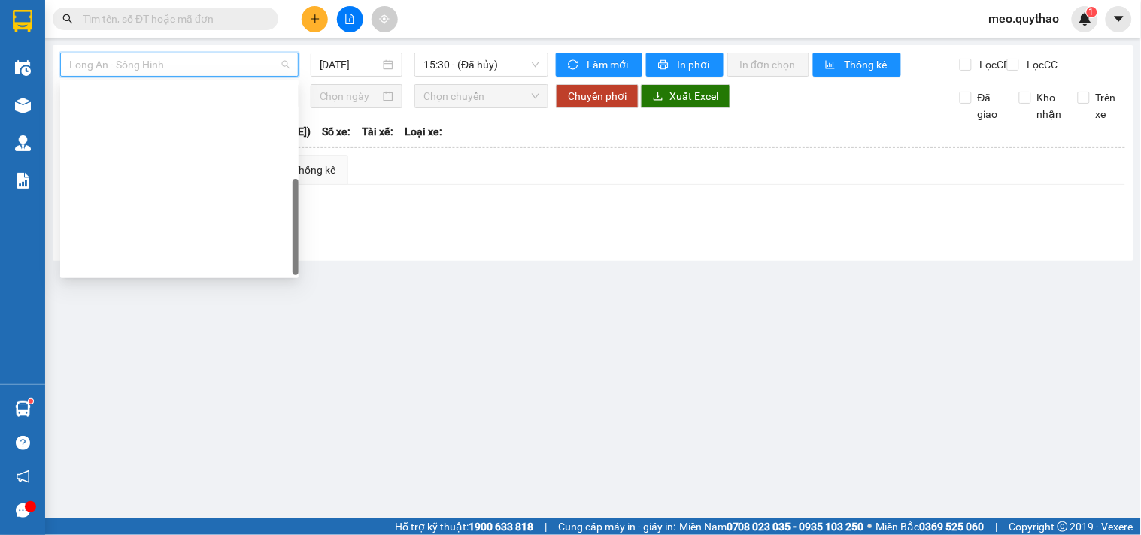
scroll to position [216, 0]
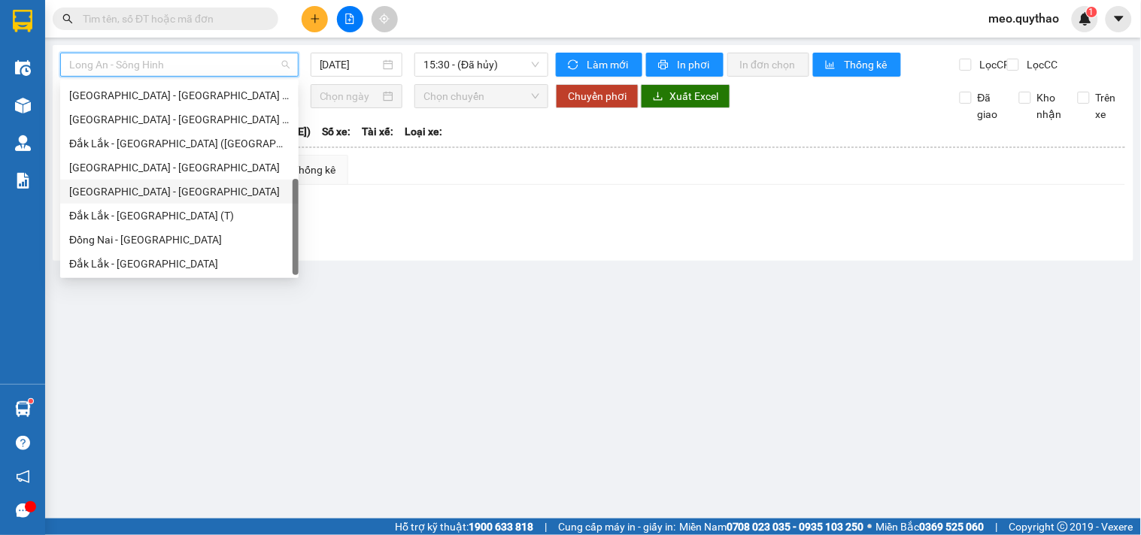
click at [167, 192] on div "[GEOGRAPHIC_DATA] - [GEOGRAPHIC_DATA]" at bounding box center [179, 191] width 220 height 17
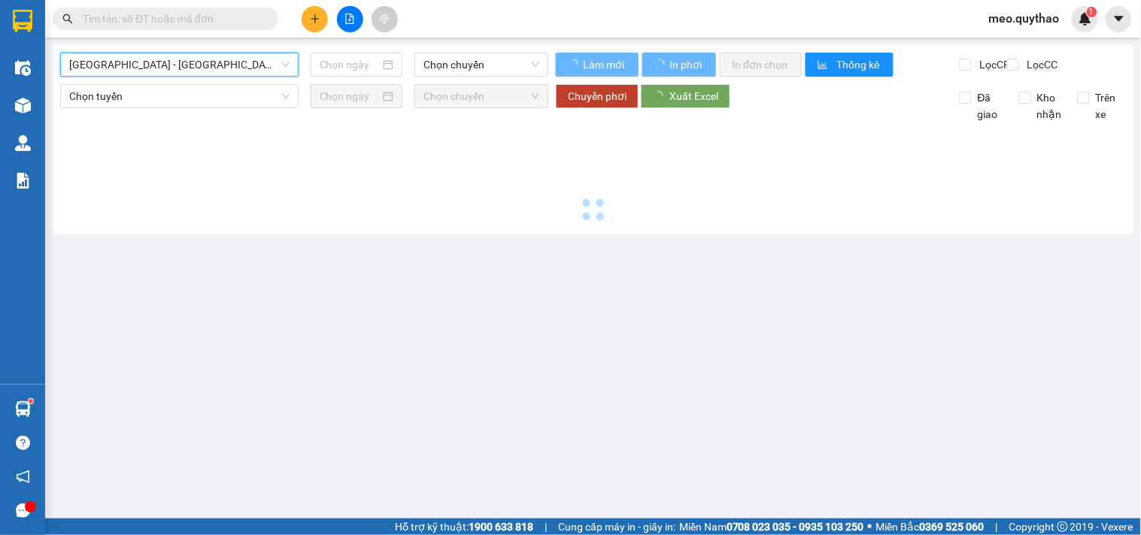
type input "[DATE]"
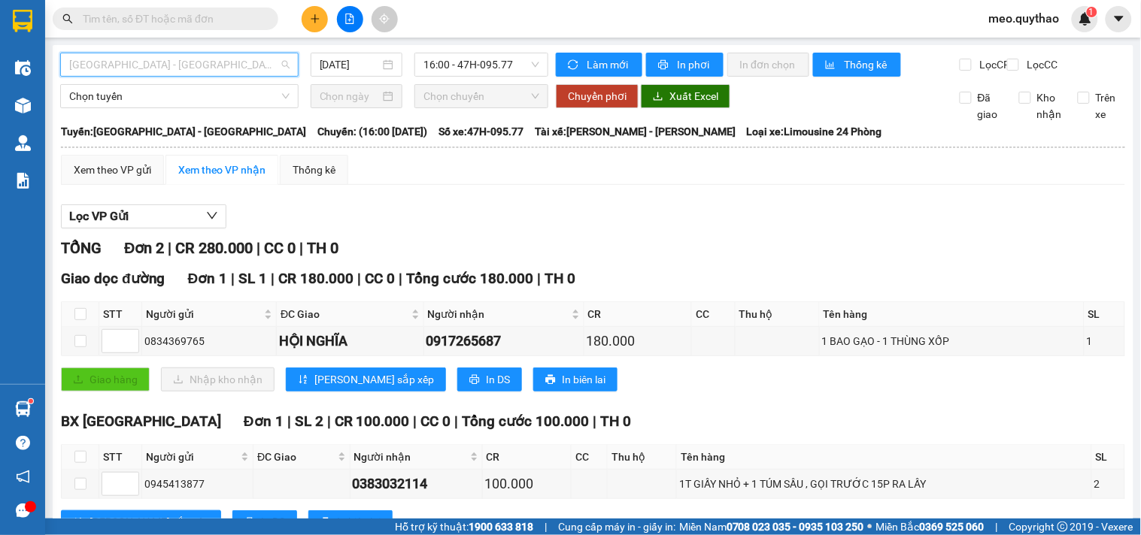
click at [231, 62] on span "[GEOGRAPHIC_DATA] - [GEOGRAPHIC_DATA]" at bounding box center [179, 64] width 220 height 23
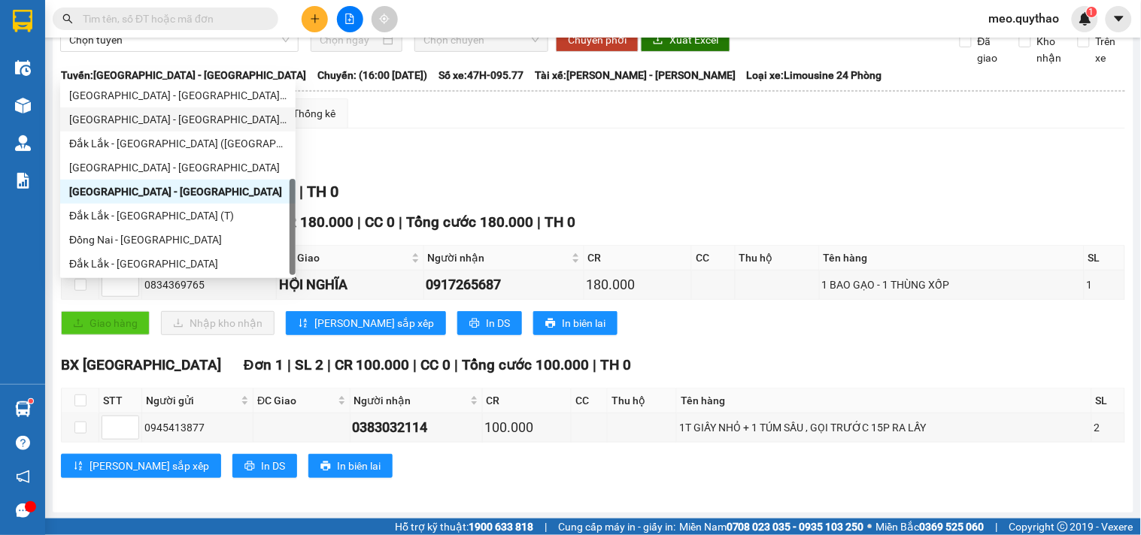
scroll to position [71, 0]
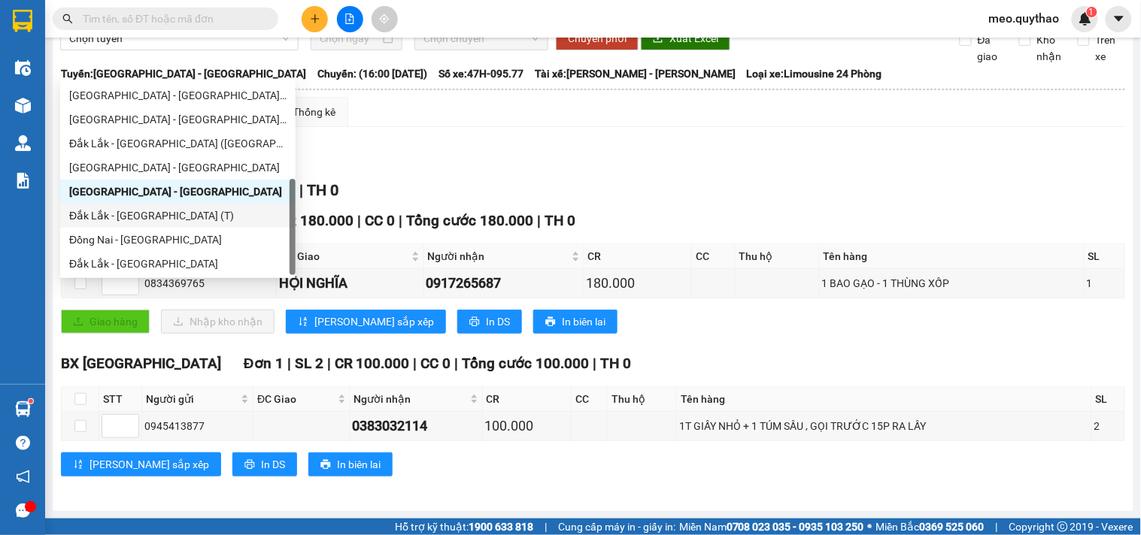
click at [177, 221] on div "Đắk Lắk - [GEOGRAPHIC_DATA] (T)" at bounding box center [177, 216] width 217 height 17
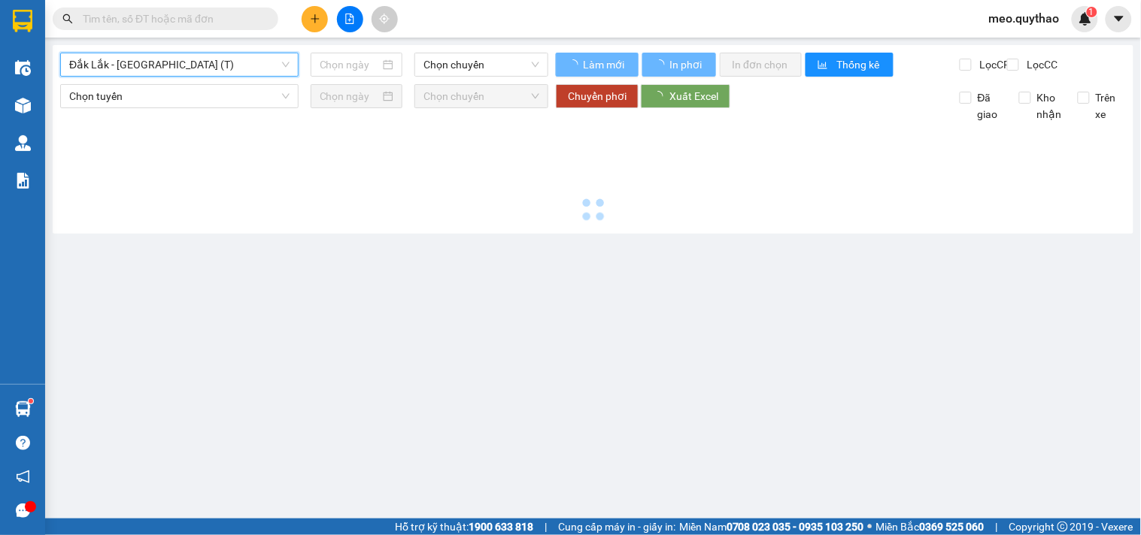
scroll to position [0, 0]
type input "[DATE]"
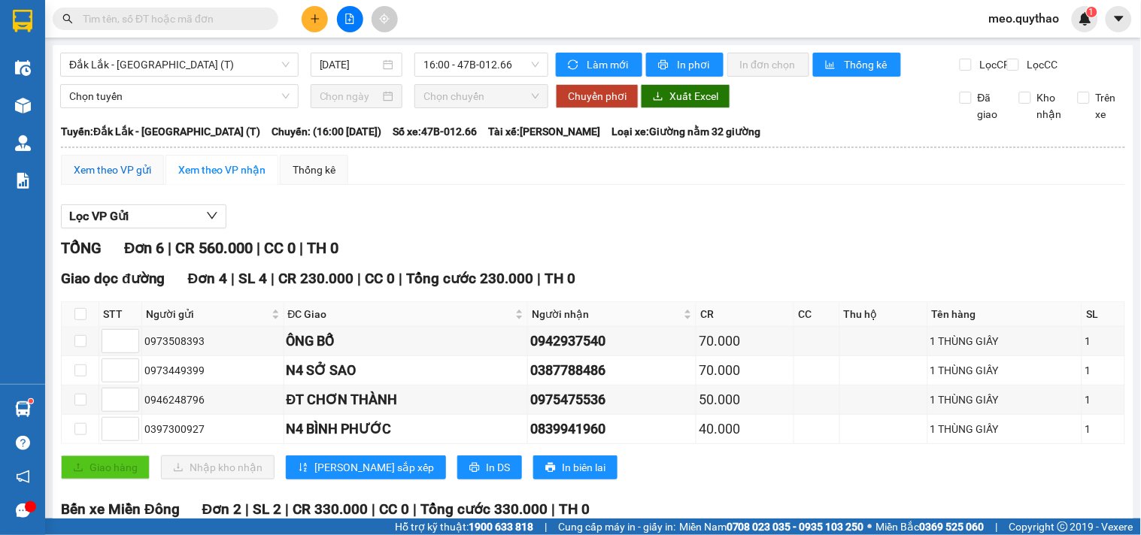
click at [130, 178] on div "Xem theo VP gửi" at bounding box center [112, 170] width 77 height 17
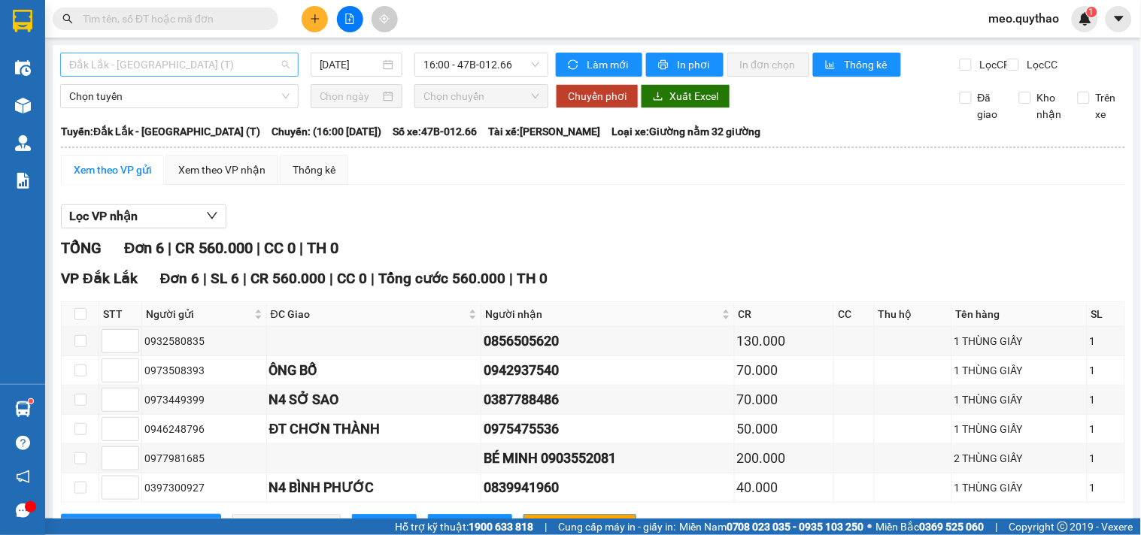
click at [176, 63] on span "Đắk Lắk - [GEOGRAPHIC_DATA] (T)" at bounding box center [179, 64] width 220 height 23
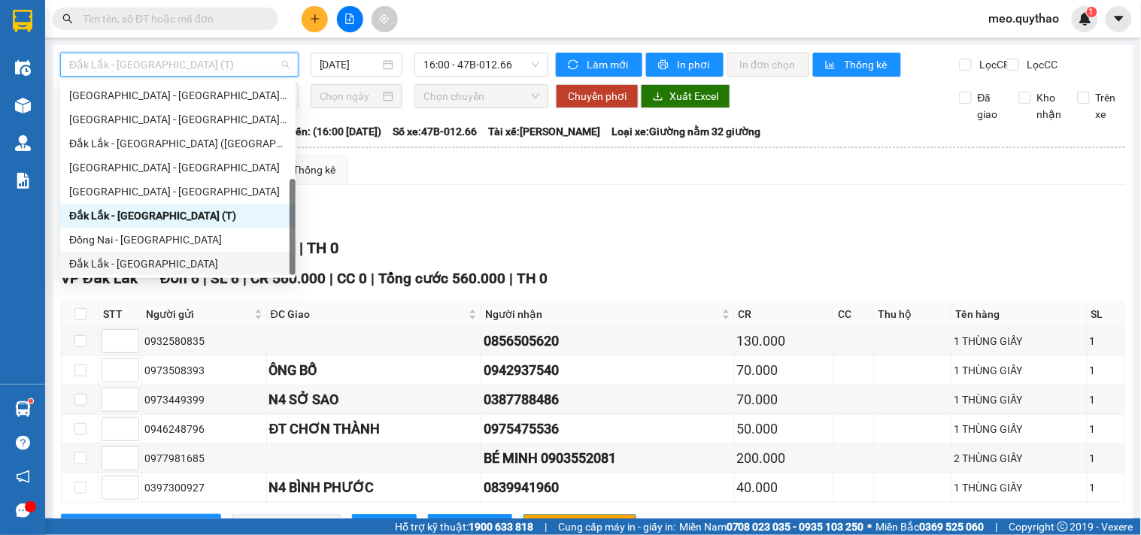
click at [159, 264] on div "Đắk Lắk - [GEOGRAPHIC_DATA]" at bounding box center [177, 264] width 217 height 17
type input "[DATE]"
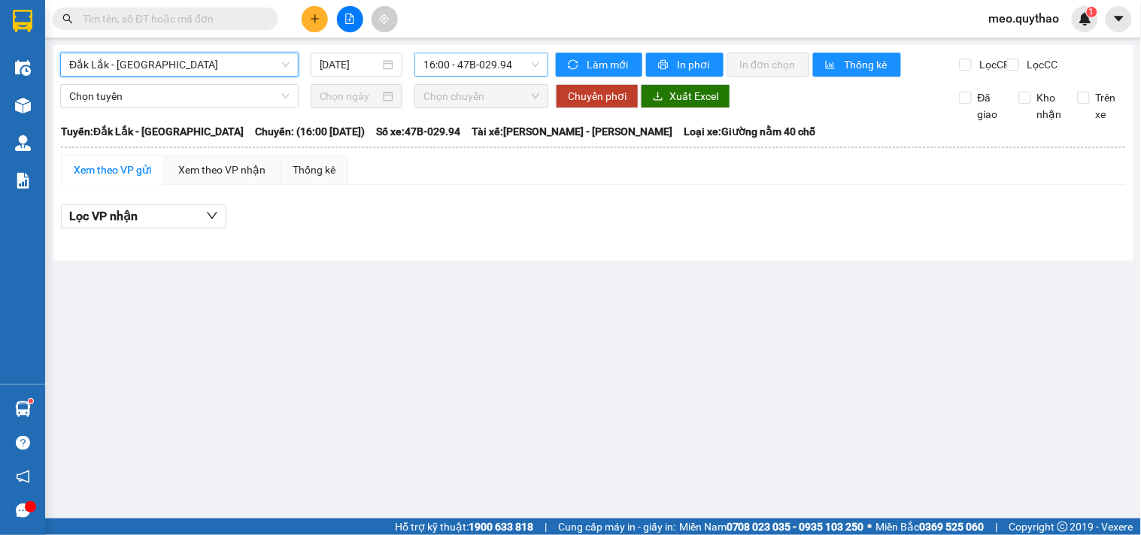
click at [498, 63] on span "16:00 - 47B-029.94" at bounding box center [481, 64] width 116 height 23
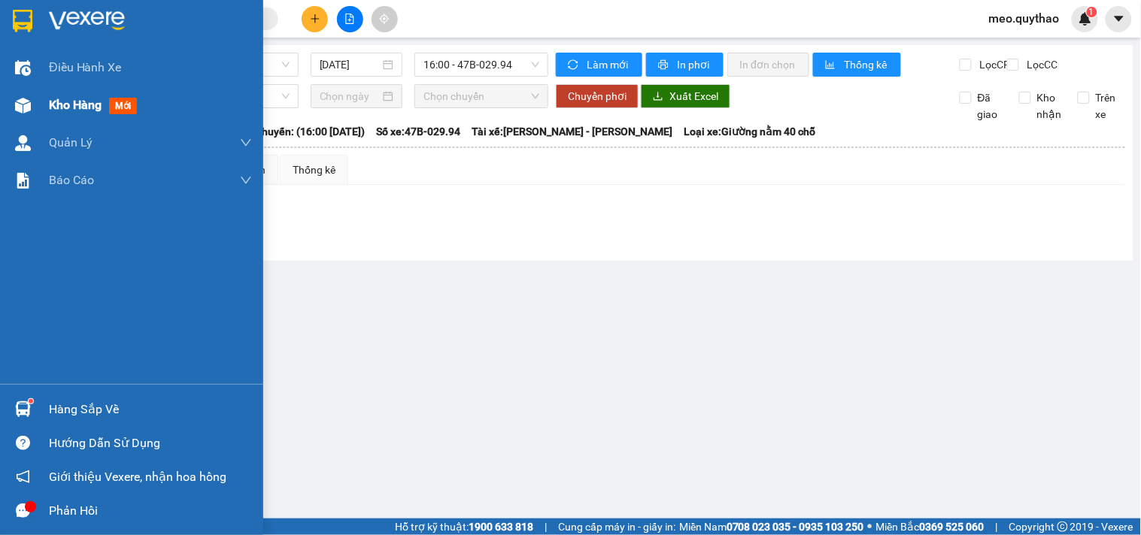
click at [39, 116] on div "Kho hàng mới" at bounding box center [131, 105] width 263 height 38
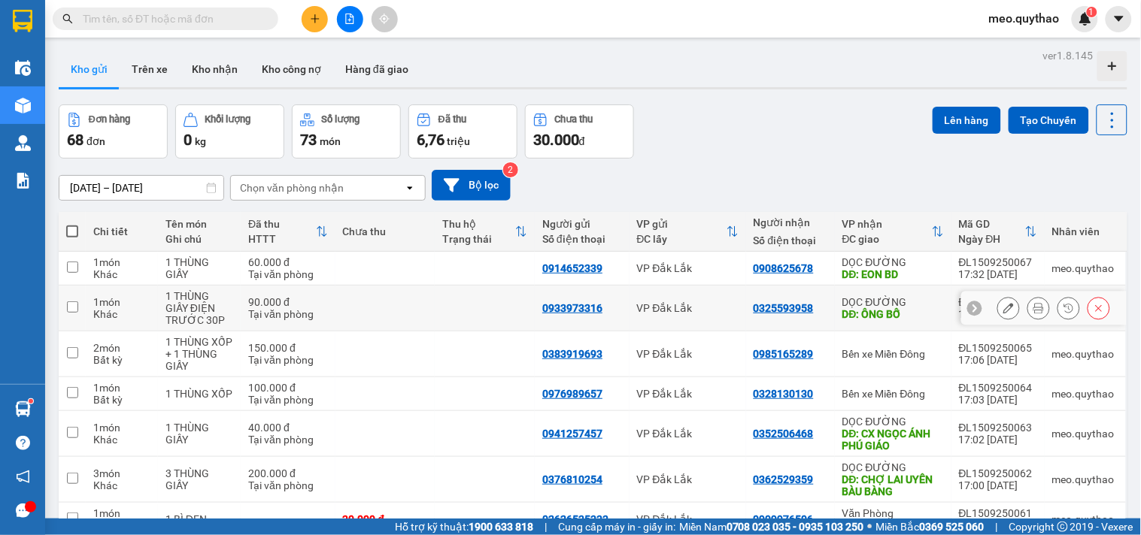
click at [870, 302] on div "DỌC ĐƯỜNG" at bounding box center [893, 302] width 102 height 12
checkbox input "true"
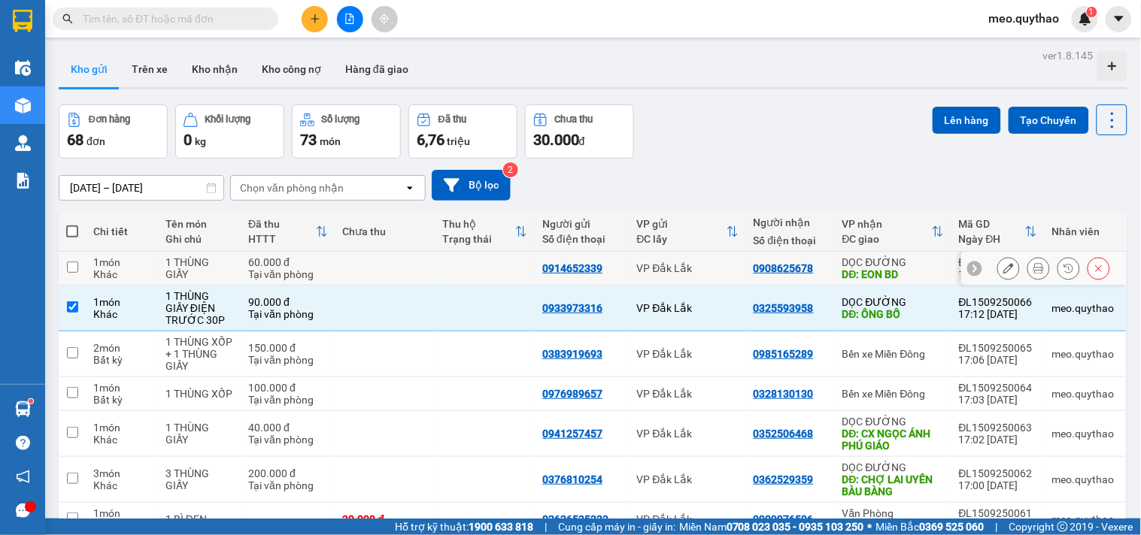
click at [888, 263] on div "DỌC ĐƯỜNG" at bounding box center [893, 262] width 102 height 12
checkbox input "true"
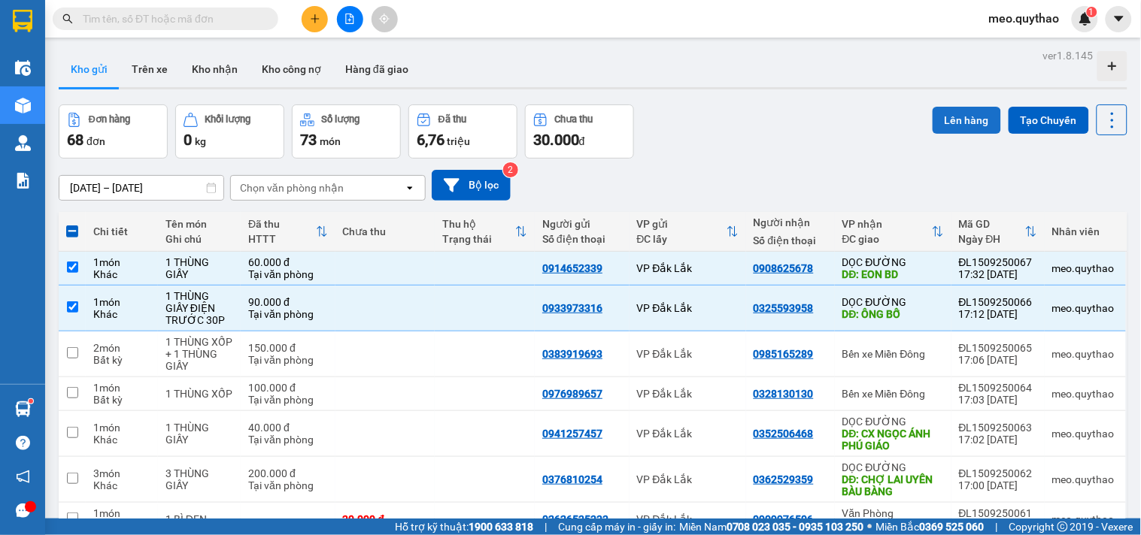
click at [945, 125] on button "Lên hàng" at bounding box center [967, 120] width 68 height 27
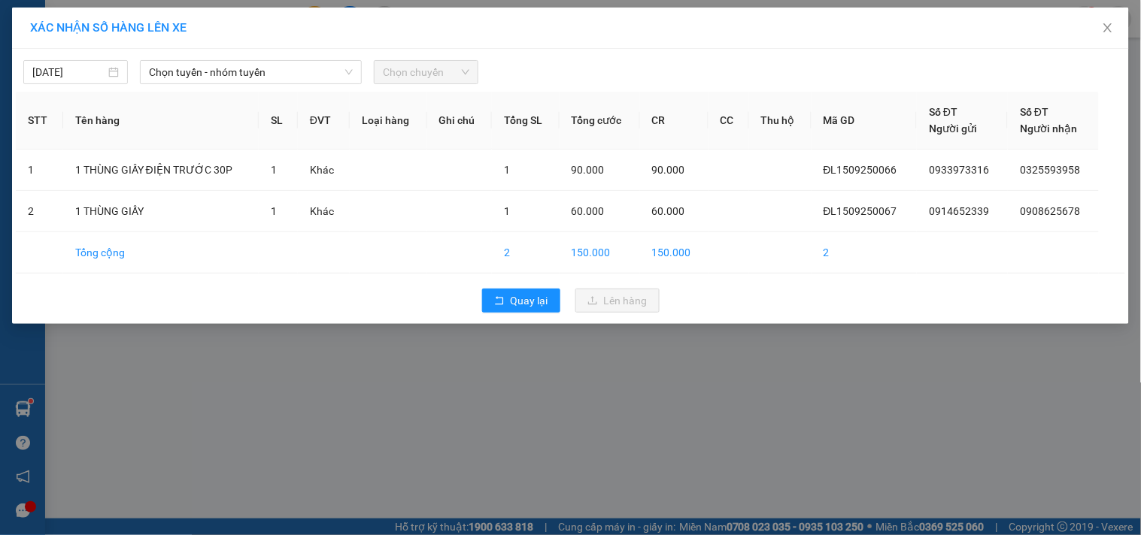
click at [289, 55] on div "15/09/2025 Chọn tuyến - nhóm tuyến Chọn chuyến" at bounding box center [570, 69] width 1109 height 32
click at [292, 80] on span "Chọn tuyến - nhóm tuyến" at bounding box center [251, 72] width 204 height 23
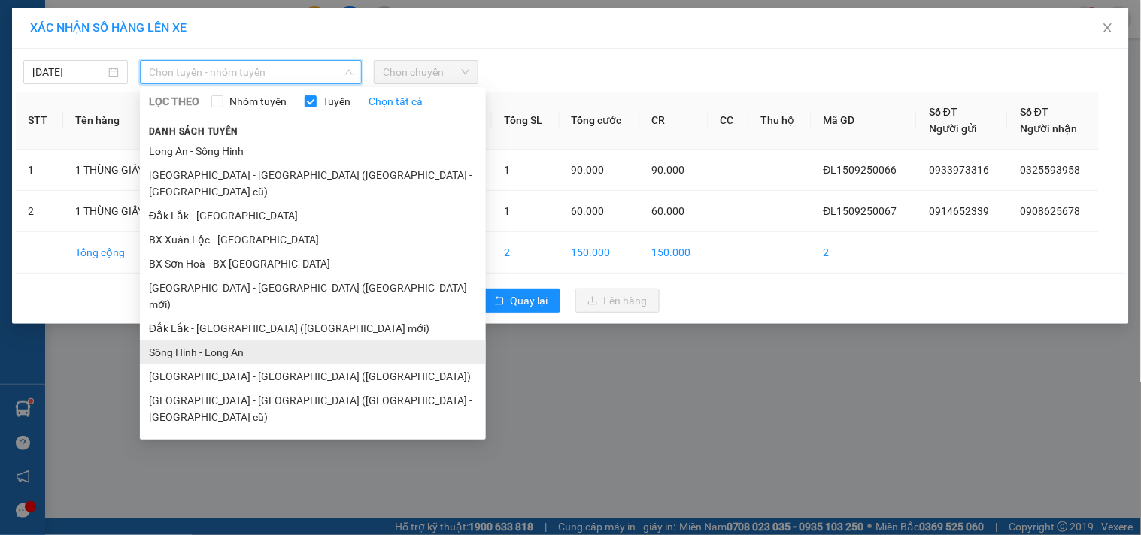
click at [257, 341] on li "Sông Hinh - Long An" at bounding box center [313, 353] width 346 height 24
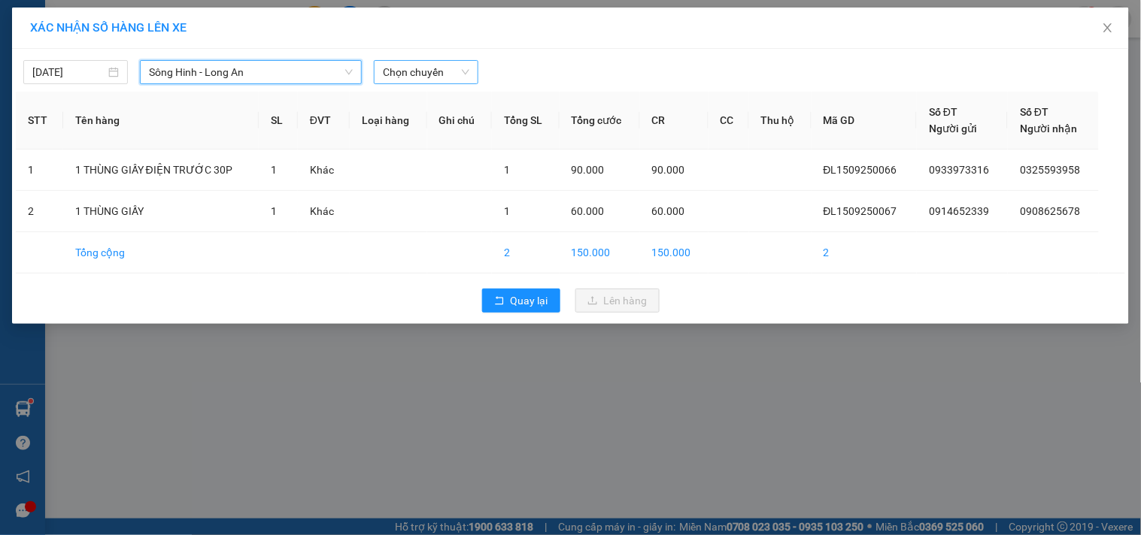
click at [434, 77] on span "Chọn chuyến" at bounding box center [426, 72] width 86 height 23
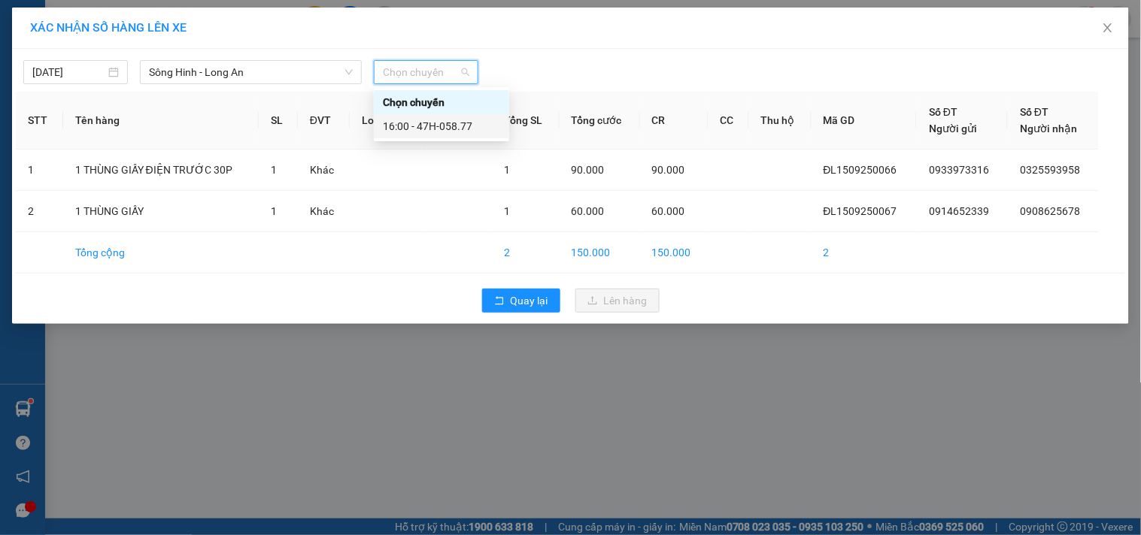
click at [446, 131] on div "16:00 - 47H-058.77" at bounding box center [441, 126] width 117 height 17
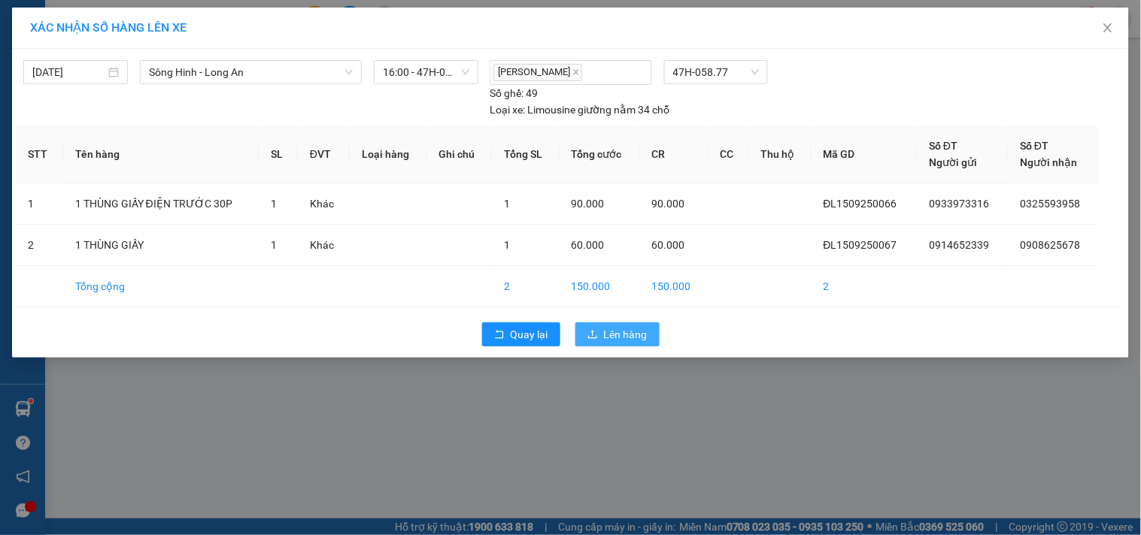
click at [605, 335] on span "Lên hàng" at bounding box center [626, 334] width 44 height 17
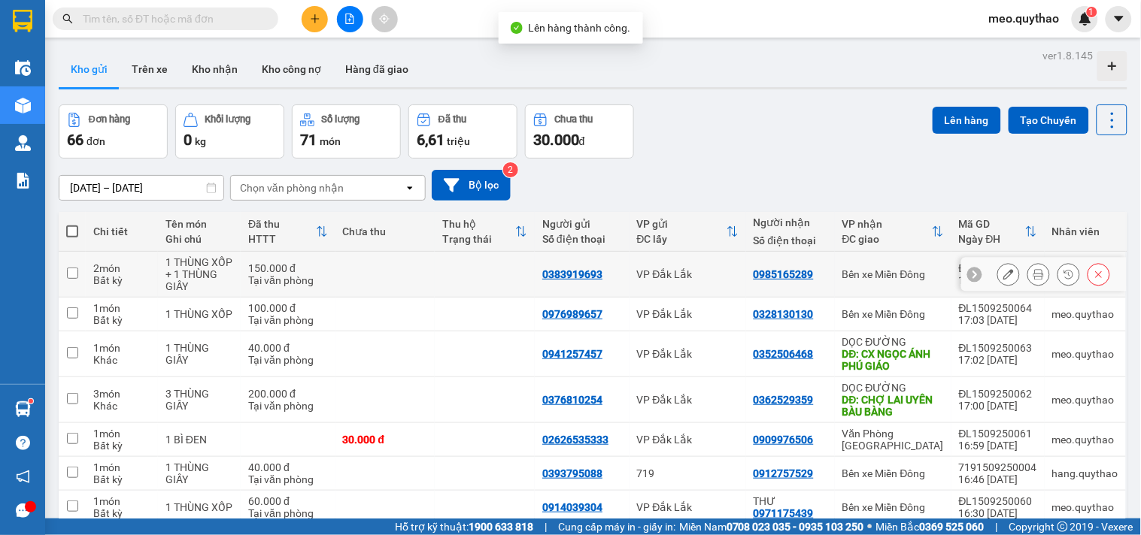
click at [896, 279] on div "Bến xe Miền Đông" at bounding box center [893, 274] width 102 height 12
checkbox input "true"
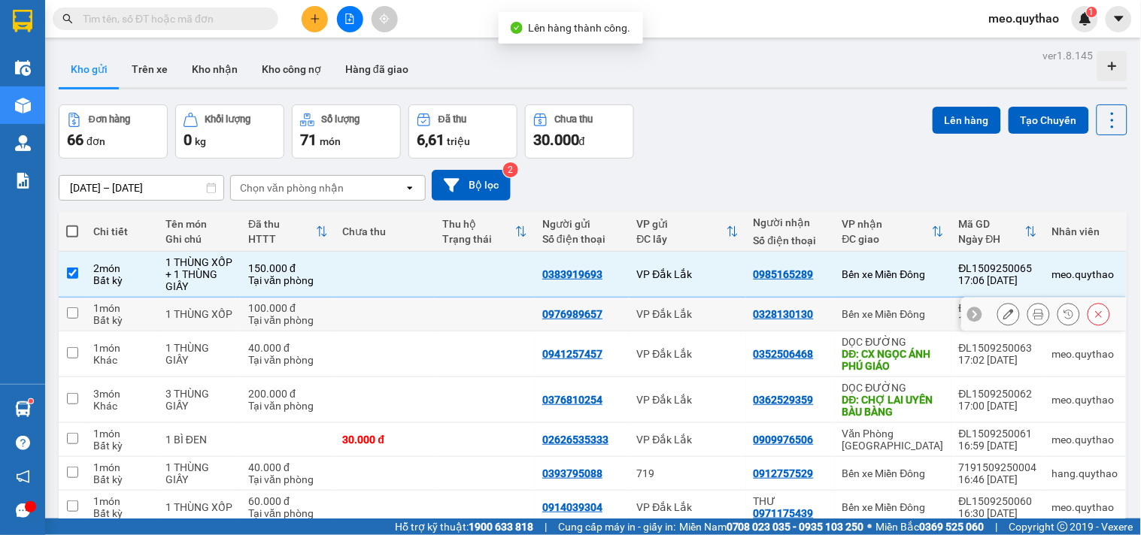
click at [896, 311] on div "Bến xe Miền Đông" at bounding box center [893, 314] width 102 height 12
checkbox input "true"
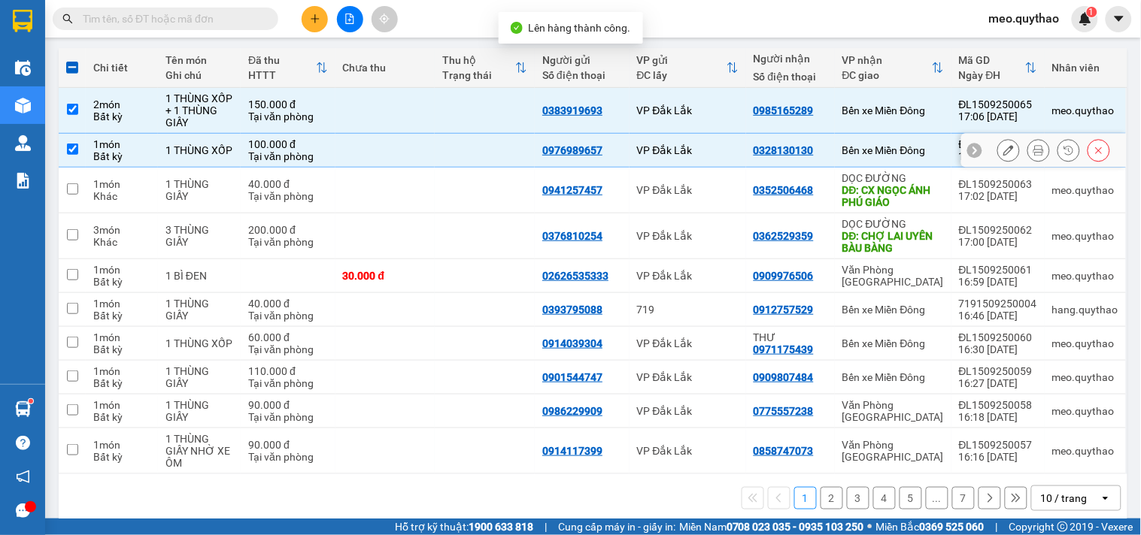
scroll to position [183, 0]
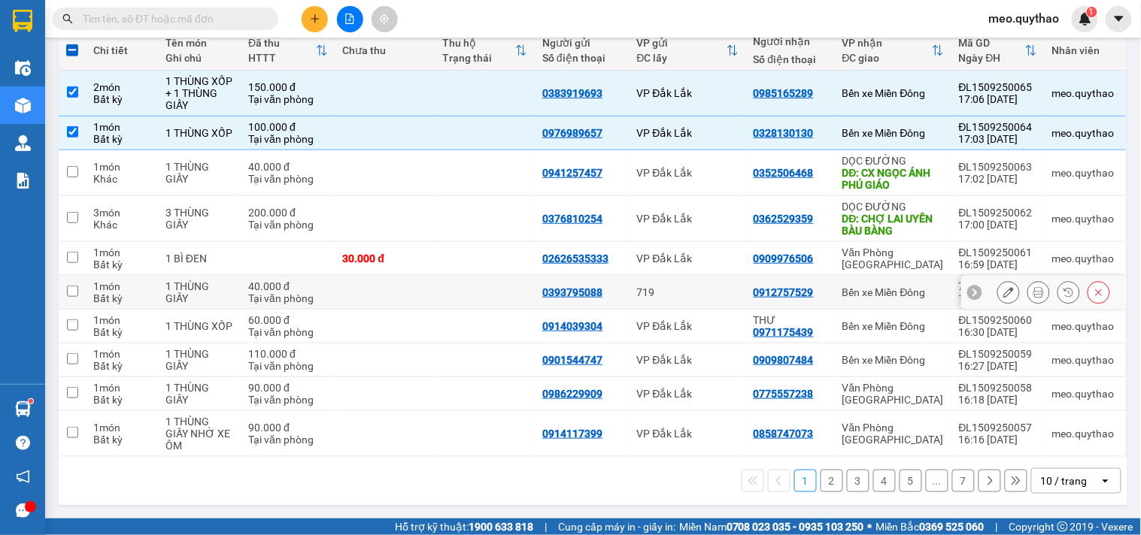
click at [893, 289] on div "Bến xe Miền Đông" at bounding box center [893, 293] width 102 height 12
checkbox input "true"
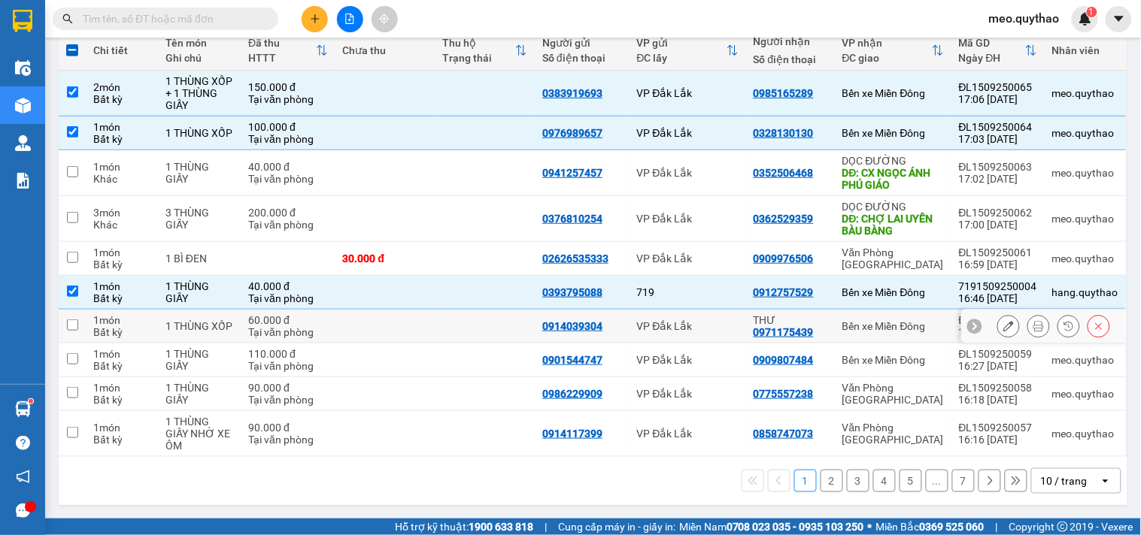
click at [892, 333] on td "Bến xe Miền Đông" at bounding box center [893, 327] width 117 height 34
checkbox input "true"
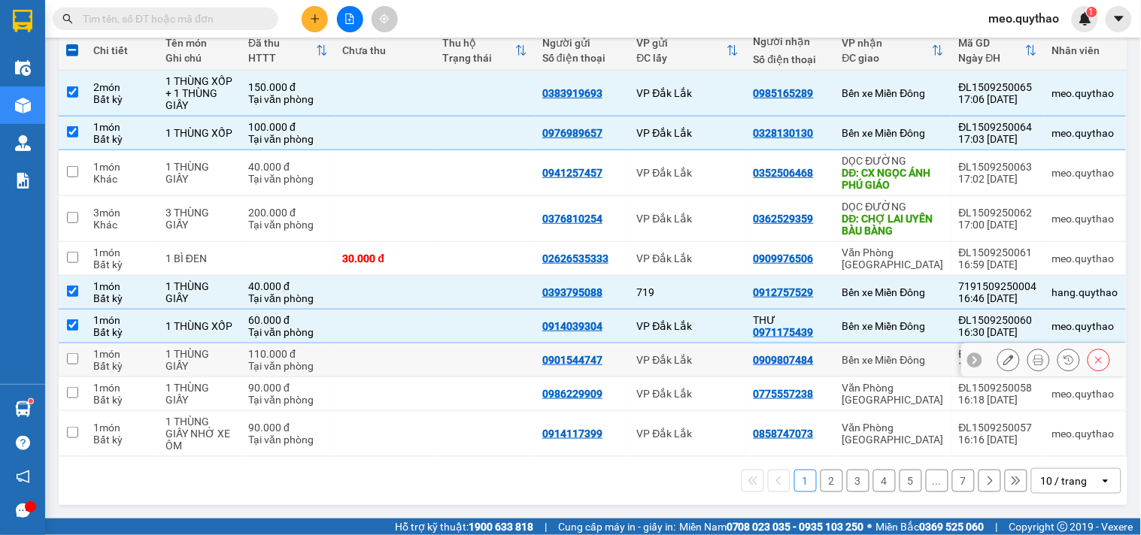
click at [899, 362] on div "Bến xe Miền Đông" at bounding box center [893, 360] width 102 height 12
checkbox input "true"
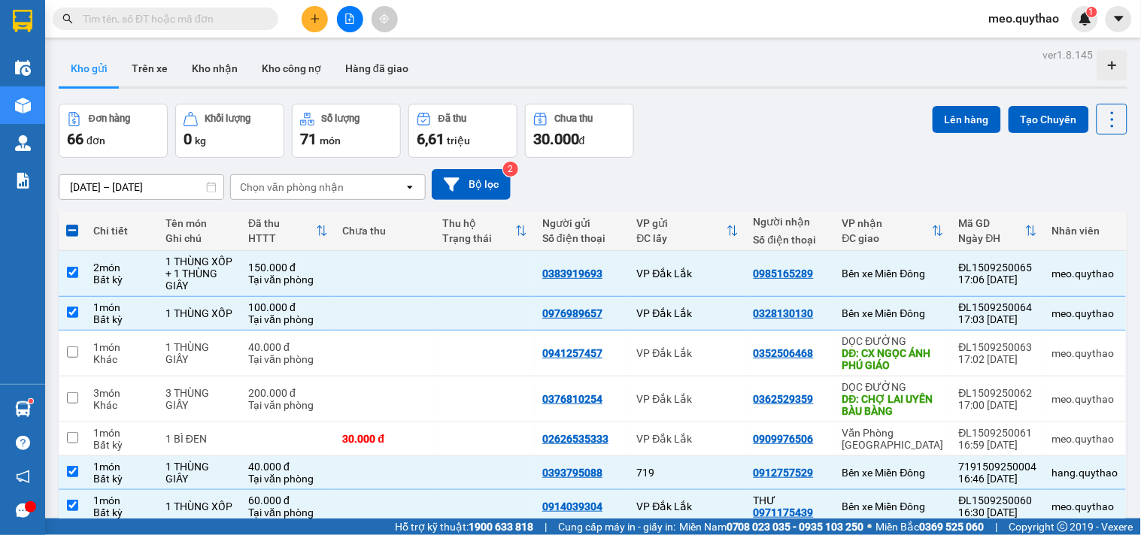
scroll to position [0, 0]
click at [964, 126] on button "Lên hàng" at bounding box center [967, 120] width 68 height 27
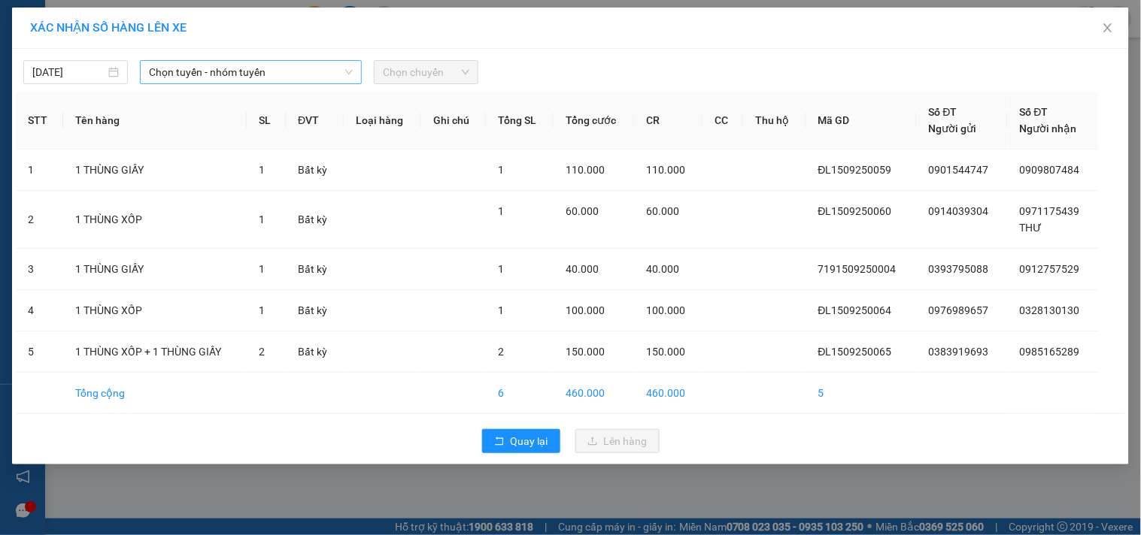
click at [299, 69] on span "Chọn tuyến - nhóm tuyến" at bounding box center [251, 72] width 204 height 23
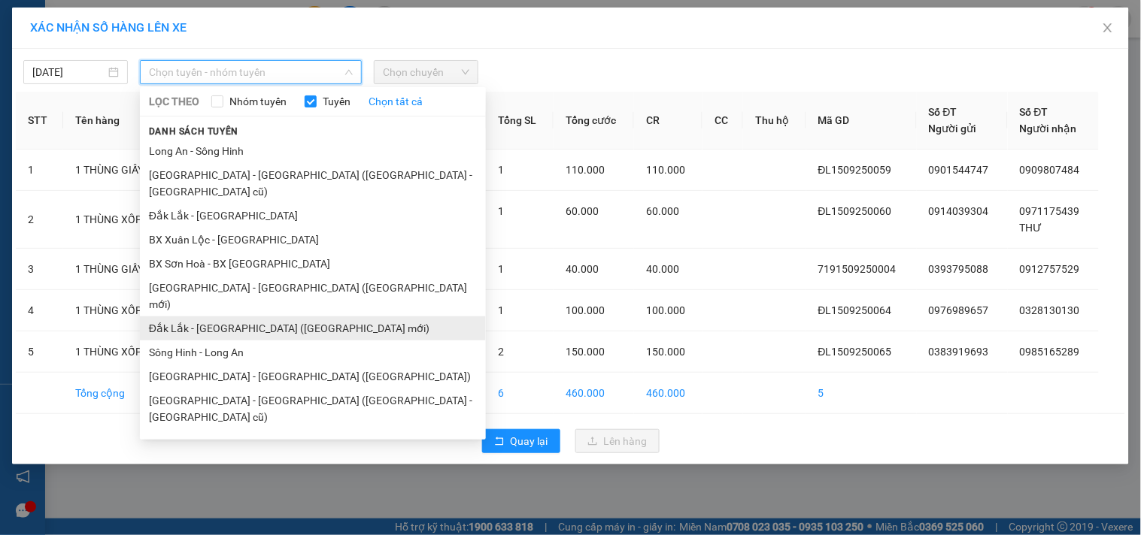
click at [302, 317] on li "Đắk Lắk - [GEOGRAPHIC_DATA] ([GEOGRAPHIC_DATA] mới)" at bounding box center [313, 329] width 346 height 24
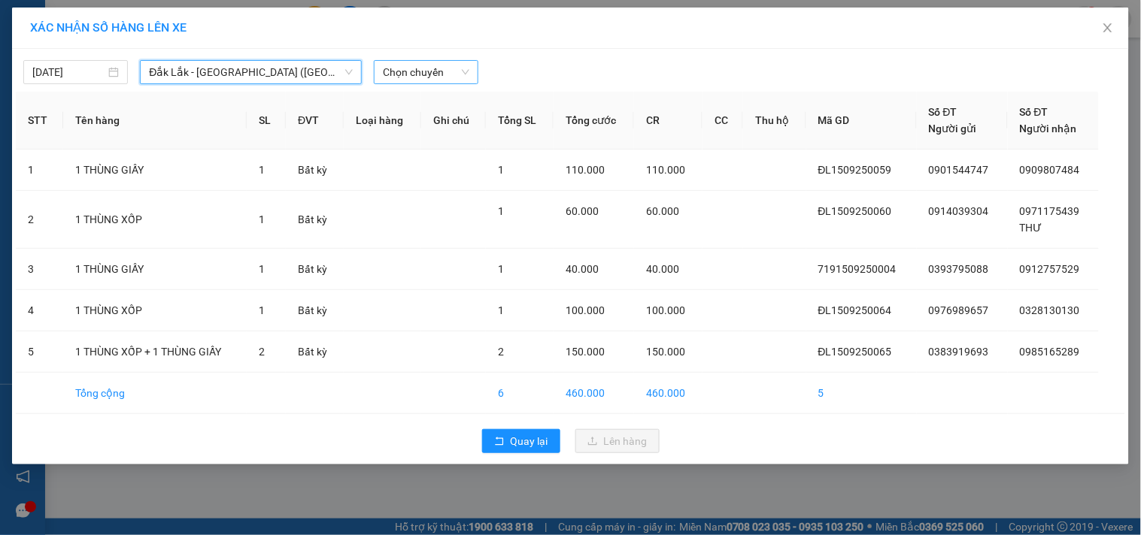
click at [459, 64] on span "Chọn chuyến" at bounding box center [426, 72] width 86 height 23
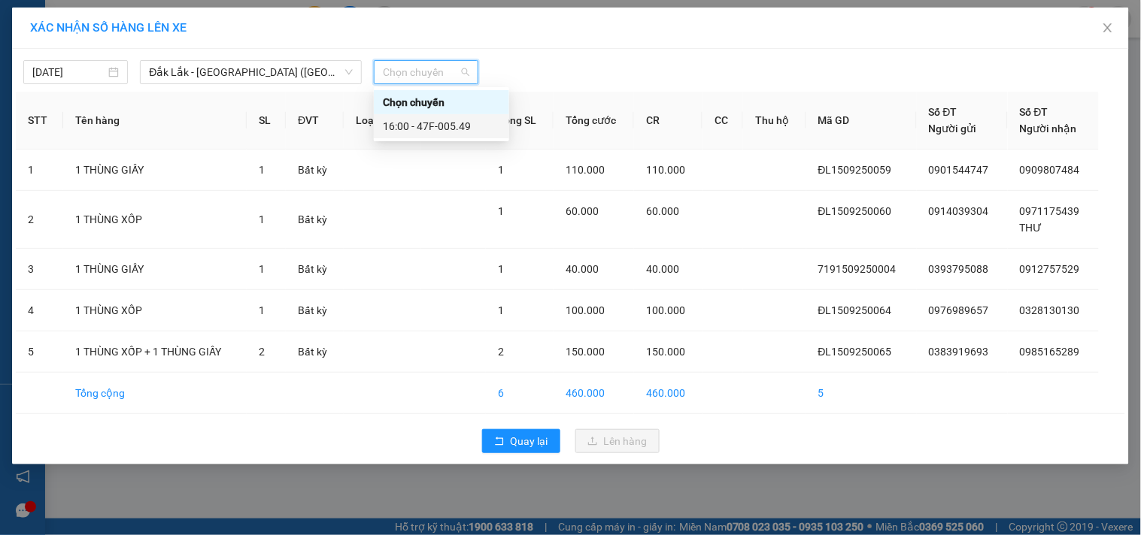
click at [449, 119] on div "16:00 - 47F-005.49" at bounding box center [441, 126] width 117 height 17
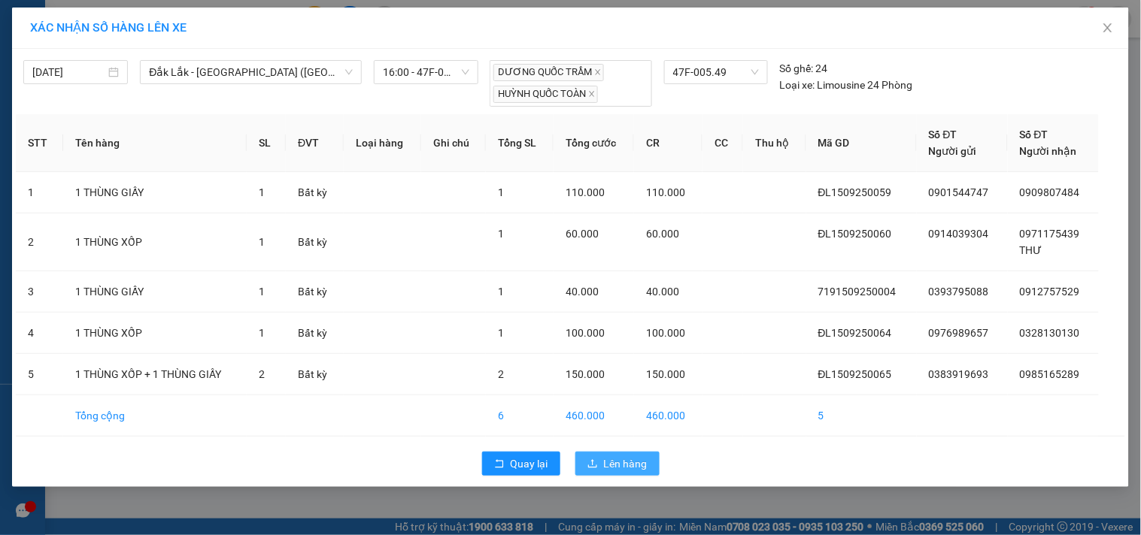
click at [596, 471] on span "upload" at bounding box center [592, 465] width 11 height 12
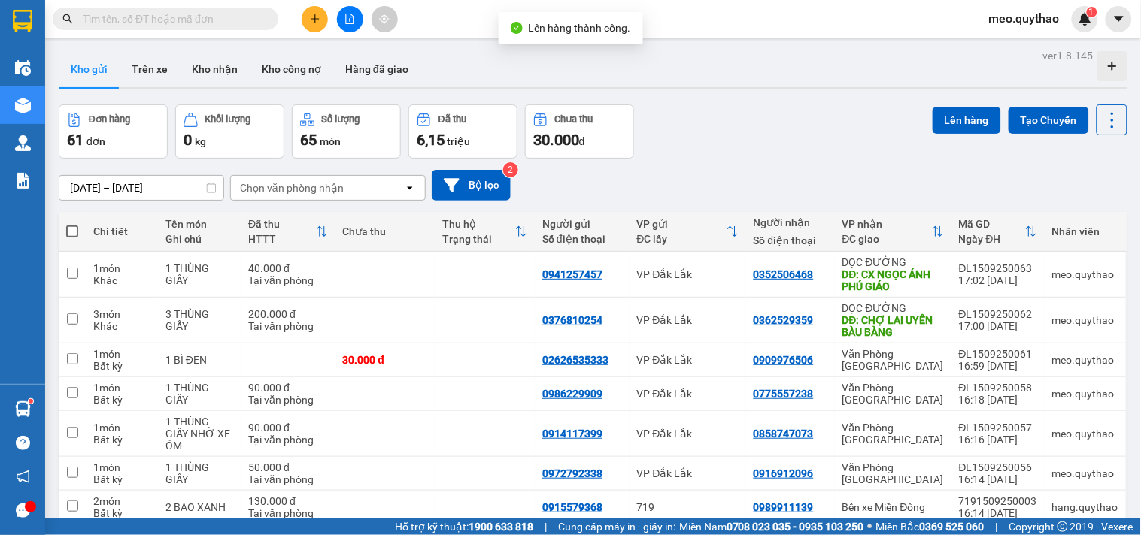
click at [891, 252] on th "VP nhận ĐC giao" at bounding box center [893, 232] width 117 height 40
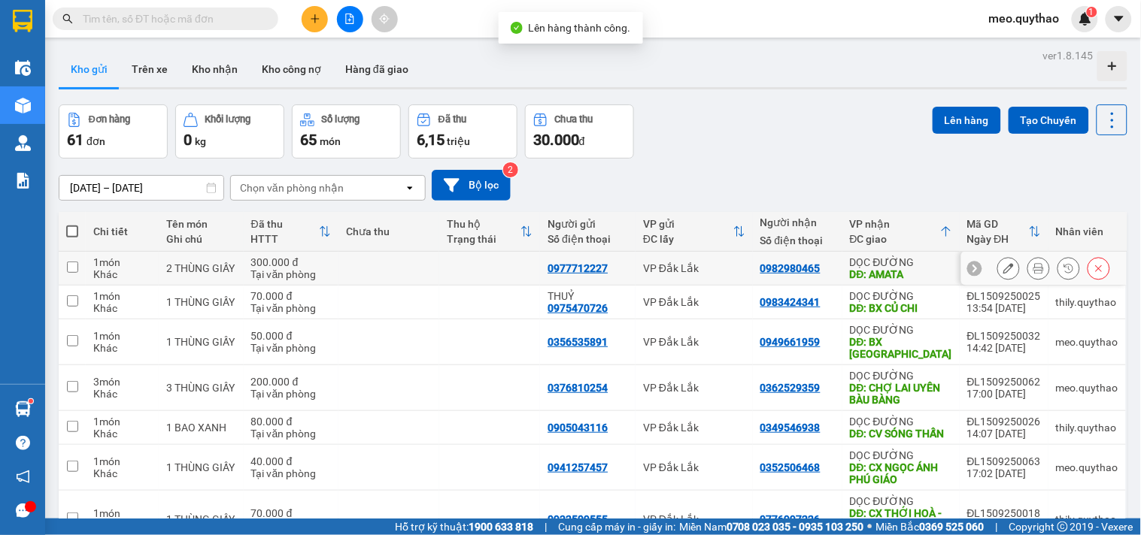
click at [929, 273] on div "DĐ: AMATA" at bounding box center [901, 274] width 102 height 12
checkbox input "true"
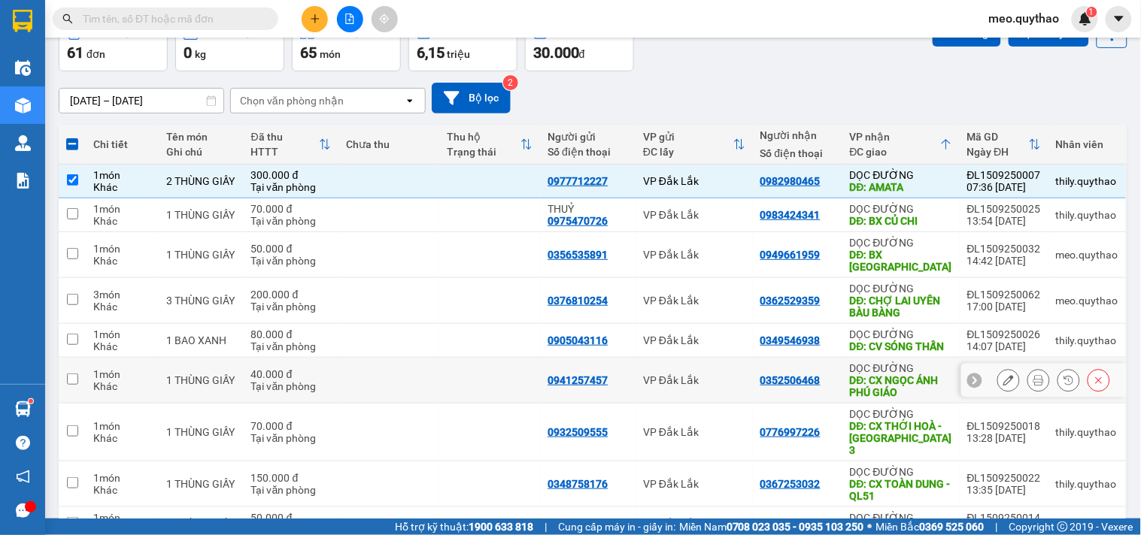
scroll to position [219, 0]
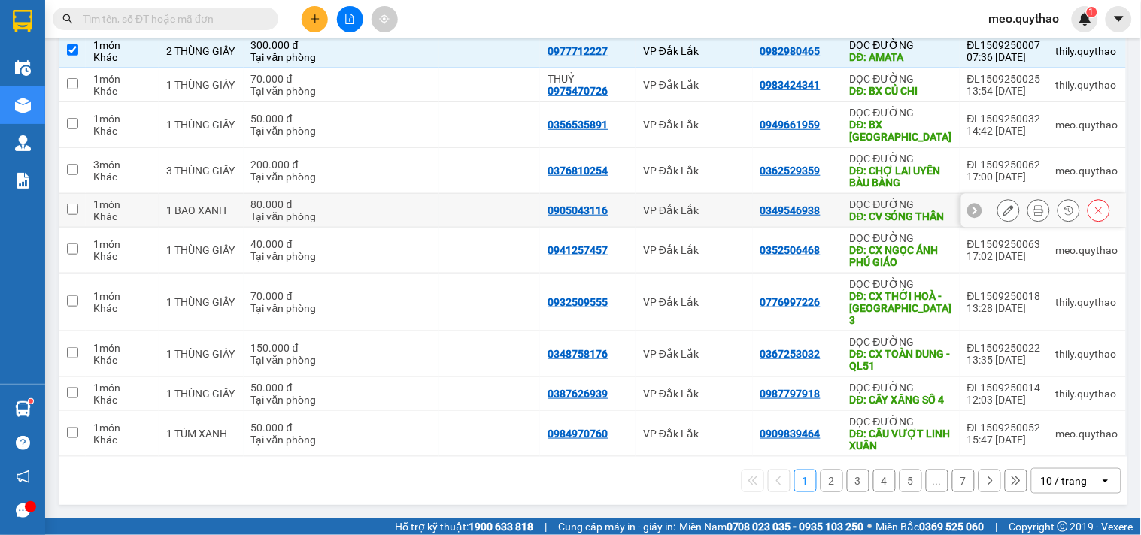
click at [905, 211] on div "DĐ: CV SÓNG THẤN" at bounding box center [901, 217] width 102 height 12
checkbox input "true"
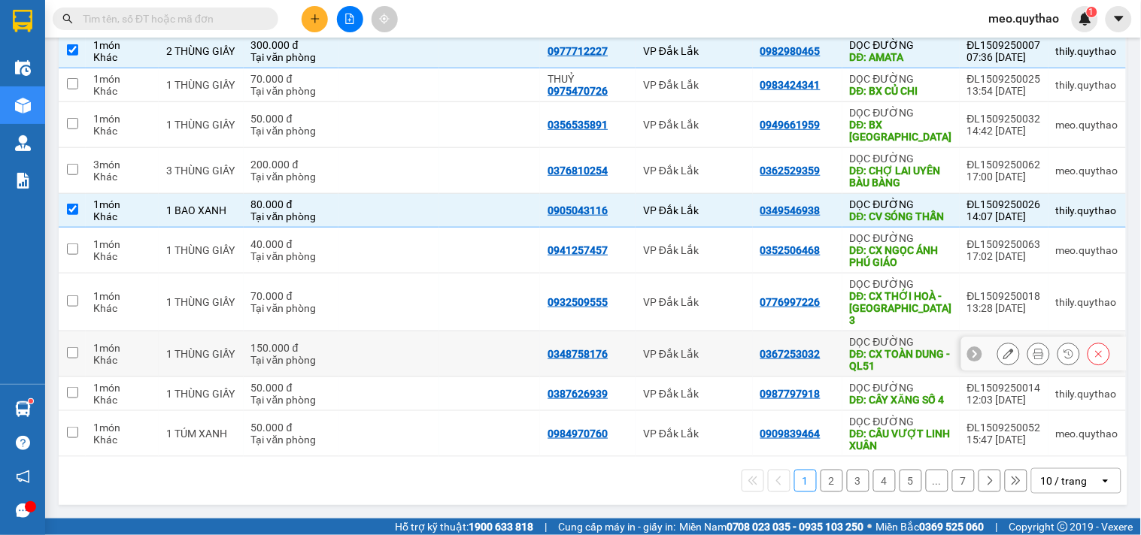
click at [899, 348] on div "DĐ: CX TOÀN DUNG - QL51" at bounding box center [901, 360] width 102 height 24
checkbox input "true"
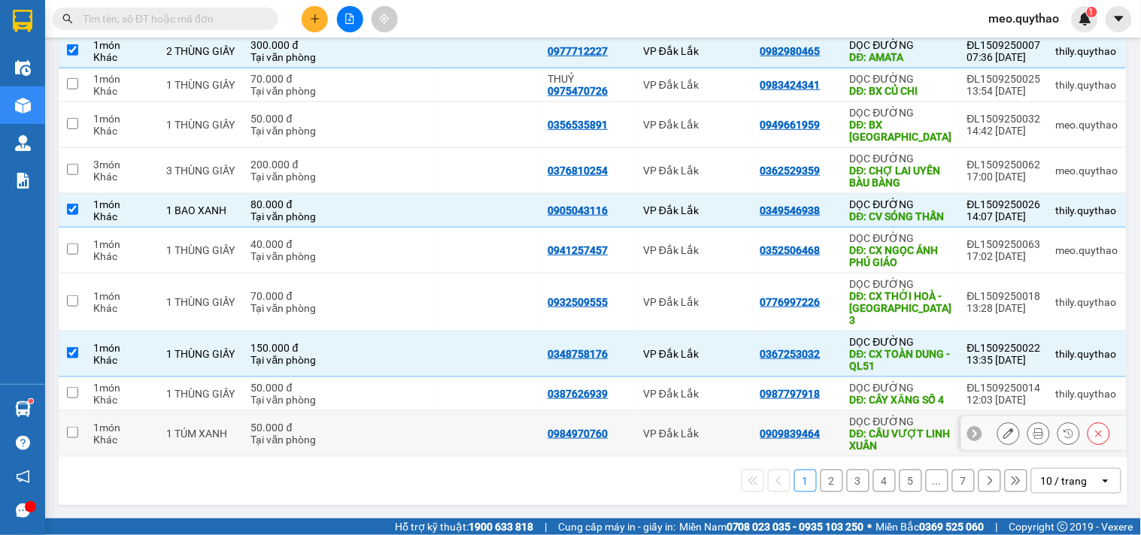
click at [896, 429] on div "DĐ: CẦU VƯỢT LINH XUÂN" at bounding box center [901, 440] width 102 height 24
checkbox input "true"
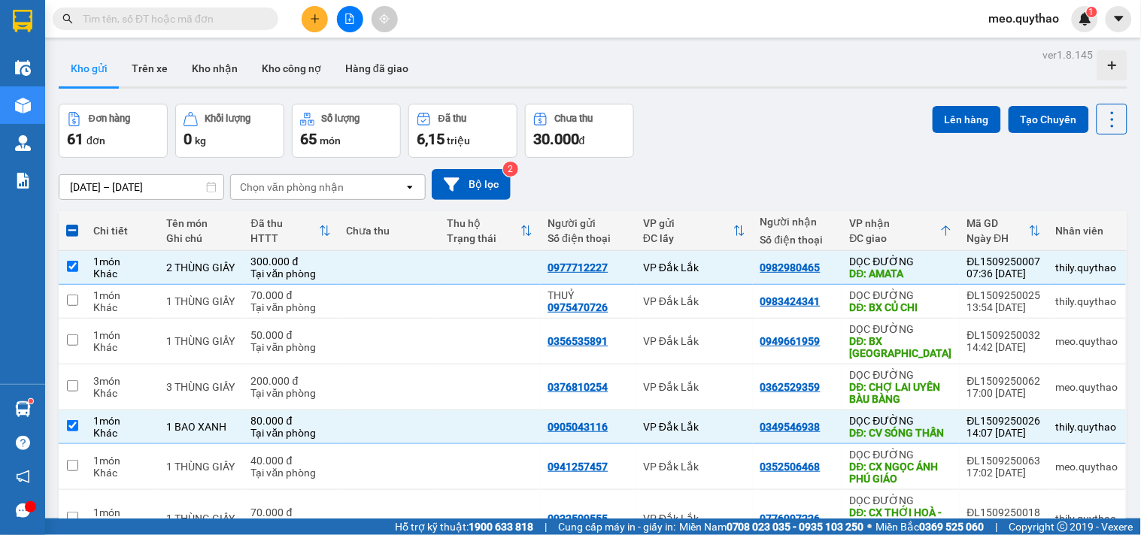
scroll to position [0, 0]
click at [946, 119] on button "Lên hàng" at bounding box center [967, 120] width 68 height 27
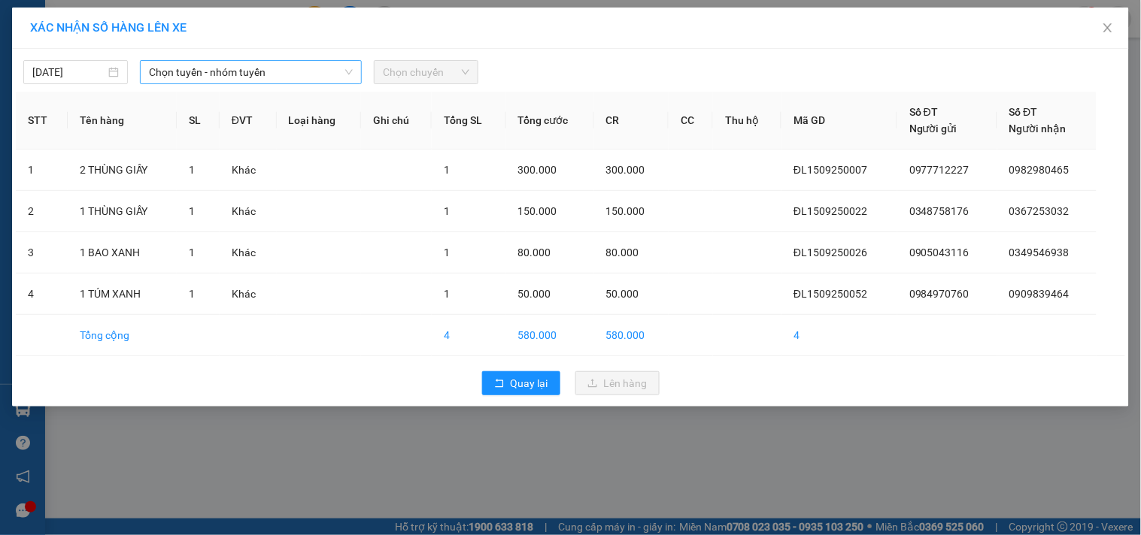
click at [297, 68] on span "Chọn tuyến - nhóm tuyến" at bounding box center [251, 72] width 204 height 23
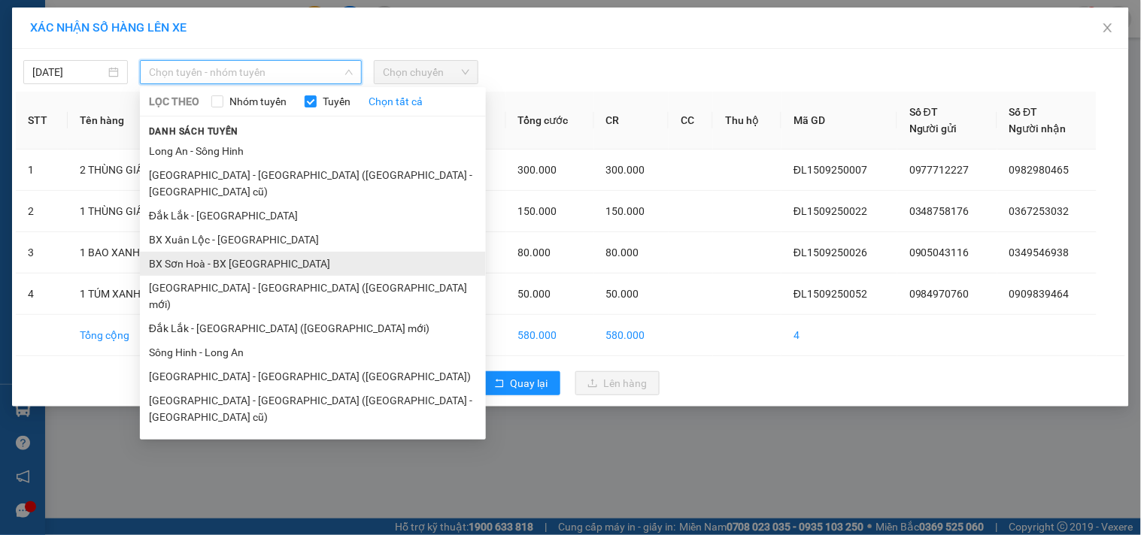
click at [280, 252] on li "BX Sơn Hoà - BX [GEOGRAPHIC_DATA]" at bounding box center [313, 264] width 346 height 24
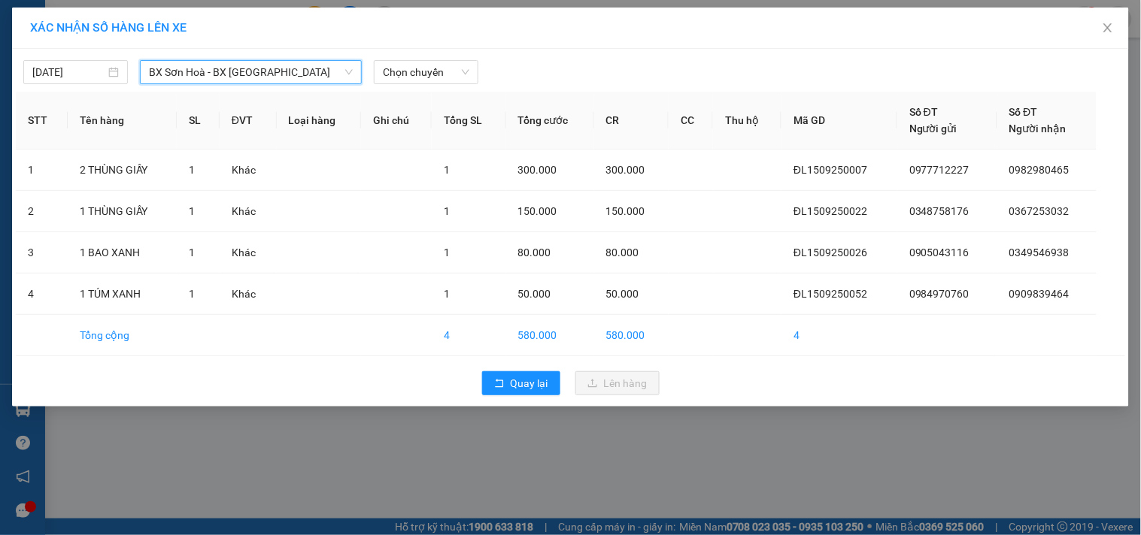
click at [298, 75] on span "BX Sơn Hoà - BX [GEOGRAPHIC_DATA]" at bounding box center [251, 72] width 204 height 23
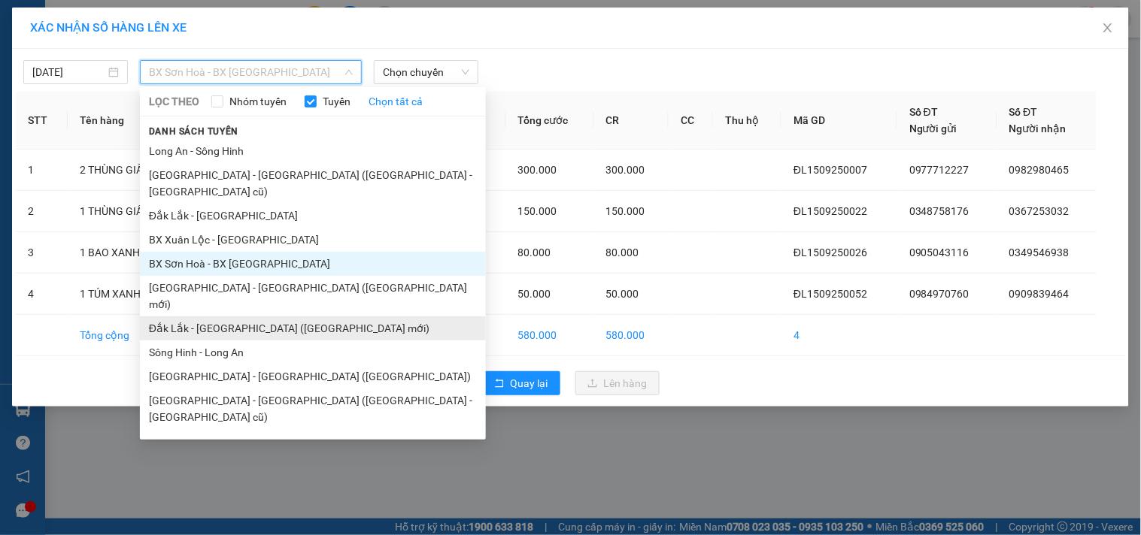
scroll to position [90, 0]
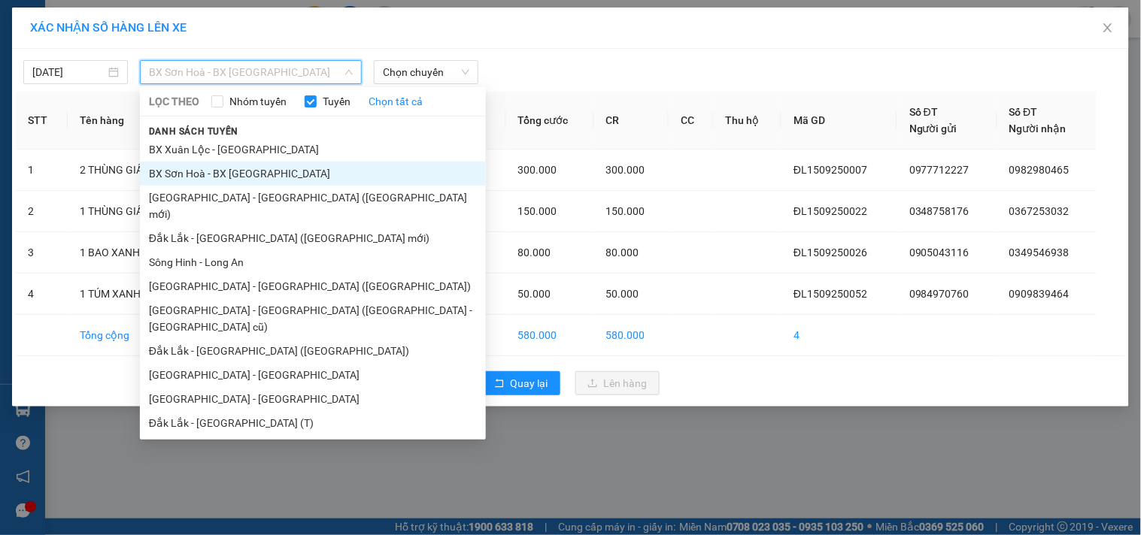
click at [236, 459] on li "Đắk Lắk - [GEOGRAPHIC_DATA]" at bounding box center [313, 471] width 346 height 24
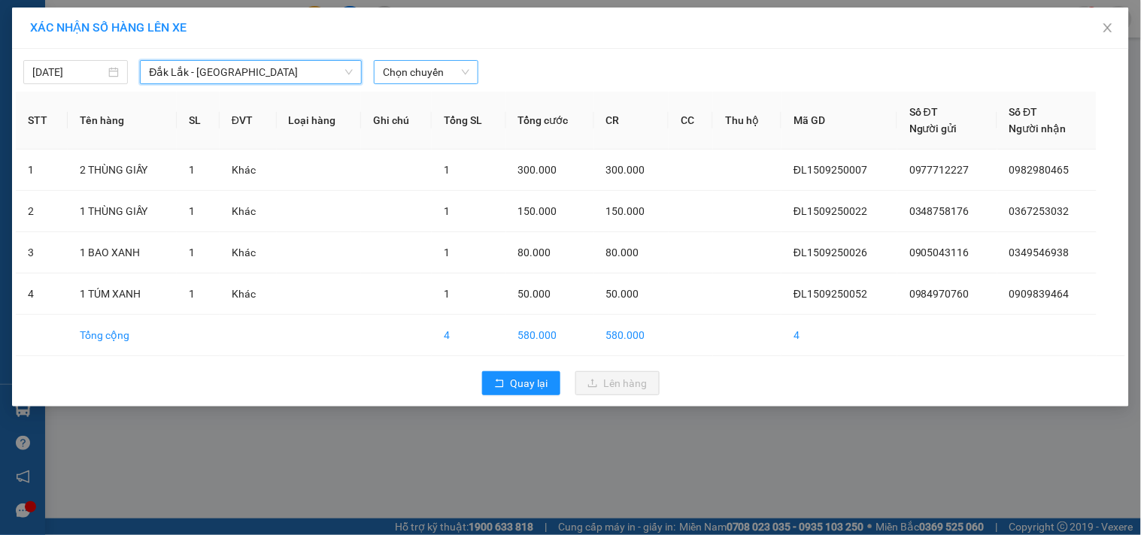
click at [429, 69] on span "Chọn chuyến" at bounding box center [426, 72] width 86 height 23
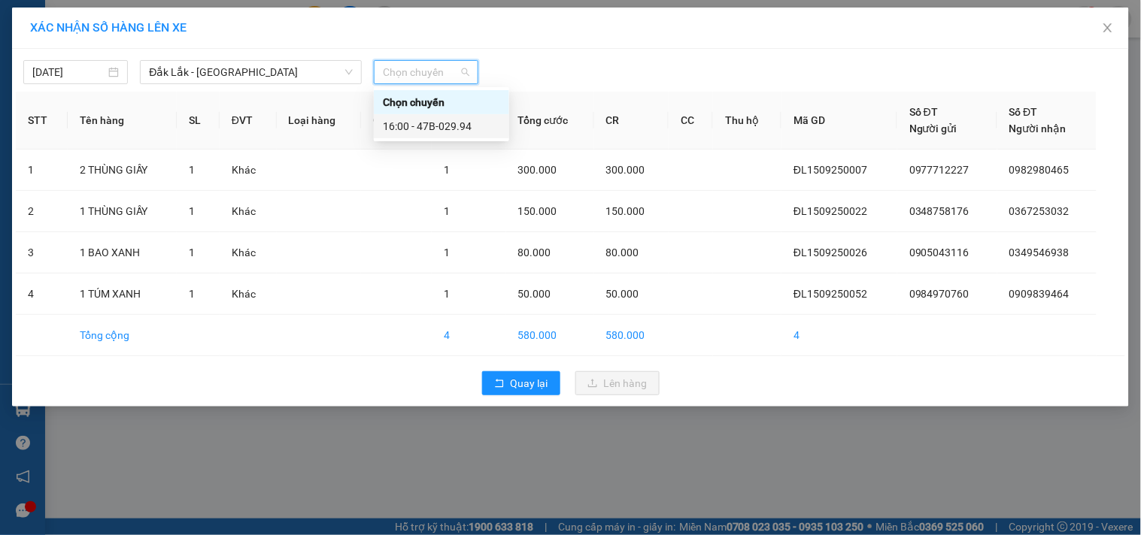
click at [439, 126] on div "16:00 - 47B-029.94" at bounding box center [441, 126] width 117 height 17
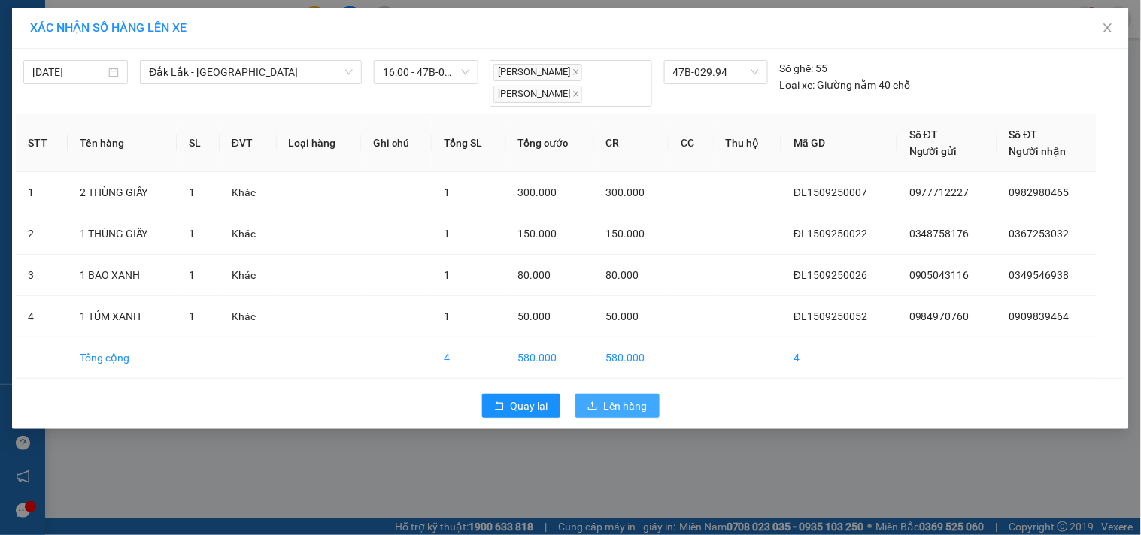
click at [604, 402] on span "Lên hàng" at bounding box center [626, 406] width 44 height 17
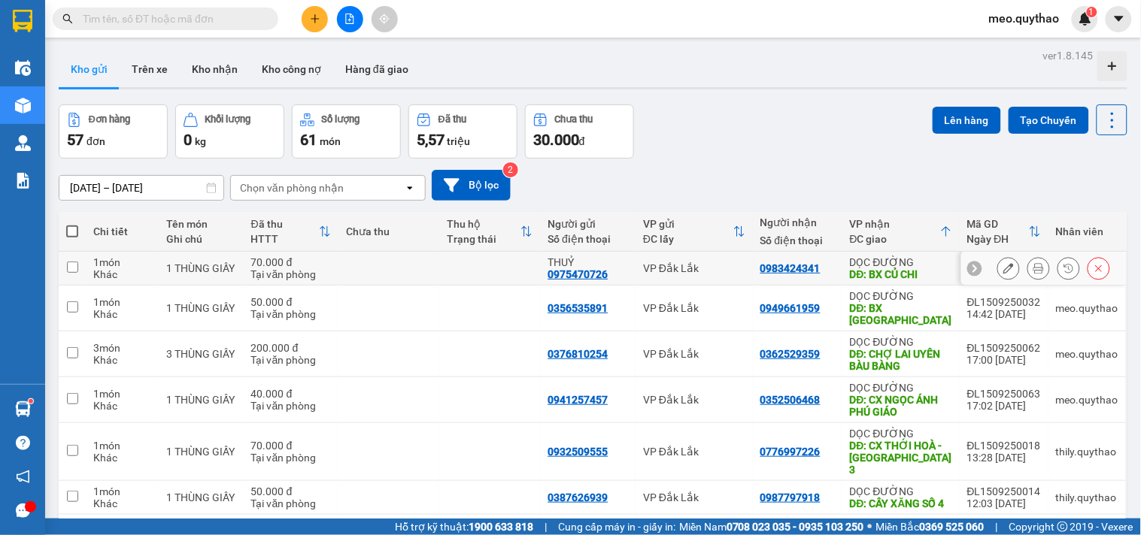
click at [878, 257] on div "DỌC ĐƯỜNG" at bounding box center [901, 262] width 102 height 12
checkbox input "true"
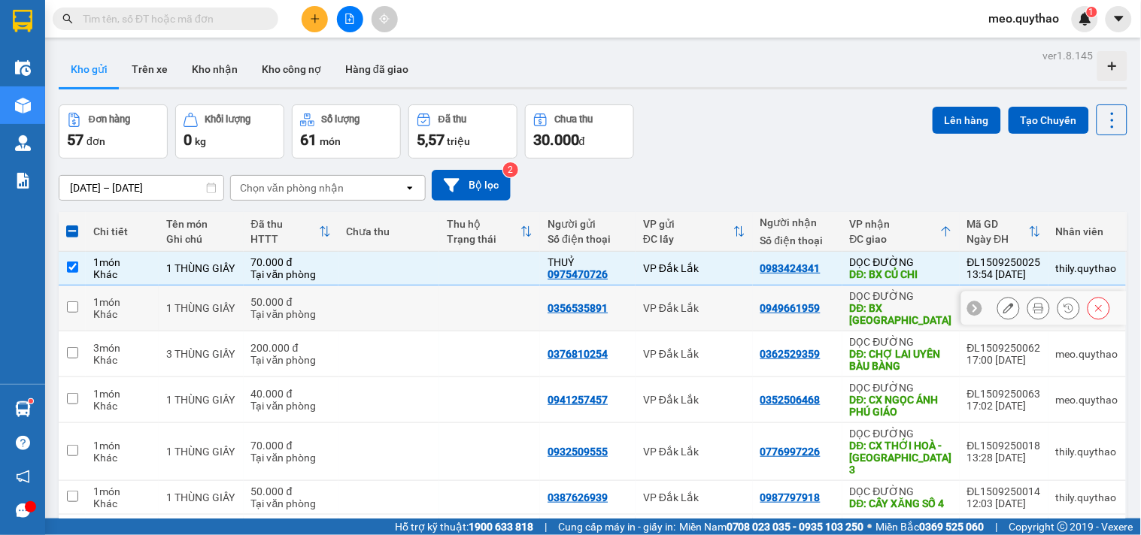
click at [933, 302] on div "DĐ: BX TÂY NINH" at bounding box center [901, 314] width 102 height 24
checkbox input "true"
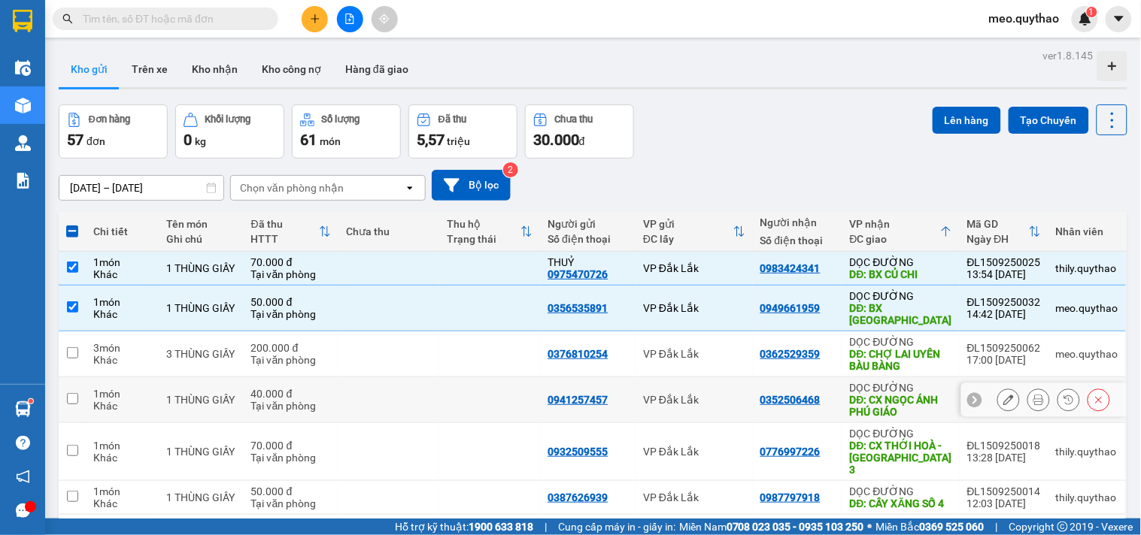
click at [884, 400] on div "DĐ: CX NGỌC ÁNH PHÚ GIÁO" at bounding box center [901, 406] width 102 height 24
checkbox input "true"
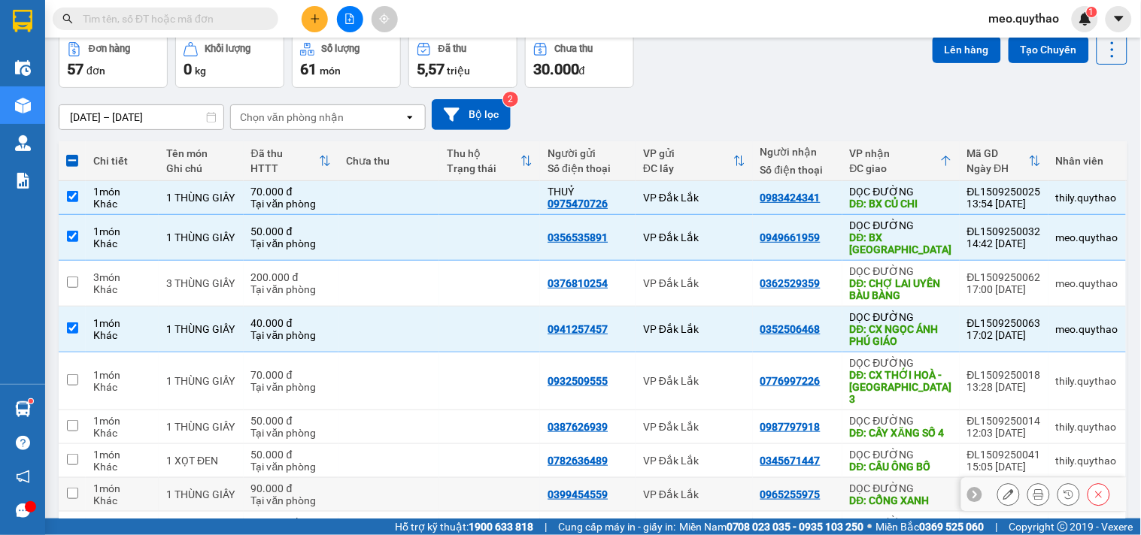
scroll to position [167, 0]
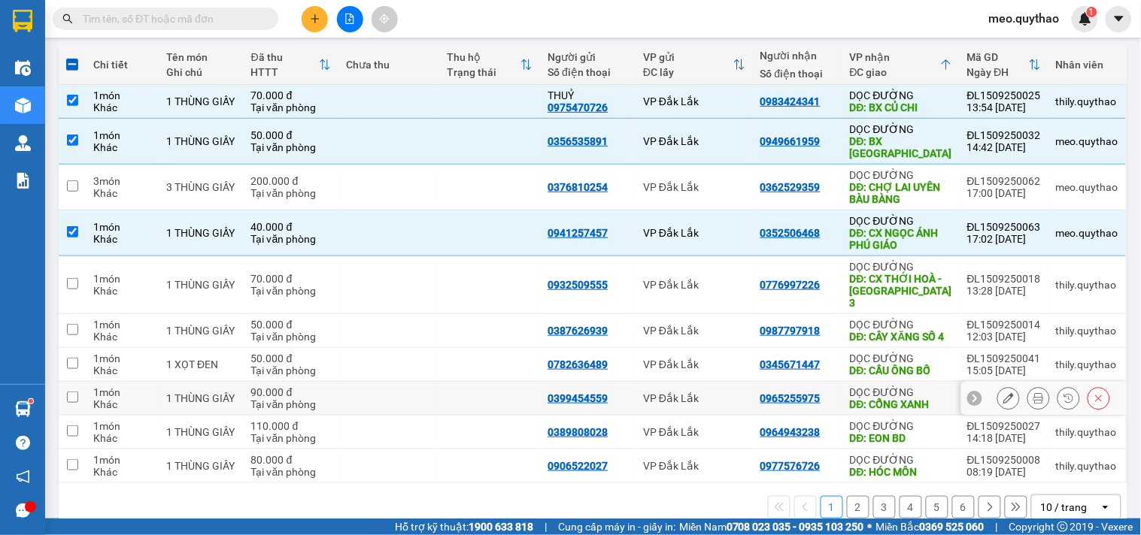
click at [896, 403] on td "DỌC ĐƯỜNG DĐ: CỔNG XANH" at bounding box center [900, 399] width 117 height 34
checkbox input "true"
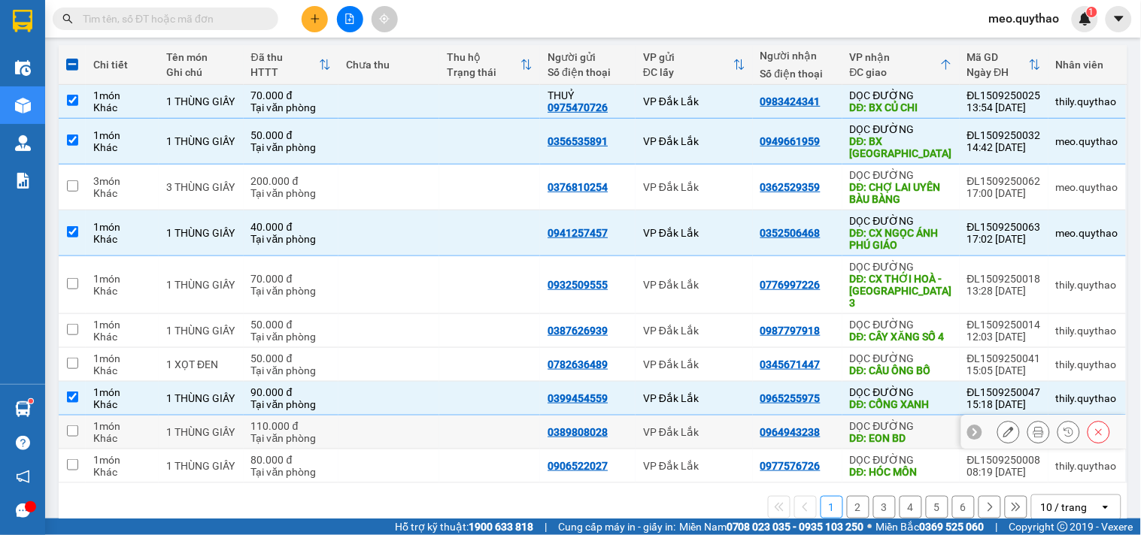
scroll to position [0, 0]
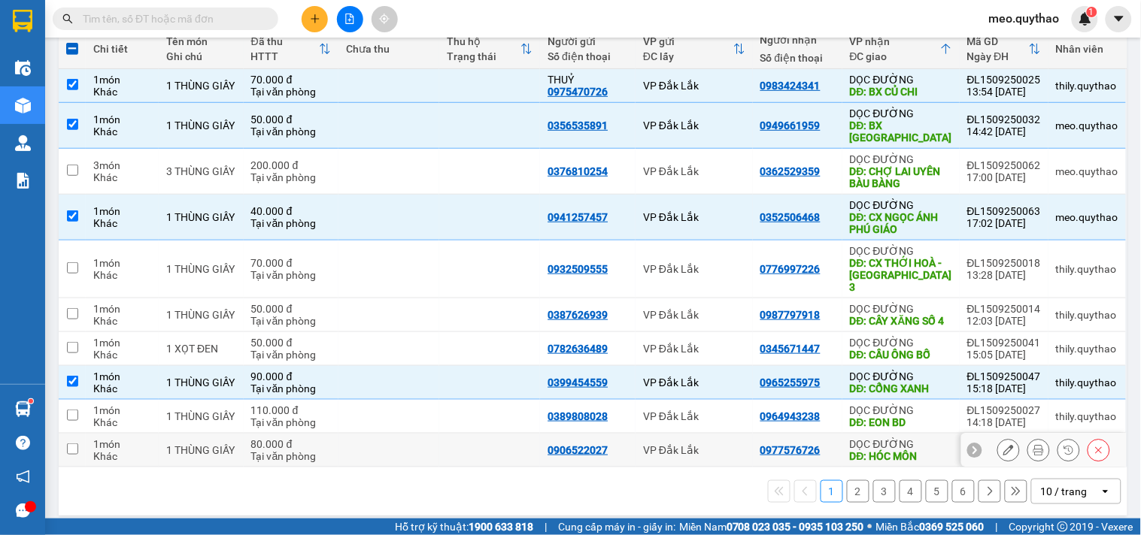
click at [886, 450] on div "DĐ: HÓC MÔN" at bounding box center [901, 456] width 102 height 12
checkbox input "true"
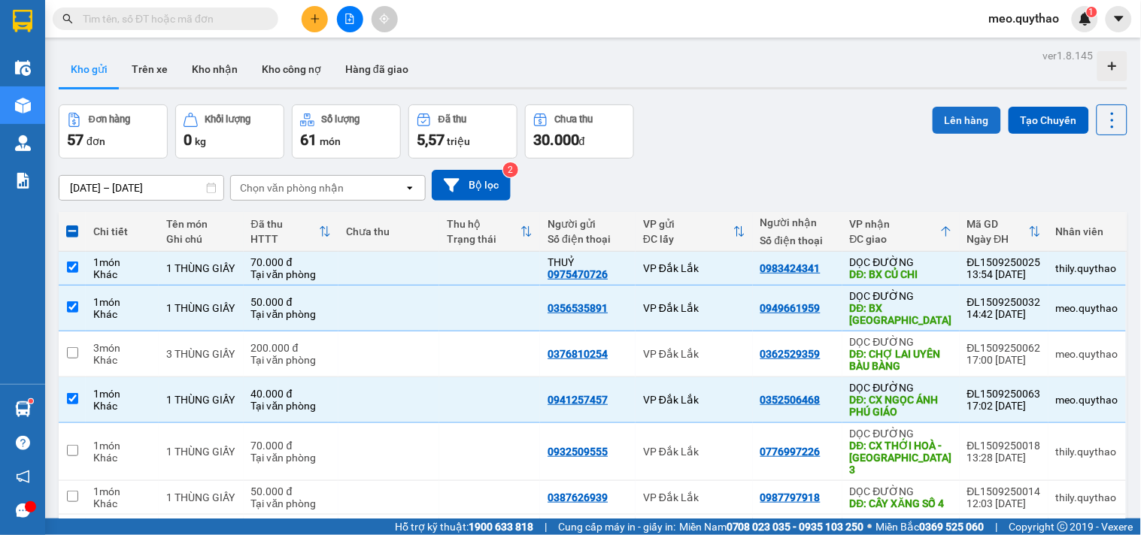
click at [956, 121] on button "Lên hàng" at bounding box center [967, 120] width 68 height 27
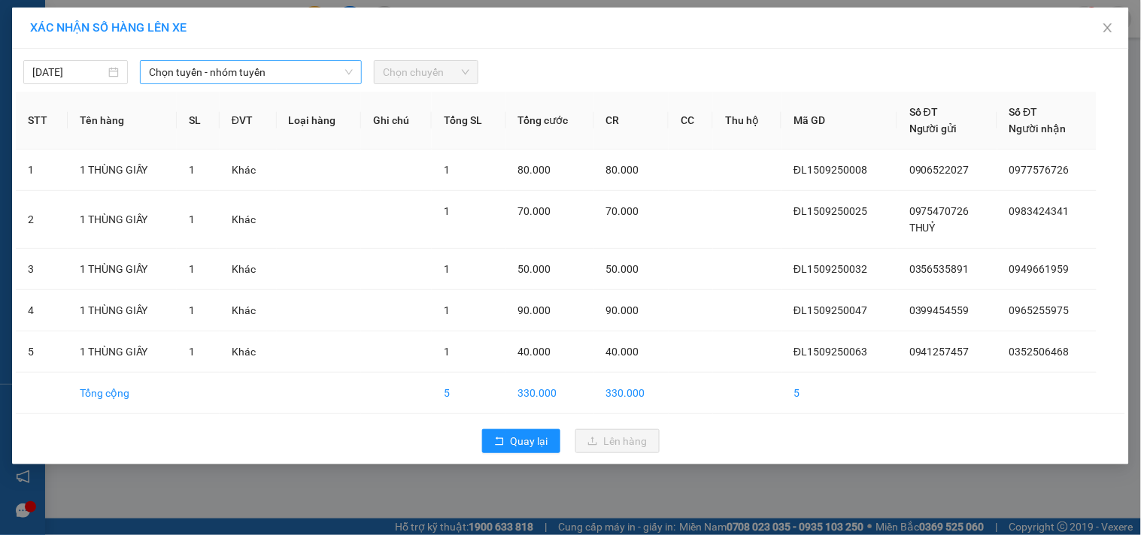
click at [279, 72] on span "Chọn tuyến - nhóm tuyến" at bounding box center [251, 72] width 204 height 23
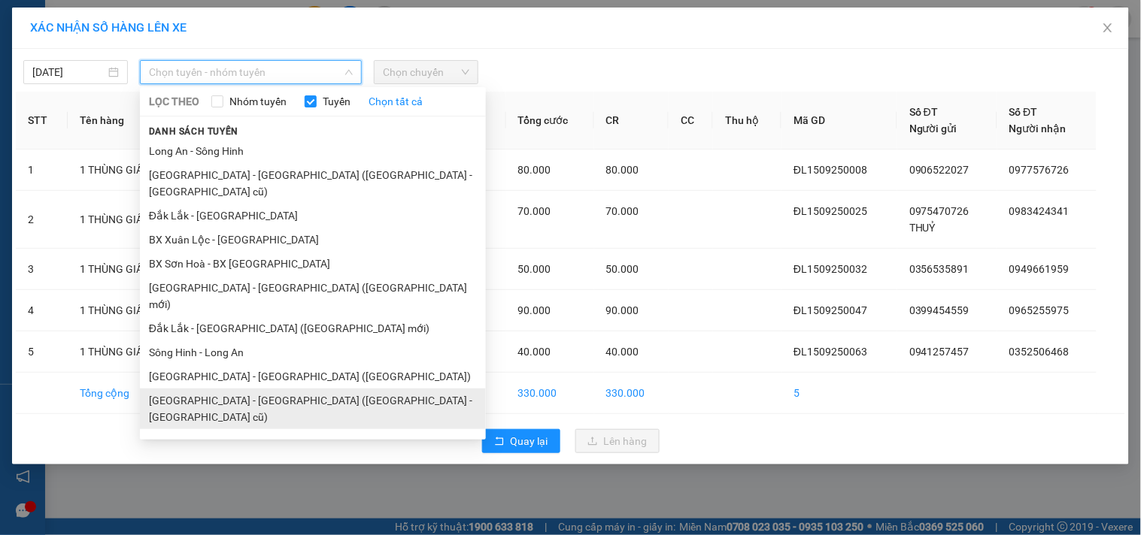
scroll to position [90, 0]
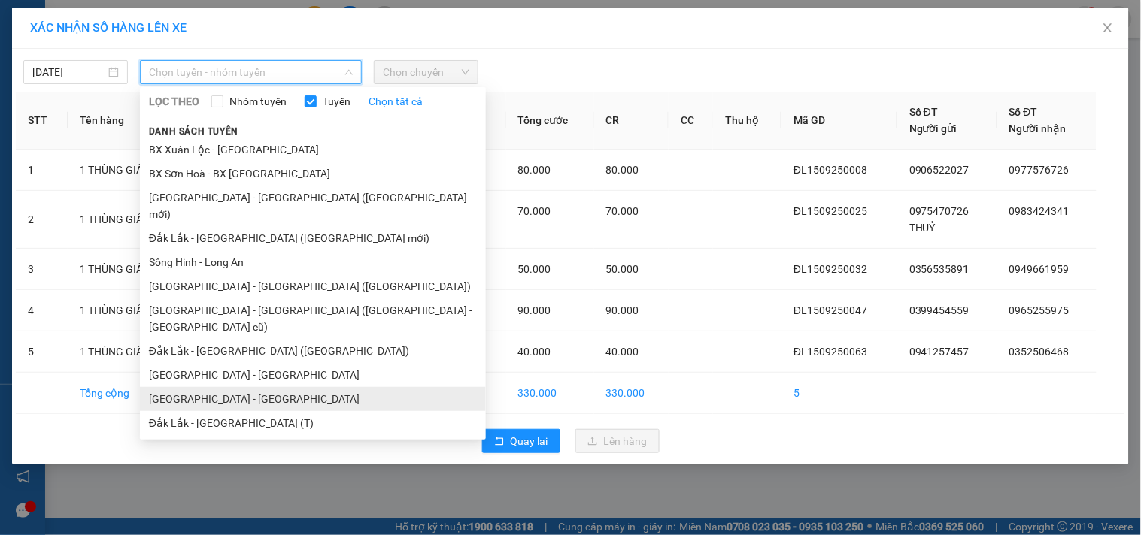
click at [249, 387] on li "[GEOGRAPHIC_DATA] - [GEOGRAPHIC_DATA]" at bounding box center [313, 399] width 346 height 24
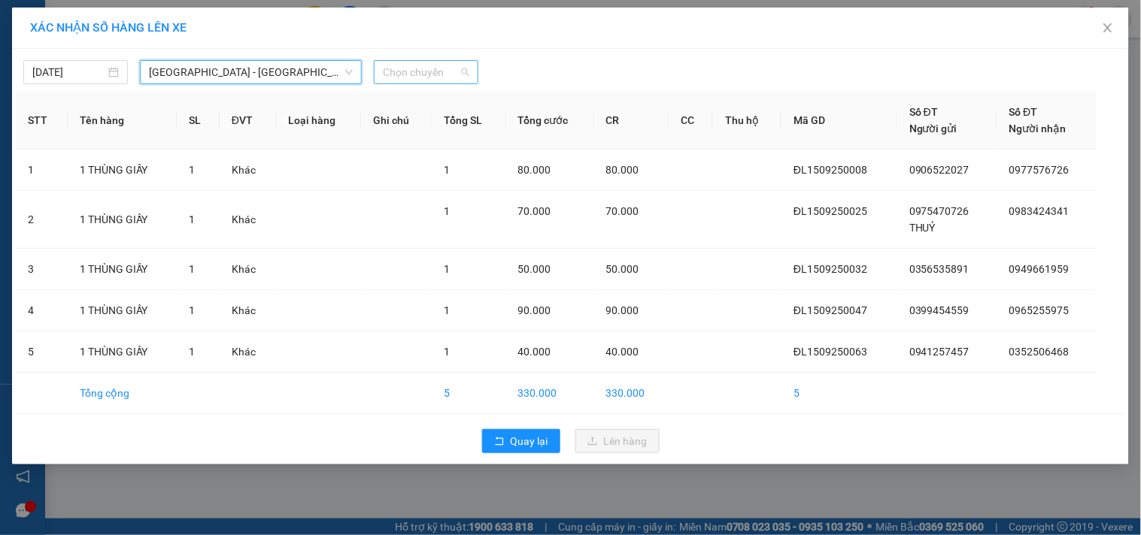
click at [434, 65] on span "Chọn chuyến" at bounding box center [426, 72] width 86 height 23
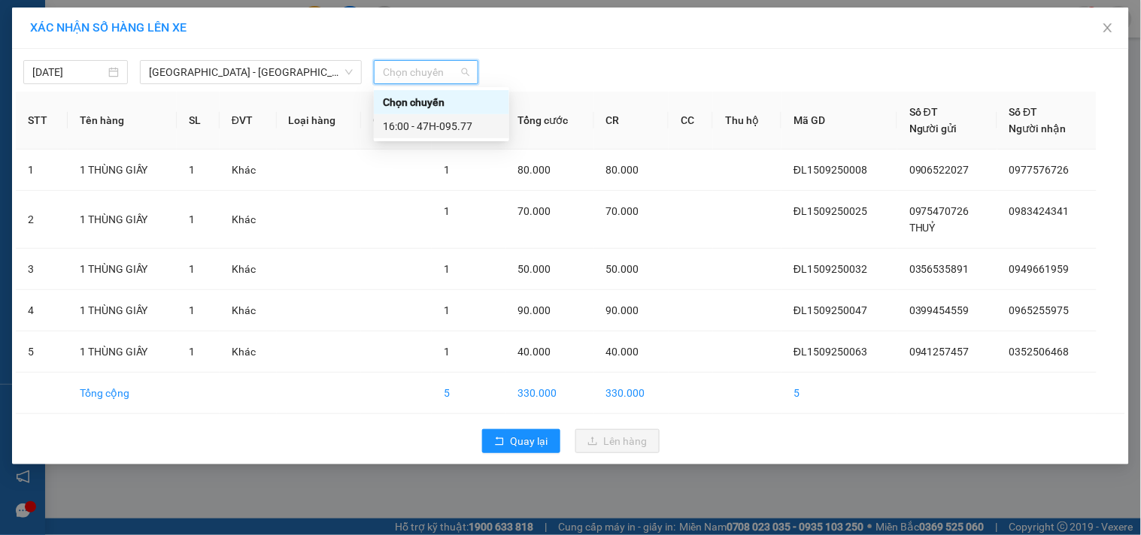
click at [437, 114] on div "16:00 - 47H-095.77" at bounding box center [441, 126] width 135 height 24
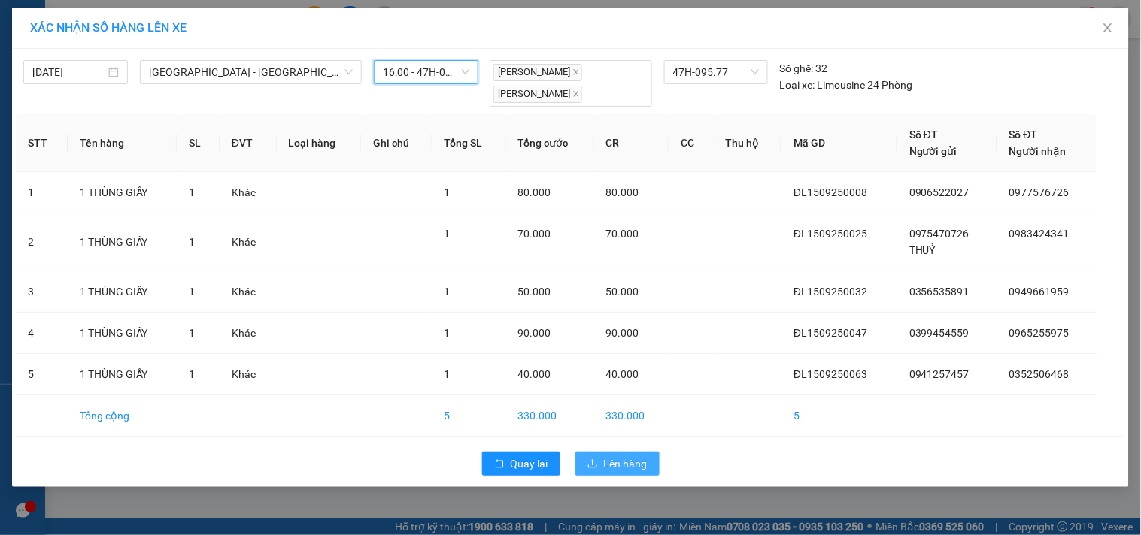
click at [630, 462] on span "Lên hàng" at bounding box center [626, 464] width 44 height 17
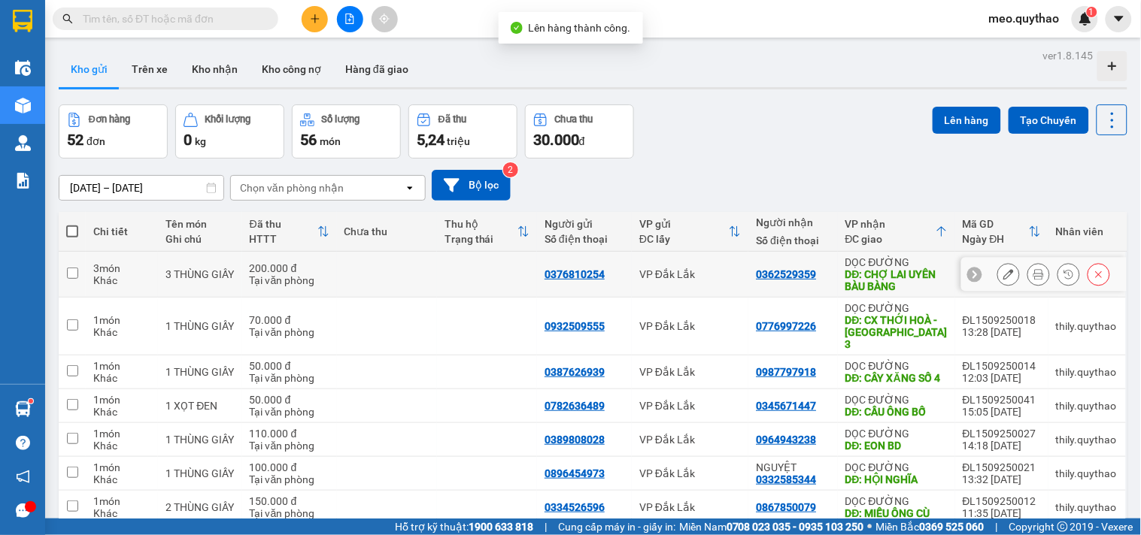
click at [887, 272] on div "DĐ: CHỢ LAI UYÊN BÀU BÀNG" at bounding box center [896, 280] width 102 height 24
checkbox input "true"
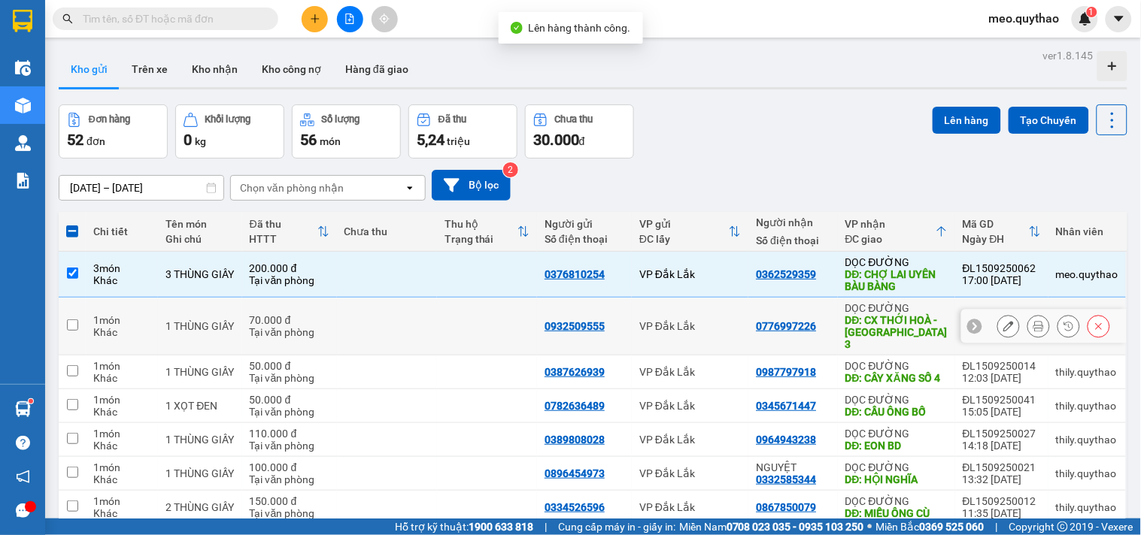
click at [880, 320] on div "DĐ: CX THỚI HOÀ - MỸ PHƯỚC 3" at bounding box center [896, 332] width 102 height 36
checkbox input "true"
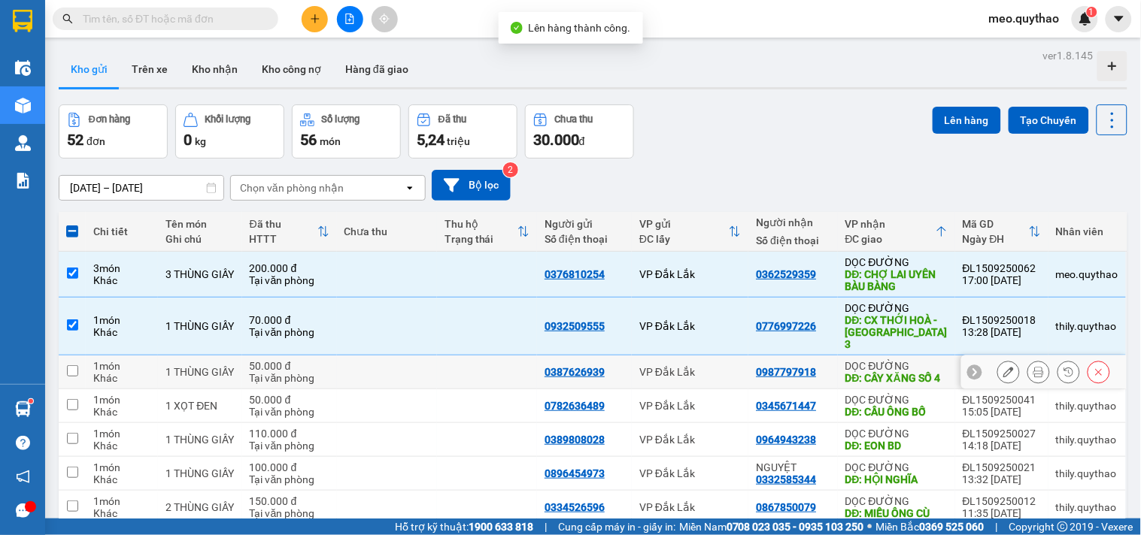
click at [858, 372] on div "DĐ: CÂY XĂNG SỐ 4" at bounding box center [896, 378] width 102 height 12
checkbox input "true"
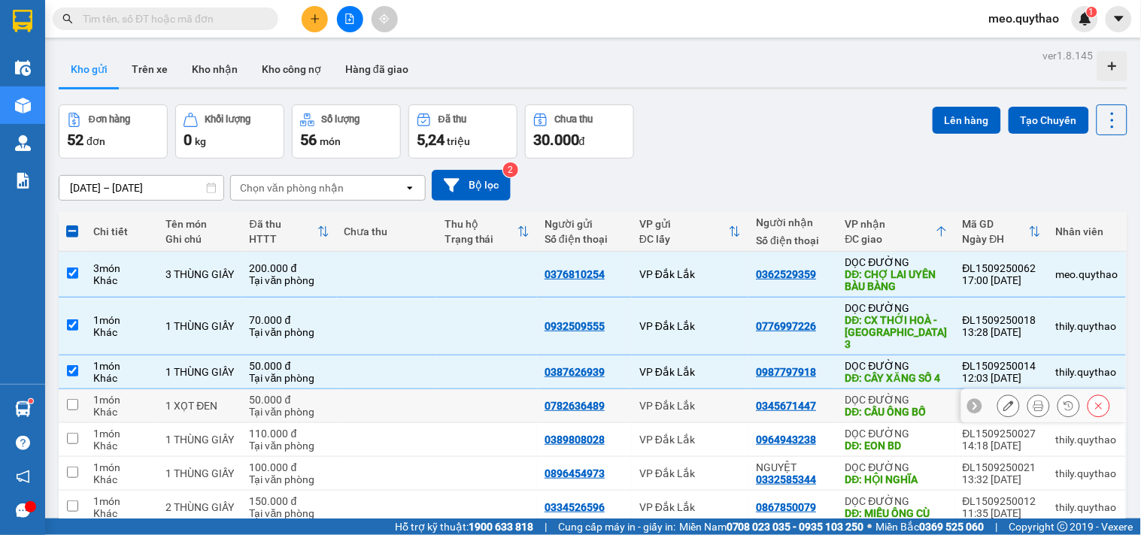
click at [861, 402] on div "DỌC ĐƯỜNG" at bounding box center [896, 400] width 102 height 12
checkbox input "true"
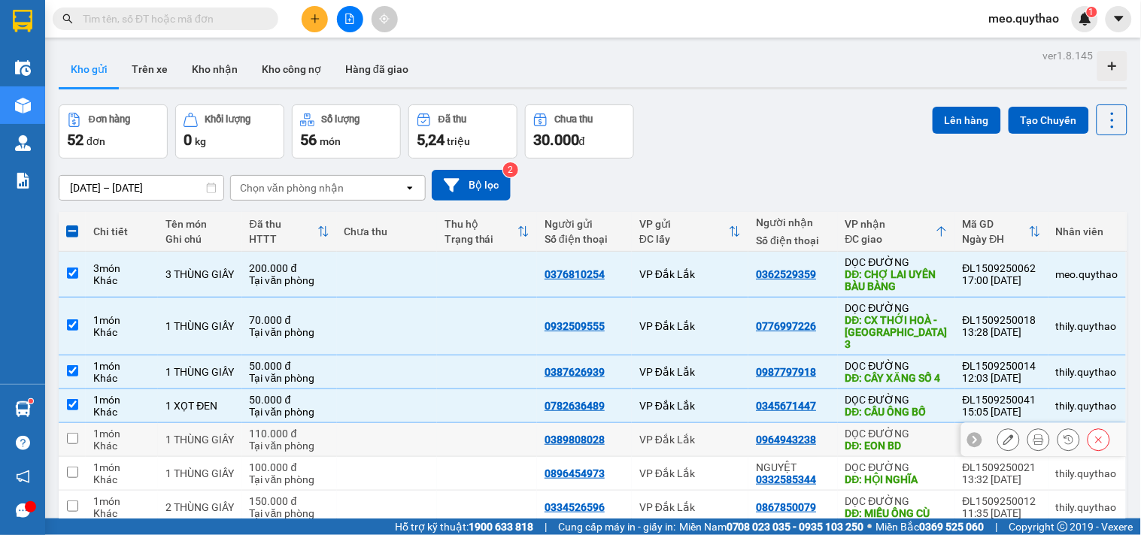
click at [866, 452] on div "DĐ: EON BD" at bounding box center [896, 446] width 102 height 12
checkbox input "true"
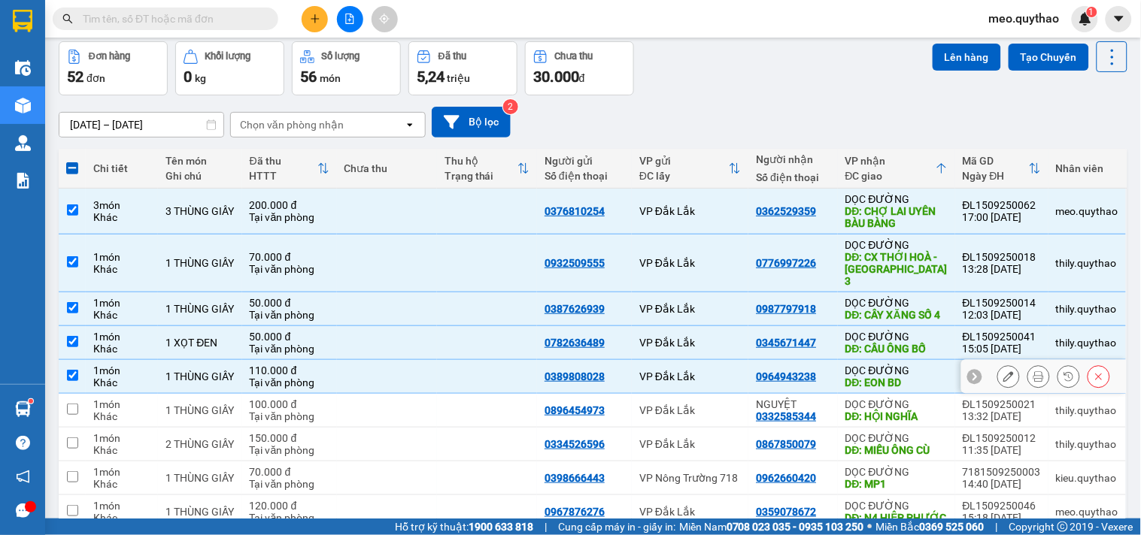
scroll to position [167, 0]
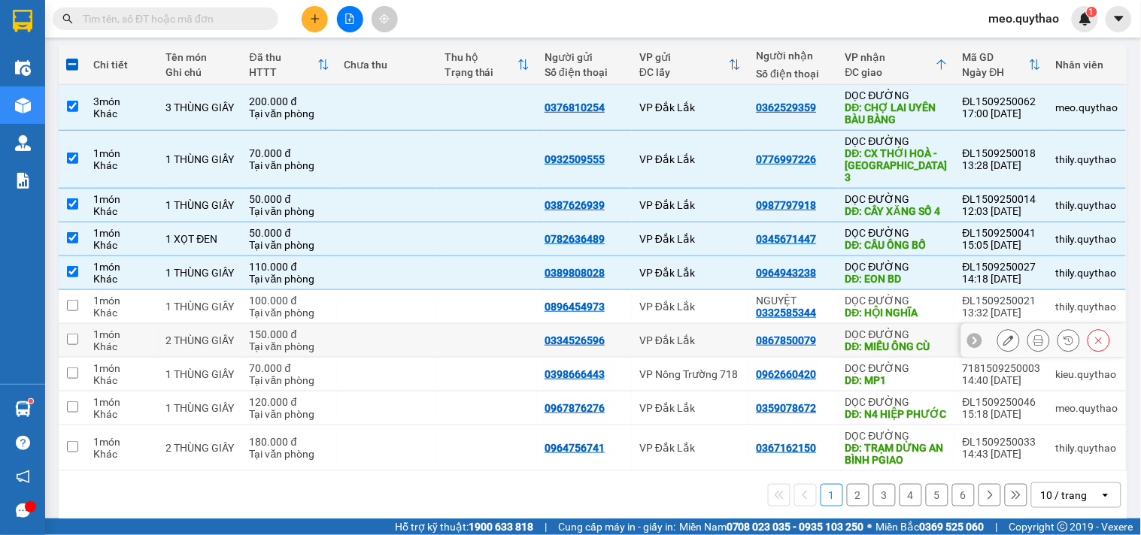
click at [876, 344] on div "DĐ: MIẾU ÔNG CÙ" at bounding box center [896, 347] width 102 height 12
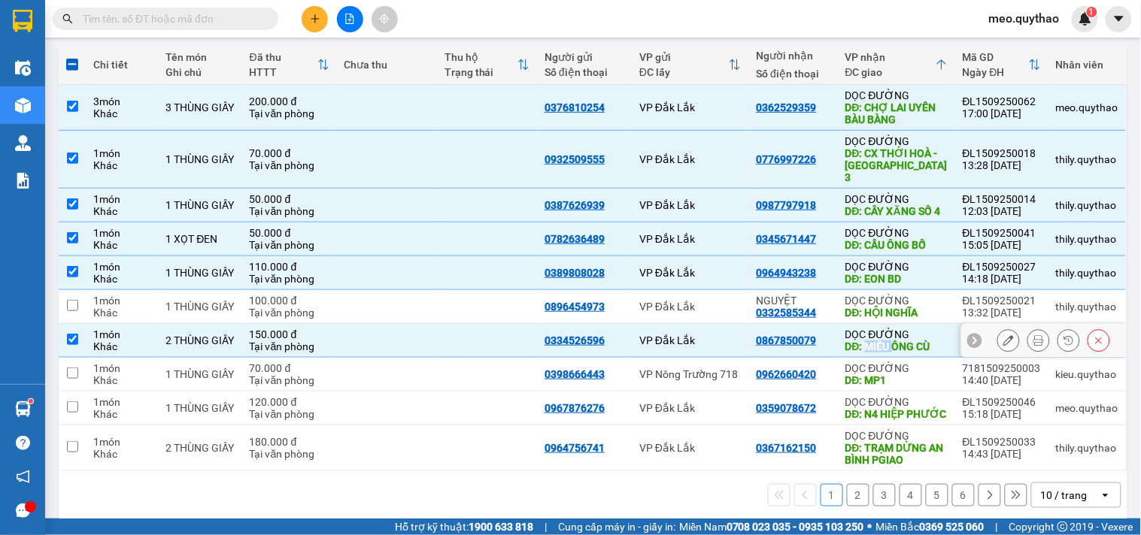
click at [876, 344] on div "DĐ: MIẾU ÔNG CÙ" at bounding box center [896, 347] width 102 height 12
checkbox input "false"
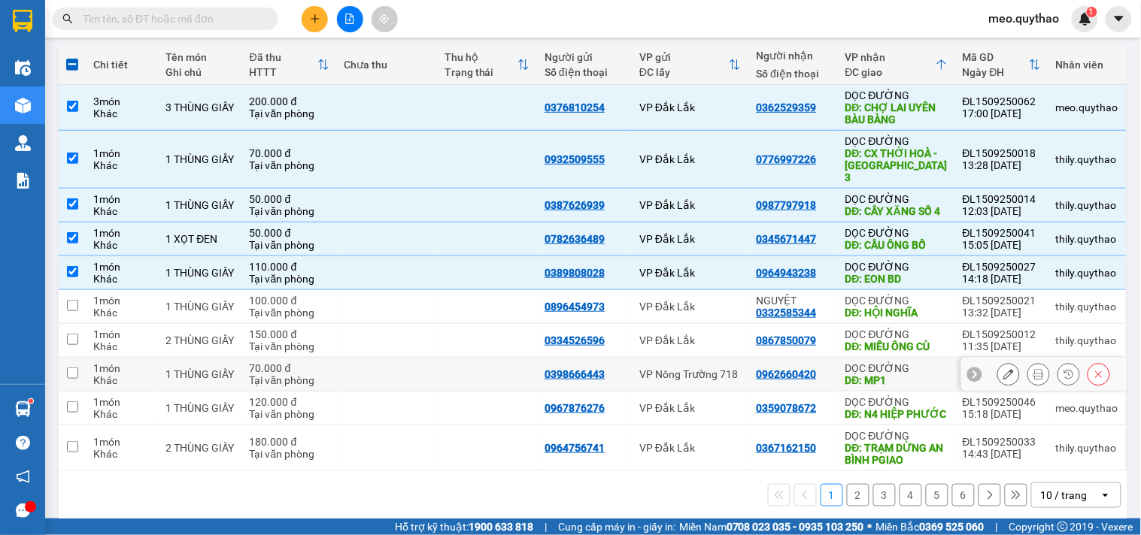
click at [878, 378] on div "DĐ: MP1" at bounding box center [896, 381] width 102 height 12
checkbox input "true"
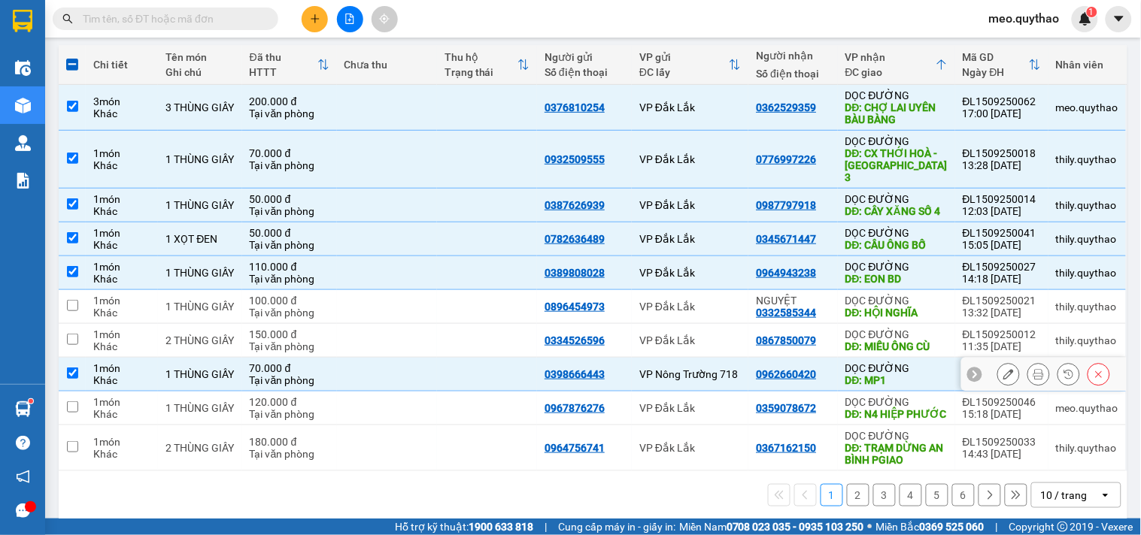
scroll to position [0, 0]
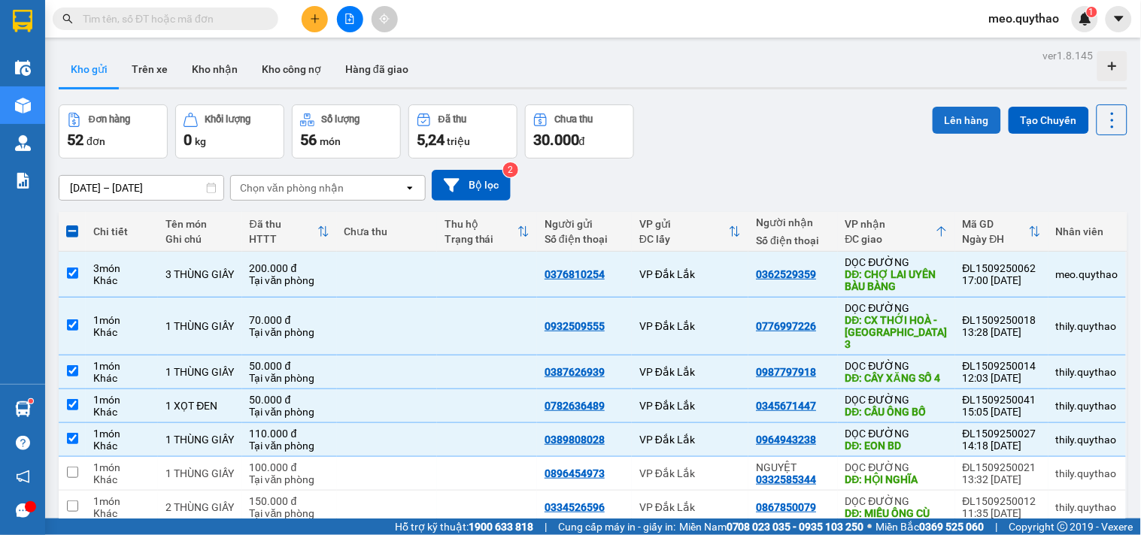
click at [969, 114] on button "Lên hàng" at bounding box center [967, 120] width 68 height 27
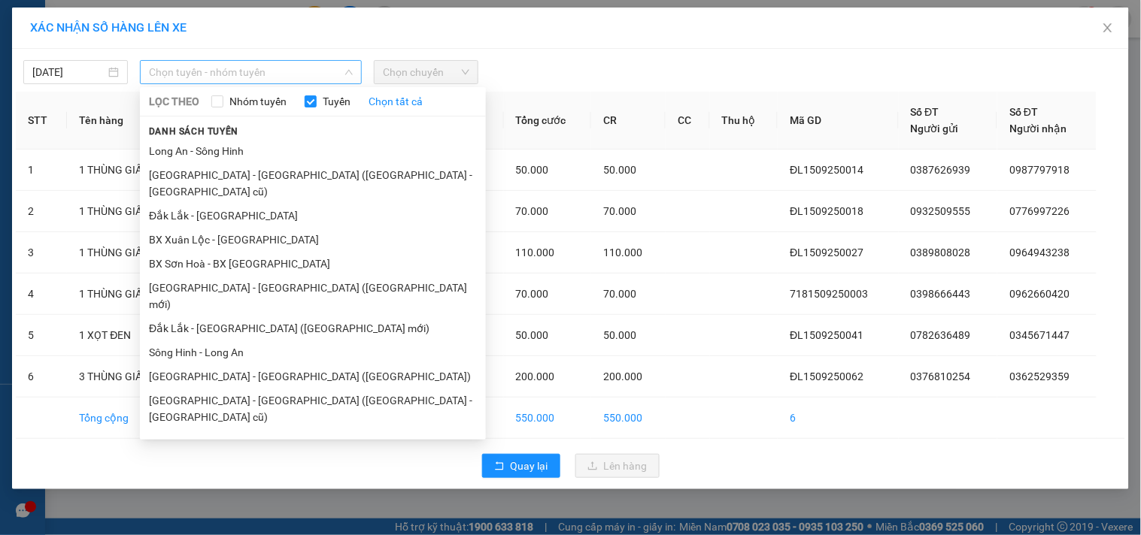
click at [298, 71] on span "Chọn tuyến - nhóm tuyến" at bounding box center [251, 72] width 204 height 23
click at [256, 341] on li "Sông Hinh - Long An" at bounding box center [313, 353] width 346 height 24
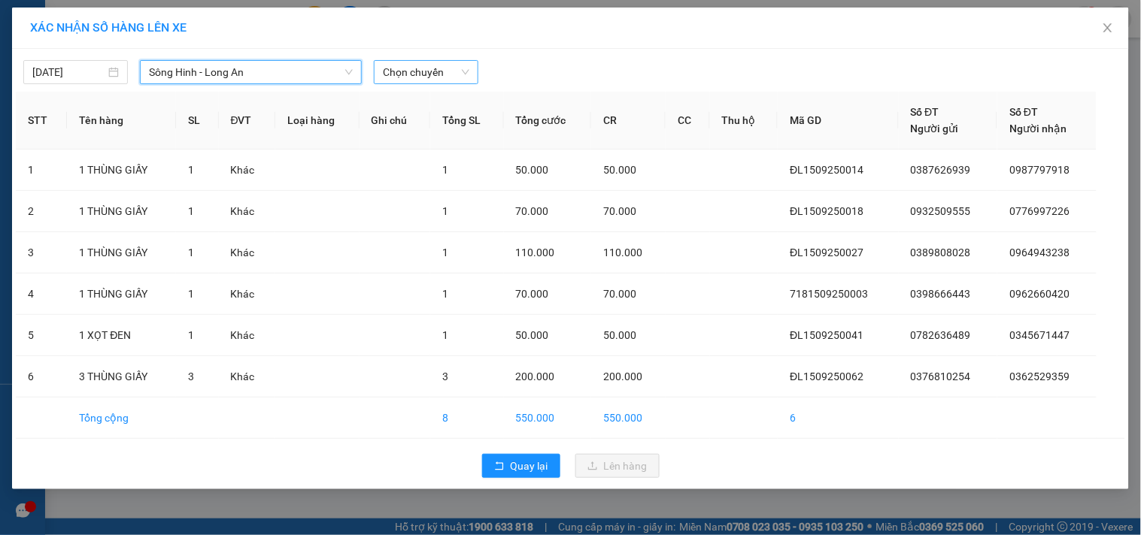
click at [460, 65] on span "Chọn chuyến" at bounding box center [426, 72] width 86 height 23
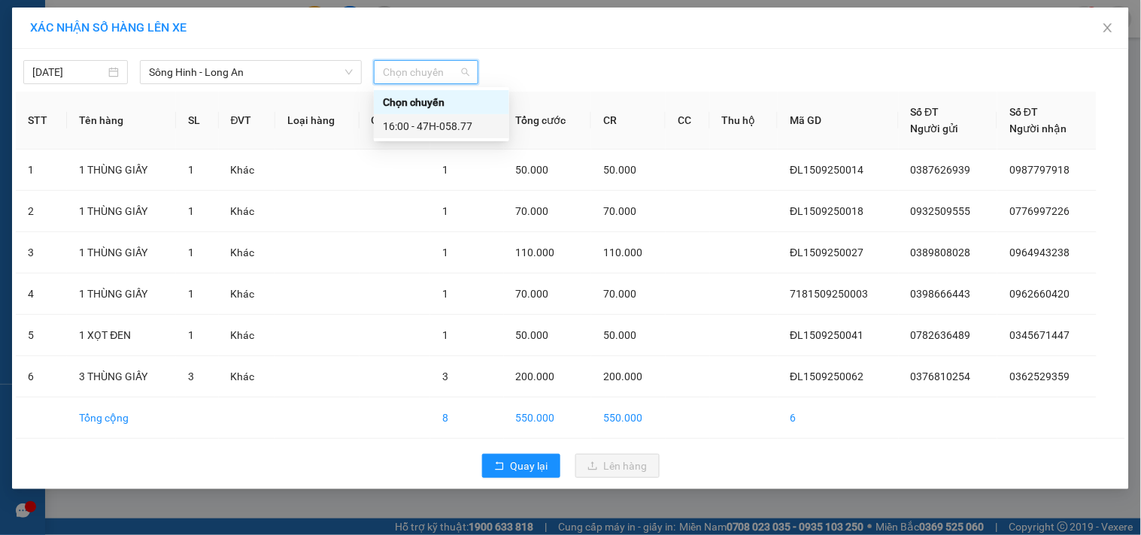
click at [462, 133] on div "16:00 - 47H-058.77" at bounding box center [441, 126] width 117 height 17
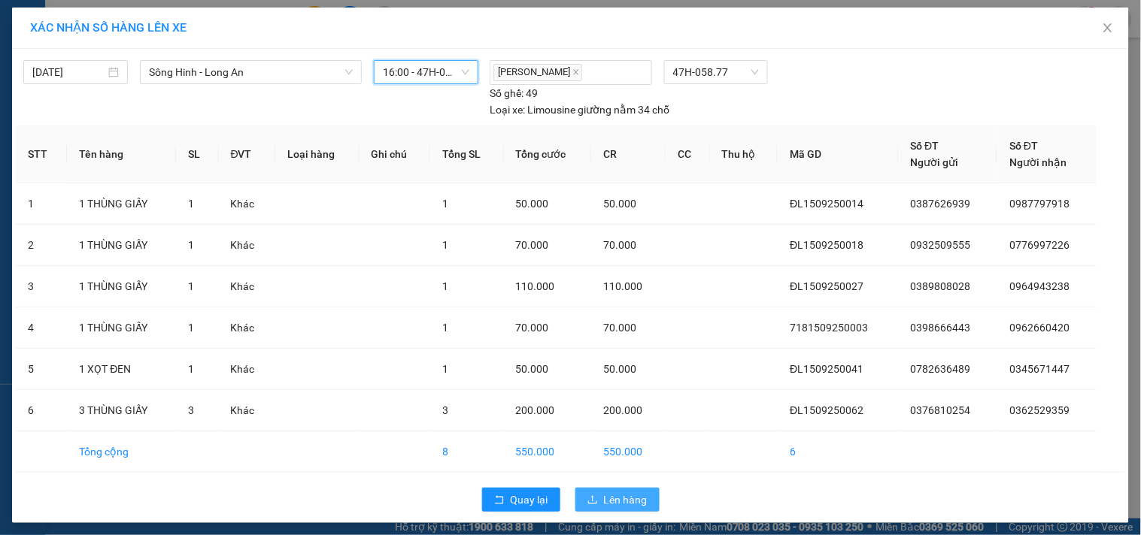
click at [592, 499] on button "Lên hàng" at bounding box center [617, 500] width 84 height 24
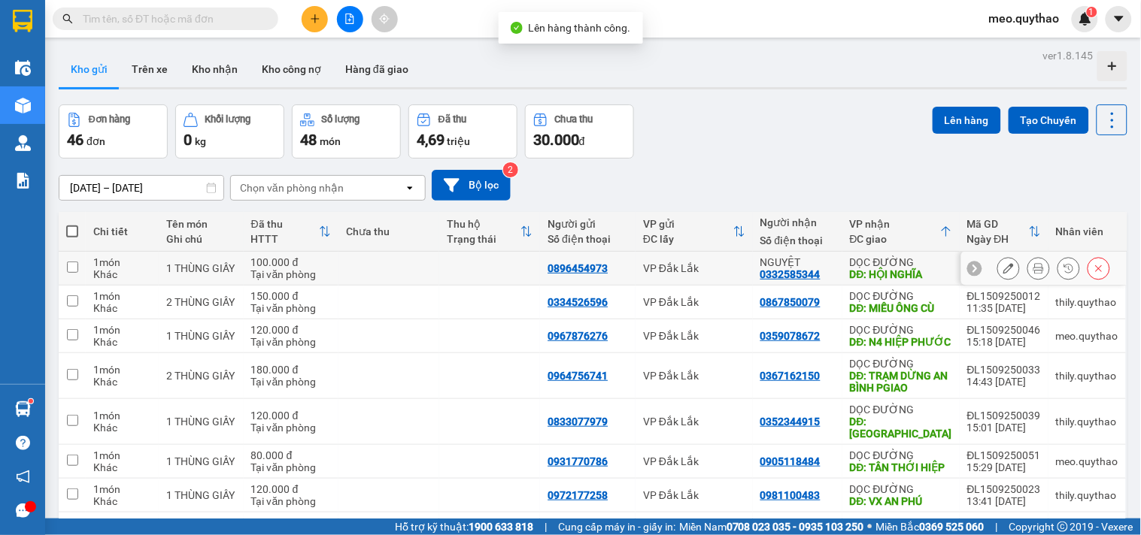
click at [882, 268] on div "DĐ: HỘI NGHĨA" at bounding box center [901, 274] width 102 height 12
checkbox input "true"
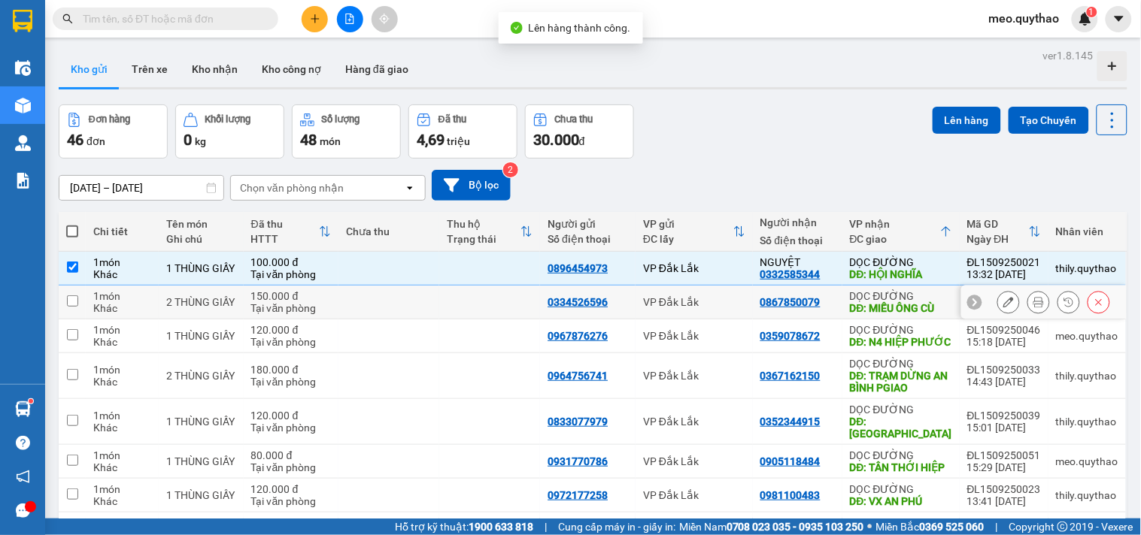
click at [896, 305] on div "DĐ: MIẾU ÔNG CÙ" at bounding box center [901, 308] width 102 height 12
checkbox input "true"
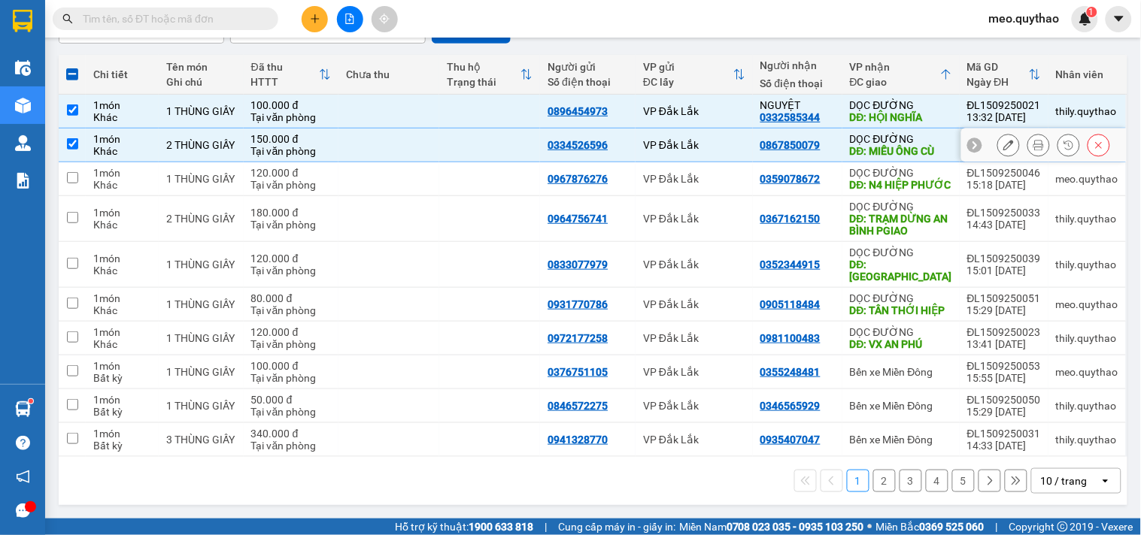
scroll to position [167, 0]
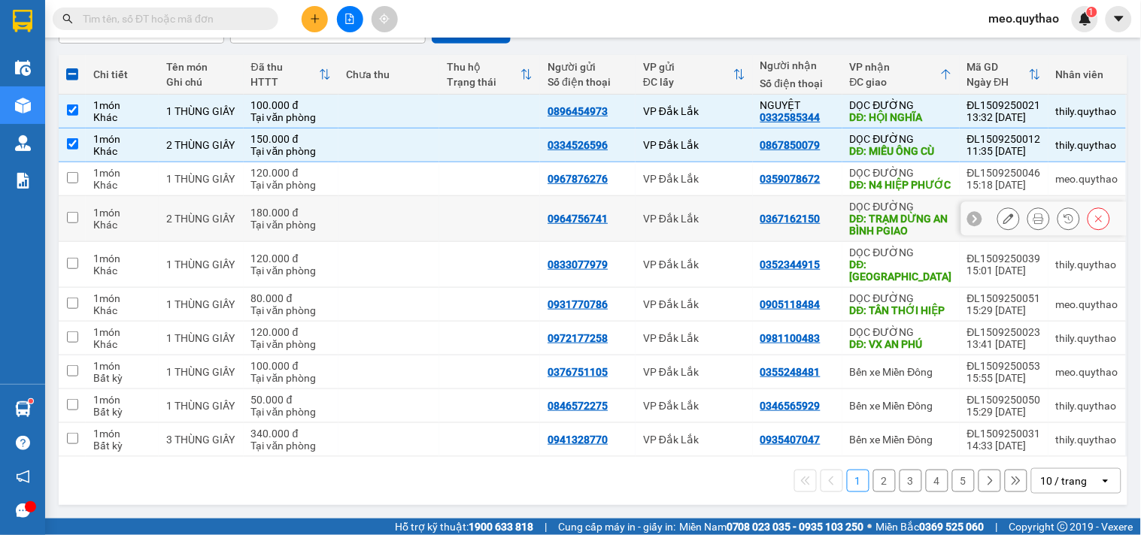
click at [920, 223] on div "DĐ: TRẠM DỪNG AN BÌNH PGIAO" at bounding box center [901, 225] width 102 height 24
checkbox input "true"
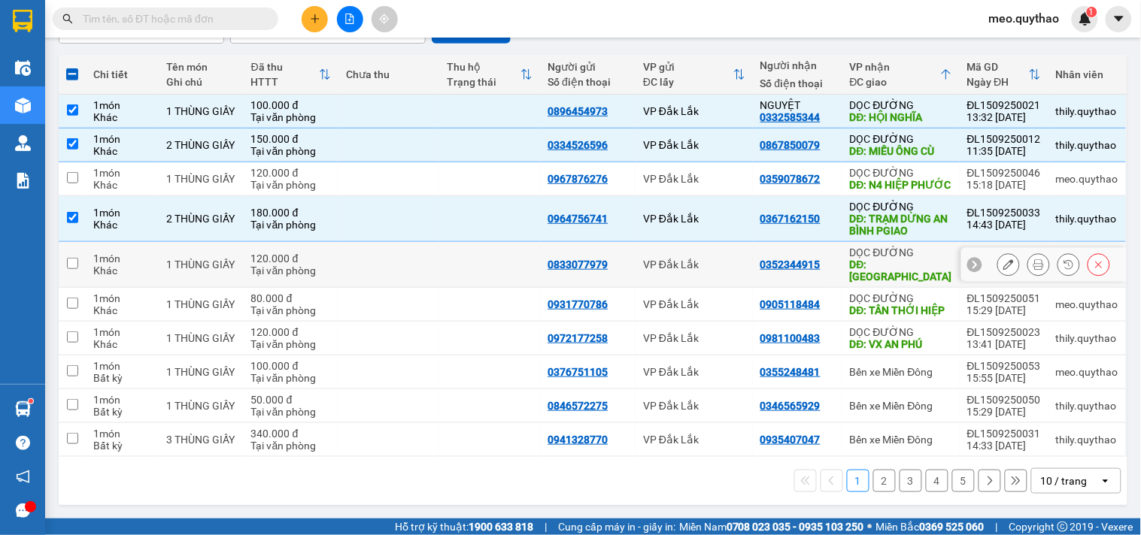
click at [911, 276] on div "DĐ: TÂN PHƯỚC KHÁNH" at bounding box center [901, 271] width 102 height 24
checkbox input "true"
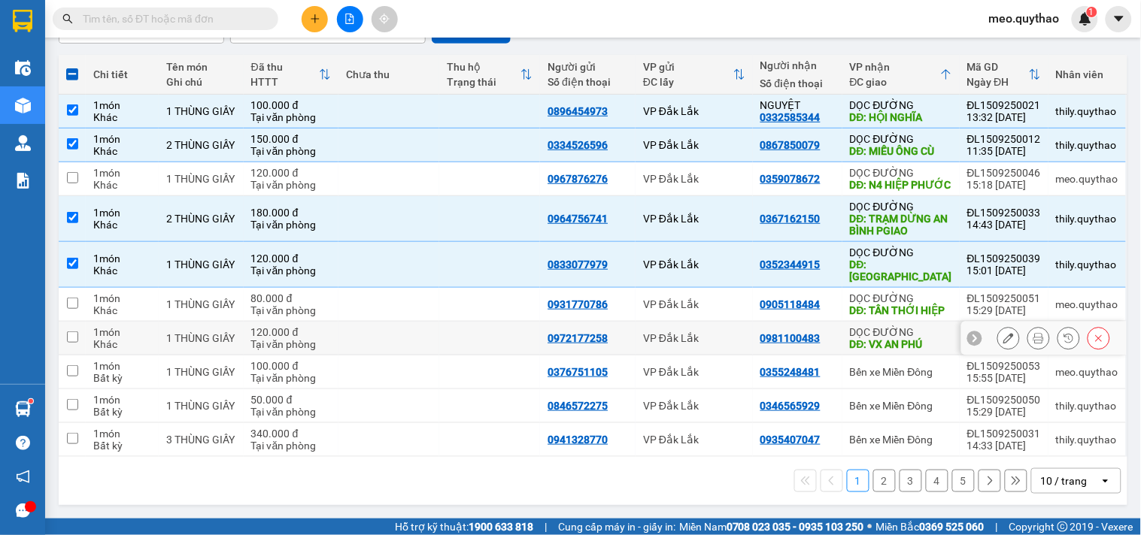
click at [922, 338] on div "DỌC ĐƯỜNG" at bounding box center [901, 332] width 102 height 12
checkbox input "true"
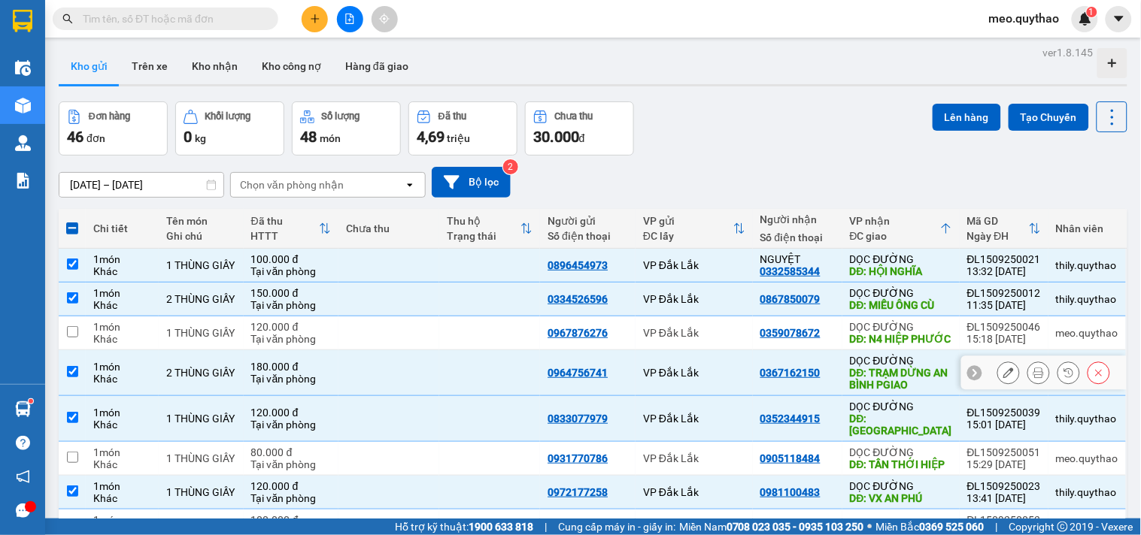
scroll to position [0, 0]
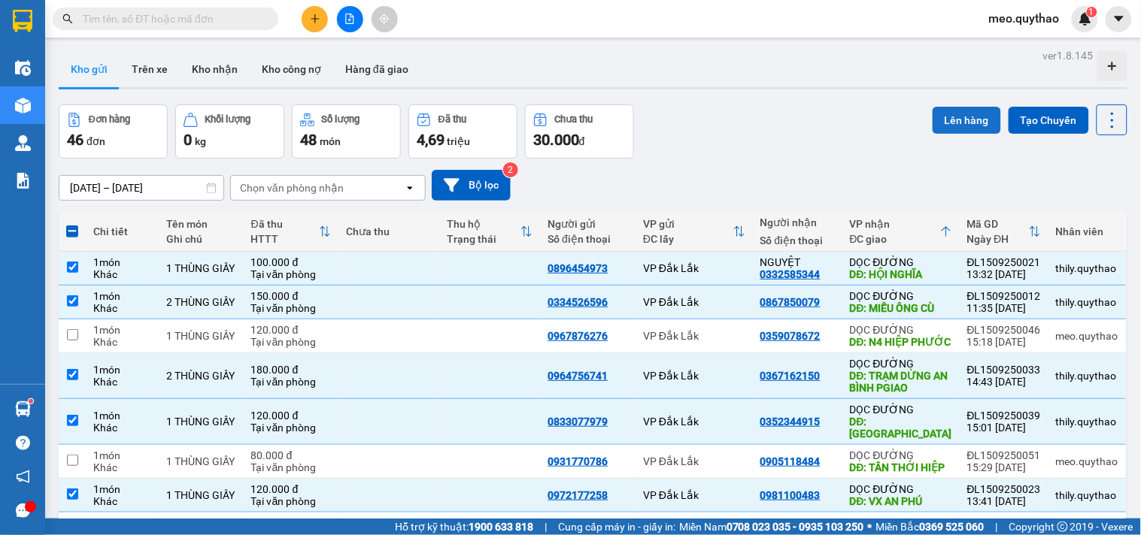
click at [972, 113] on button "Lên hàng" at bounding box center [967, 120] width 68 height 27
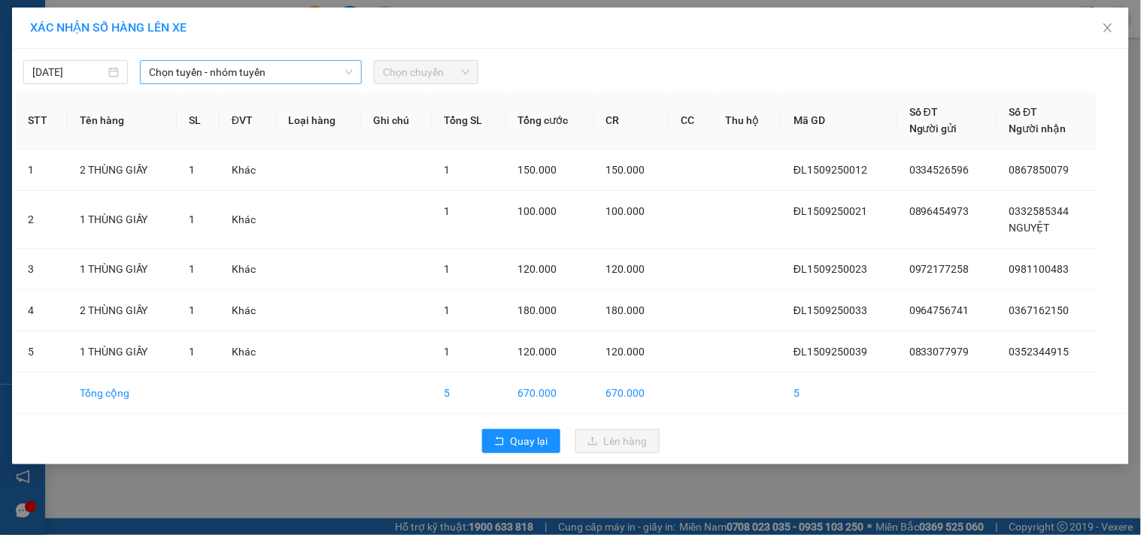
click at [260, 74] on span "Chọn tuyến - nhóm tuyến" at bounding box center [251, 72] width 204 height 23
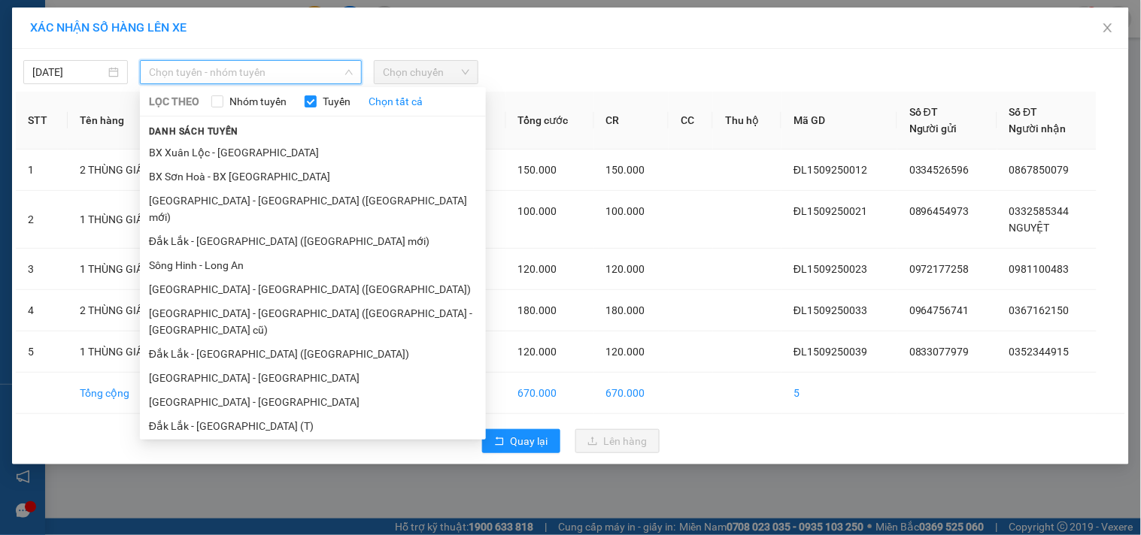
scroll to position [90, 0]
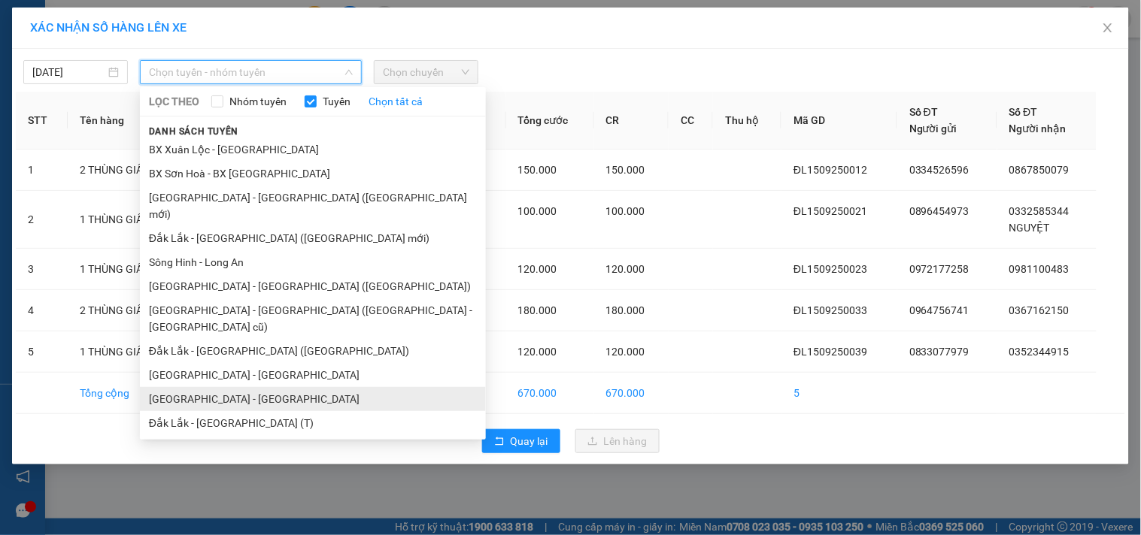
click at [231, 387] on li "[GEOGRAPHIC_DATA] - [GEOGRAPHIC_DATA]" at bounding box center [313, 399] width 346 height 24
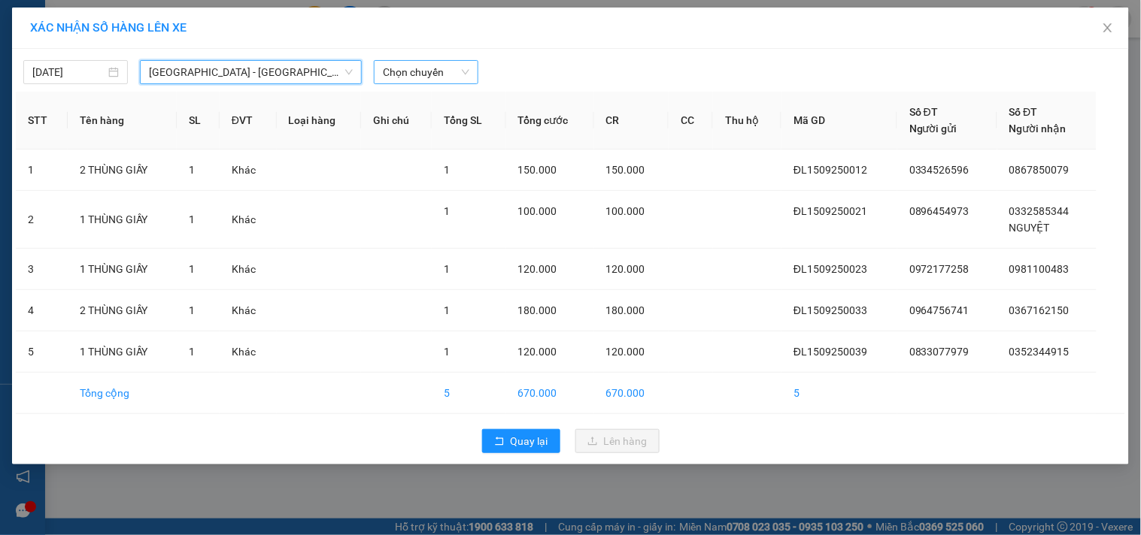
click at [401, 70] on span "Chọn chuyến" at bounding box center [426, 72] width 86 height 23
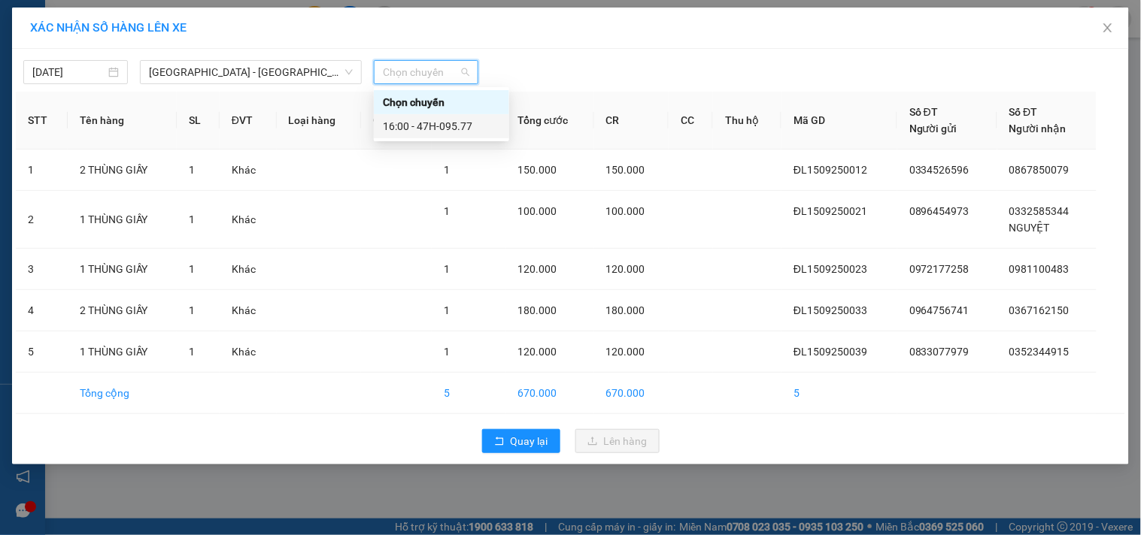
click at [438, 129] on div "16:00 - 47H-095.77" at bounding box center [441, 126] width 117 height 17
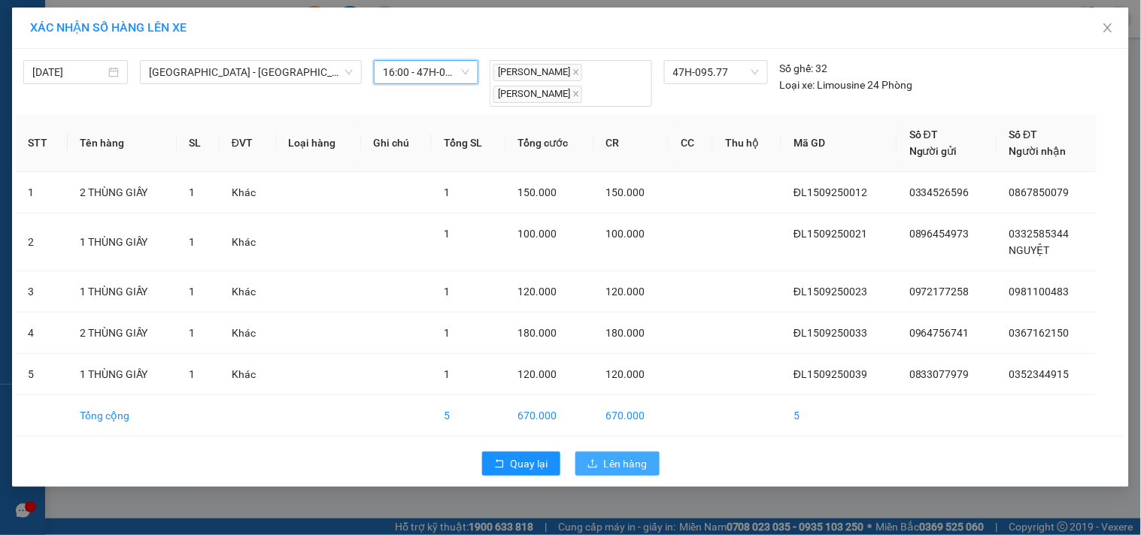
click at [587, 465] on icon "upload" at bounding box center [592, 464] width 11 height 11
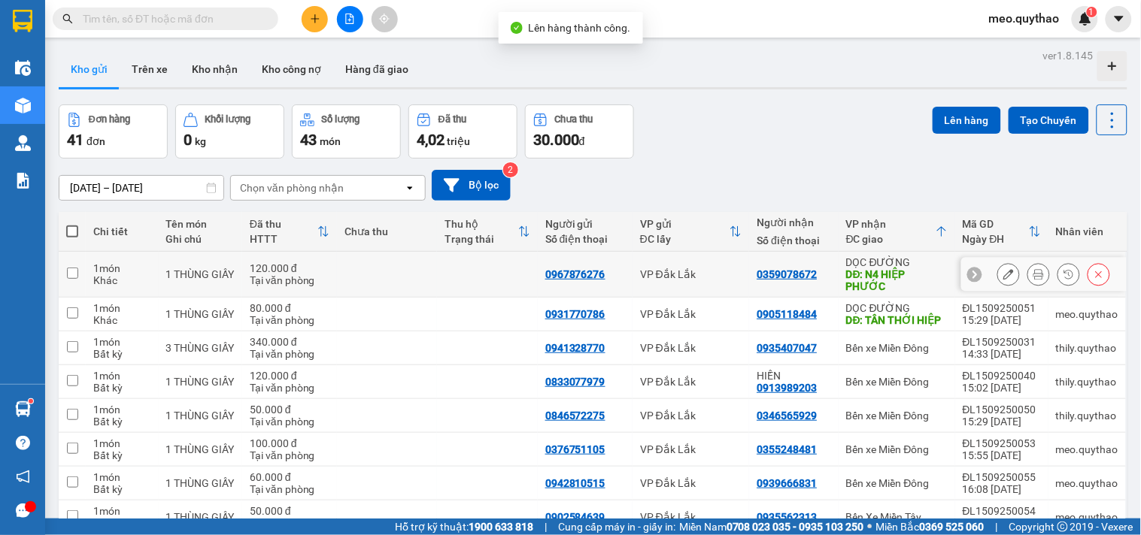
click at [906, 283] on div "DĐ: N4 HIỆP PHƯỚC" at bounding box center [897, 280] width 102 height 24
checkbox input "true"
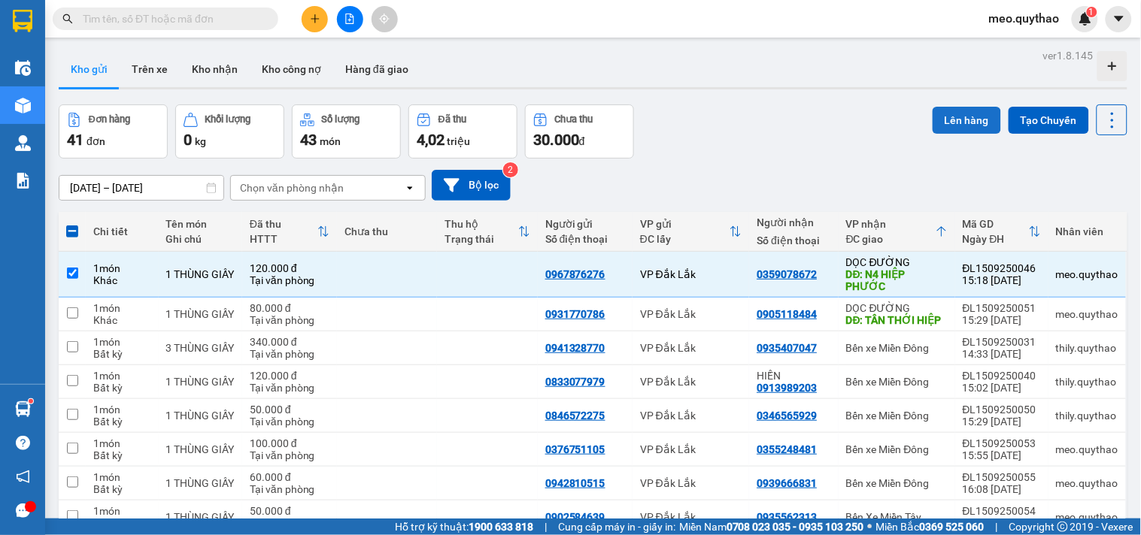
click at [955, 110] on button "Lên hàng" at bounding box center [967, 120] width 68 height 27
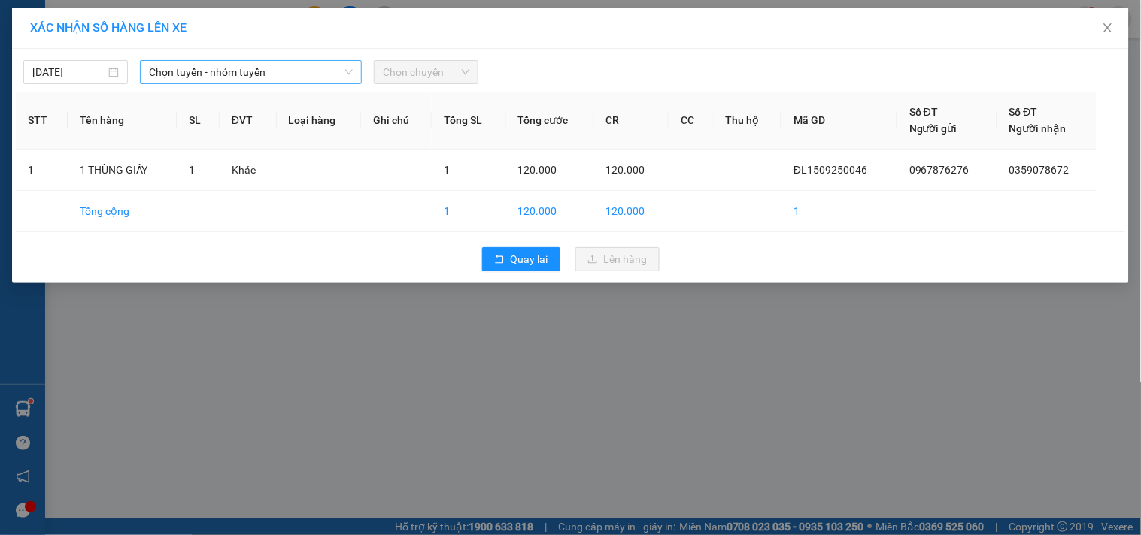
click at [337, 66] on span "Chọn tuyến - nhóm tuyến" at bounding box center [251, 72] width 204 height 23
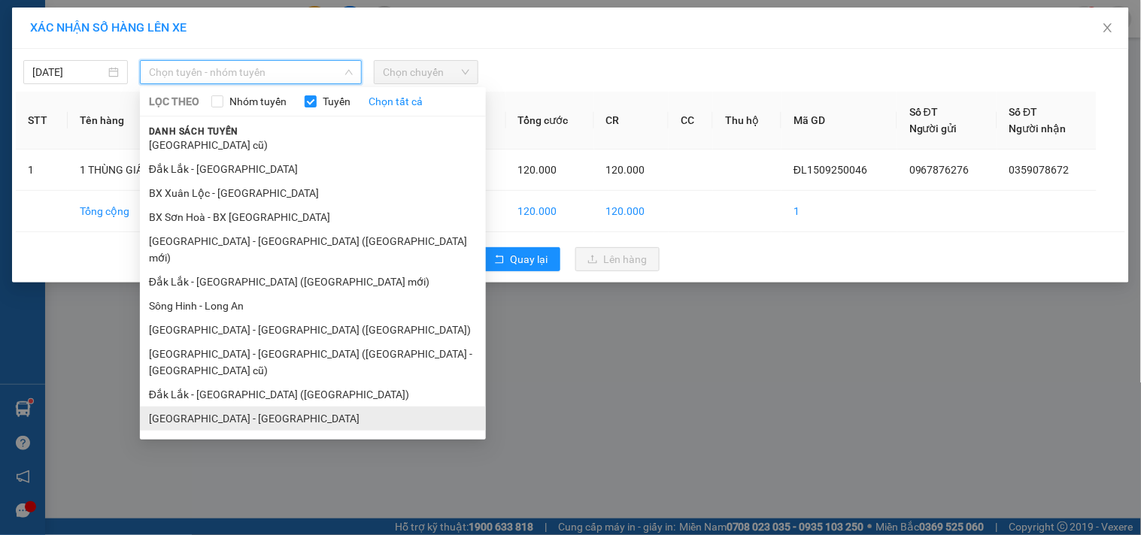
scroll to position [90, 0]
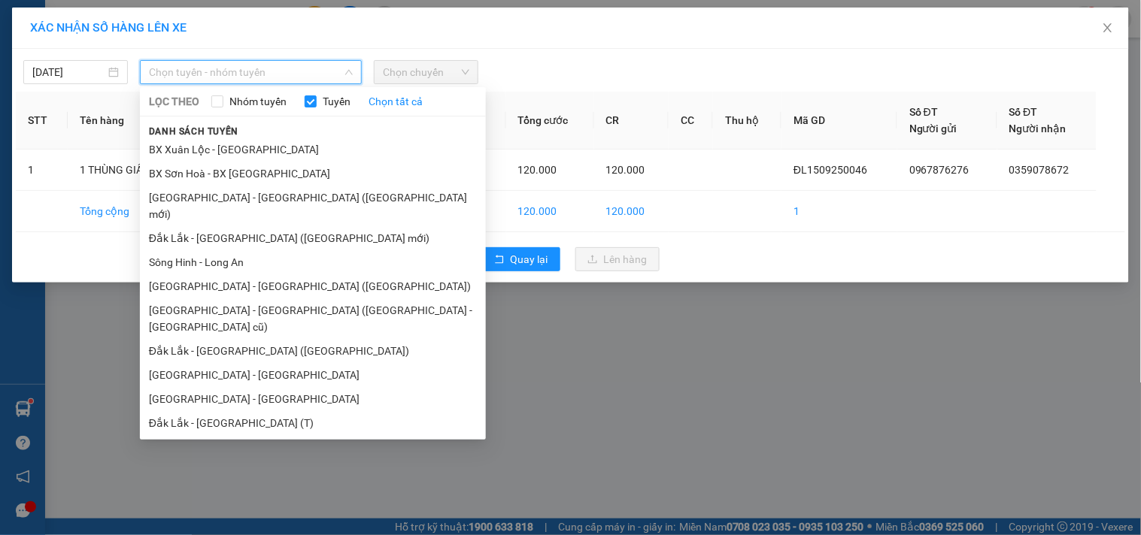
click at [241, 459] on li "Đắk Lắk - [GEOGRAPHIC_DATA]" at bounding box center [313, 471] width 346 height 24
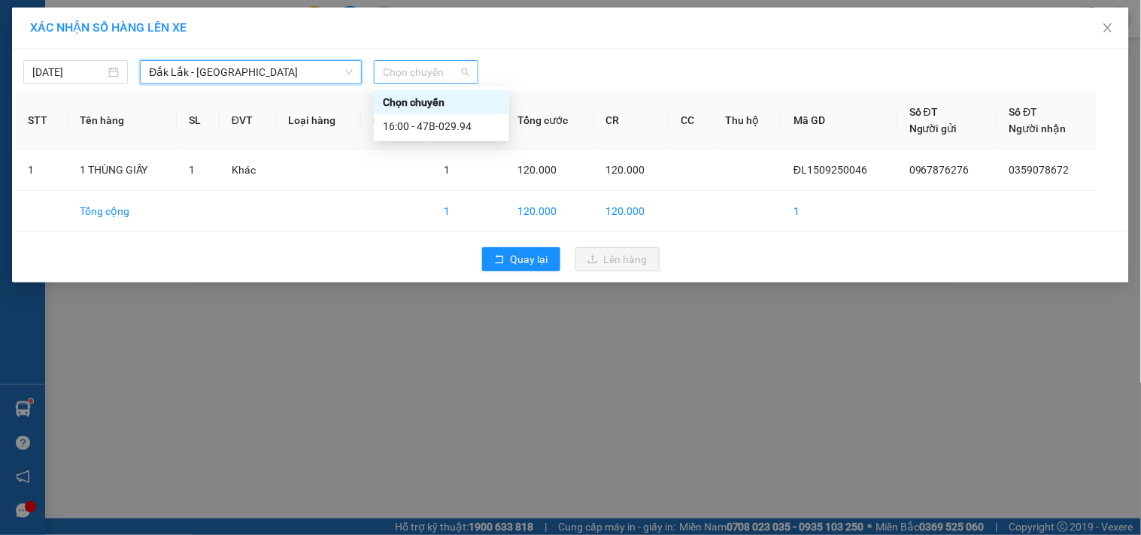
click at [422, 62] on span "Chọn chuyến" at bounding box center [426, 72] width 86 height 23
click at [444, 125] on div "16:00 - 47B-029.94" at bounding box center [441, 126] width 117 height 17
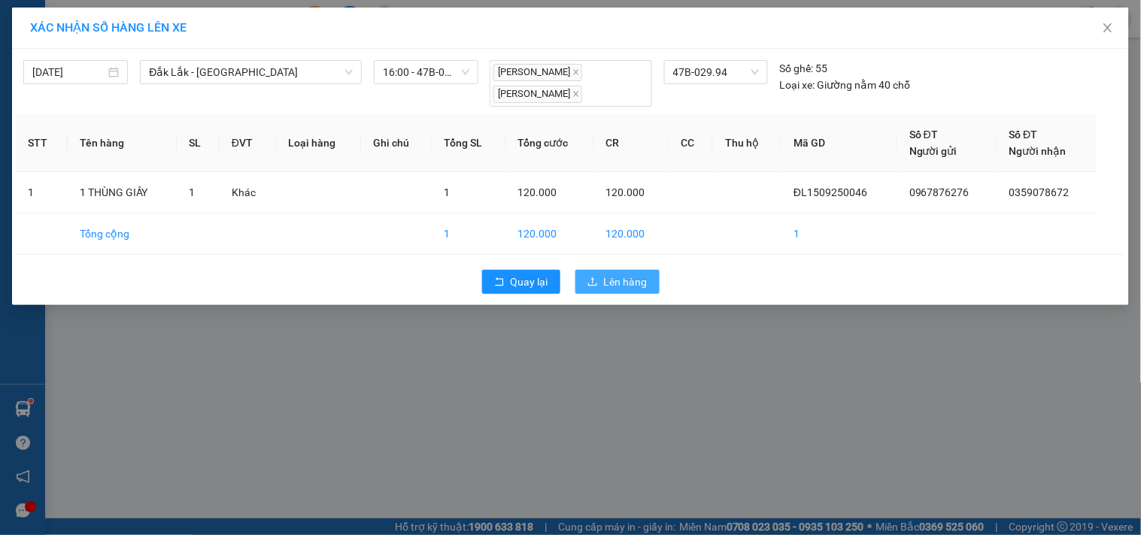
click at [617, 282] on span "Lên hàng" at bounding box center [626, 282] width 44 height 17
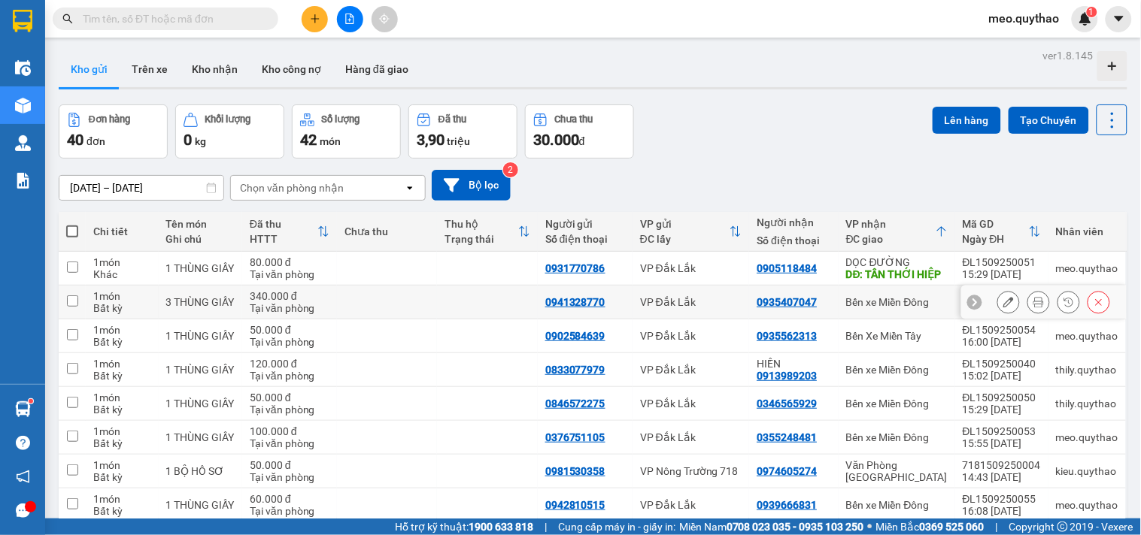
click at [899, 296] on div "Bến xe Miền Đông" at bounding box center [897, 302] width 102 height 12
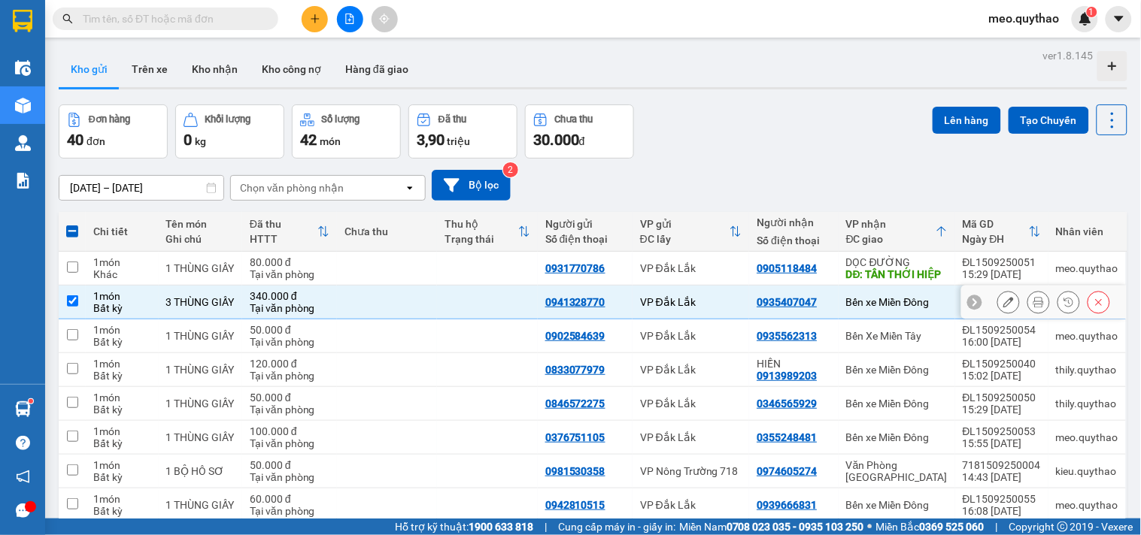
click at [899, 296] on div "Bến xe Miền Đông" at bounding box center [897, 302] width 102 height 12
checkbox input "false"
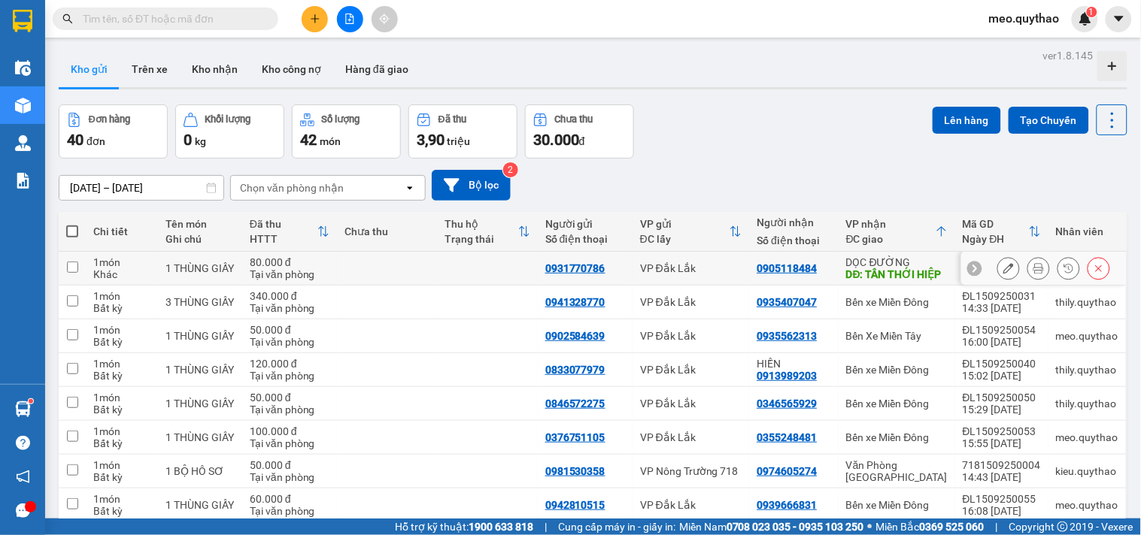
click at [883, 268] on div "DĐ: TÂN THỚI HIỆP" at bounding box center [897, 274] width 102 height 12
checkbox input "true"
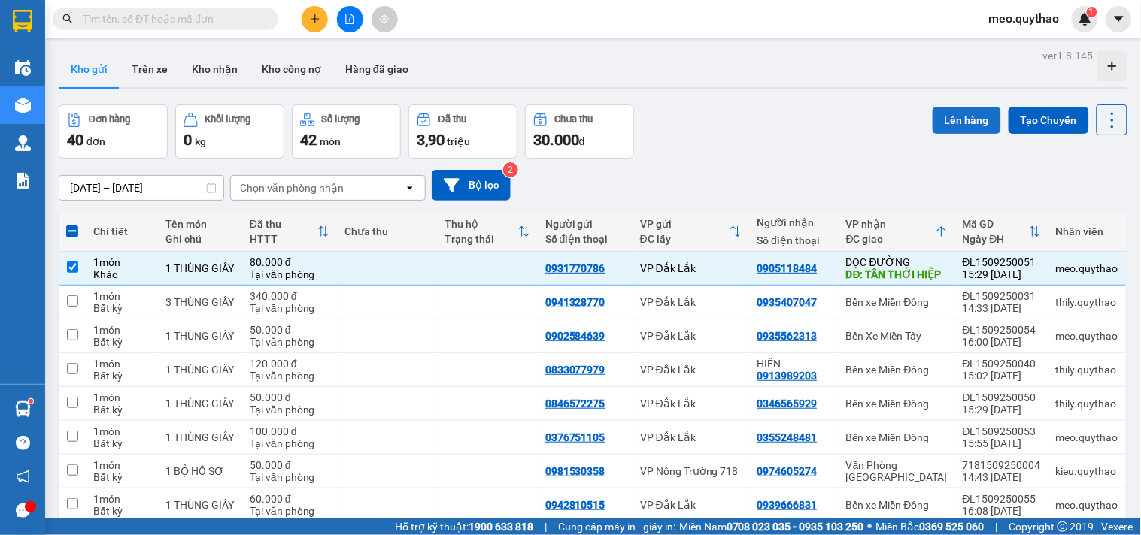
click at [970, 121] on button "Lên hàng" at bounding box center [967, 120] width 68 height 27
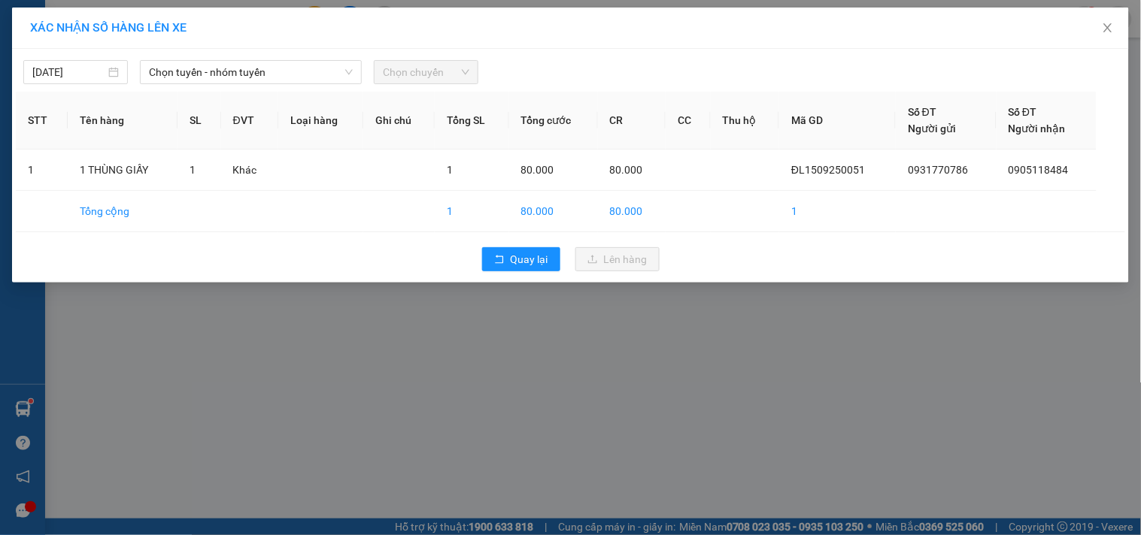
click at [220, 88] on div "15/09/2025 Chọn tuyến - nhóm tuyến Chọn chuyến STT Tên hàng SL ĐVT Loại hàng Gh…" at bounding box center [570, 166] width 1117 height 234
click at [226, 74] on span "Chọn tuyến - nhóm tuyến" at bounding box center [251, 72] width 204 height 23
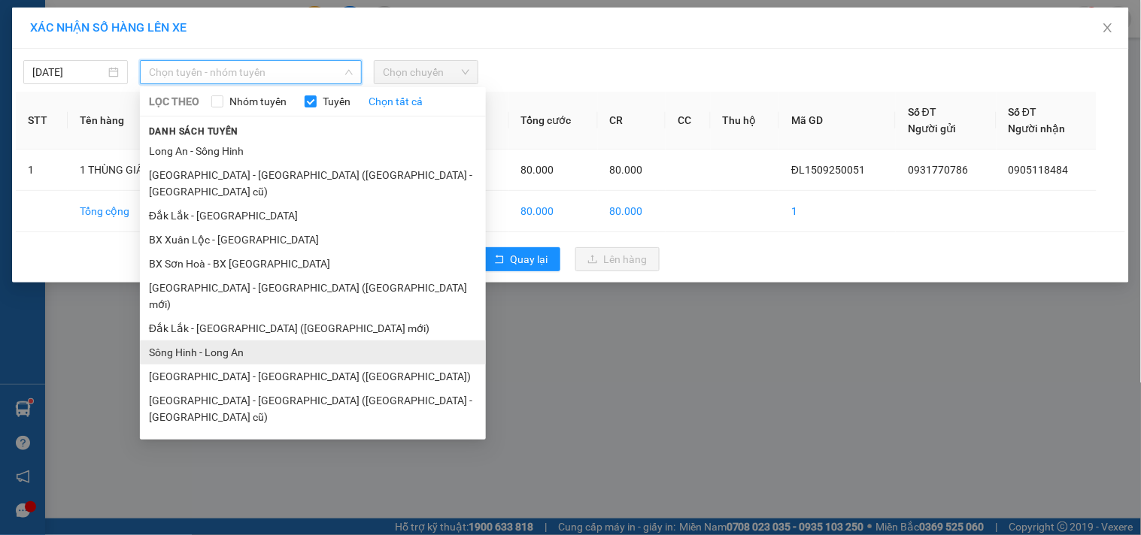
click at [250, 341] on li "Sông Hinh - Long An" at bounding box center [313, 353] width 346 height 24
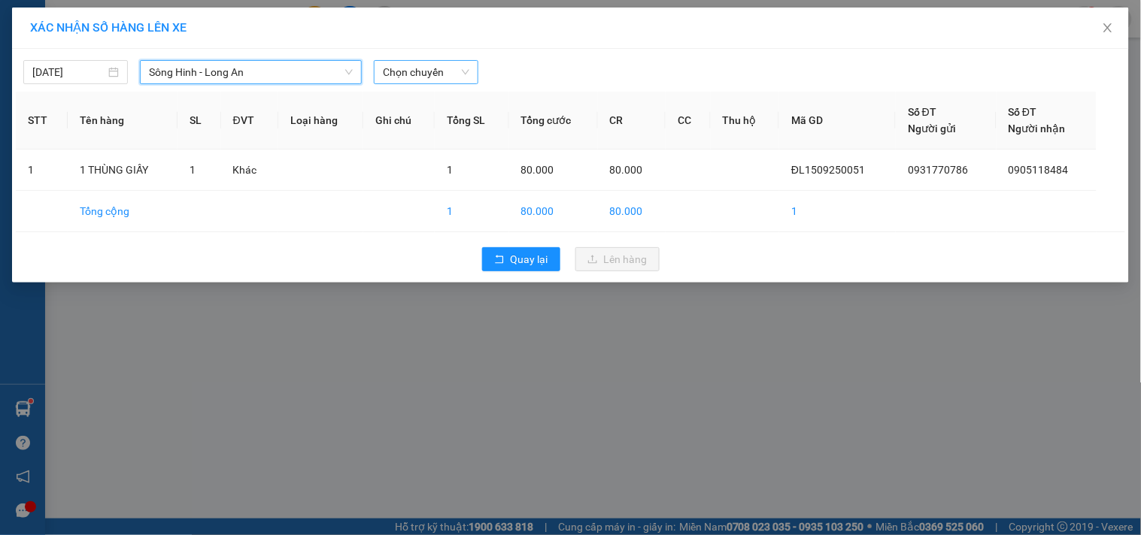
click at [438, 81] on span "Chọn chuyến" at bounding box center [426, 72] width 86 height 23
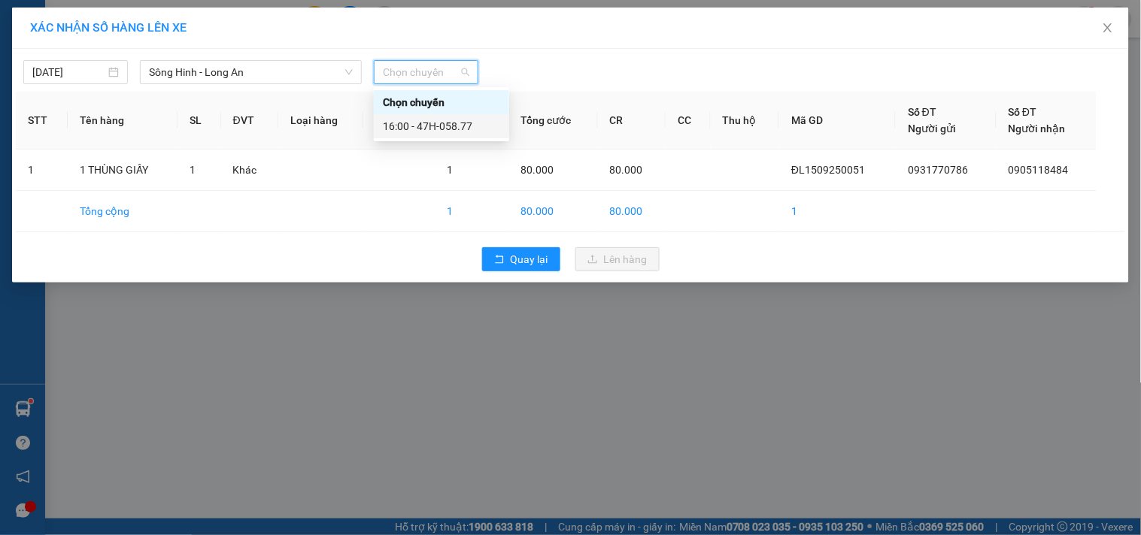
click at [462, 123] on div "16:00 - 47H-058.77" at bounding box center [441, 126] width 117 height 17
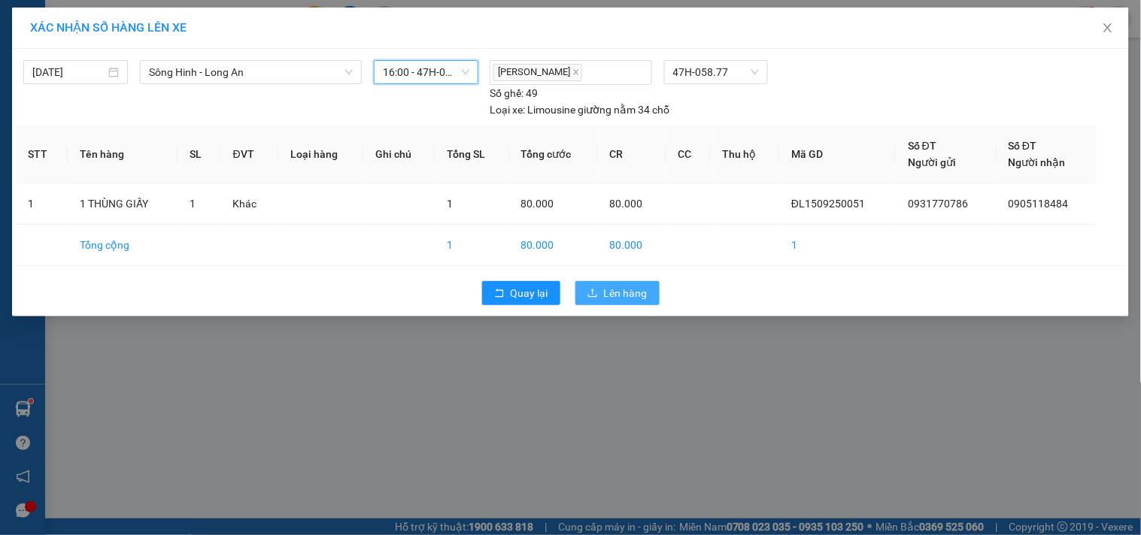
click at [606, 297] on span "Lên hàng" at bounding box center [626, 293] width 44 height 17
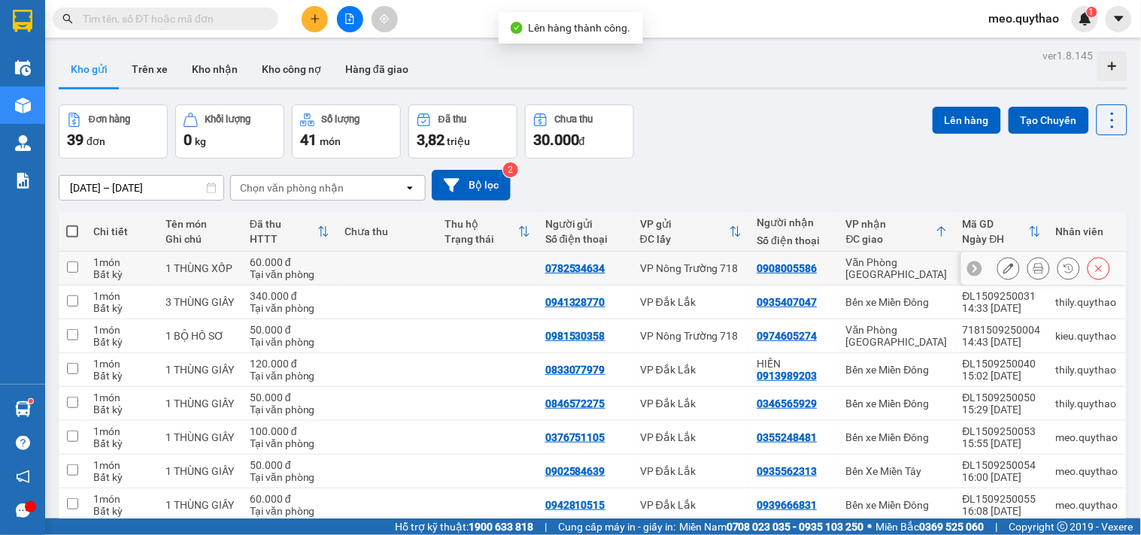
click at [911, 268] on div "Văn Phòng Tân Phú" at bounding box center [897, 268] width 102 height 24
checkbox input "true"
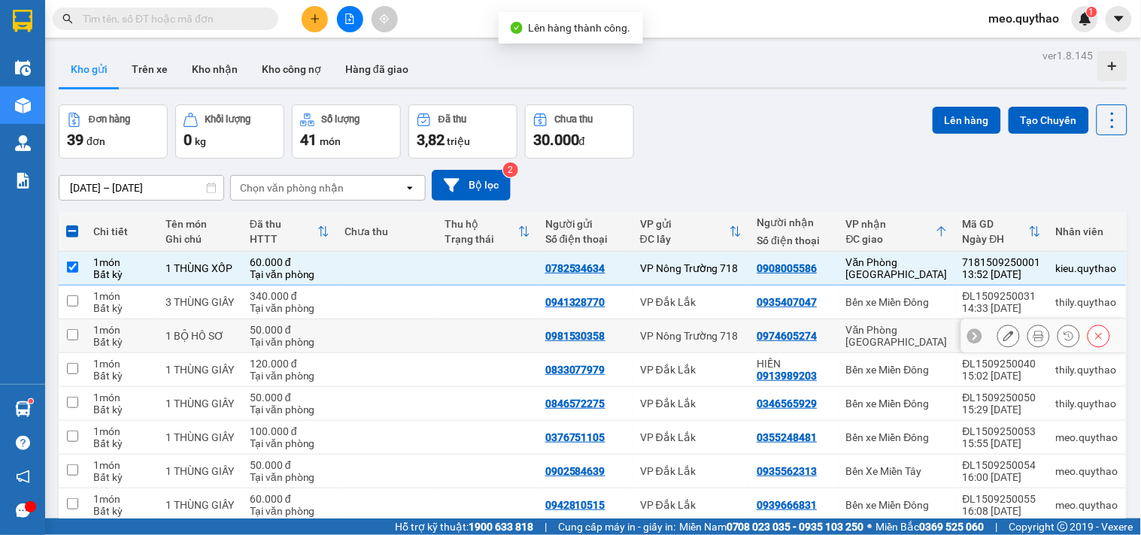
click at [911, 337] on div "Văn Phòng Tân Phú" at bounding box center [897, 336] width 102 height 24
checkbox input "true"
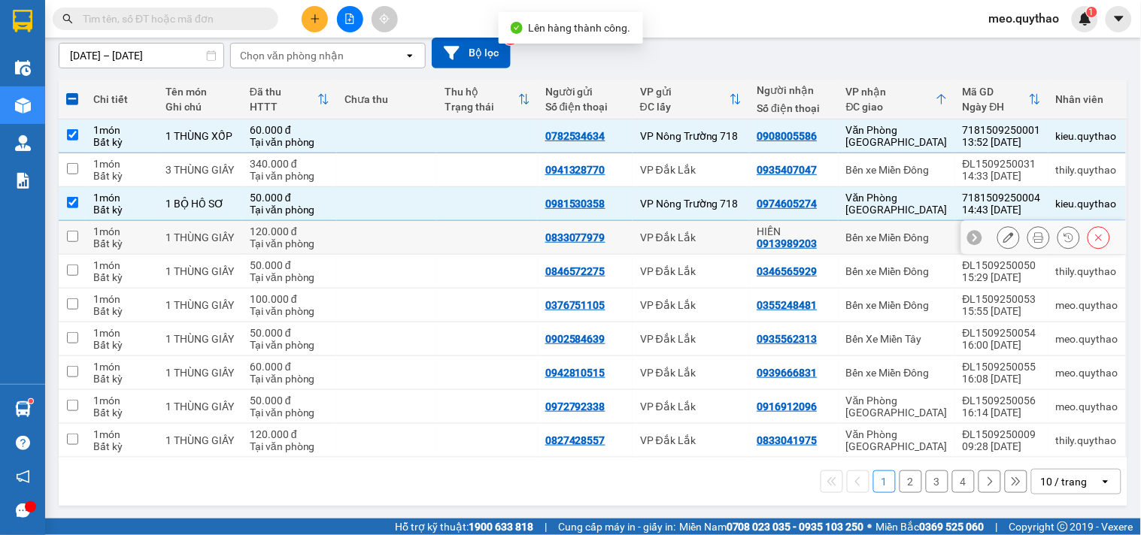
scroll to position [134, 0]
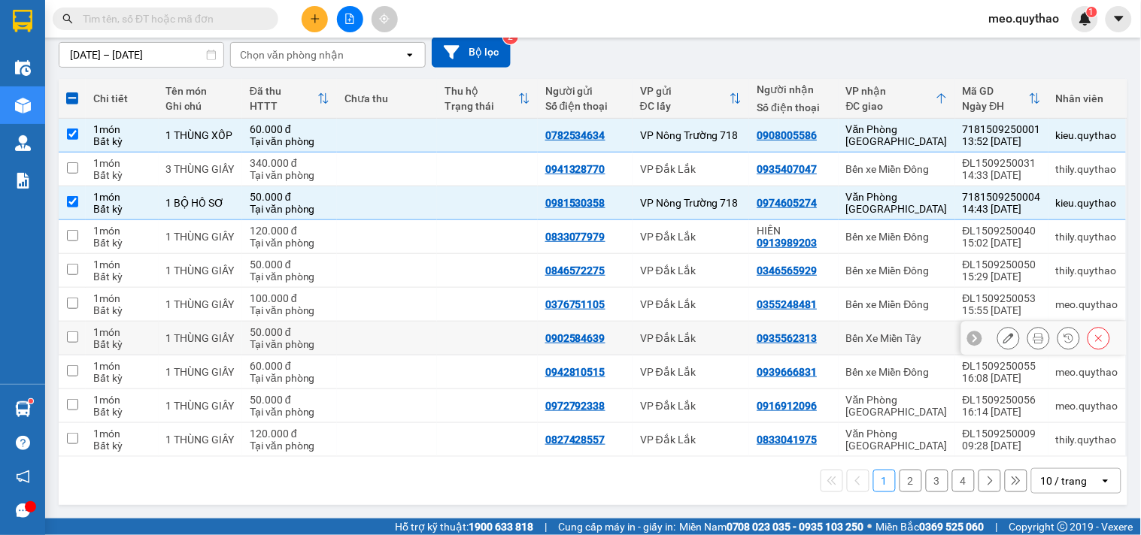
click at [890, 348] on td "Bến Xe Miền Tây" at bounding box center [897, 339] width 117 height 34
checkbox input "true"
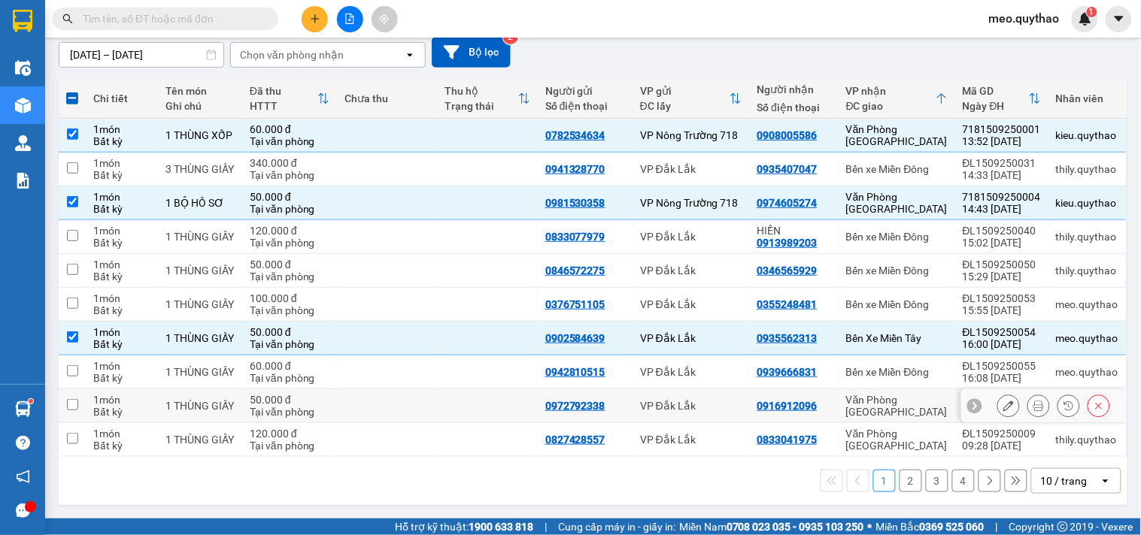
click at [878, 402] on div "Văn Phòng Tân Phú" at bounding box center [897, 406] width 102 height 24
checkbox input "true"
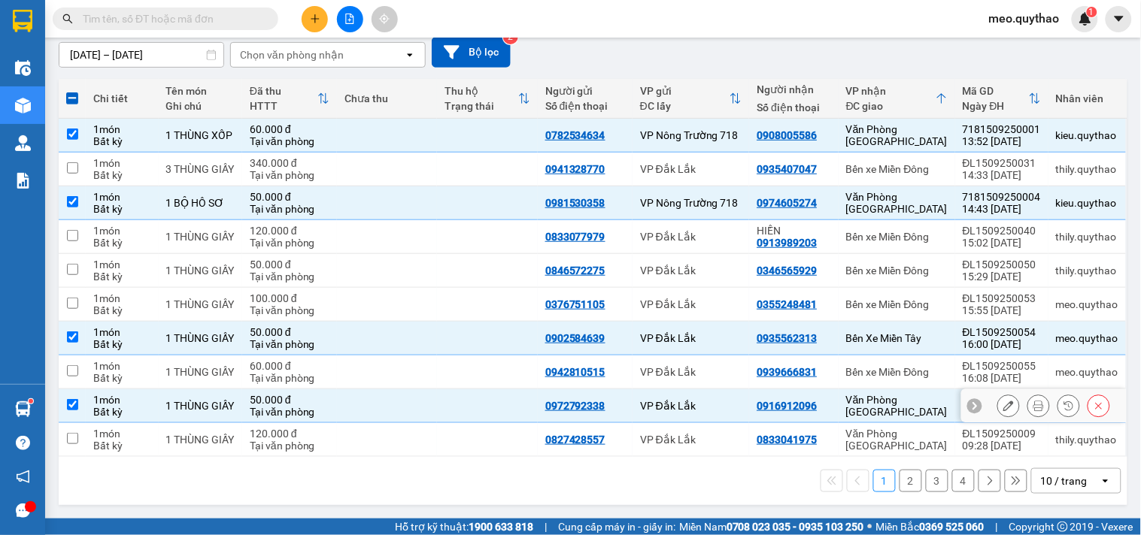
click at [880, 430] on td "Văn Phòng Tân Phú" at bounding box center [897, 440] width 117 height 34
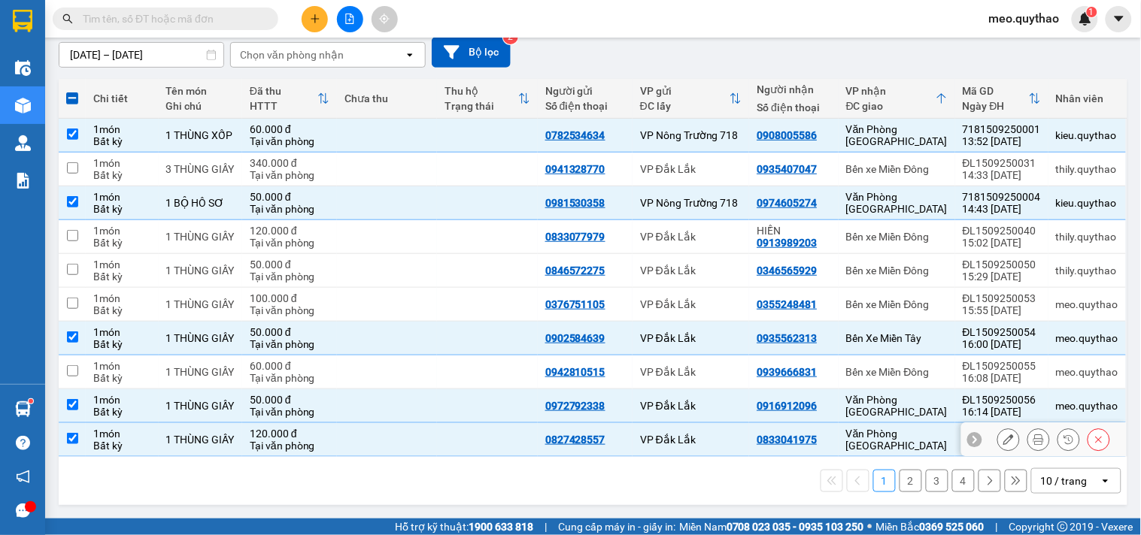
checkbox input "true"
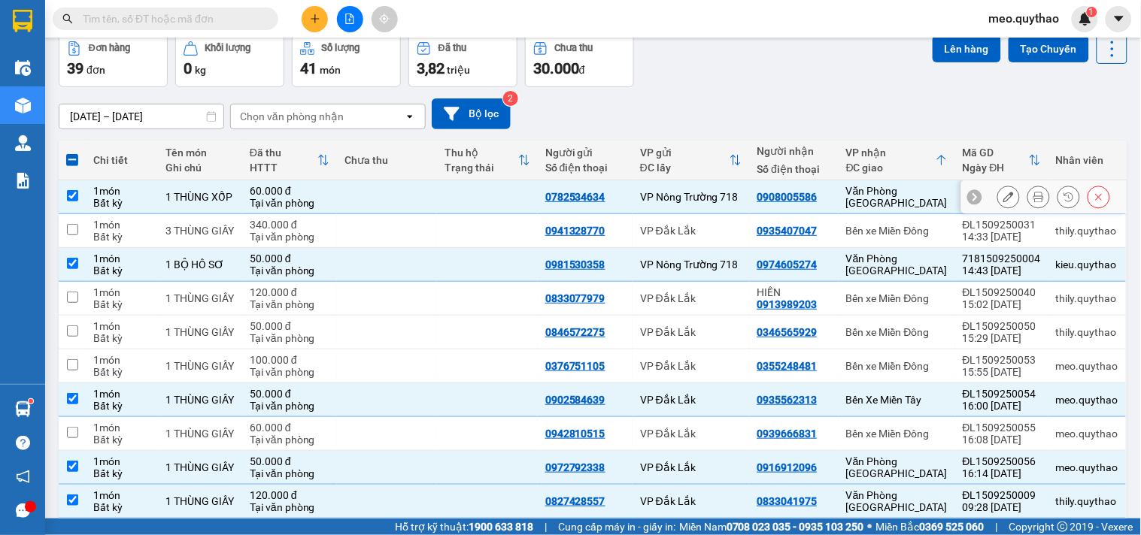
scroll to position [0, 0]
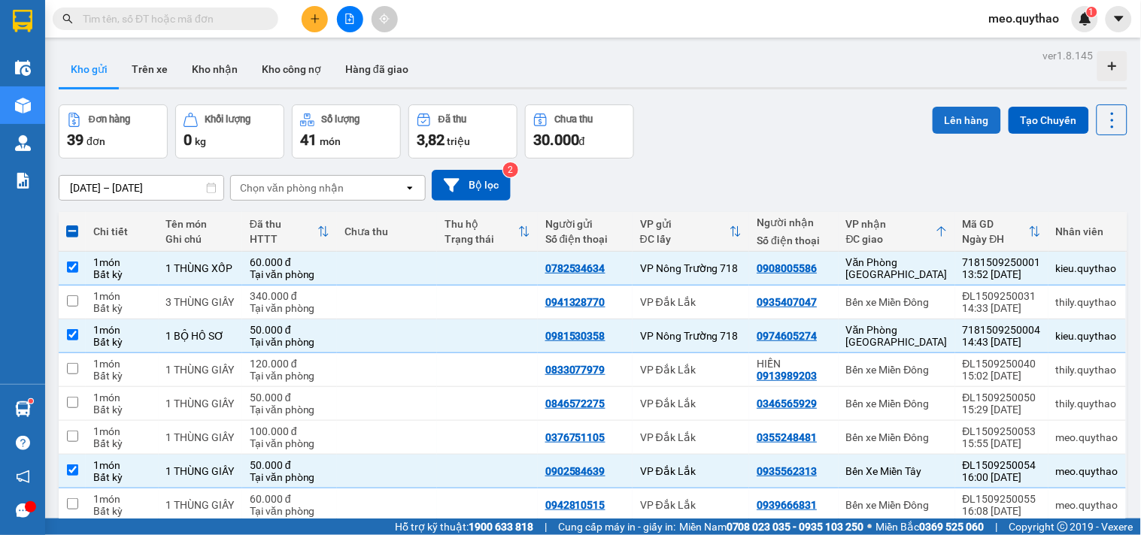
click at [957, 111] on button "Lên hàng" at bounding box center [967, 120] width 68 height 27
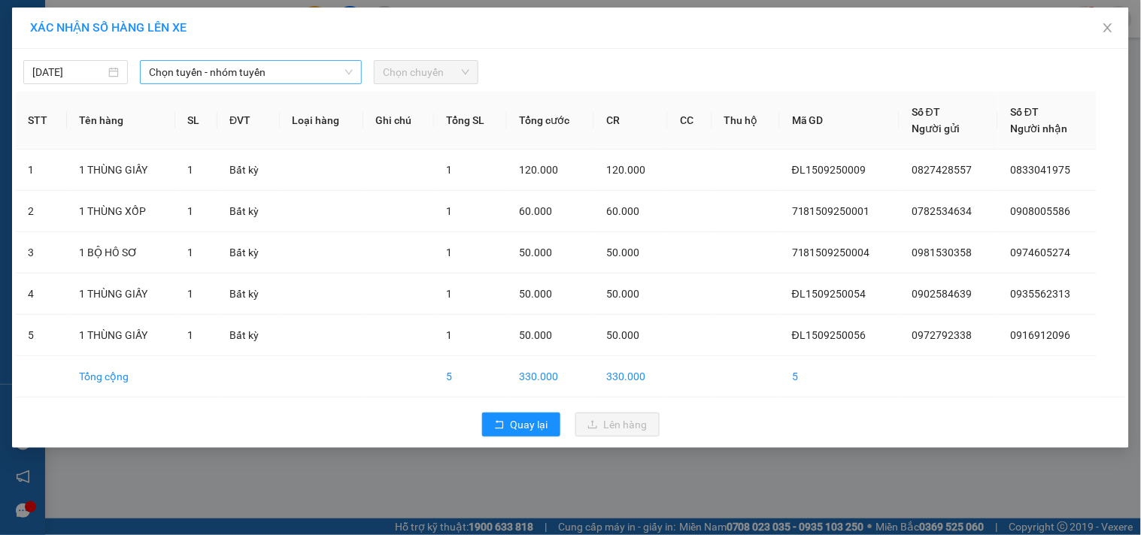
click at [347, 72] on icon "down" at bounding box center [349, 72] width 8 height 5
click at [268, 74] on span "Chọn tuyến - nhóm tuyến" at bounding box center [251, 72] width 204 height 23
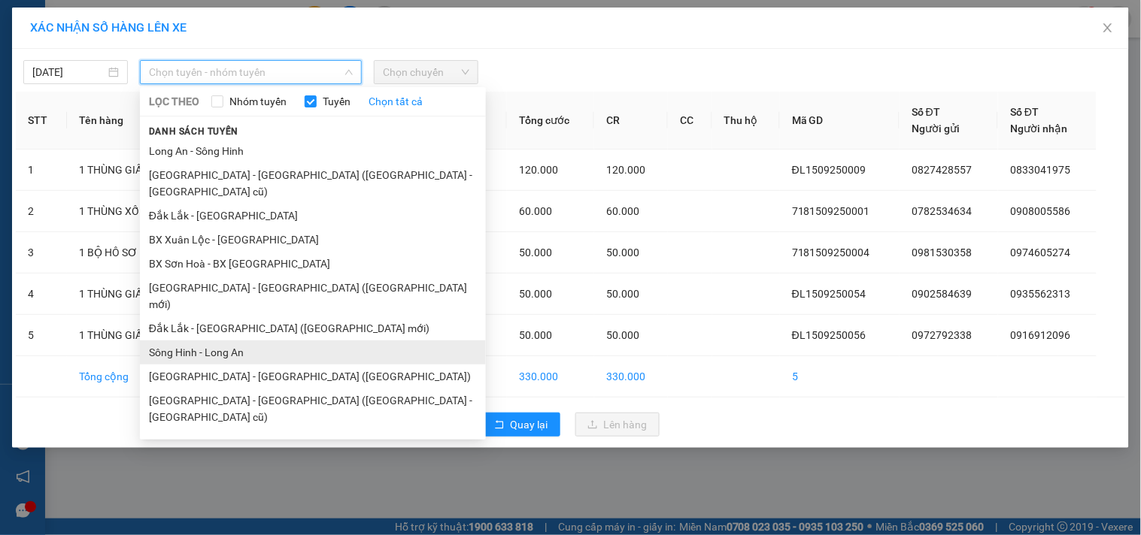
click at [252, 341] on li "Sông Hinh - Long An" at bounding box center [313, 353] width 346 height 24
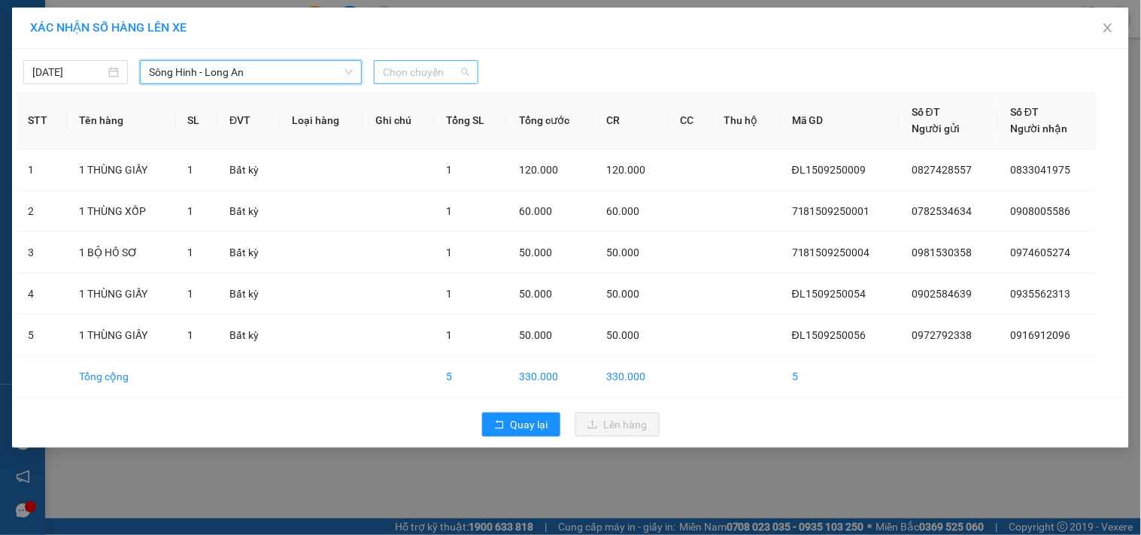
click at [425, 80] on span "Chọn chuyến" at bounding box center [426, 72] width 86 height 23
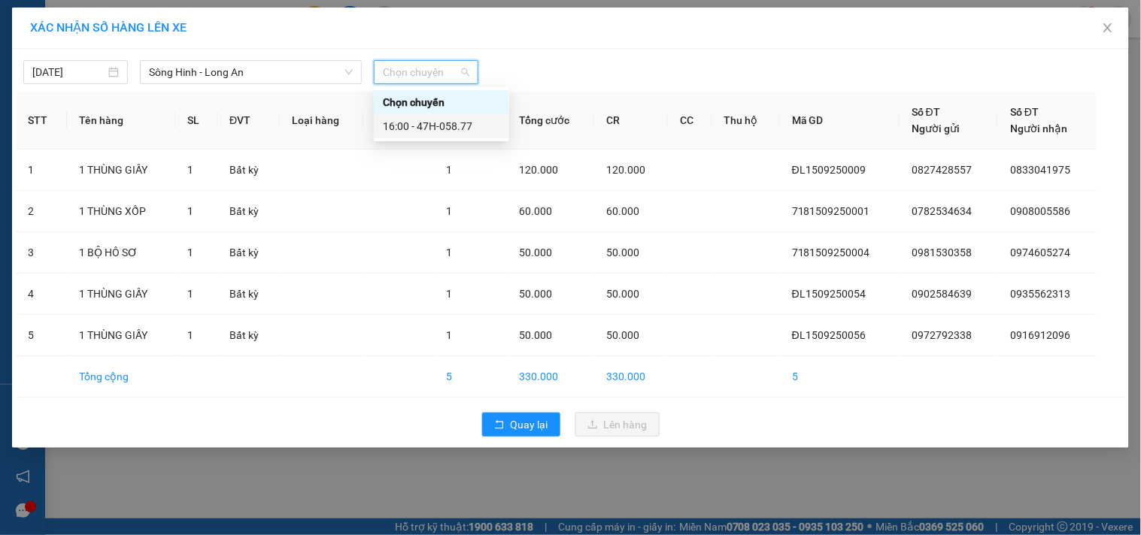
click at [444, 131] on div "16:00 - 47H-058.77" at bounding box center [441, 126] width 117 height 17
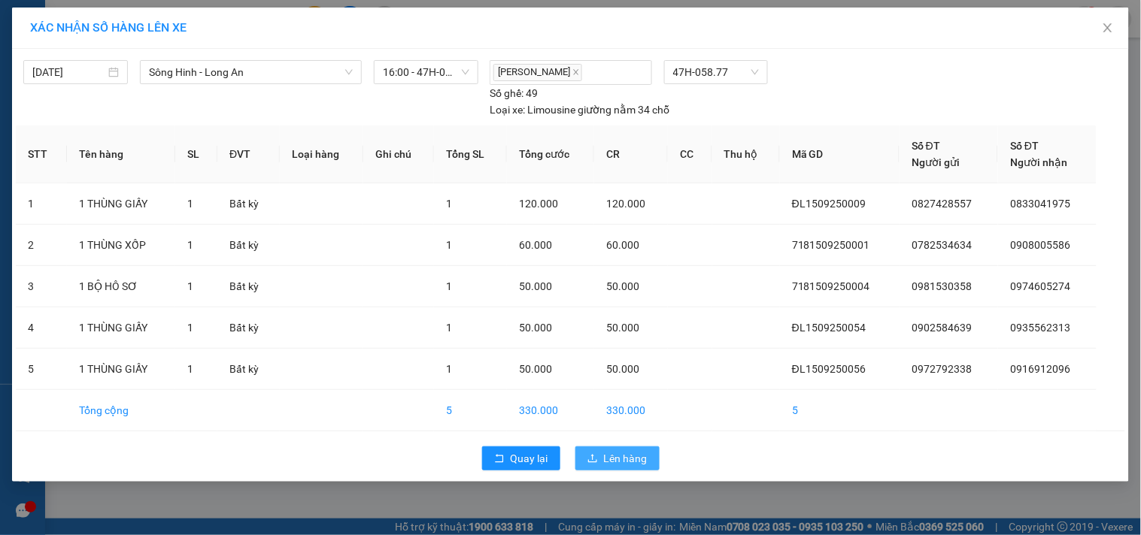
click at [596, 453] on icon "upload" at bounding box center [592, 458] width 11 height 11
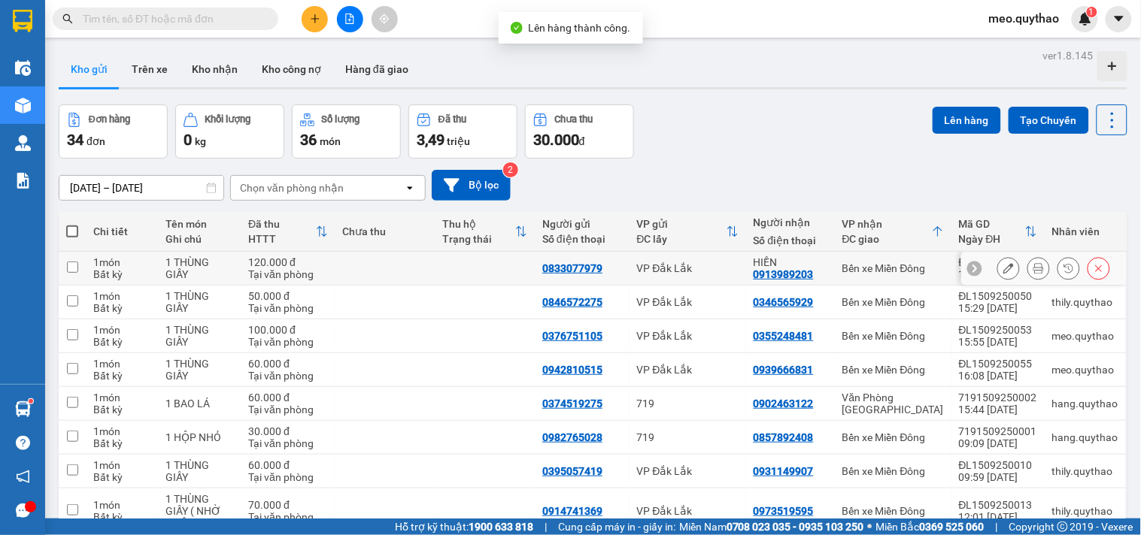
click at [923, 272] on div "Bến xe Miền Đông" at bounding box center [893, 268] width 102 height 12
checkbox input "true"
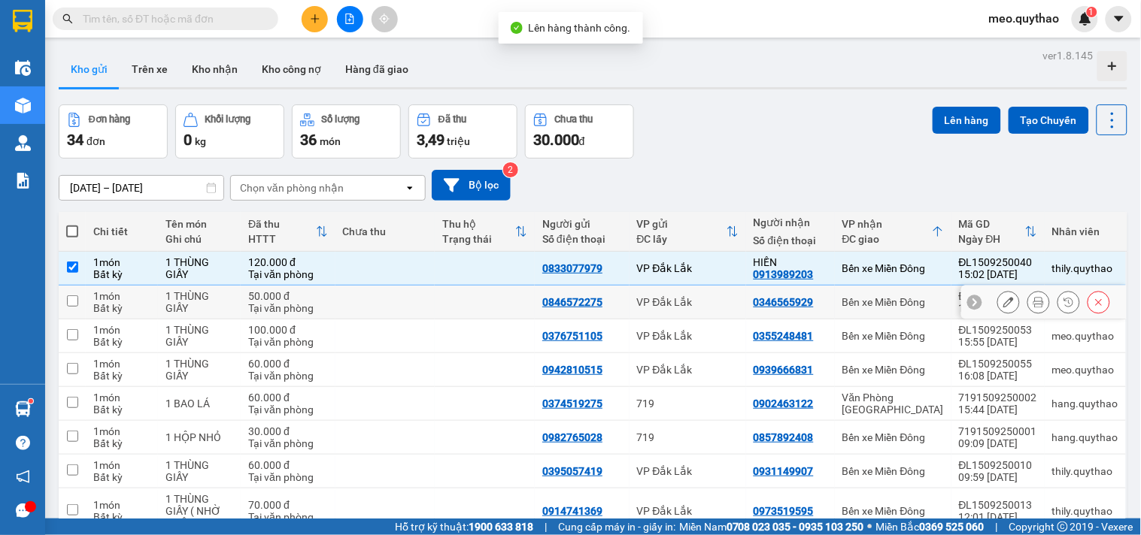
click at [913, 309] on td "Bến xe Miền Đông" at bounding box center [893, 303] width 117 height 34
checkbox input "true"
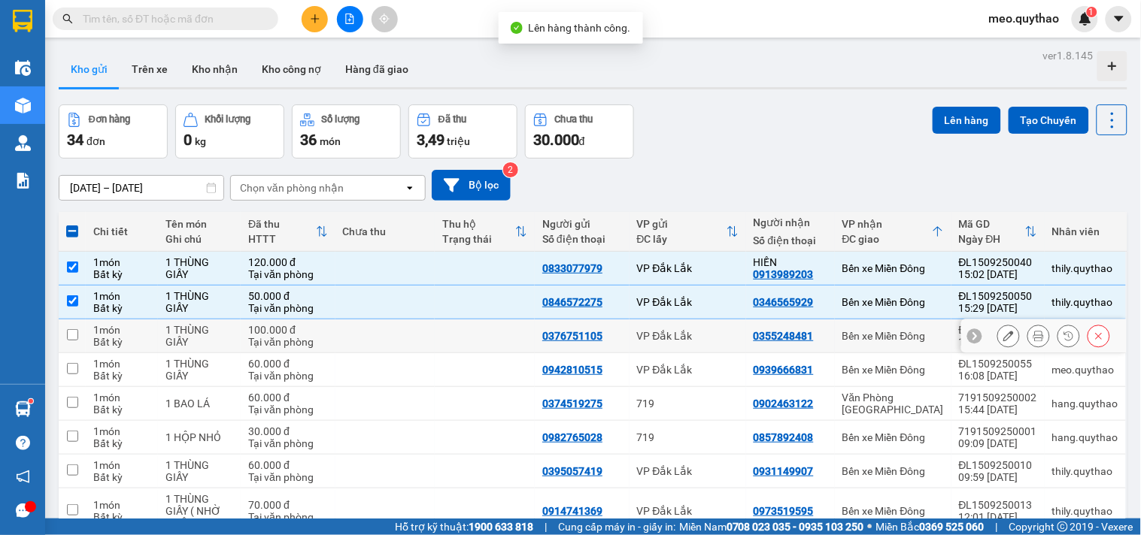
click at [899, 339] on div "Bến xe Miền Đông" at bounding box center [893, 336] width 102 height 12
checkbox input "true"
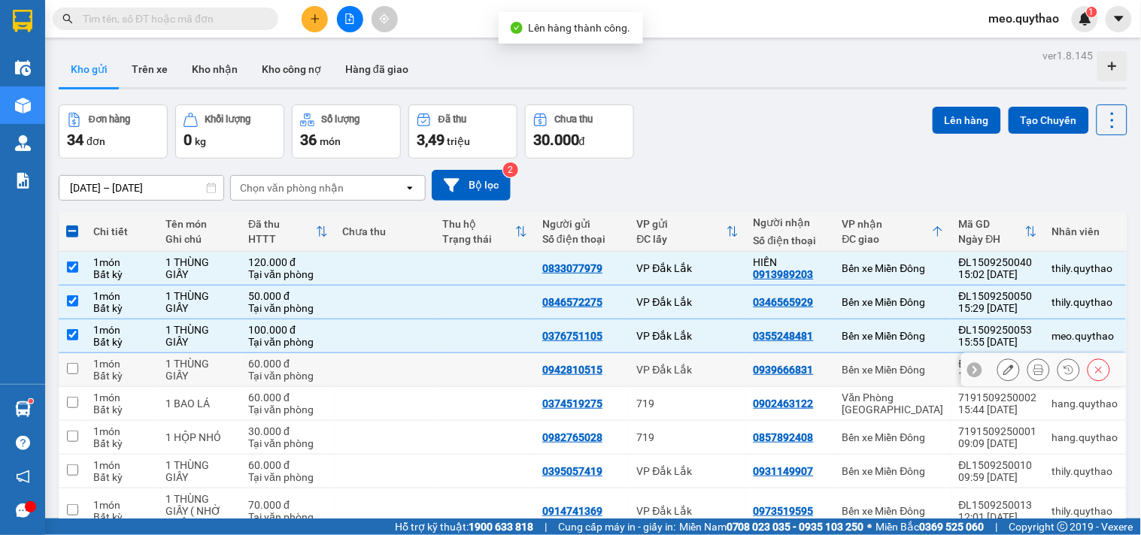
click at [895, 364] on div "Bến xe Miền Đông" at bounding box center [893, 370] width 102 height 12
checkbox input "true"
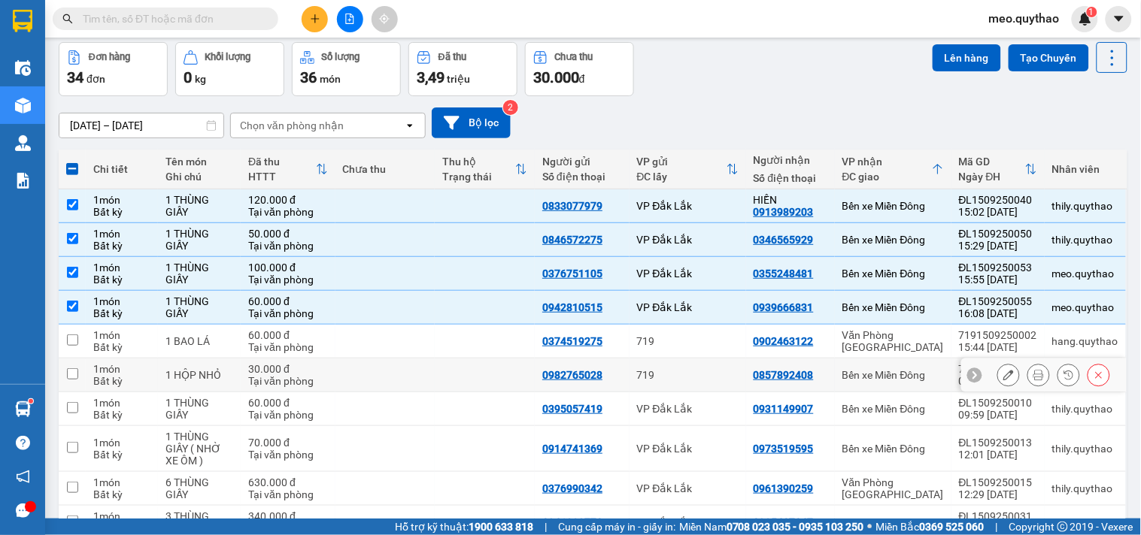
scroll to position [146, 0]
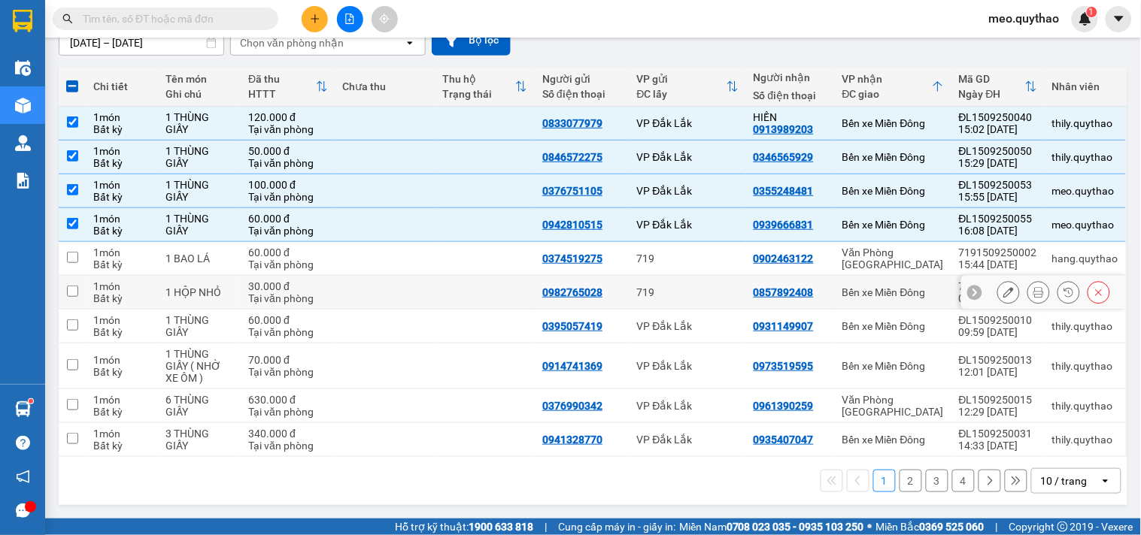
click at [871, 293] on div "Bến xe Miền Đông" at bounding box center [893, 293] width 102 height 12
checkbox input "true"
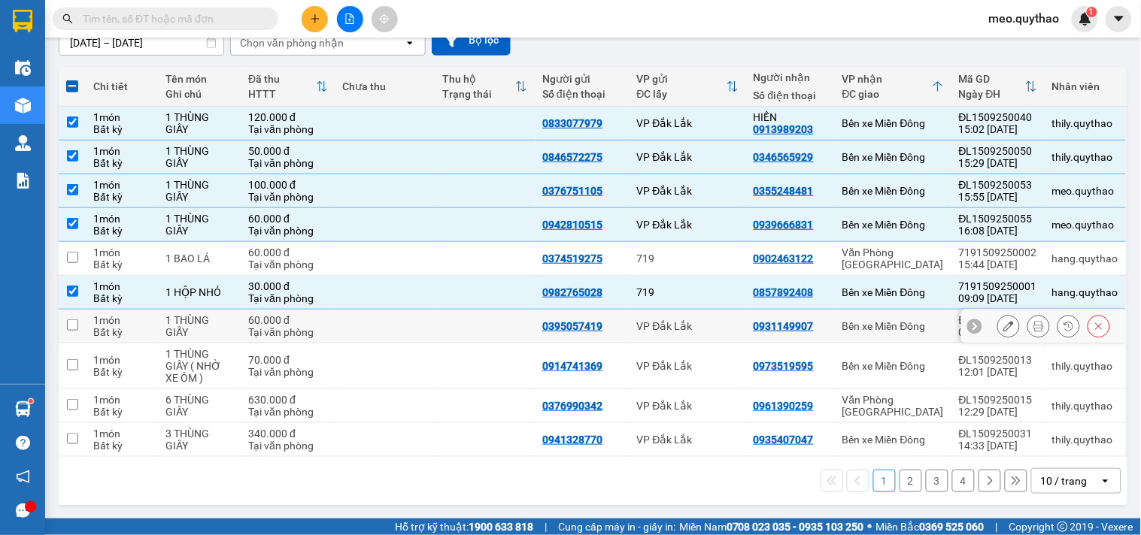
click at [878, 331] on div "Bến xe Miền Đông" at bounding box center [893, 326] width 102 height 12
checkbox input "true"
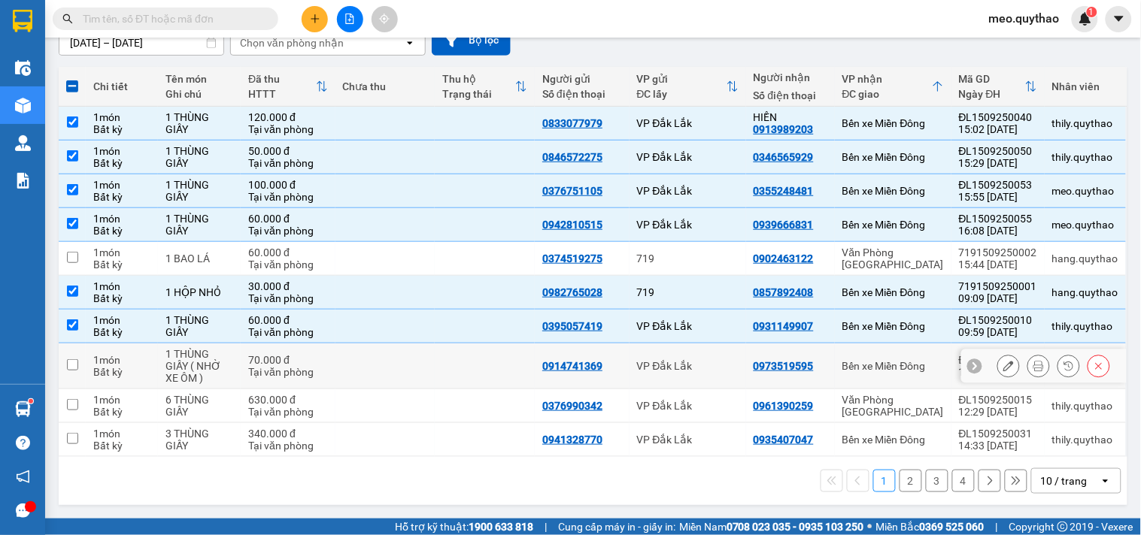
click at [876, 363] on div "Bến xe Miền Đông" at bounding box center [893, 366] width 102 height 12
checkbox input "true"
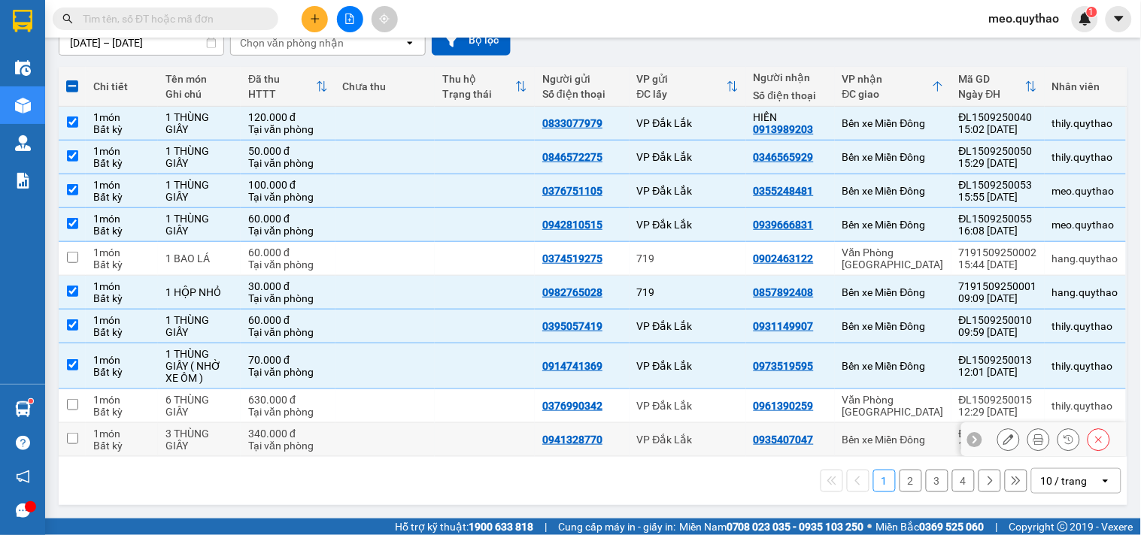
click at [880, 429] on td "Bến xe Miền Đông" at bounding box center [893, 440] width 117 height 34
checkbox input "true"
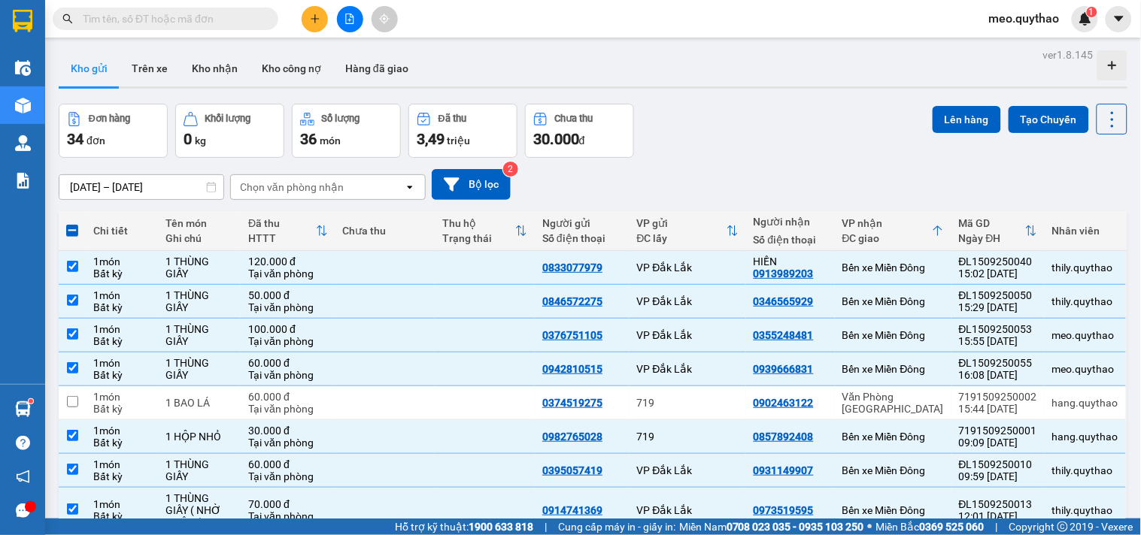
scroll to position [0, 0]
click at [958, 108] on button "Lên hàng" at bounding box center [967, 120] width 68 height 27
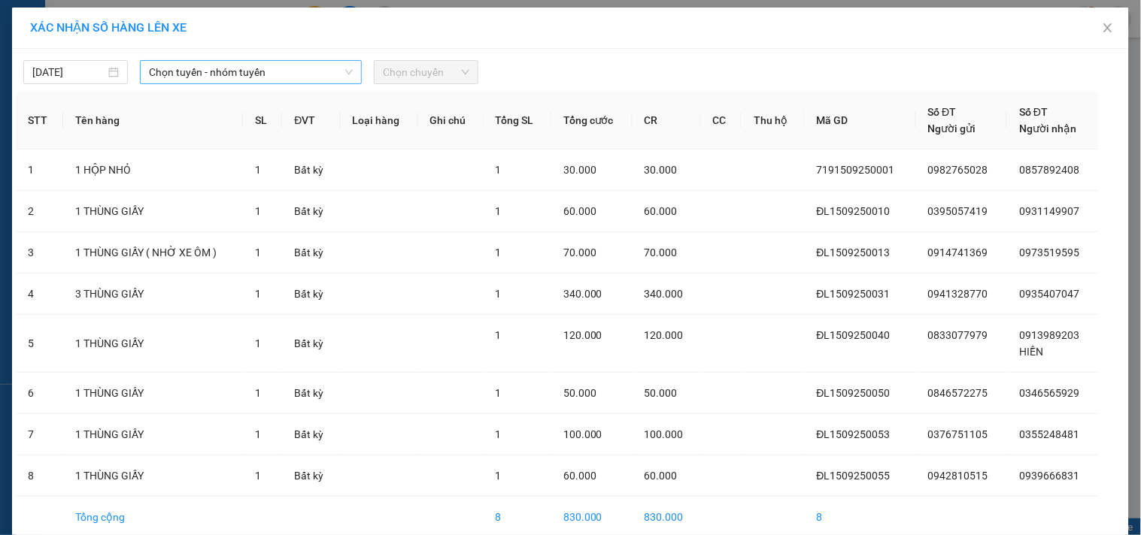
click at [306, 75] on span "Chọn tuyến - nhóm tuyến" at bounding box center [251, 72] width 204 height 23
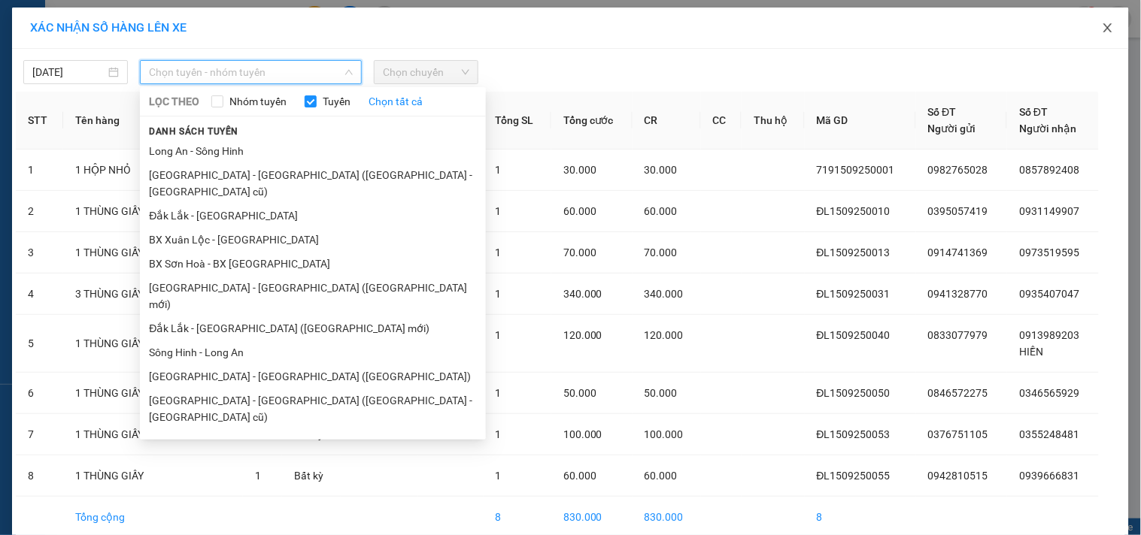
click at [1106, 21] on span "Close" at bounding box center [1108, 29] width 42 height 42
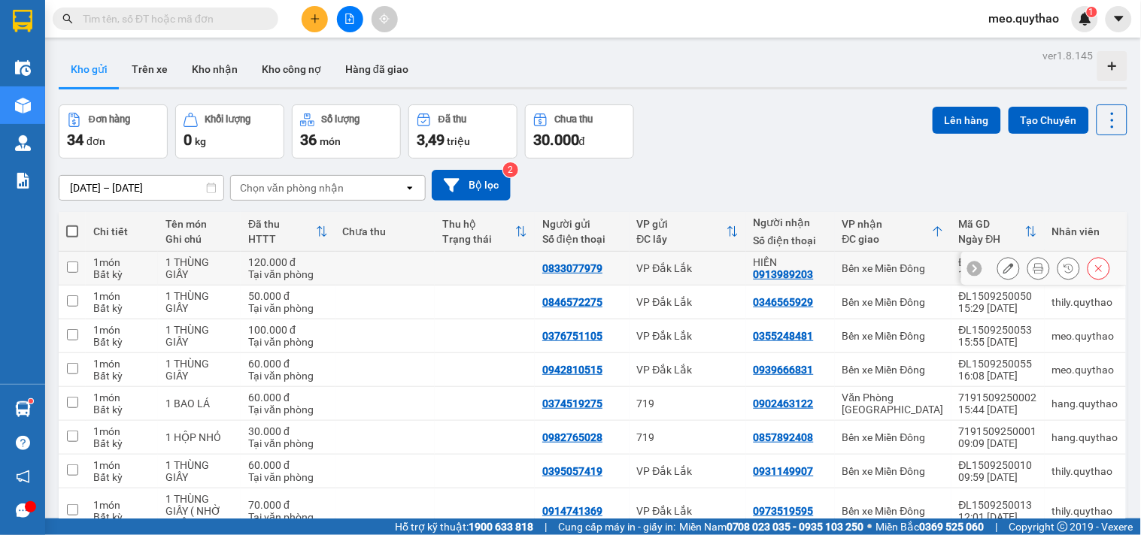
click at [904, 274] on div "Bến xe Miền Đông" at bounding box center [893, 268] width 102 height 12
checkbox input "true"
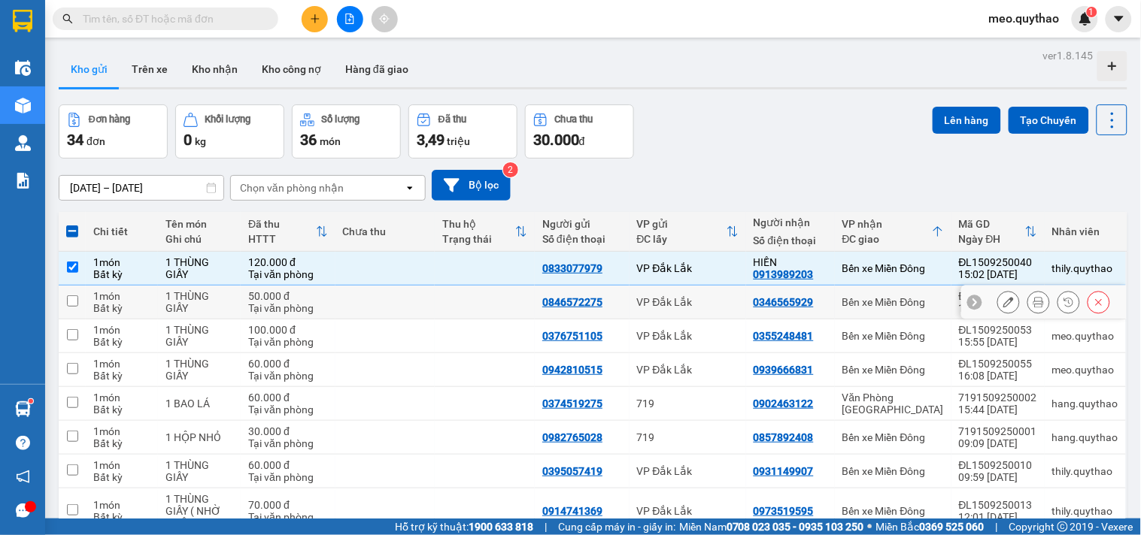
click at [895, 314] on td "Bến xe Miền Đông" at bounding box center [893, 303] width 117 height 34
checkbox input "true"
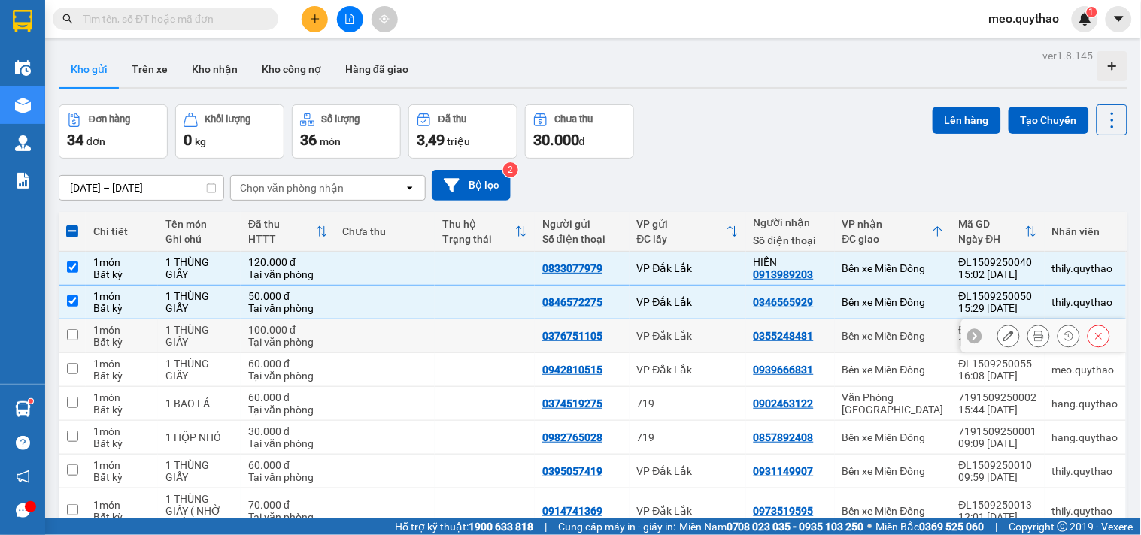
click at [898, 338] on div "Bến xe Miền Đông" at bounding box center [893, 336] width 102 height 12
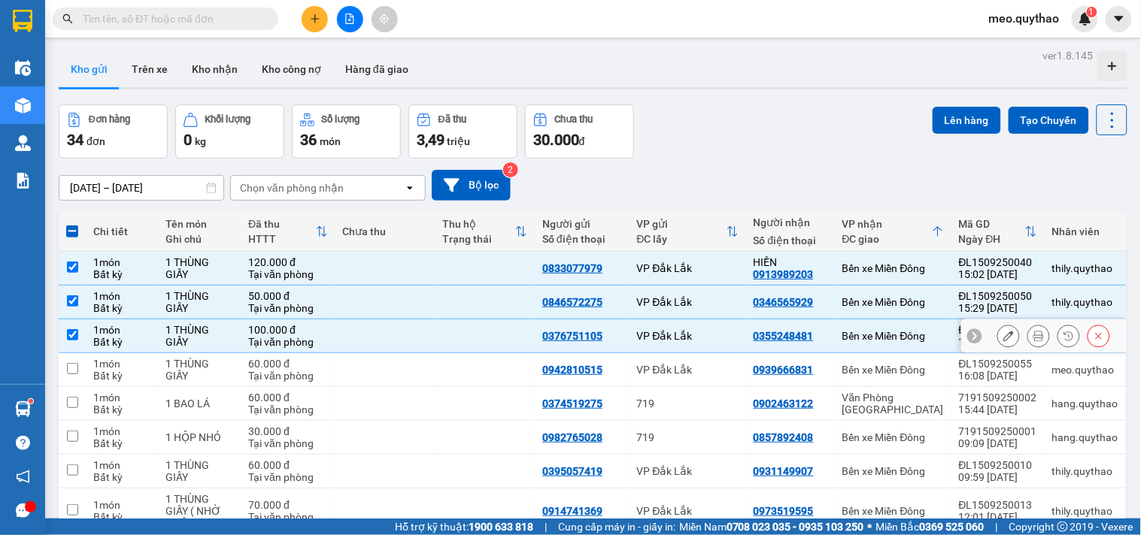
checkbox input "true"
click at [902, 368] on div "Bến xe Miền Đông" at bounding box center [893, 370] width 102 height 12
checkbox input "true"
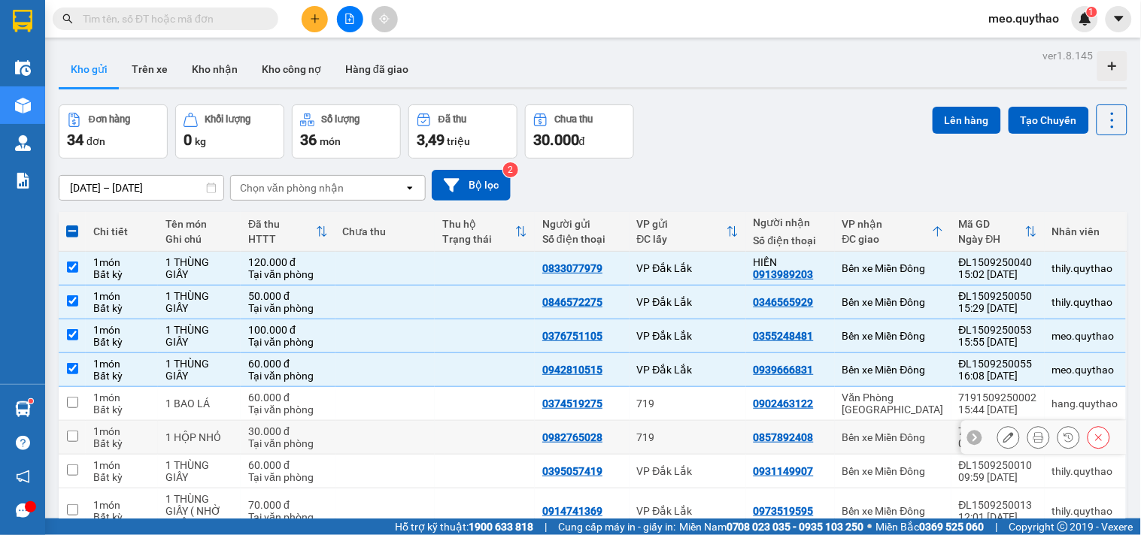
click at [908, 440] on div "Bến xe Miền Đông" at bounding box center [893, 438] width 102 height 12
checkbox input "true"
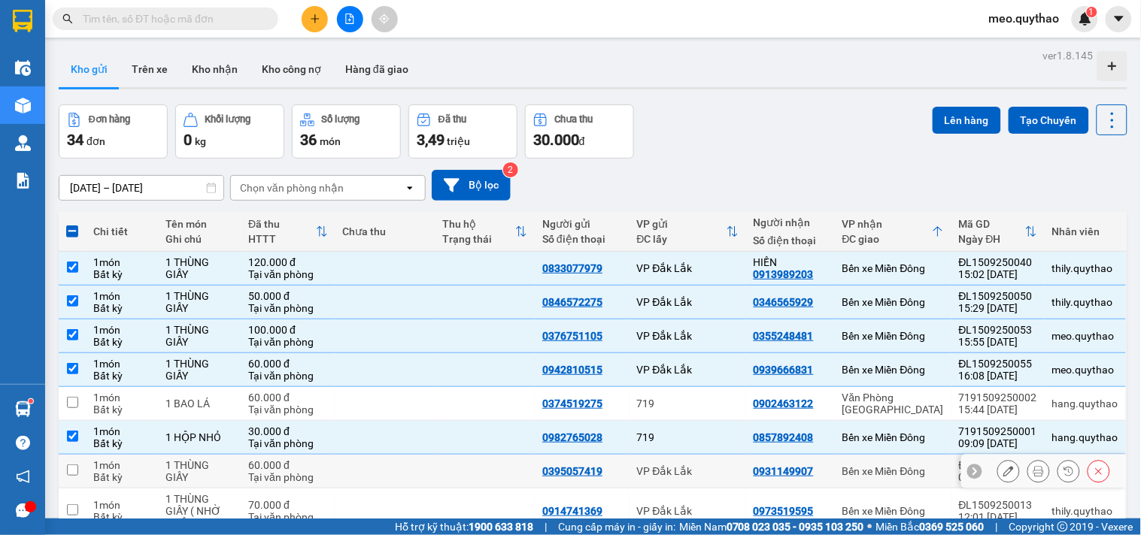
click at [908, 468] on div "Bến xe Miền Đông" at bounding box center [893, 472] width 102 height 12
checkbox input "true"
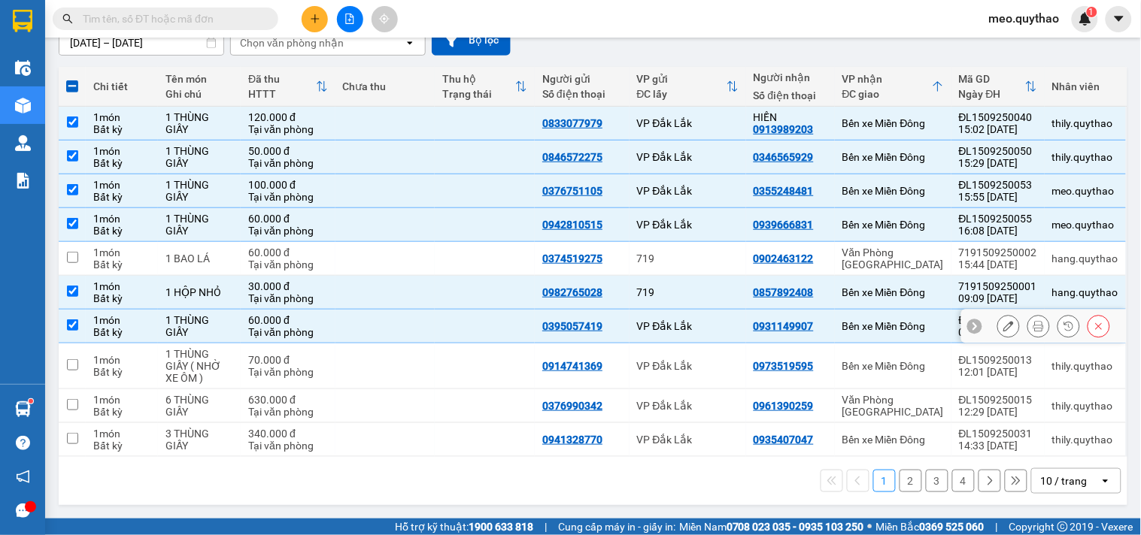
scroll to position [146, 0]
click at [895, 369] on div "Bến xe Miền Đông" at bounding box center [893, 366] width 102 height 12
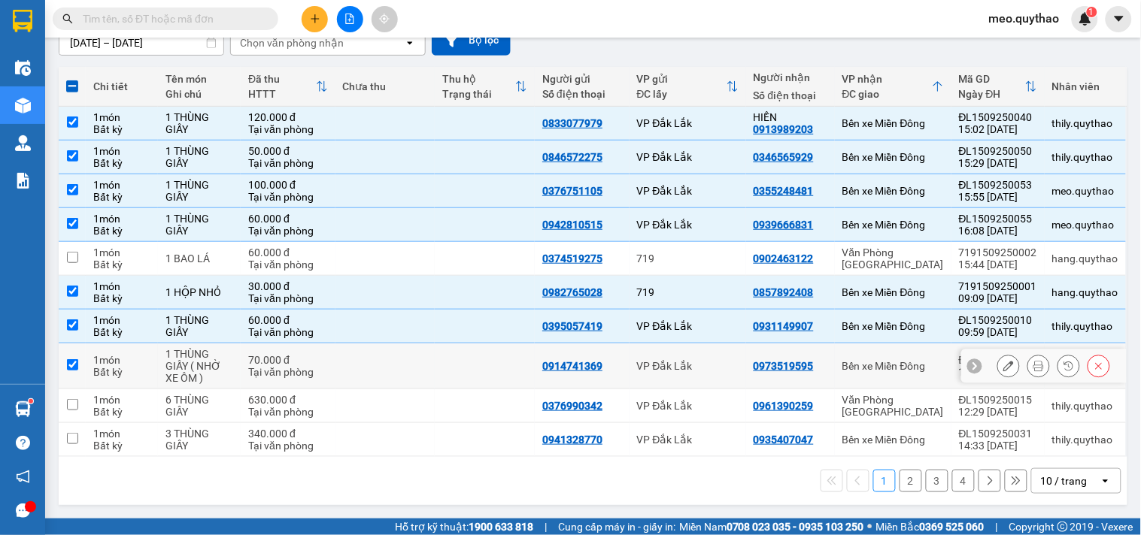
checkbox input "true"
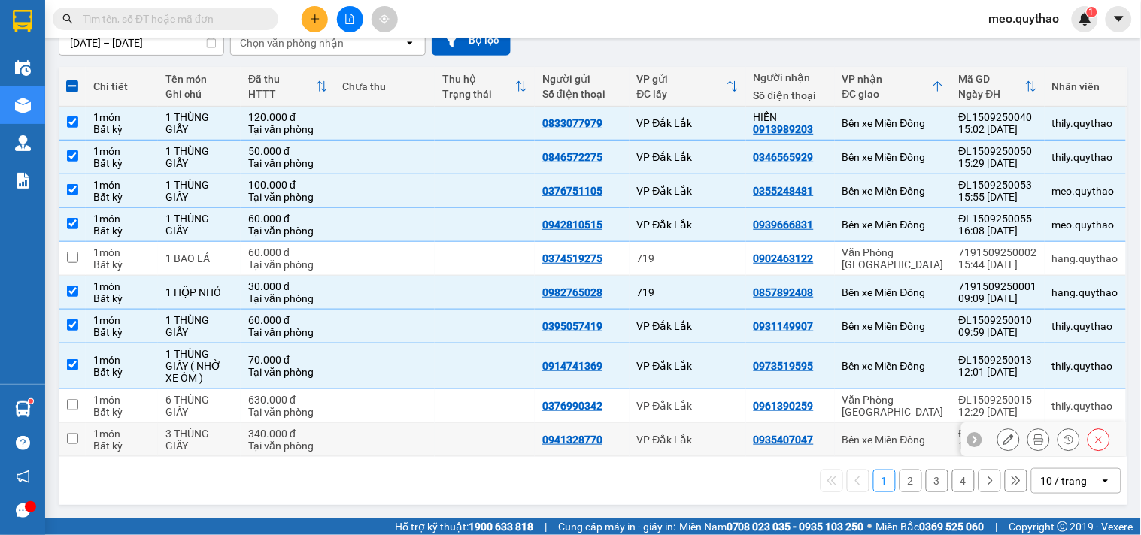
click at [902, 425] on td "Bến xe Miền Đông" at bounding box center [893, 440] width 117 height 34
checkbox input "true"
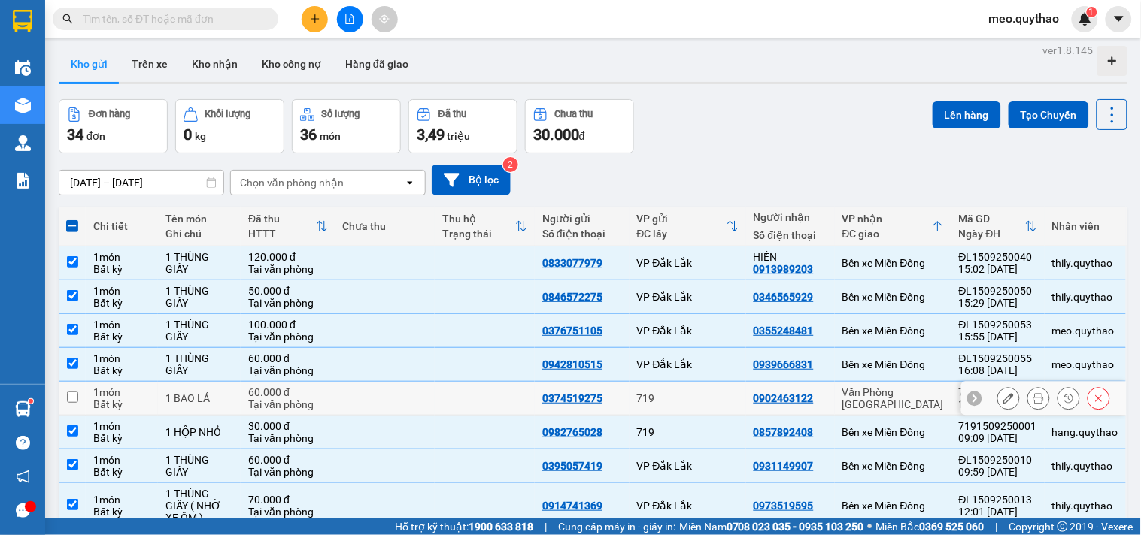
scroll to position [0, 0]
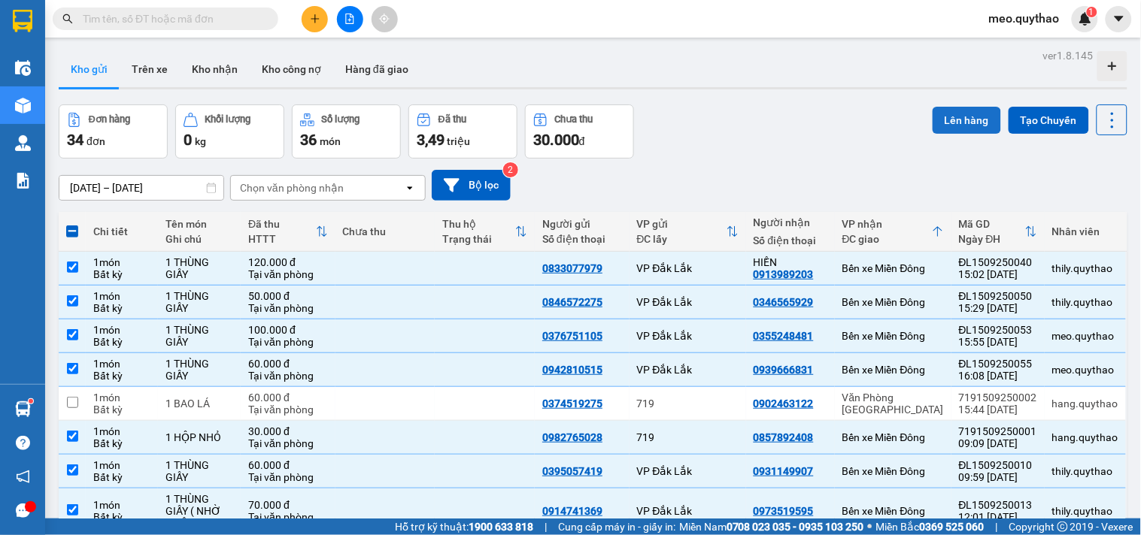
click at [944, 124] on button "Lên hàng" at bounding box center [967, 120] width 68 height 27
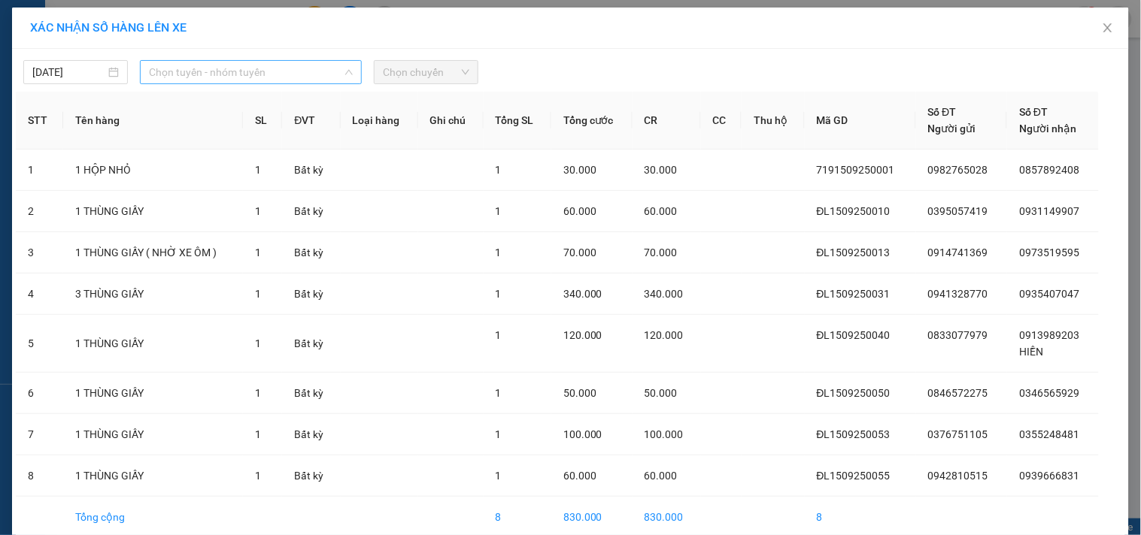
click at [296, 72] on span "Chọn tuyến - nhóm tuyến" at bounding box center [251, 72] width 204 height 23
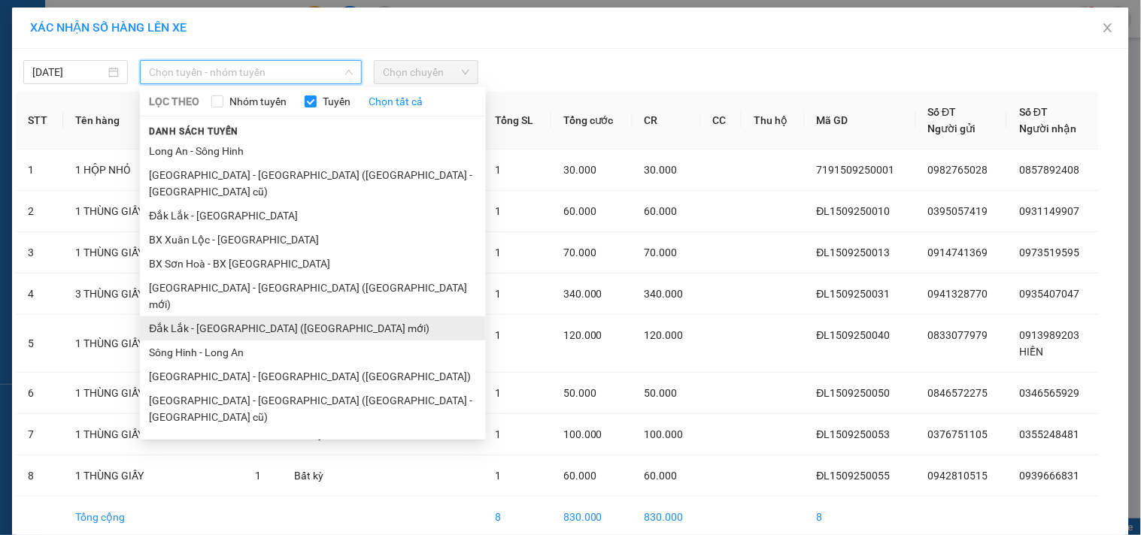
click at [288, 317] on li "Đắk Lắk - [GEOGRAPHIC_DATA] ([GEOGRAPHIC_DATA] mới)" at bounding box center [313, 329] width 346 height 24
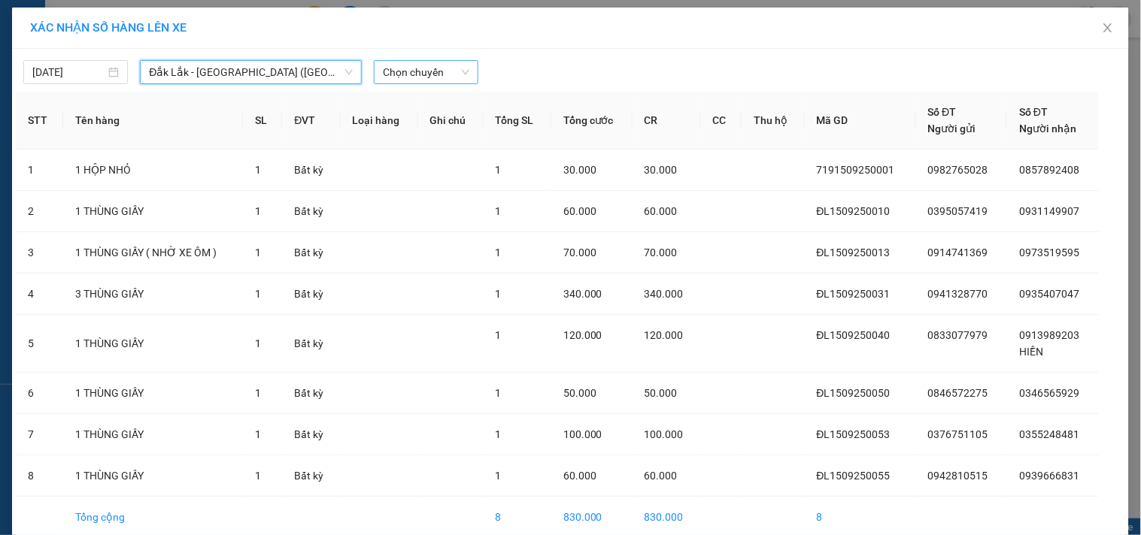
click at [463, 69] on div "Chọn chuyến" at bounding box center [426, 72] width 105 height 24
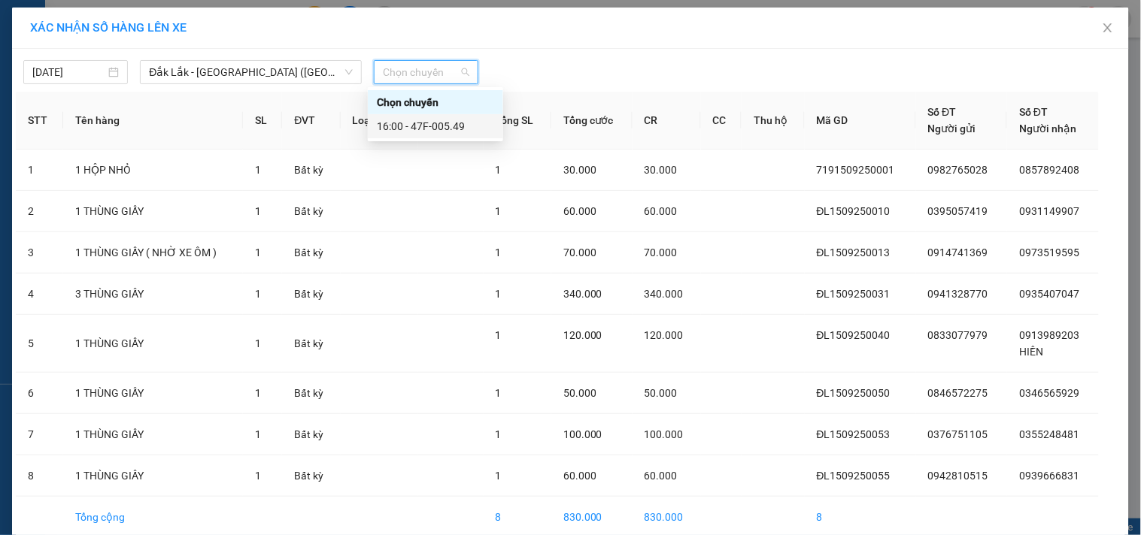
click at [461, 126] on div "16:00 - 47F-005.49" at bounding box center [435, 126] width 117 height 17
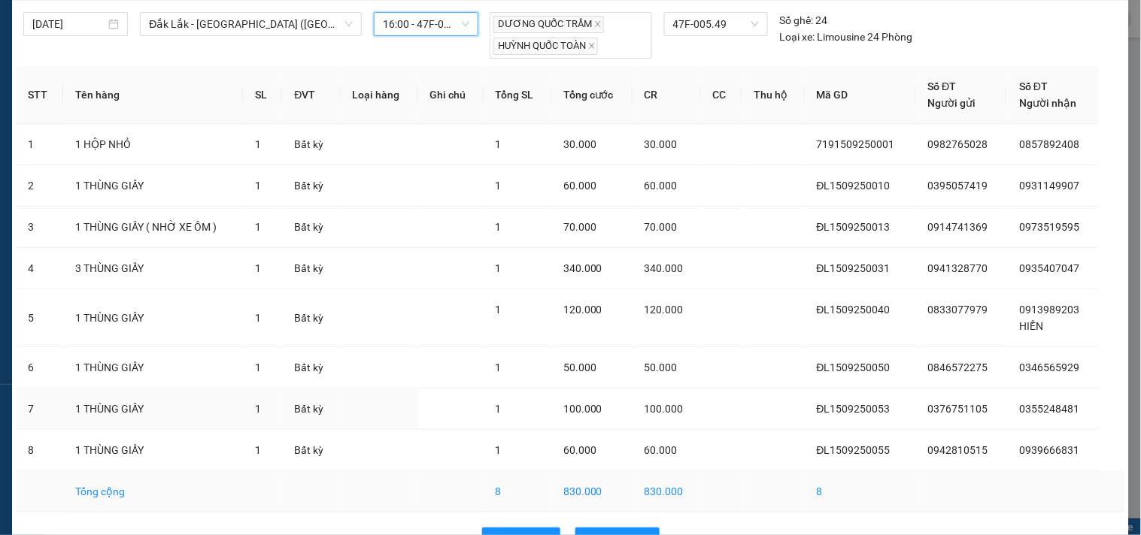
scroll to position [94, 0]
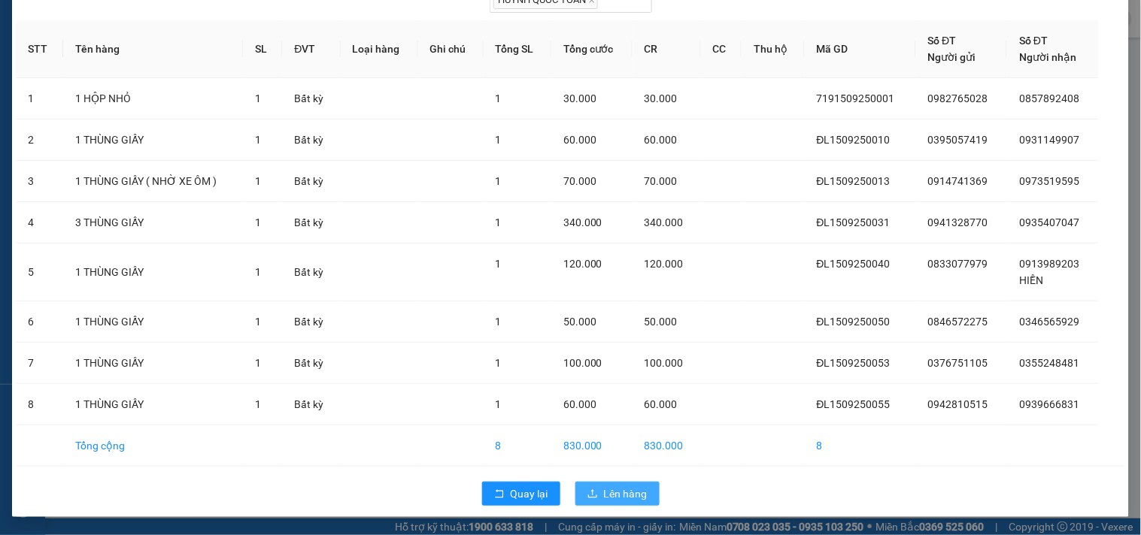
click at [620, 490] on span "Lên hàng" at bounding box center [626, 494] width 44 height 17
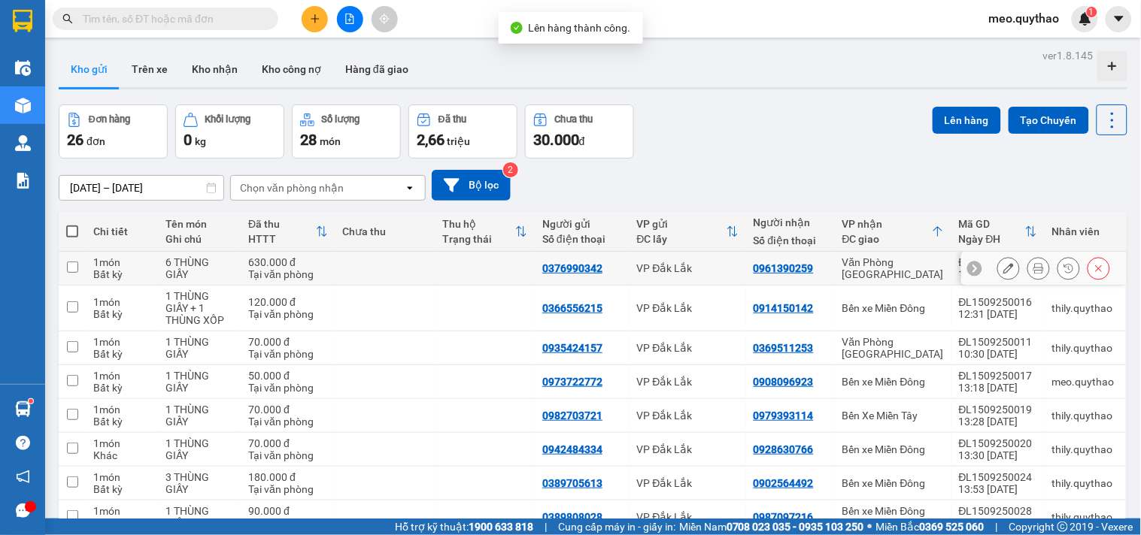
click at [902, 265] on div "Văn Phòng Tân Phú" at bounding box center [893, 268] width 102 height 24
checkbox input "true"
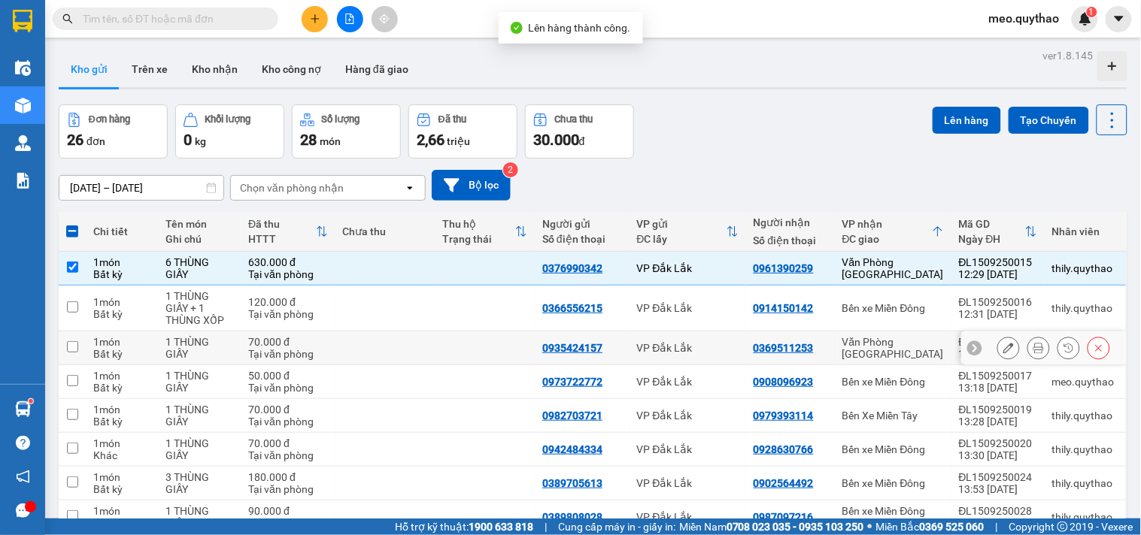
click at [905, 341] on div "Văn Phòng Tân Phú" at bounding box center [893, 348] width 102 height 24
checkbox input "true"
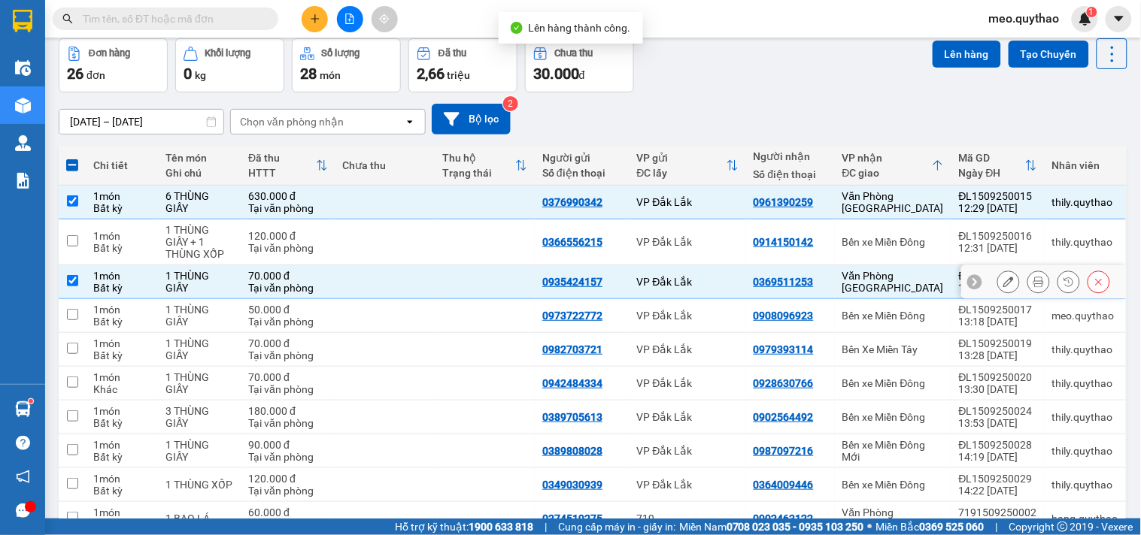
scroll to position [146, 0]
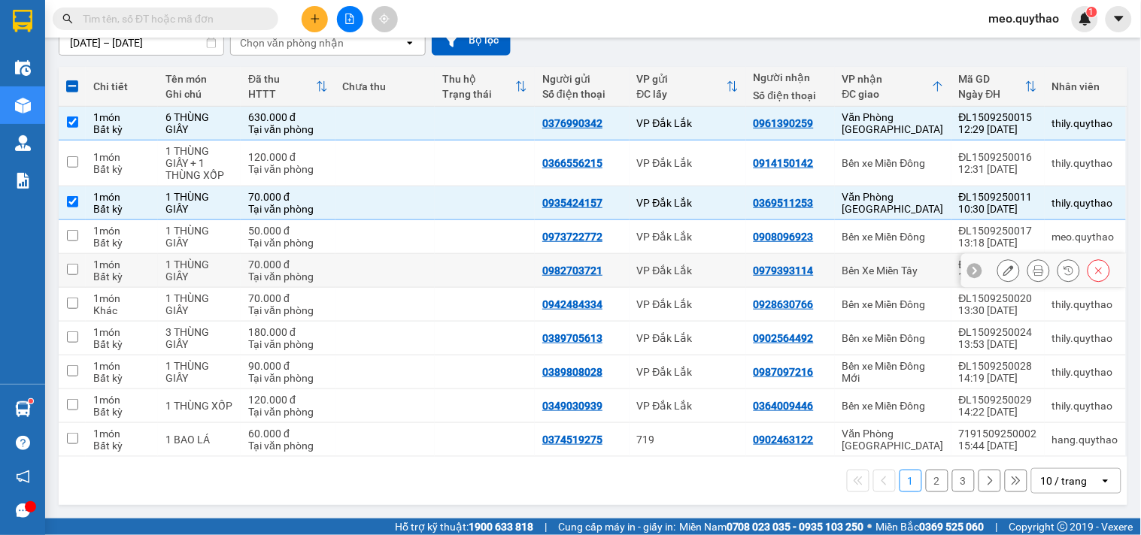
click at [884, 271] on div "Bến Xe Miền Tây" at bounding box center [893, 271] width 102 height 12
checkbox input "true"
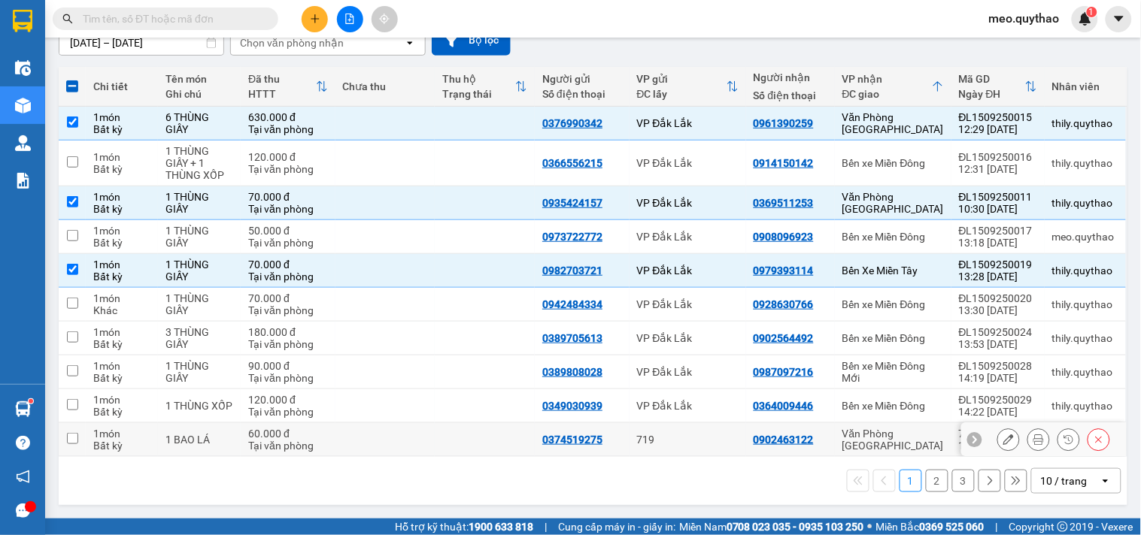
click at [866, 427] on td "Văn Phòng Tân Phú" at bounding box center [893, 440] width 117 height 34
checkbox input "true"
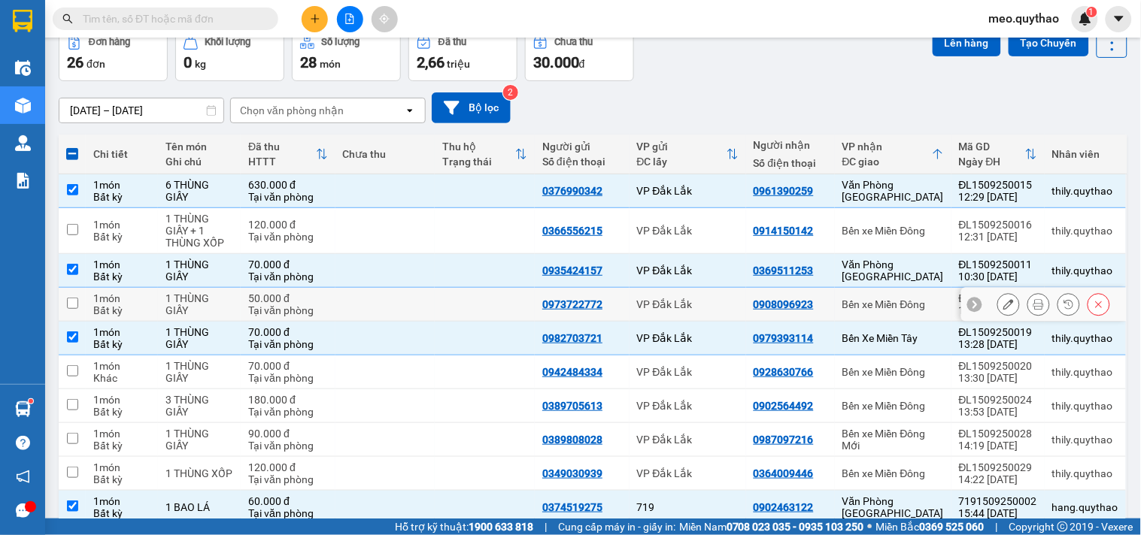
scroll to position [0, 0]
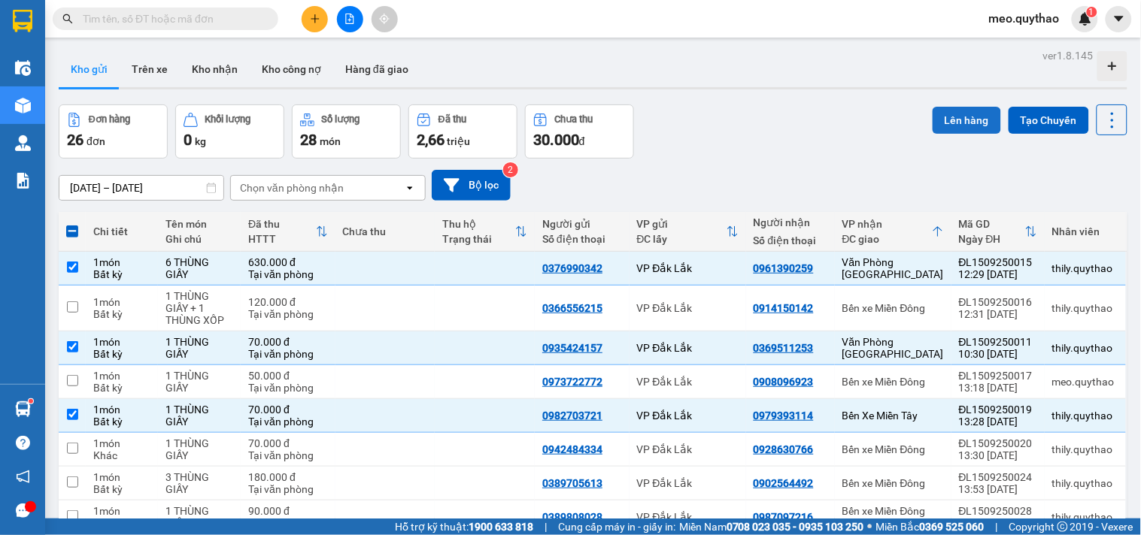
click at [960, 111] on button "Lên hàng" at bounding box center [967, 120] width 68 height 27
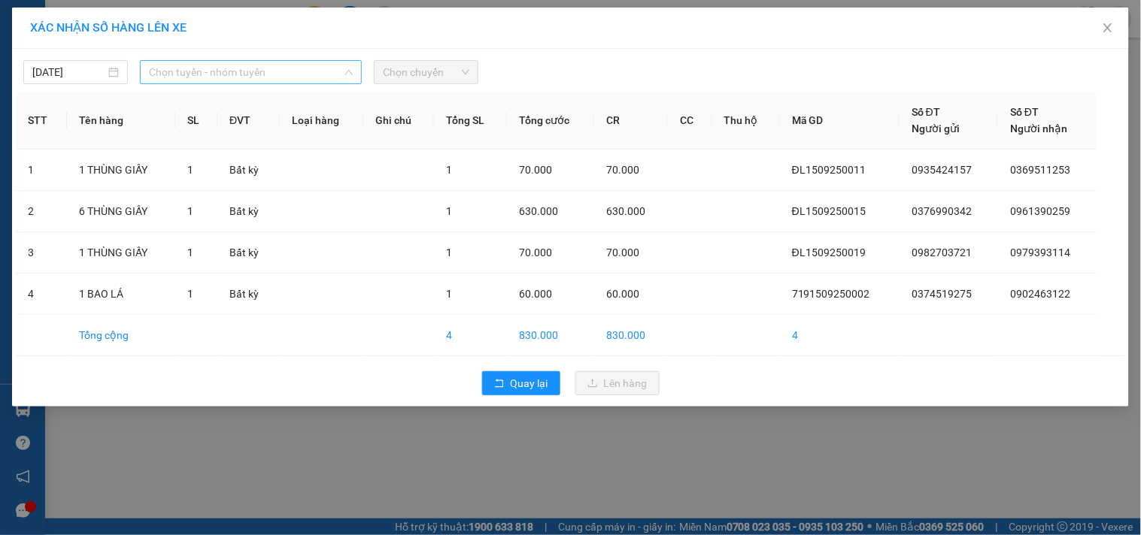
click at [279, 74] on span "Chọn tuyến - nhóm tuyến" at bounding box center [251, 72] width 204 height 23
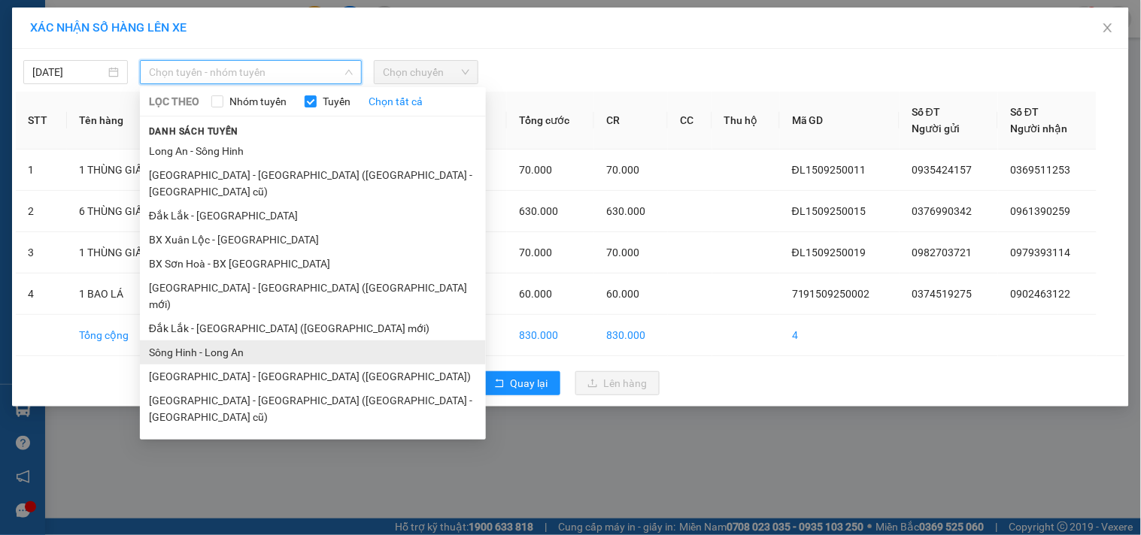
click at [250, 341] on li "Sông Hinh - Long An" at bounding box center [313, 353] width 346 height 24
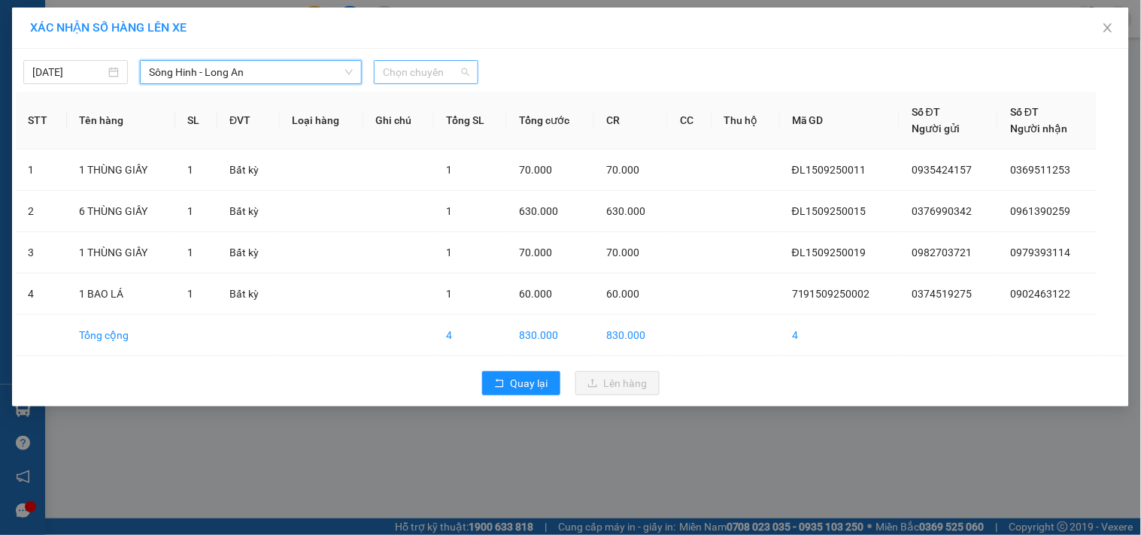
click at [429, 64] on span "Chọn chuyến" at bounding box center [426, 72] width 86 height 23
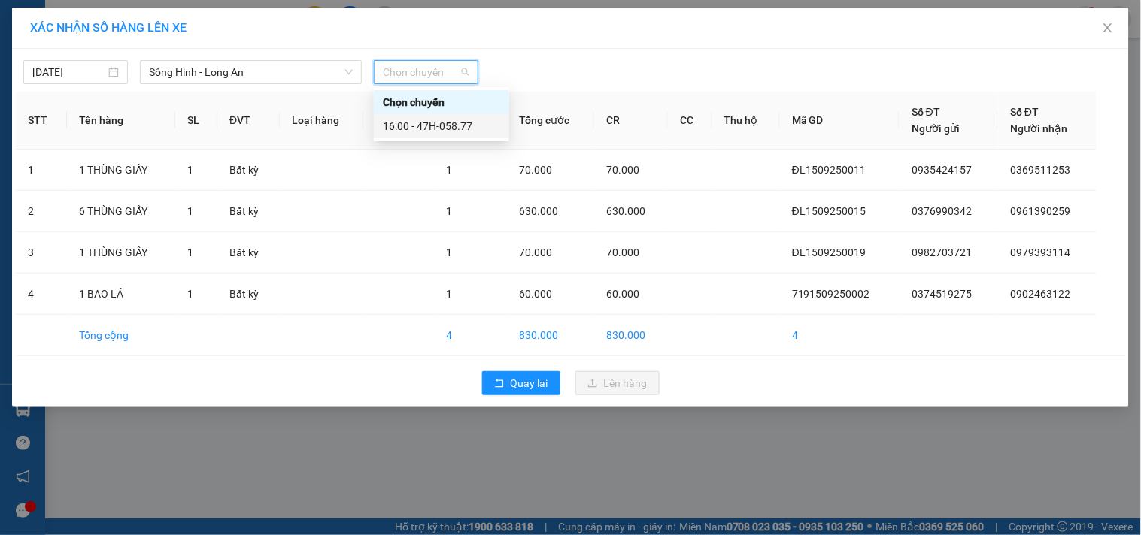
click at [446, 132] on div "16:00 - 47H-058.77" at bounding box center [441, 126] width 117 height 17
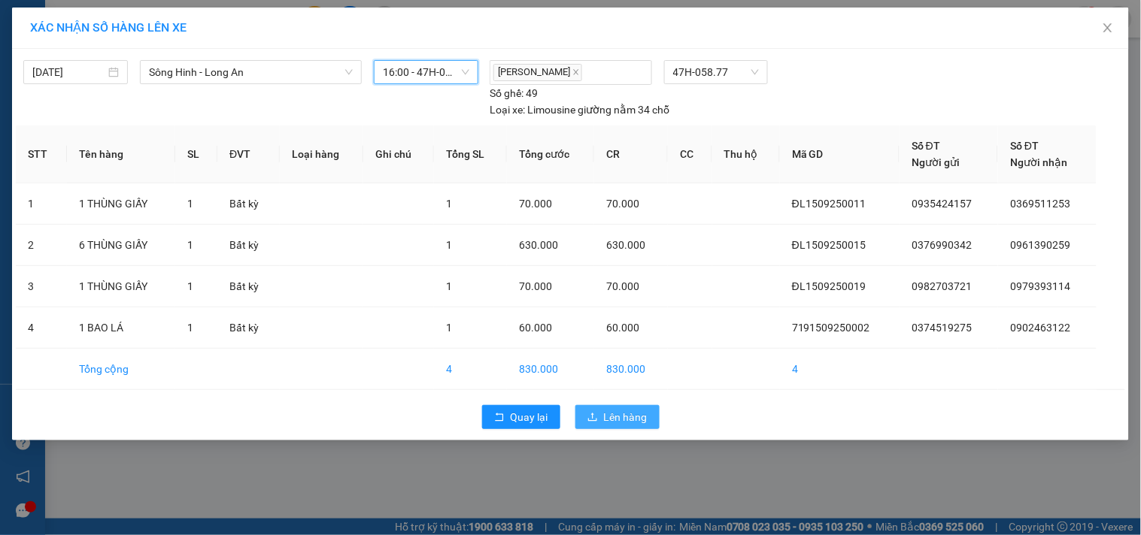
click at [584, 415] on button "Lên hàng" at bounding box center [617, 417] width 84 height 24
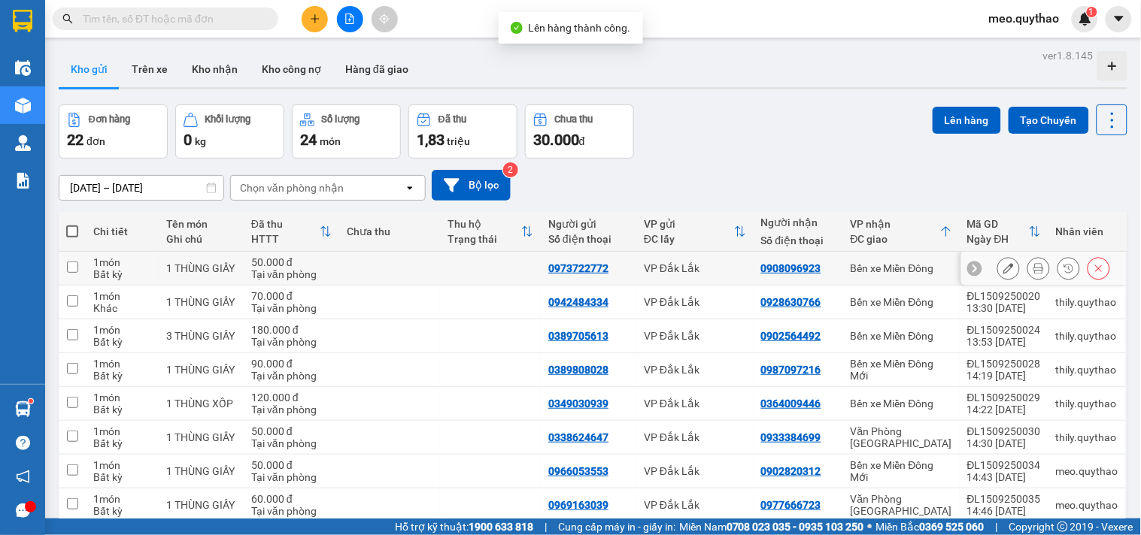
click at [915, 254] on td "Bến xe Miền Đông" at bounding box center [901, 269] width 117 height 34
checkbox input "true"
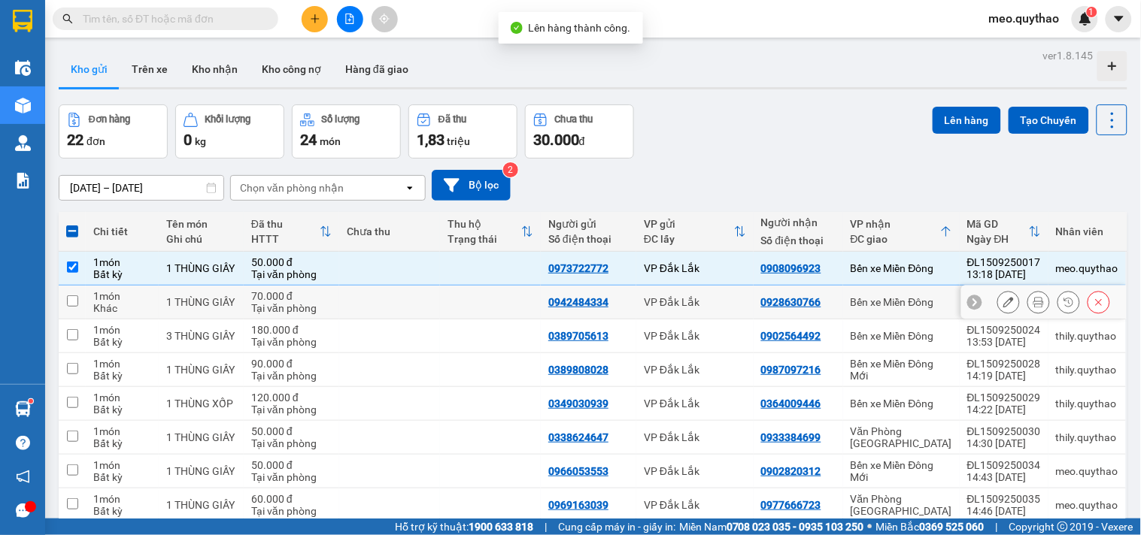
click at [889, 314] on td "Bến xe Miền Đông" at bounding box center [901, 303] width 117 height 34
checkbox input "true"
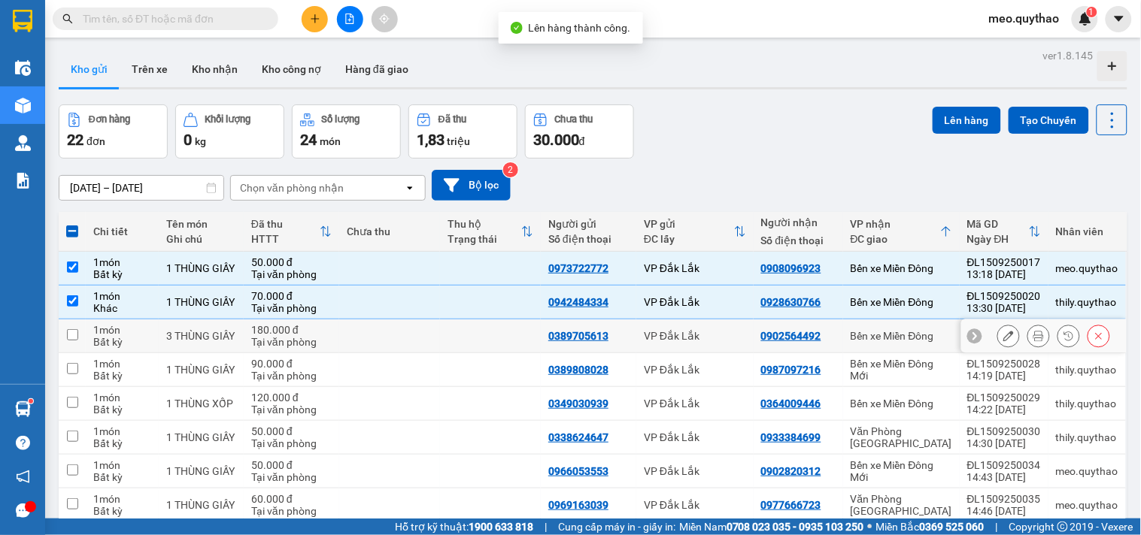
click at [890, 330] on div "Bến xe Miền Đông" at bounding box center [902, 336] width 102 height 12
checkbox input "true"
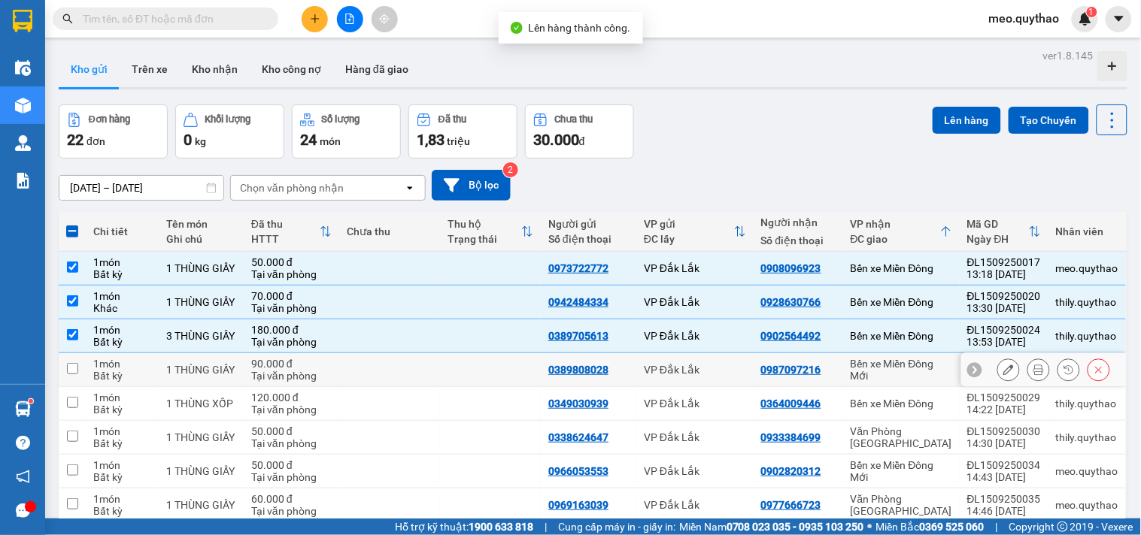
click at [896, 358] on div "Bến xe Miền Đông Mới" at bounding box center [902, 370] width 102 height 24
checkbox input "true"
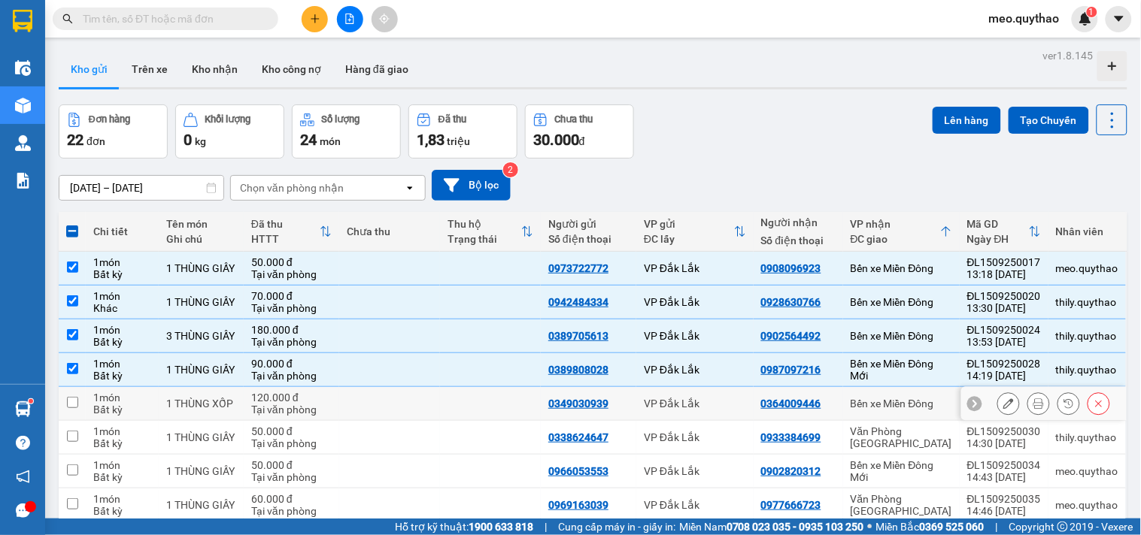
click at [890, 404] on div "Bến xe Miền Đông" at bounding box center [902, 404] width 102 height 12
checkbox input "true"
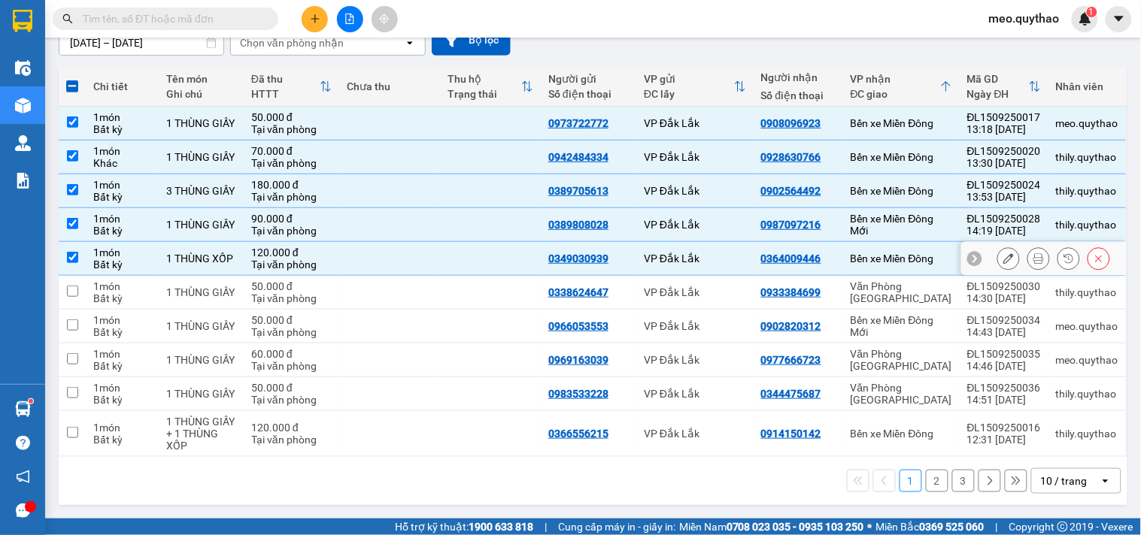
scroll to position [146, 0]
click at [905, 324] on div "Bến xe Miền Đông Mới" at bounding box center [902, 326] width 102 height 24
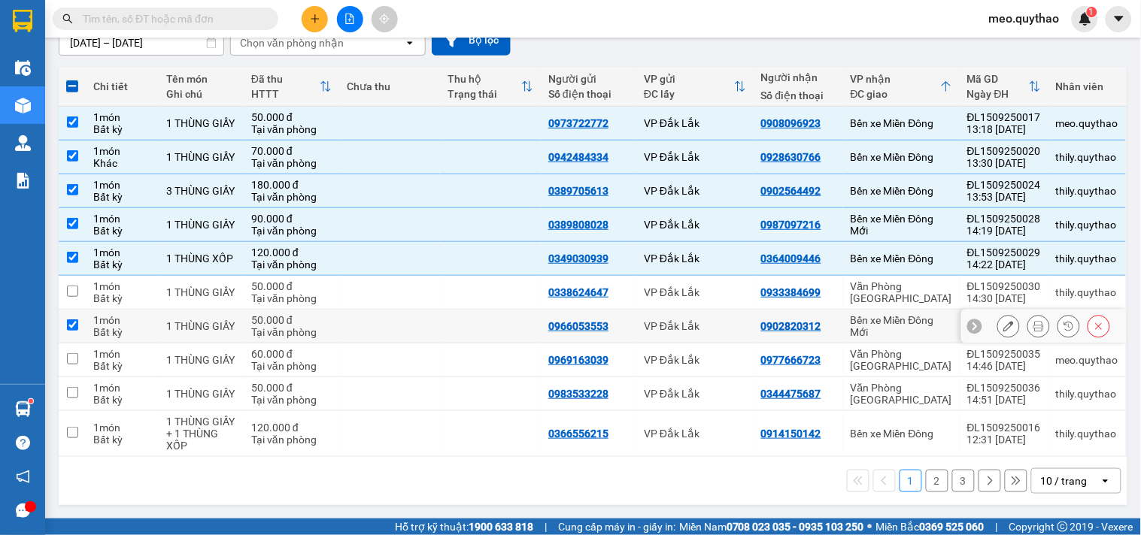
checkbox input "true"
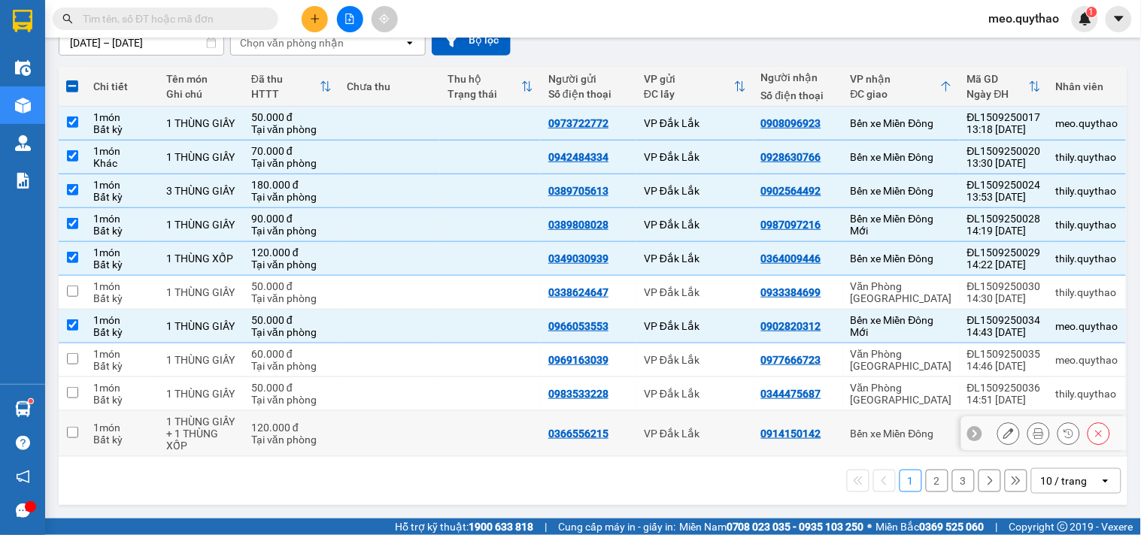
click at [907, 429] on div "Bến xe Miền Đông" at bounding box center [902, 434] width 102 height 12
checkbox input "true"
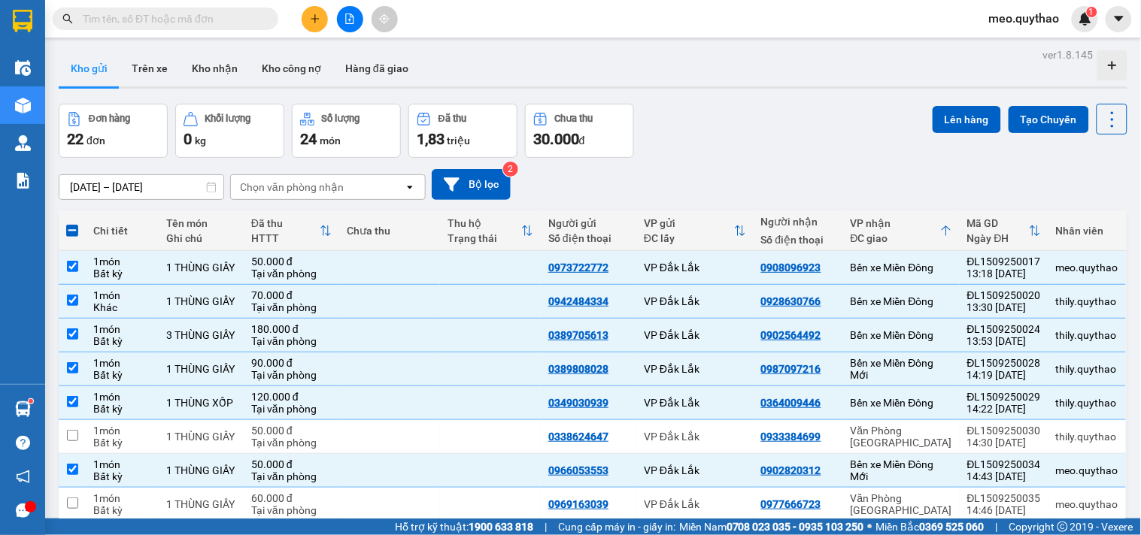
scroll to position [0, 0]
click at [970, 122] on button "Lên hàng" at bounding box center [967, 120] width 68 height 27
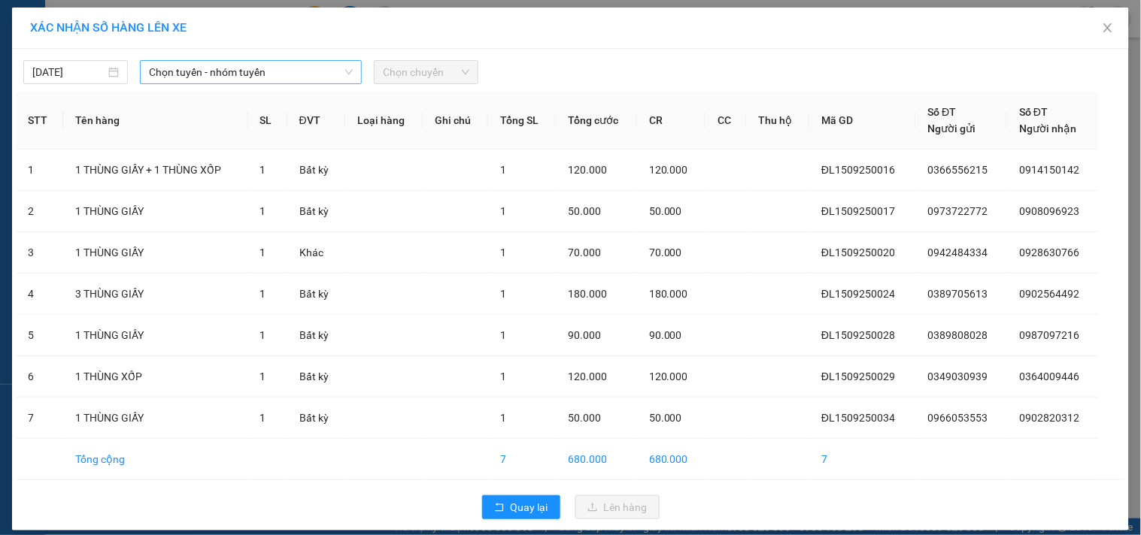
click at [310, 74] on span "Chọn tuyến - nhóm tuyến" at bounding box center [251, 72] width 204 height 23
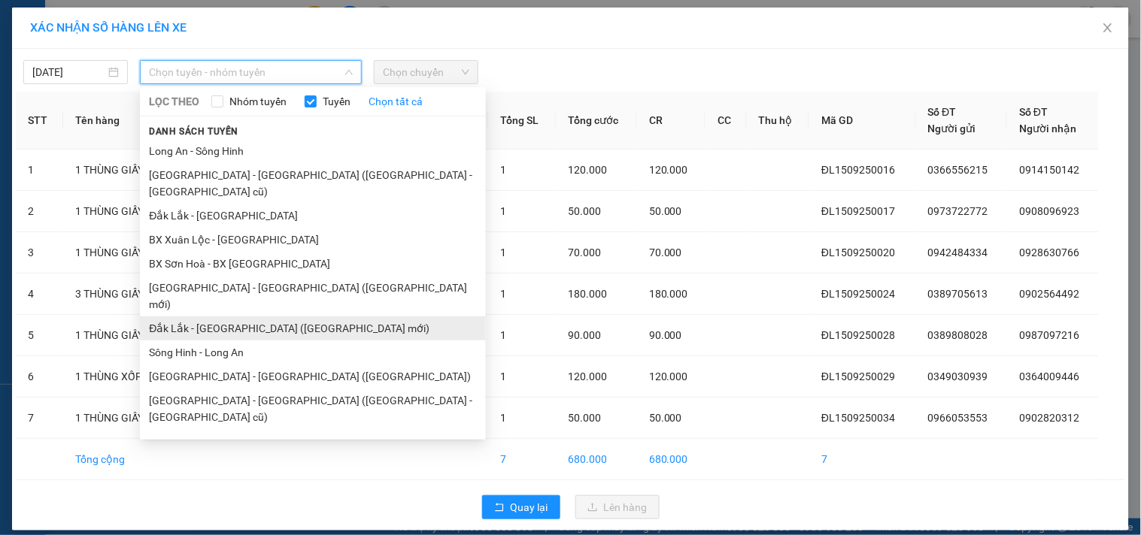
click at [280, 317] on li "Đắk Lắk - [GEOGRAPHIC_DATA] ([GEOGRAPHIC_DATA] mới)" at bounding box center [313, 329] width 346 height 24
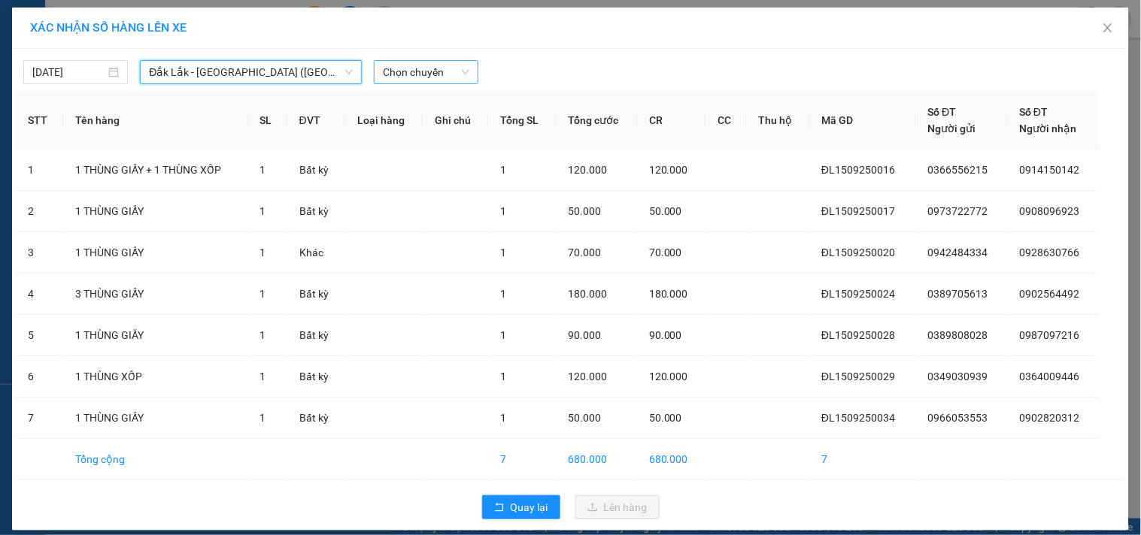
click at [452, 70] on span "Chọn chuyến" at bounding box center [426, 72] width 86 height 23
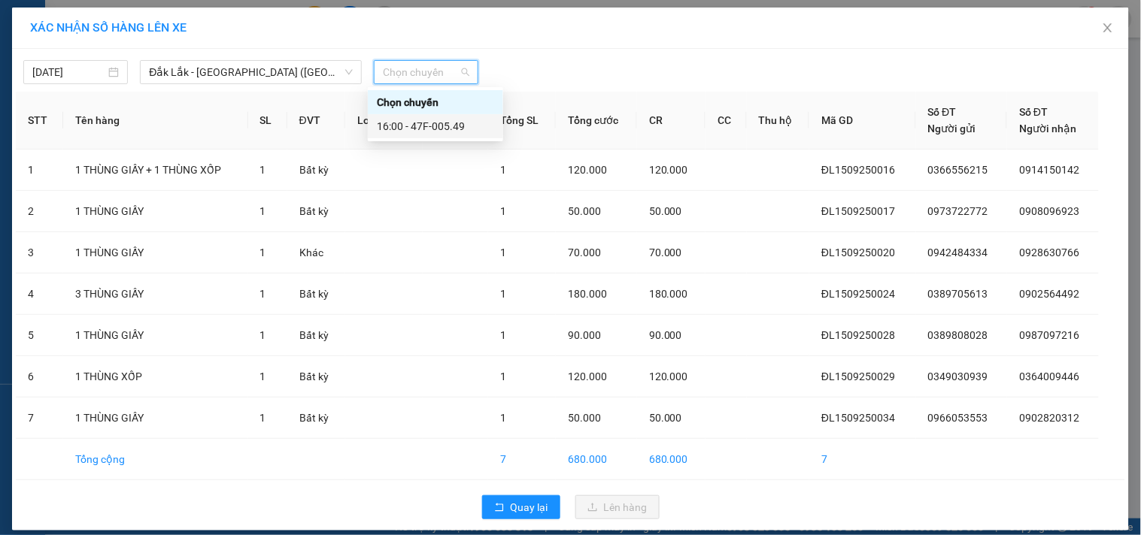
click at [459, 125] on div "16:00 - 47F-005.49" at bounding box center [435, 126] width 117 height 17
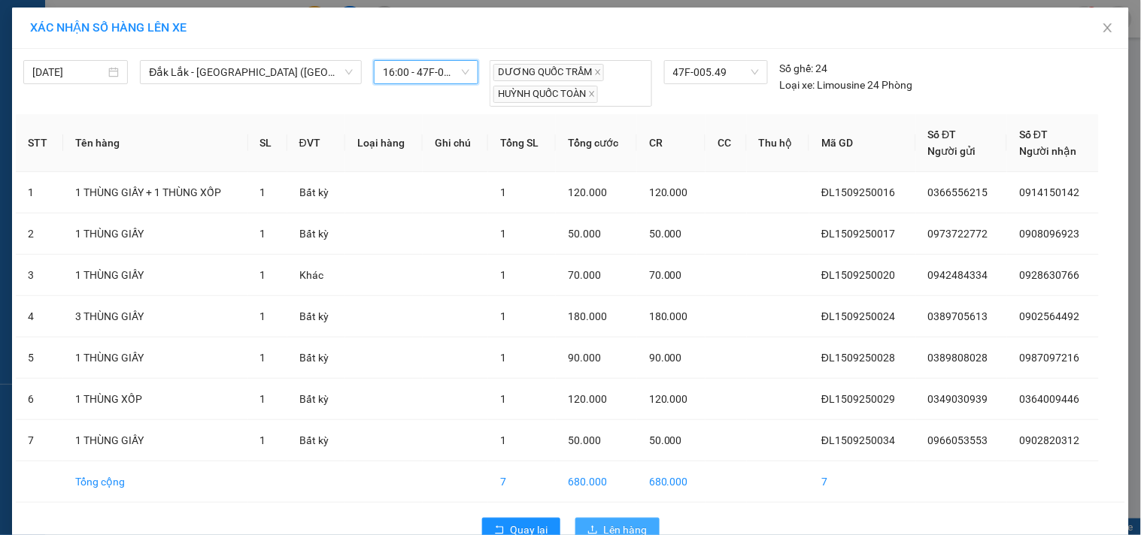
click at [606, 529] on span "Lên hàng" at bounding box center [626, 530] width 44 height 17
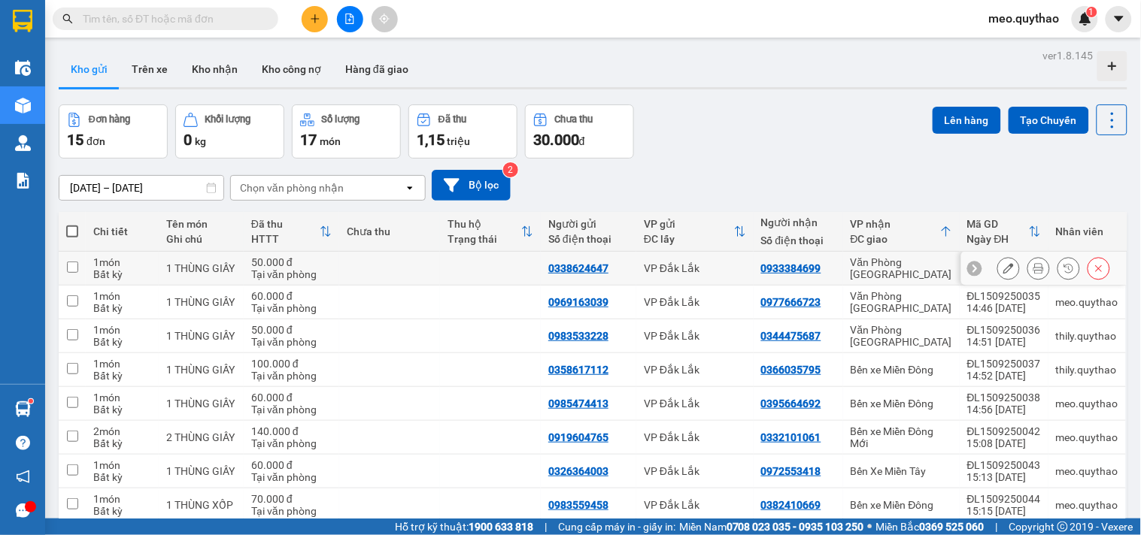
click at [905, 262] on div "Văn Phòng Tân Phú" at bounding box center [902, 268] width 102 height 24
checkbox input "true"
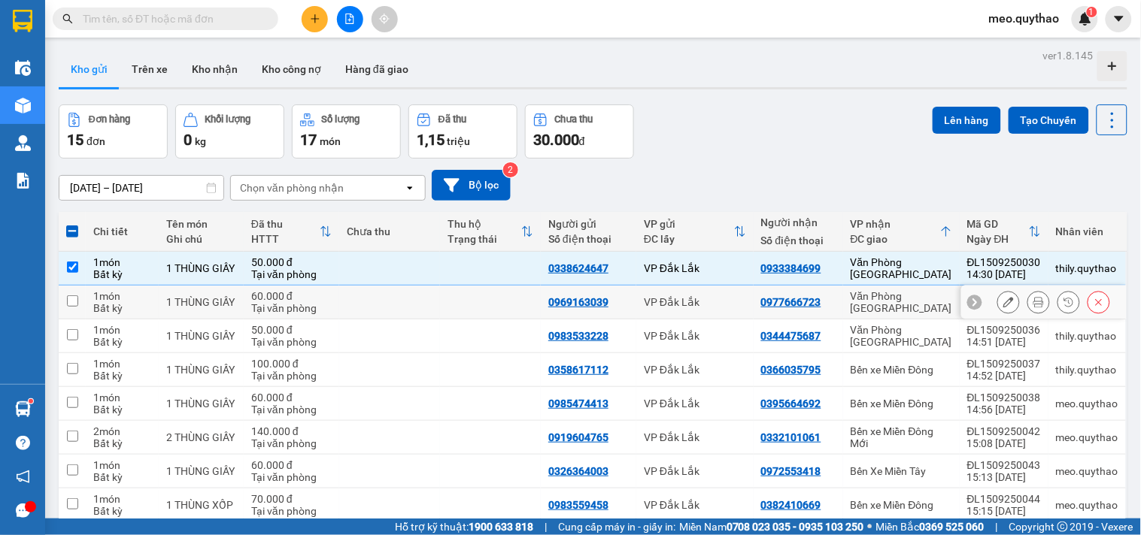
click at [887, 309] on td "Văn Phòng Tân Phú" at bounding box center [901, 303] width 117 height 34
checkbox input "true"
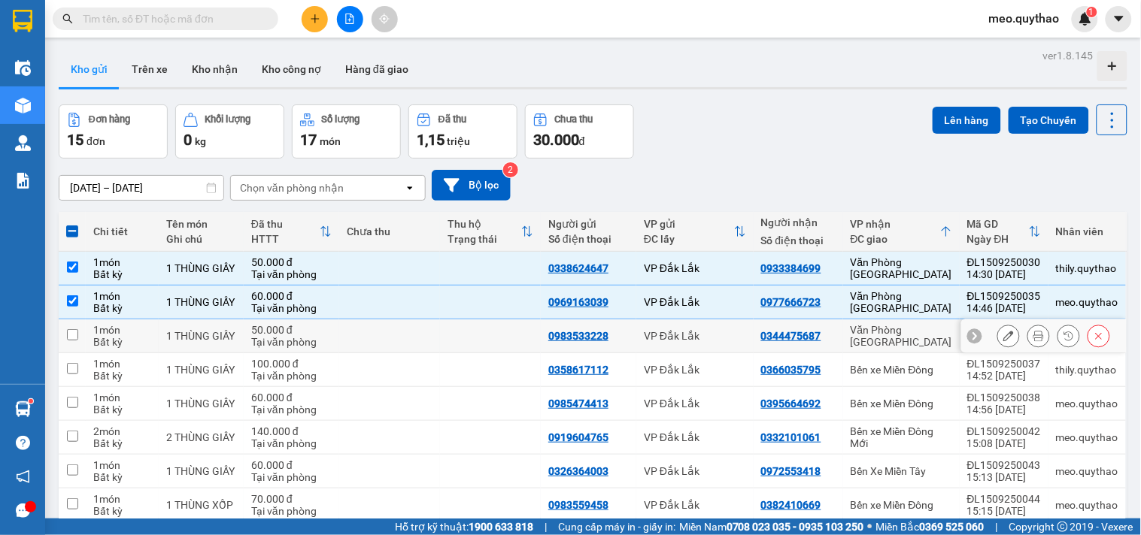
click at [899, 346] on td "Văn Phòng Tân Phú" at bounding box center [901, 337] width 117 height 34
checkbox input "true"
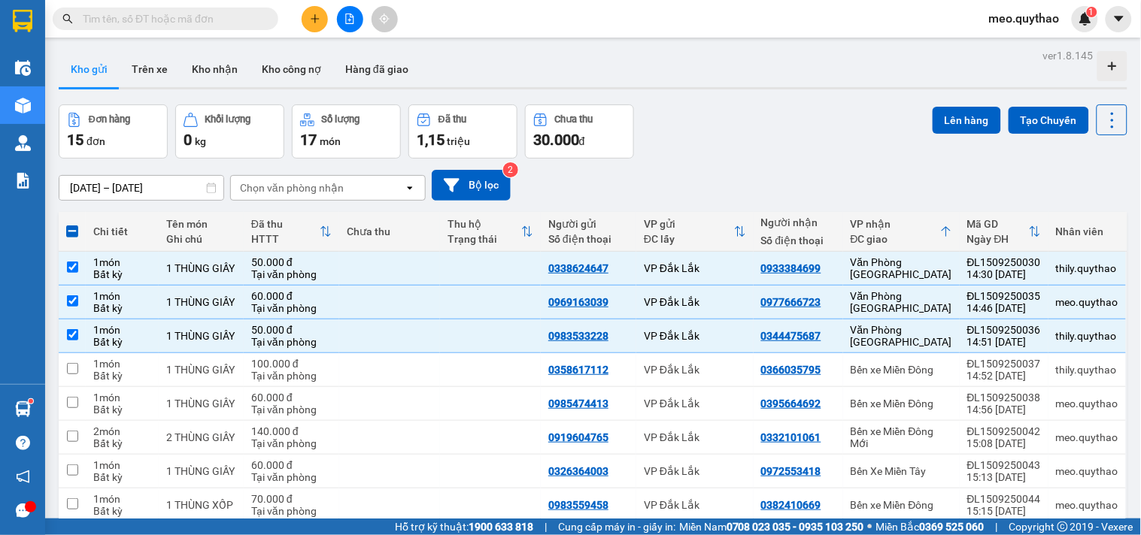
scroll to position [134, 0]
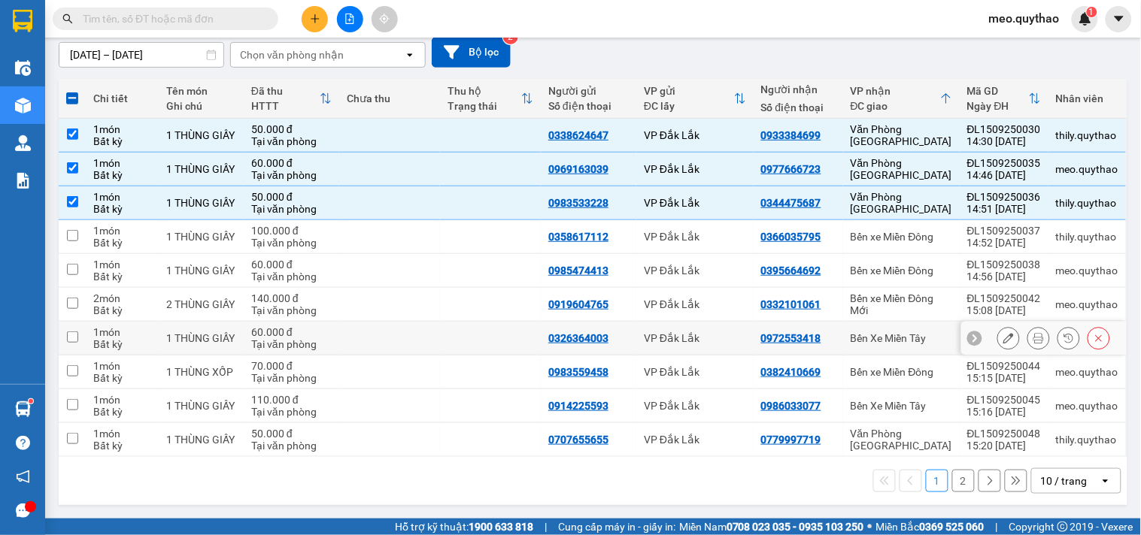
click at [890, 335] on div "Bến Xe Miền Tây" at bounding box center [902, 338] width 102 height 12
checkbox input "true"
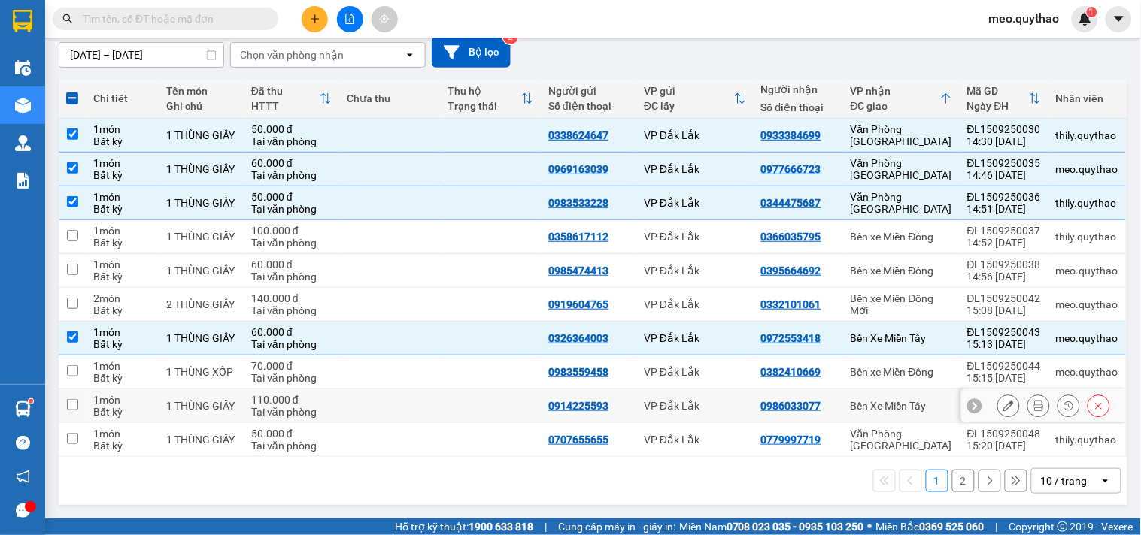
click at [884, 403] on div "Bến Xe Miền Tây" at bounding box center [902, 406] width 102 height 12
checkbox input "true"
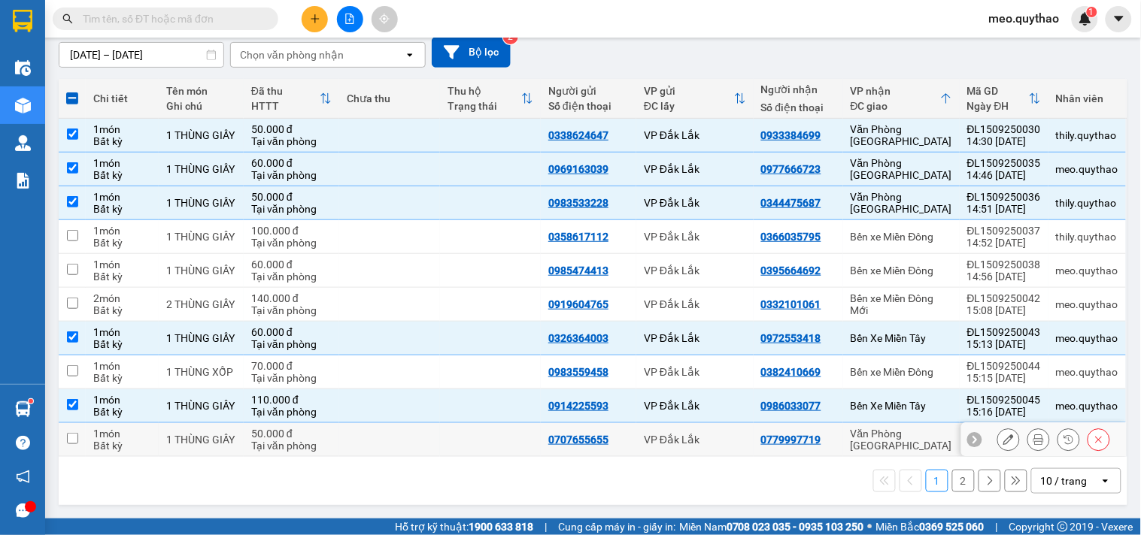
click at [886, 442] on div "Văn Phòng Tân Phú" at bounding box center [902, 440] width 102 height 24
checkbox input "true"
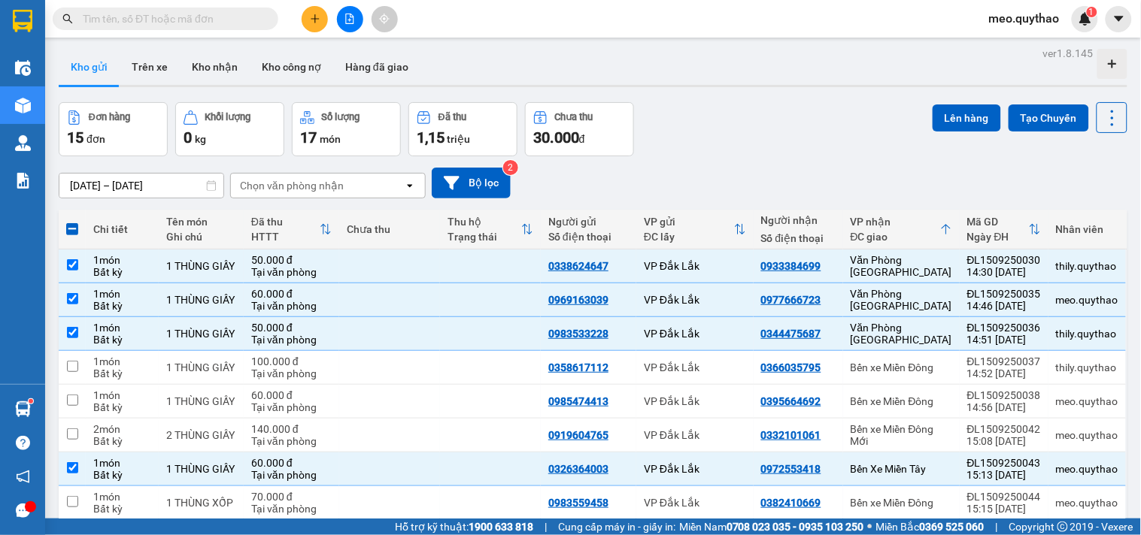
scroll to position [0, 0]
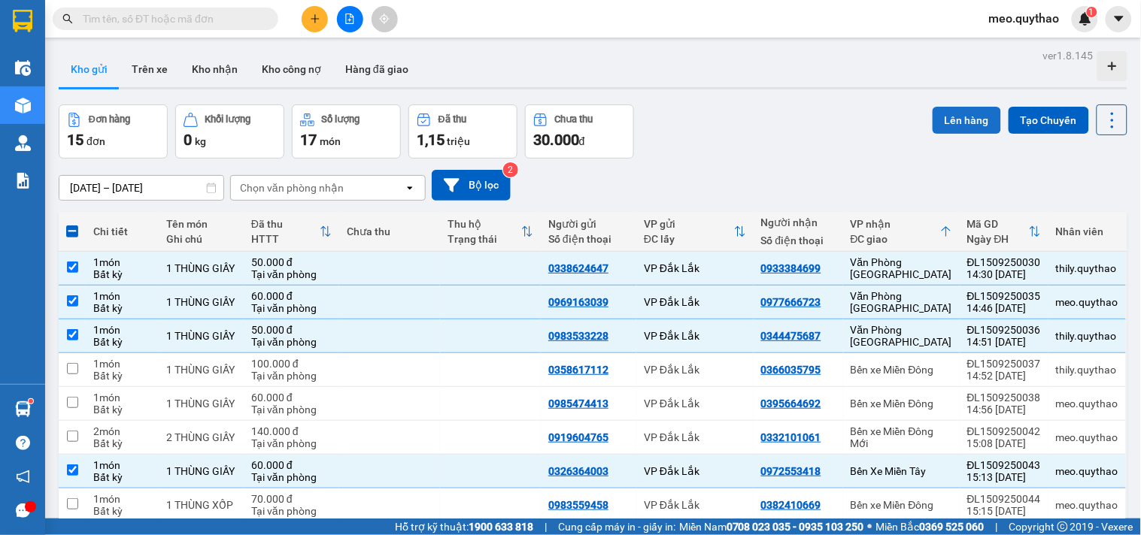
click at [952, 124] on button "Lên hàng" at bounding box center [967, 120] width 68 height 27
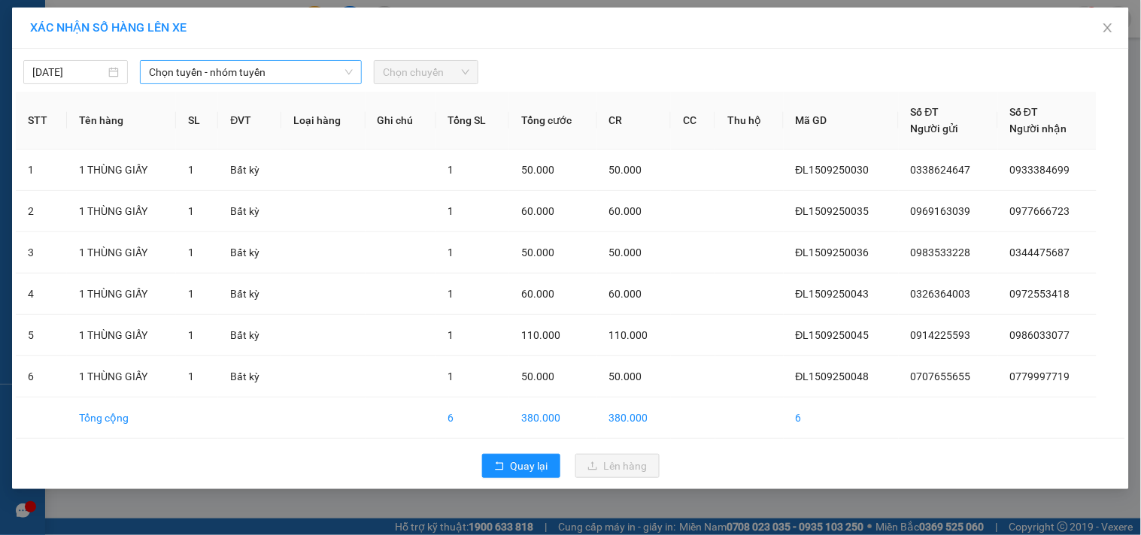
click at [296, 72] on span "Chọn tuyến - nhóm tuyến" at bounding box center [251, 72] width 204 height 23
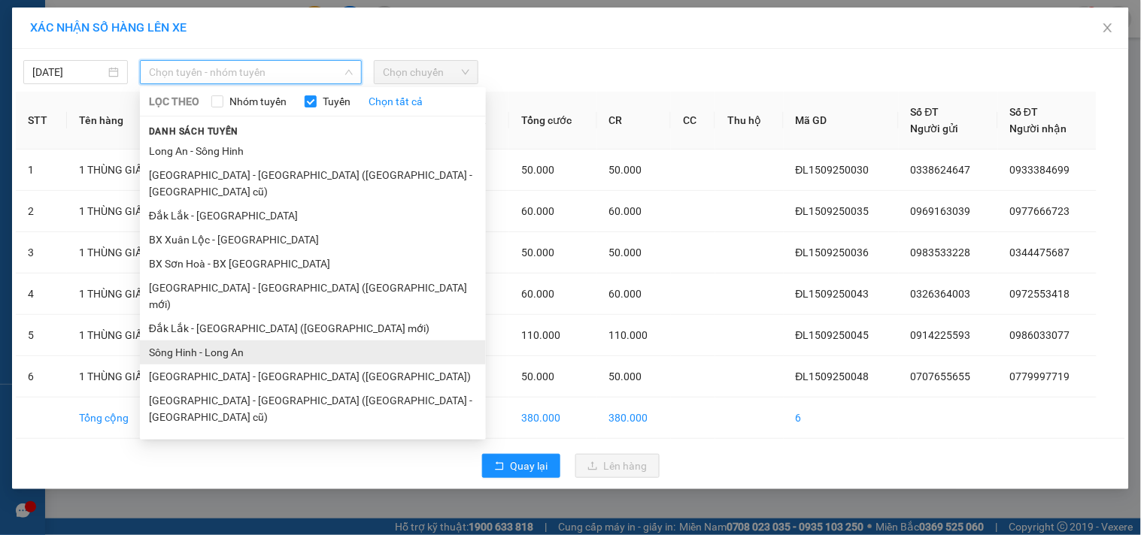
click at [244, 341] on li "Sông Hinh - Long An" at bounding box center [313, 353] width 346 height 24
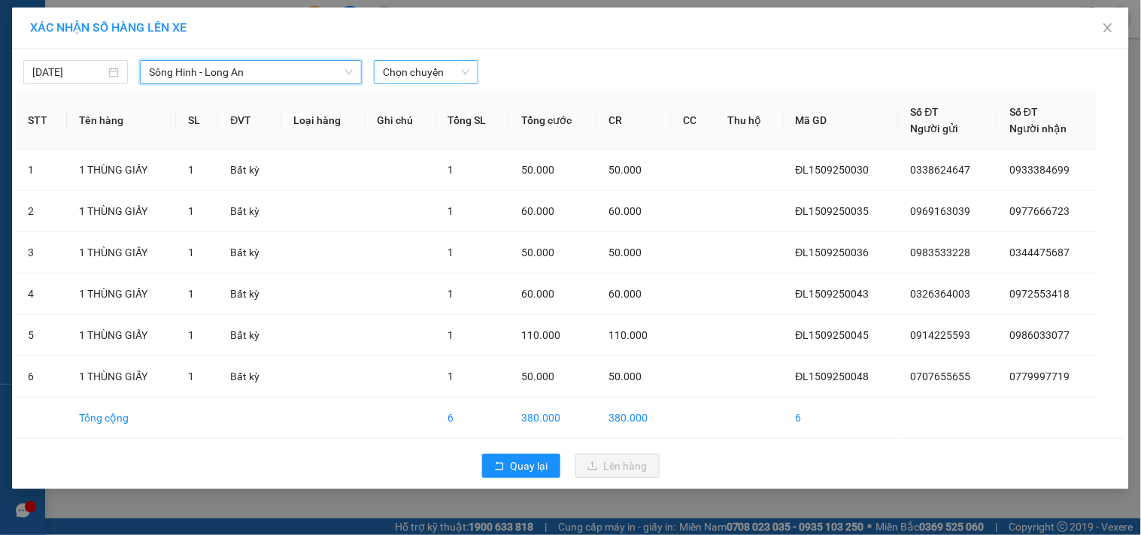
click at [444, 65] on span "Chọn chuyến" at bounding box center [426, 72] width 86 height 23
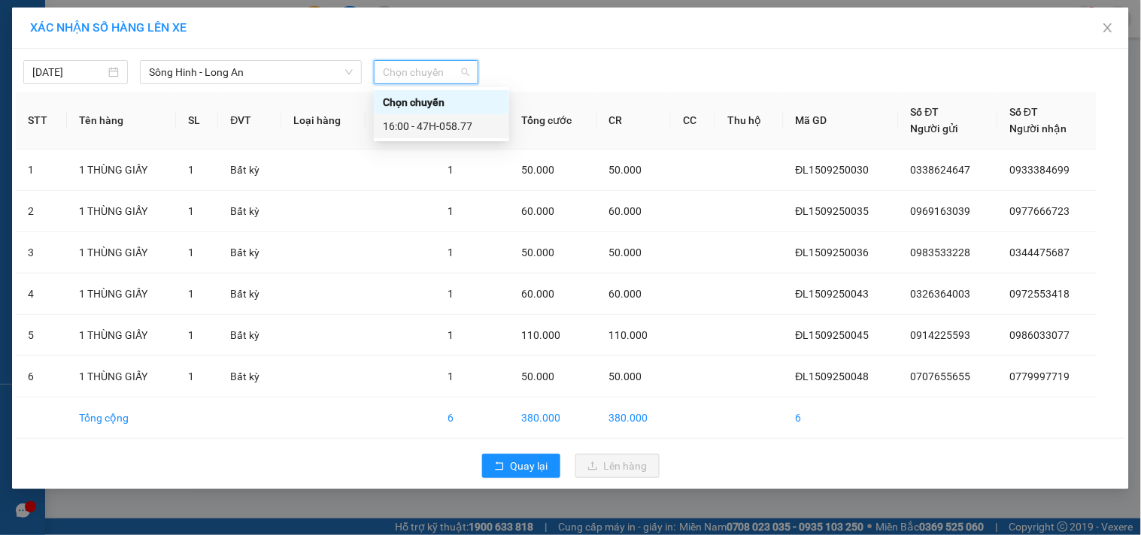
click at [455, 132] on div "16:00 - 47H-058.77" at bounding box center [441, 126] width 117 height 17
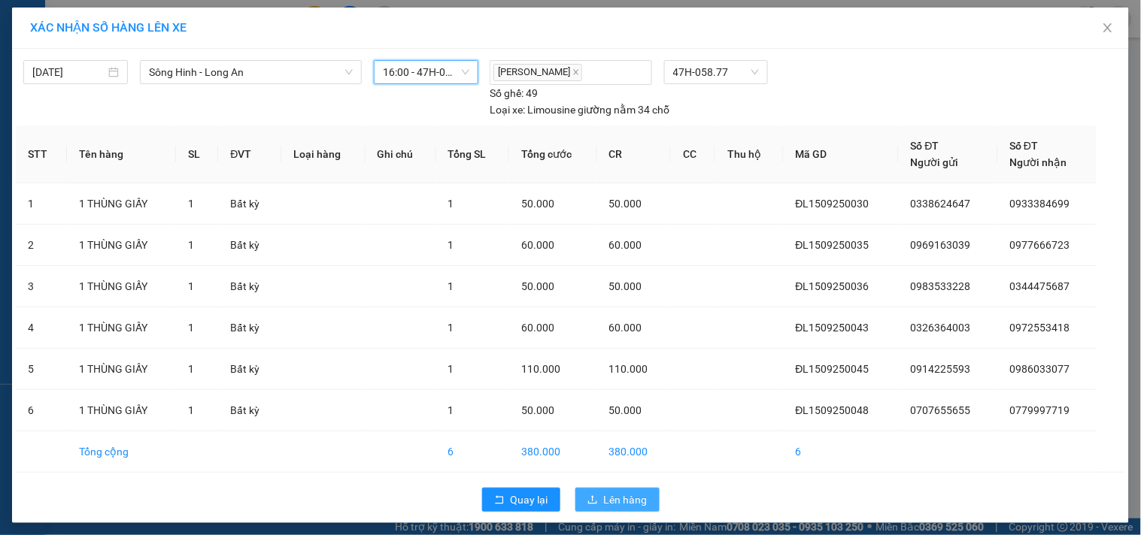
click at [628, 499] on span "Lên hàng" at bounding box center [626, 500] width 44 height 17
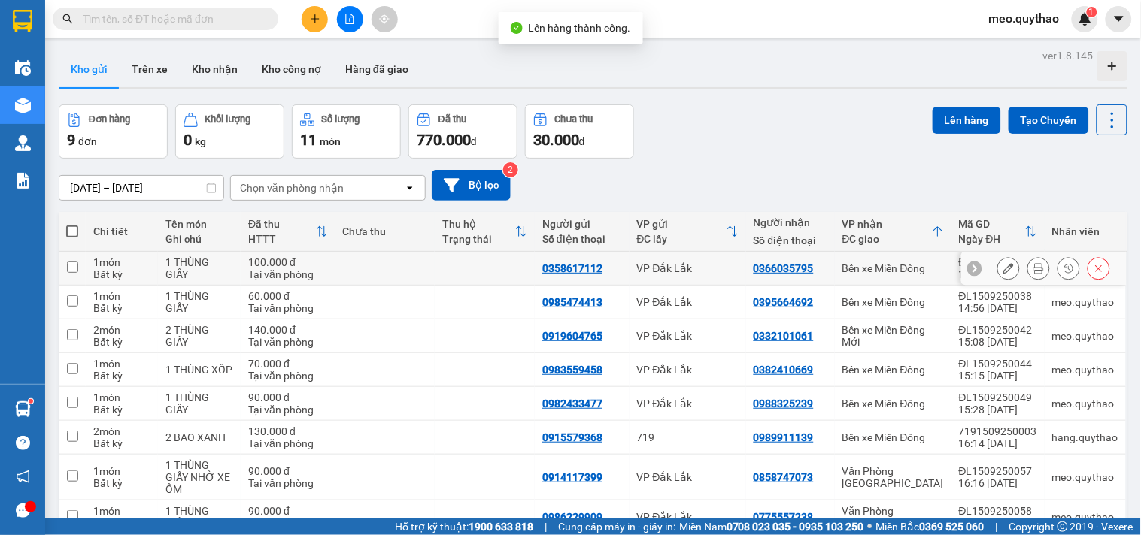
click at [858, 274] on div "Bến xe Miền Đông" at bounding box center [893, 268] width 102 height 12
checkbox input "true"
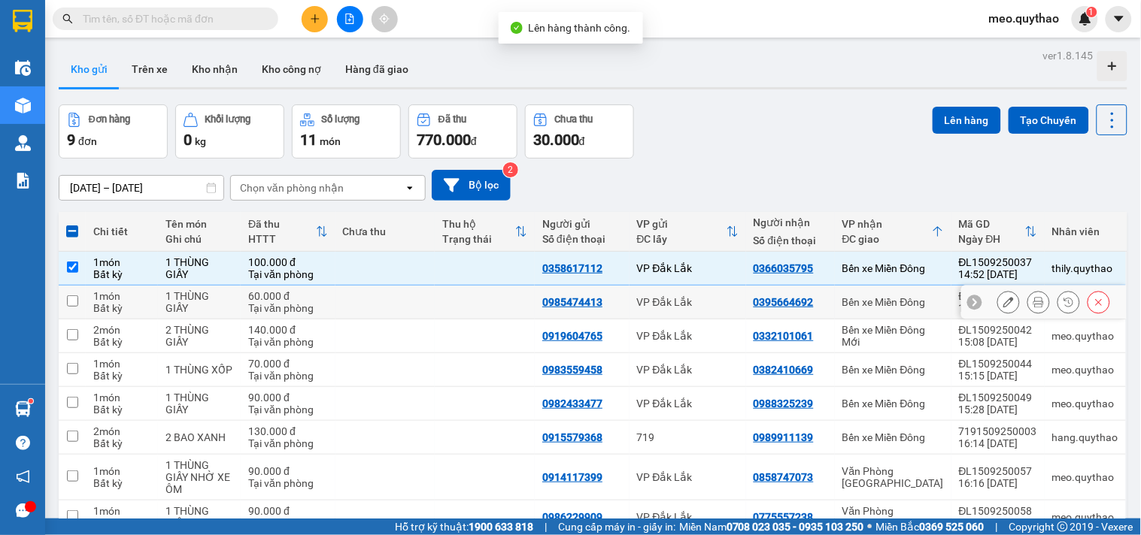
click at [862, 299] on div "Bến xe Miền Đông" at bounding box center [893, 302] width 102 height 12
checkbox input "true"
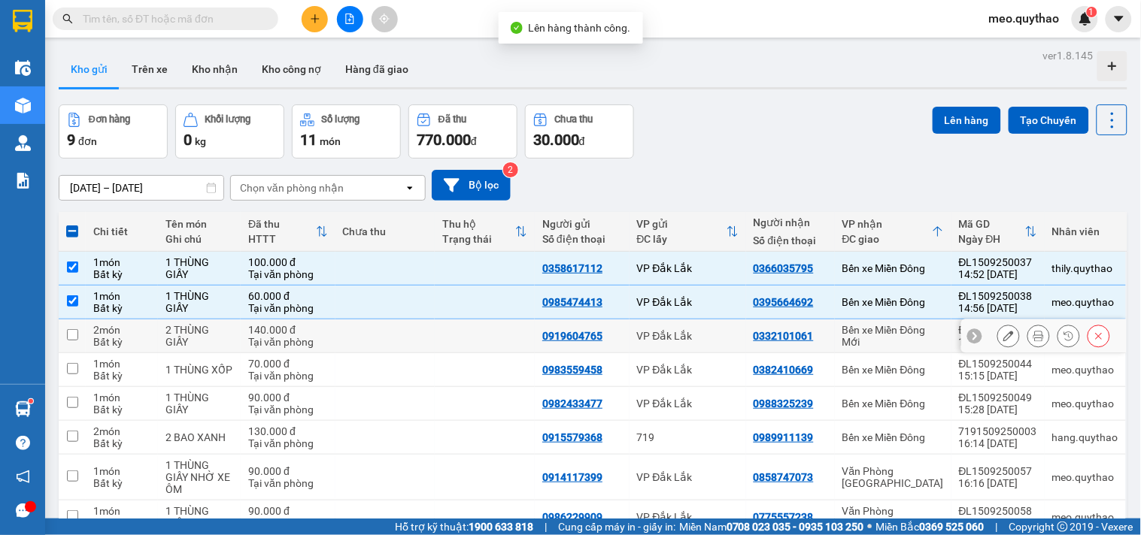
click at [872, 335] on div "Bến xe Miền Đông Mới" at bounding box center [893, 336] width 102 height 24
checkbox input "true"
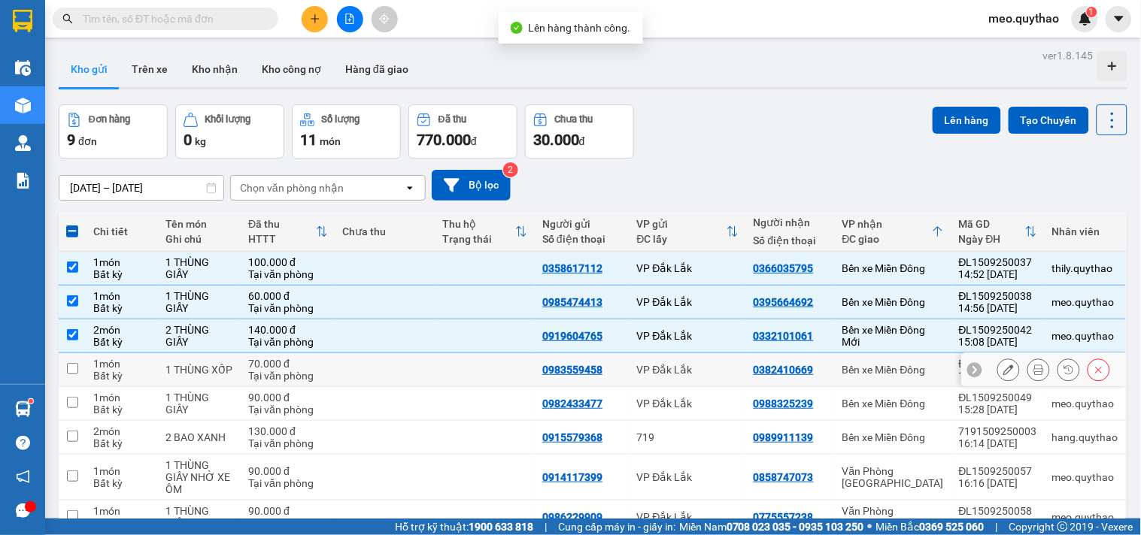
click at [884, 369] on div "Bến xe Miền Đông" at bounding box center [893, 370] width 102 height 12
checkbox input "true"
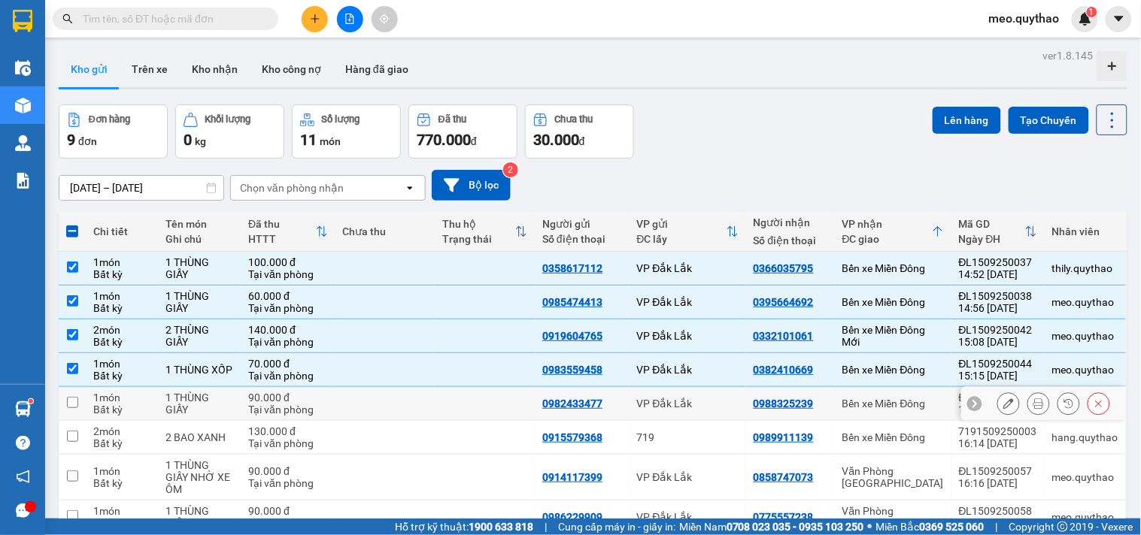
click at [891, 405] on div "Bến xe Miền Đông" at bounding box center [893, 404] width 102 height 12
checkbox input "true"
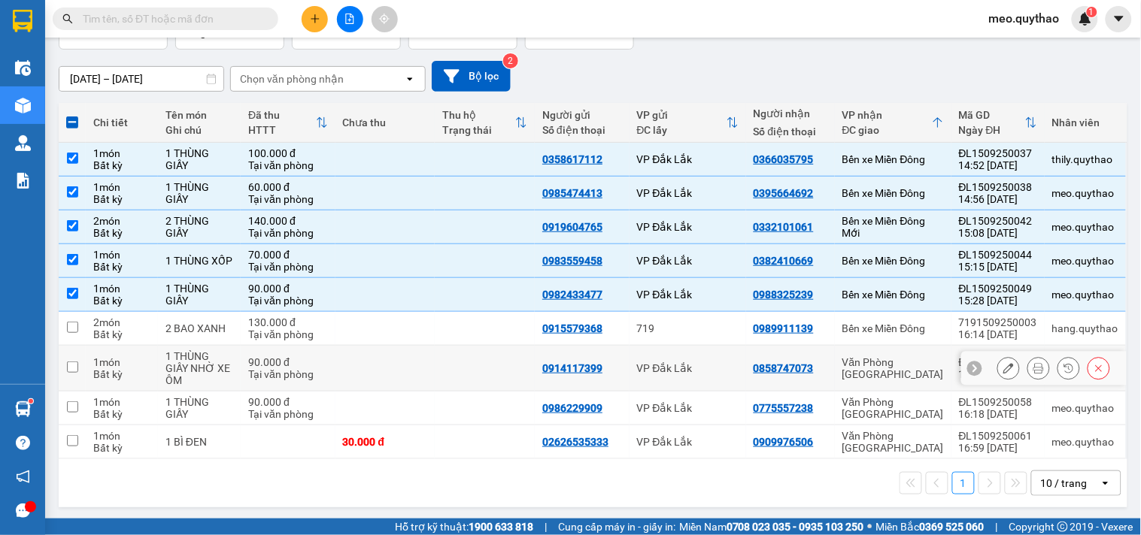
scroll to position [113, 0]
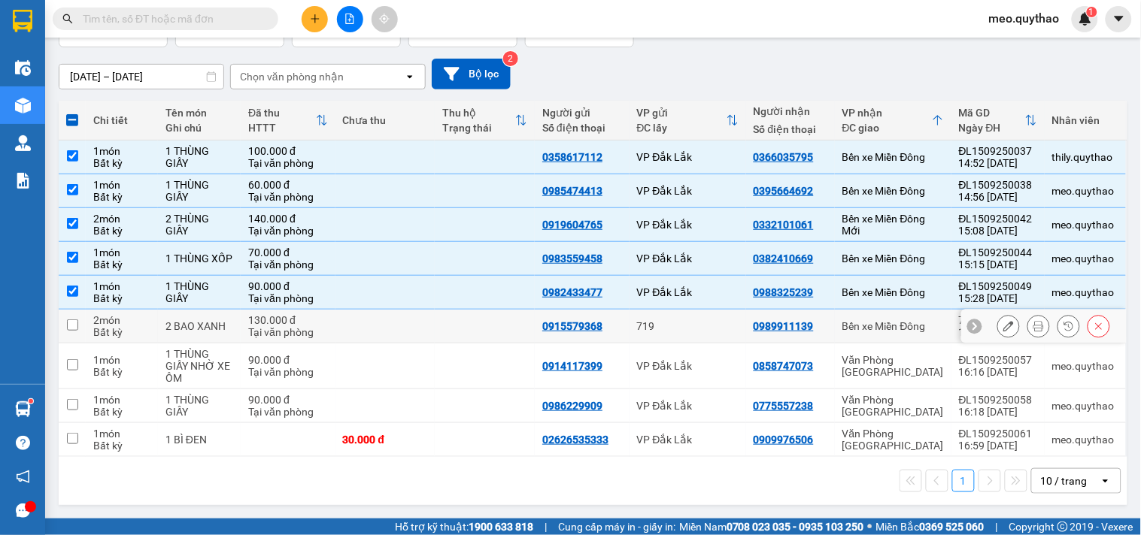
click at [892, 332] on div "Bến xe Miền Đông" at bounding box center [893, 326] width 102 height 12
checkbox input "true"
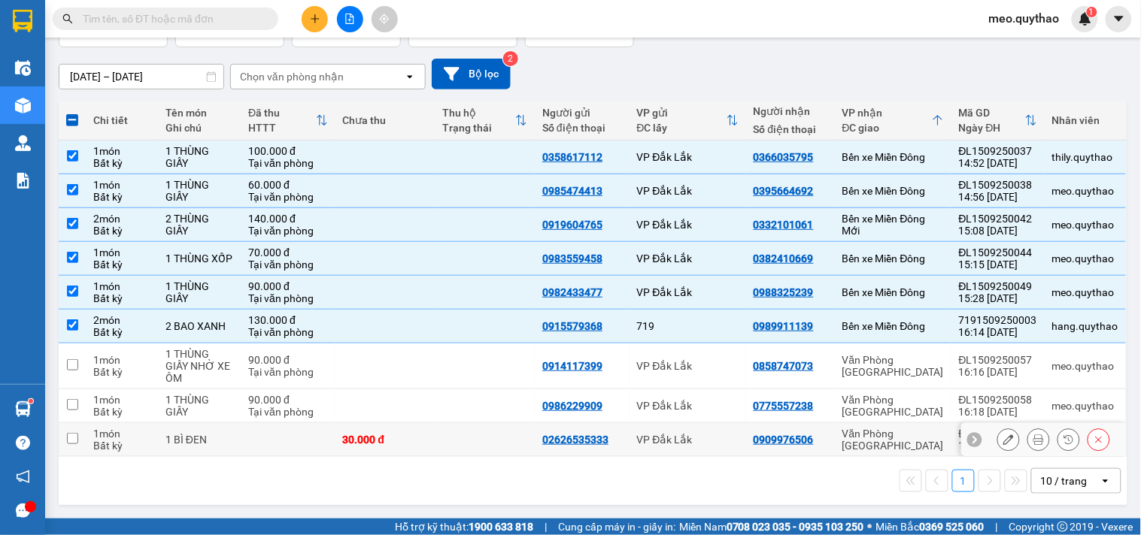
scroll to position [0, 0]
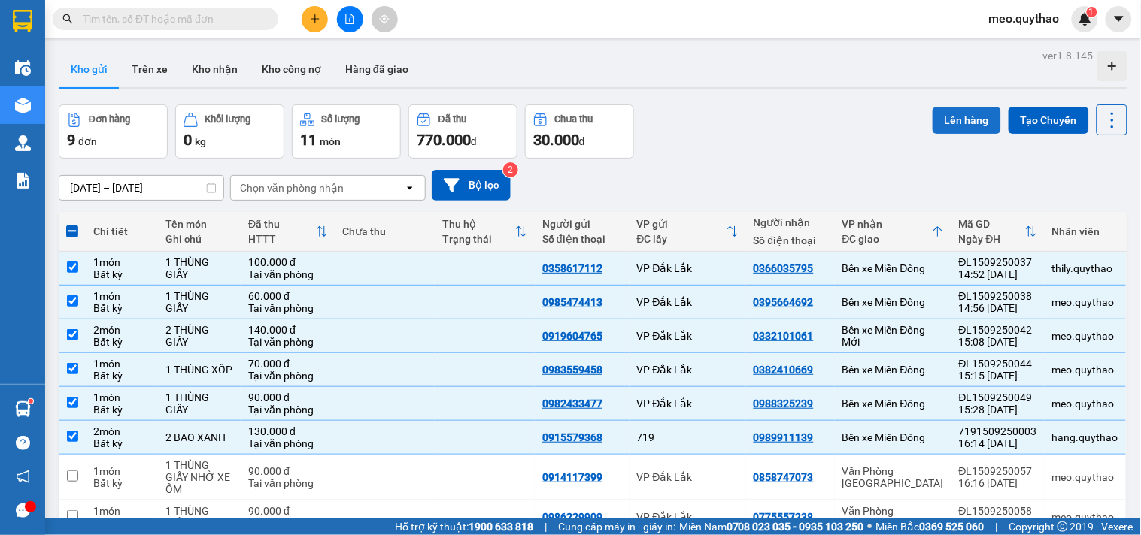
click at [965, 129] on button "Lên hàng" at bounding box center [967, 120] width 68 height 27
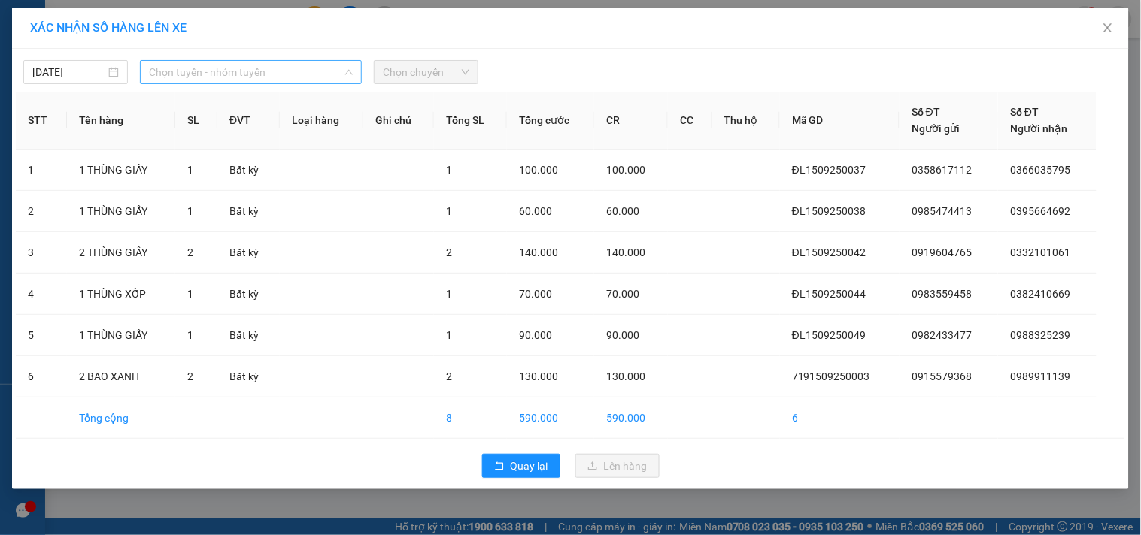
click at [347, 64] on span "Chọn tuyến - nhóm tuyến" at bounding box center [251, 72] width 204 height 23
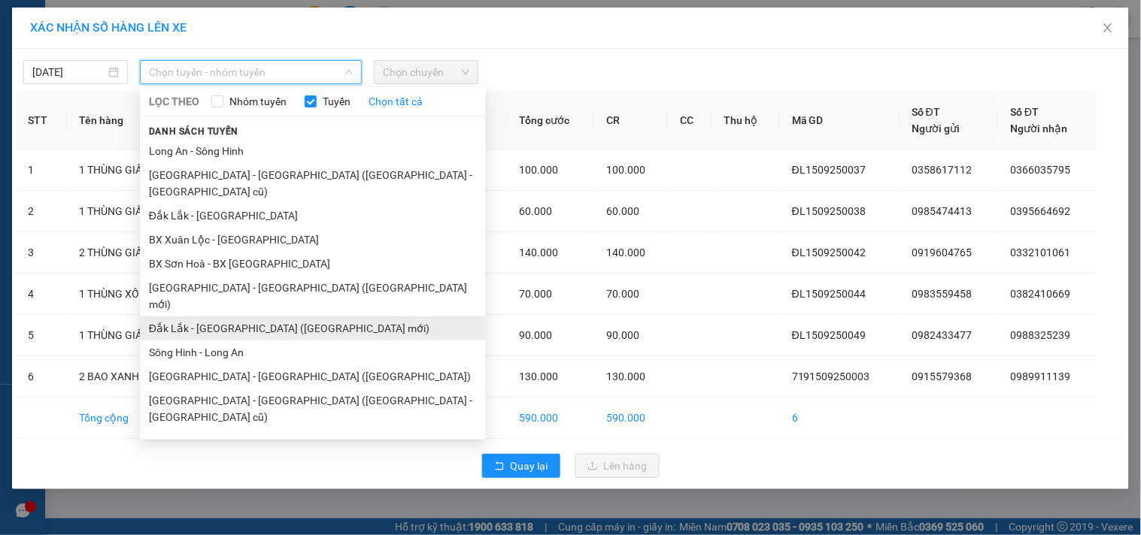
click at [310, 317] on li "Đắk Lắk - [GEOGRAPHIC_DATA] ([GEOGRAPHIC_DATA] mới)" at bounding box center [313, 329] width 346 height 24
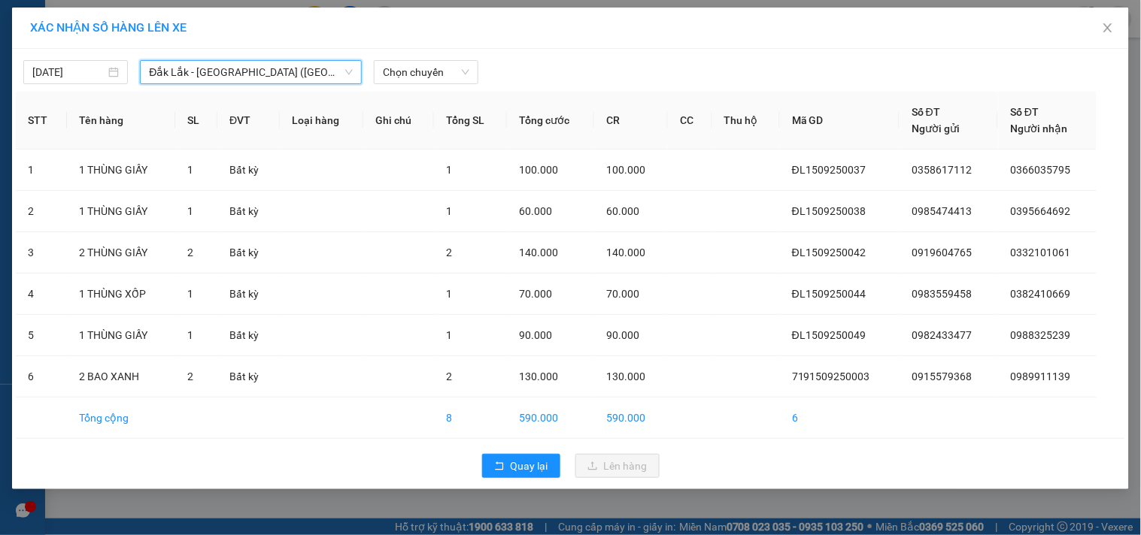
click at [455, 54] on div "15/09/2025 Đắk Lắk - Sài Gòn (BXMĐ mới) Đắk Lắk - Sài Gòn (BXMĐ mới) LỌC THEO N…" at bounding box center [570, 69] width 1109 height 32
click at [456, 69] on span "Chọn chuyến" at bounding box center [426, 72] width 86 height 23
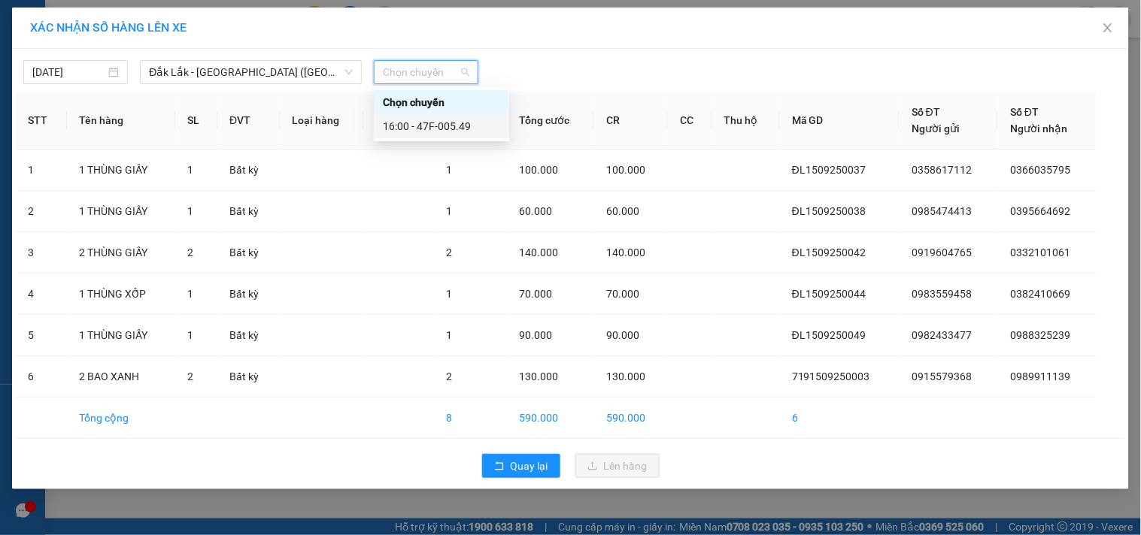
click at [455, 129] on div "16:00 - 47F-005.49" at bounding box center [441, 126] width 117 height 17
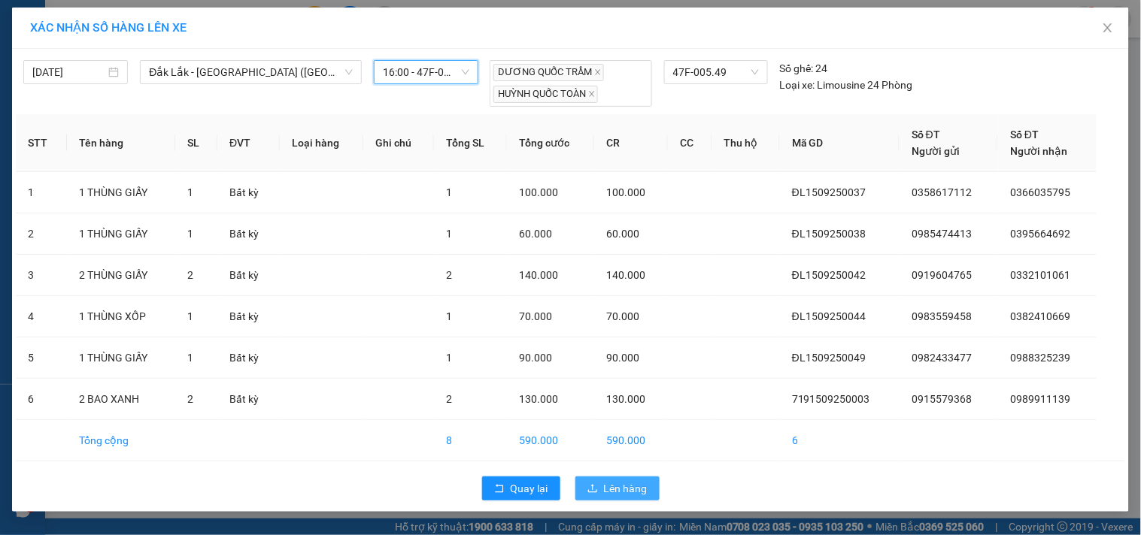
click at [627, 480] on button "Lên hàng" at bounding box center [617, 489] width 84 height 24
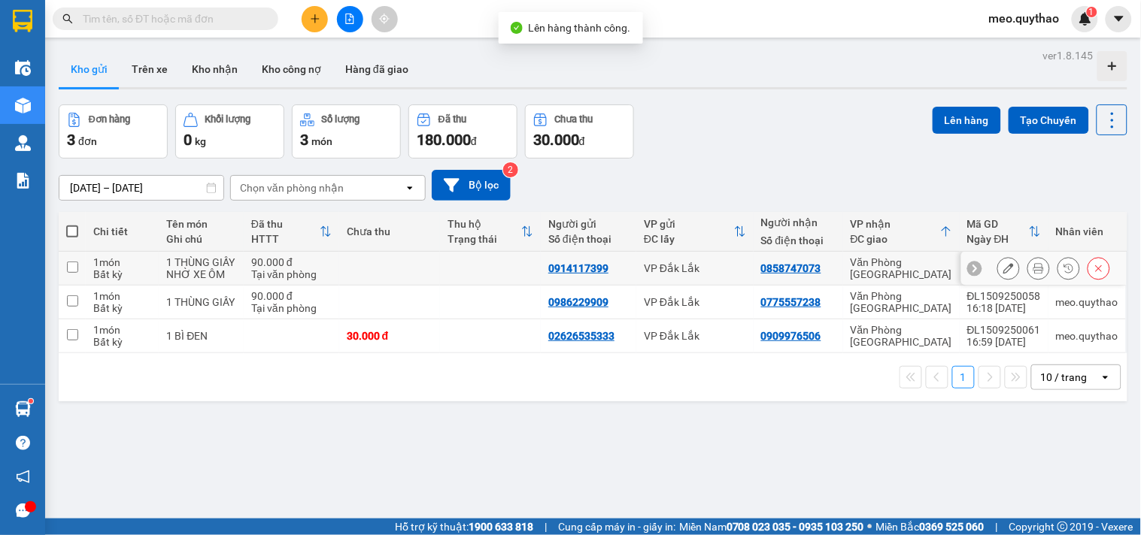
click at [880, 279] on div "Văn Phòng Tân Phú" at bounding box center [902, 268] width 102 height 24
checkbox input "true"
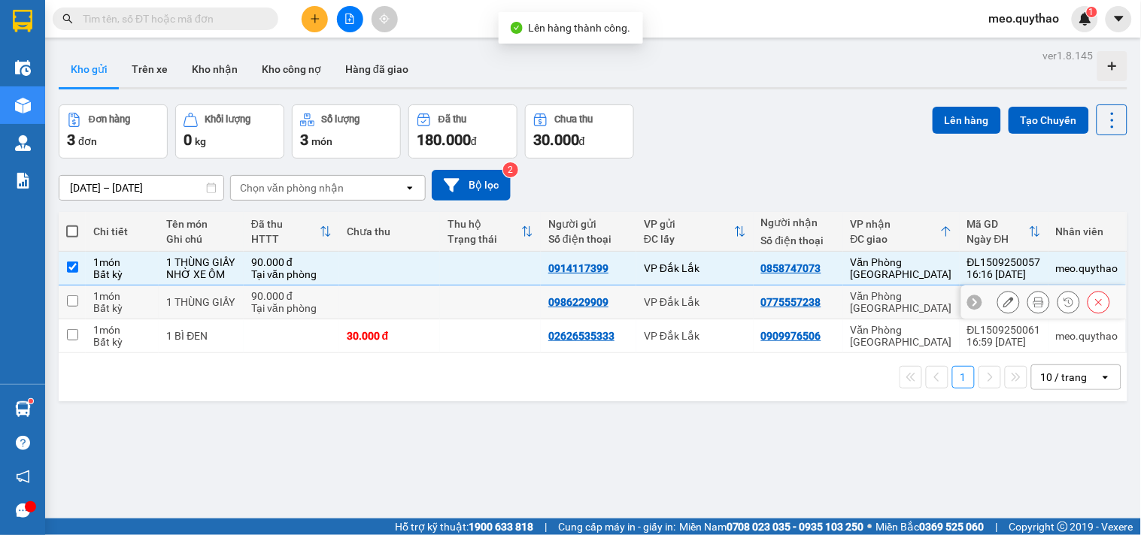
click at [880, 305] on td "Văn Phòng Tân Phú" at bounding box center [901, 303] width 117 height 34
checkbox input "true"
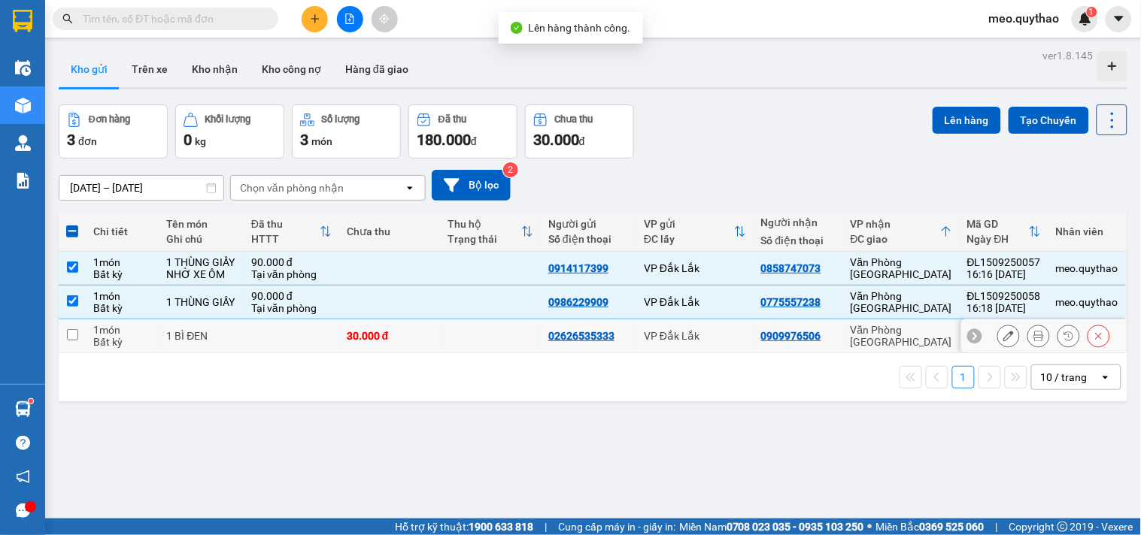
click at [891, 348] on div "Văn Phòng Tân Phú" at bounding box center [902, 336] width 102 height 24
checkbox input "true"
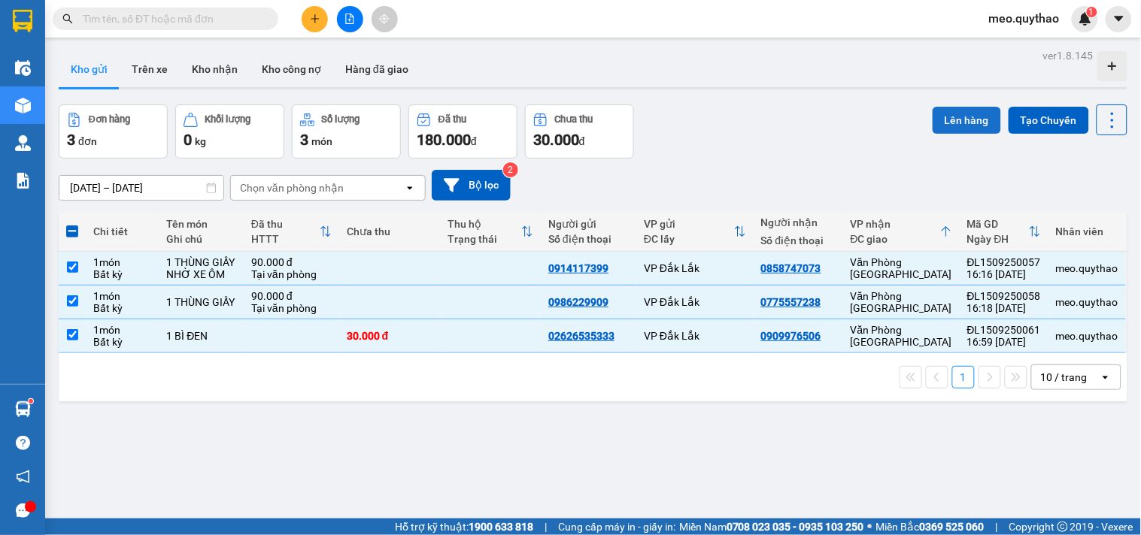
click at [970, 108] on button "Lên hàng" at bounding box center [967, 120] width 68 height 27
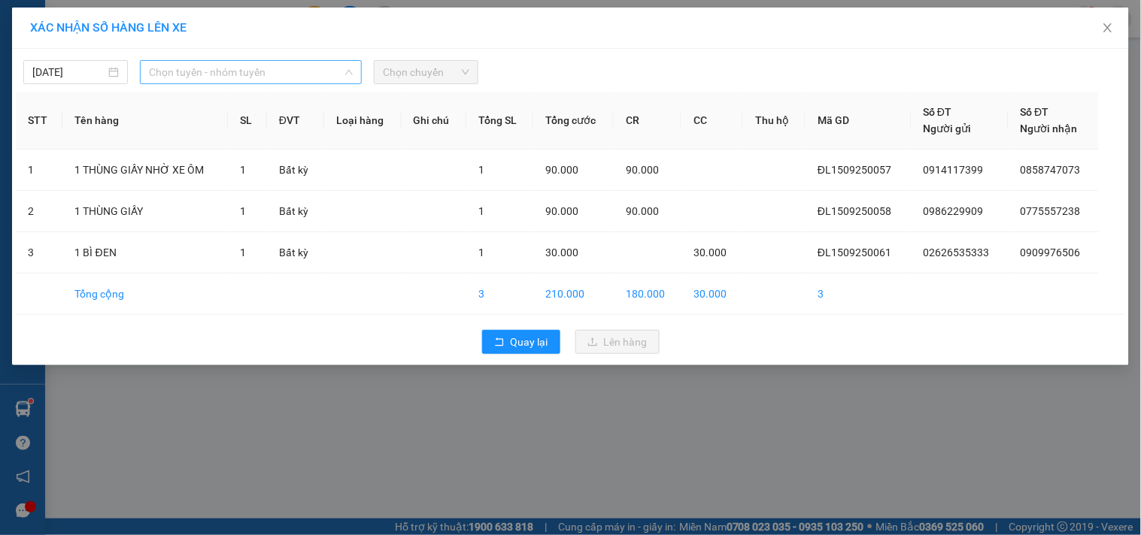
click at [275, 70] on span "Chọn tuyến - nhóm tuyến" at bounding box center [251, 72] width 204 height 23
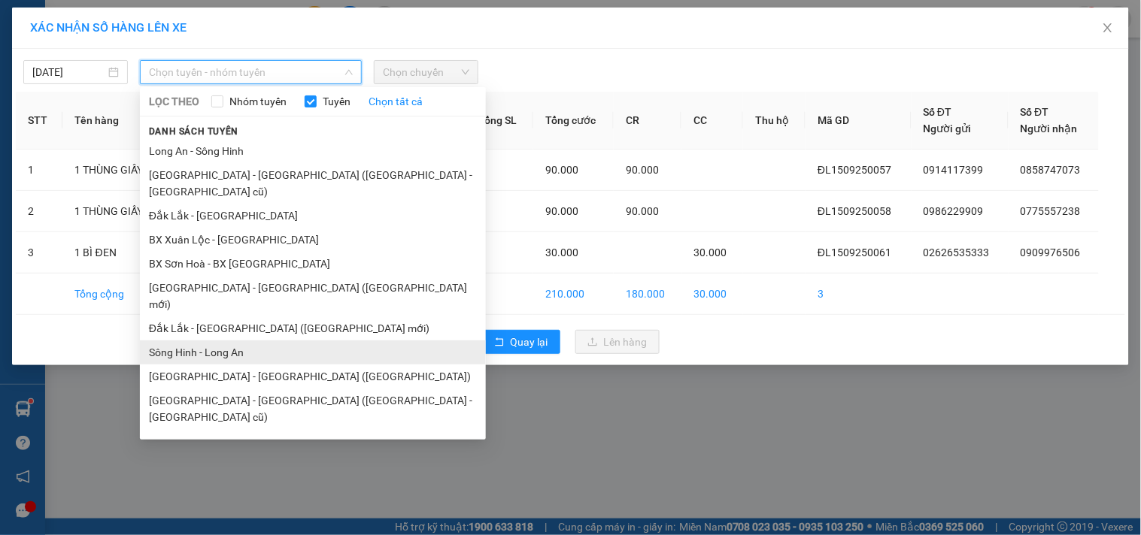
click at [245, 341] on li "Sông Hinh - Long An" at bounding box center [313, 353] width 346 height 24
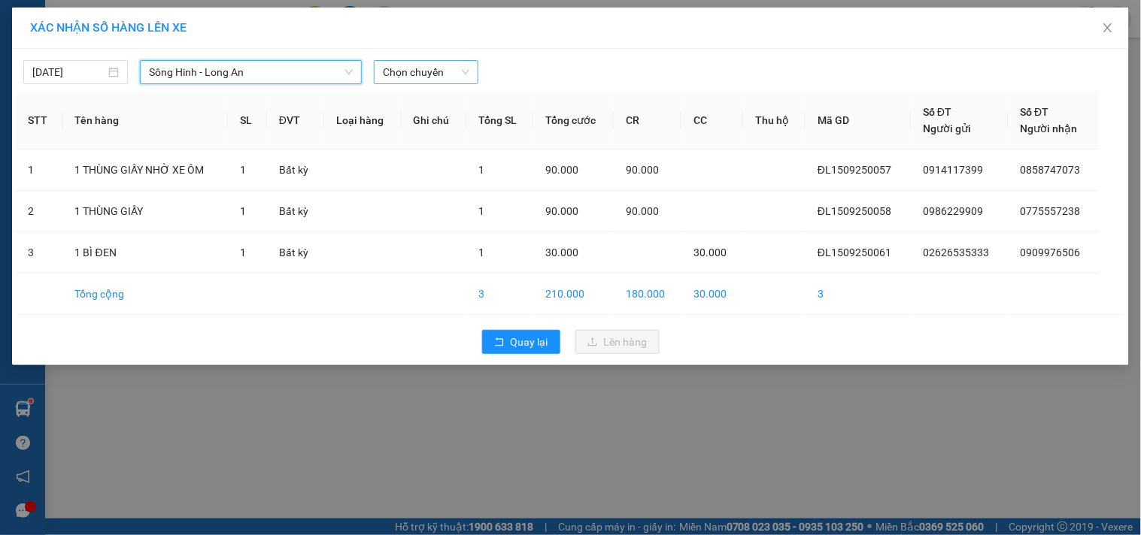
click at [442, 80] on span "Chọn chuyến" at bounding box center [426, 72] width 86 height 23
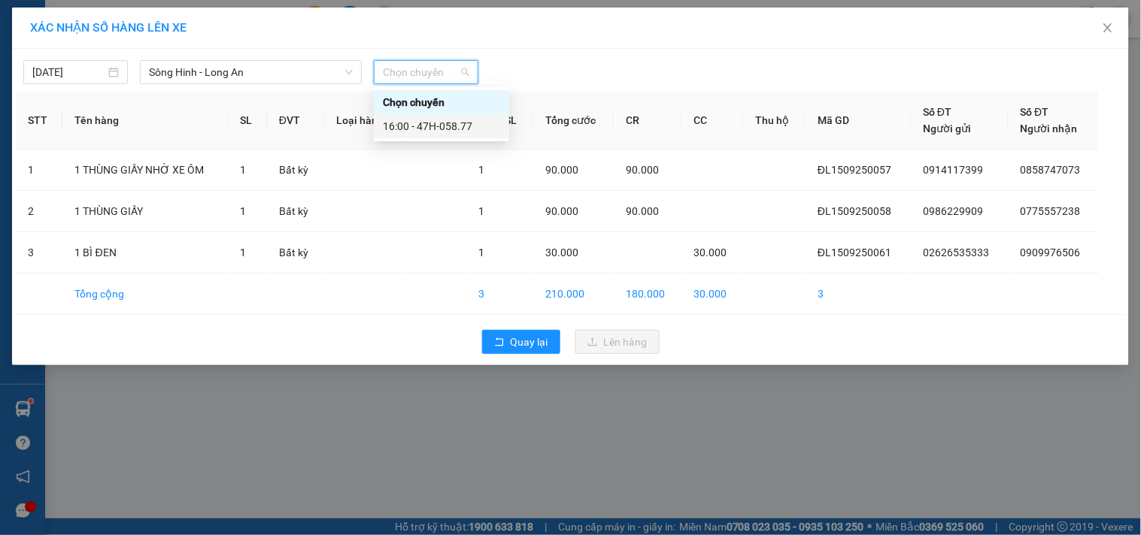
click at [450, 125] on div "16:00 - 47H-058.77" at bounding box center [441, 126] width 117 height 17
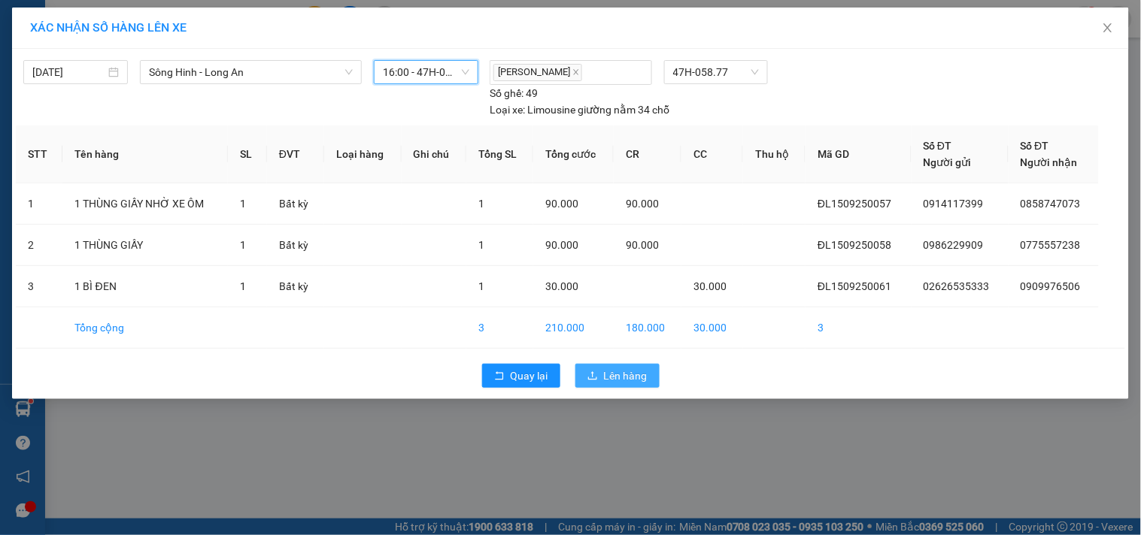
click at [620, 381] on span "Lên hàng" at bounding box center [626, 376] width 44 height 17
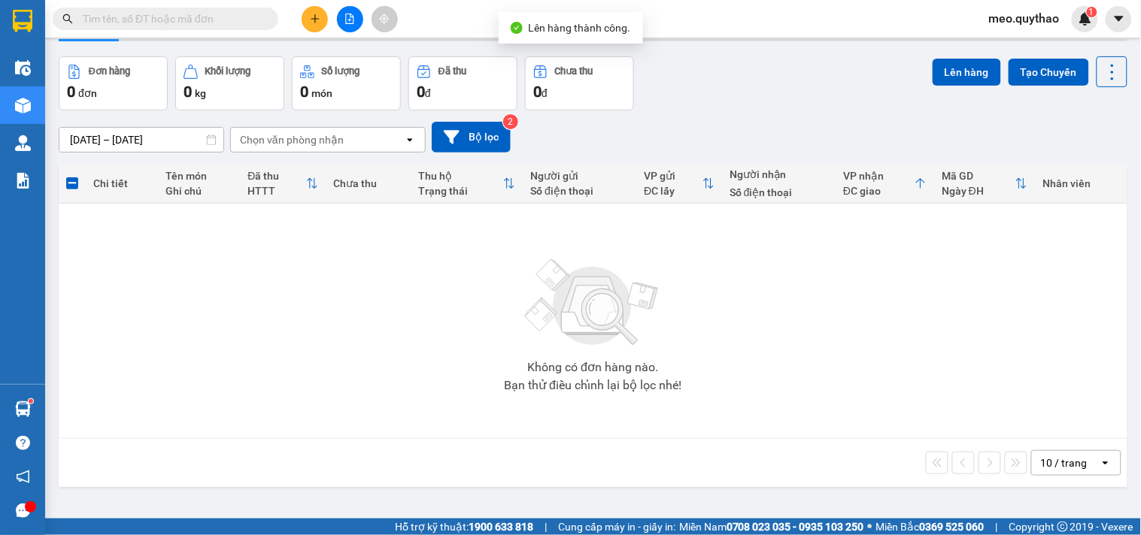
scroll to position [69, 0]
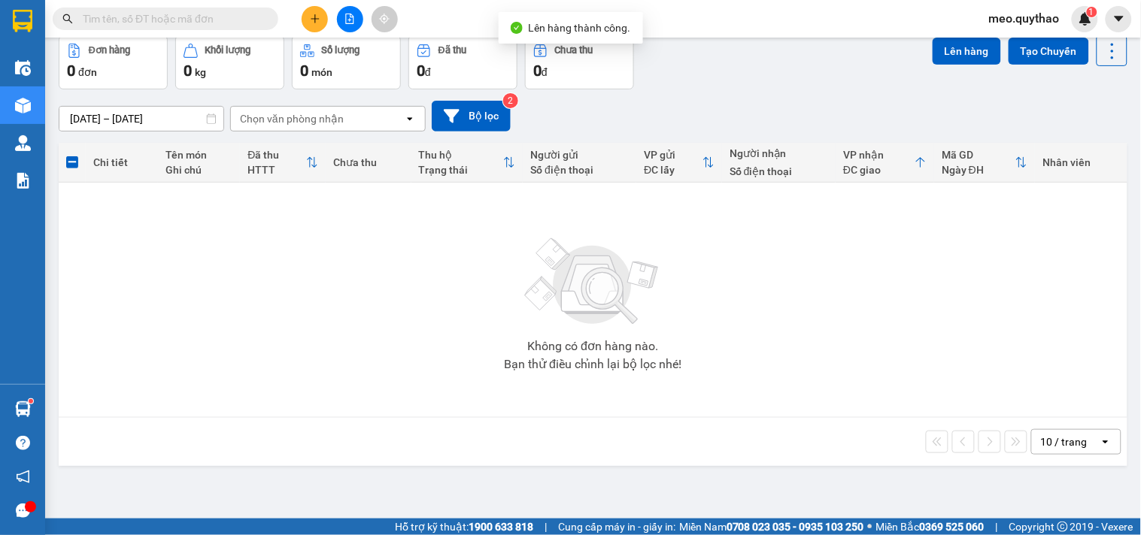
click at [348, 33] on div "Kết quả tìm kiếm ( 0 ) Bộ lọc No Data meo.quythao 1" at bounding box center [570, 19] width 1141 height 38
click at [347, 27] on button at bounding box center [350, 19] width 26 height 26
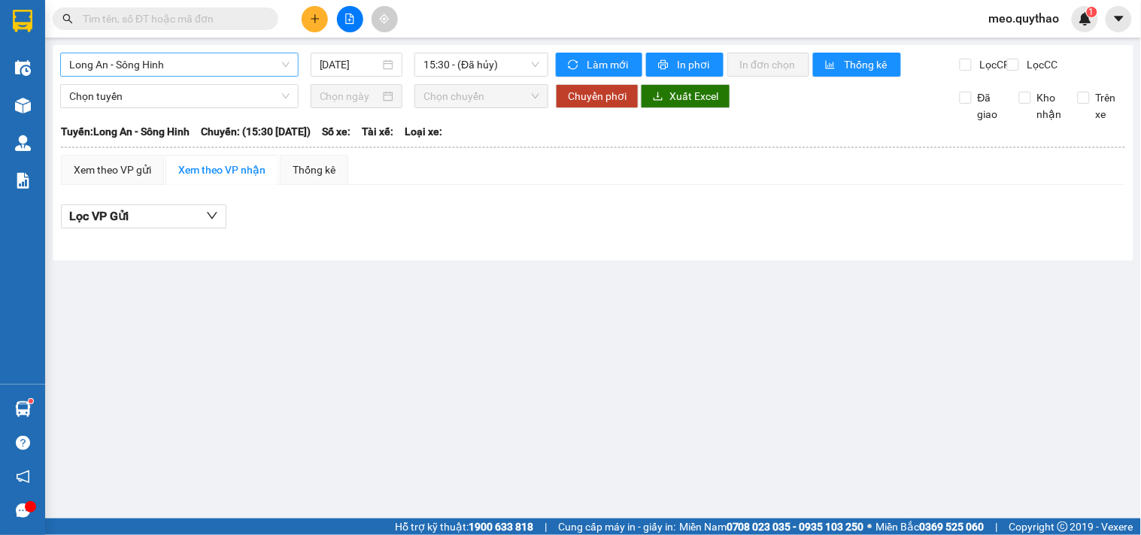
click at [190, 68] on span "Long An - Sông Hinh" at bounding box center [179, 64] width 220 height 23
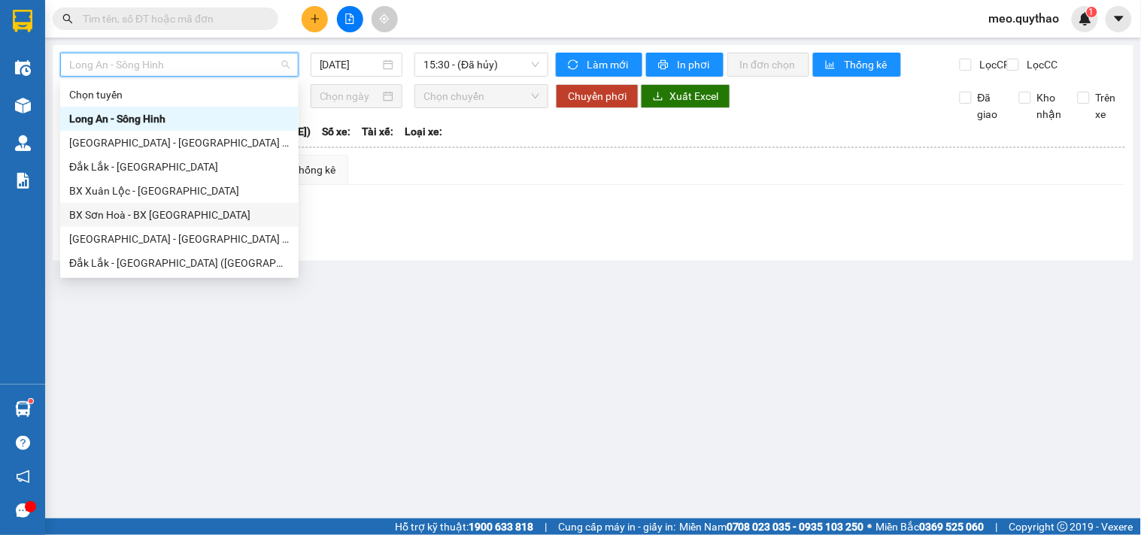
click at [162, 222] on div "BX Sơn Hoà - BX [GEOGRAPHIC_DATA]" at bounding box center [179, 215] width 220 height 17
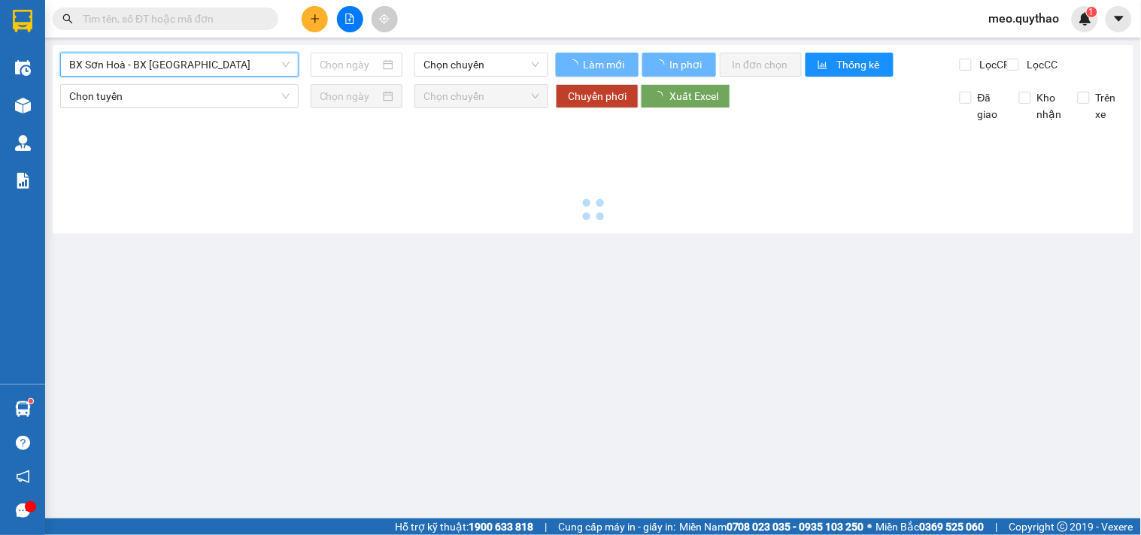
type input "[DATE]"
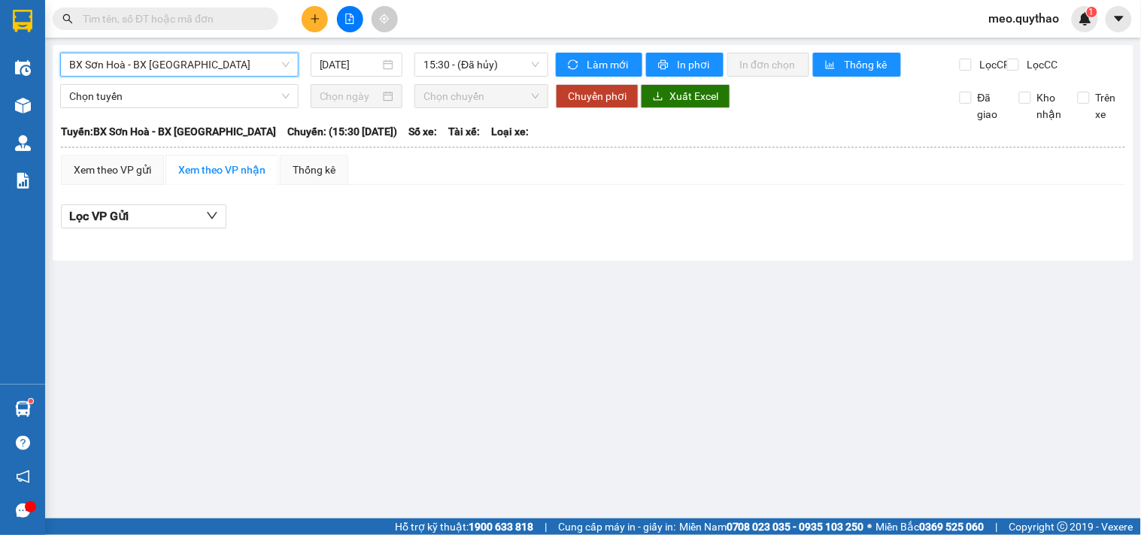
click at [176, 65] on span "BX Sơn Hoà - BX [GEOGRAPHIC_DATA]" at bounding box center [179, 64] width 220 height 23
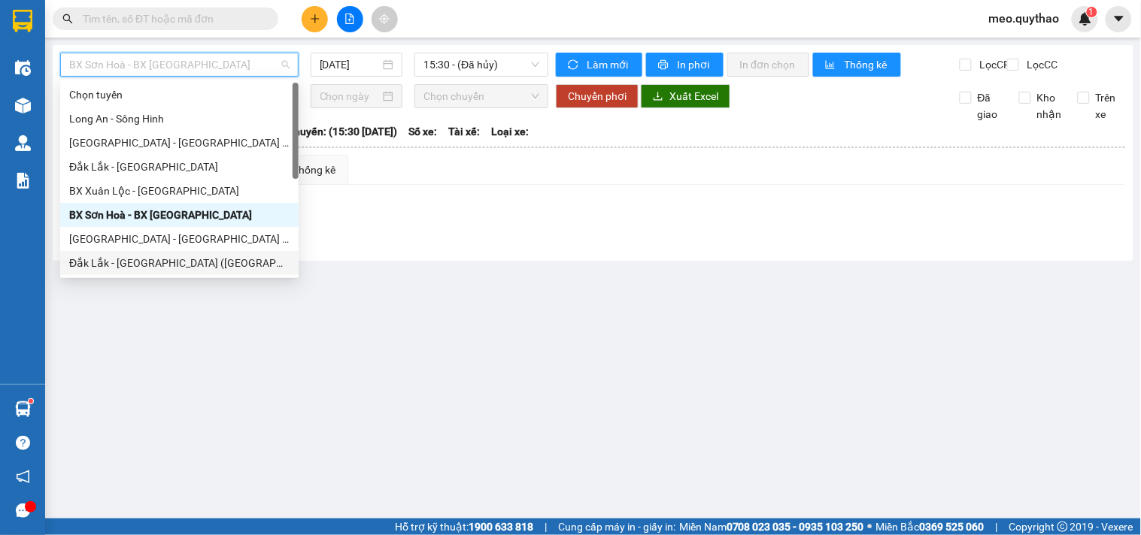
click at [203, 260] on div "Đắk Lắk - [GEOGRAPHIC_DATA] ([GEOGRAPHIC_DATA] mới)" at bounding box center [179, 263] width 220 height 17
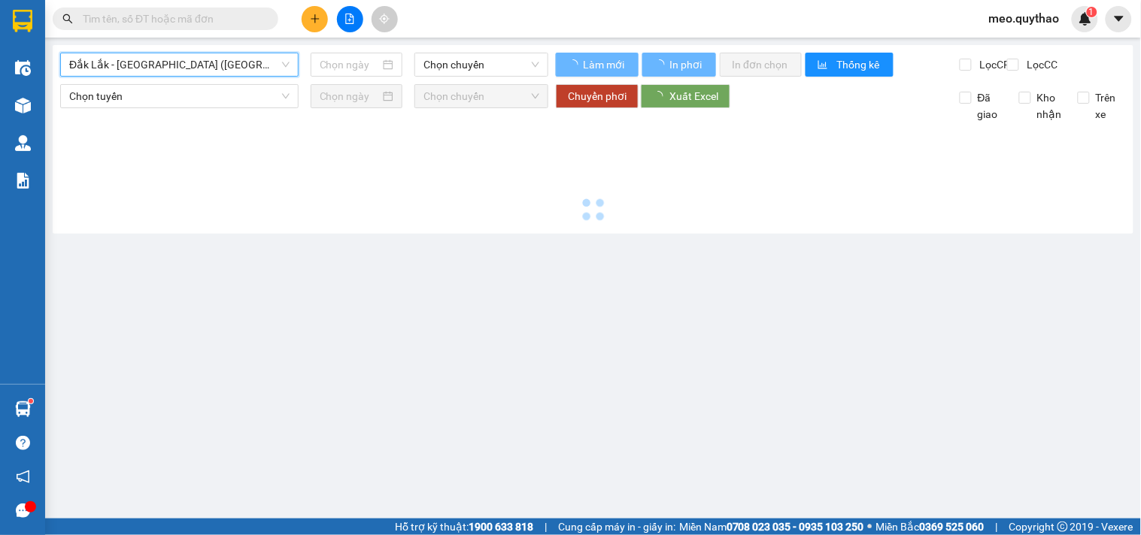
type input "[DATE]"
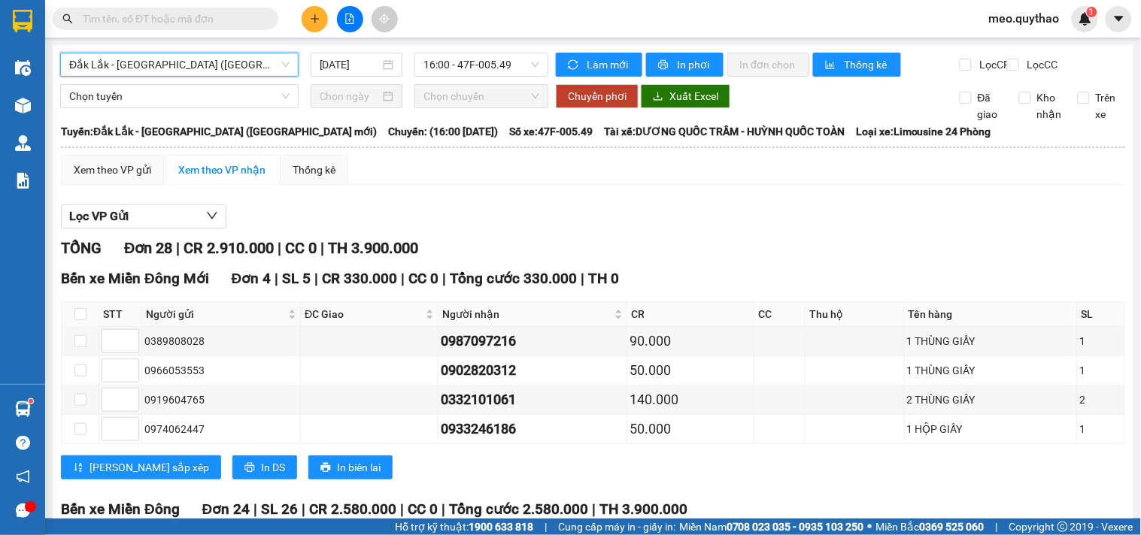
click at [185, 65] on span "Đắk Lắk - [GEOGRAPHIC_DATA] ([GEOGRAPHIC_DATA] mới)" at bounding box center [179, 64] width 220 height 23
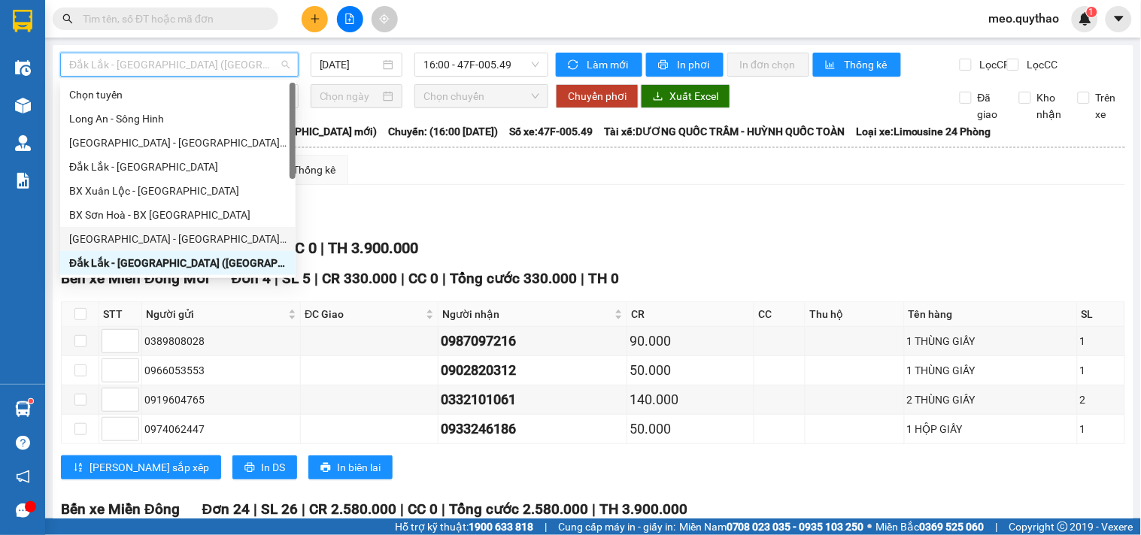
scroll to position [83, 0]
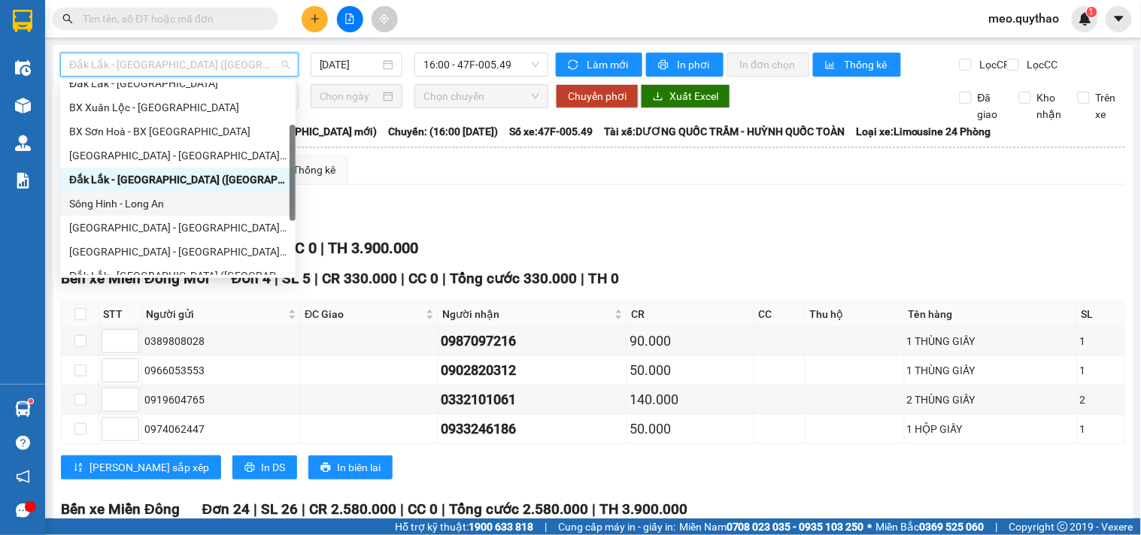
click at [192, 205] on div "Sông Hinh - Long An" at bounding box center [177, 204] width 217 height 17
type input "[DATE]"
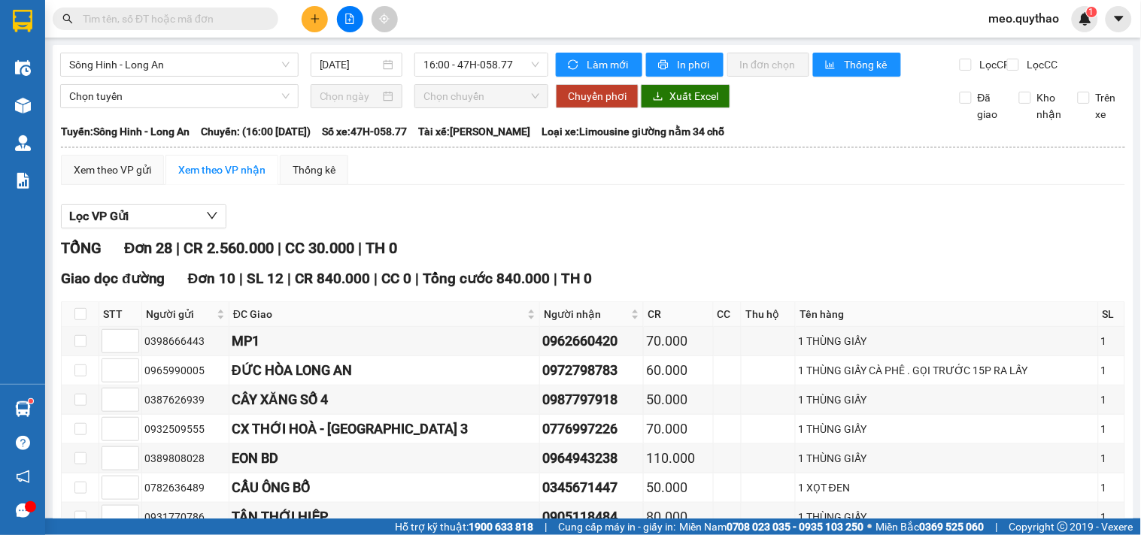
click at [173, 77] on div "Sông Hinh - Long An 15/09/2025 16:00 - 47H-058.77" at bounding box center [304, 65] width 488 height 24
click at [175, 73] on span "Sông Hinh - Long An" at bounding box center [179, 64] width 220 height 23
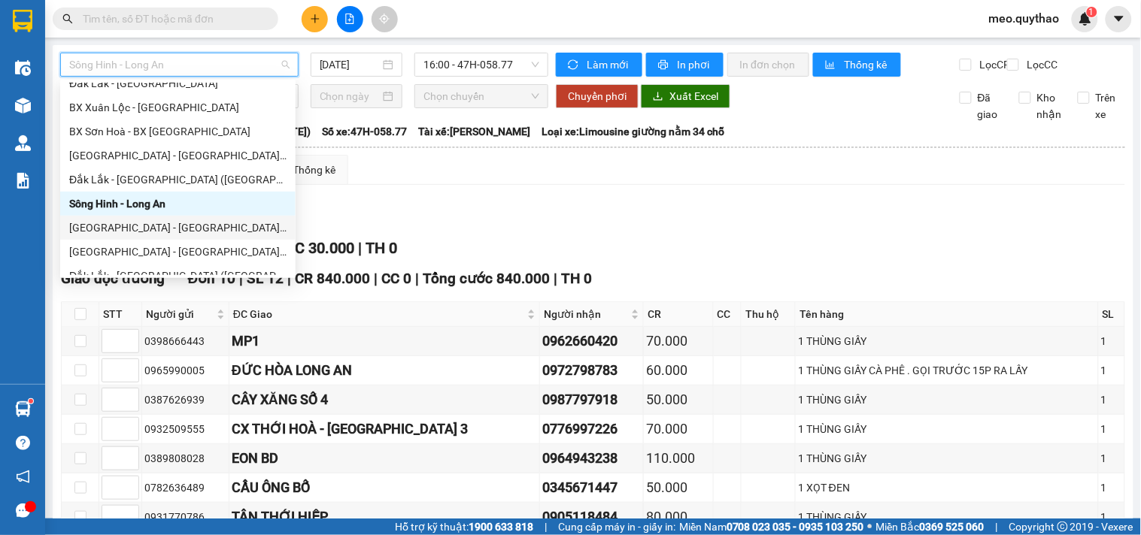
scroll to position [216, 0]
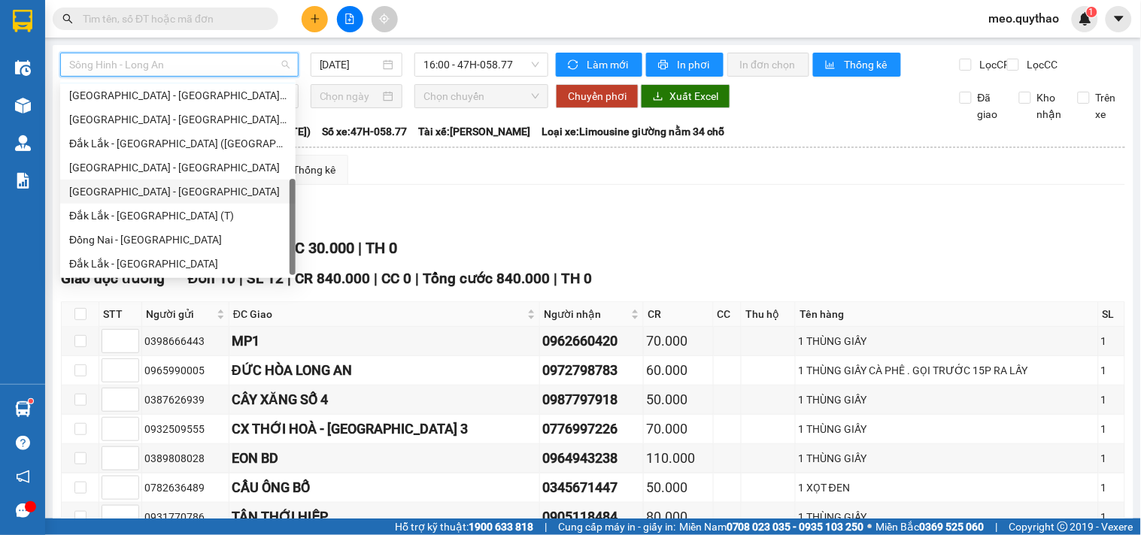
click at [162, 196] on div "[GEOGRAPHIC_DATA] - [GEOGRAPHIC_DATA]" at bounding box center [177, 191] width 217 height 17
type input "[DATE]"
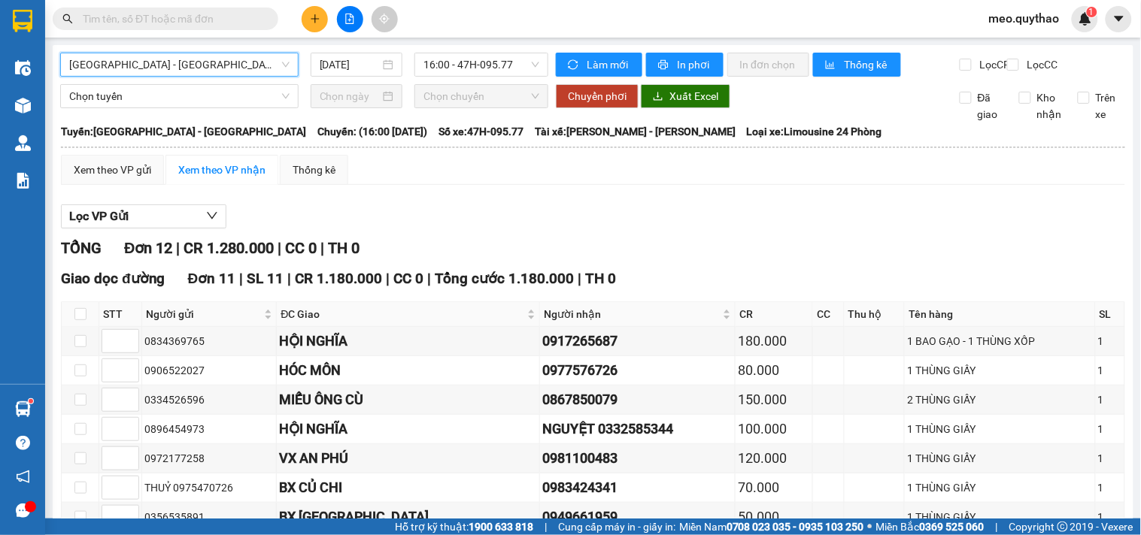
click at [161, 68] on span "[GEOGRAPHIC_DATA] - [GEOGRAPHIC_DATA]" at bounding box center [179, 64] width 220 height 23
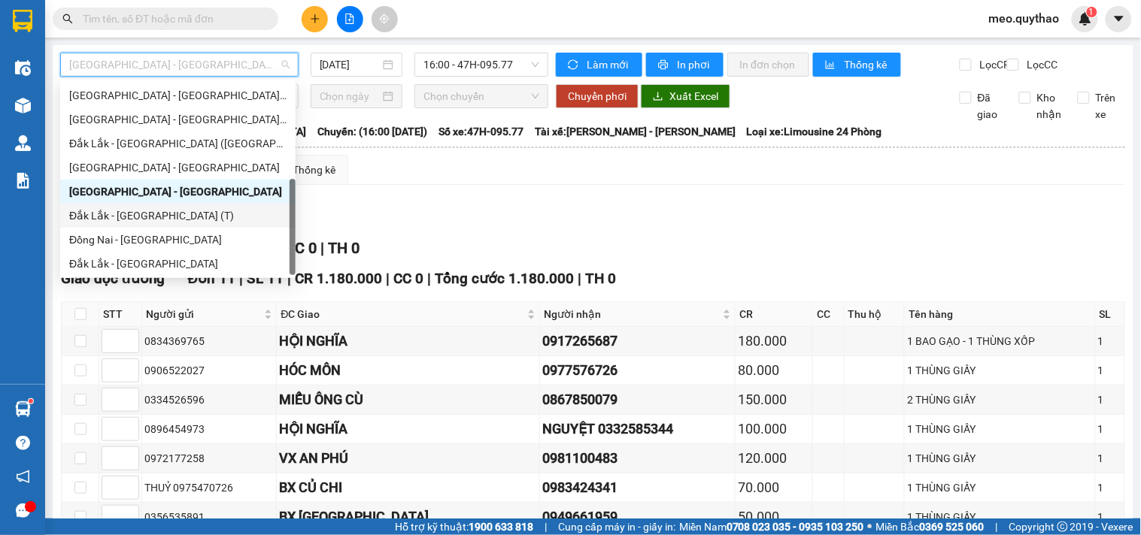
click at [164, 217] on div "Đắk Lắk - [GEOGRAPHIC_DATA] (T)" at bounding box center [177, 216] width 217 height 17
type input "[DATE]"
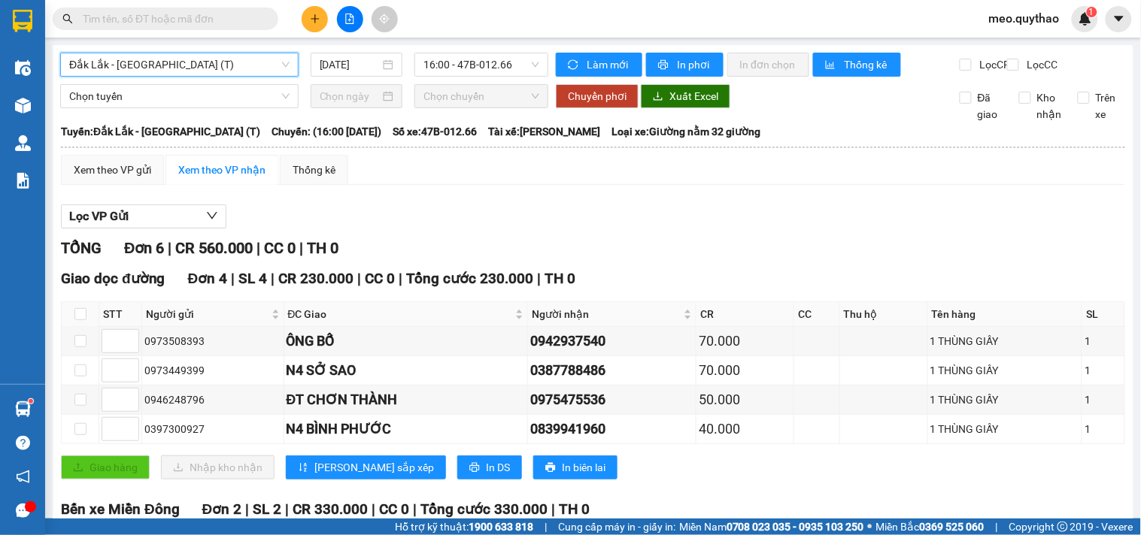
click at [163, 47] on div "Đắk Lắk - Sài Gòn (T) Đắk Lắk - Sài Gòn (T) 15/09/2025 16:00 - 47B-012.66 Làm m…" at bounding box center [593, 365] width 1081 height 641
click at [170, 56] on span "Đắk Lắk - [GEOGRAPHIC_DATA] (T)" at bounding box center [179, 64] width 220 height 23
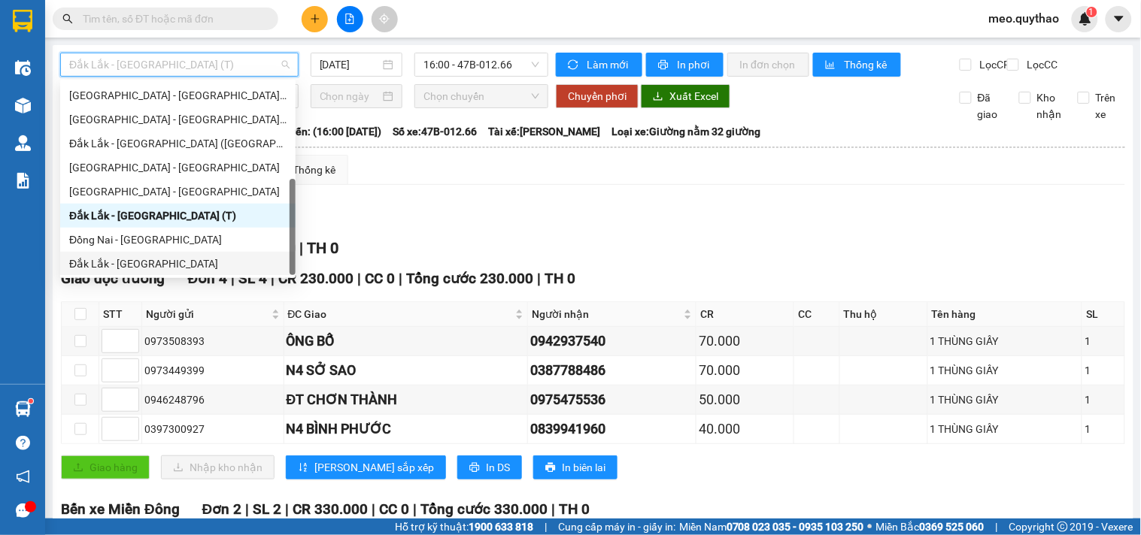
click at [155, 260] on div "Đắk Lắk - [GEOGRAPHIC_DATA]" at bounding box center [177, 264] width 217 height 17
type input "[DATE]"
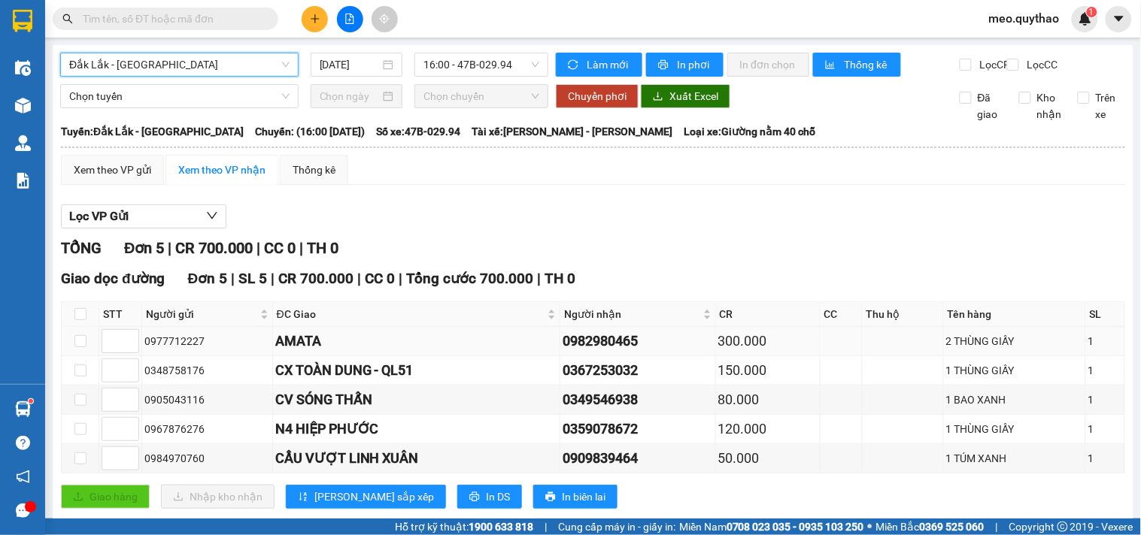
scroll to position [47, 0]
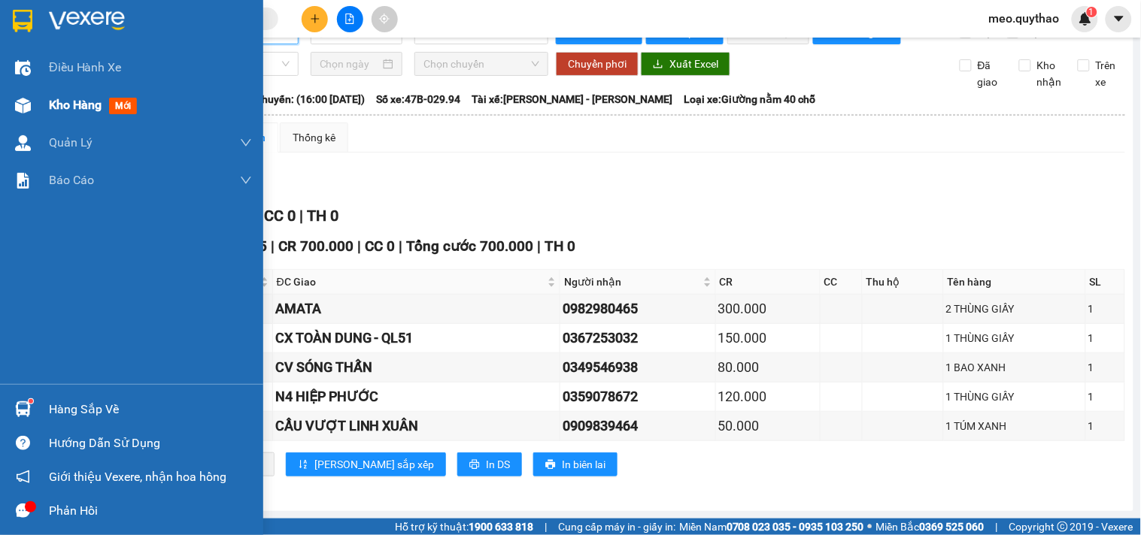
click at [71, 94] on div "Kho hàng mới" at bounding box center [150, 105] width 203 height 38
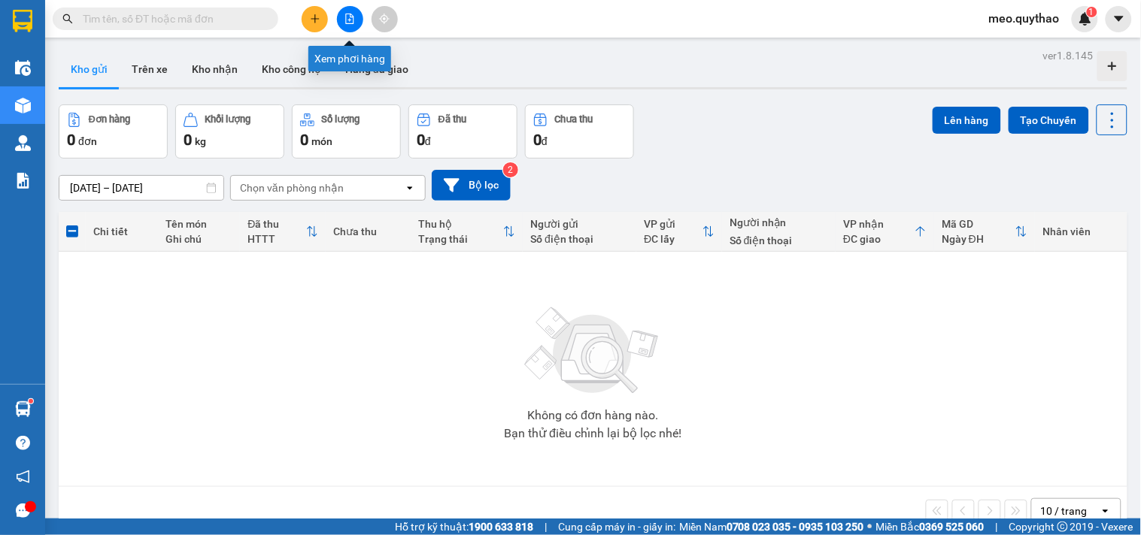
click at [353, 20] on icon "file-add" at bounding box center [350, 19] width 8 height 11
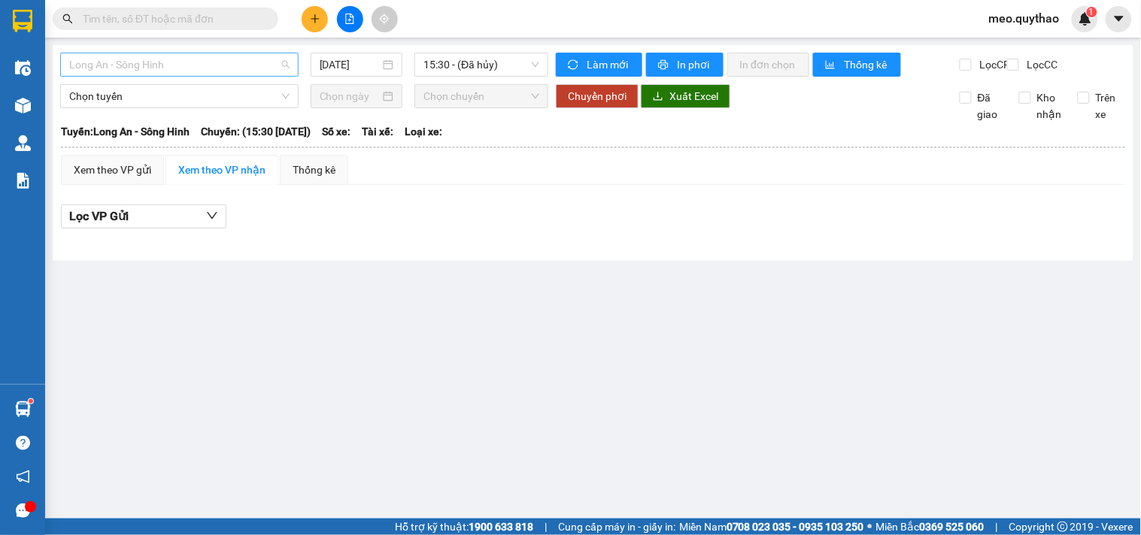
click at [208, 66] on span "Long An - Sông Hinh" at bounding box center [179, 64] width 220 height 23
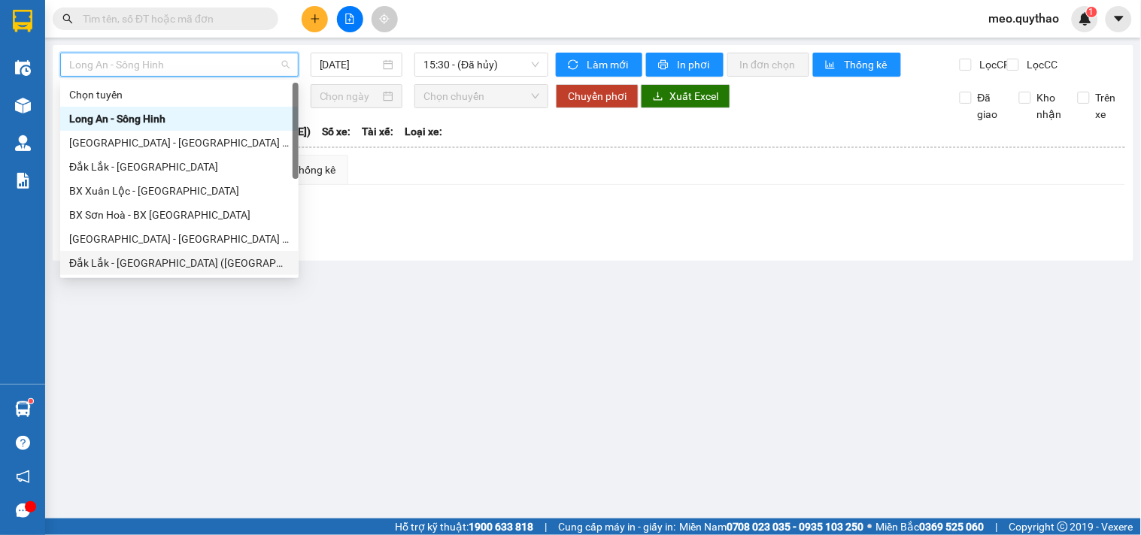
click at [205, 257] on div "Đắk Lắk - [GEOGRAPHIC_DATA] ([GEOGRAPHIC_DATA] mới)" at bounding box center [179, 263] width 220 height 17
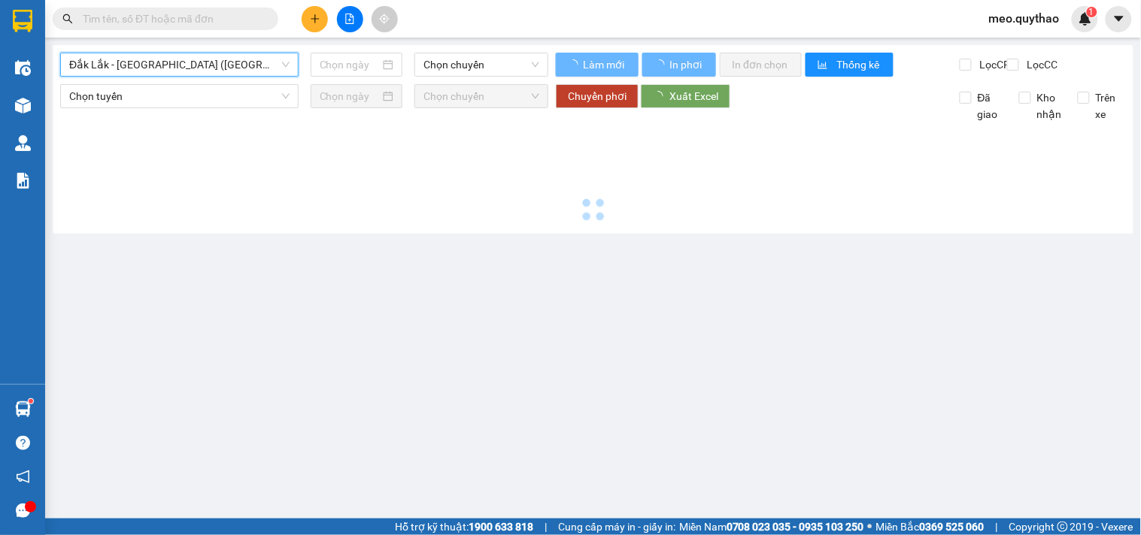
type input "[DATE]"
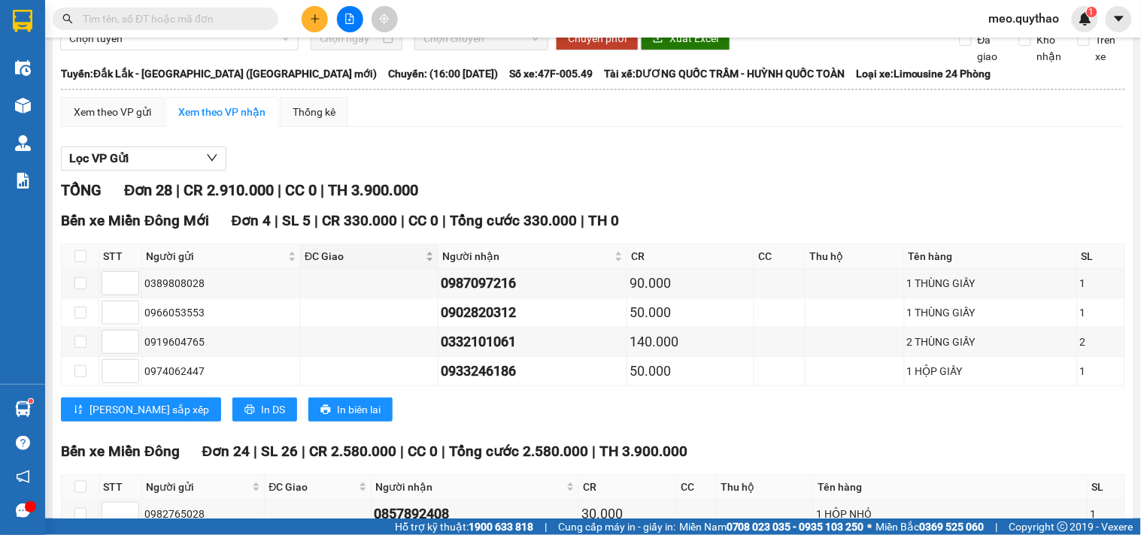
scroll to position [250, 0]
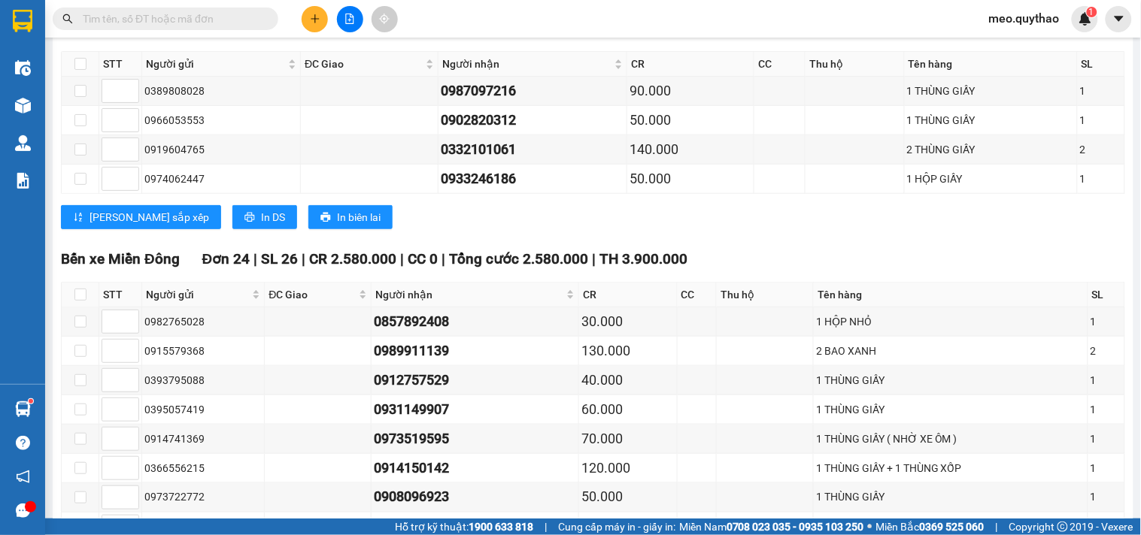
click at [190, 241] on div "Bến xe Miền Đông Mới Đơn 4 | SL 5 | CR 330.000 | CC 0 | Tổng cước 330.000 | TH …" at bounding box center [593, 128] width 1064 height 223
click at [232, 229] on button "In DS" at bounding box center [264, 217] width 65 height 24
click at [260, 72] on span "Người gửi" at bounding box center [215, 64] width 139 height 17
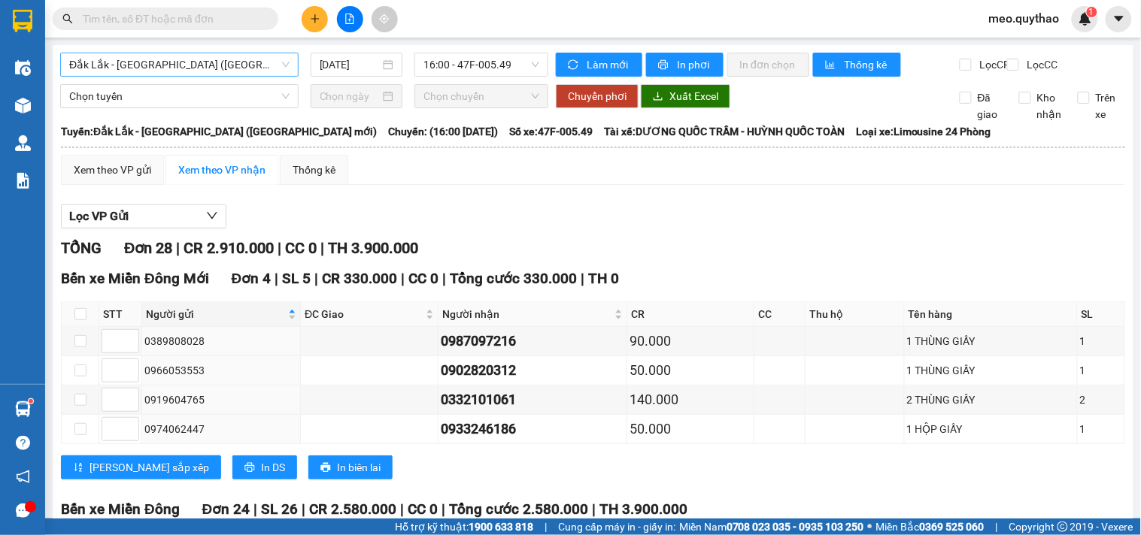
click at [216, 53] on div "Đắk Lắk - [GEOGRAPHIC_DATA] ([GEOGRAPHIC_DATA] mới)" at bounding box center [179, 65] width 238 height 24
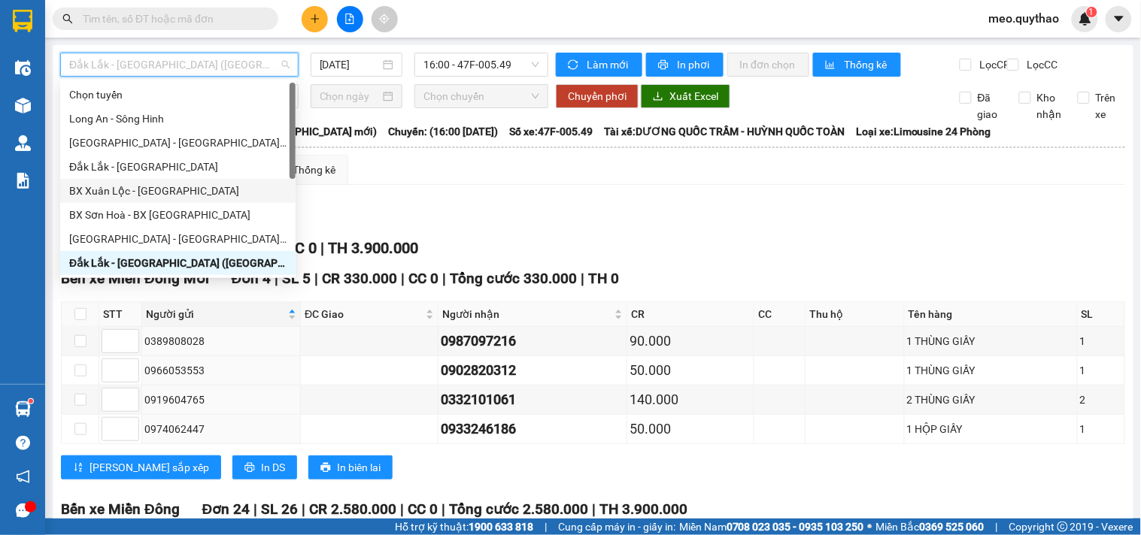
scroll to position [167, 0]
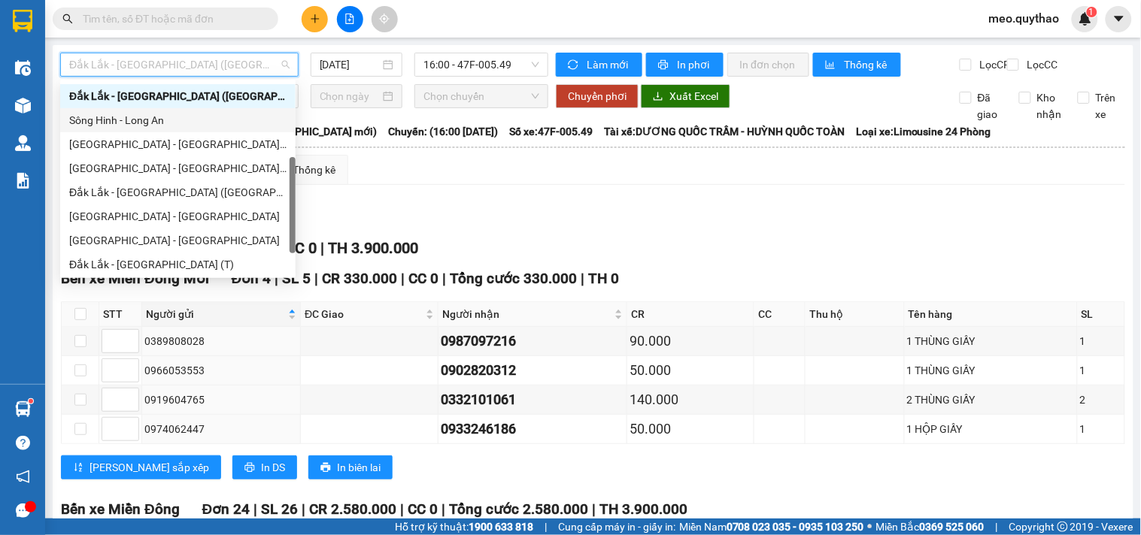
click at [176, 126] on div "Sông Hinh - Long An" at bounding box center [177, 120] width 217 height 17
type input "[DATE]"
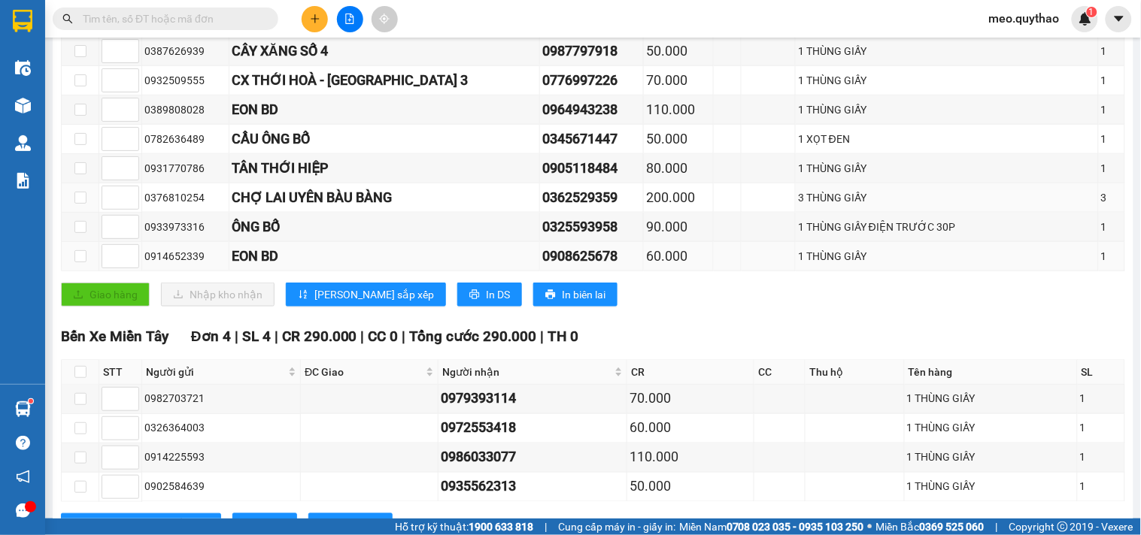
scroll to position [334, 0]
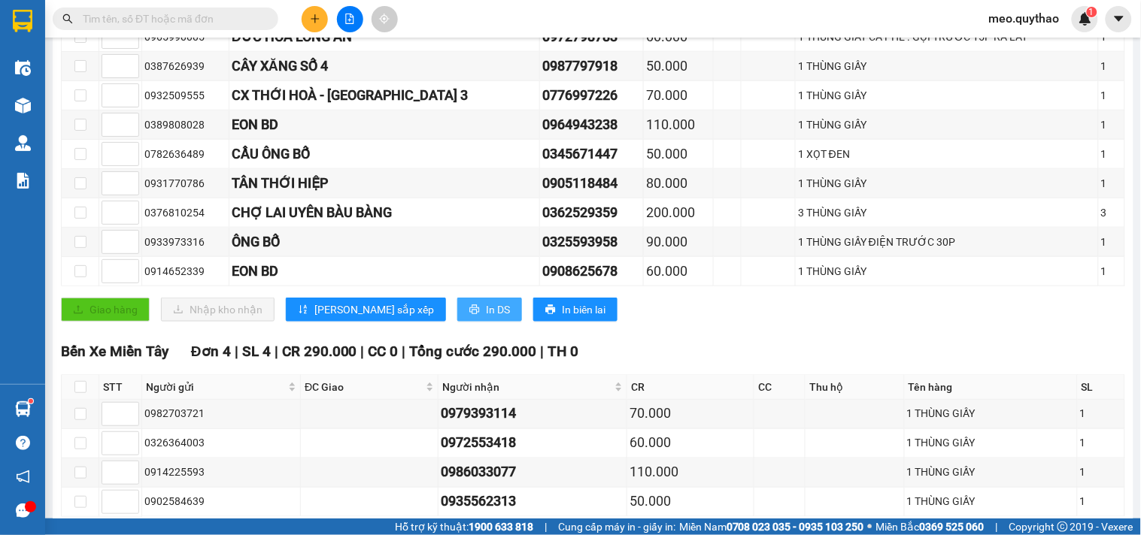
click at [486, 318] on span "In DS" at bounding box center [498, 310] width 24 height 17
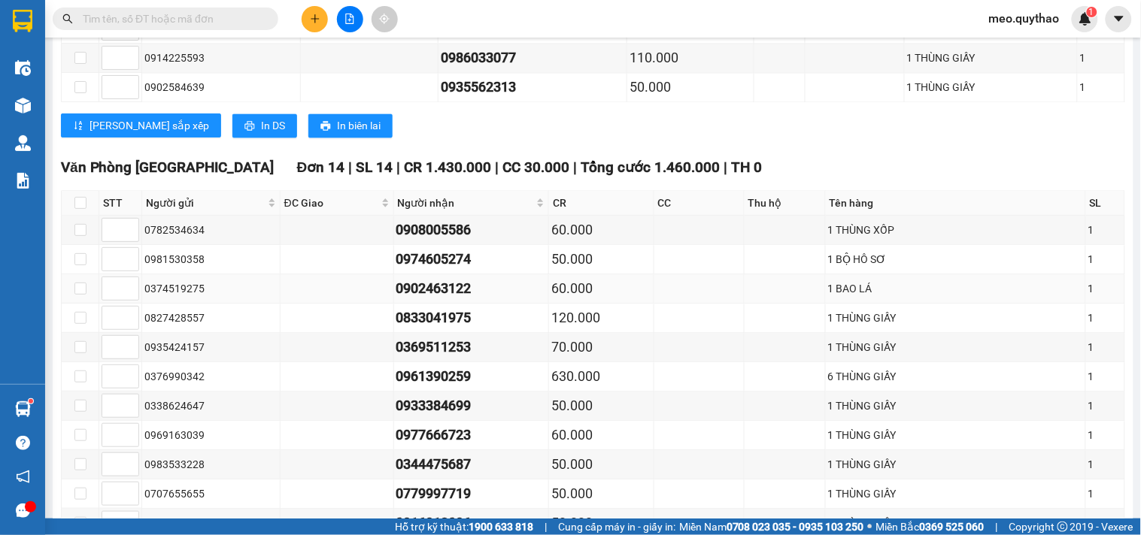
scroll to position [752, 0]
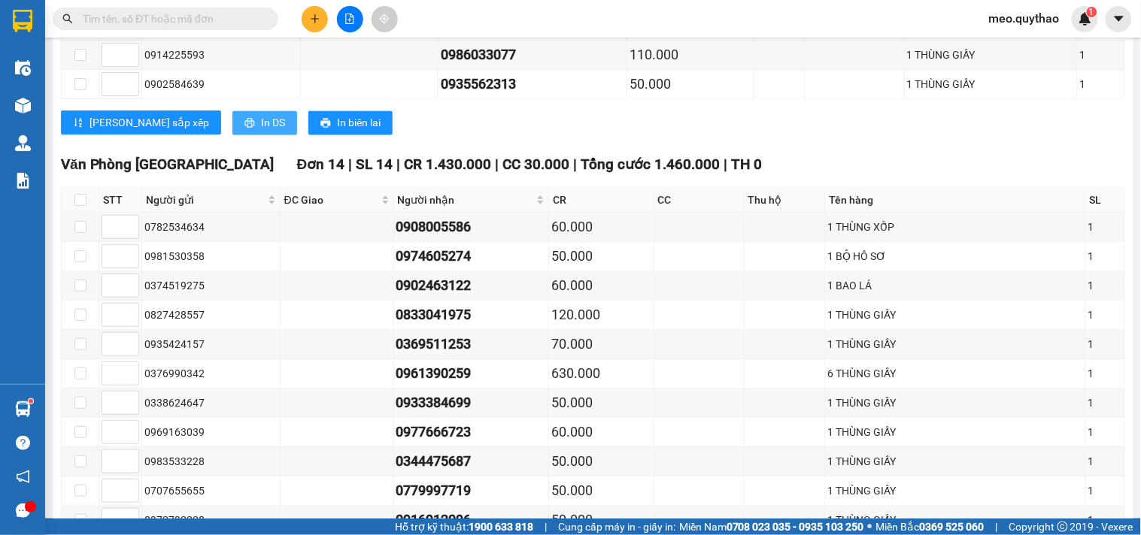
click at [261, 131] on span "In DS" at bounding box center [273, 122] width 24 height 17
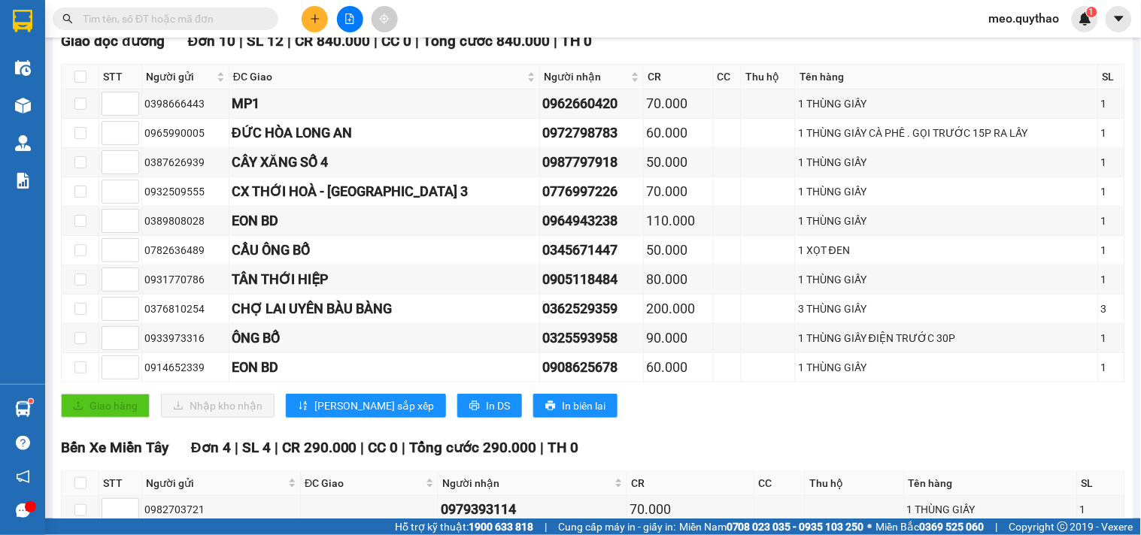
scroll to position [0, 0]
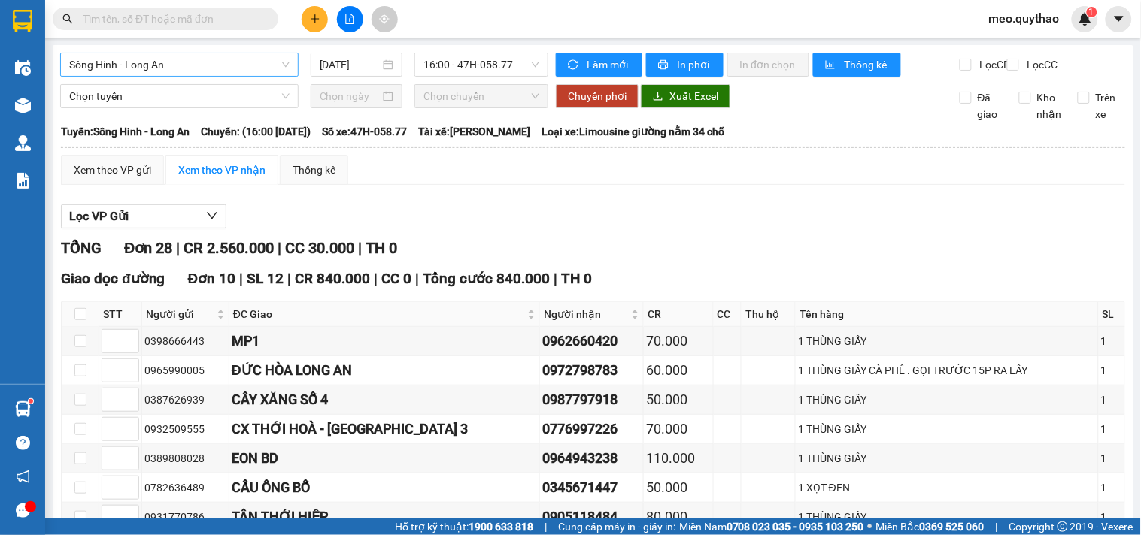
click at [143, 57] on span "Sông Hinh - Long An" at bounding box center [179, 64] width 220 height 23
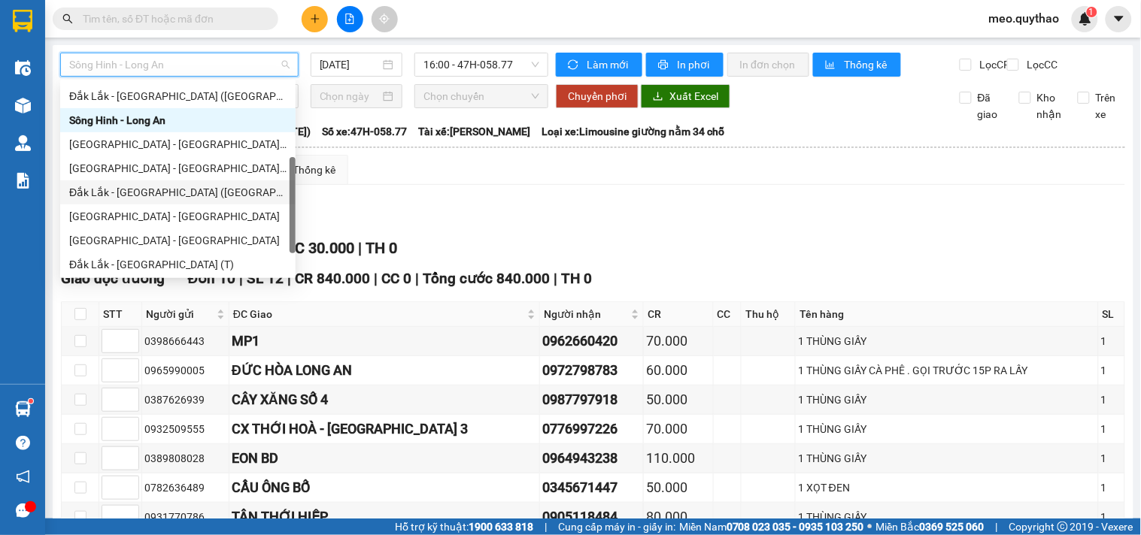
click at [193, 189] on div "Đắk Lắk - [GEOGRAPHIC_DATA] ([GEOGRAPHIC_DATA])" at bounding box center [177, 192] width 217 height 17
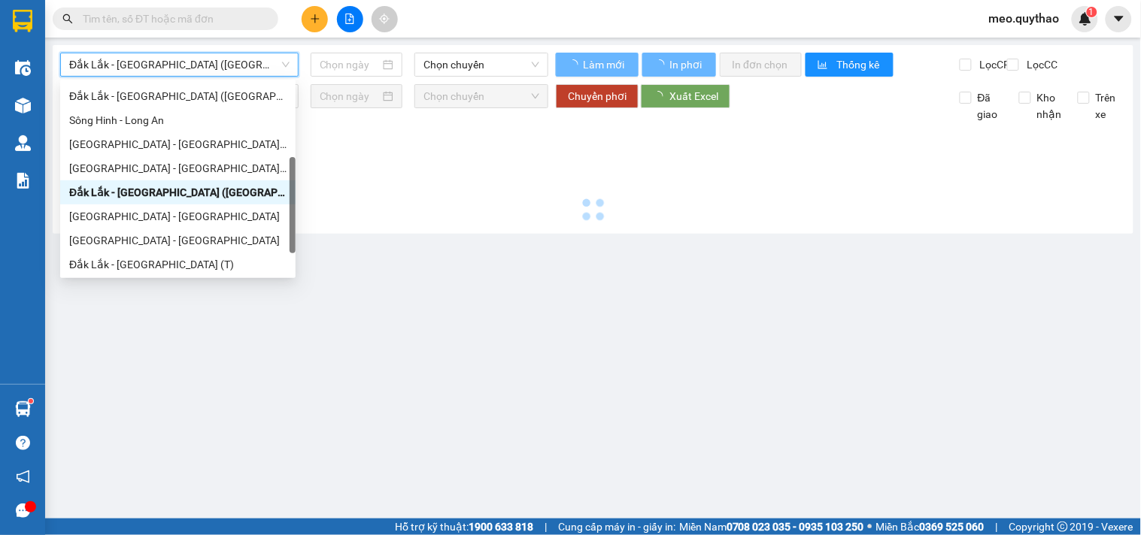
type input "[DATE]"
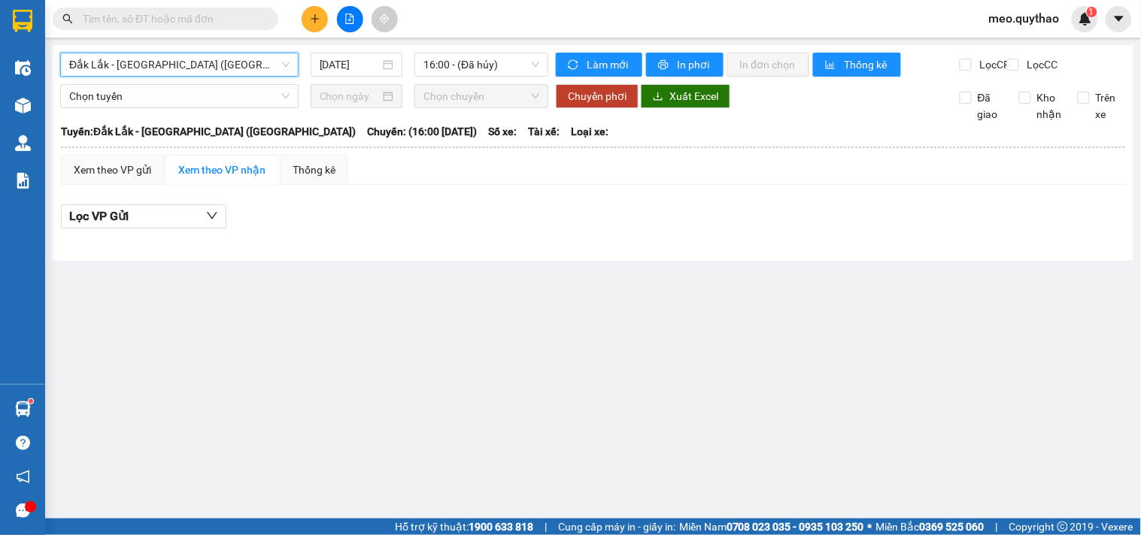
click at [203, 66] on span "Đắk Lắk - [GEOGRAPHIC_DATA] ([GEOGRAPHIC_DATA])" at bounding box center [179, 64] width 220 height 23
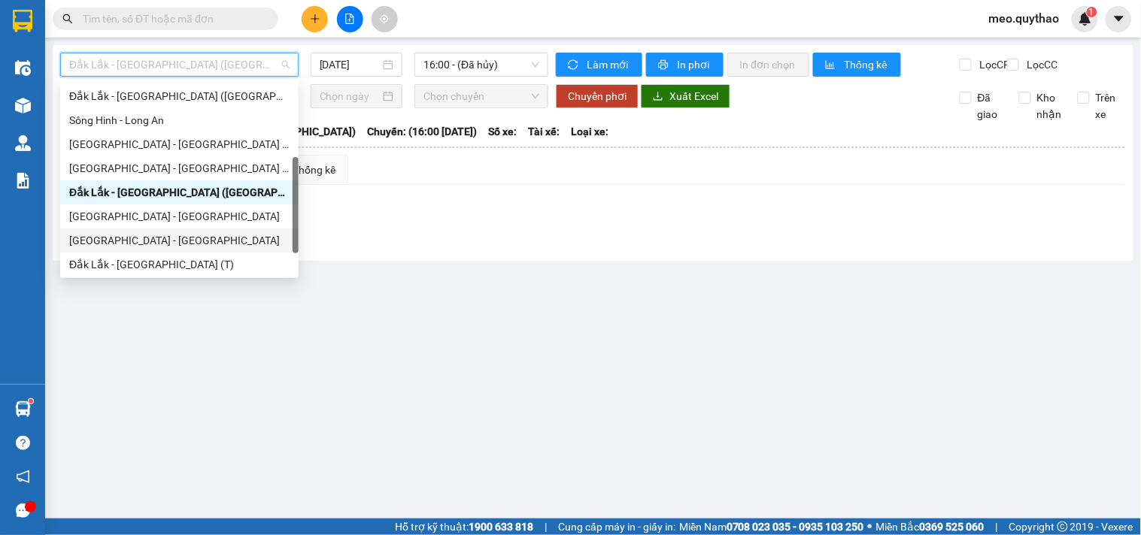
click at [166, 243] on div "[GEOGRAPHIC_DATA] - [GEOGRAPHIC_DATA]" at bounding box center [179, 240] width 220 height 17
type input "[DATE]"
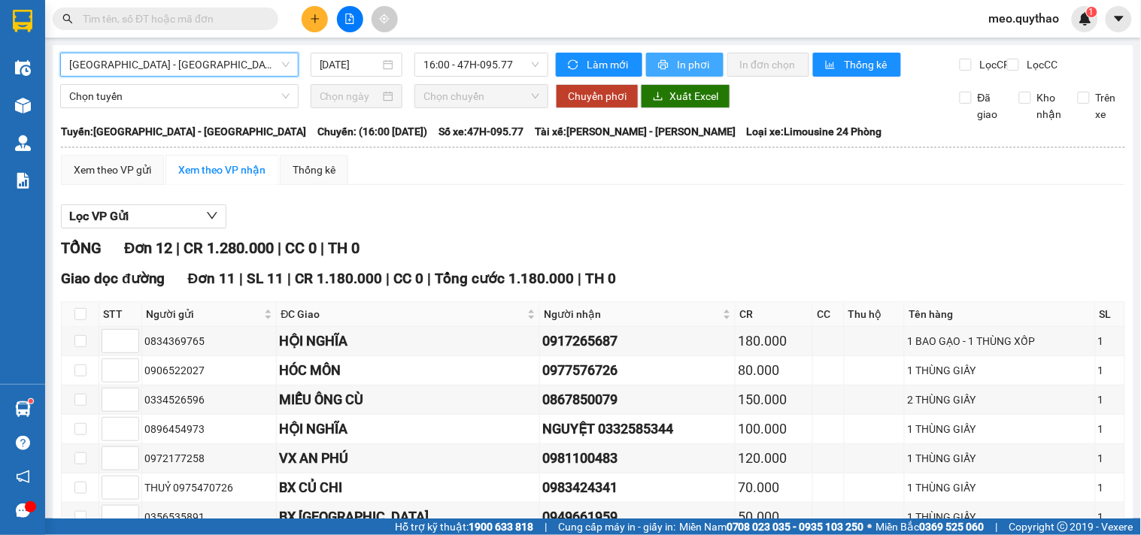
click at [693, 53] on button "In phơi" at bounding box center [684, 65] width 77 height 24
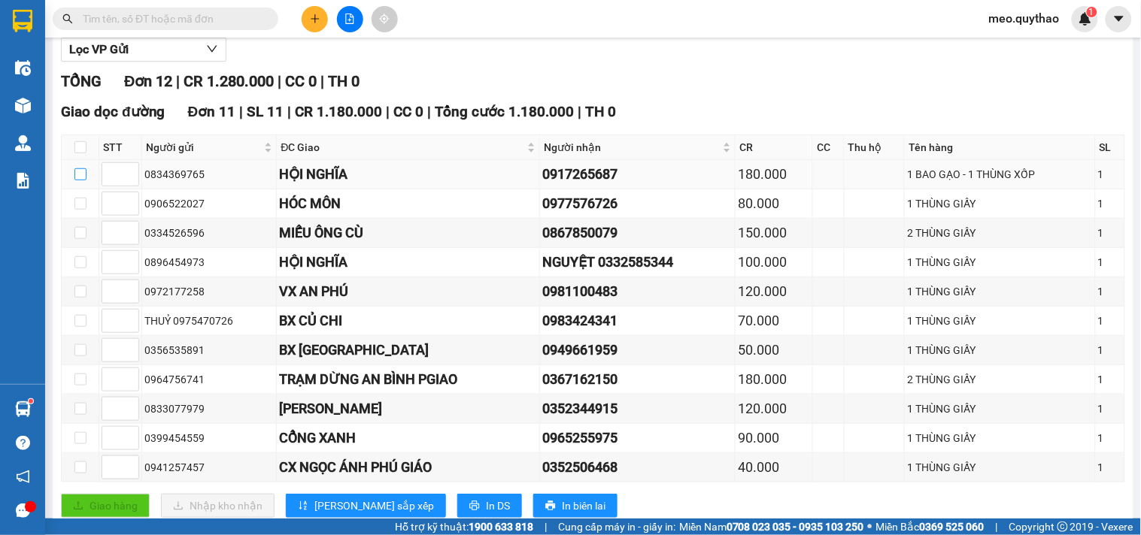
click at [76, 183] on label at bounding box center [80, 174] width 12 height 17
click at [76, 180] on input "checkbox" at bounding box center [80, 174] width 12 height 12
checkbox input "true"
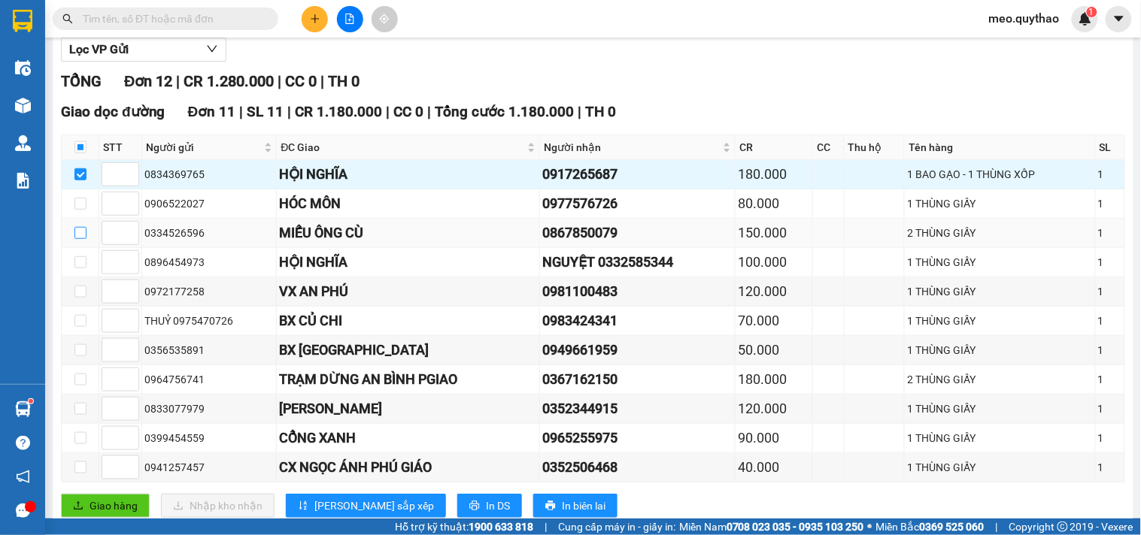
click at [77, 239] on input "checkbox" at bounding box center [80, 233] width 12 height 12
checkbox input "true"
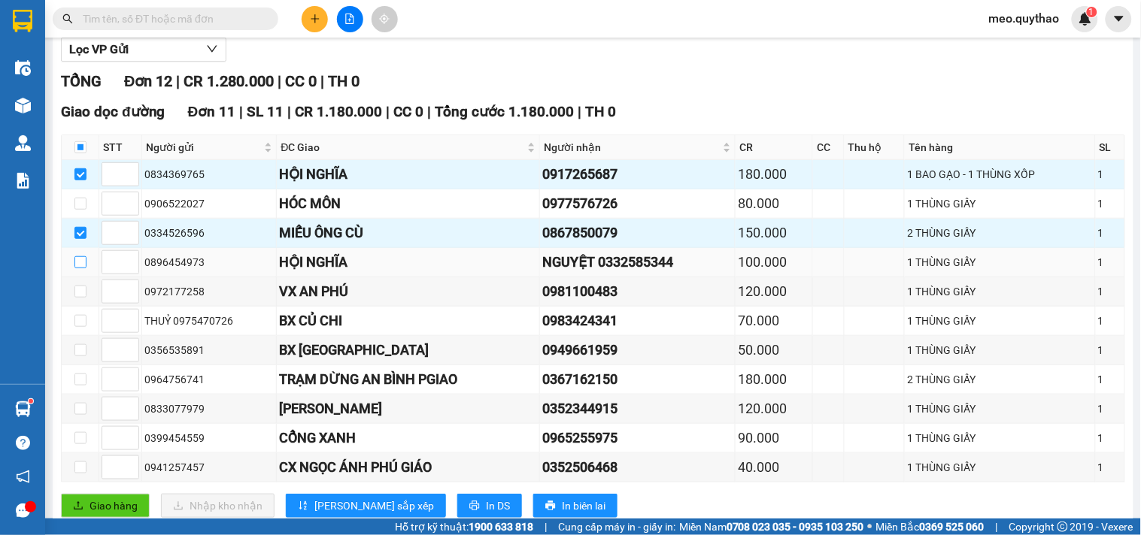
click at [77, 268] on input "checkbox" at bounding box center [80, 262] width 12 height 12
checkbox input "true"
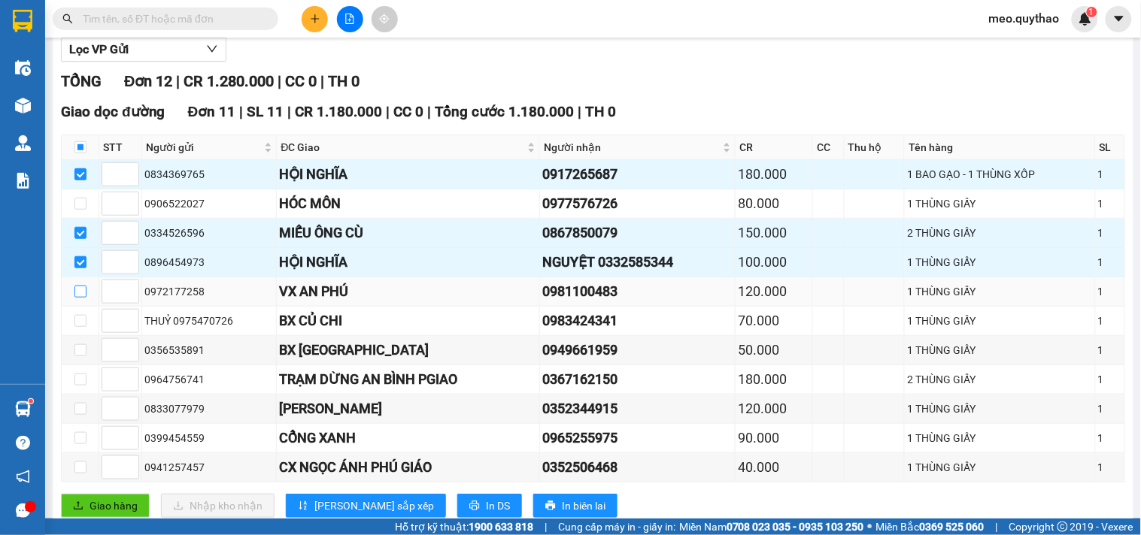
click at [79, 298] on input "checkbox" at bounding box center [80, 292] width 12 height 12
checkbox input "true"
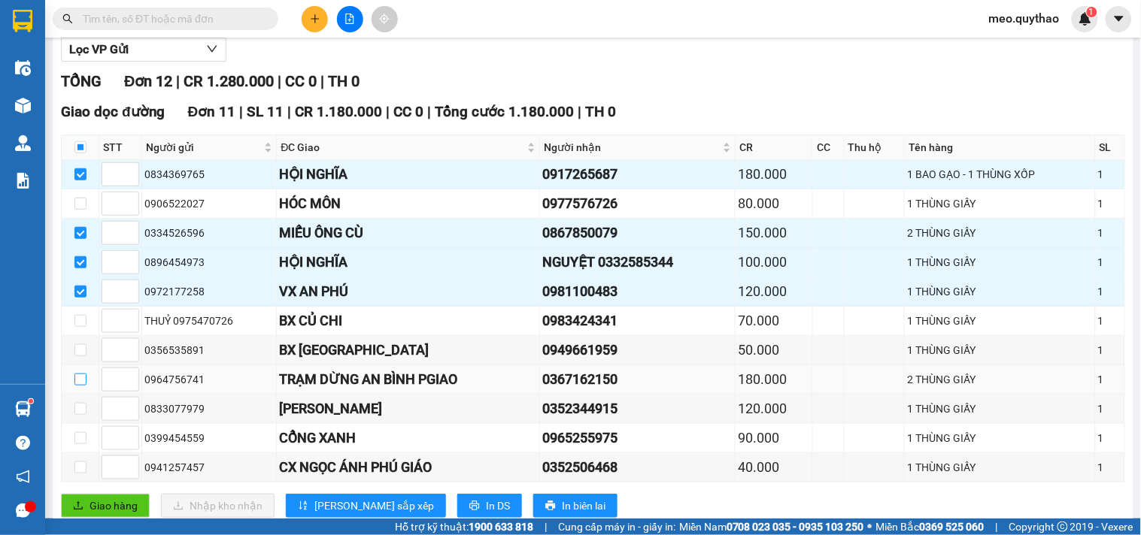
click at [79, 386] on input "checkbox" at bounding box center [80, 380] width 12 height 12
checkbox input "true"
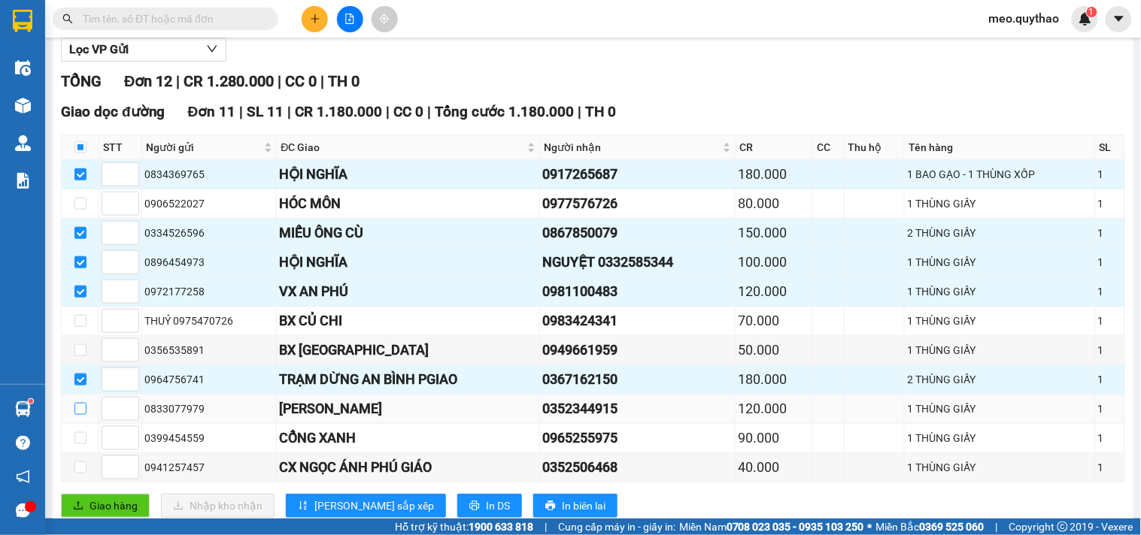
click at [78, 415] on input "checkbox" at bounding box center [80, 409] width 12 height 12
checkbox input "true"
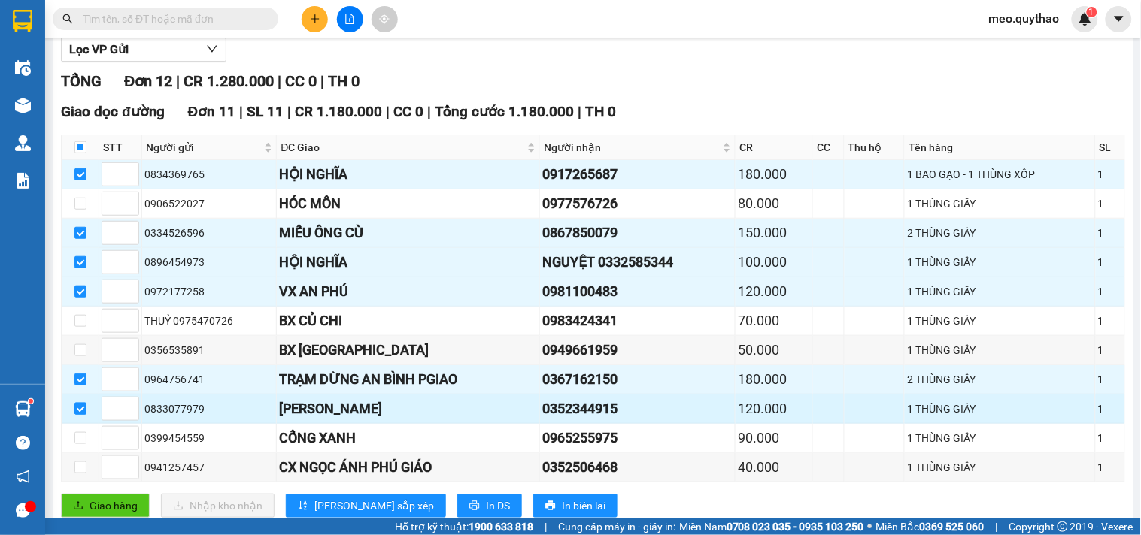
scroll to position [250, 0]
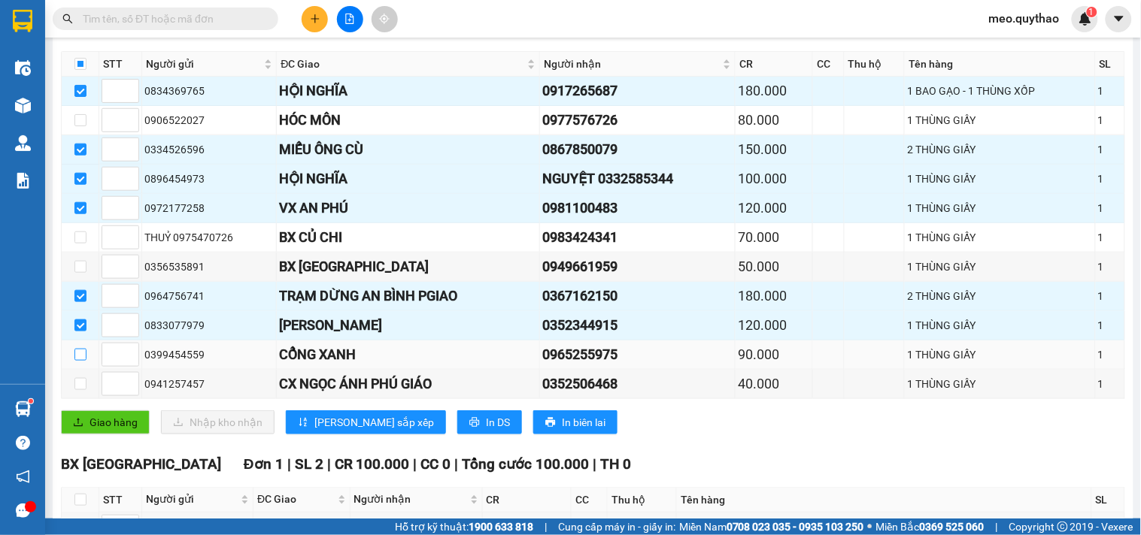
click at [81, 361] on input "checkbox" at bounding box center [80, 355] width 12 height 12
checkbox input "true"
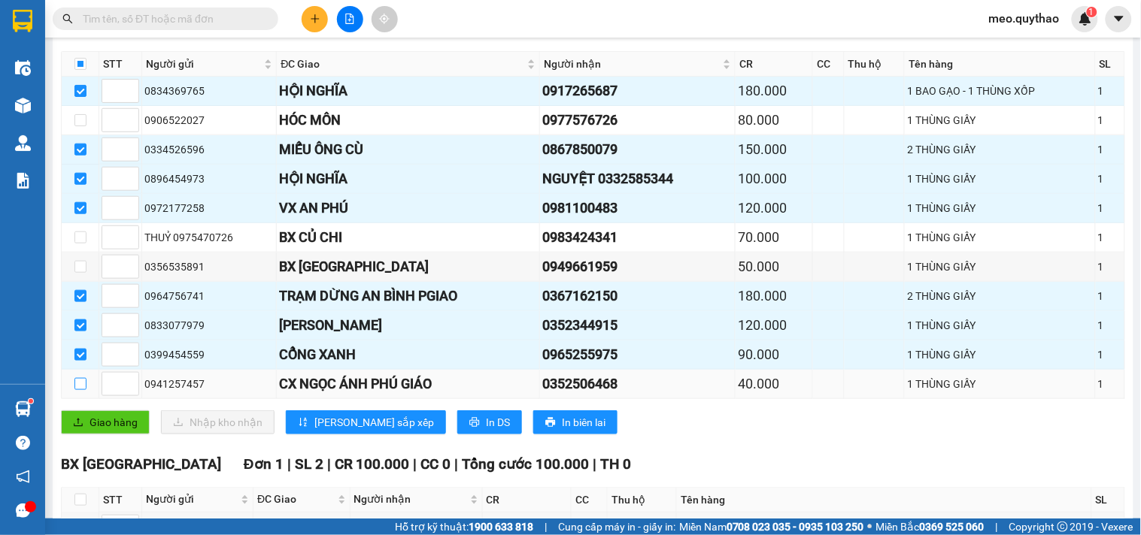
click at [80, 390] on input "checkbox" at bounding box center [80, 384] width 12 height 12
checkbox input "true"
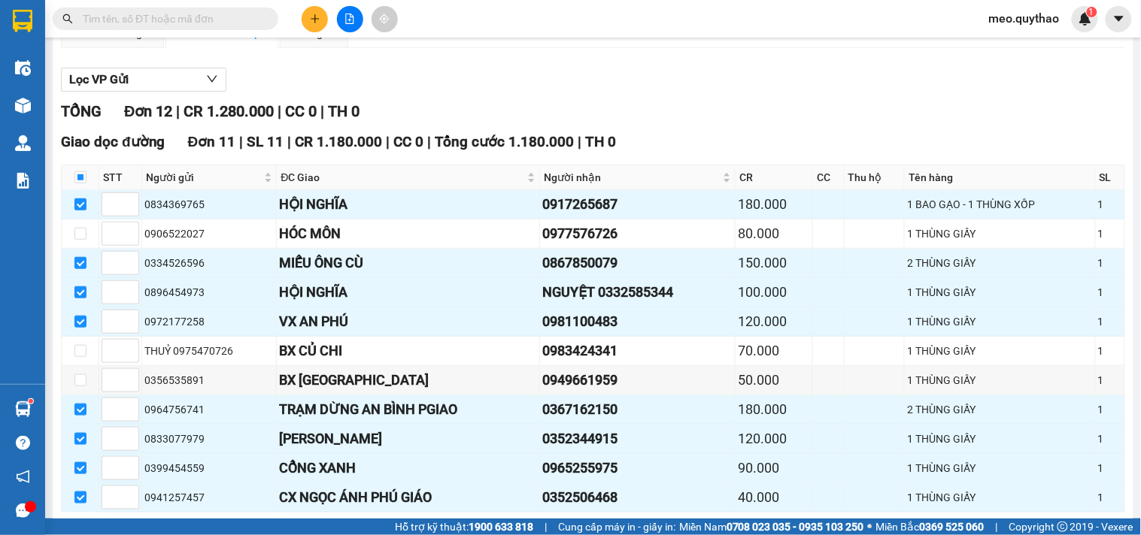
scroll to position [0, 0]
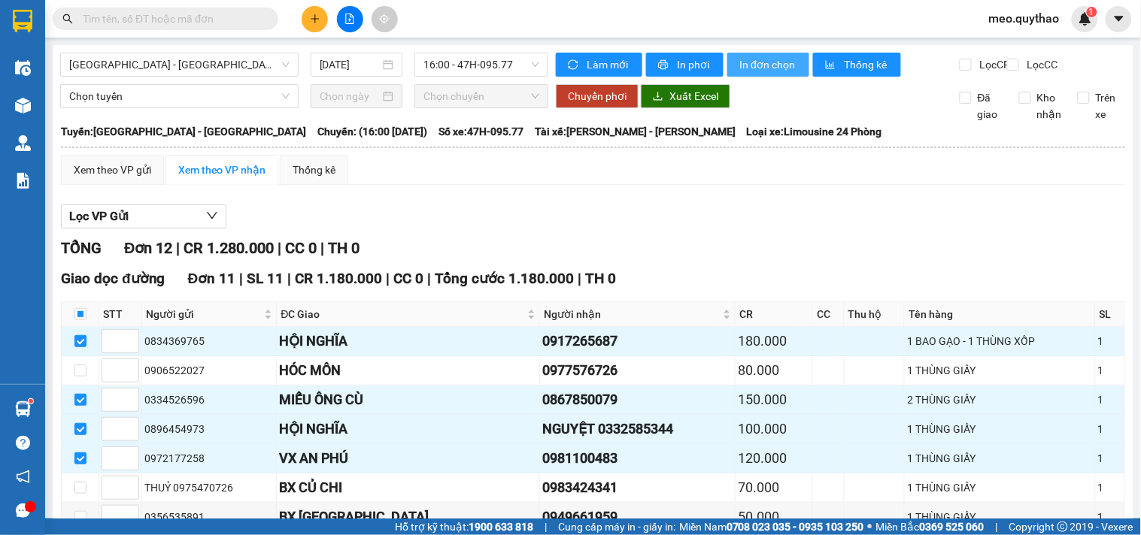
click at [764, 63] on span "In đơn chọn" at bounding box center [768, 64] width 58 height 17
click at [168, 59] on span "[GEOGRAPHIC_DATA] - [GEOGRAPHIC_DATA]" at bounding box center [179, 64] width 220 height 23
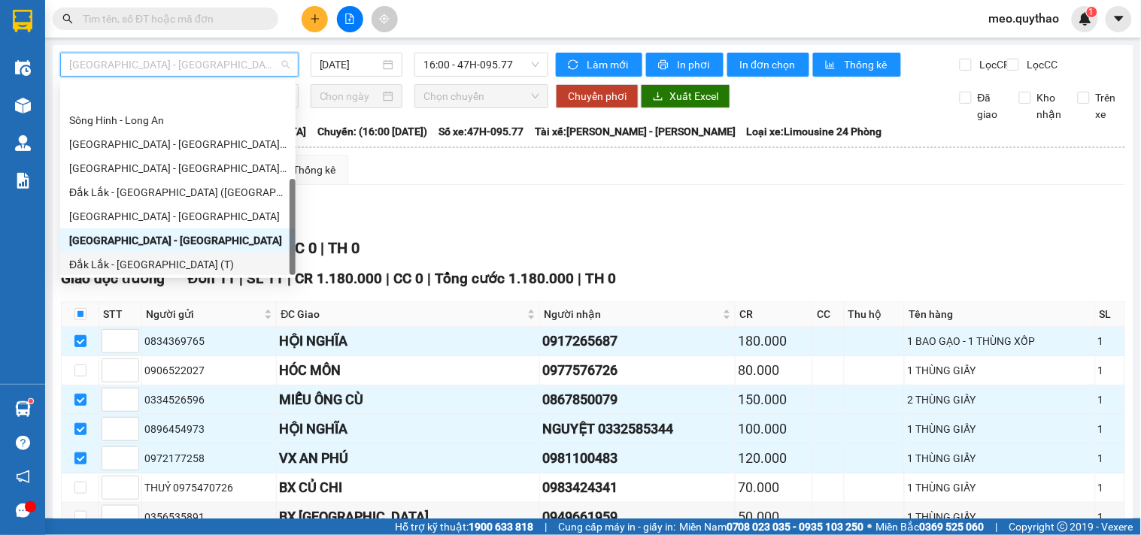
scroll to position [216, 0]
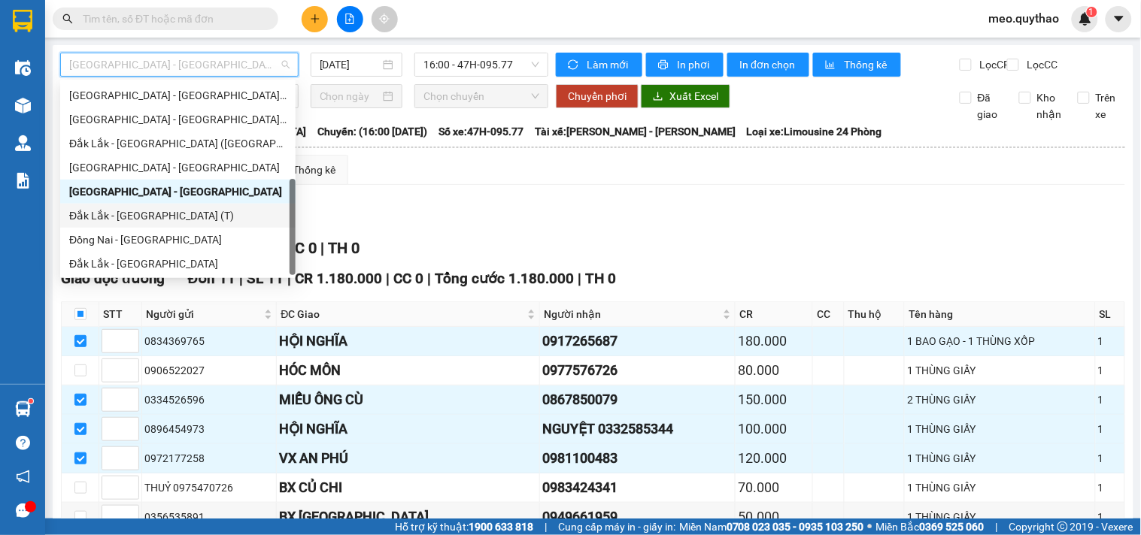
click at [166, 260] on div "Đắk Lắk - [GEOGRAPHIC_DATA]" at bounding box center [177, 264] width 217 height 17
type input "[DATE]"
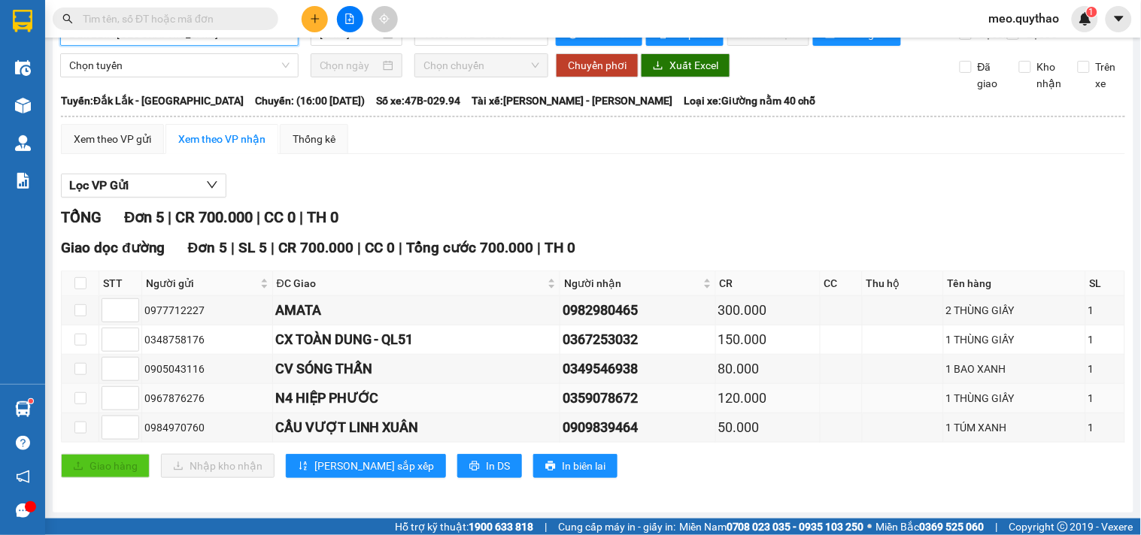
scroll to position [47, 0]
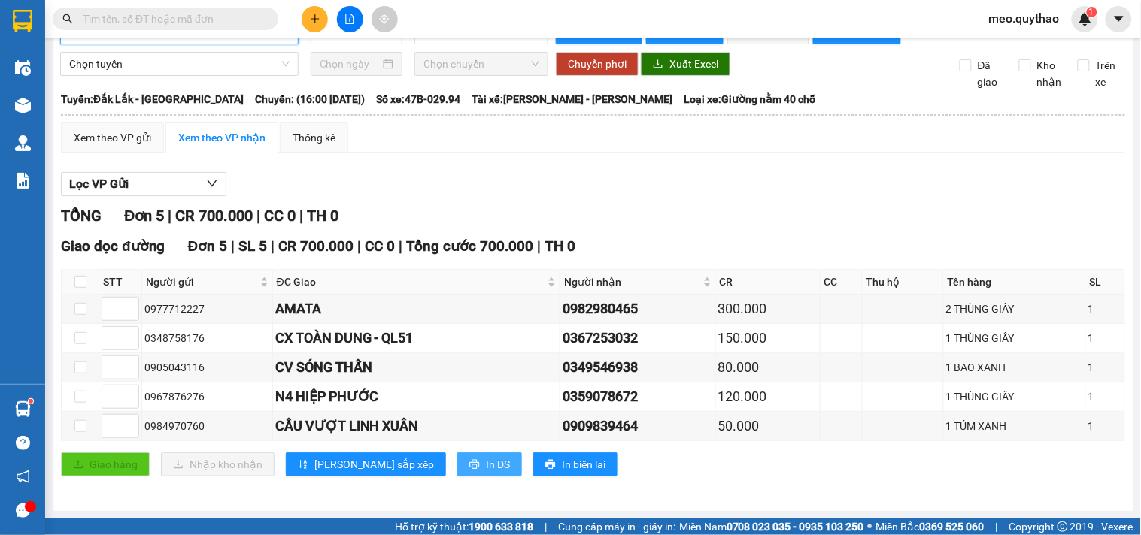
click at [486, 456] on span "In DS" at bounding box center [498, 464] width 24 height 17
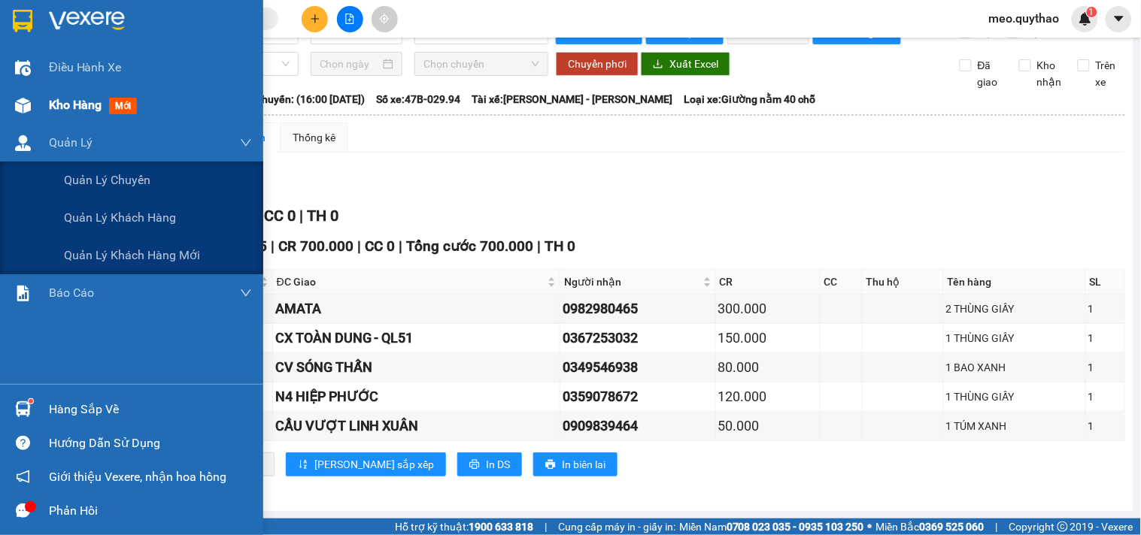
click at [91, 106] on span "Kho hàng" at bounding box center [75, 105] width 53 height 14
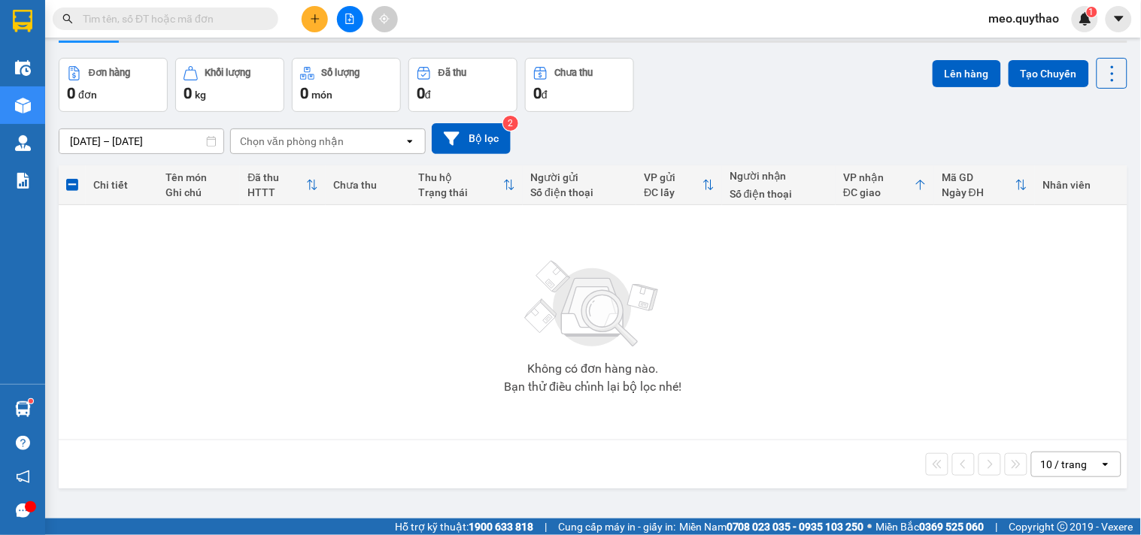
click at [350, 27] on button at bounding box center [350, 19] width 26 height 26
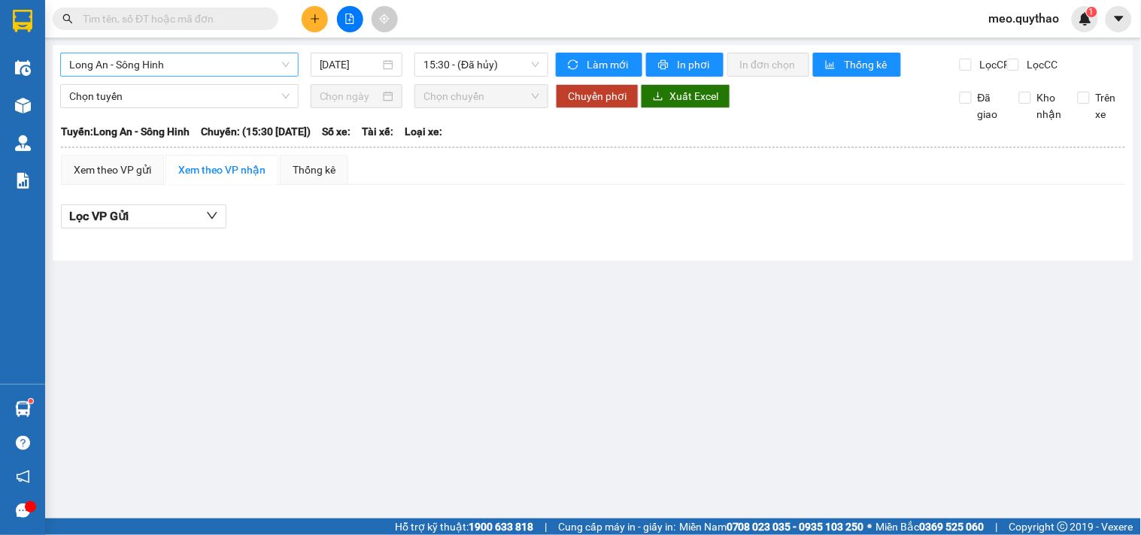
click at [235, 58] on span "Long An - Sông Hinh" at bounding box center [179, 64] width 220 height 23
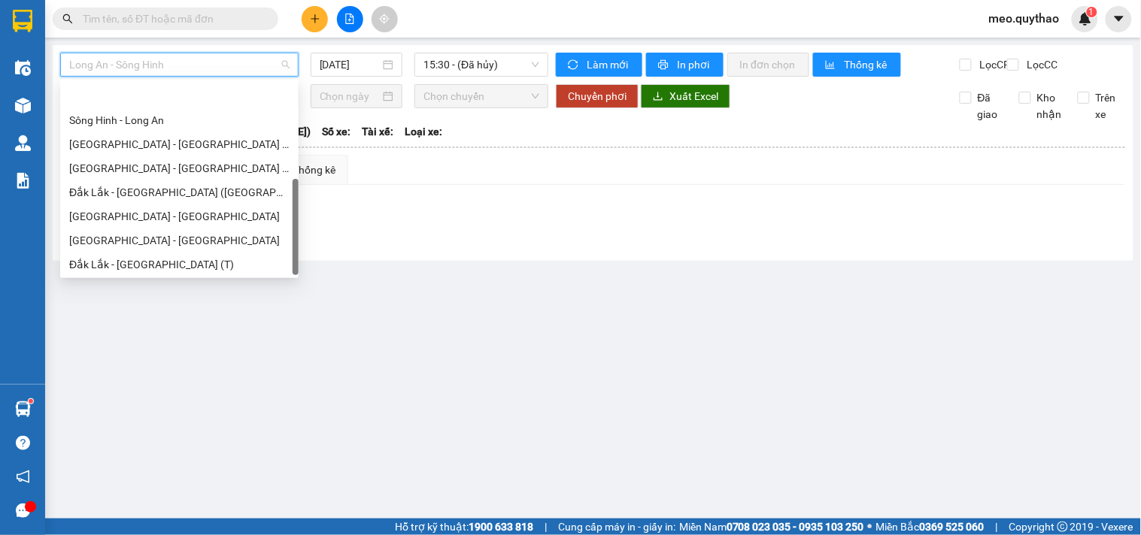
scroll to position [216, 0]
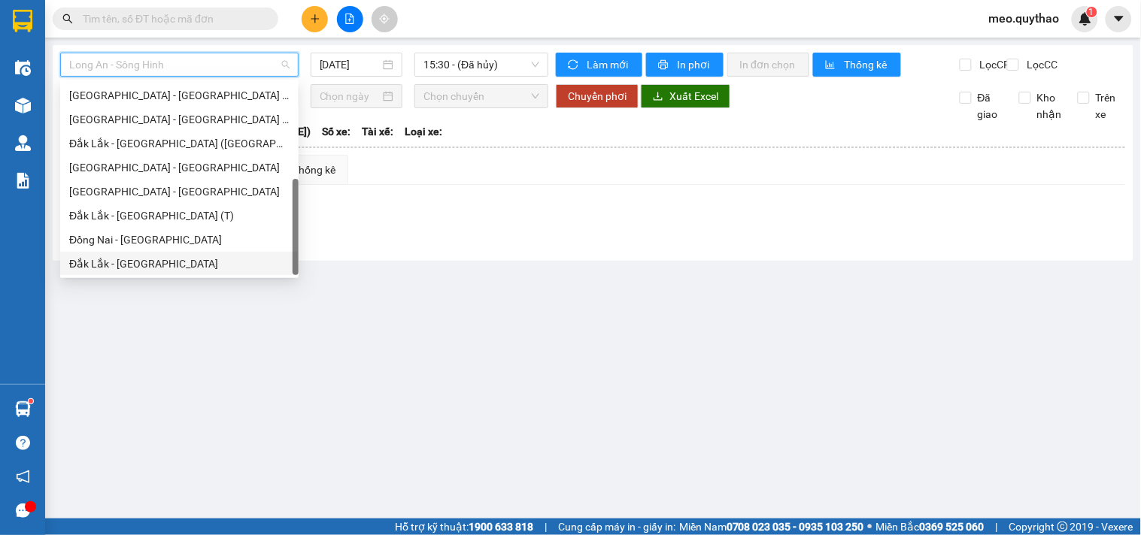
click at [166, 263] on div "Đắk Lắk - [GEOGRAPHIC_DATA]" at bounding box center [179, 264] width 220 height 17
type input "[DATE]"
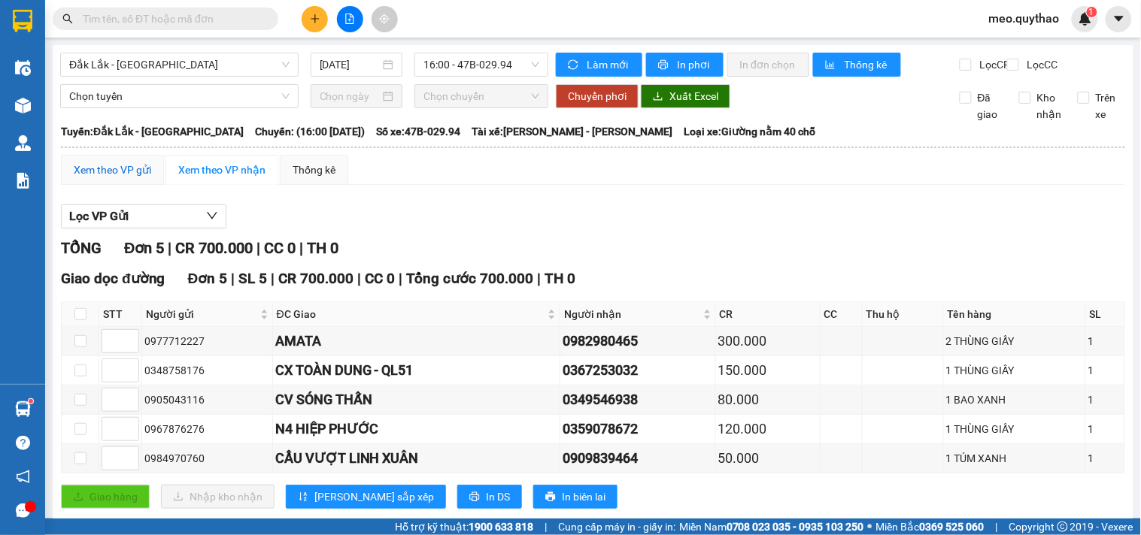
click at [124, 178] on div "Xem theo VP gửi" at bounding box center [112, 170] width 77 height 17
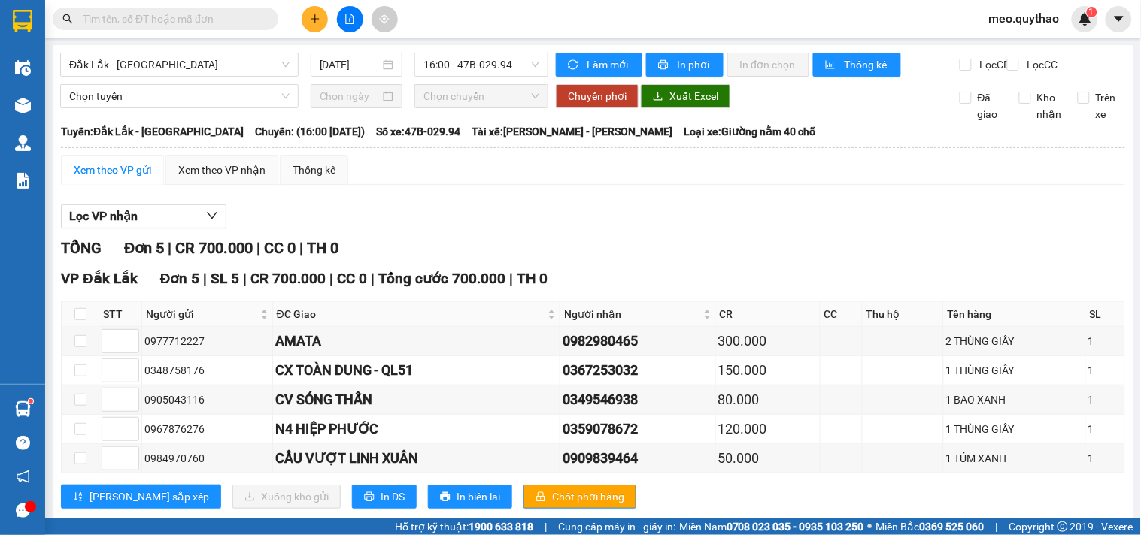
click at [274, 50] on div "Đắk Lắk - Đồng Nai 15/09/2025 16:00 - 47B-029.94 Làm mới In phơi In đơn chọn Th…" at bounding box center [593, 294] width 1081 height 499
click at [248, 54] on span "Đắk Lắk - [GEOGRAPHIC_DATA]" at bounding box center [179, 64] width 220 height 23
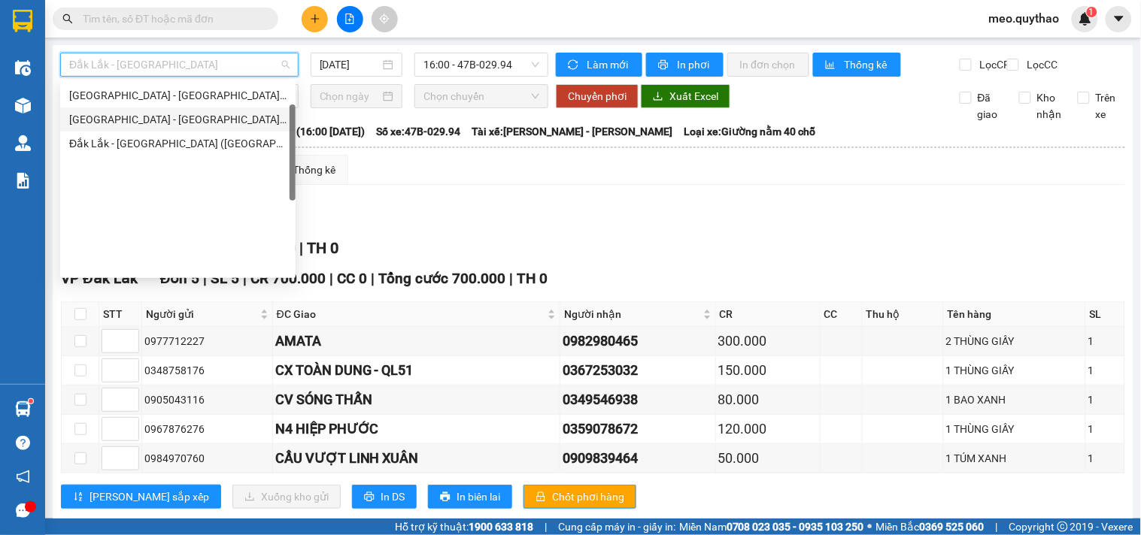
scroll to position [49, 0]
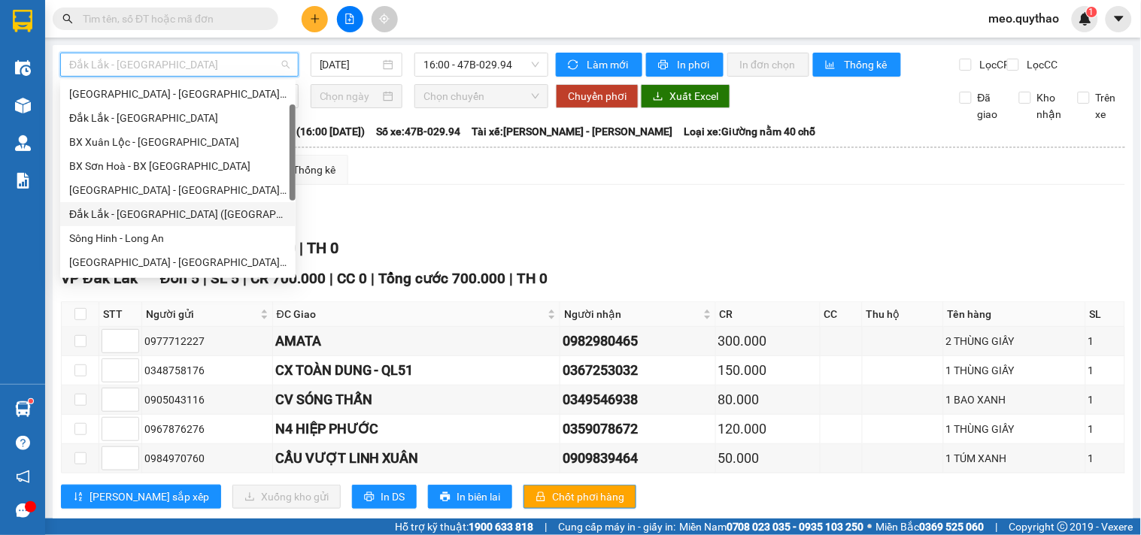
click at [208, 218] on div "Đắk Lắk - [GEOGRAPHIC_DATA] ([GEOGRAPHIC_DATA] mới)" at bounding box center [177, 214] width 217 height 17
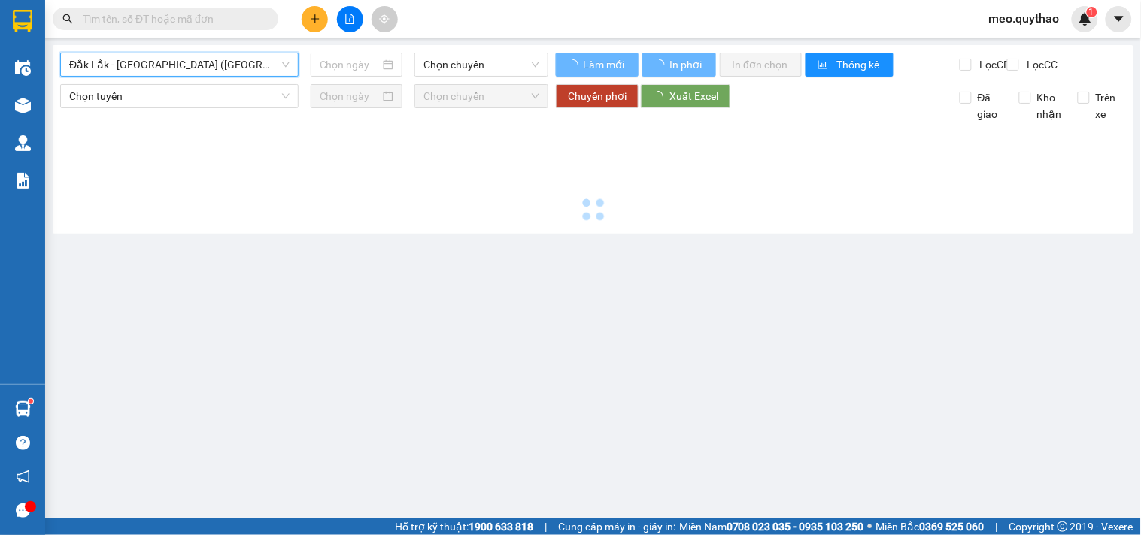
type input "[DATE]"
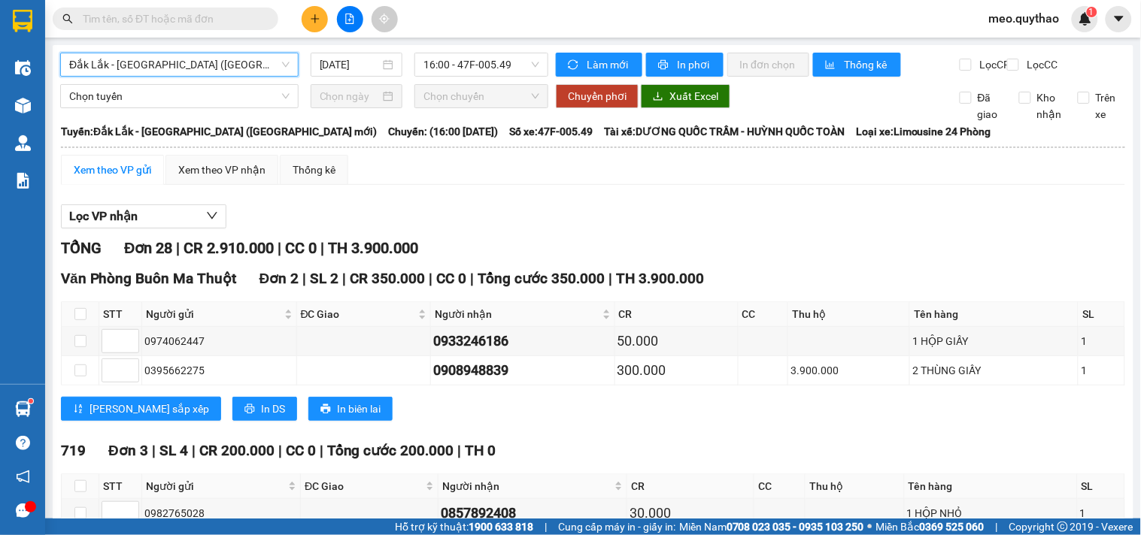
click at [171, 68] on span "Đắk Lắk - [GEOGRAPHIC_DATA] ([GEOGRAPHIC_DATA] mới)" at bounding box center [179, 64] width 220 height 23
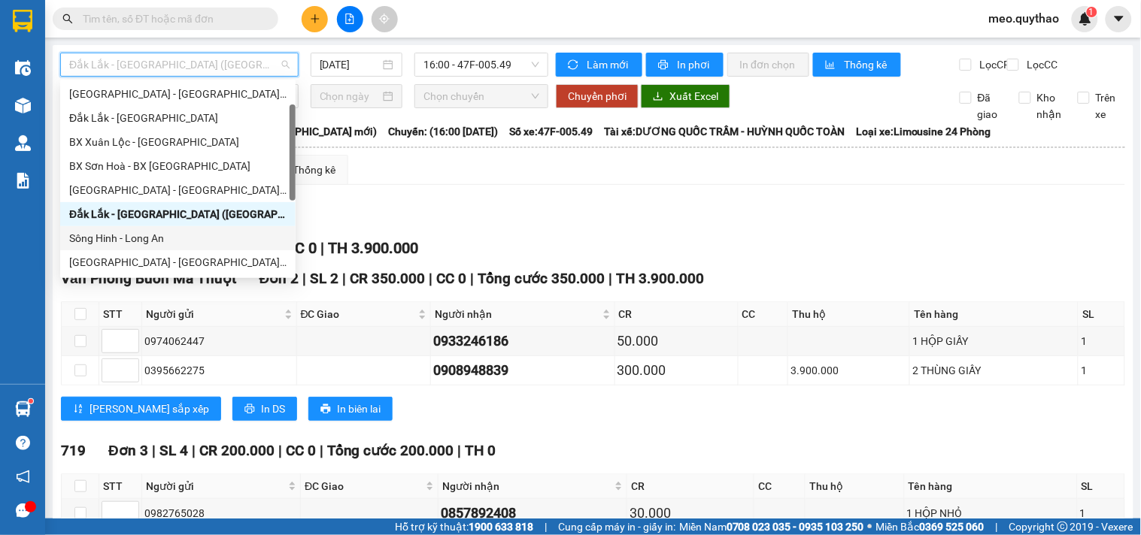
click at [175, 232] on div "Sông Hinh - Long An" at bounding box center [177, 238] width 217 height 17
type input "[DATE]"
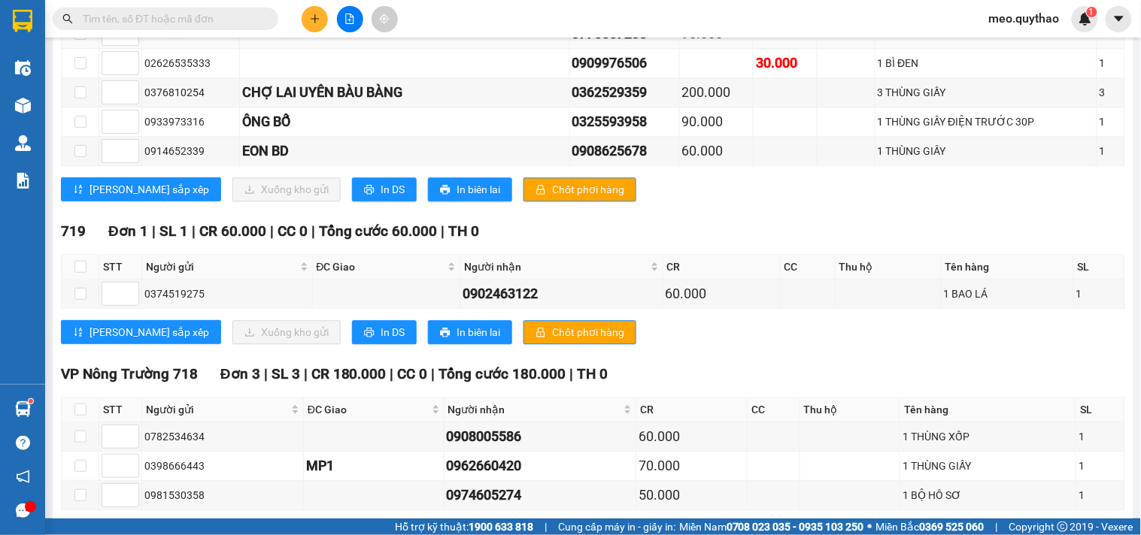
scroll to position [1002, 0]
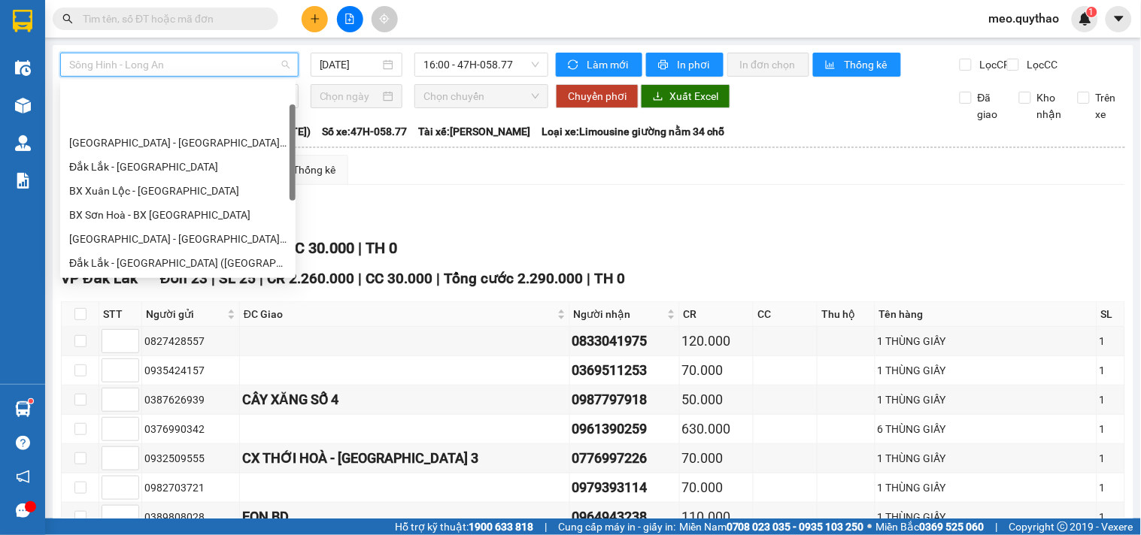
click at [171, 59] on span "Sông Hinh - Long An" at bounding box center [179, 64] width 220 height 23
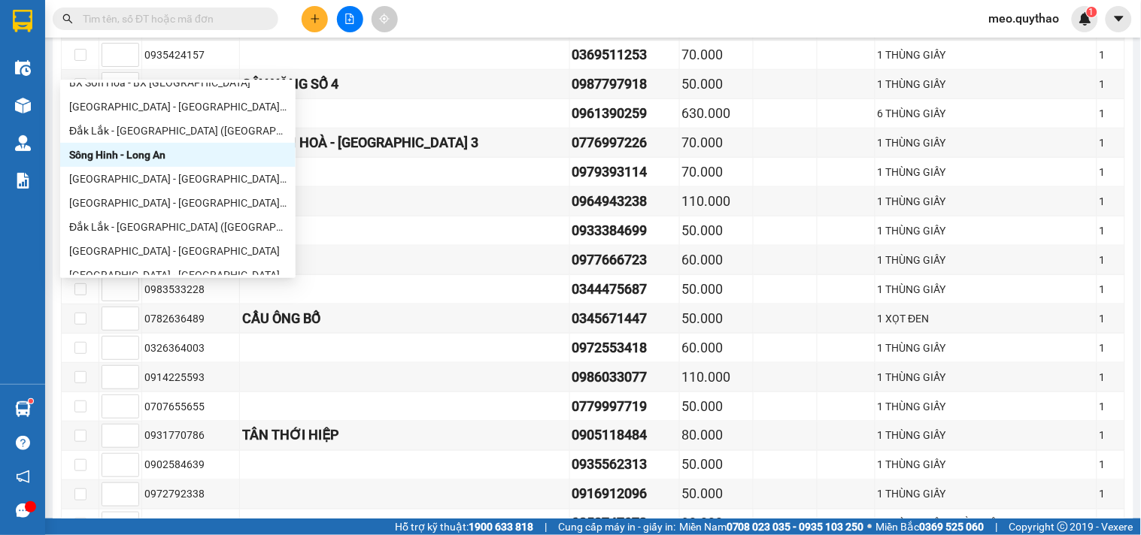
scroll to position [216, 0]
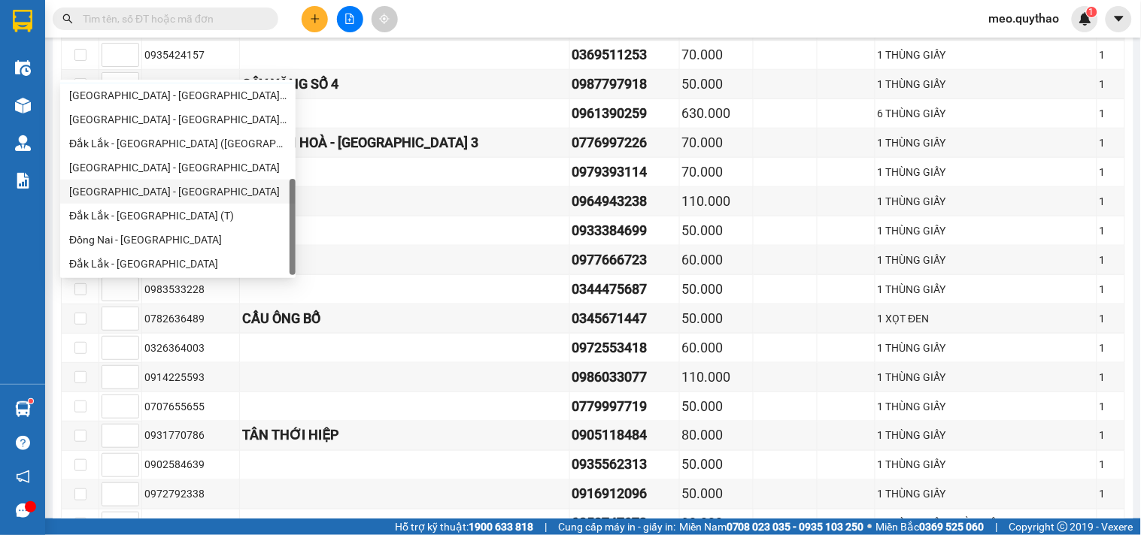
click at [174, 186] on div "[GEOGRAPHIC_DATA] - [GEOGRAPHIC_DATA]" at bounding box center [177, 191] width 217 height 17
type input "[DATE]"
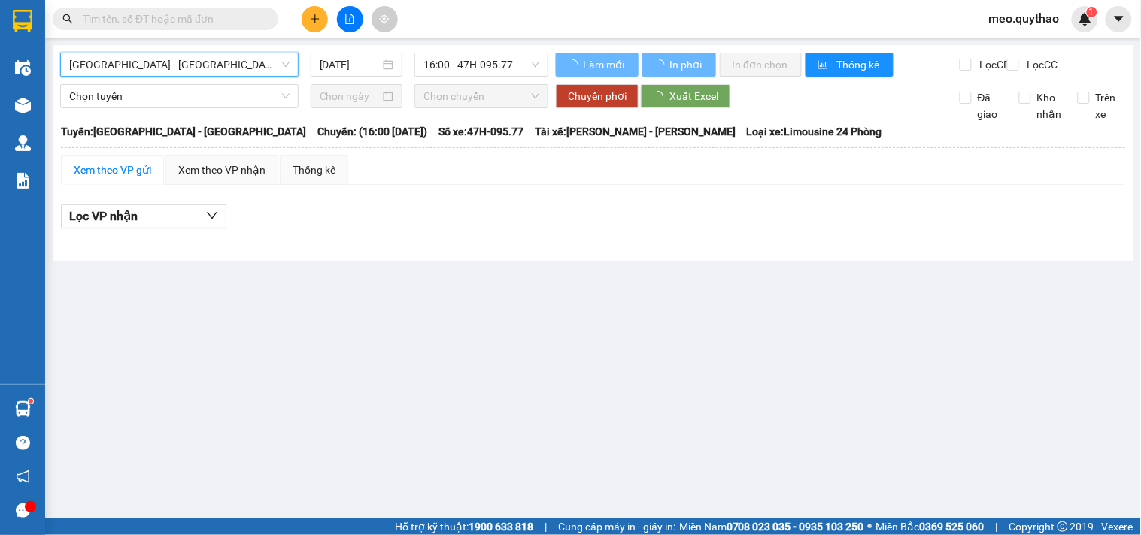
scroll to position [0, 0]
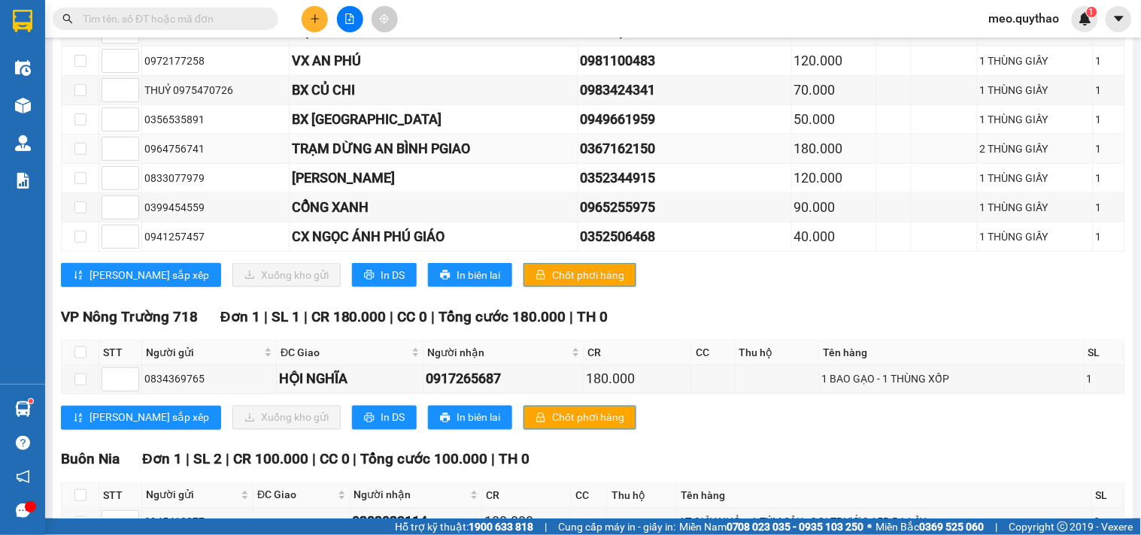
scroll to position [481, 0]
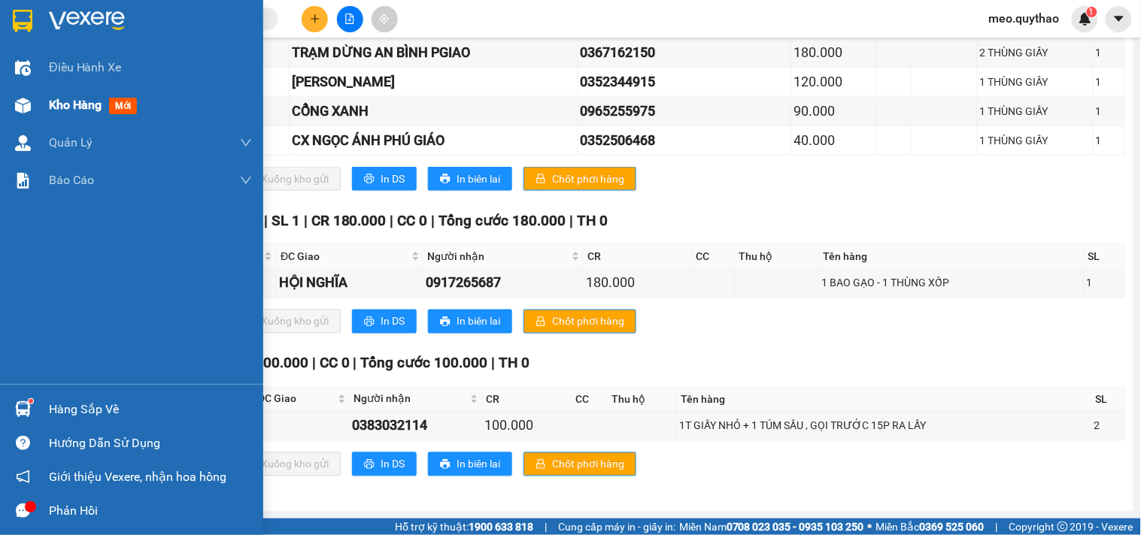
click at [75, 92] on div "Kho hàng mới" at bounding box center [150, 105] width 203 height 38
